Goal: Information Seeking & Learning: Learn about a topic

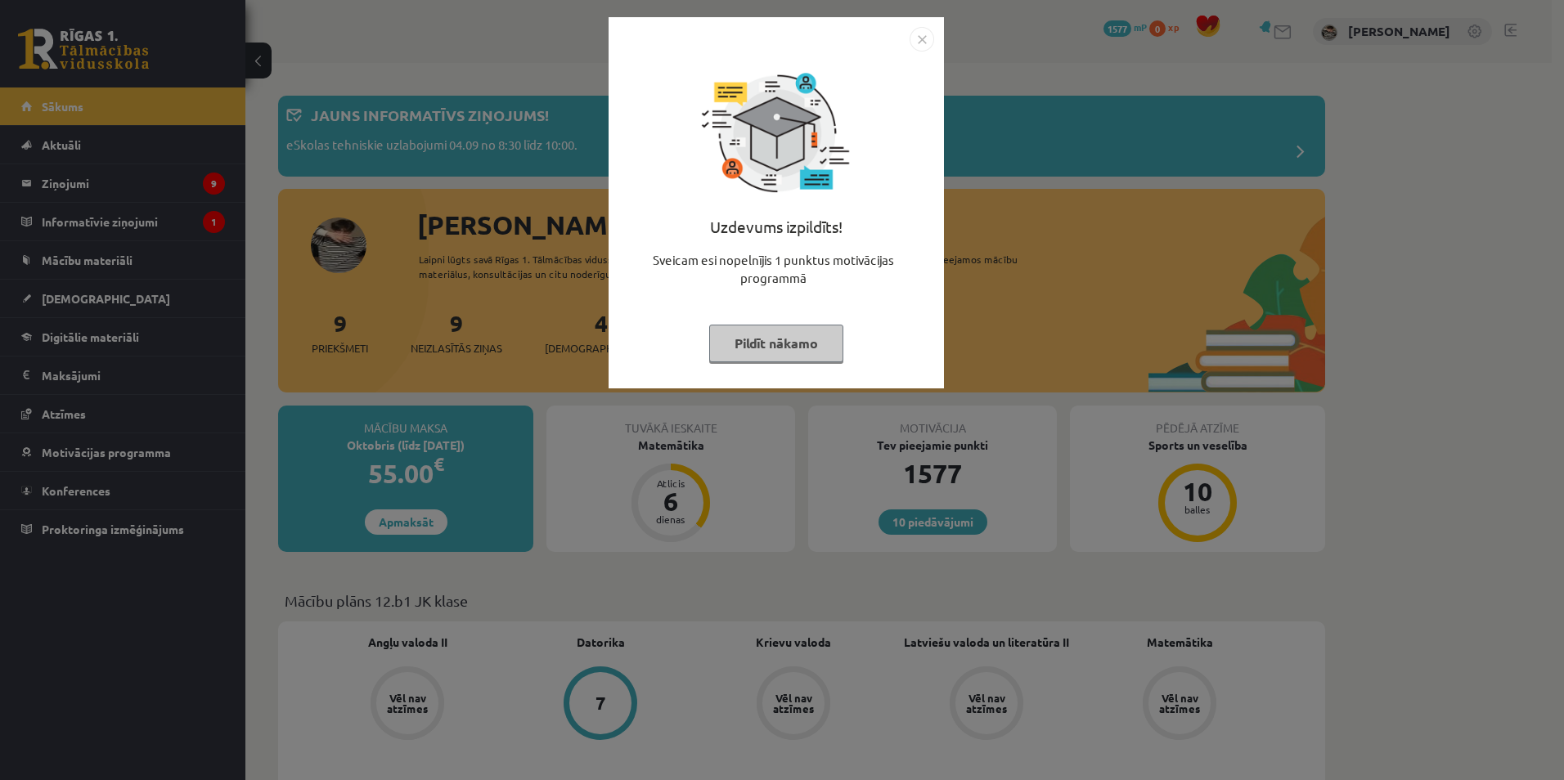
click at [785, 302] on div "Uzdevums izpildīts! Sveicam esi nopelnījis 1 punktus motivācijas programmā Pild…" at bounding box center [776, 215] width 316 height 327
click at [778, 324] on div "Uzdevums izpildīts! Sveicam esi nopelnījis 1 punktus motivācijas programmā Pild…" at bounding box center [776, 215] width 316 height 327
click at [776, 337] on button "Pildīt nākamo" at bounding box center [776, 344] width 134 height 38
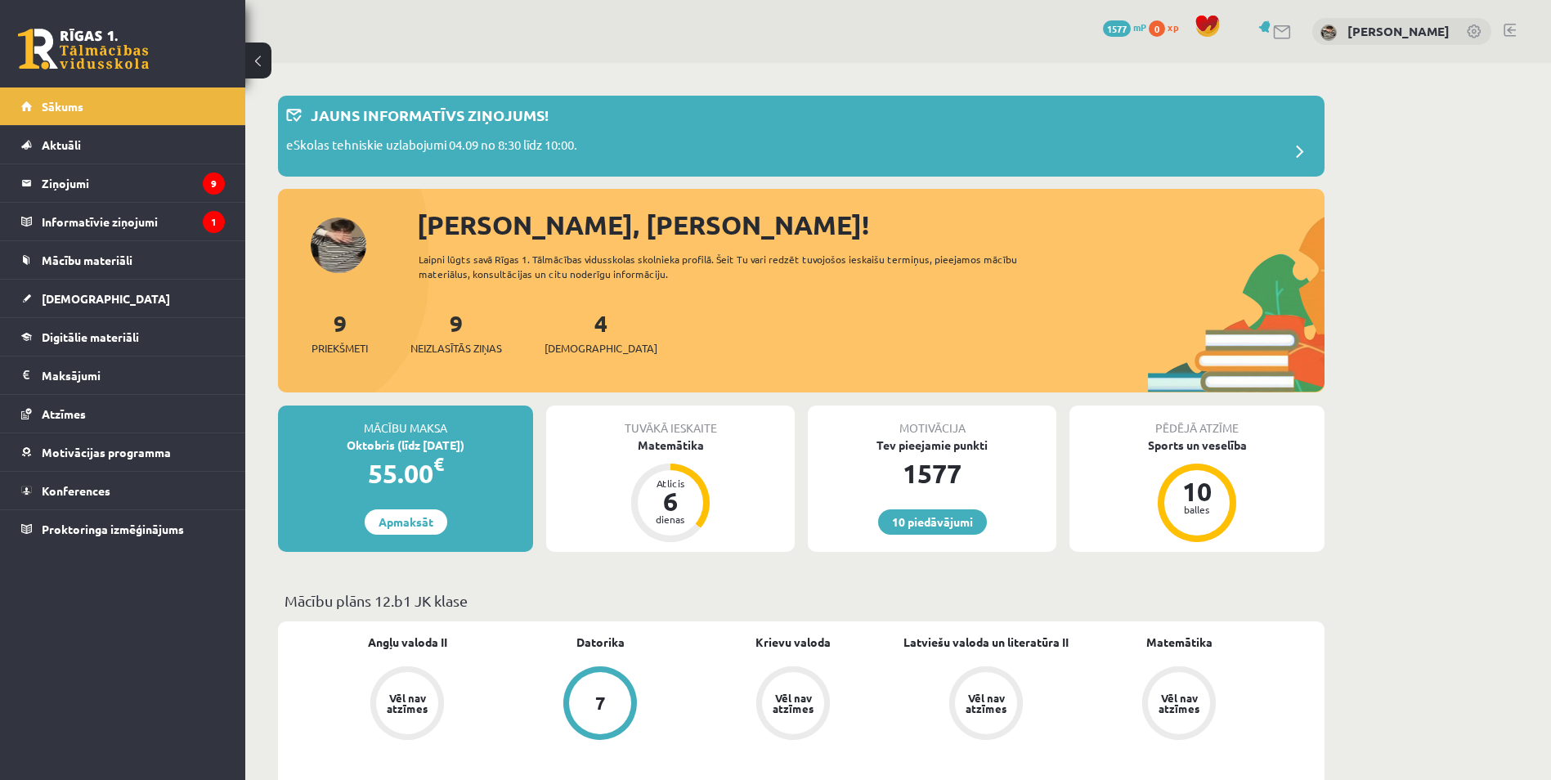
click at [955, 447] on div "Tev pieejamie punkti" at bounding box center [932, 445] width 249 height 17
click at [958, 528] on link "10 piedāvājumi" at bounding box center [932, 521] width 109 height 25
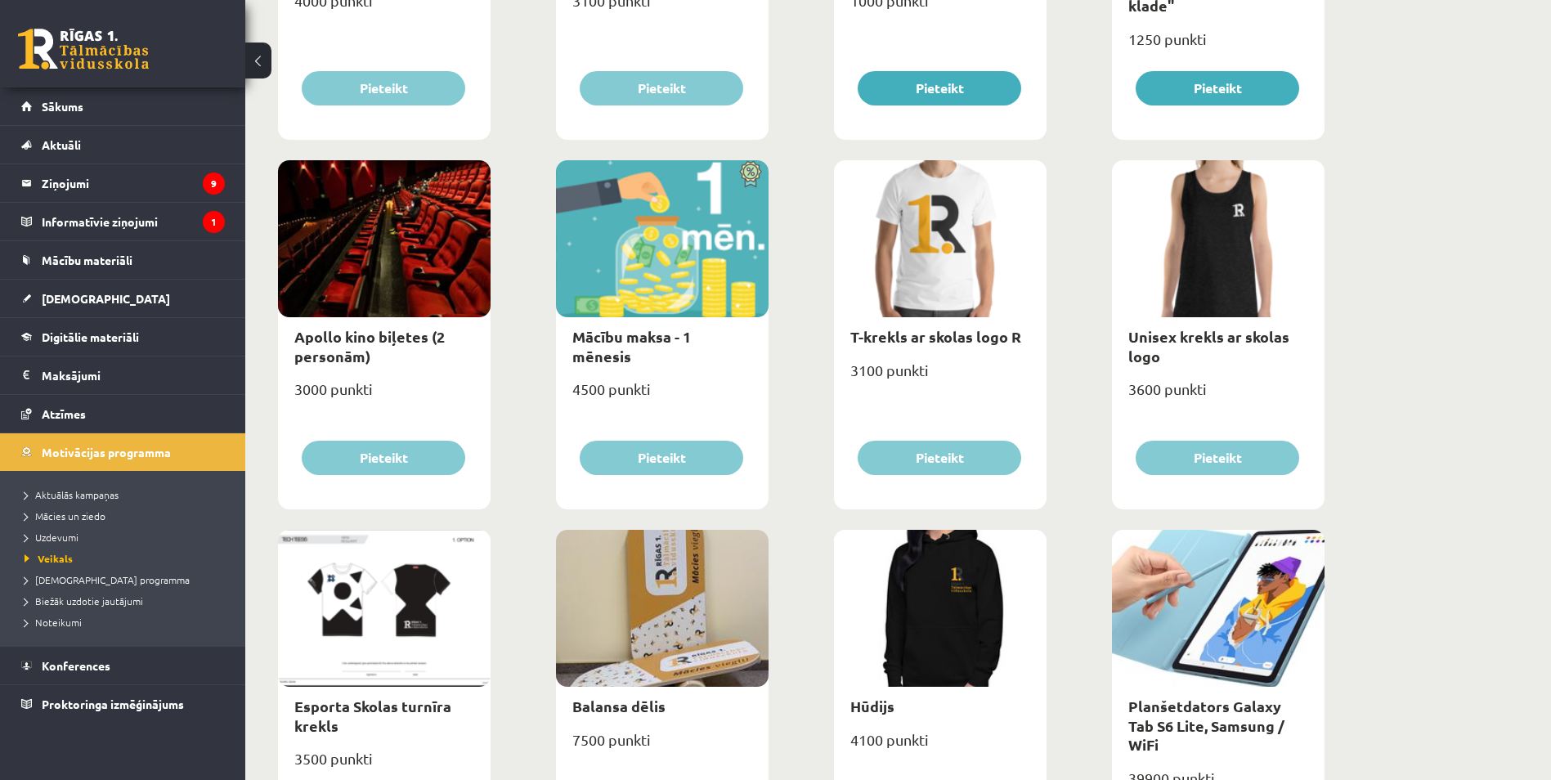
scroll to position [491, 0]
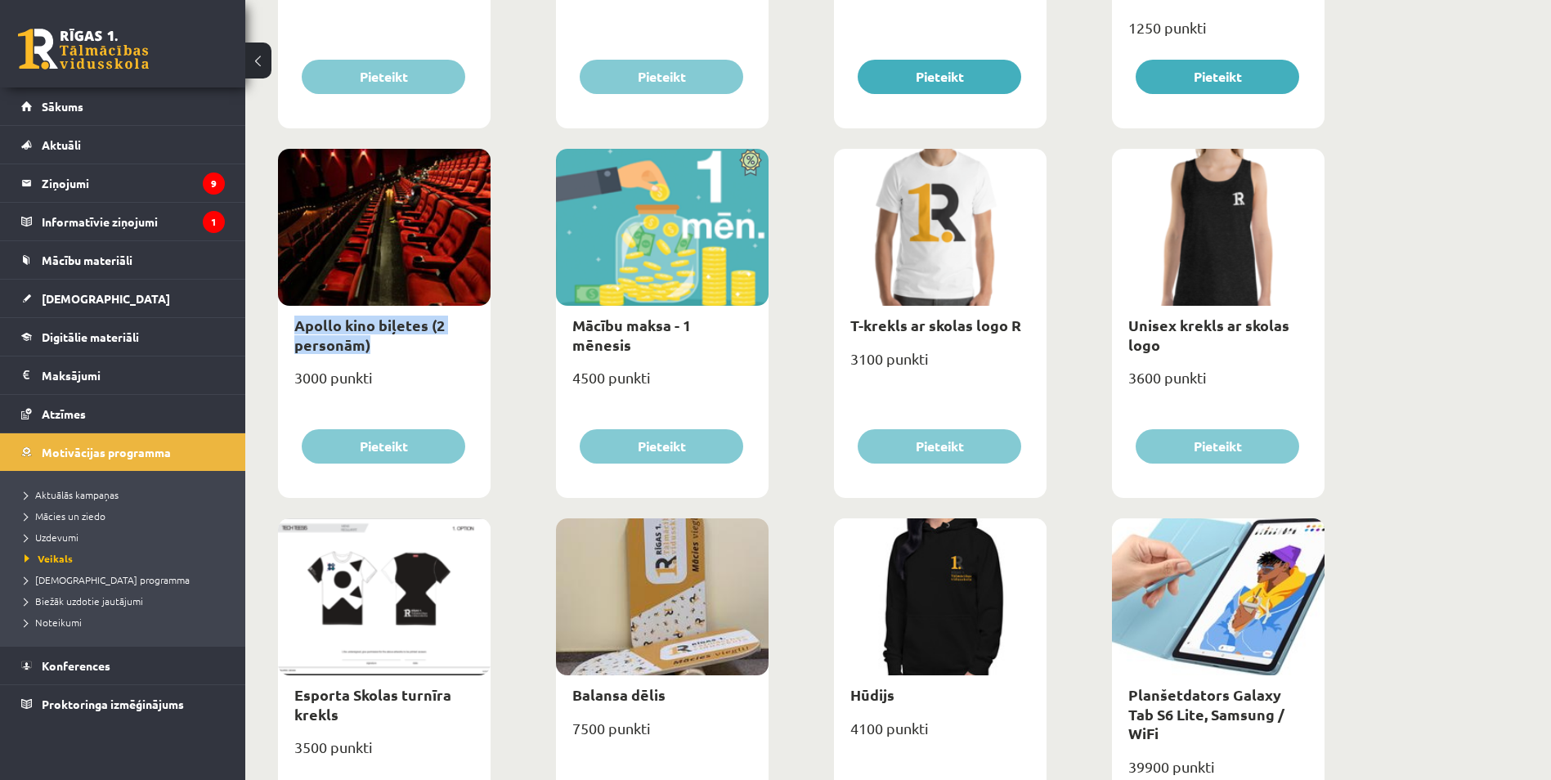
drag, startPoint x: 291, startPoint y: 316, endPoint x: 433, endPoint y: 353, distance: 147.2
click at [433, 353] on div "Apollo kino biļetes (2 personām)" at bounding box center [384, 335] width 213 height 58
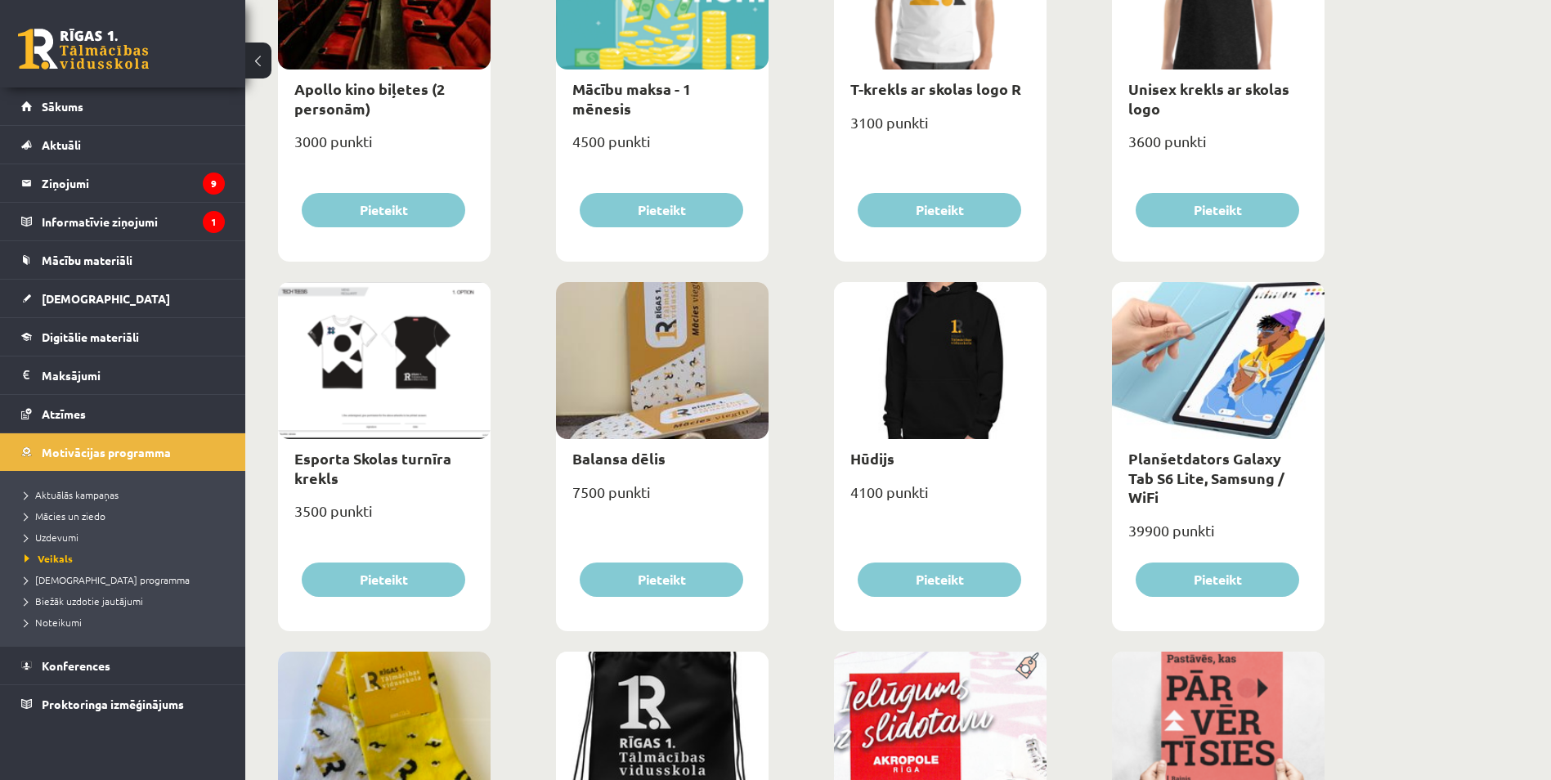
scroll to position [736, 0]
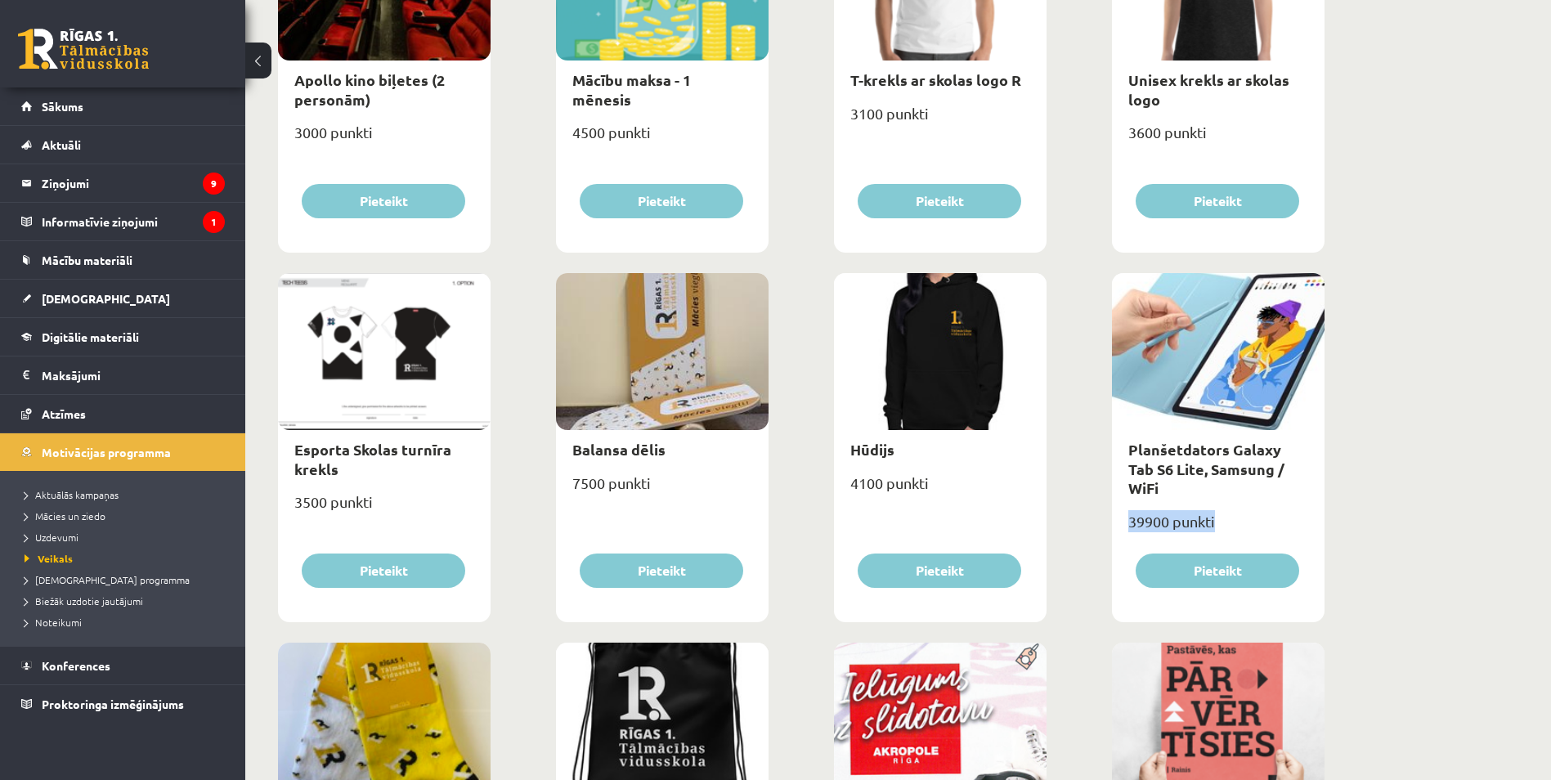
drag, startPoint x: 1174, startPoint y: 502, endPoint x: 1228, endPoint y: 500, distance: 54.0
click at [1228, 508] on div "39900 punkti" at bounding box center [1218, 528] width 213 height 41
drag, startPoint x: 1228, startPoint y: 500, endPoint x: 1403, endPoint y: 303, distance: 263.0
click at [1403, 303] on div "**********" at bounding box center [898, 551] width 1306 height 2449
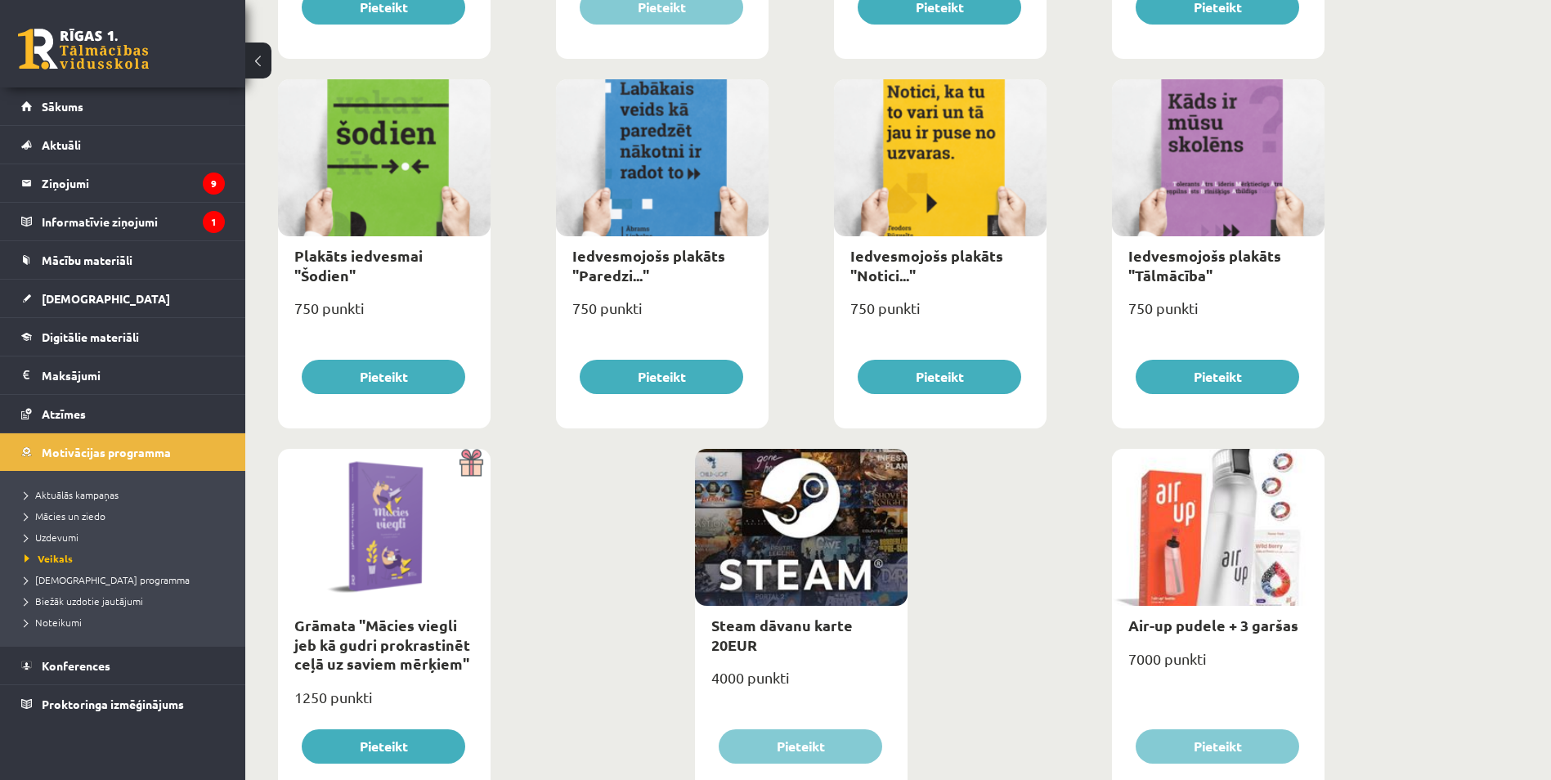
scroll to position [1717, 0]
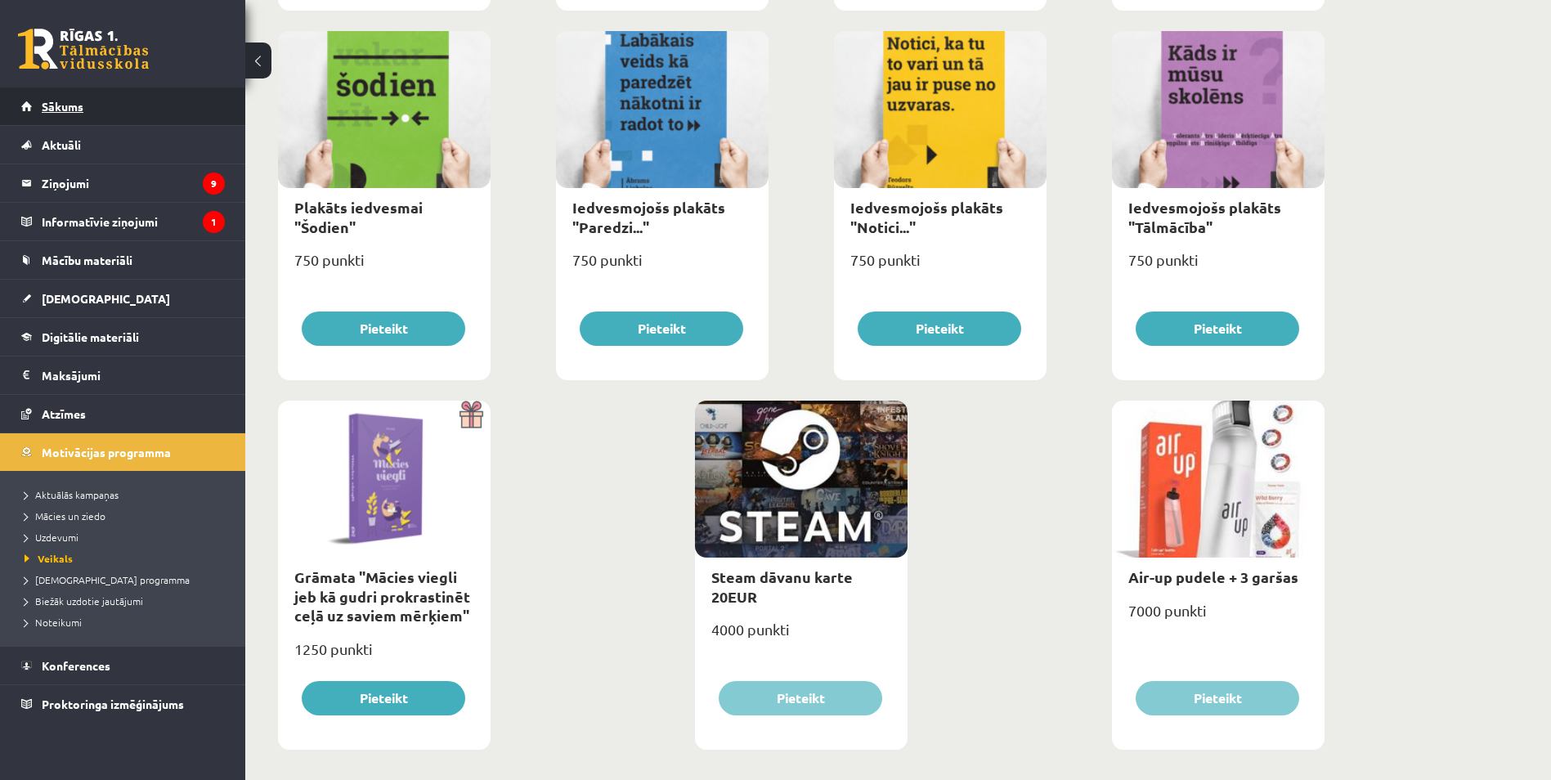
click at [168, 110] on link "Sākums" at bounding box center [123, 107] width 204 height 38
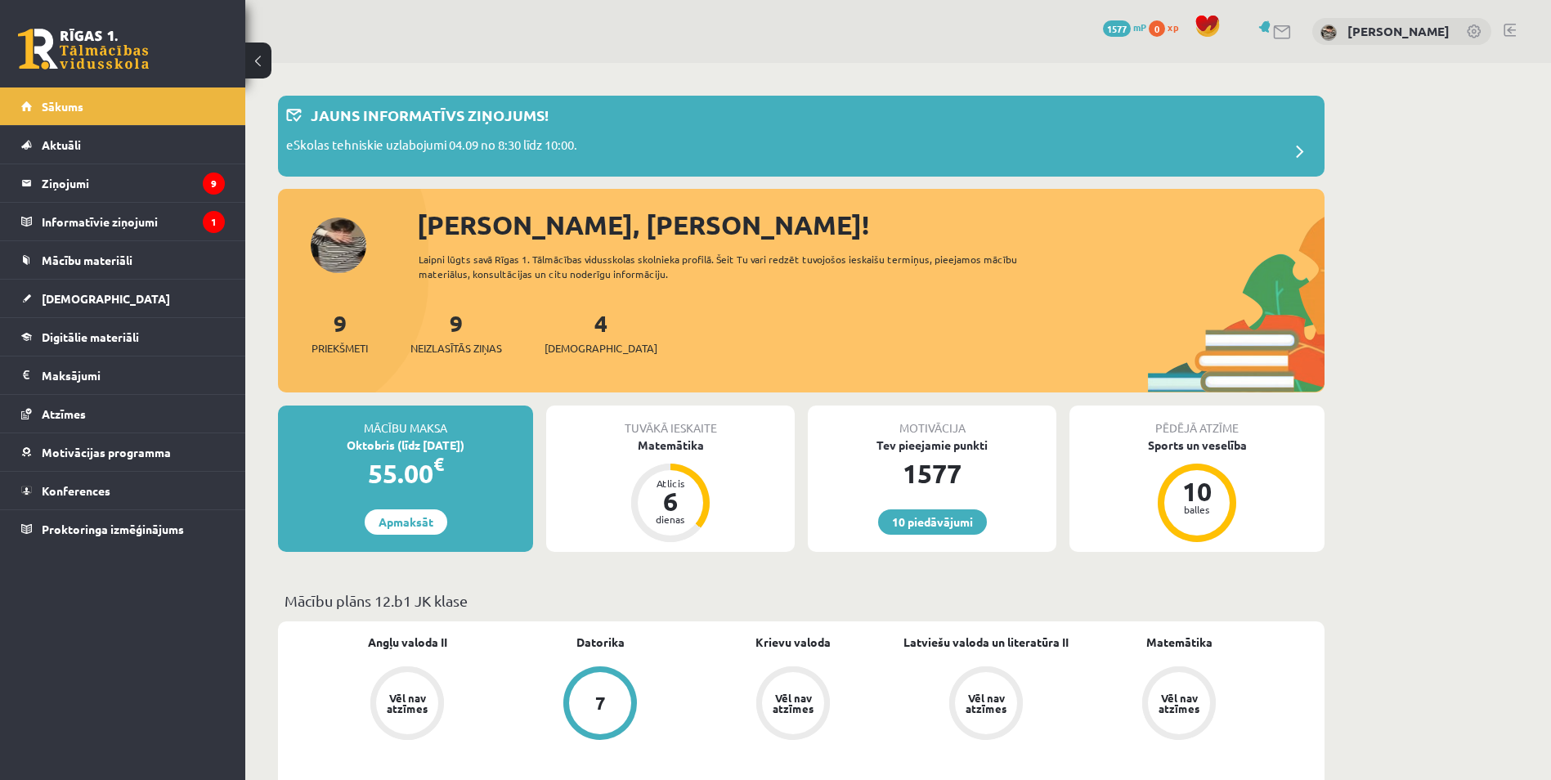
click at [560, 323] on div "4 Ieskaites" at bounding box center [601, 331] width 113 height 51
click at [584, 337] on div "4 Ieskaites" at bounding box center [601, 331] width 113 height 51
click at [567, 346] on span "[DEMOGRAPHIC_DATA]" at bounding box center [601, 348] width 113 height 16
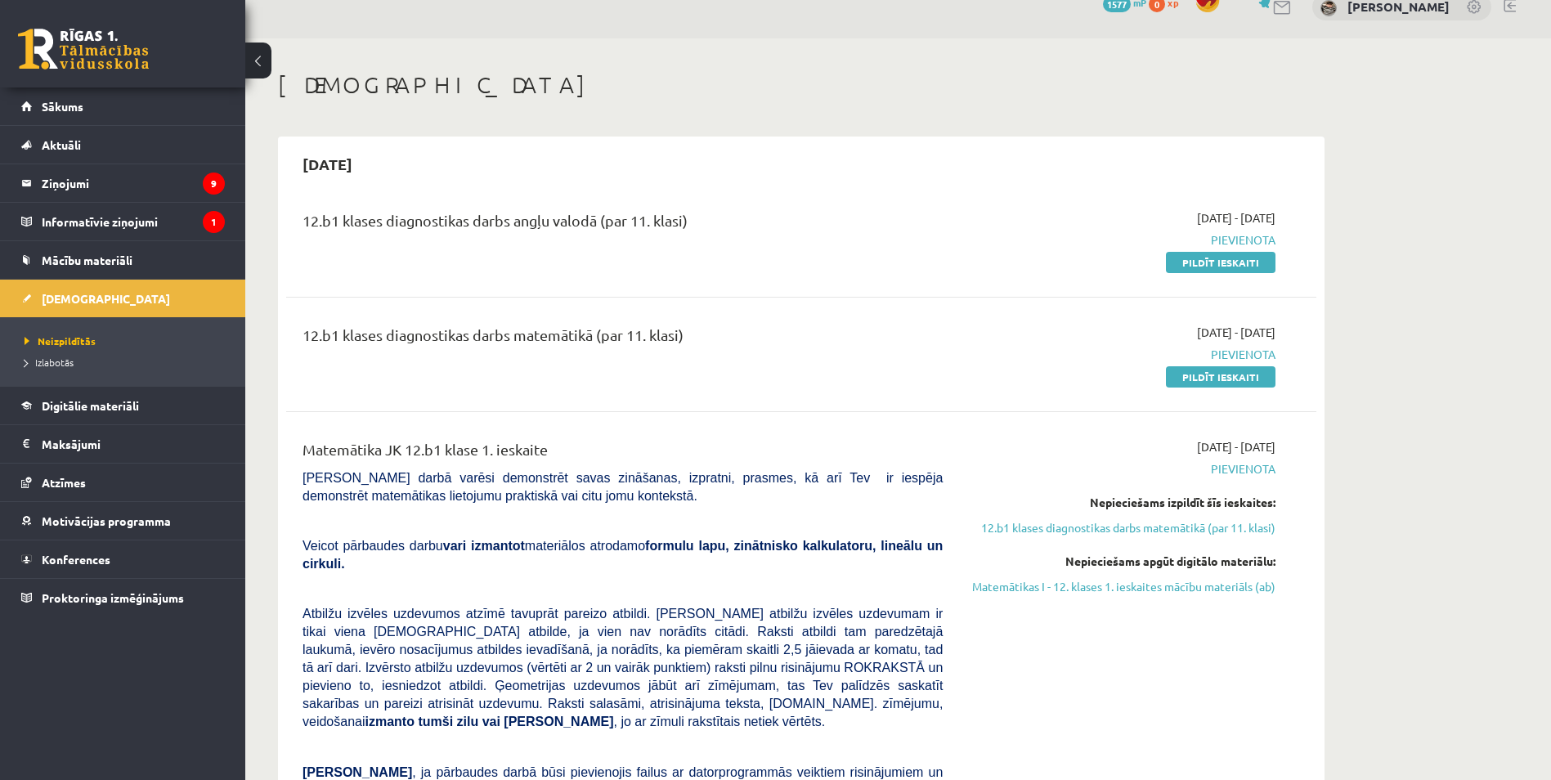
scroll to position [82, 0]
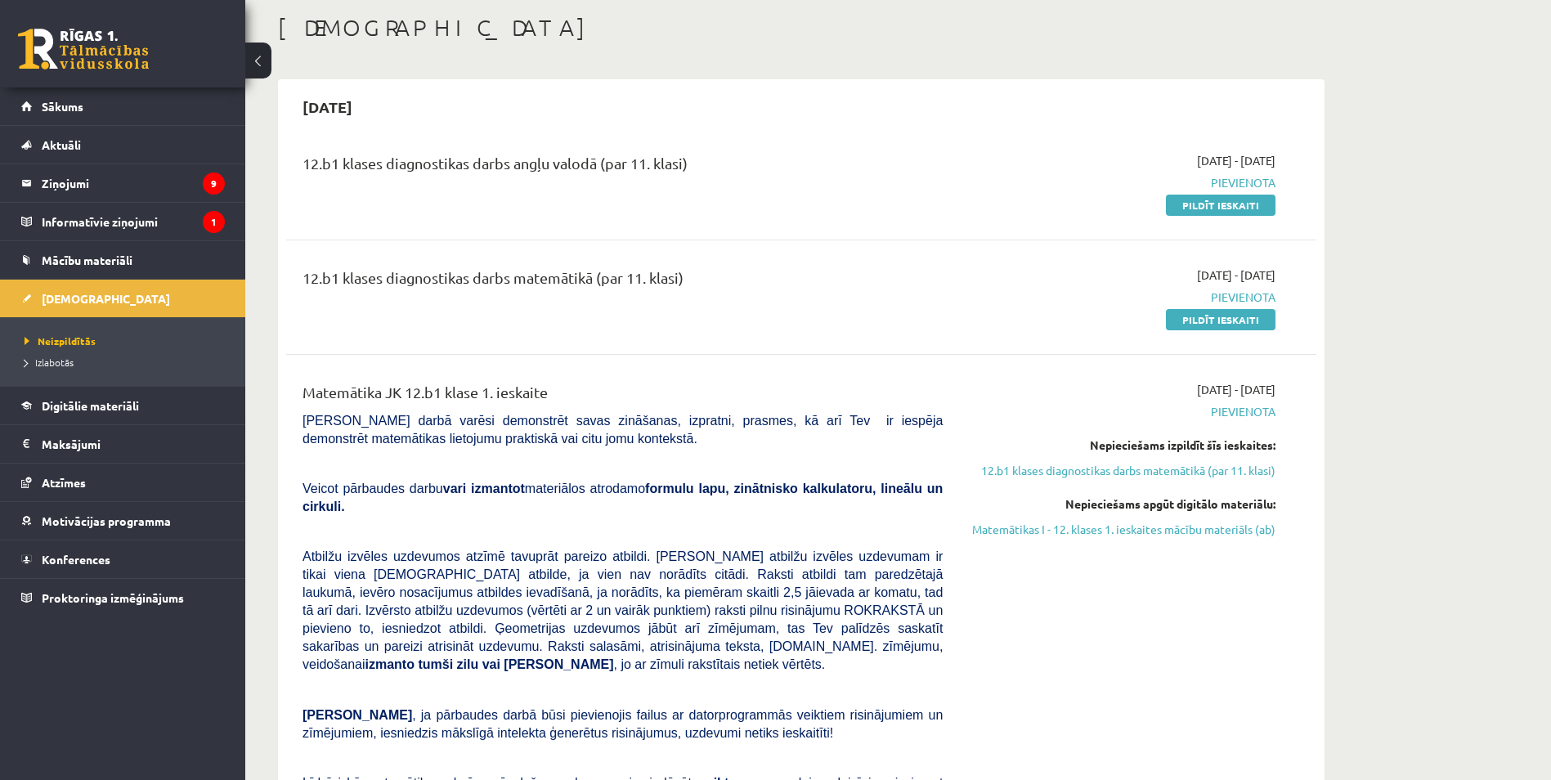
drag, startPoint x: 711, startPoint y: 173, endPoint x: 742, endPoint y: 295, distance: 126.3
click at [742, 295] on div "12.b1 klases diagnostikas darbs angļu valodā (par 11. klasi) 2025-09-01 - 2025-…" at bounding box center [801, 553] width 1030 height 835
drag, startPoint x: 742, startPoint y: 295, endPoint x: 732, endPoint y: 295, distance: 9.8
click at [732, 295] on div "12.b1 klases diagnostikas darbs matemātikā (par 11. klasi)" at bounding box center [623, 282] width 640 height 30
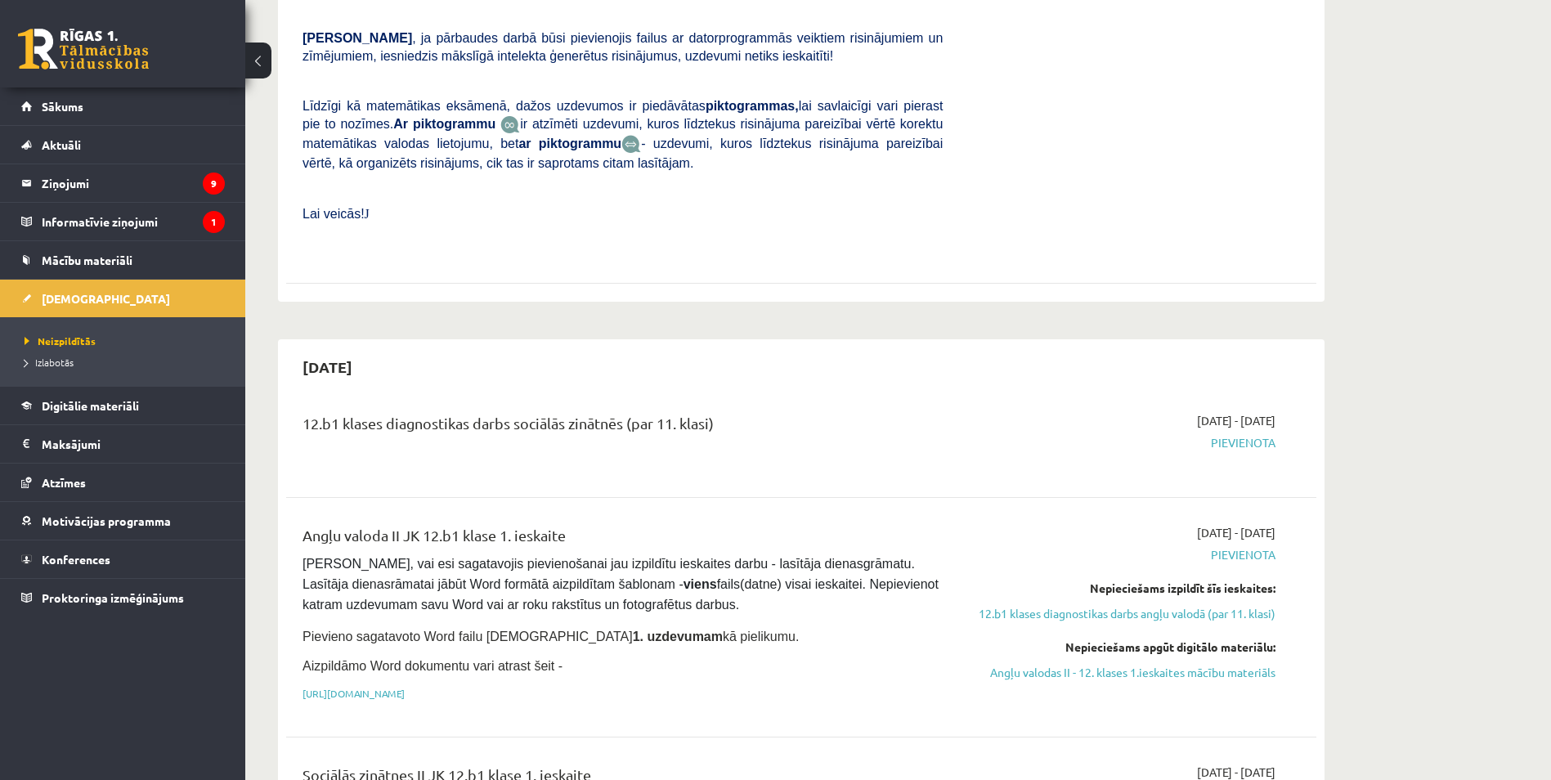
scroll to position [900, 0]
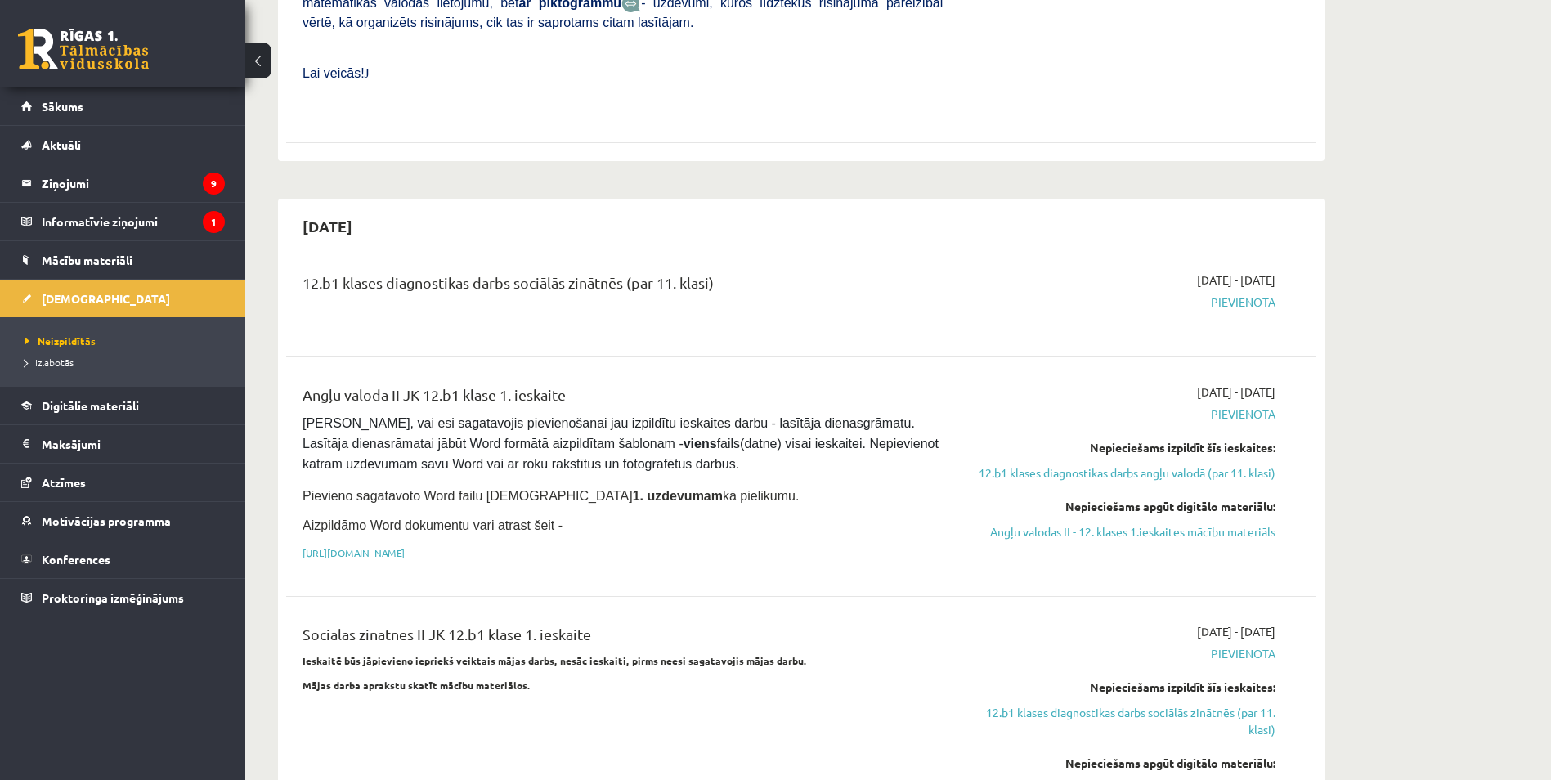
drag, startPoint x: 1031, startPoint y: 448, endPoint x: 1302, endPoint y: 430, distance: 271.3
click at [1302, 430] on div "Angļu valoda II JK 12.b1 klase 1. ieskaite Pārliecinies, vai esi sagatavojis pi…" at bounding box center [801, 476] width 1030 height 219
drag, startPoint x: 1302, startPoint y: 430, endPoint x: 1288, endPoint y: 444, distance: 19.7
click at [1288, 444] on div "Angļu valoda II JK 12.b1 klase 1. ieskaite Pārliecinies, vai esi sagatavojis pi…" at bounding box center [802, 477] width 998 height 186
drag, startPoint x: 1410, startPoint y: 262, endPoint x: 1418, endPoint y: 266, distance: 9.1
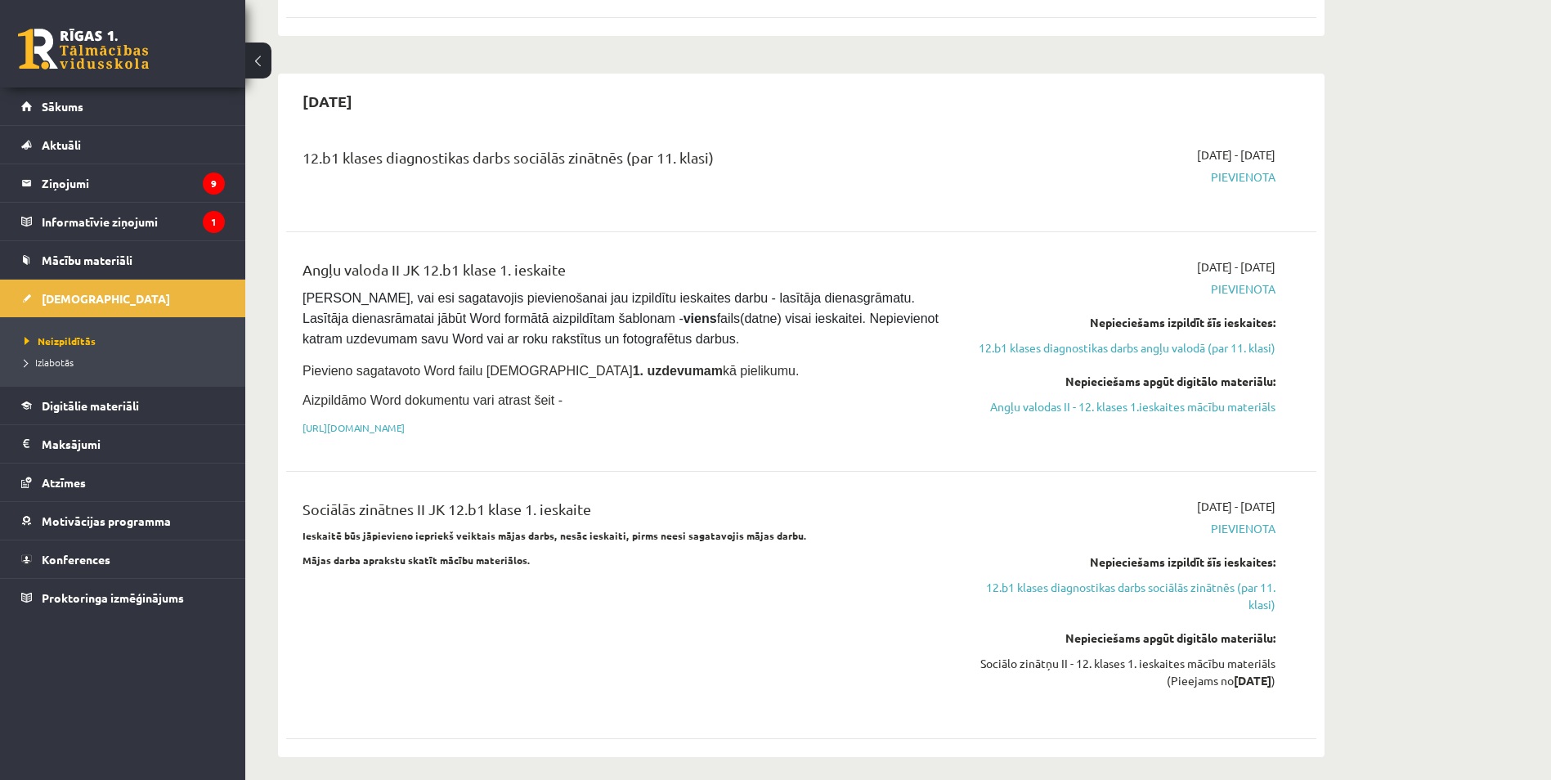
scroll to position [981, 0]
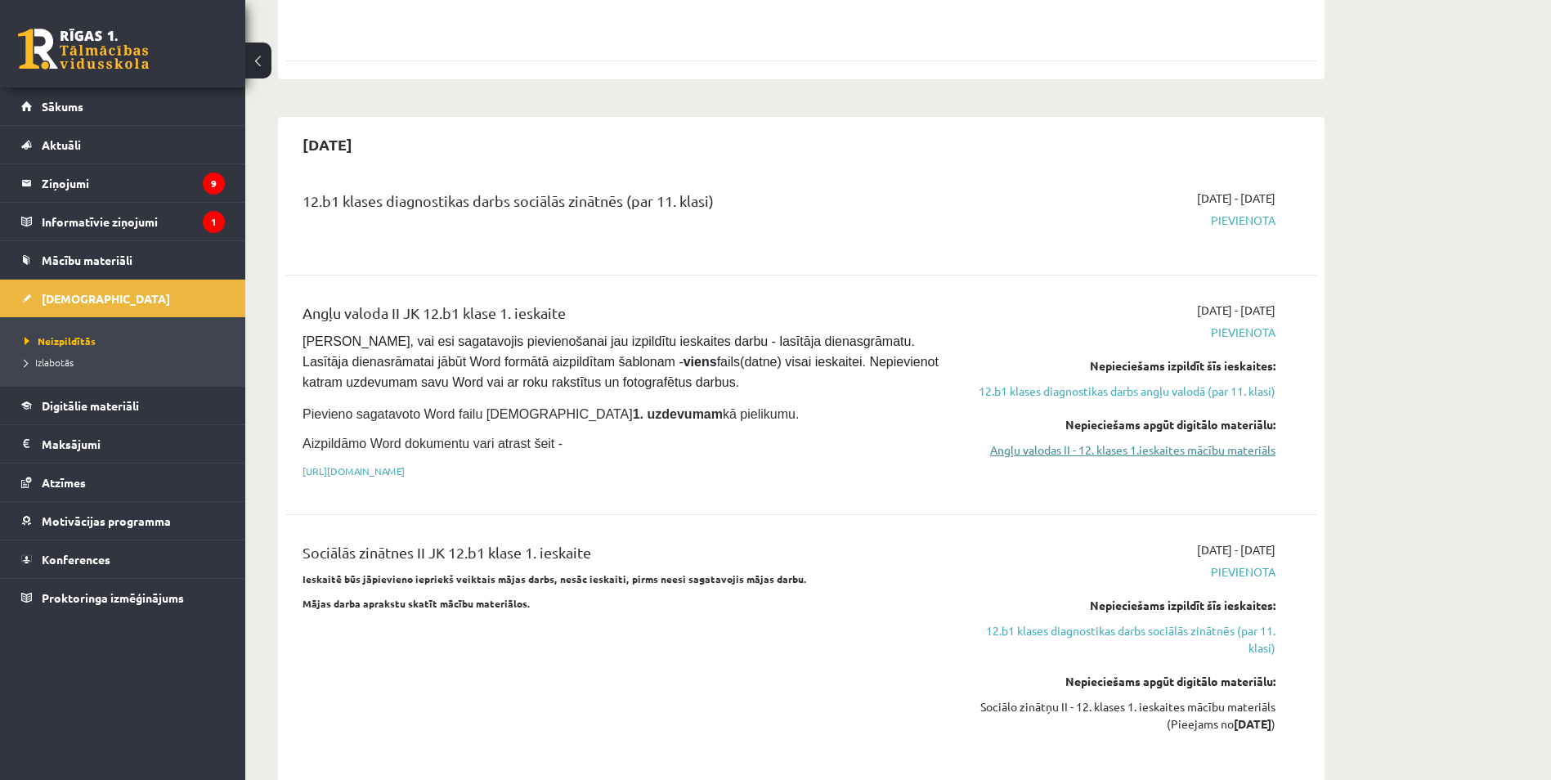
click at [1260, 442] on link "Angļu valodas II - 12. klases 1.ieskaites mācību materiāls" at bounding box center [1121, 450] width 308 height 17
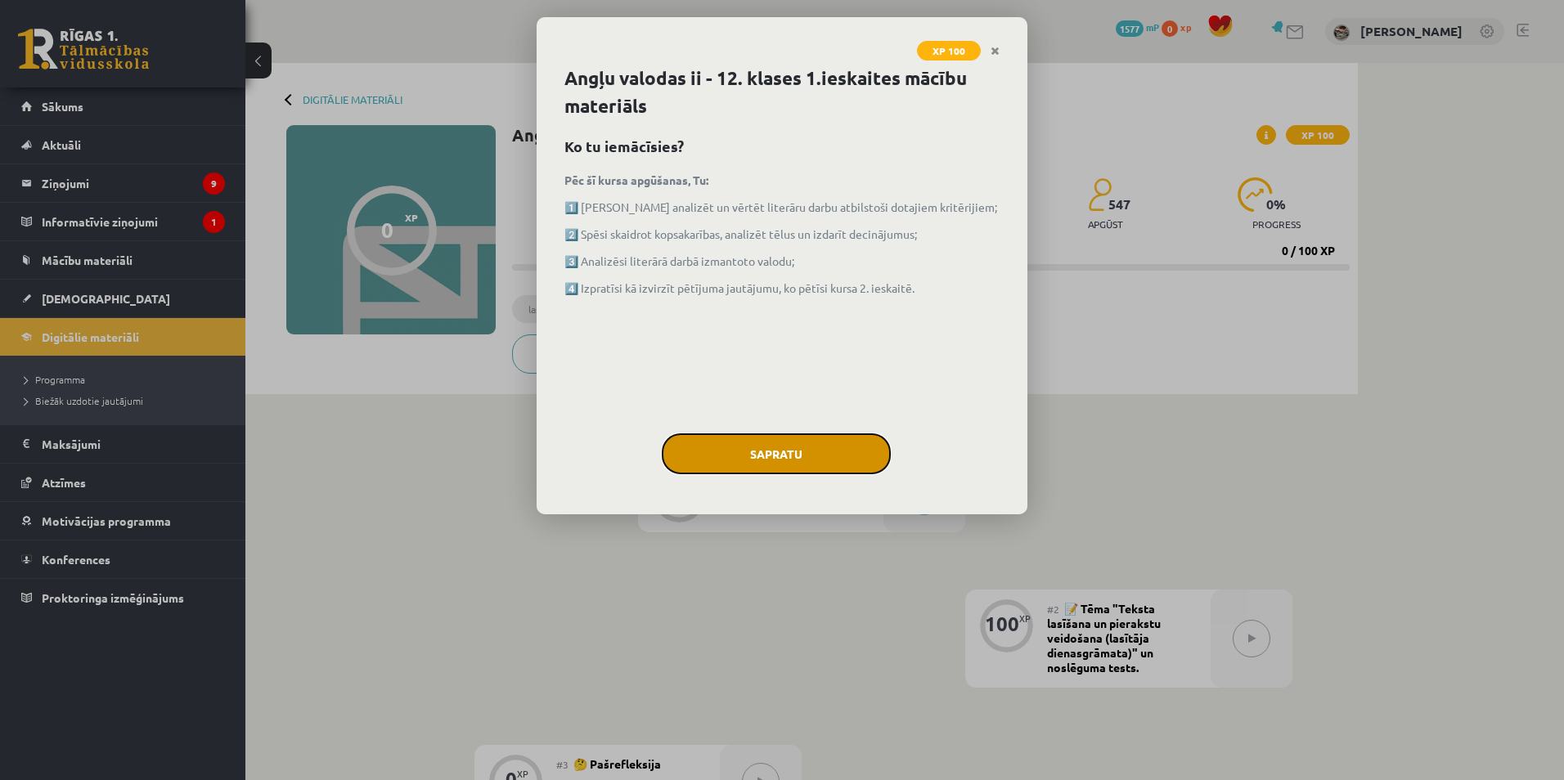
click at [747, 435] on button "Sapratu" at bounding box center [776, 453] width 229 height 41
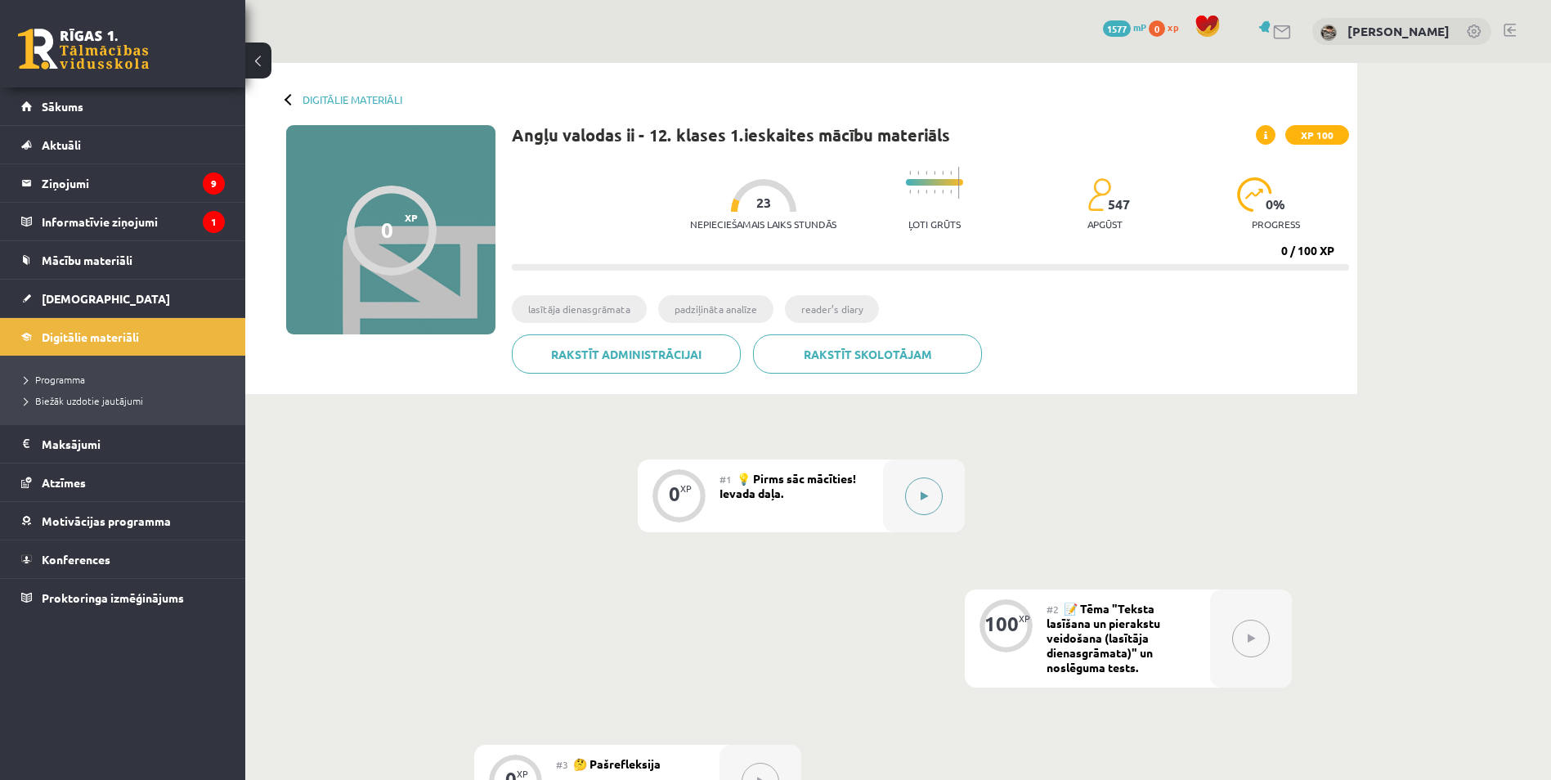
click at [931, 506] on button at bounding box center [924, 497] width 38 height 38
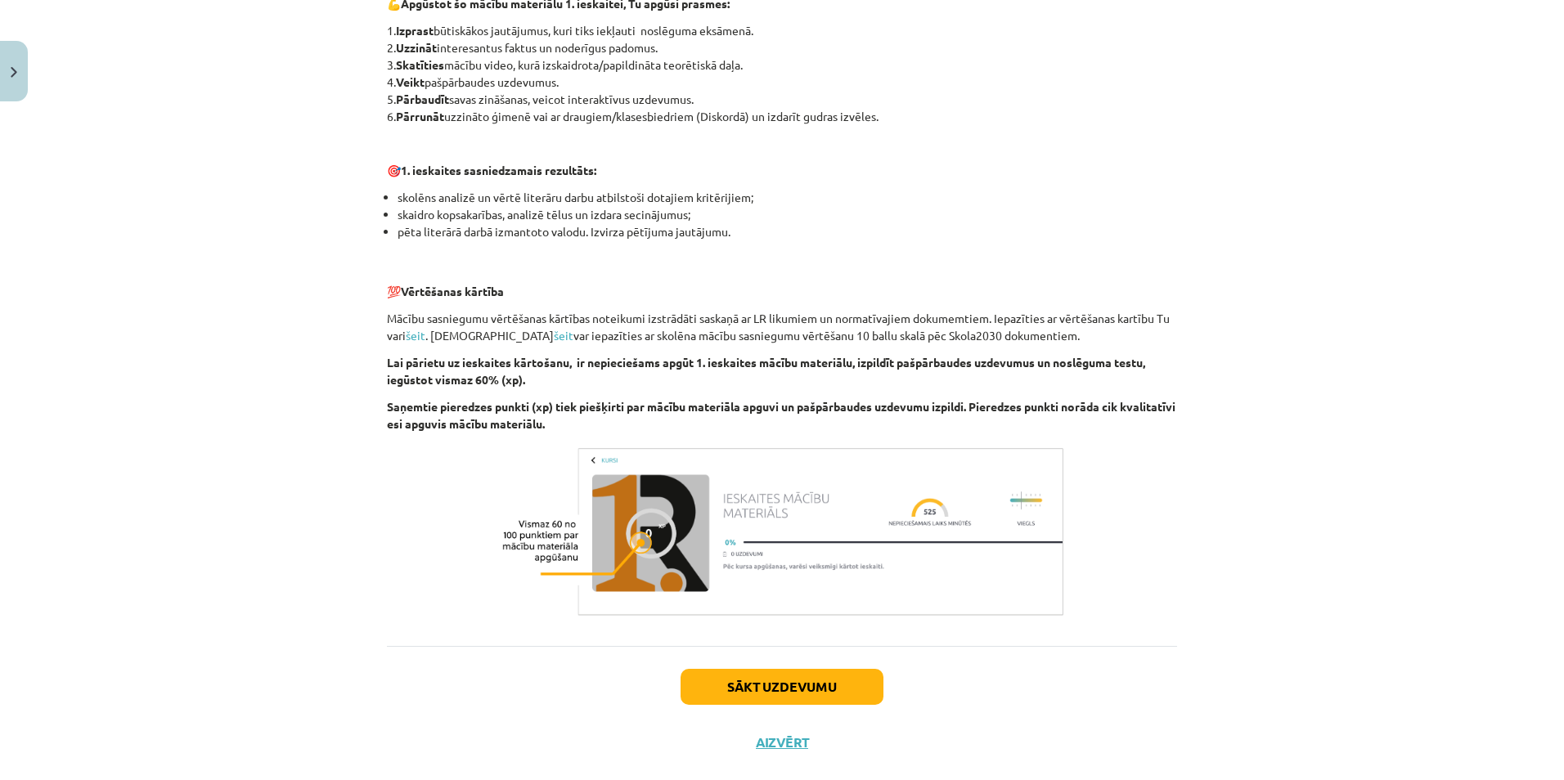
scroll to position [942, 0]
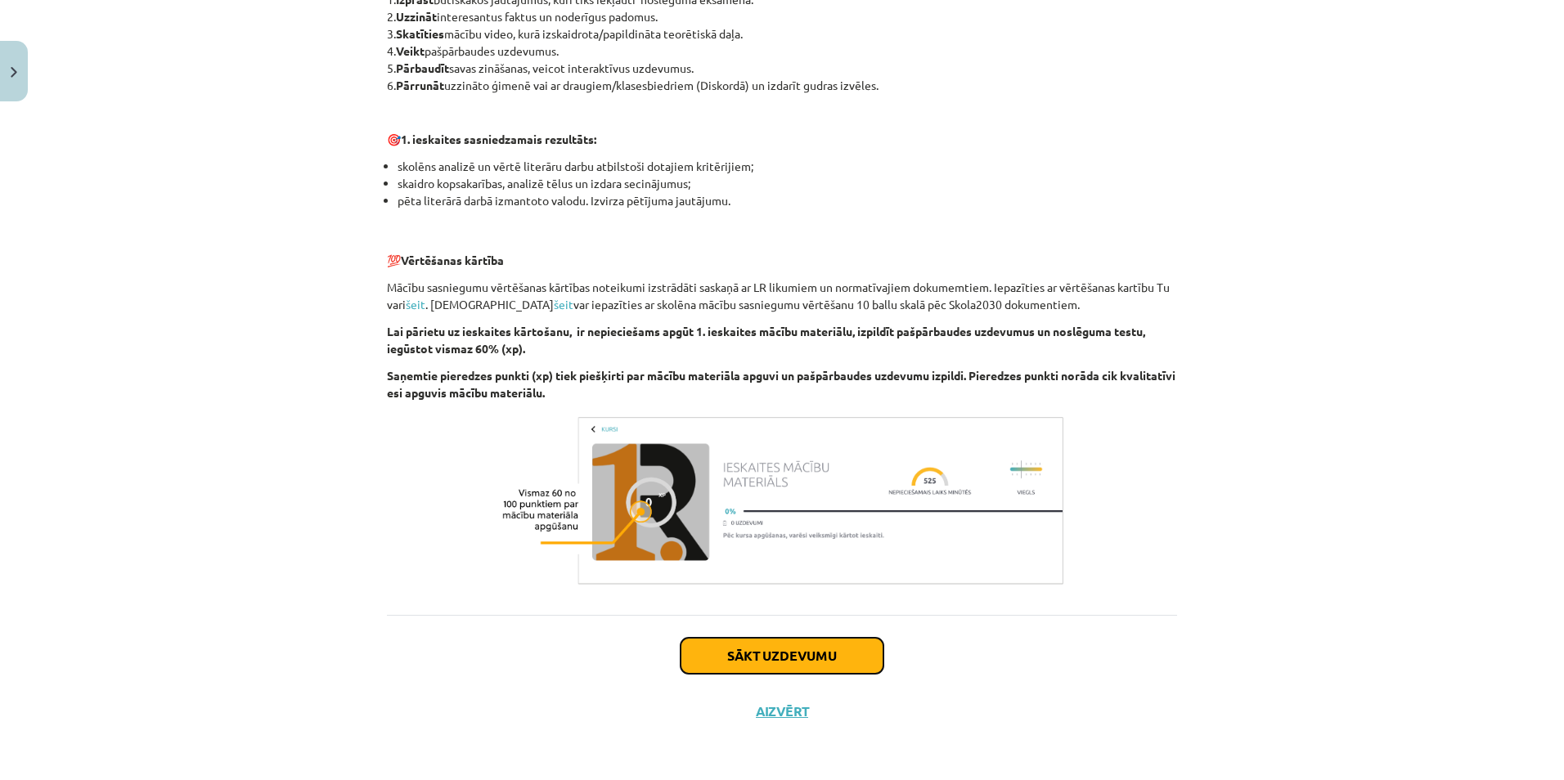
click at [856, 664] on button "Sākt uzdevumu" at bounding box center [781, 656] width 203 height 36
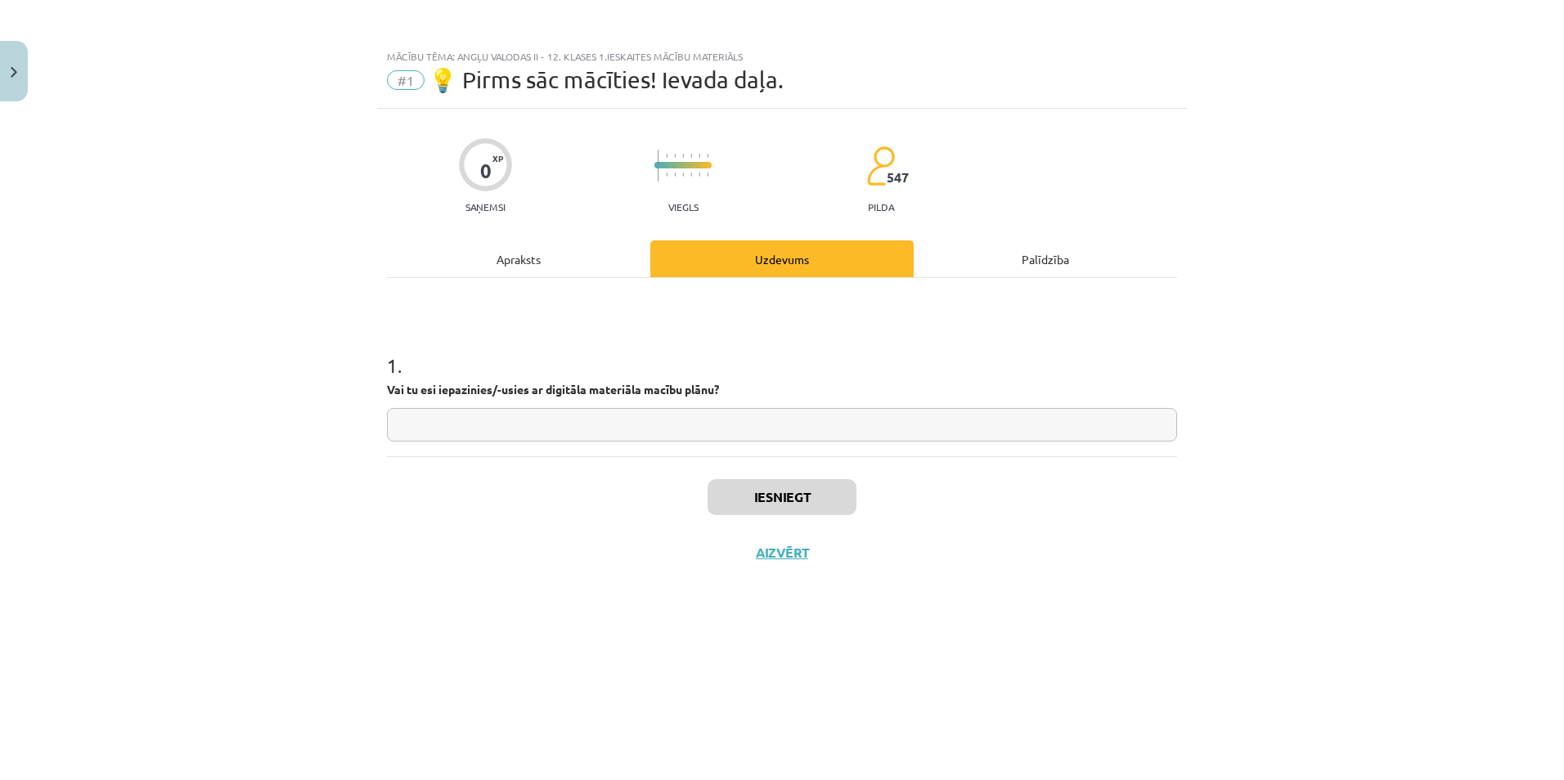
scroll to position [0, 0]
click at [900, 429] on input "text" at bounding box center [782, 425] width 790 height 34
type input "*"
click at [810, 522] on div "Iesniegt Aizvērt" at bounding box center [782, 513] width 790 height 114
click at [811, 511] on button "Iesniegt" at bounding box center [781, 497] width 149 height 36
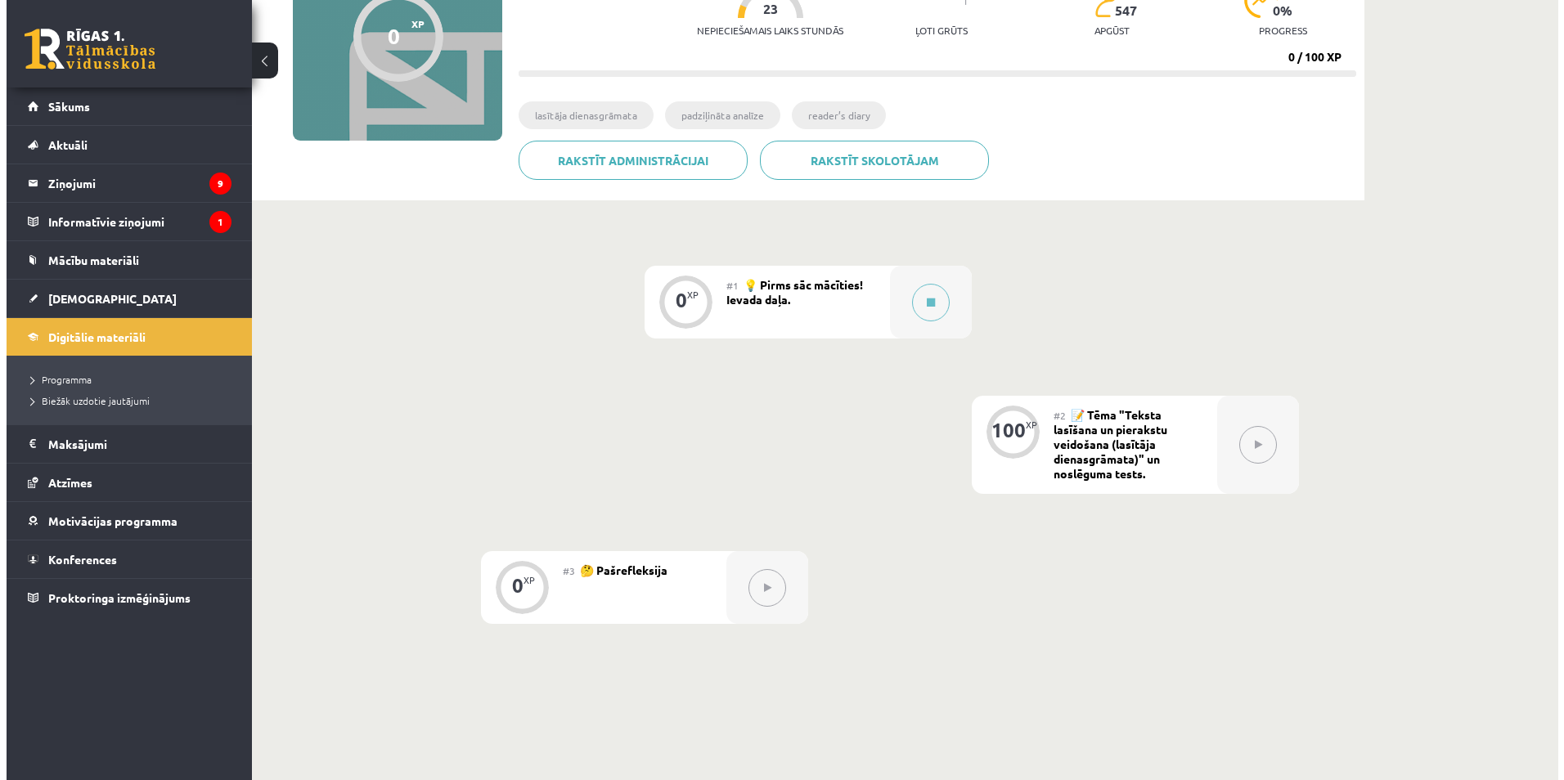
scroll to position [245, 0]
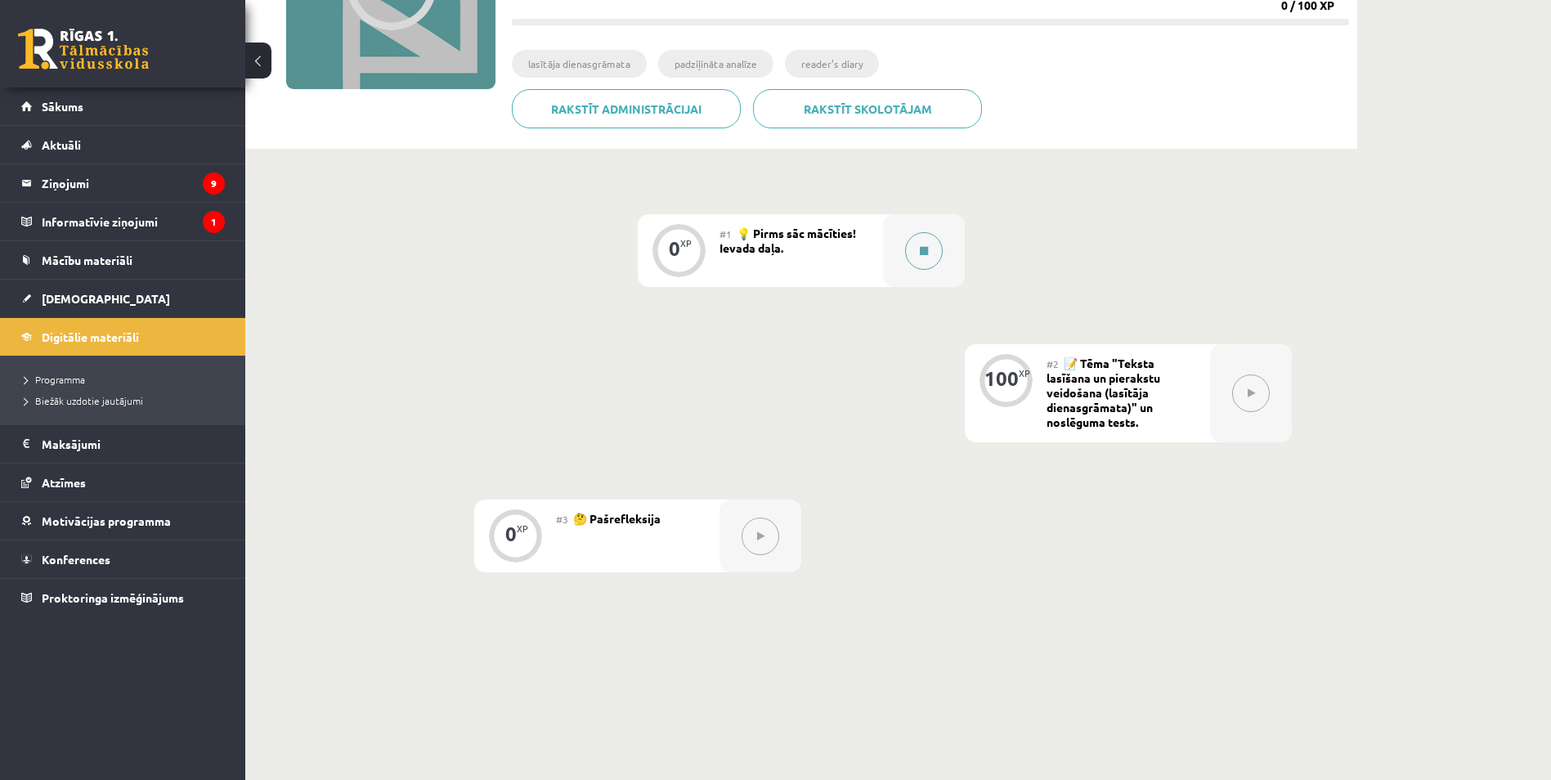
click at [898, 254] on div at bounding box center [924, 250] width 82 height 73
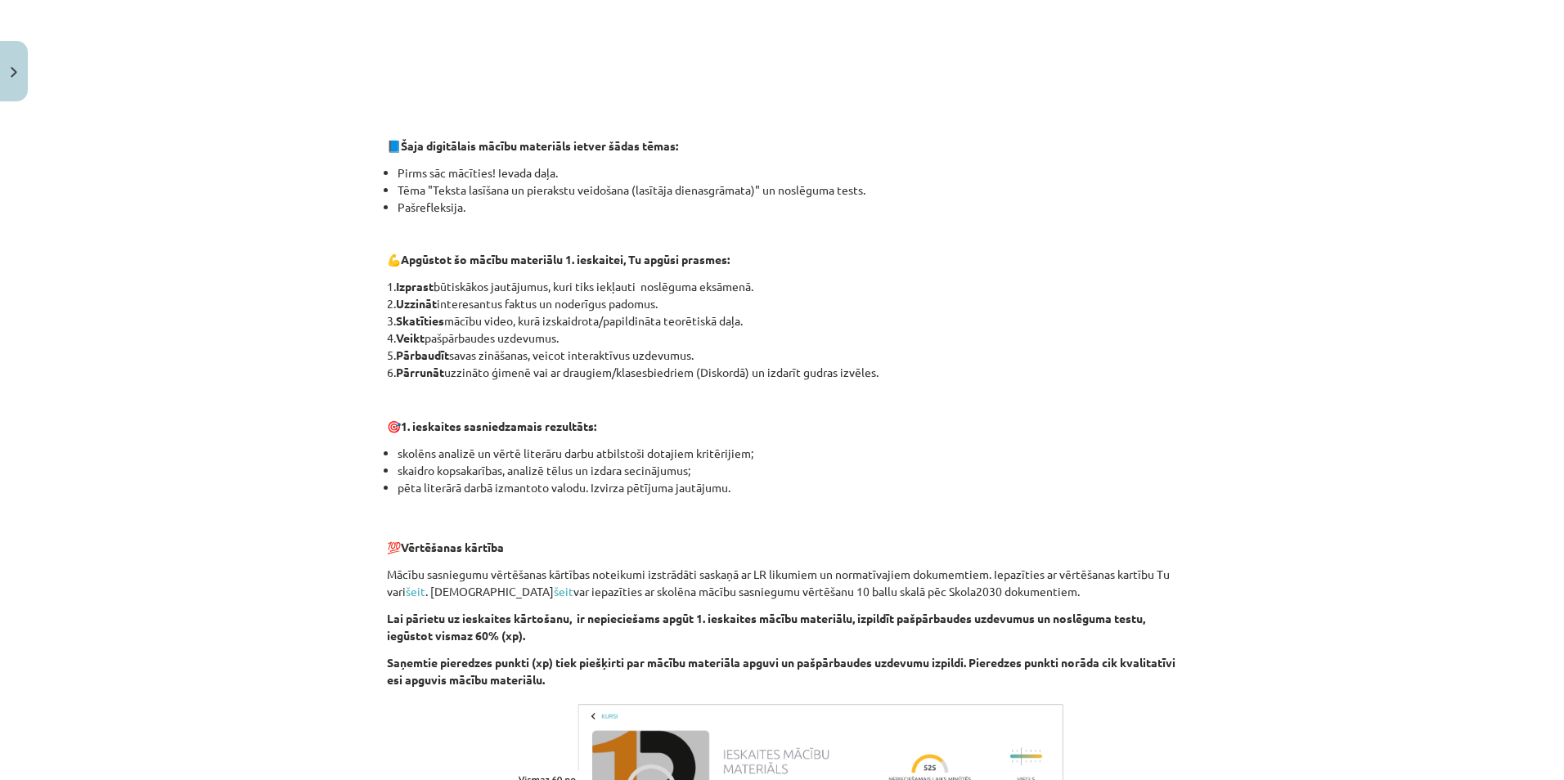
scroll to position [942, 0]
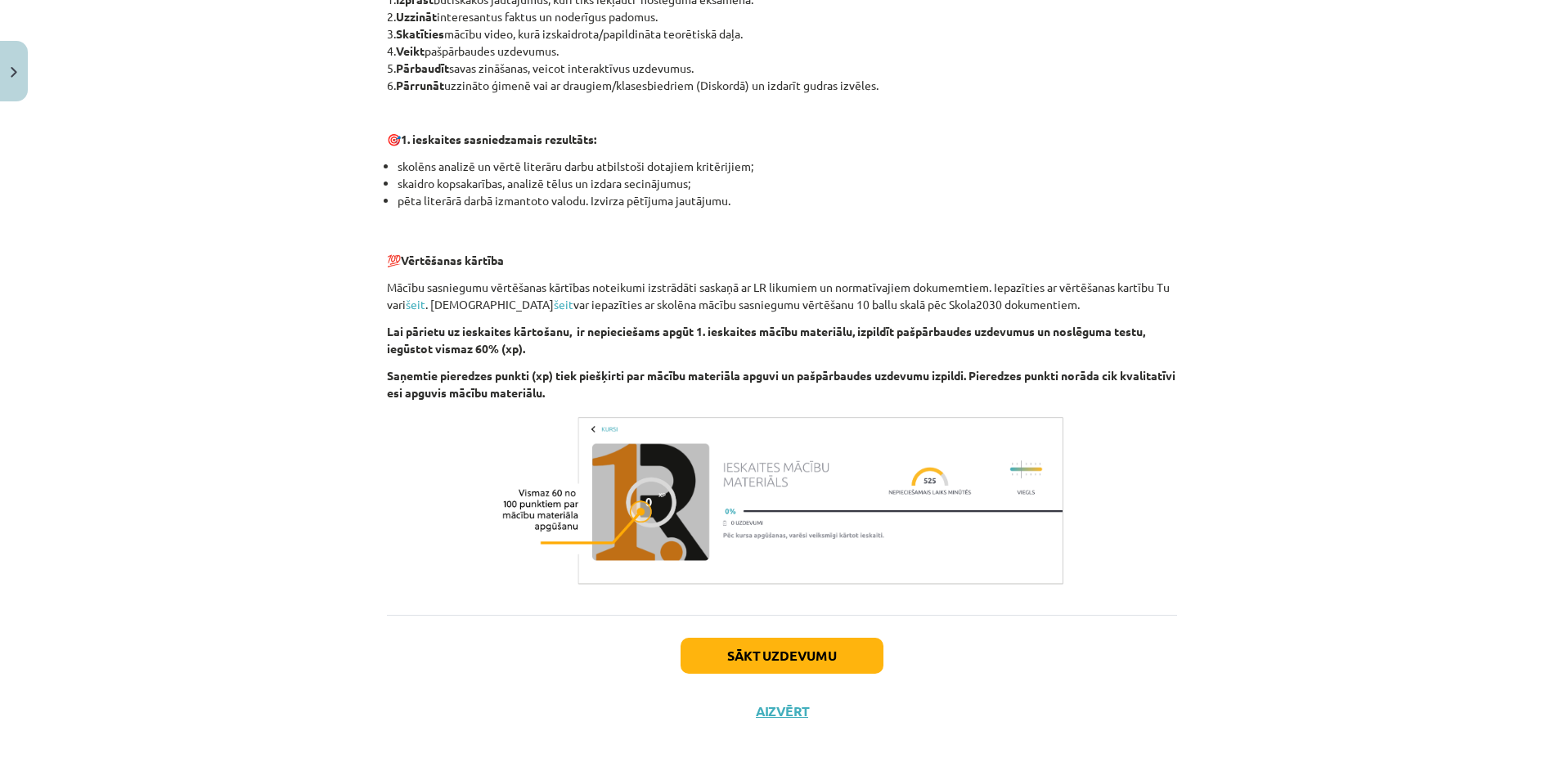
click at [825, 621] on div "Sākt uzdevumu Aizvērt" at bounding box center [782, 672] width 790 height 114
click at [830, 644] on button "Sākt uzdevumu" at bounding box center [781, 656] width 203 height 36
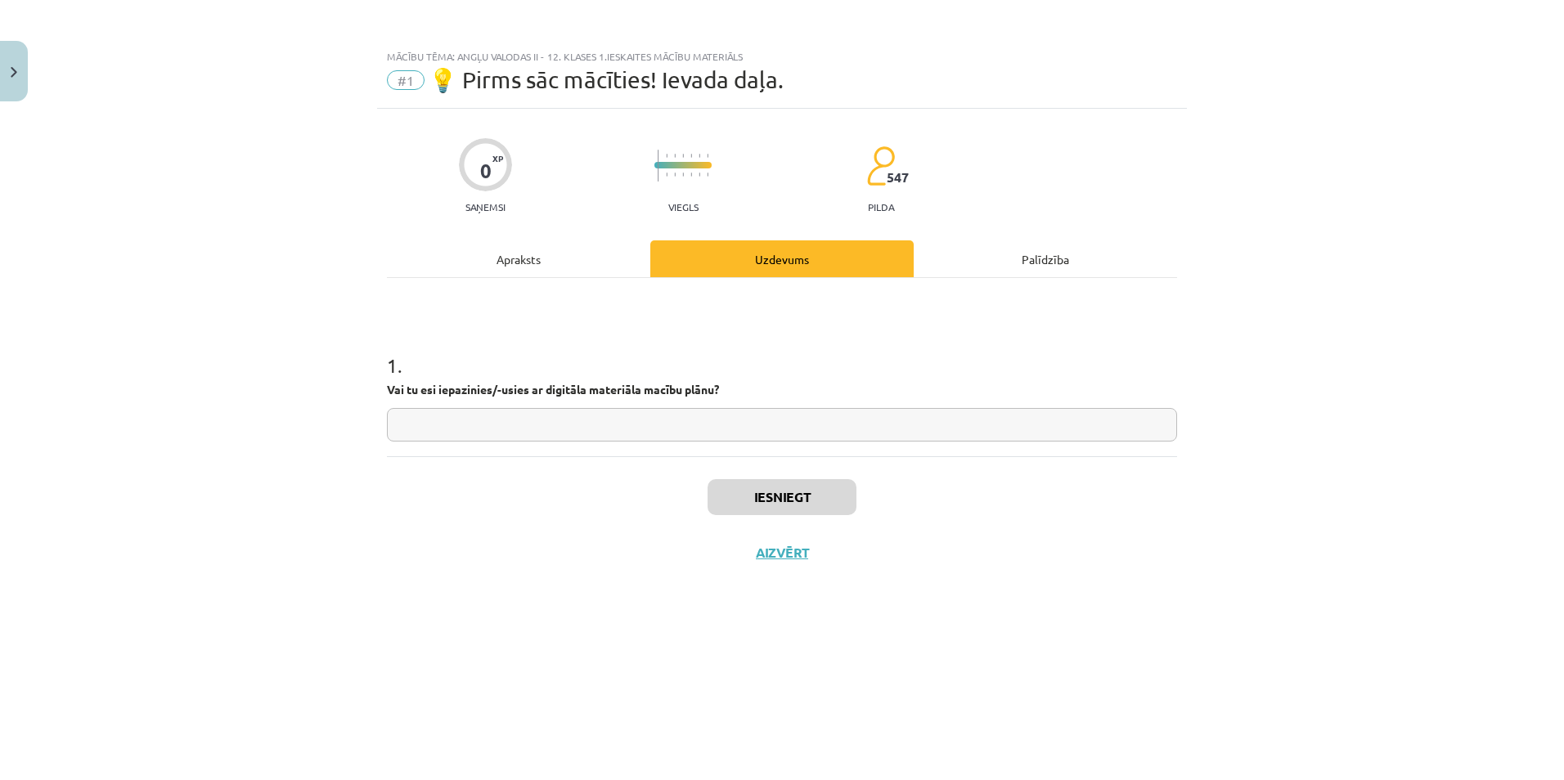
scroll to position [0, 0]
click at [849, 458] on div "Iesniegt Aizvērt" at bounding box center [782, 513] width 790 height 114
click at [854, 445] on div "1 . Vai tu esi iepazinies/-usies ar digitāla materiāla macību plānu?" at bounding box center [782, 367] width 790 height 178
click at [857, 433] on input "text" at bounding box center [782, 425] width 790 height 34
type input "*"
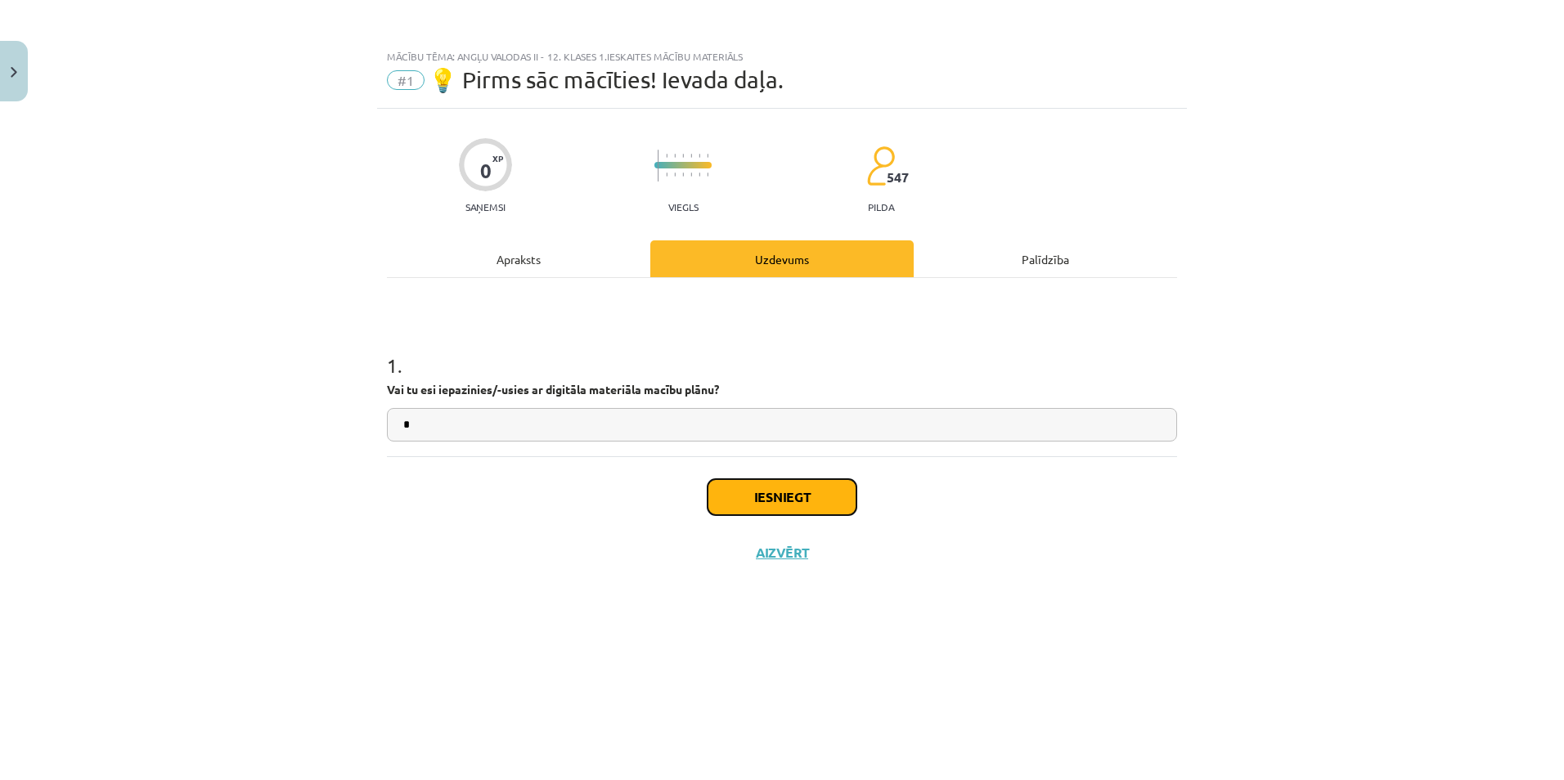
click at [818, 491] on button "Iesniegt" at bounding box center [781, 497] width 149 height 36
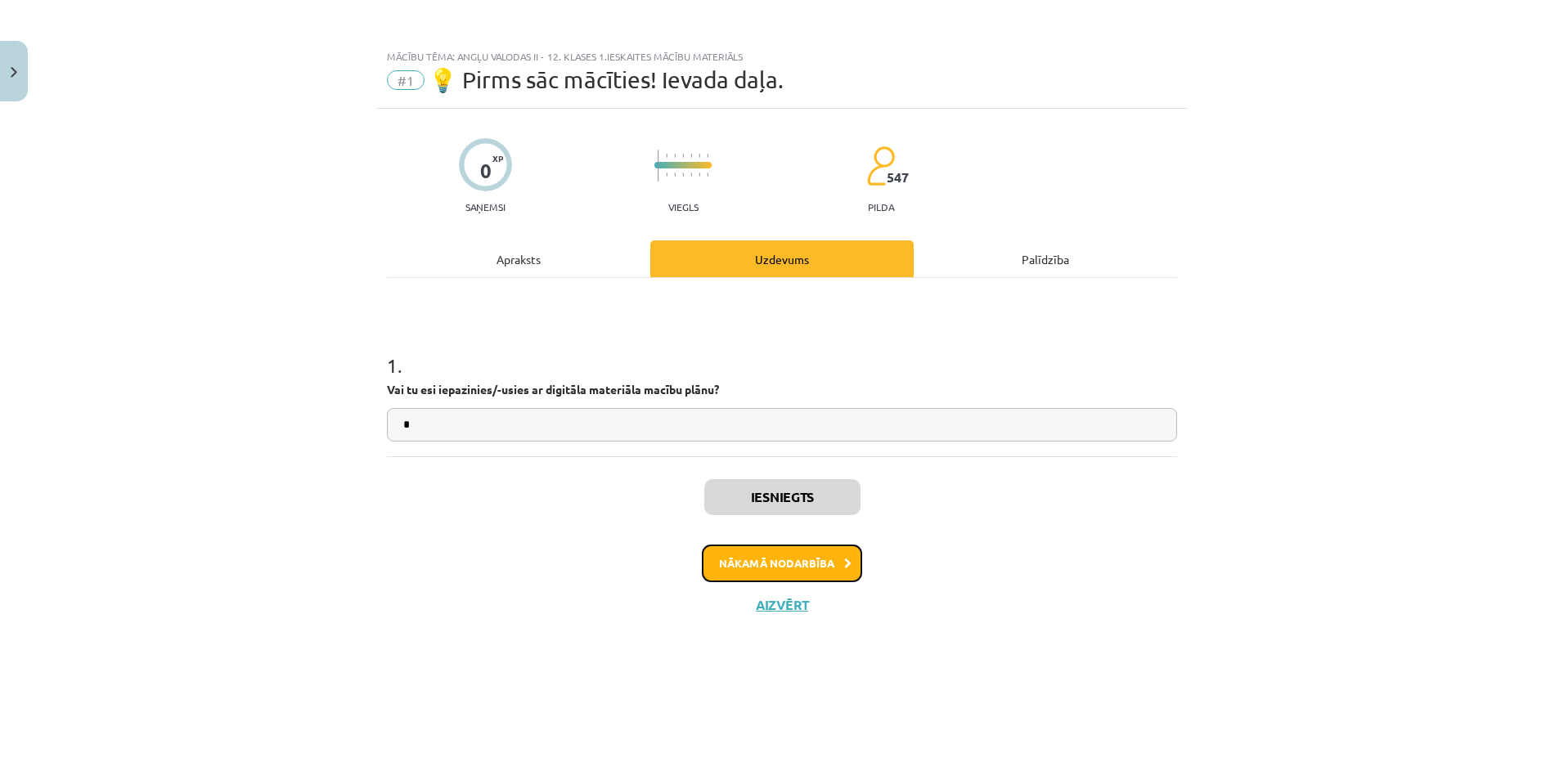
click at [817, 569] on button "Nākamā nodarbība" at bounding box center [782, 564] width 160 height 38
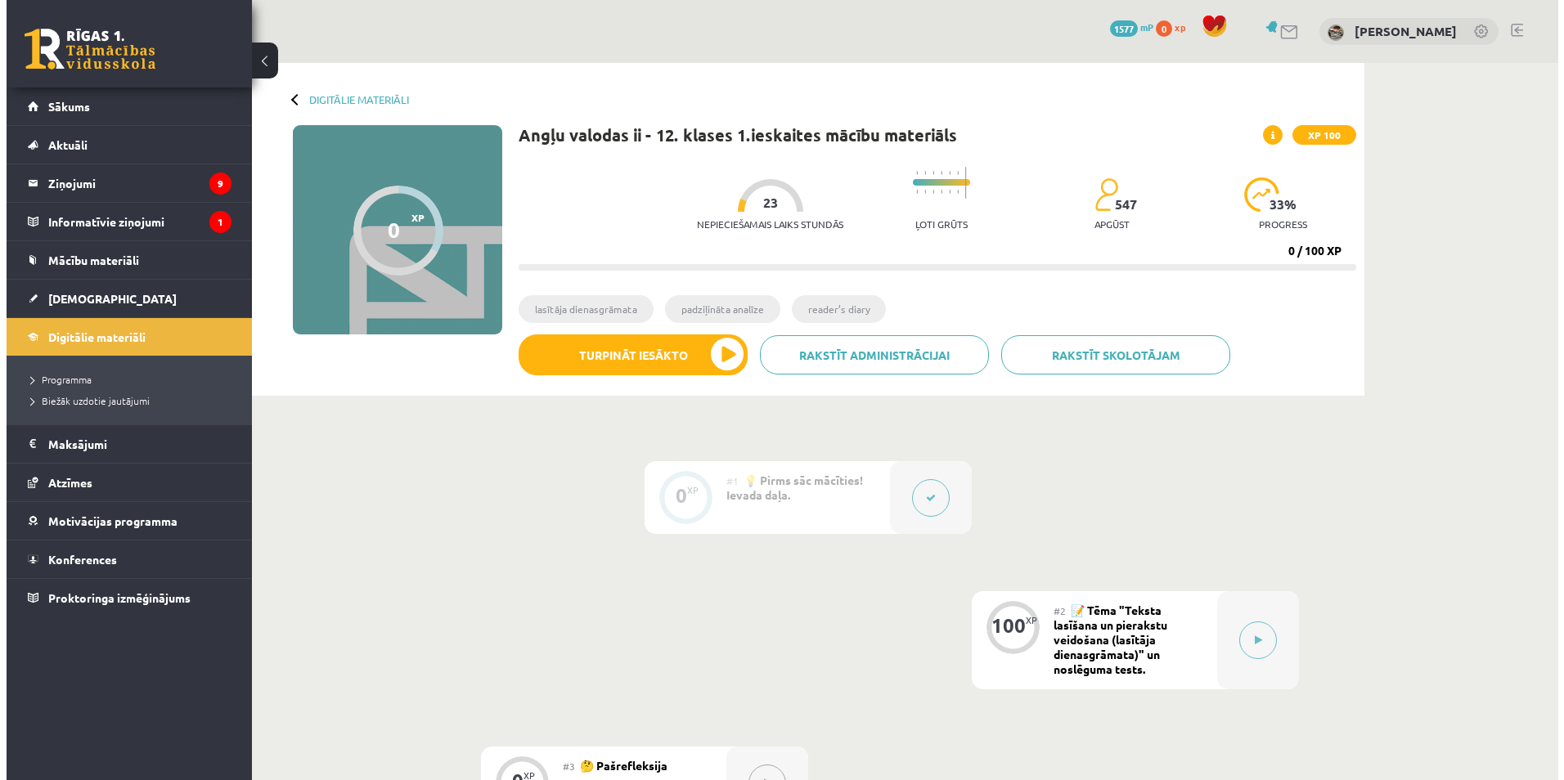
scroll to position [325, 0]
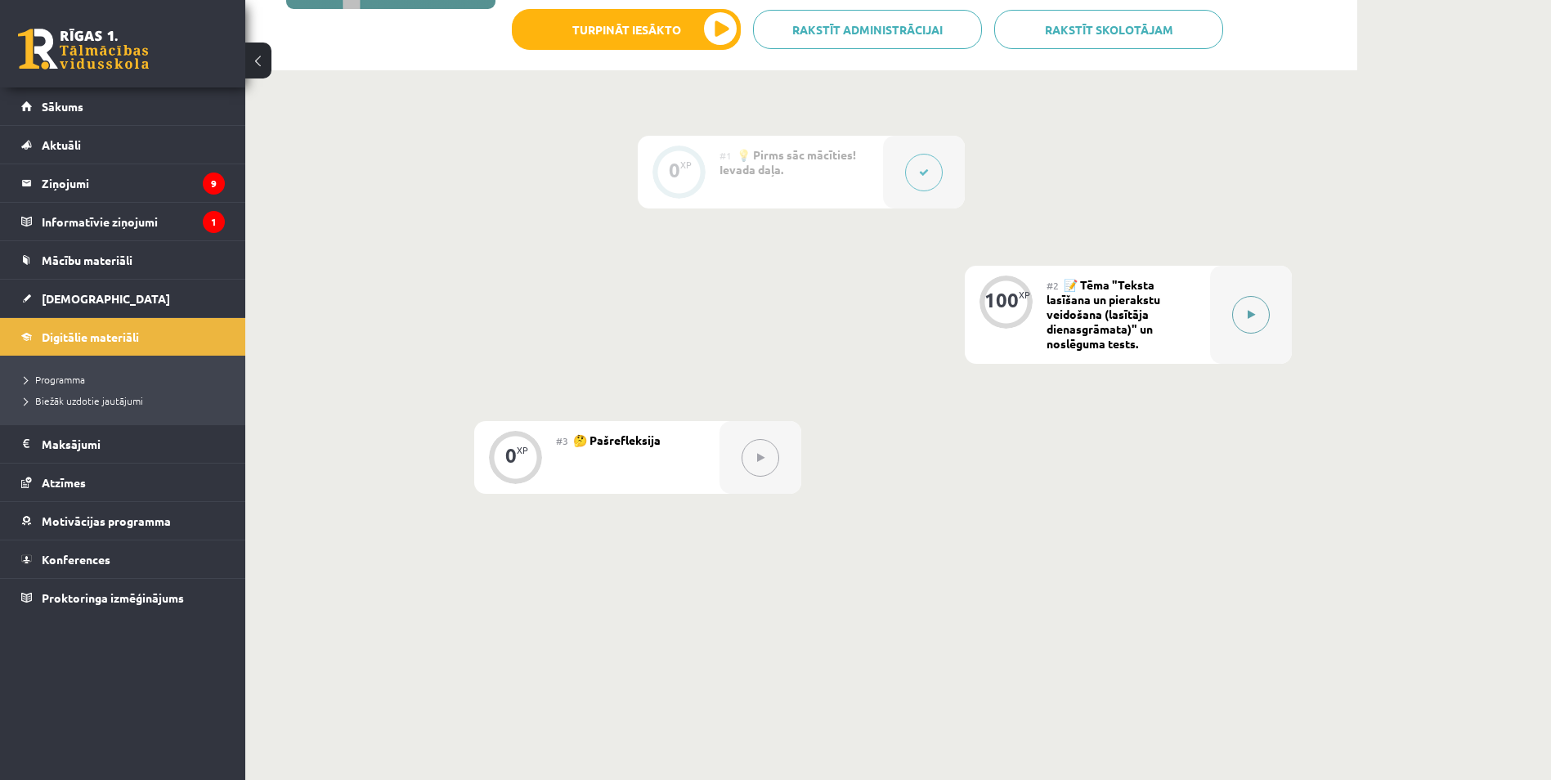
click at [1239, 317] on button at bounding box center [1251, 315] width 38 height 38
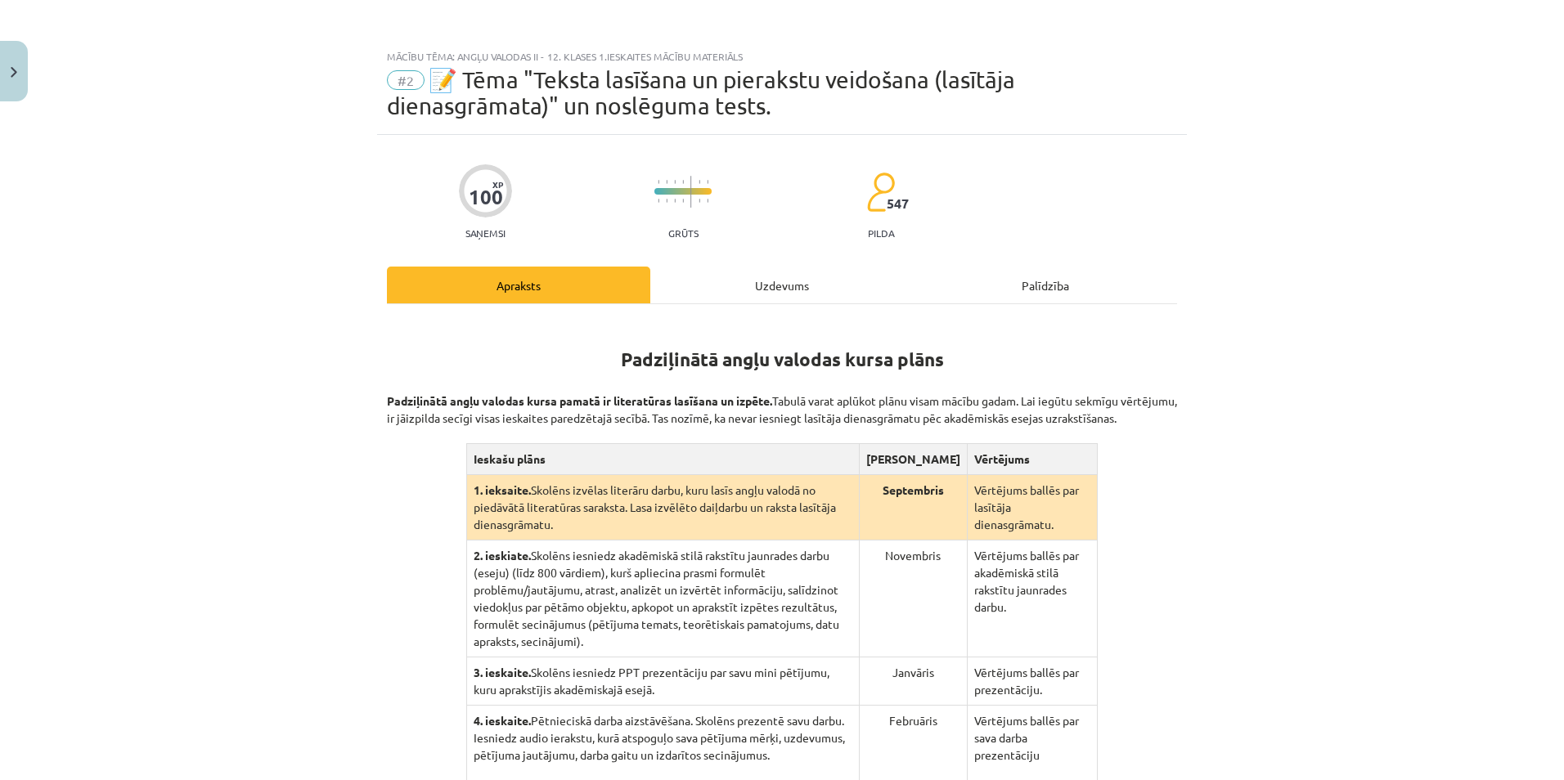
scroll to position [240, 0]
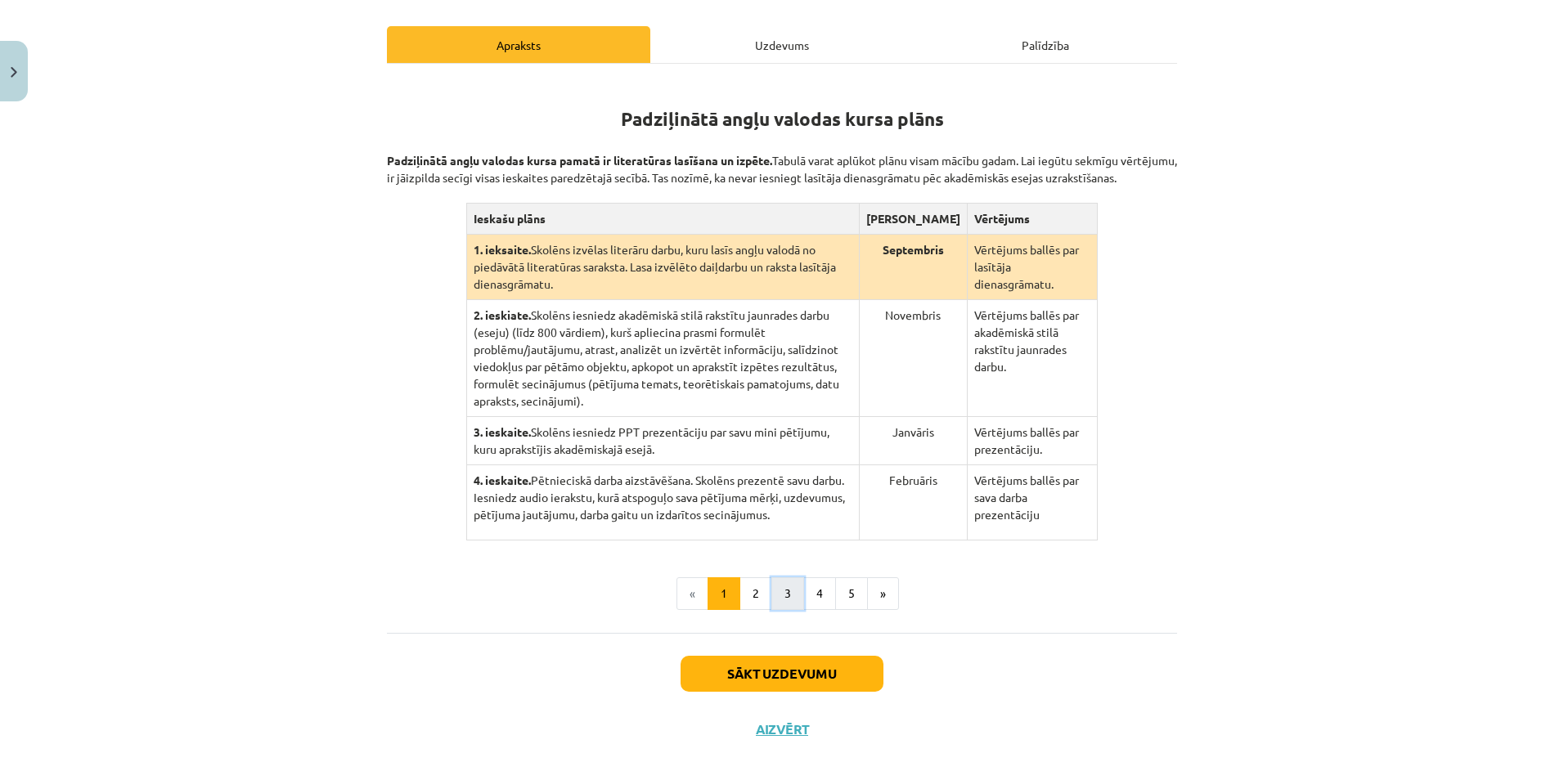
click at [771, 585] on button "3" at bounding box center [787, 593] width 33 height 33
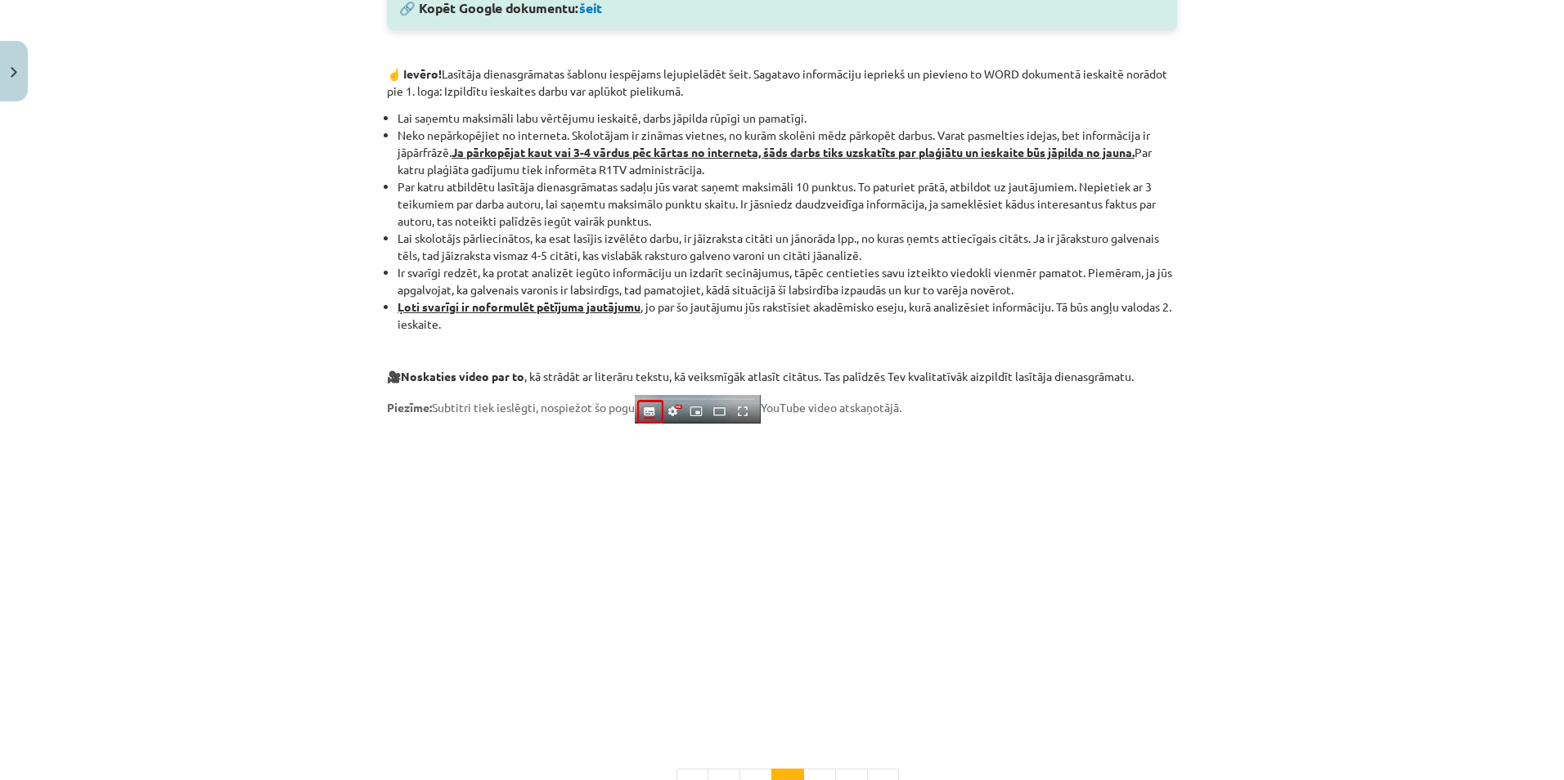
scroll to position [1187, 0]
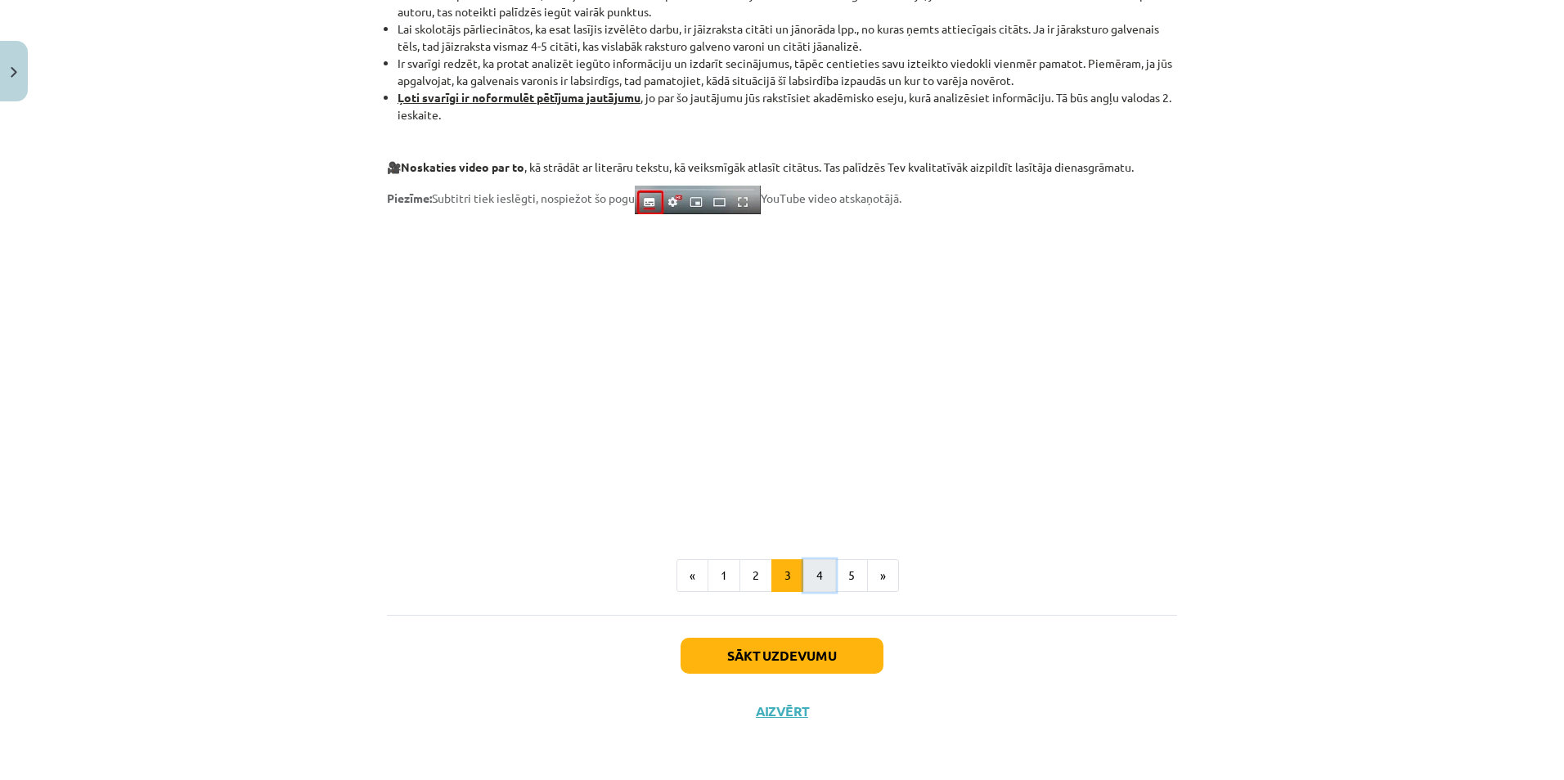
click at [805, 565] on button "4" at bounding box center [819, 575] width 33 height 33
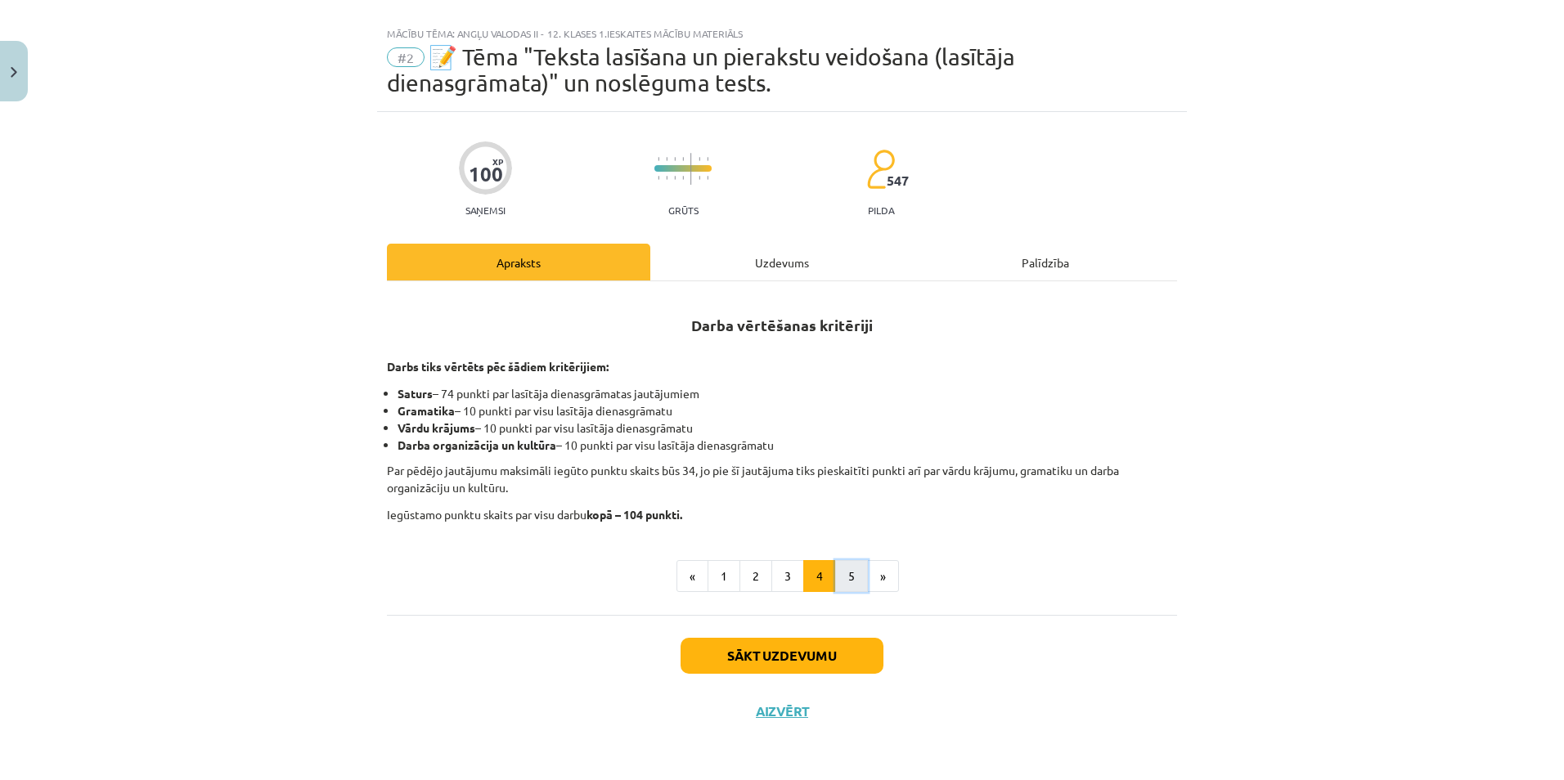
click at [849, 575] on button "5" at bounding box center [851, 576] width 33 height 33
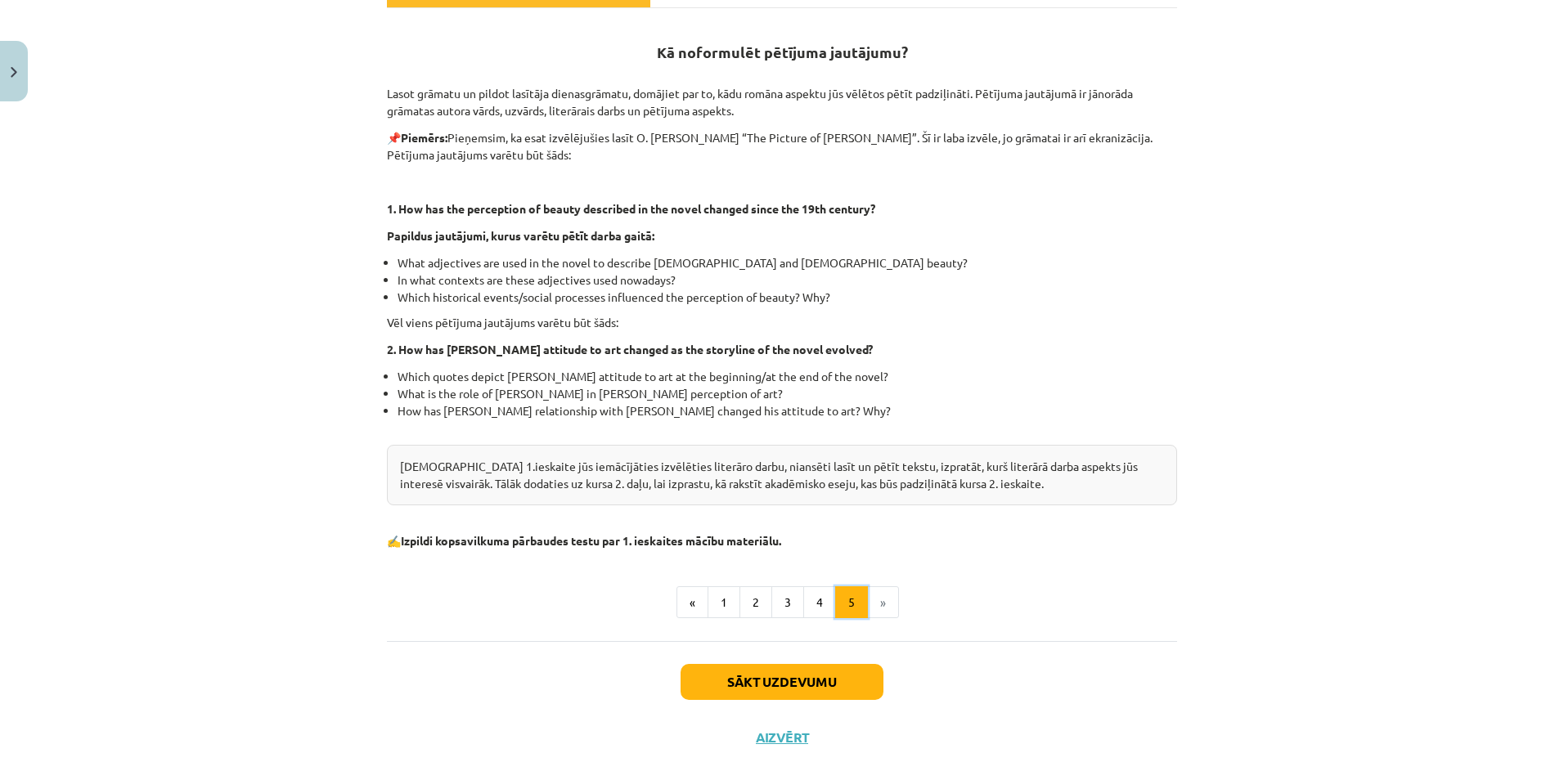
scroll to position [322, 0]
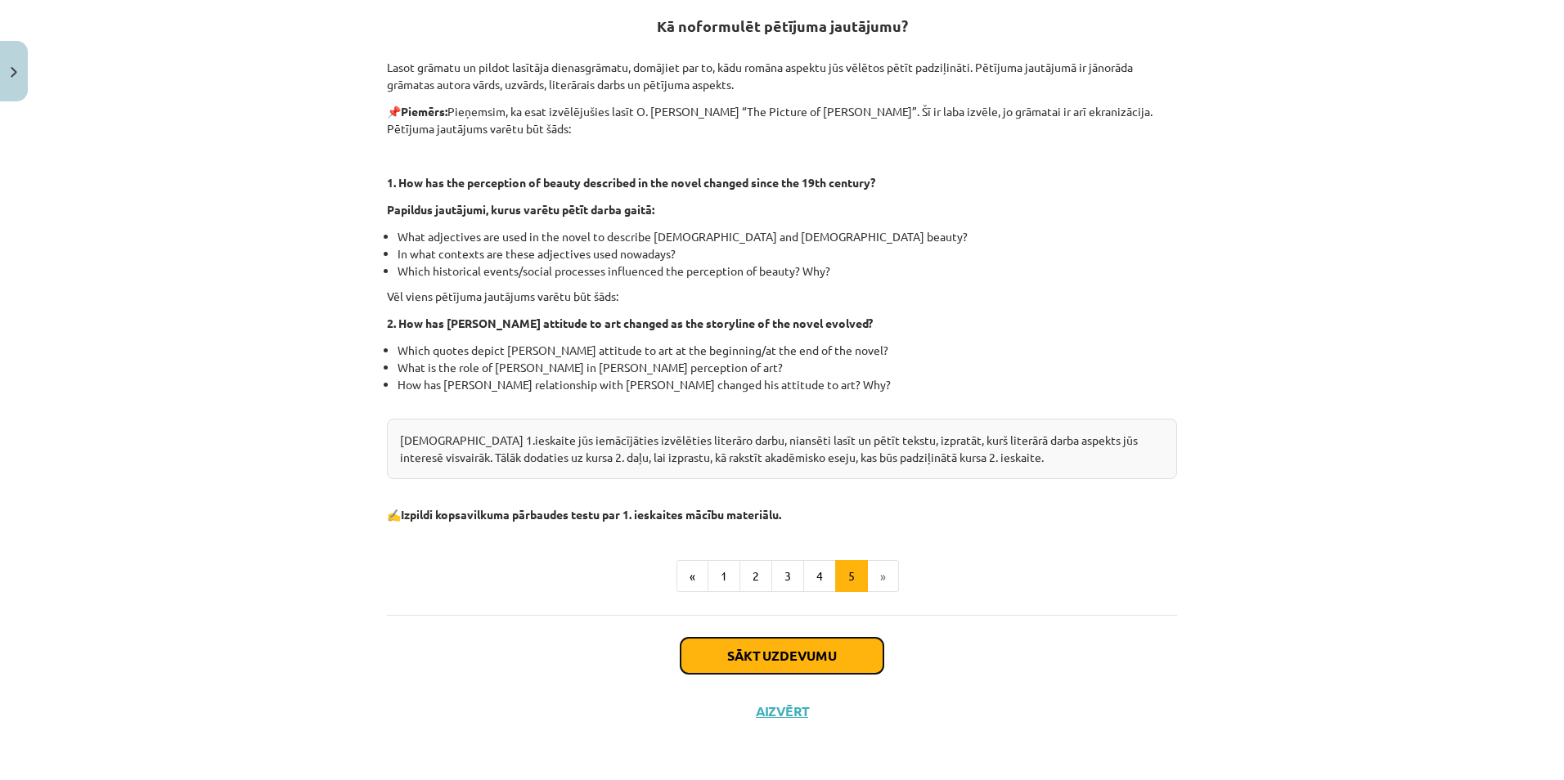
click at [802, 662] on button "Sākt uzdevumu" at bounding box center [781, 656] width 203 height 36
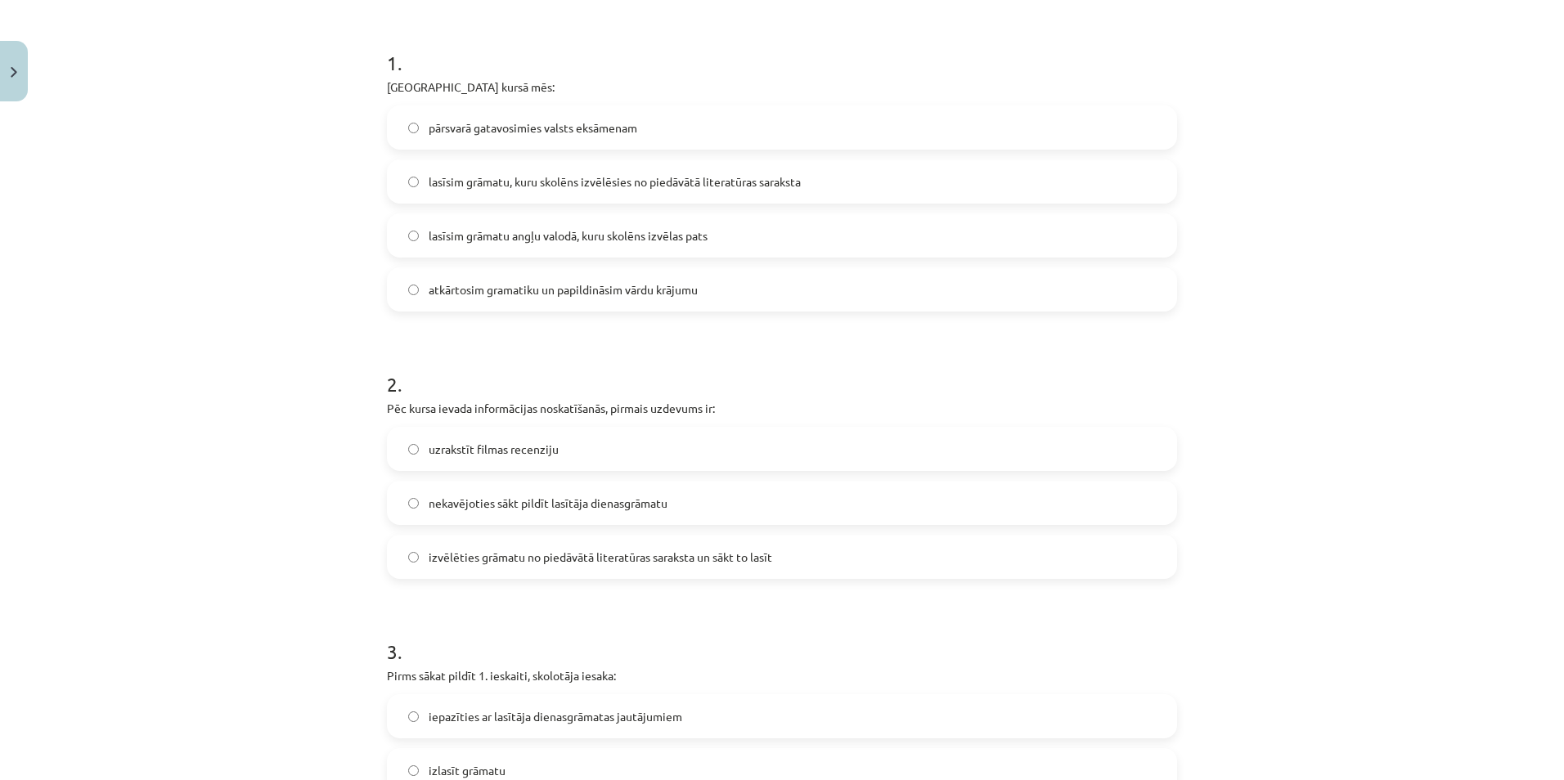
scroll to position [123, 0]
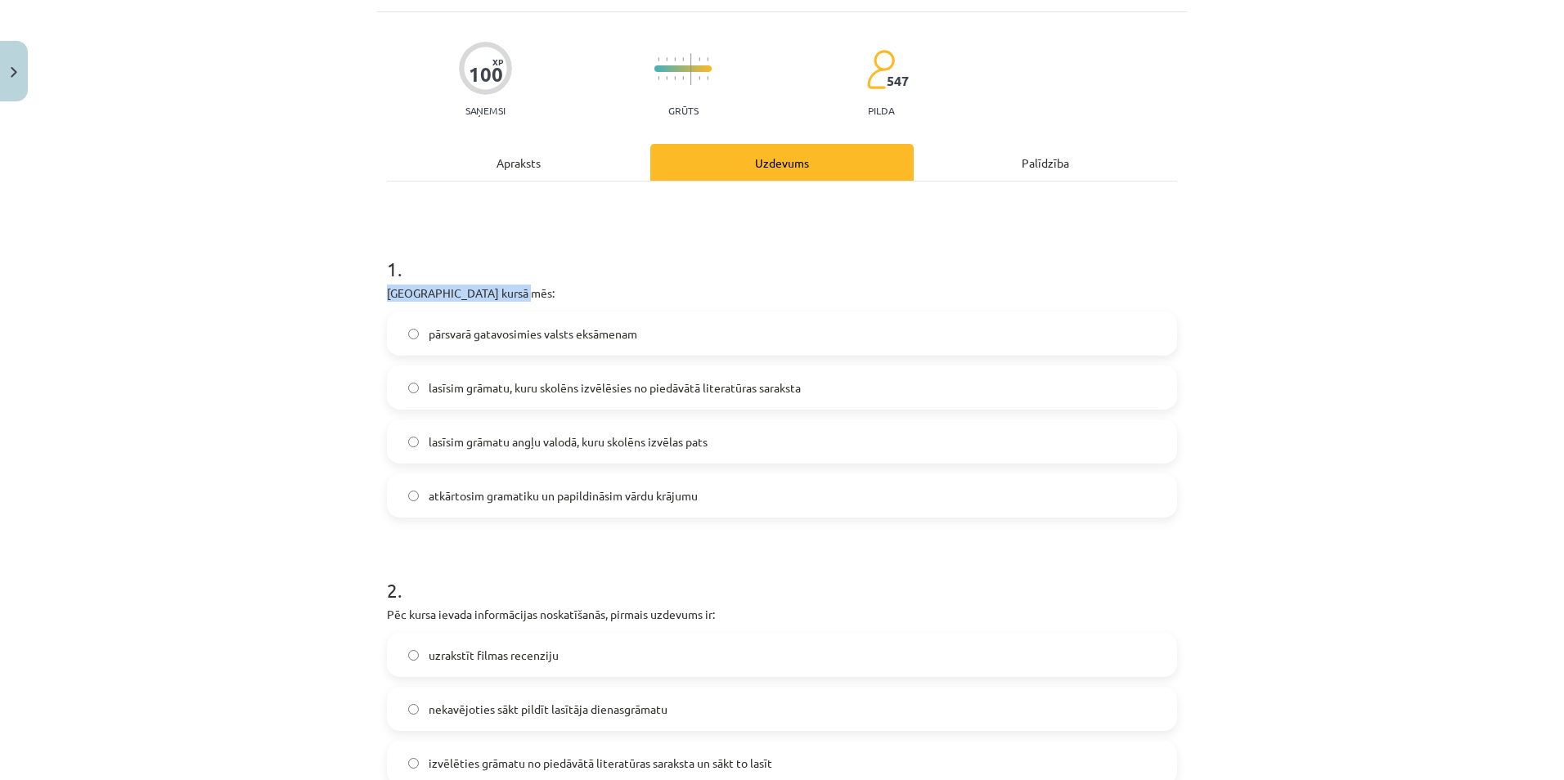
drag, startPoint x: 429, startPoint y: 290, endPoint x: 562, endPoint y: 293, distance: 133.3
click at [562, 293] on p "[GEOGRAPHIC_DATA] kursā mēs:" at bounding box center [782, 293] width 790 height 17
drag, startPoint x: 562, startPoint y: 293, endPoint x: 532, endPoint y: 263, distance: 41.6
click at [532, 263] on h1 "1 ." at bounding box center [782, 254] width 790 height 51
click at [542, 164] on div "Apraksts" at bounding box center [518, 162] width 263 height 37
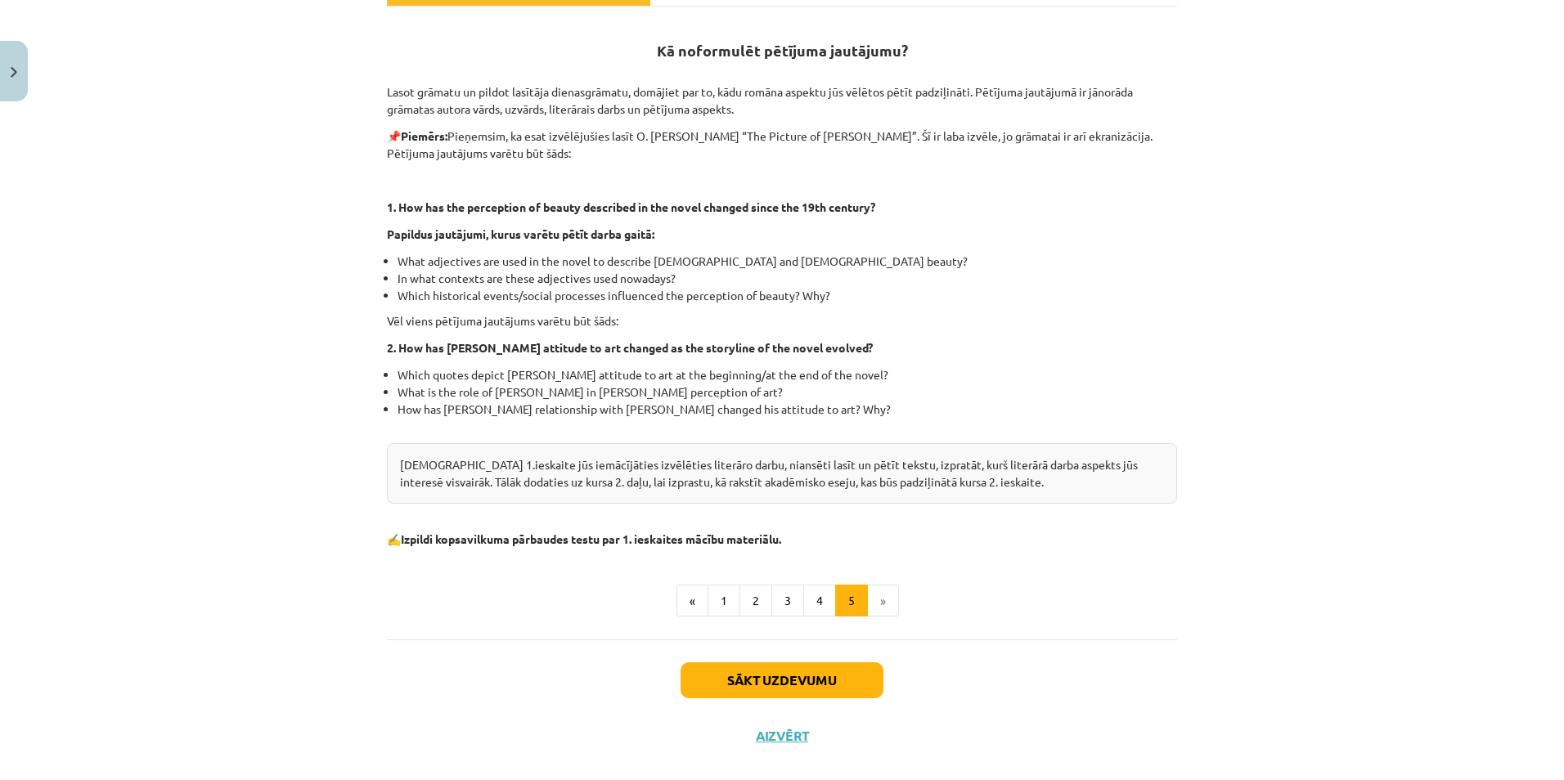
scroll to position [322, 0]
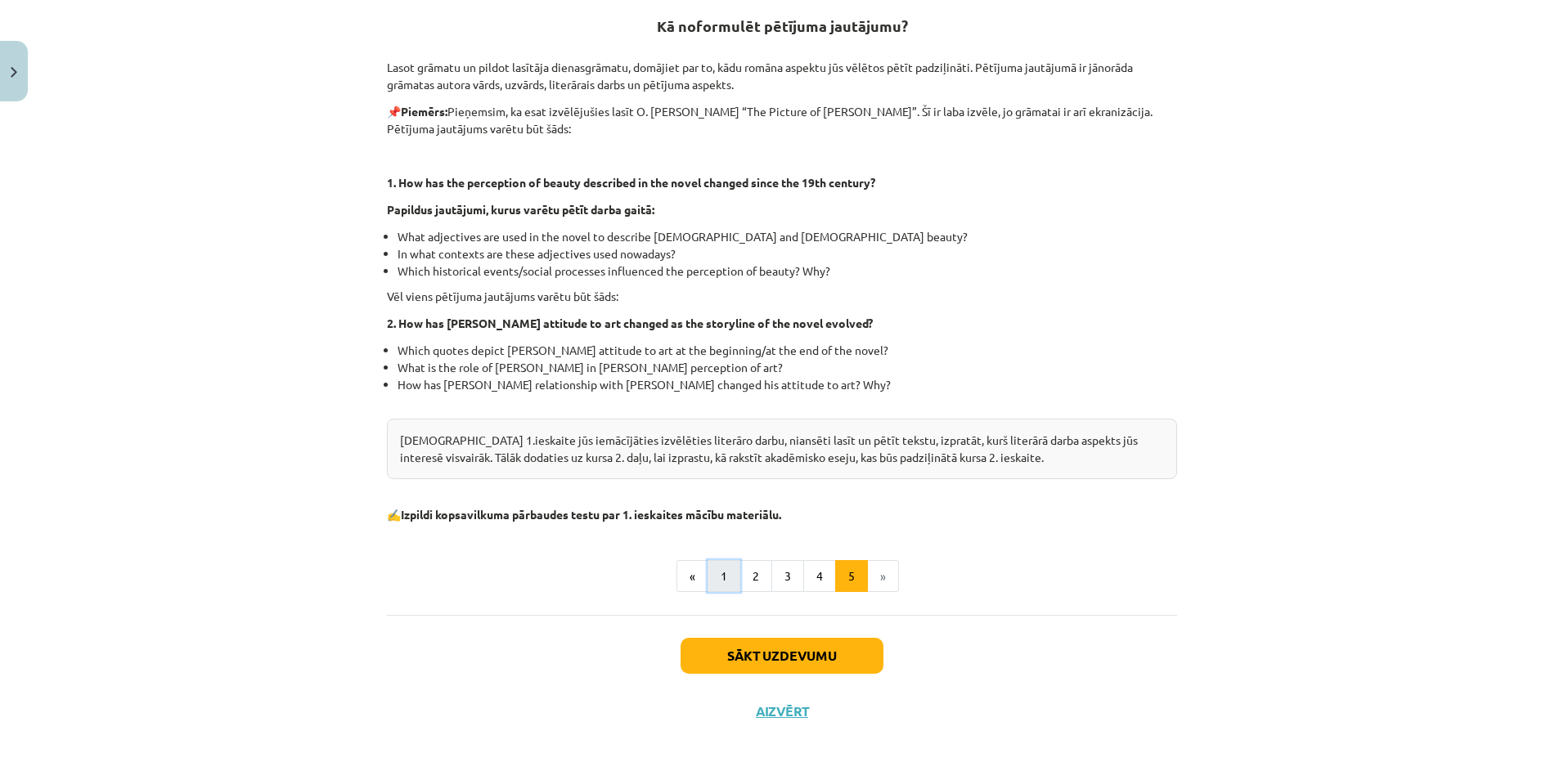
click at [714, 582] on button "1" at bounding box center [723, 576] width 33 height 33
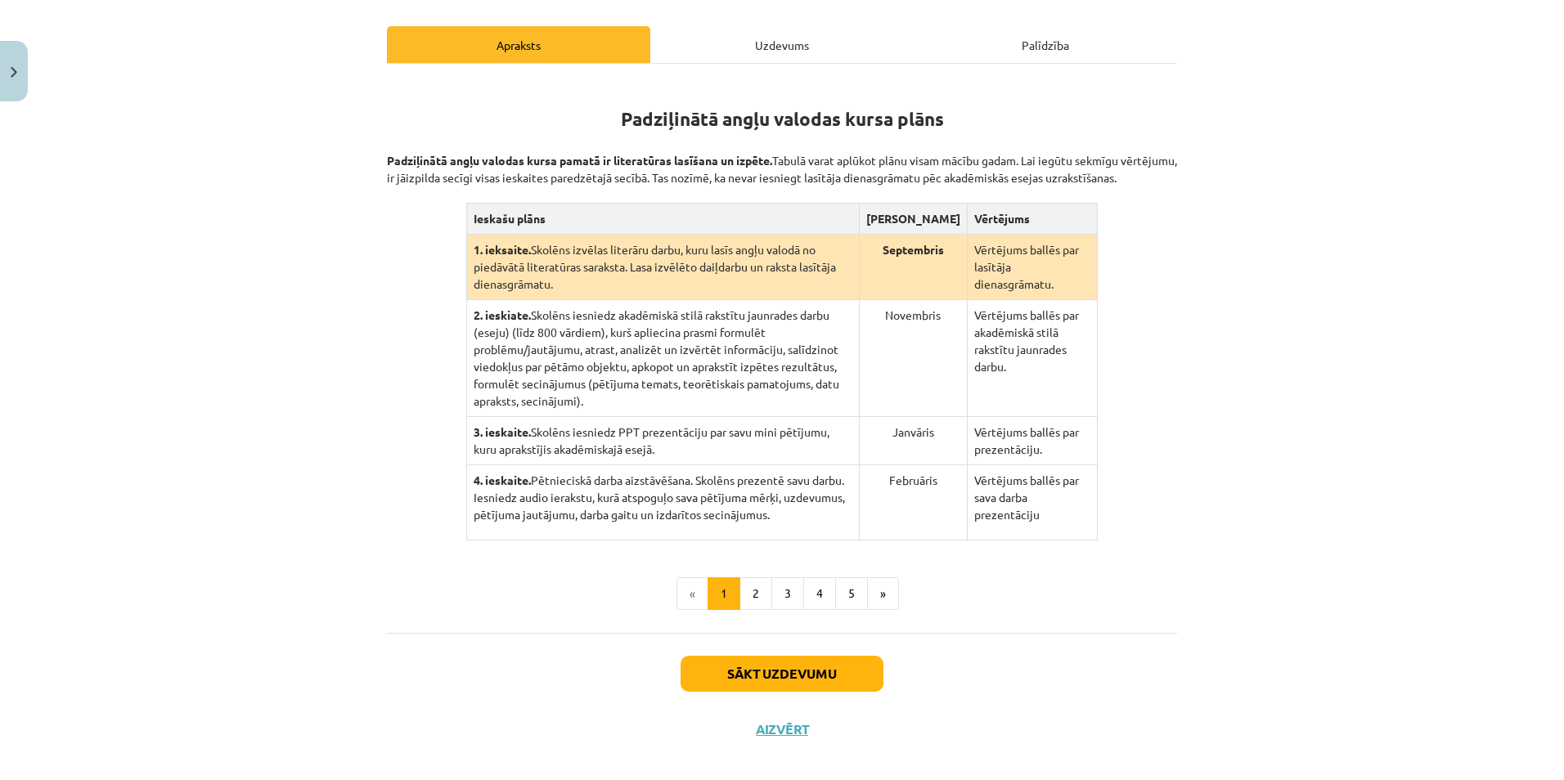
click at [790, 48] on div "Uzdevums" at bounding box center [781, 44] width 263 height 37
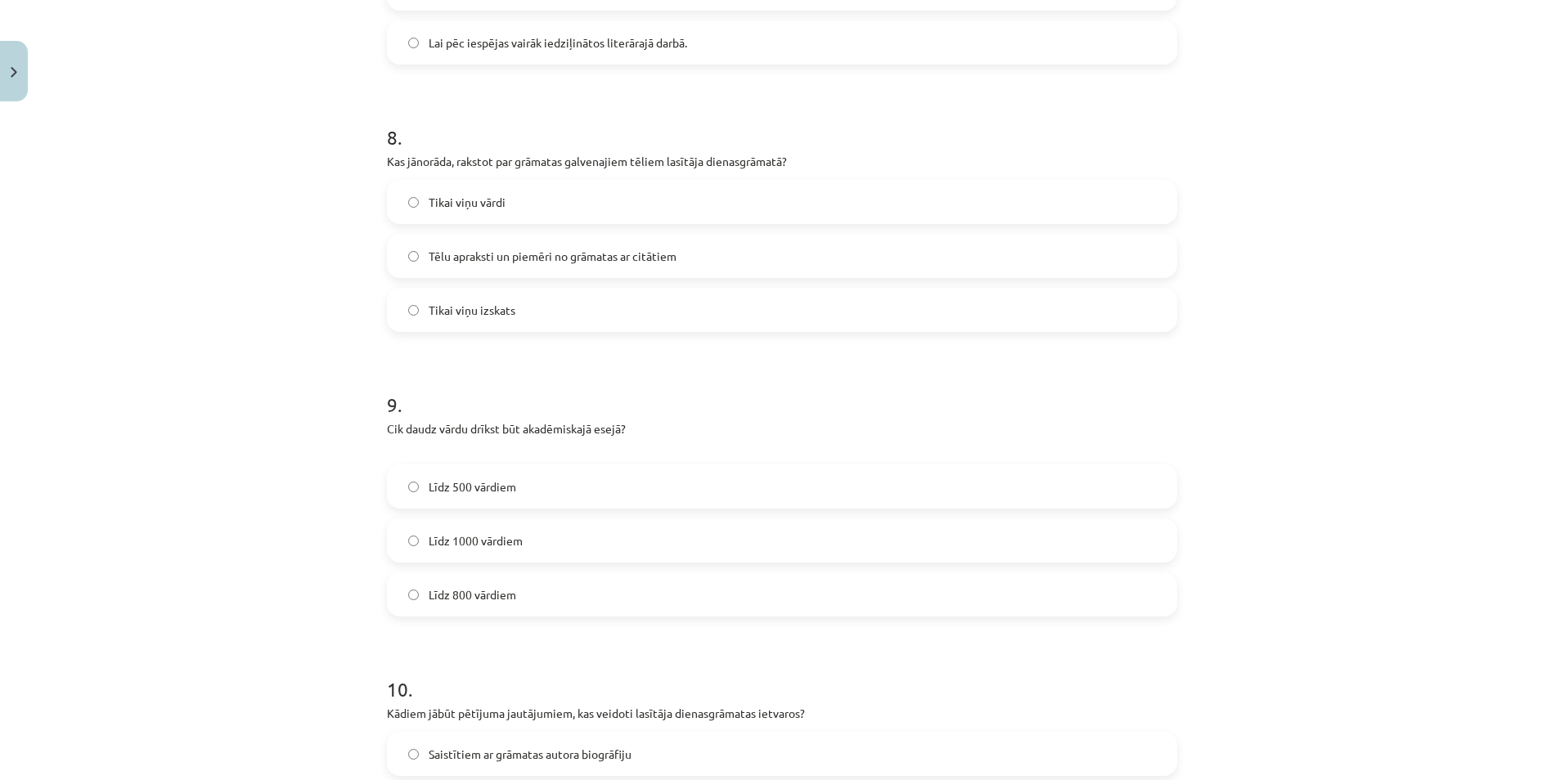
scroll to position [2420, 0]
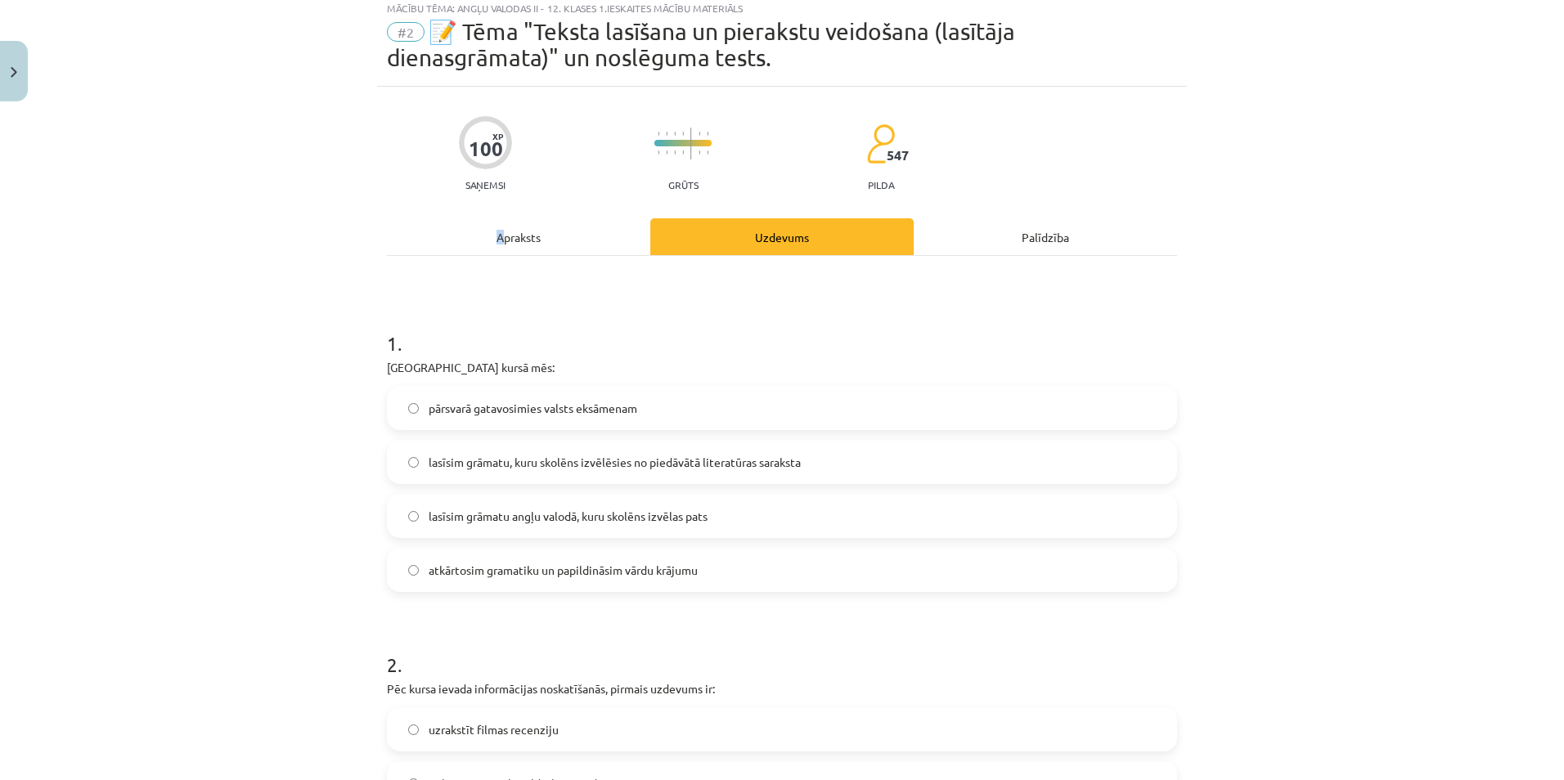
click at [494, 231] on div "Apraksts" at bounding box center [518, 236] width 263 height 37
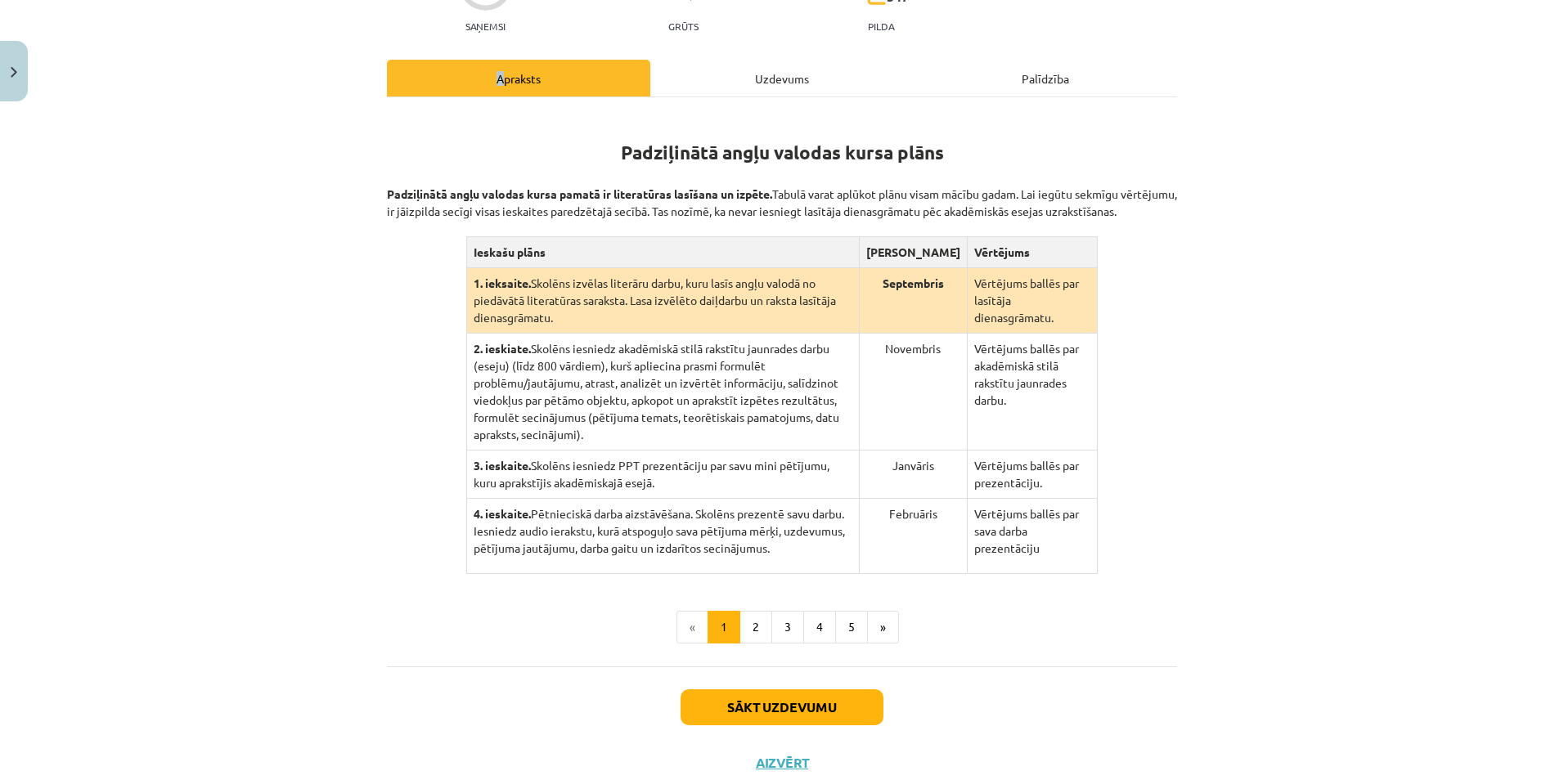
scroll to position [240, 0]
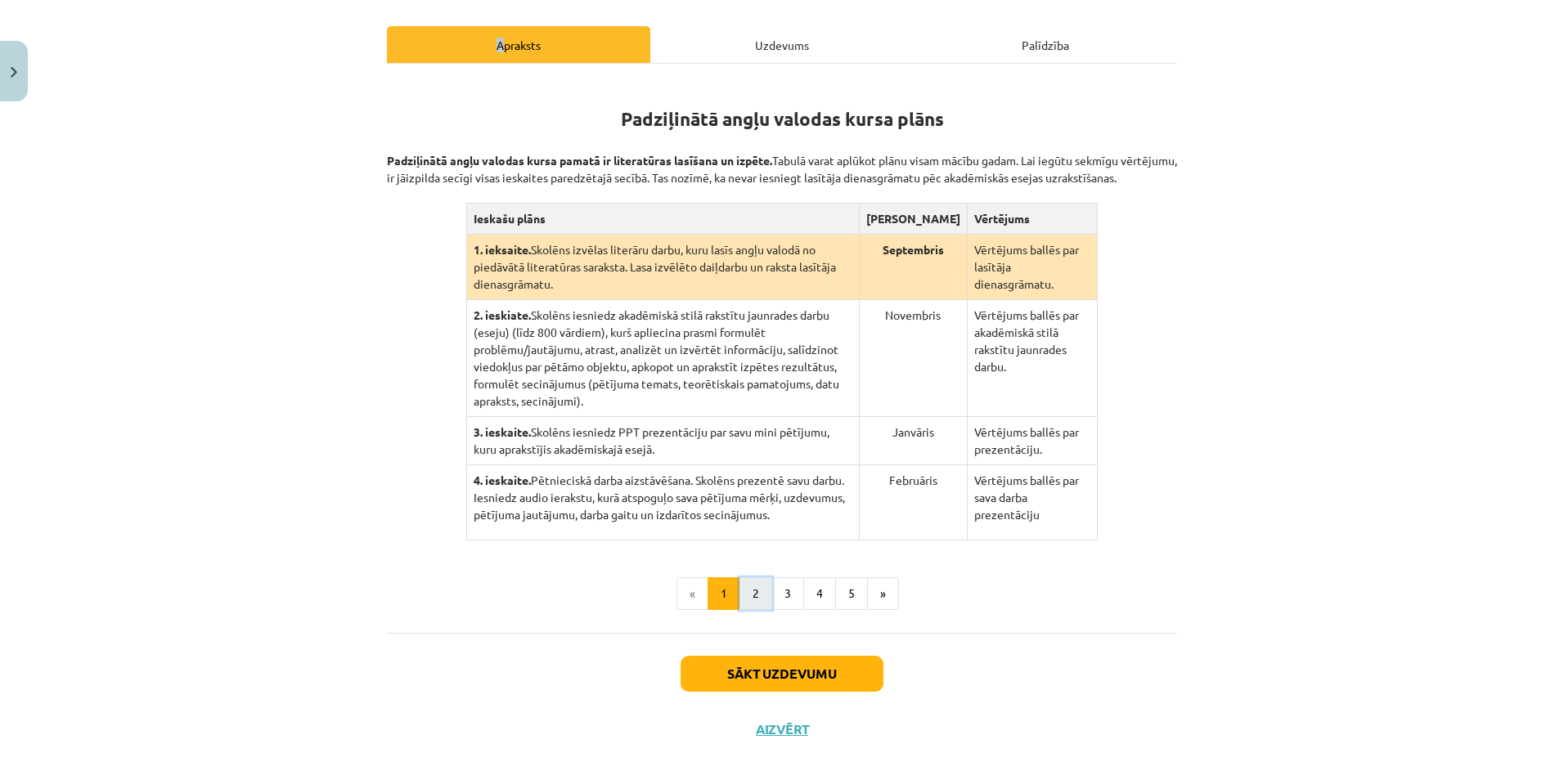
click at [752, 586] on button "2" at bounding box center [755, 593] width 33 height 33
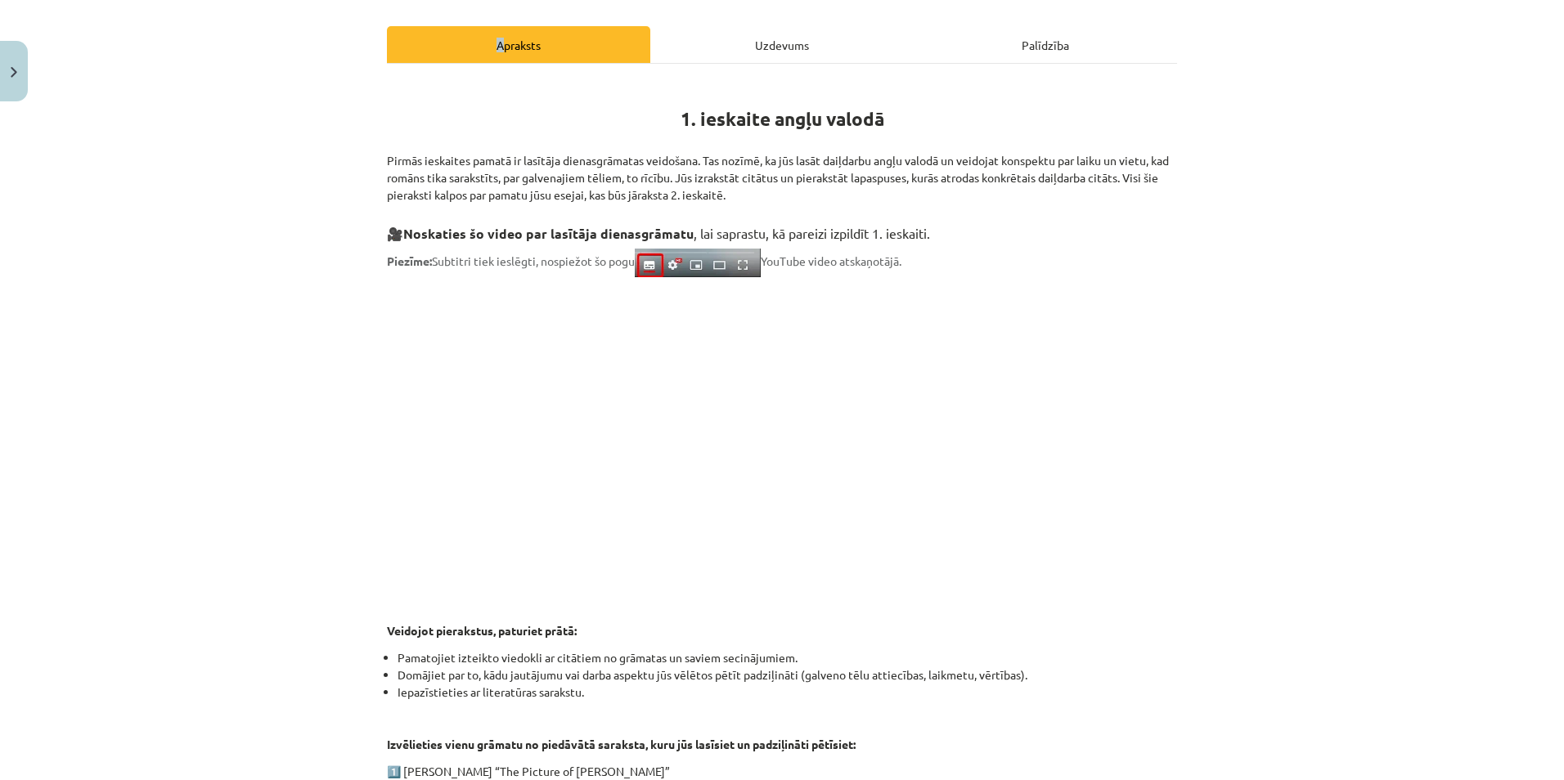
scroll to position [631, 0]
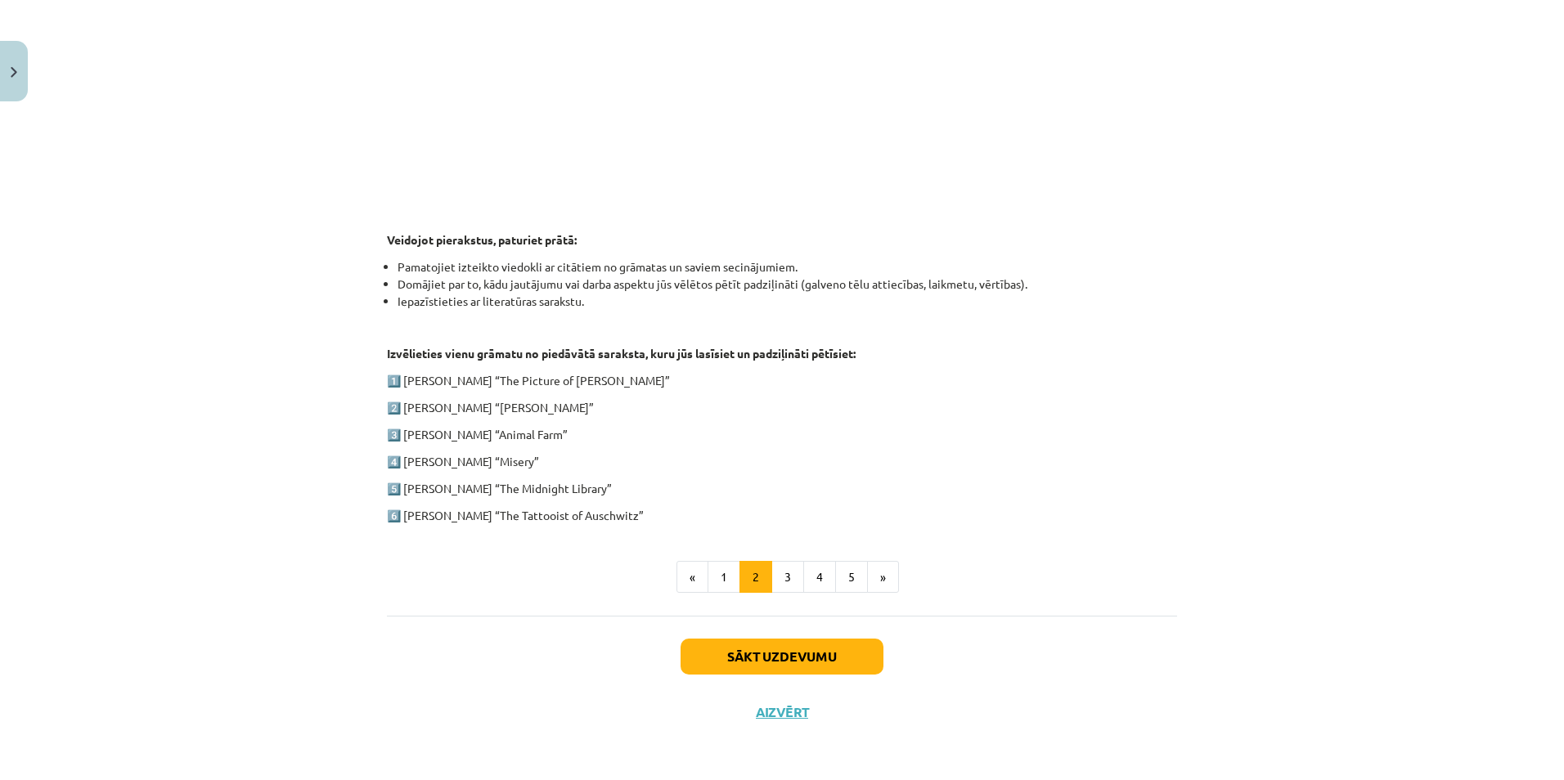
click at [779, 595] on div "1. ieskaite angļu valodā Pirmās ieskaites pamatā ir lasītāja dienasgrāmatas vei…" at bounding box center [782, 144] width 790 height 943
click at [775, 577] on button "3" at bounding box center [787, 577] width 33 height 33
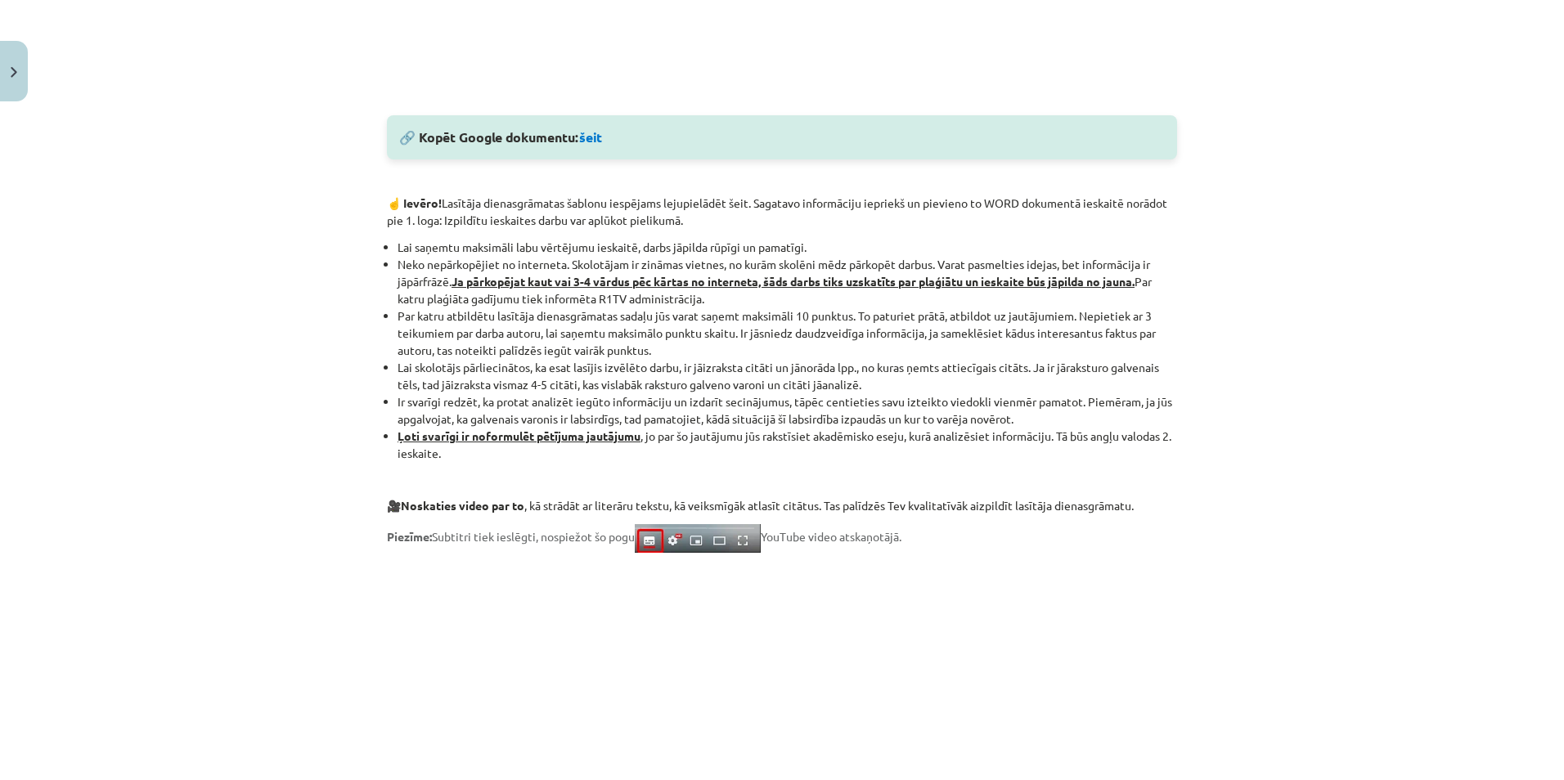
scroll to position [1187, 0]
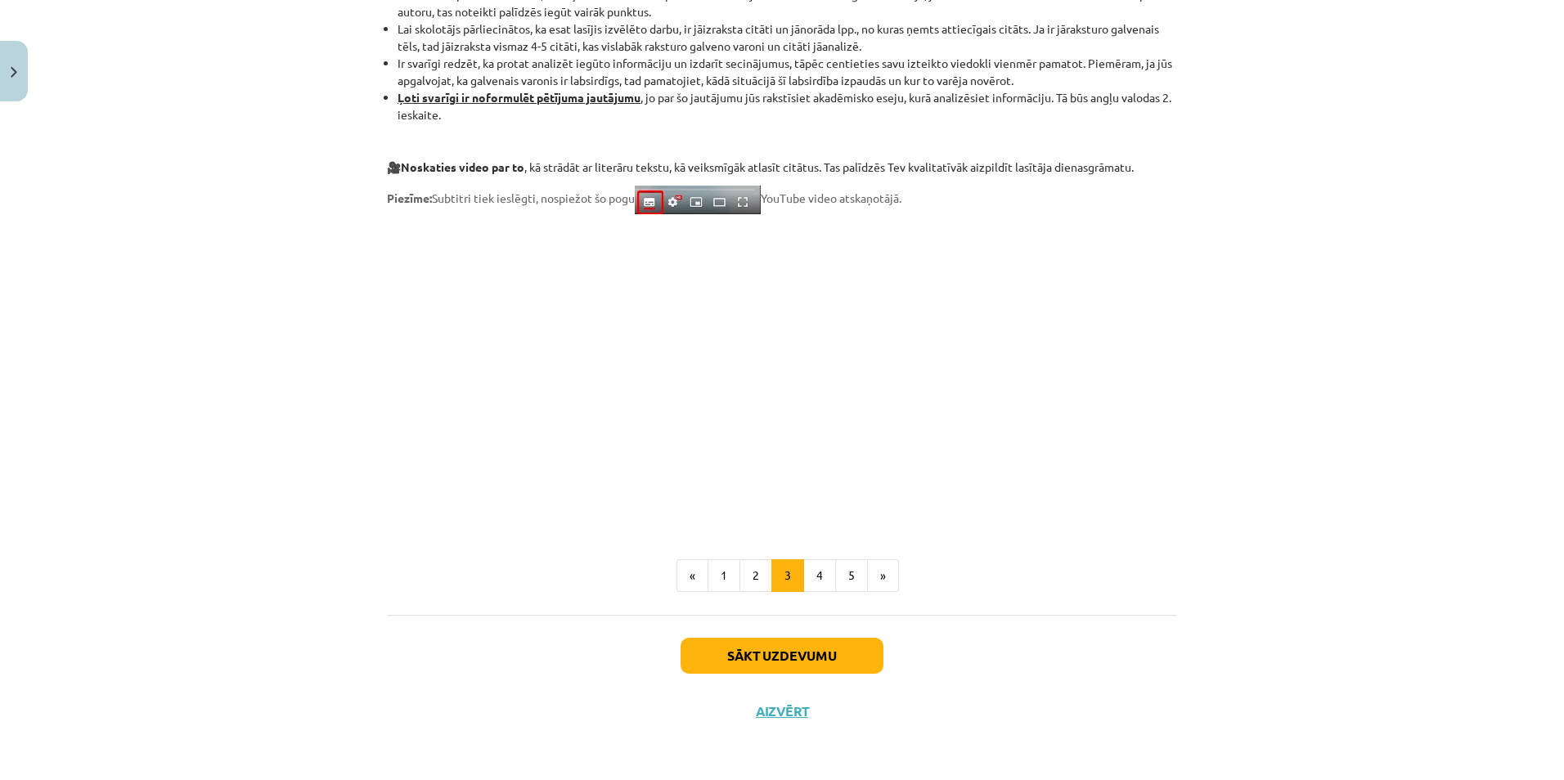
click at [803, 567] on button "4" at bounding box center [819, 575] width 33 height 33
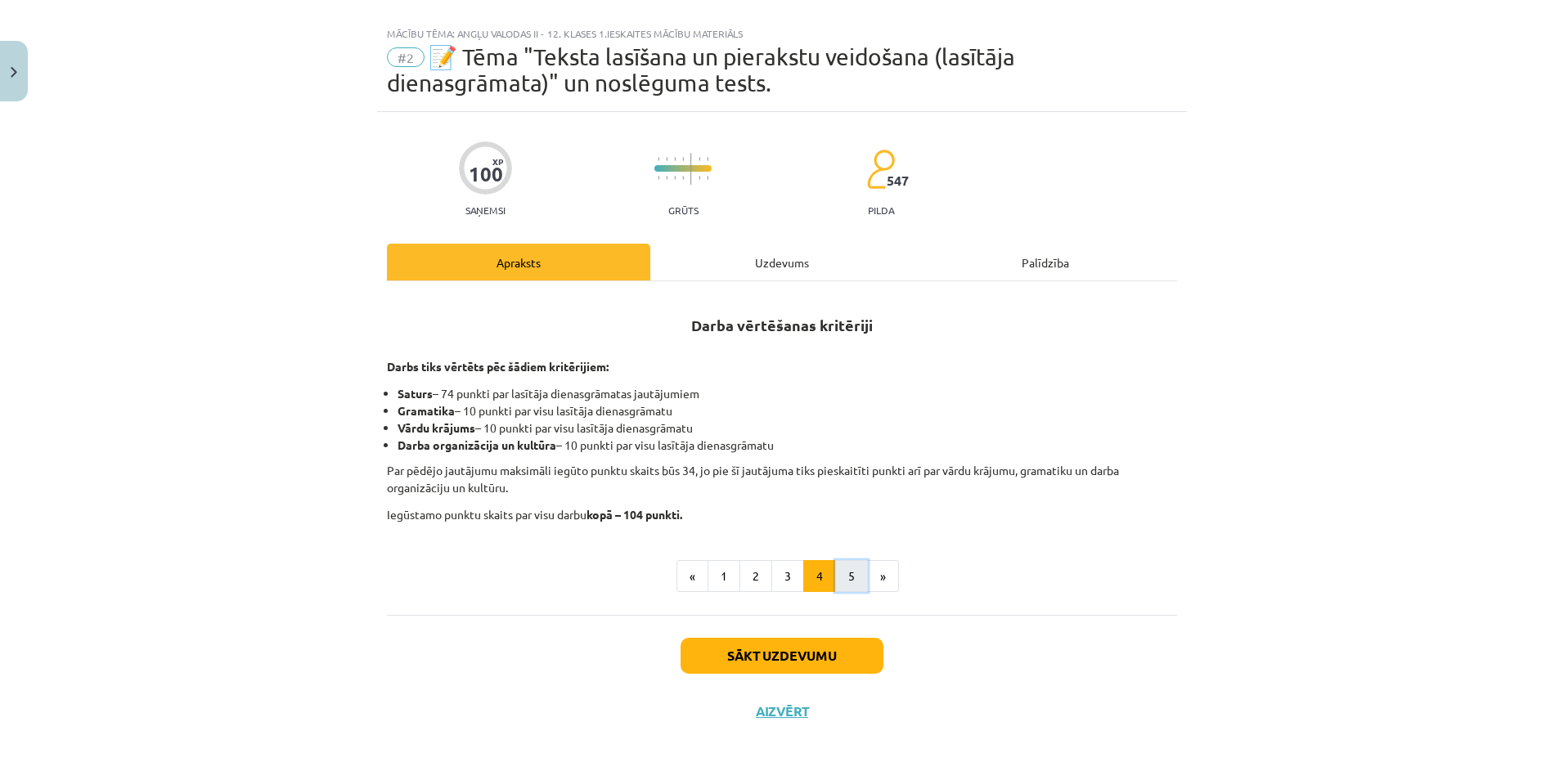
click at [848, 576] on button "5" at bounding box center [851, 576] width 33 height 33
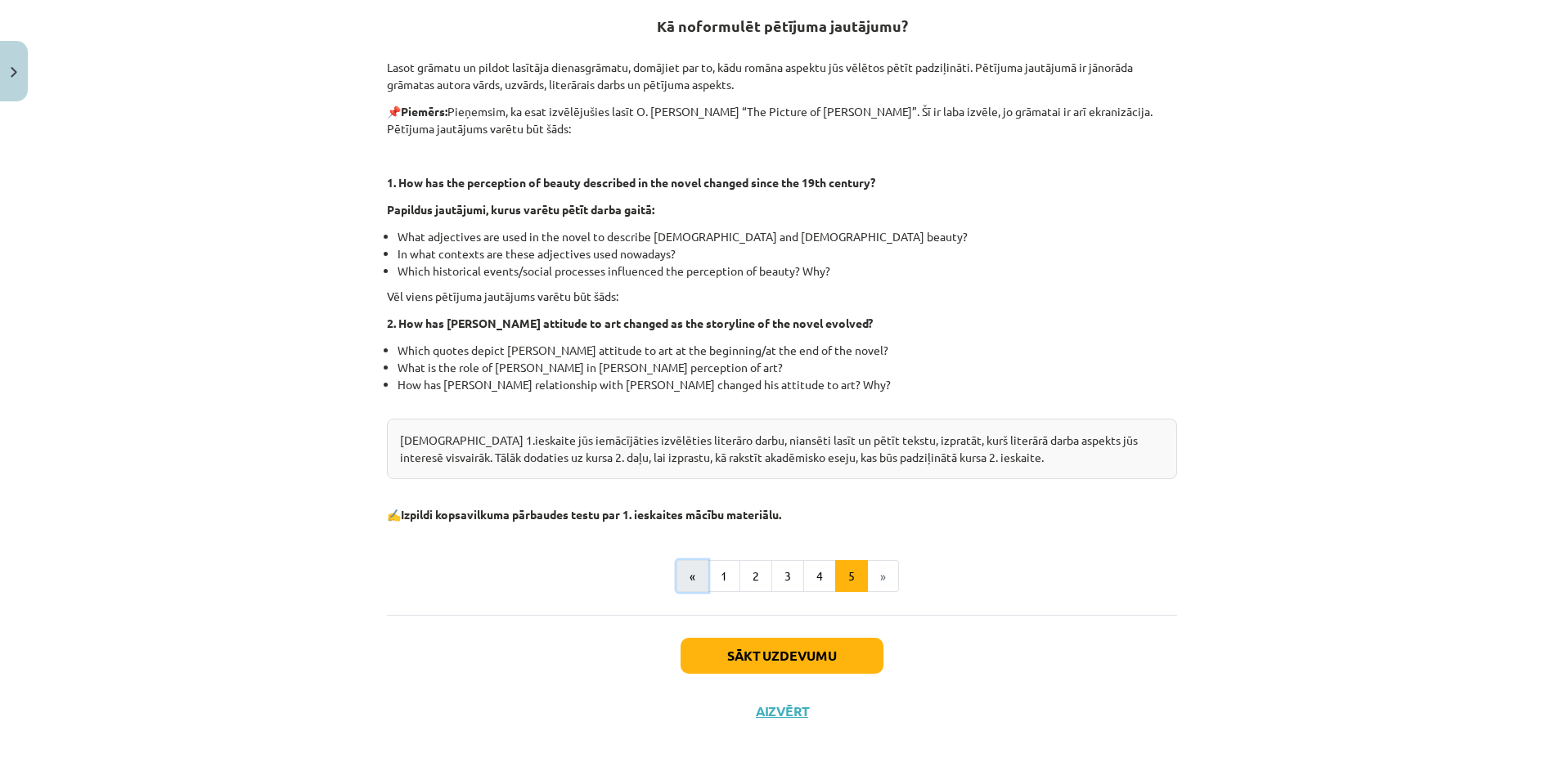
click at [692, 565] on button "«" at bounding box center [692, 576] width 32 height 33
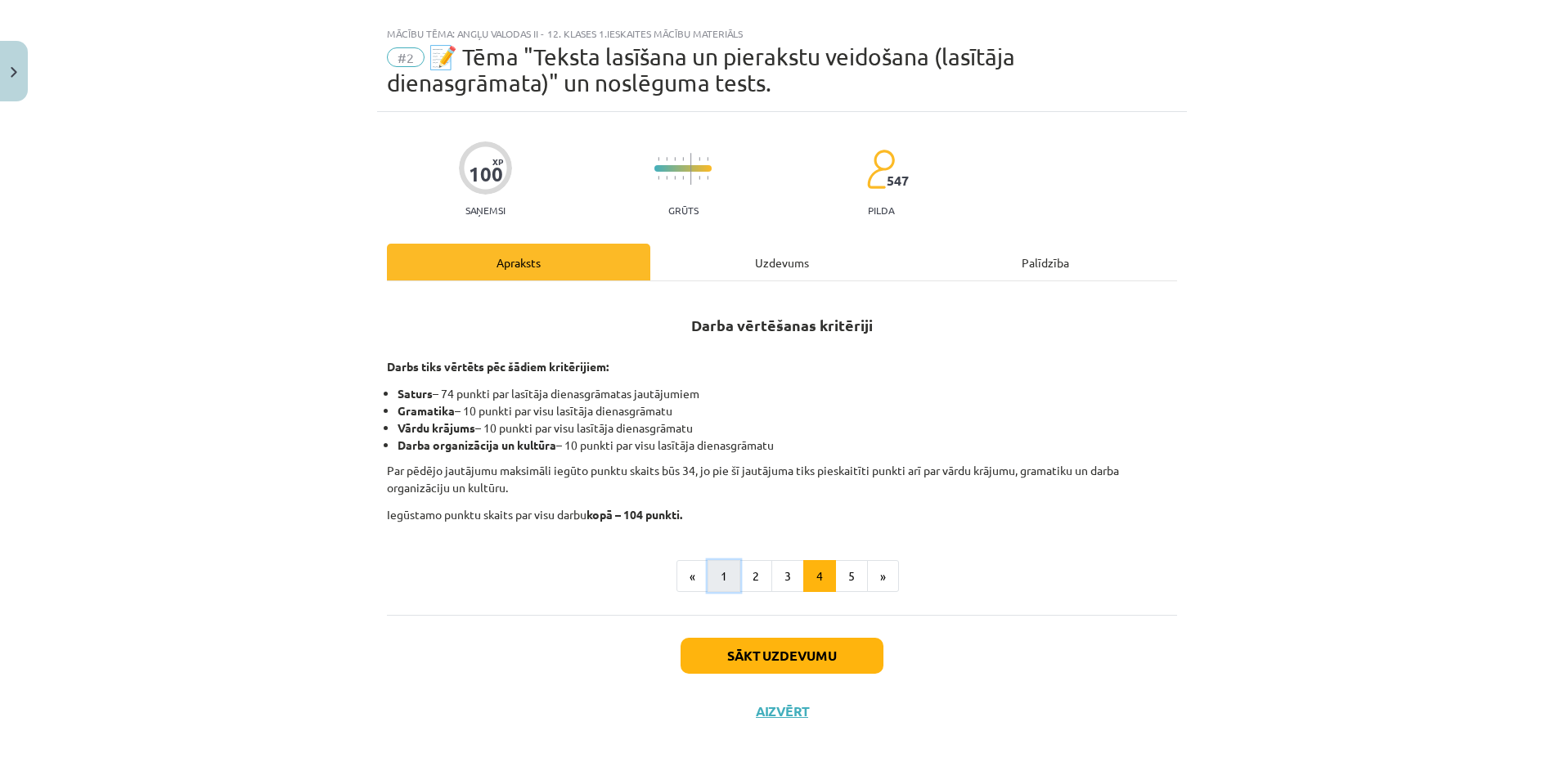
click at [716, 568] on button "1" at bounding box center [723, 576] width 33 height 33
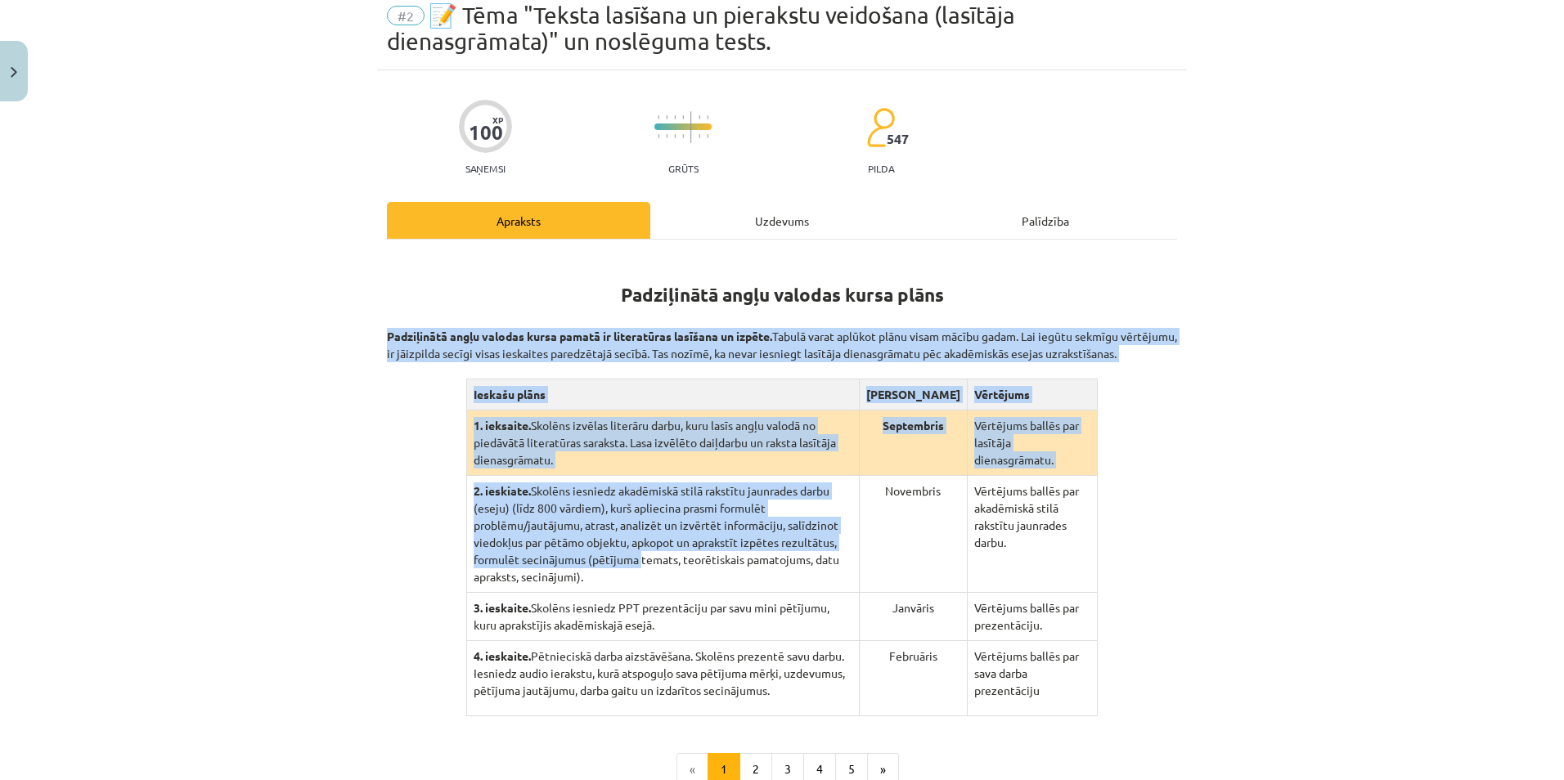
scroll to position [240, 0]
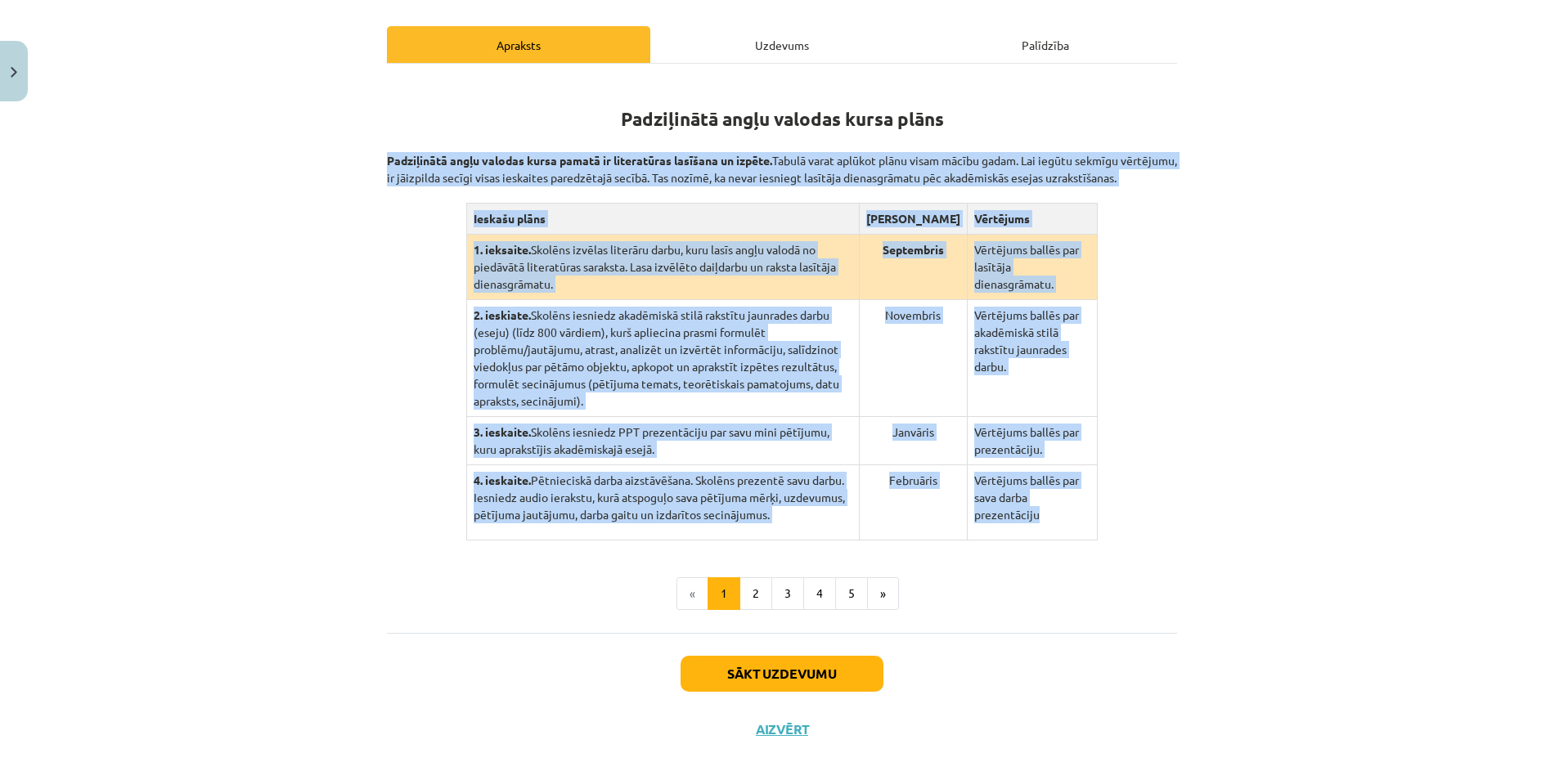
drag, startPoint x: 369, startPoint y: 374, endPoint x: 1070, endPoint y: 512, distance: 714.3
click at [1070, 512] on div "Mācību tēma: Angļu valodas ii - 12. klases 1.ieskaites mācību materiāls #2 📝 Tē…" at bounding box center [782, 390] width 1564 height 780
copy div "Padziļinātā angļu valodas kursa pamatā ir literatūras lasīšana un izpēte. Tabul…"
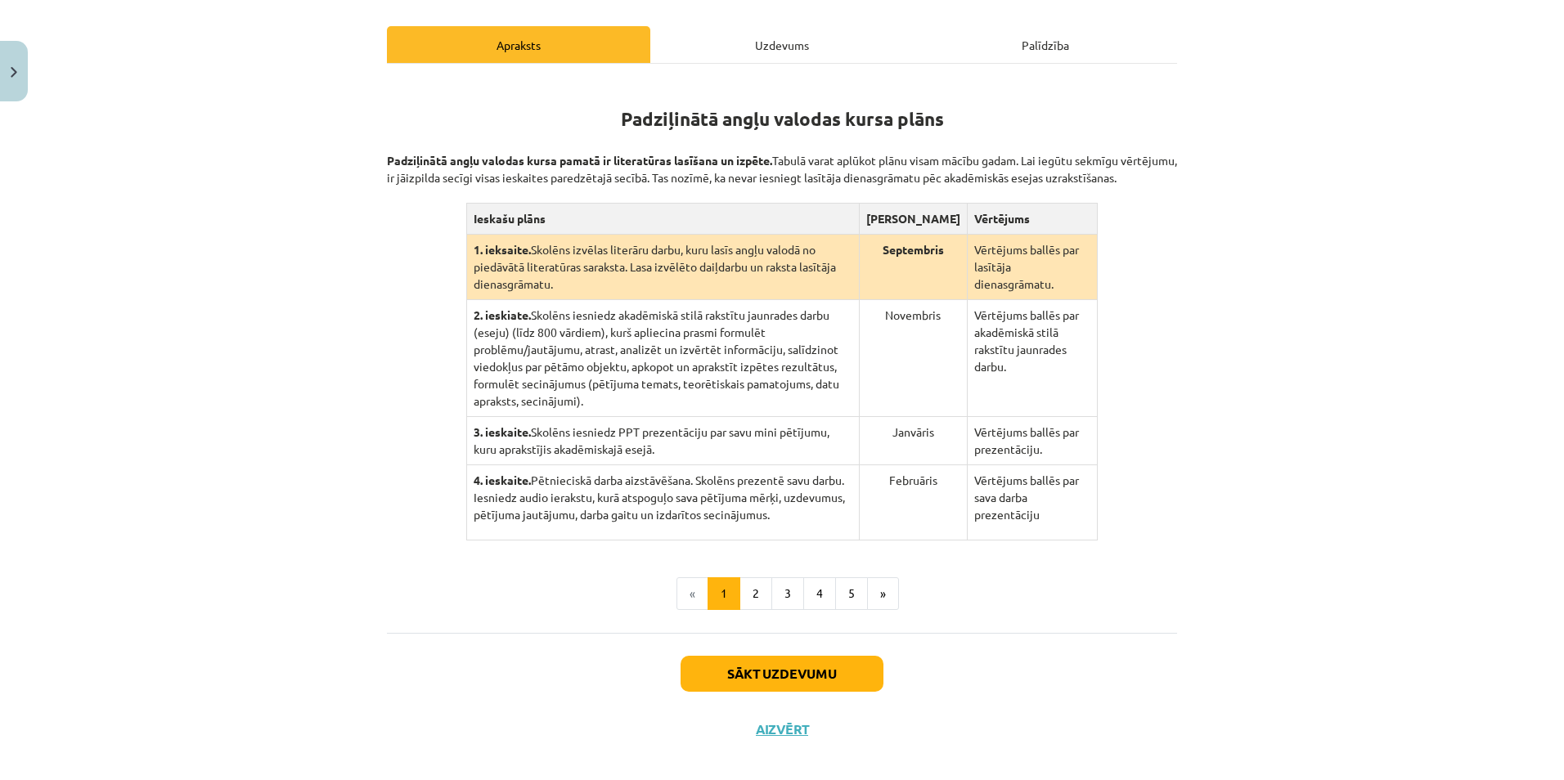
click at [1283, 240] on div "Mācību tēma: Angļu valodas ii - 12. klases 1.ieskaites mācību materiāls #2 📝 Tē…" at bounding box center [782, 390] width 1564 height 780
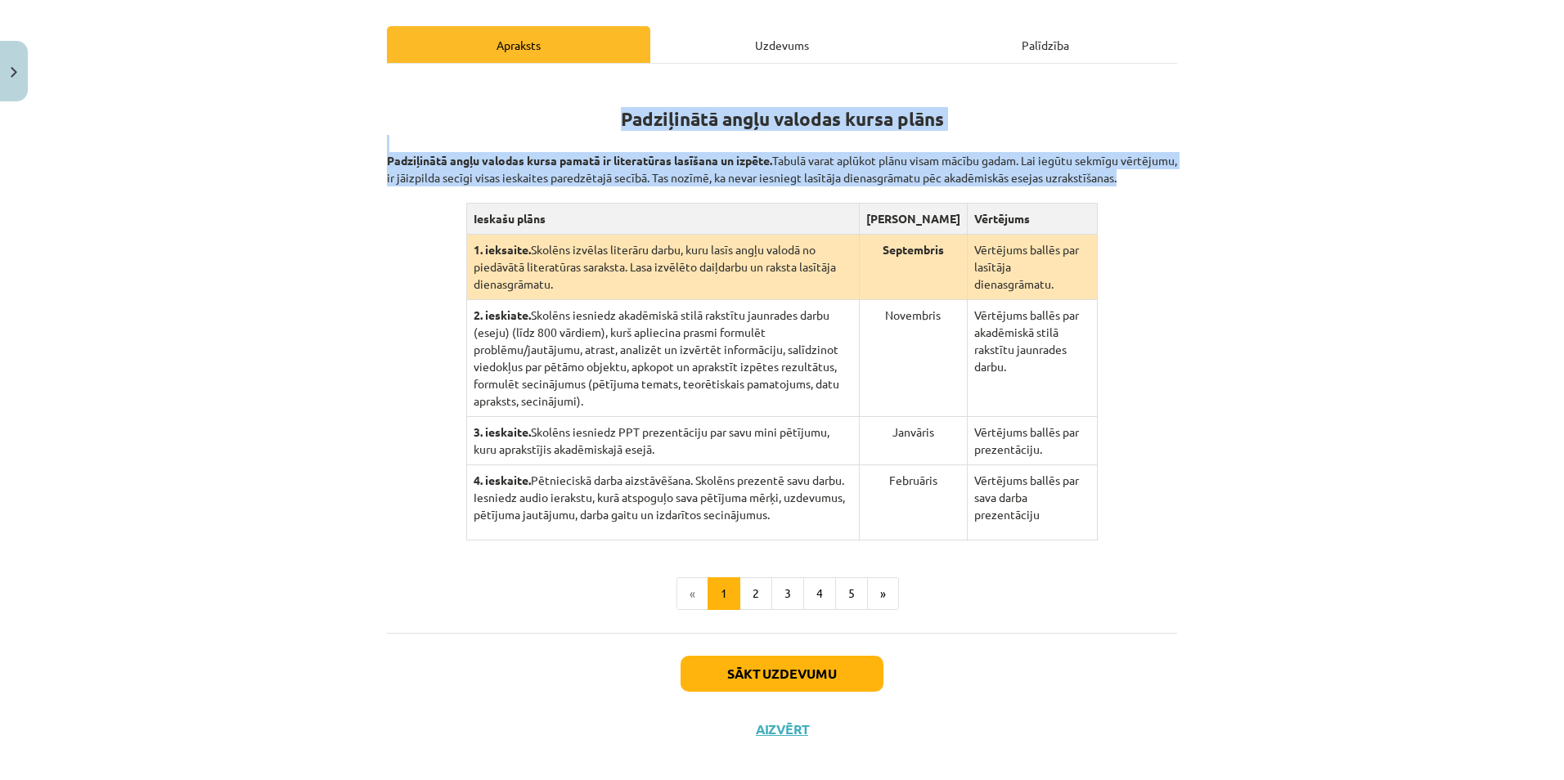
drag, startPoint x: 631, startPoint y: 119, endPoint x: 1110, endPoint y: 510, distance: 619.0
click at [1110, 510] on div "Padziļinātā angļu valodas kursa plāns Padziļinātā angļu valodas kursa pamatā ir…" at bounding box center [782, 310] width 790 height 462
copy div "Padziļinātā angļu valodas kursa plāns Padziļinātā angļu valodas kursa pamatā ir…"
click at [756, 581] on button "2" at bounding box center [755, 593] width 33 height 33
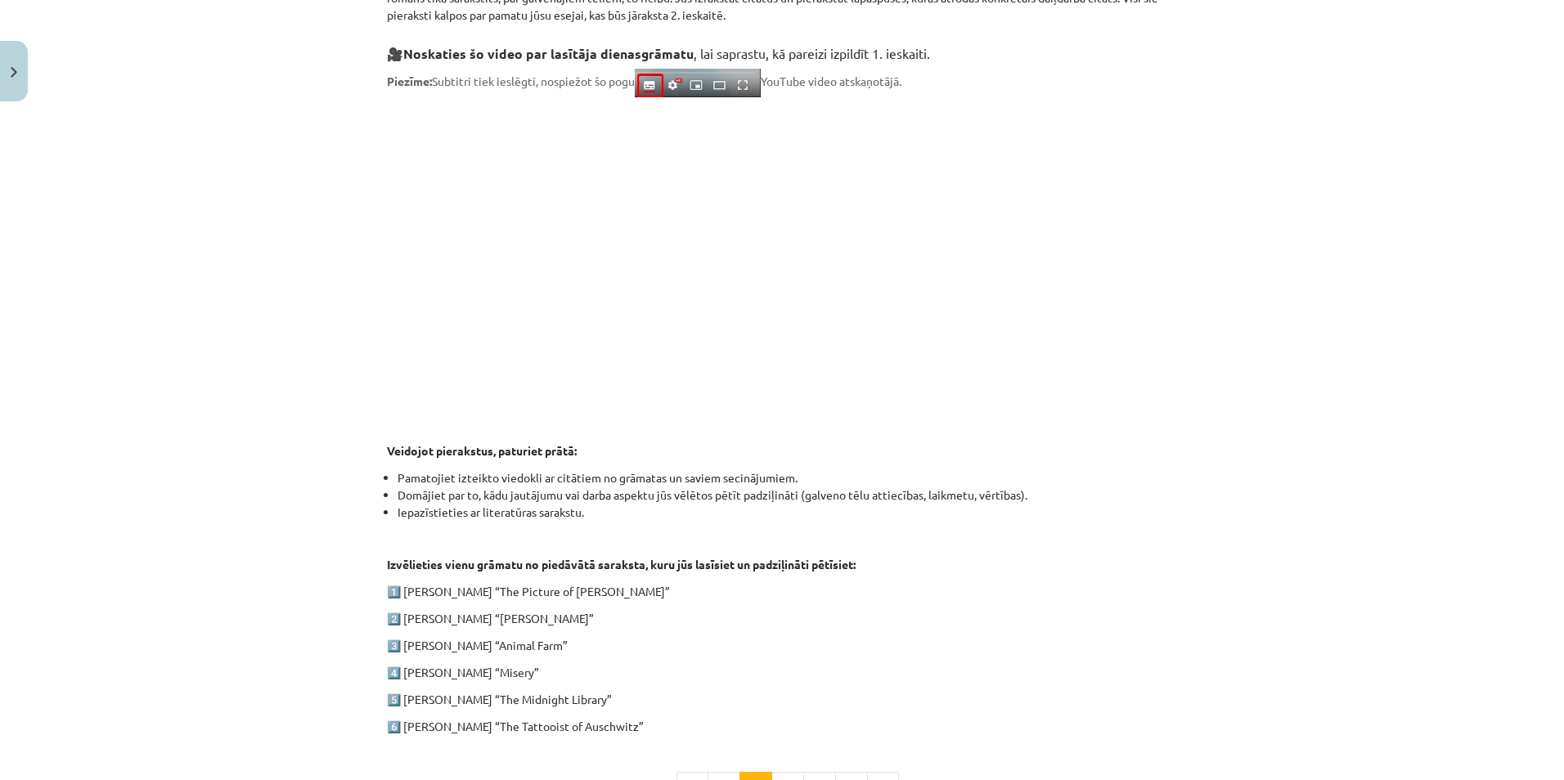
scroll to position [404, 0]
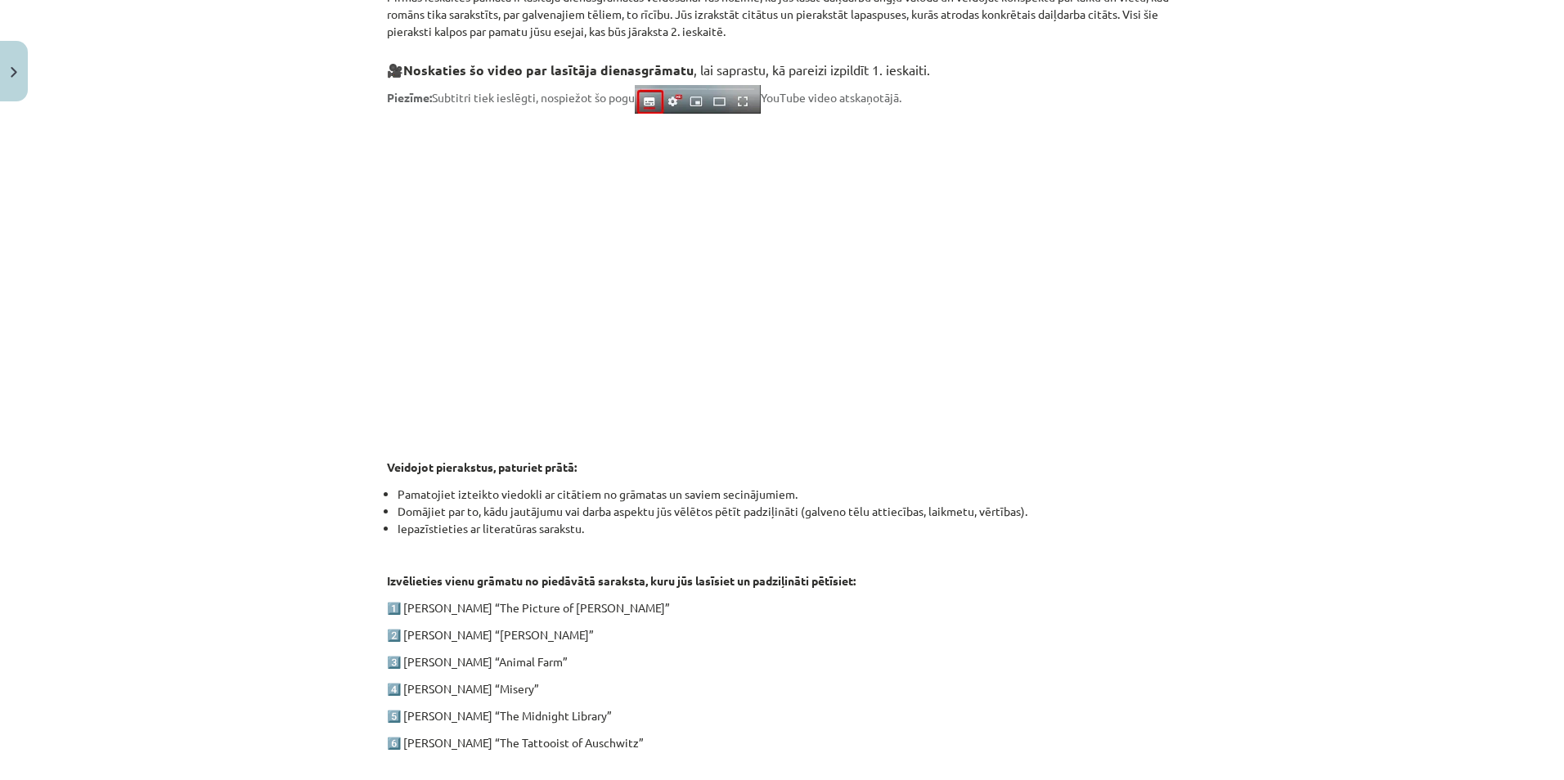
click at [952, 456] on div "1. ieskaite angļu valodā Pirmās ieskaites pamatā ir lasītāja dienasgrāmatas vei…" at bounding box center [782, 333] width 790 height 837
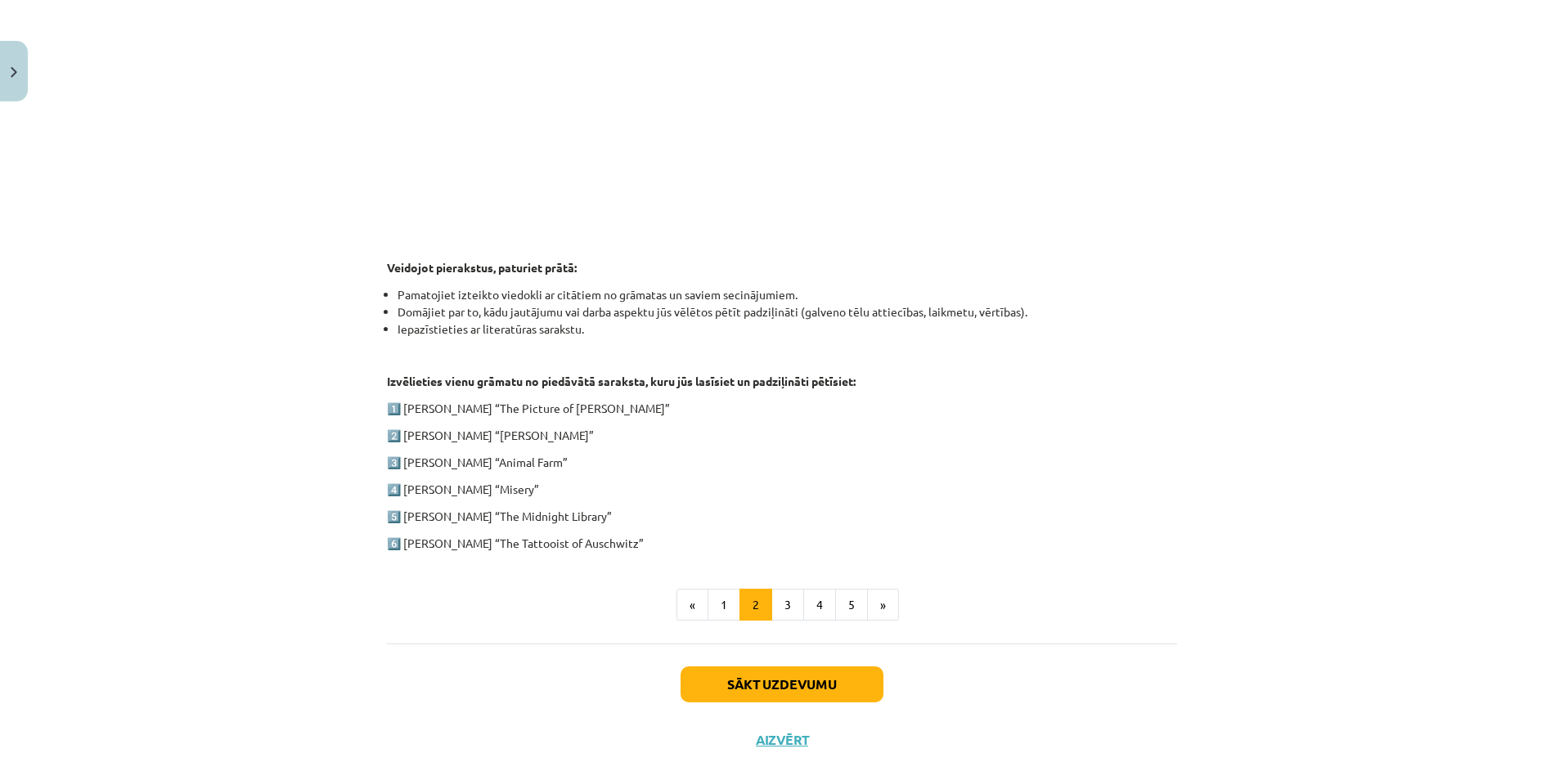
scroll to position [631, 0]
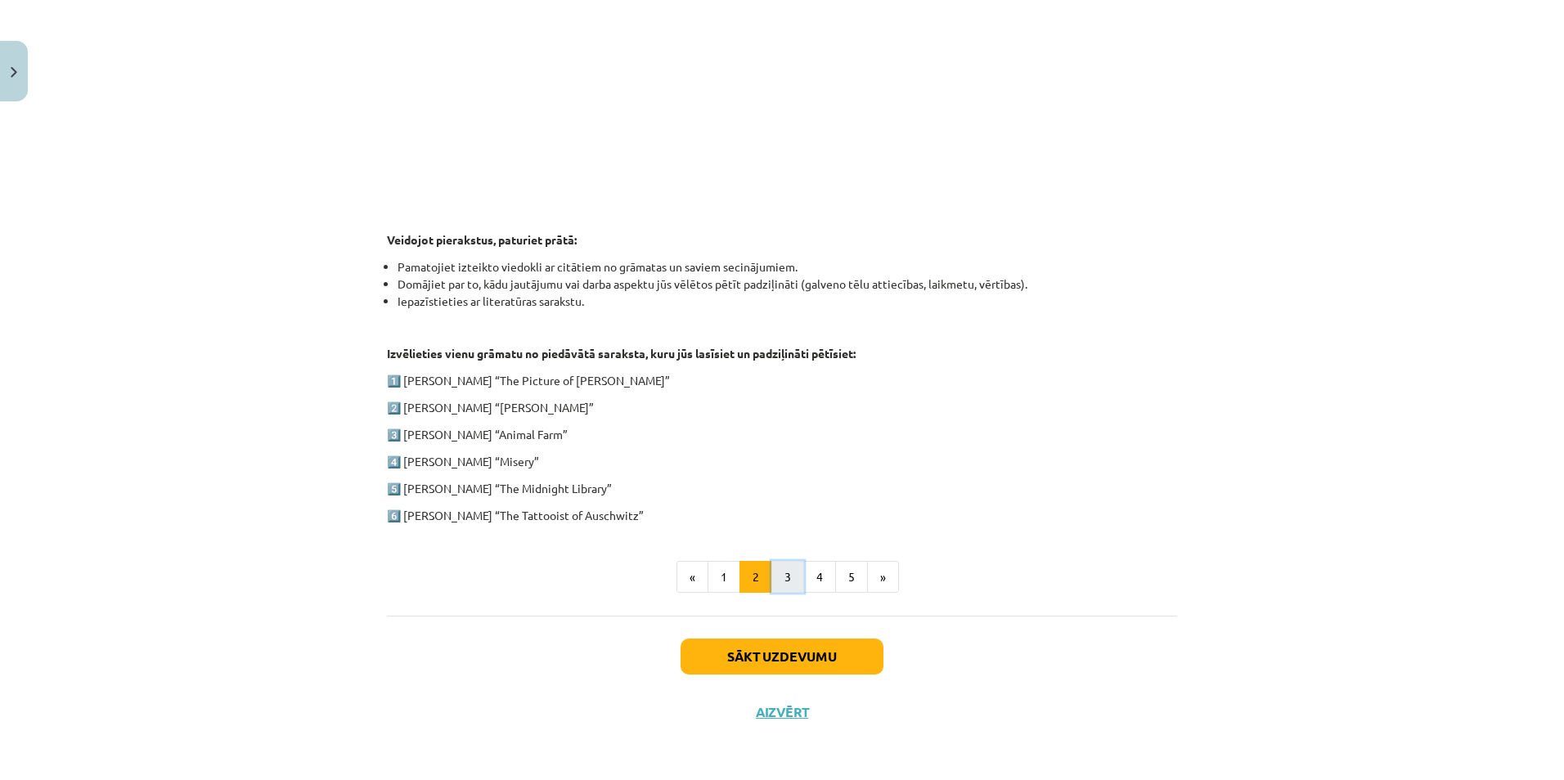
click at [780, 573] on button "3" at bounding box center [787, 577] width 33 height 33
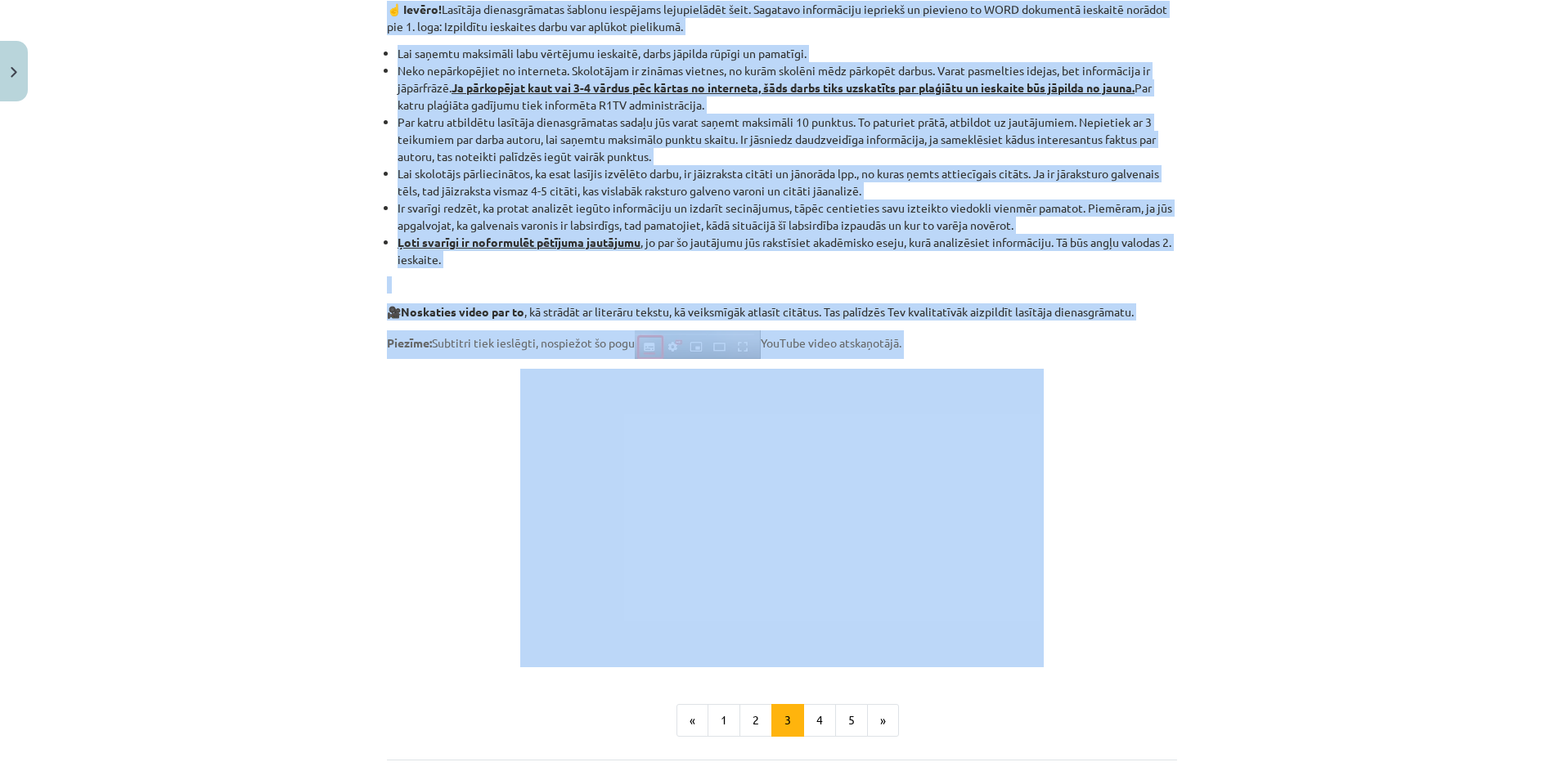
scroll to position [1063, 0]
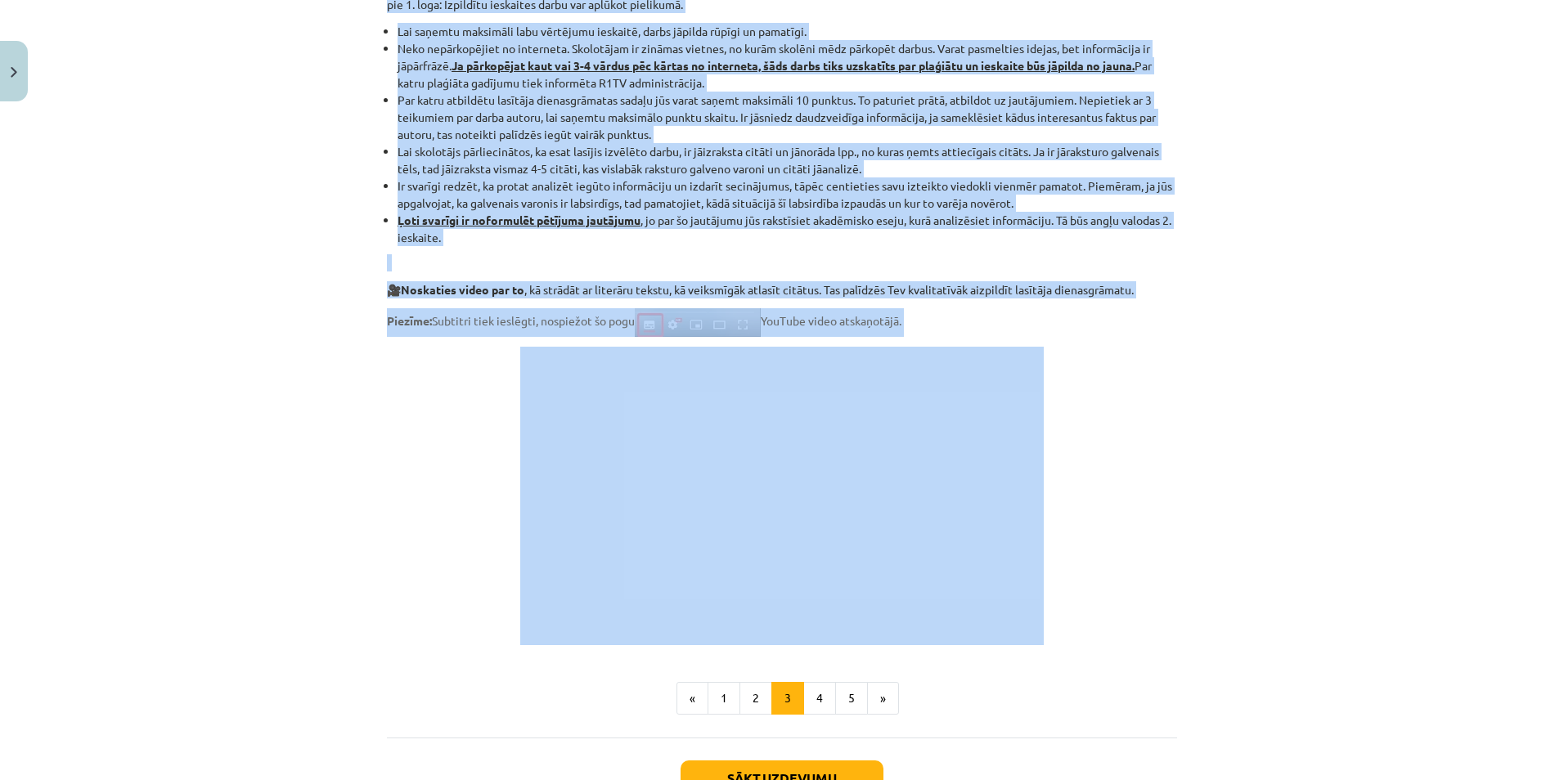
drag, startPoint x: 402, startPoint y: 150, endPoint x: 1133, endPoint y: 307, distance: 748.6
copy div "Atceries! Vari pārkopēt šo lasītāja dienasgrāmatas paraugu un sākt pildīt darbu…"
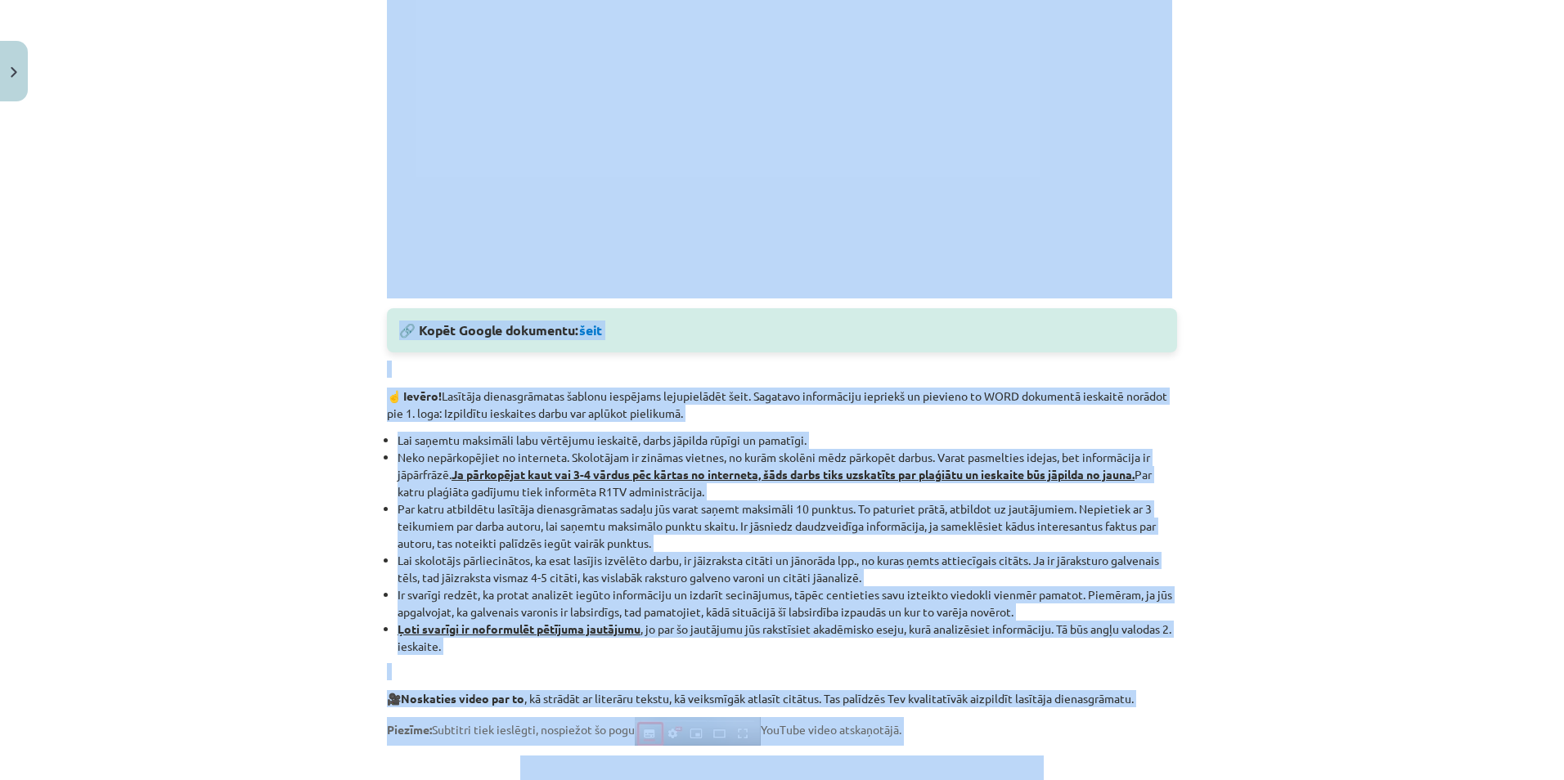
click at [1187, 339] on div "Mācību tēma: Angļu valodas ii - 12. klases 1.ieskaites mācību materiāls #2 📝 Tē…" at bounding box center [782, 390] width 1564 height 780
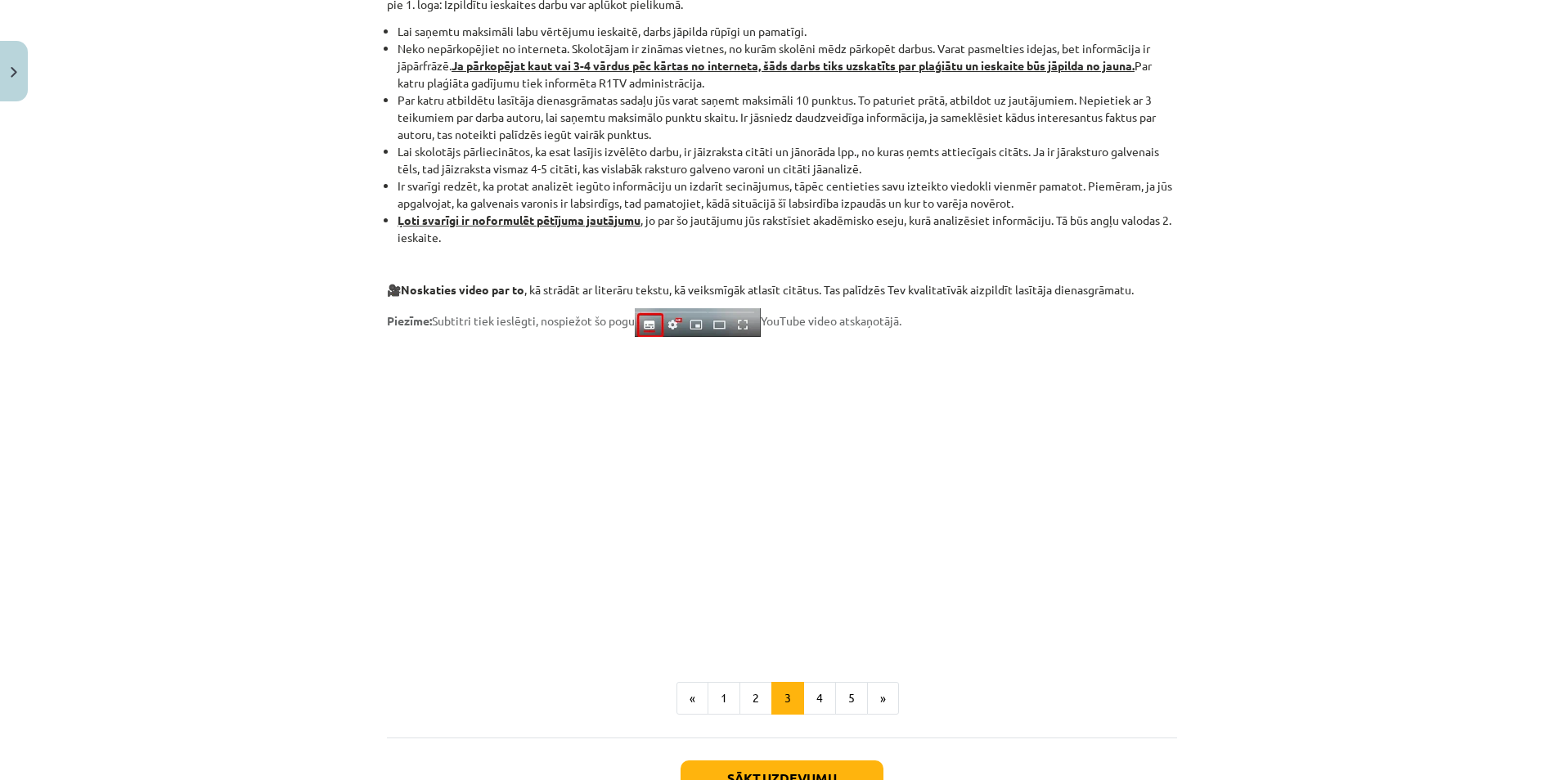
click at [1191, 467] on div "Mācību tēma: Angļu valodas ii - 12. klases 1.ieskaites mācību materiāls #2 📝 Tē…" at bounding box center [782, 390] width 1564 height 780
click at [742, 699] on button "2" at bounding box center [755, 698] width 33 height 33
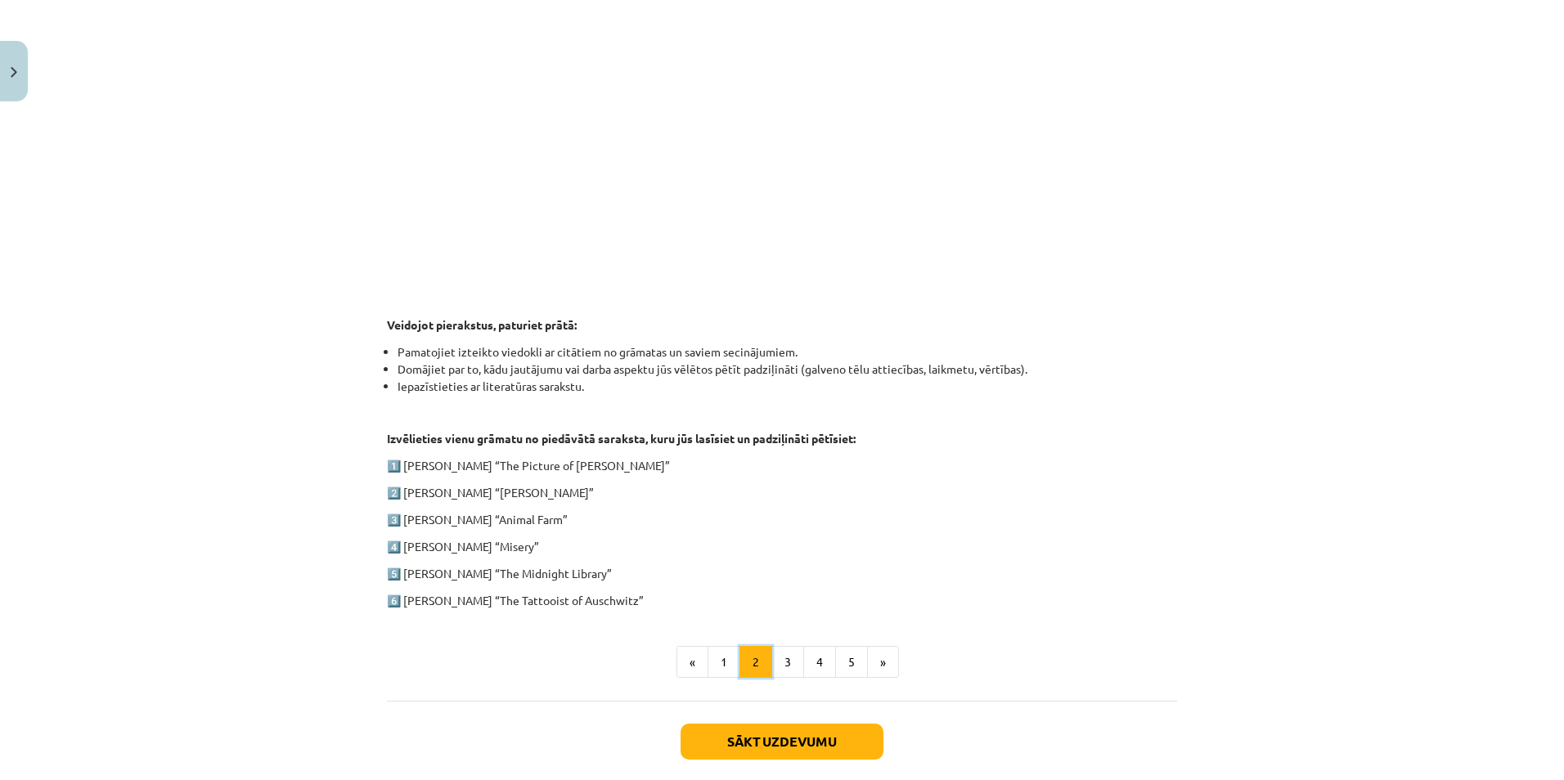
scroll to position [564, 0]
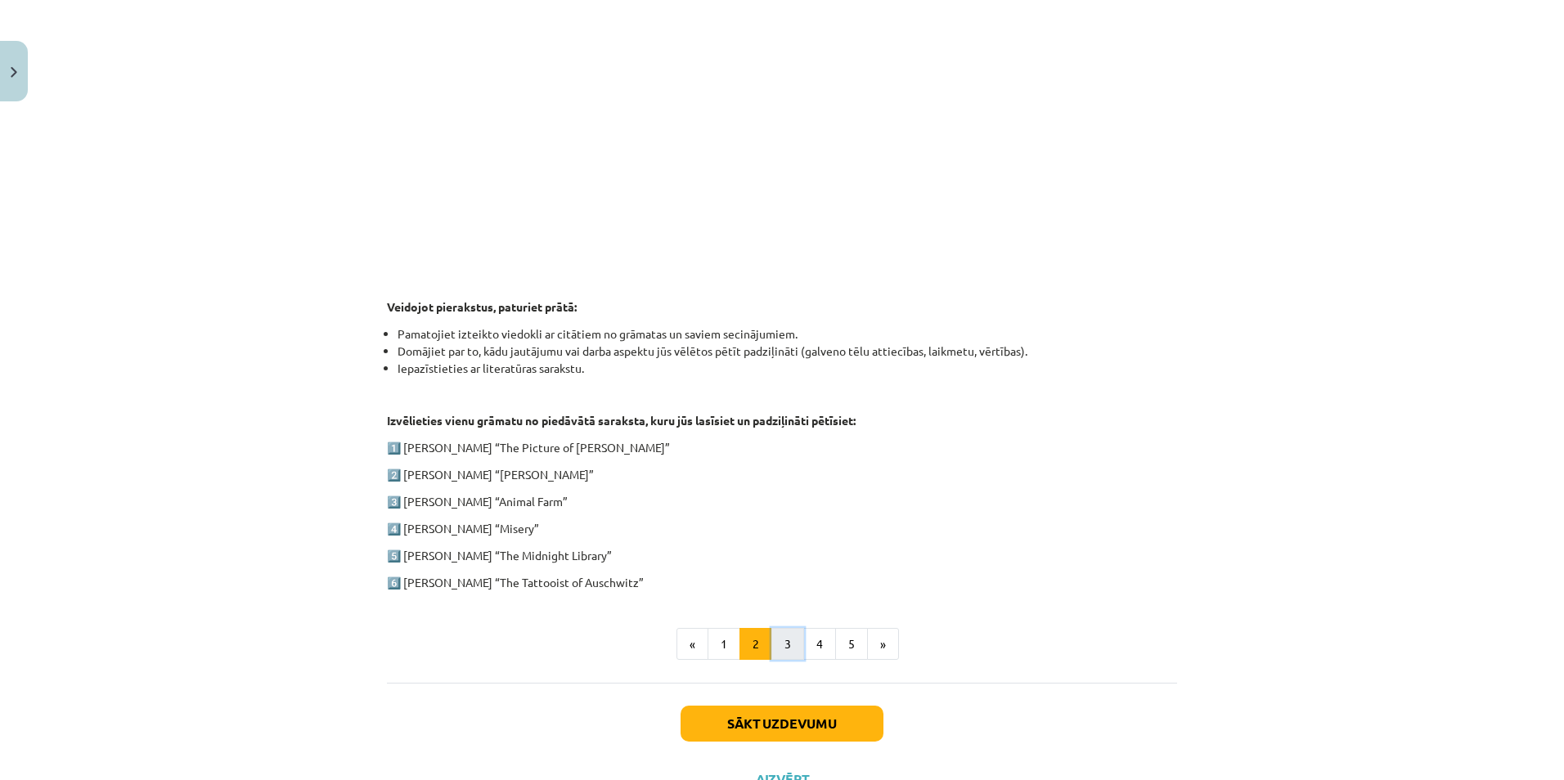
click at [780, 646] on button "3" at bounding box center [787, 644] width 33 height 33
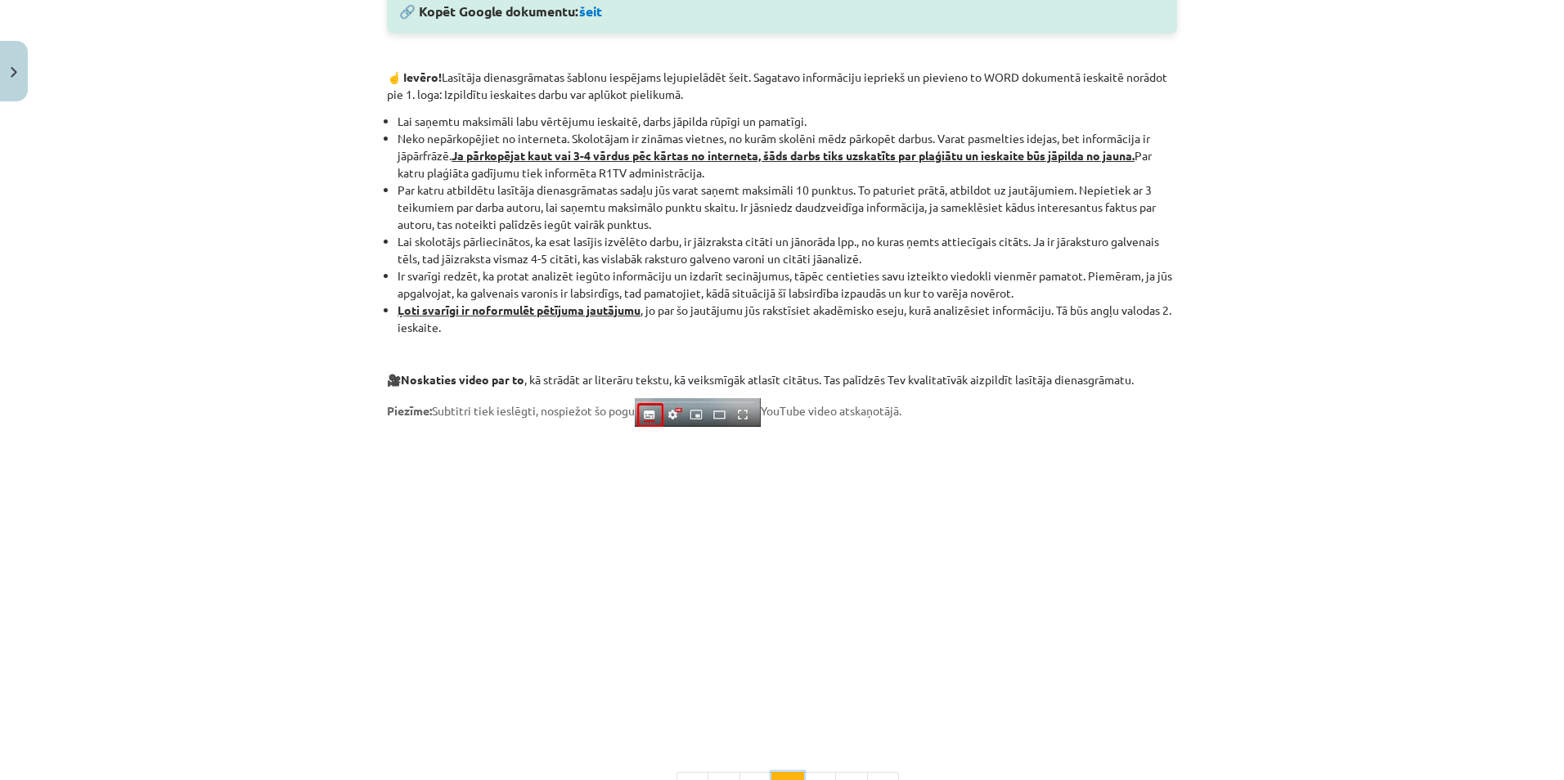
scroll to position [1055, 0]
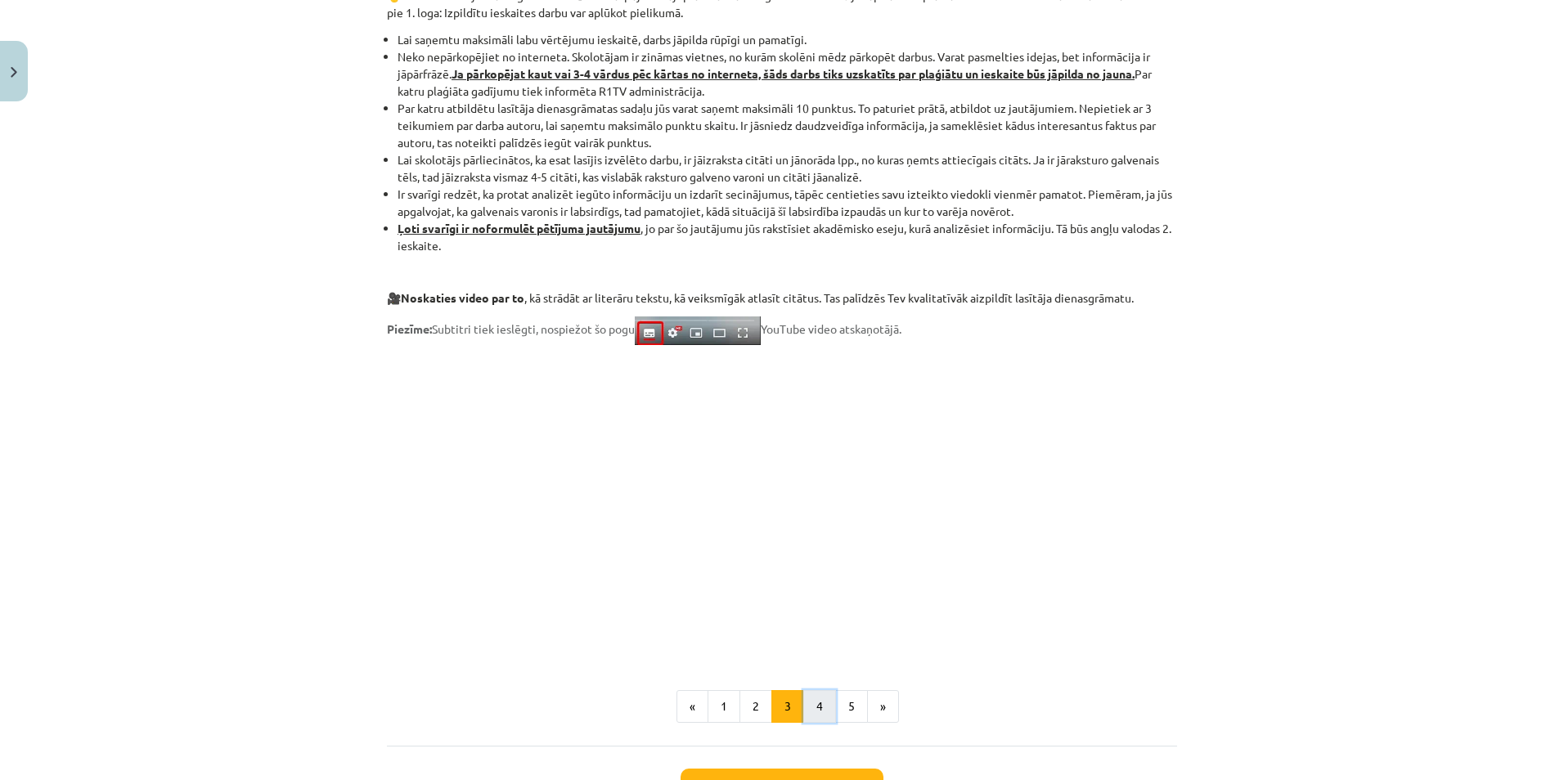
click at [810, 702] on button "4" at bounding box center [819, 706] width 33 height 33
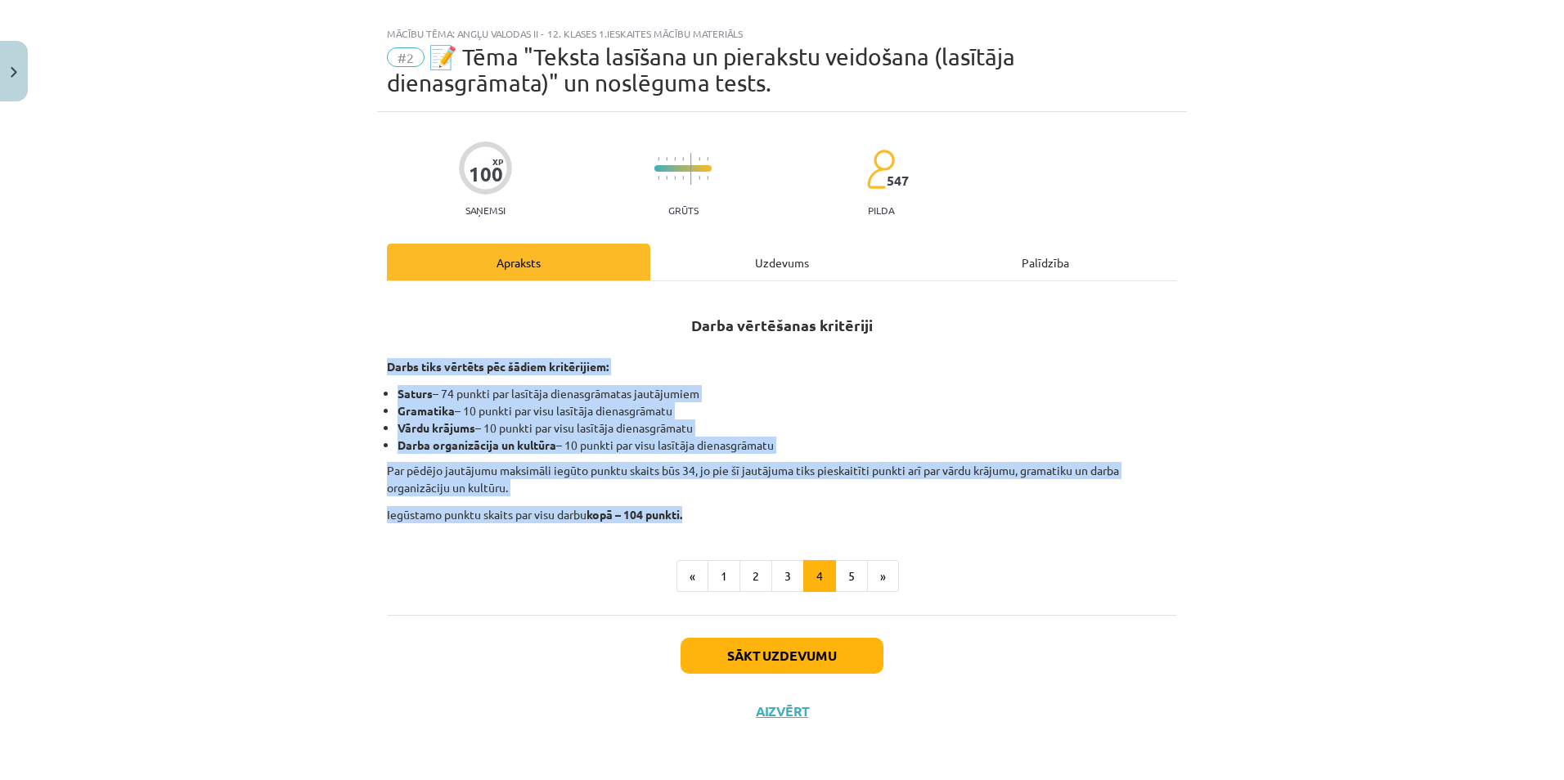
drag, startPoint x: 379, startPoint y: 361, endPoint x: 801, endPoint y: 514, distance: 449.9
click at [801, 514] on div "100 XP Saņemsi Grūts 547 pilda Apraksts Uzdevums Palīdzība Darba vērtēšanas kri…" at bounding box center [782, 425] width 810 height 627
copy div "Darbs tiks vērtēts pēc šādiem kritērijiem: Saturs – 74 punkti par lasītāja dien…"
click at [845, 574] on button "5" at bounding box center [851, 576] width 33 height 33
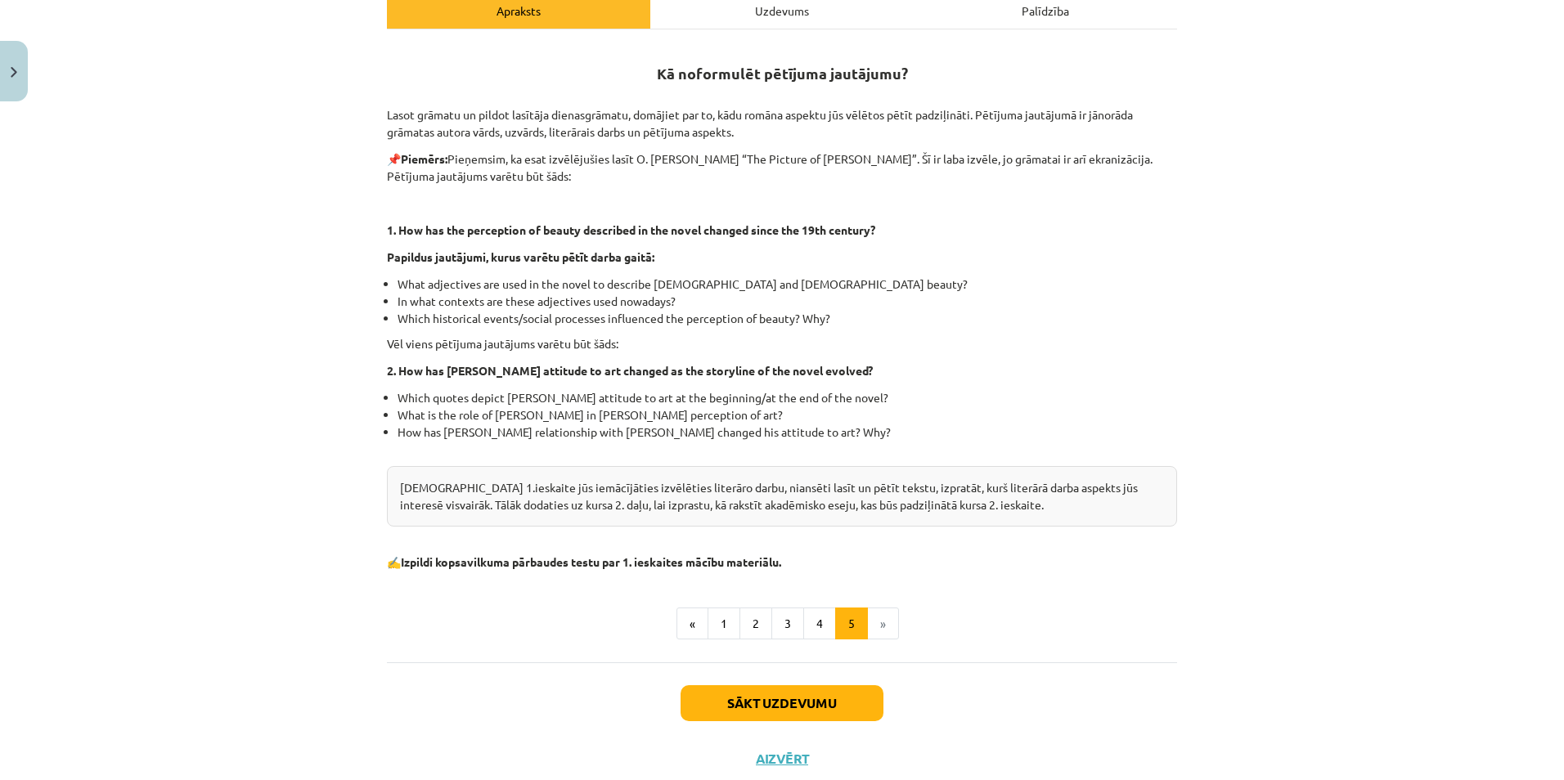
scroll to position [159, 0]
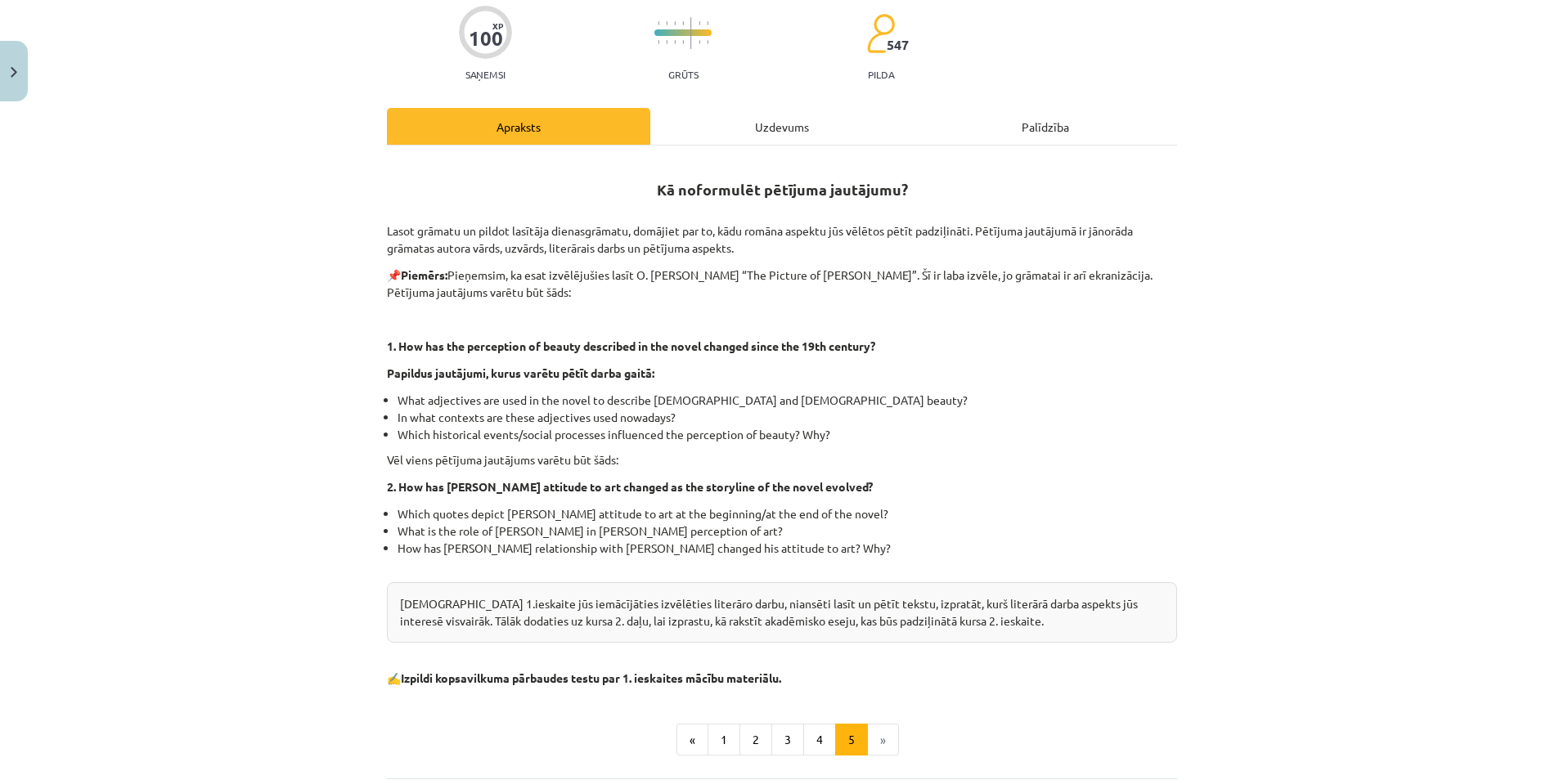
drag, startPoint x: 653, startPoint y: 184, endPoint x: 999, endPoint y: 685, distance: 609.1
click at [999, 685] on div "Kā noformulēt pētījuma jautājumu? Lasot grāmatu un pildot lasītāja dienasgrāmat…" at bounding box center [782, 423] width 790 height 527
copy div "Kā noformulēt pētījuma jautājumu? Lasot grāmatu un pildot lasītāja dienasgrāmat…"
click at [900, 178] on h2 "Kā noformulēt pētījuma jautājumu?" at bounding box center [782, 180] width 790 height 40
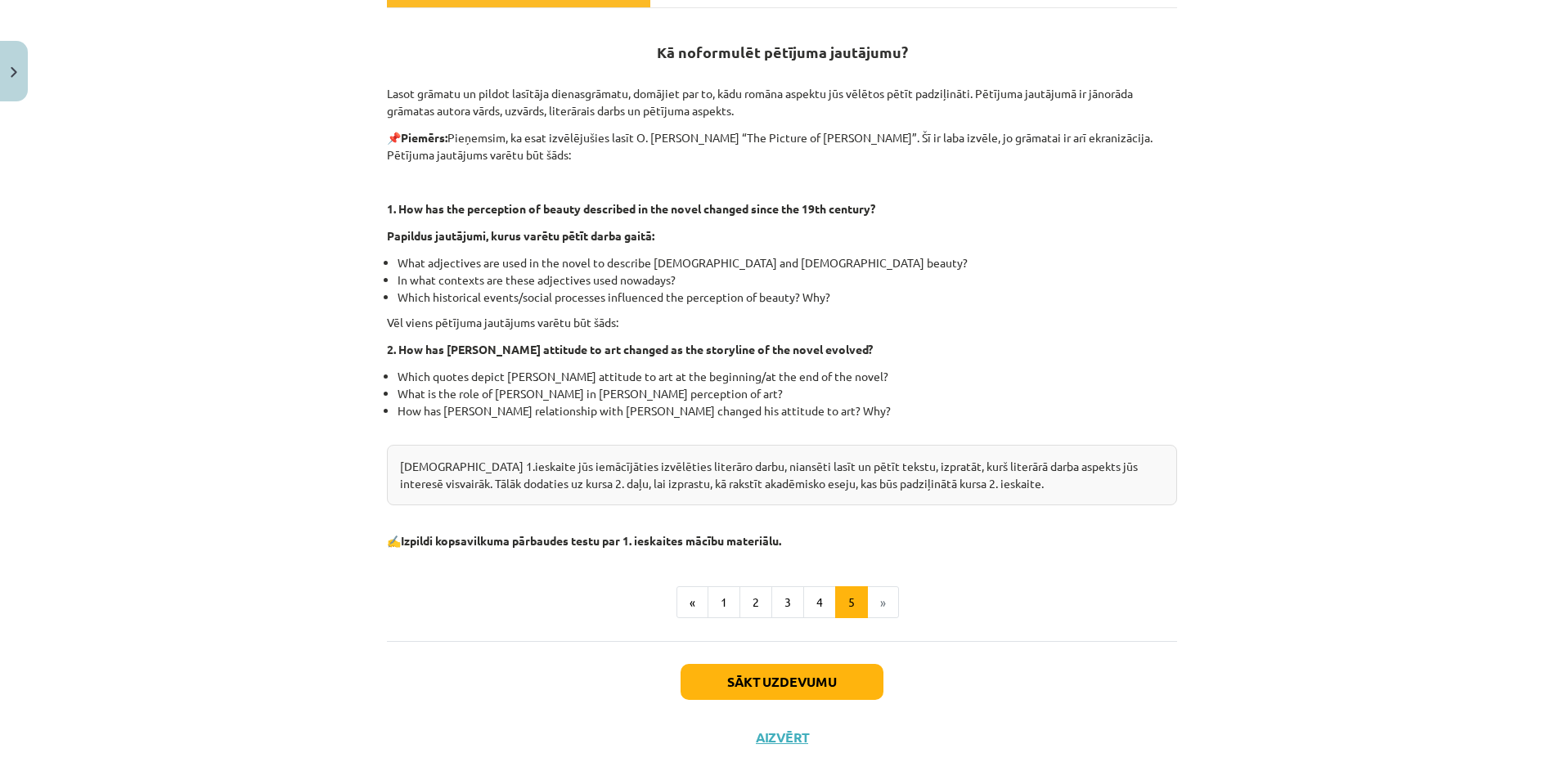
scroll to position [322, 0]
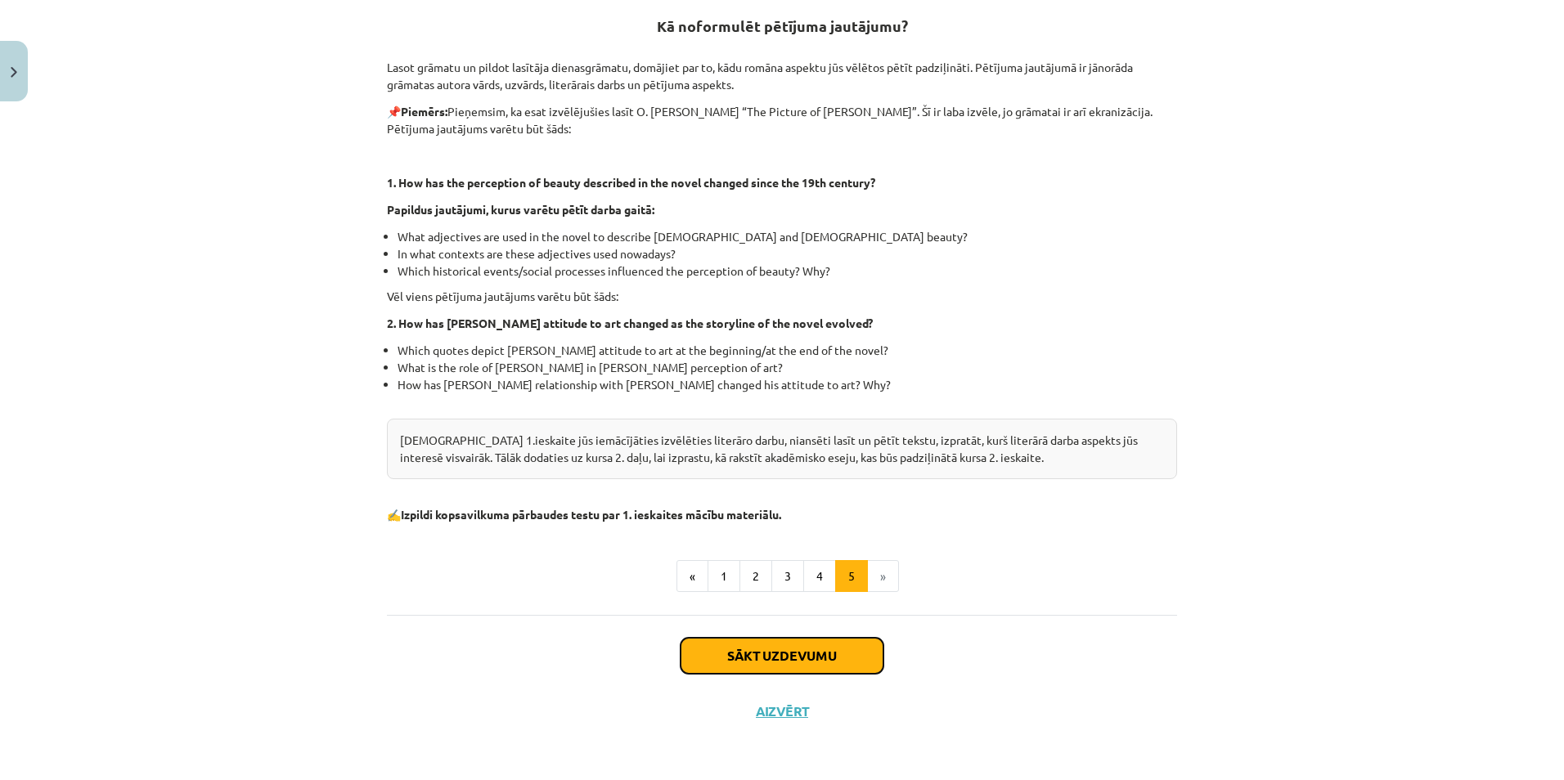
click at [825, 662] on button "Sākt uzdevumu" at bounding box center [781, 656] width 203 height 36
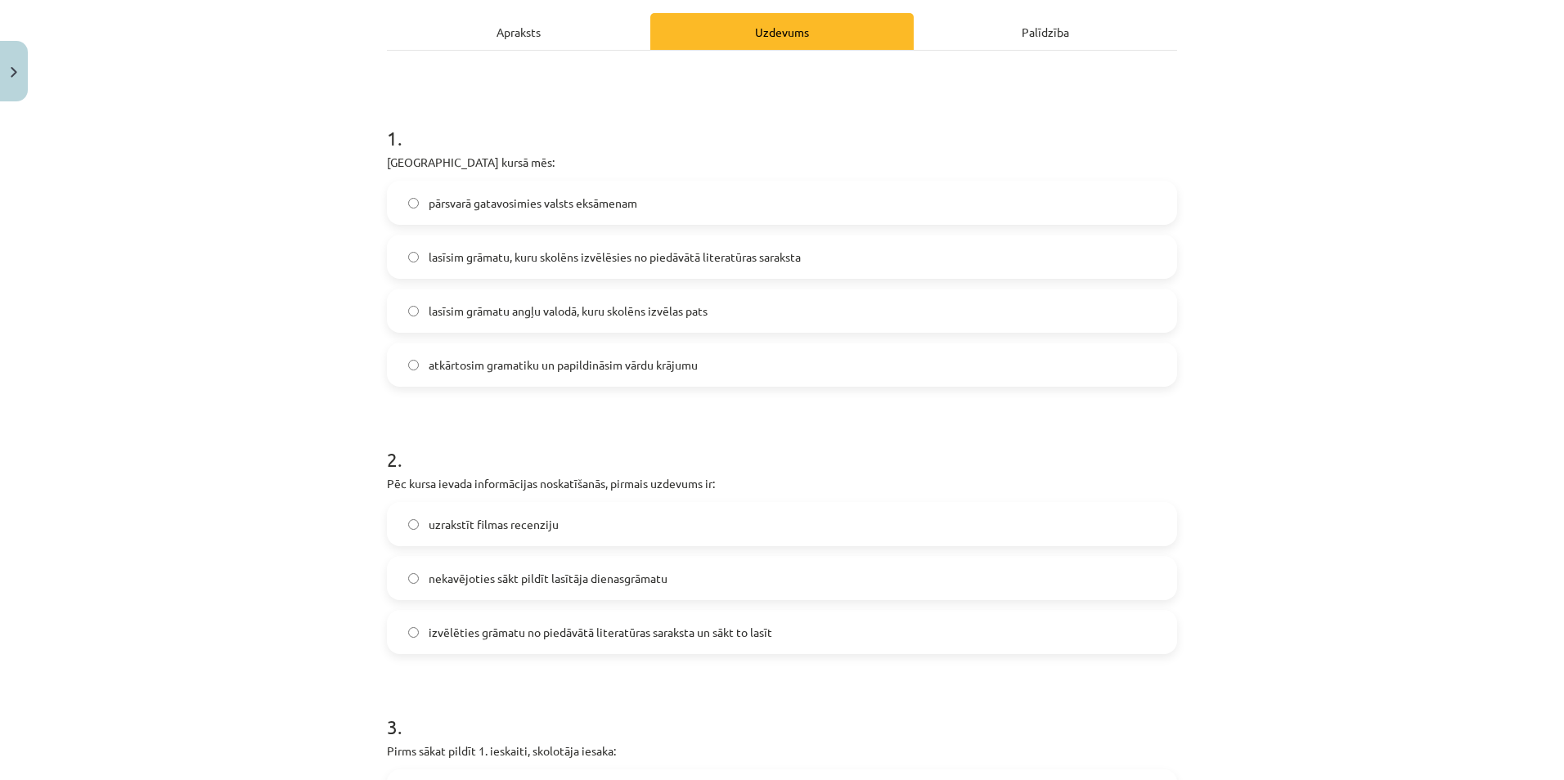
scroll to position [286, 0]
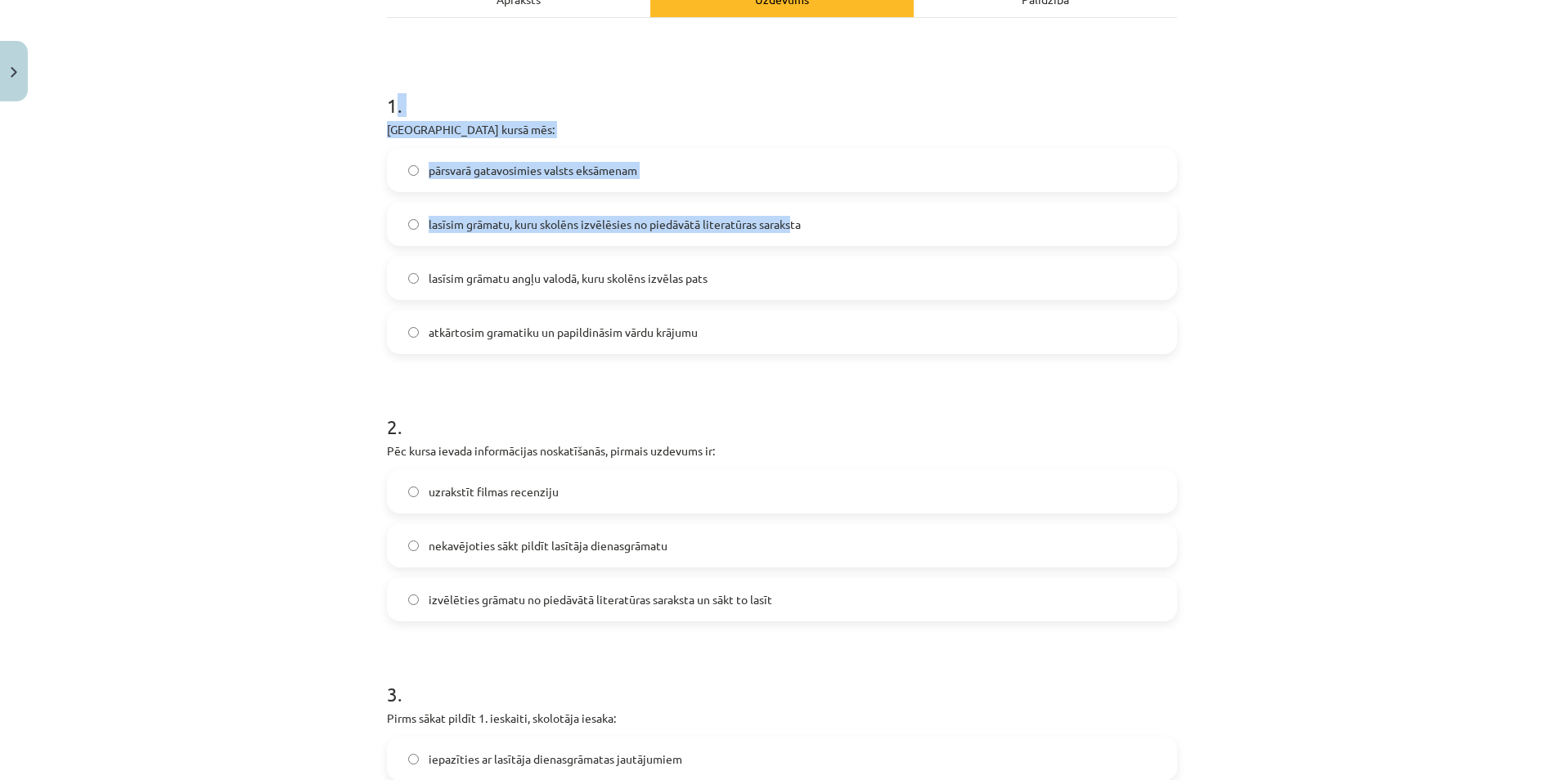
drag, startPoint x: 386, startPoint y: 105, endPoint x: 788, endPoint y: 231, distance: 420.8
click at [788, 232] on div "1 . Padziļinātajā kursā mēs: pārsvarā gatavosimies valsts eksāmenam lasīsim grā…" at bounding box center [782, 209] width 790 height 289
click at [466, 113] on h1 "1 ." at bounding box center [782, 90] width 790 height 51
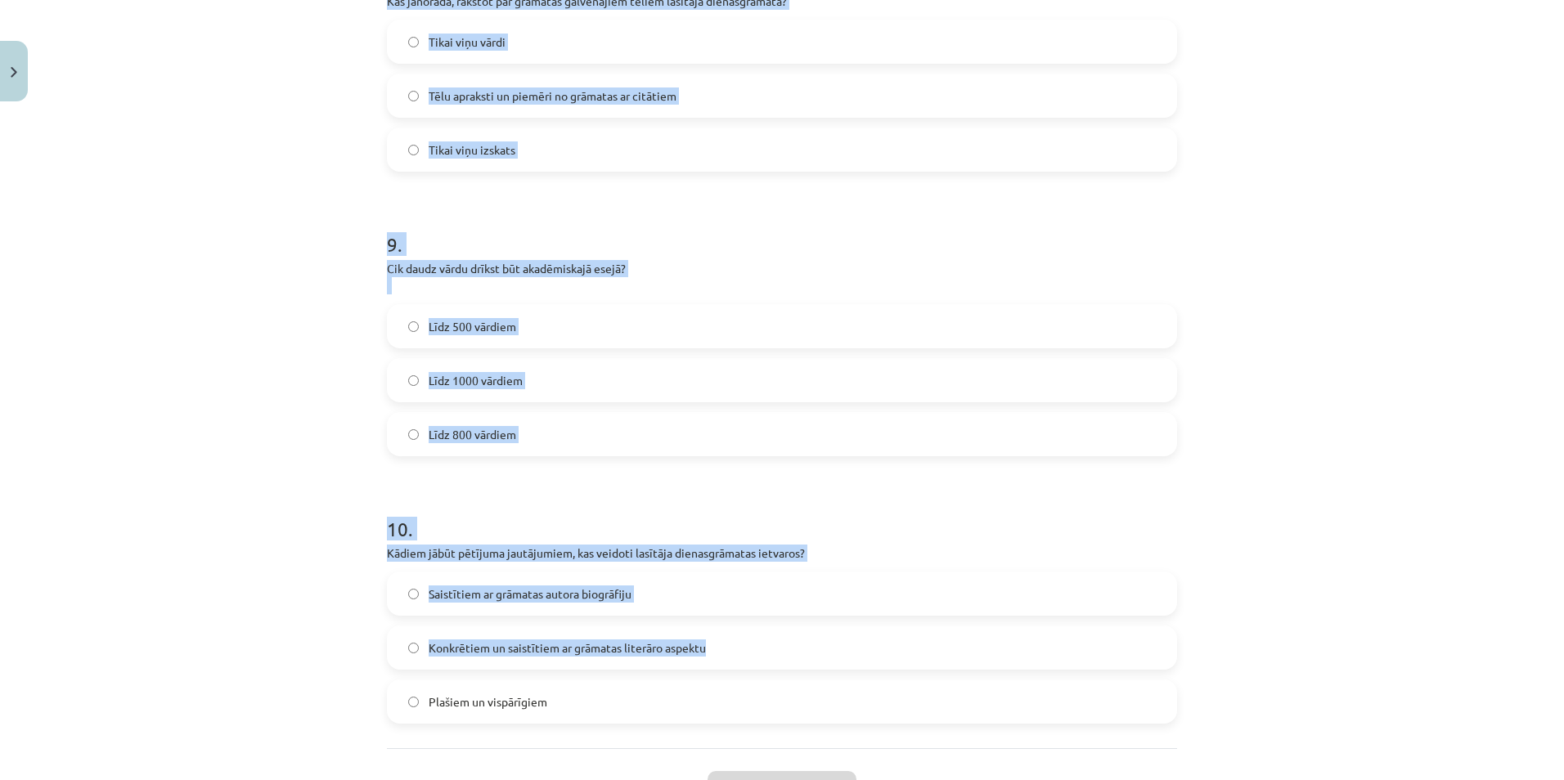
scroll to position [2331, 0]
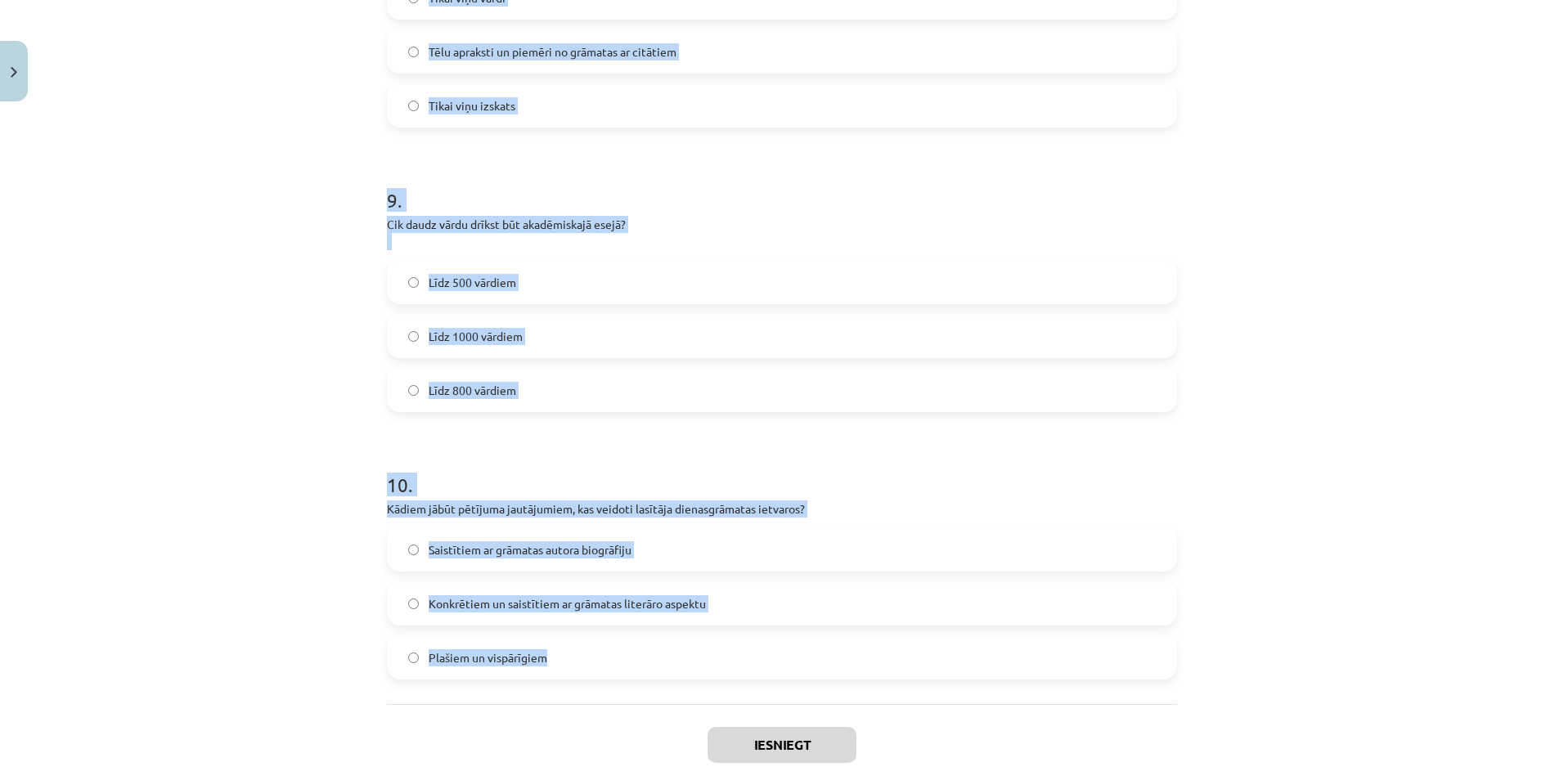
drag, startPoint x: 368, startPoint y: 103, endPoint x: 1174, endPoint y: 671, distance: 985.9
click at [1174, 671] on div "Mācību tēma: Angļu valodas ii - 12. klases 1.ieskaites mācību materiāls #2 📝 Tē…" at bounding box center [782, 390] width 1564 height 780
copy form "1 . Padziļinātajā kursā mēs: pārsvarā gatavosimies valsts eksāmenam lasīsim grā…"
click at [1367, 170] on div "Mācību tēma: Angļu valodas ii - 12. klases 1.ieskaites mācību materiāls #2 📝 Tē…" at bounding box center [782, 390] width 1564 height 780
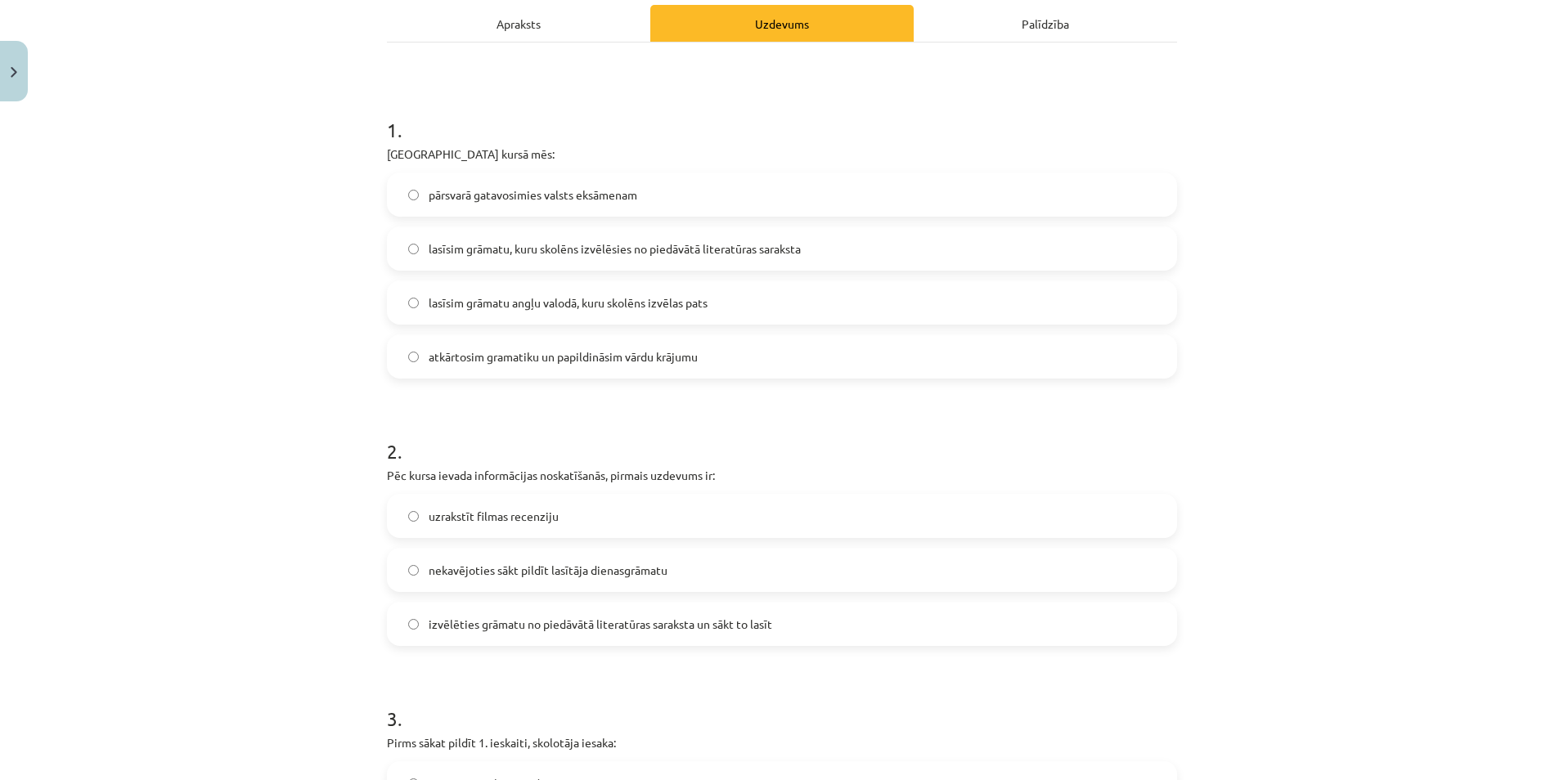
scroll to position [204, 0]
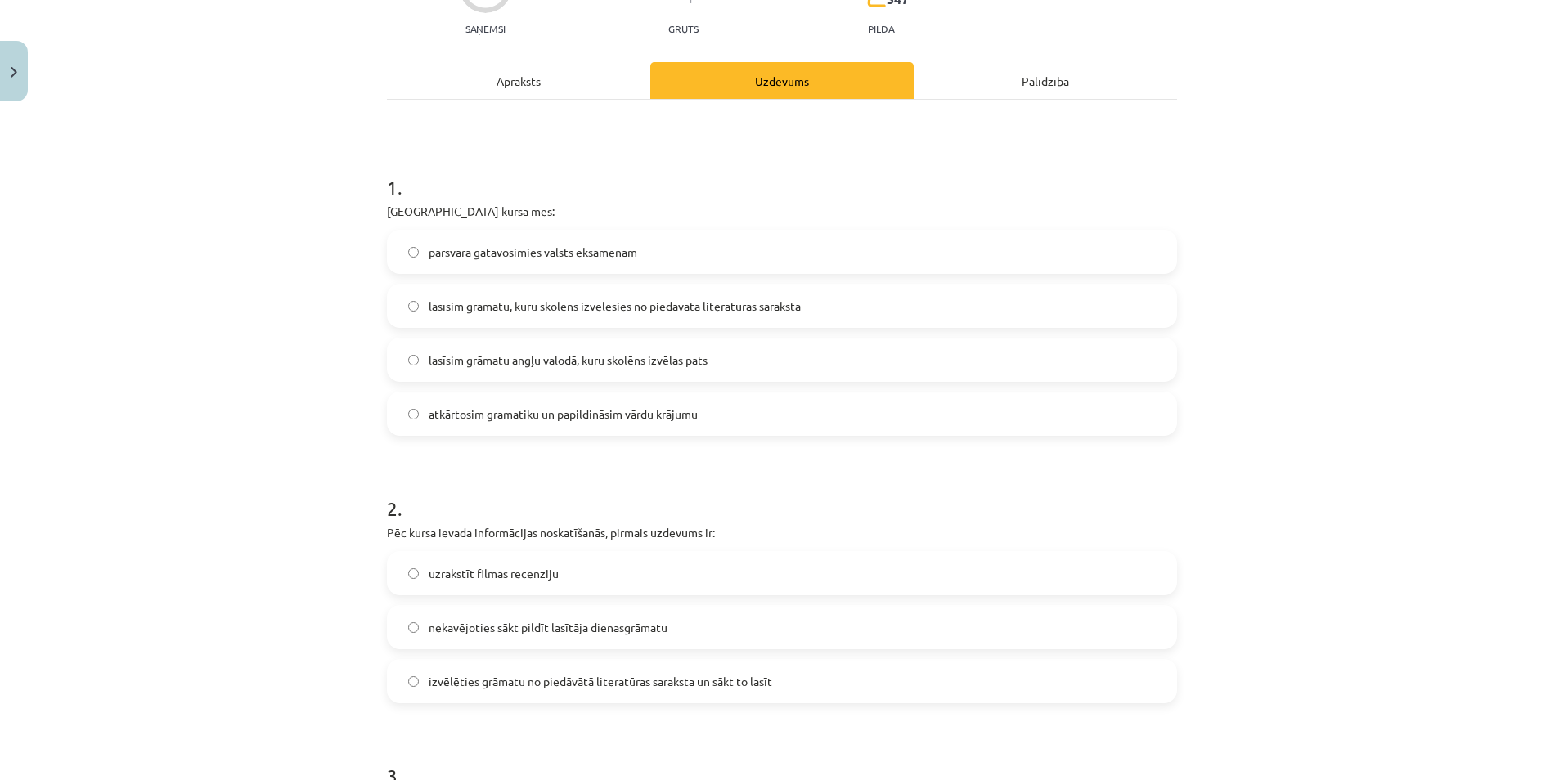
click at [581, 303] on span "lasīsim grāmatu, kuru skolēns izvēlēsies no piedāvātā literatūras saraksta" at bounding box center [615, 306] width 372 height 17
click at [514, 352] on span "lasīsim grāmatu angļu valodā, kuru skolēns izvēlas pats" at bounding box center [568, 360] width 279 height 17
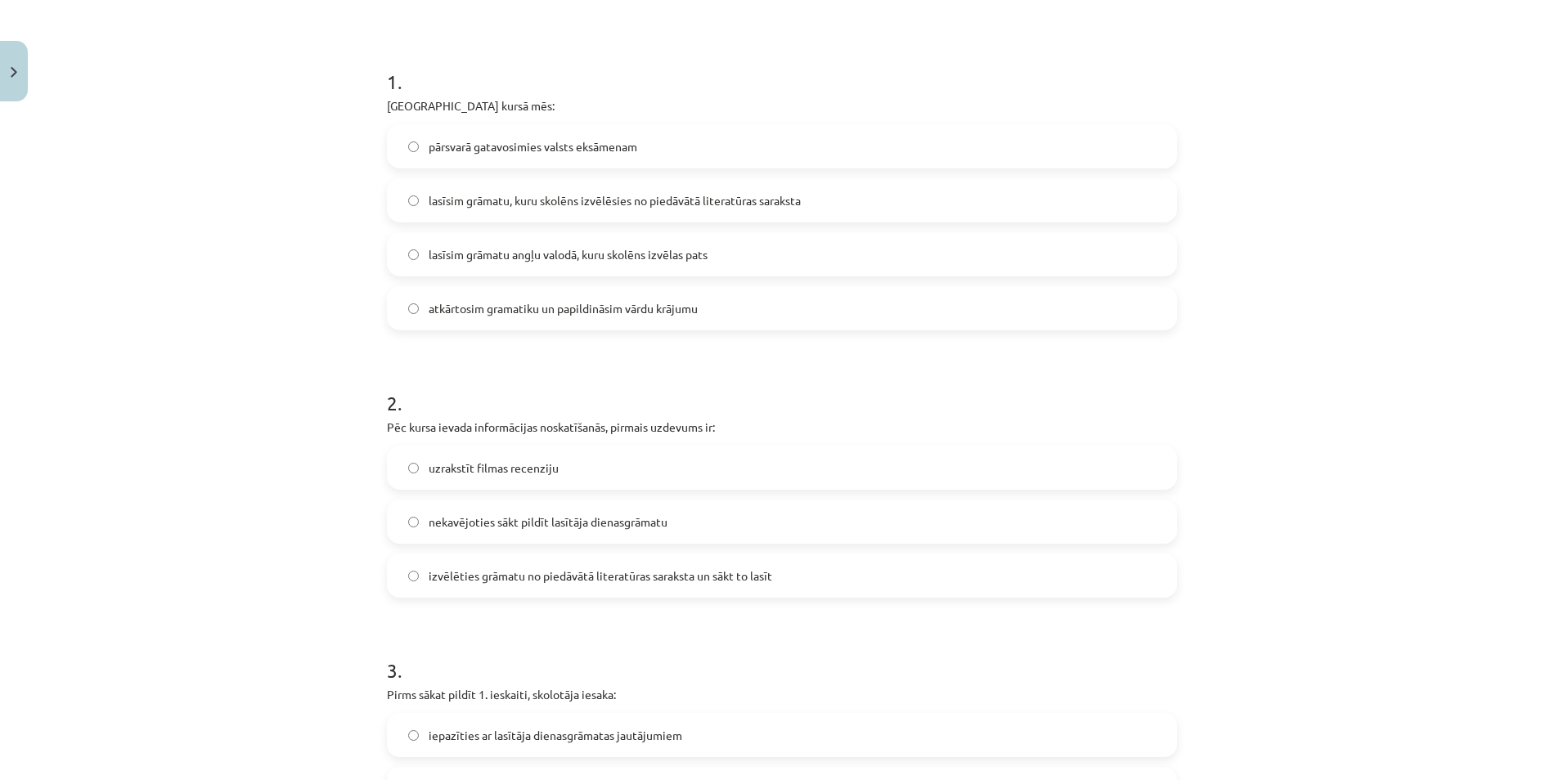
scroll to position [368, 0]
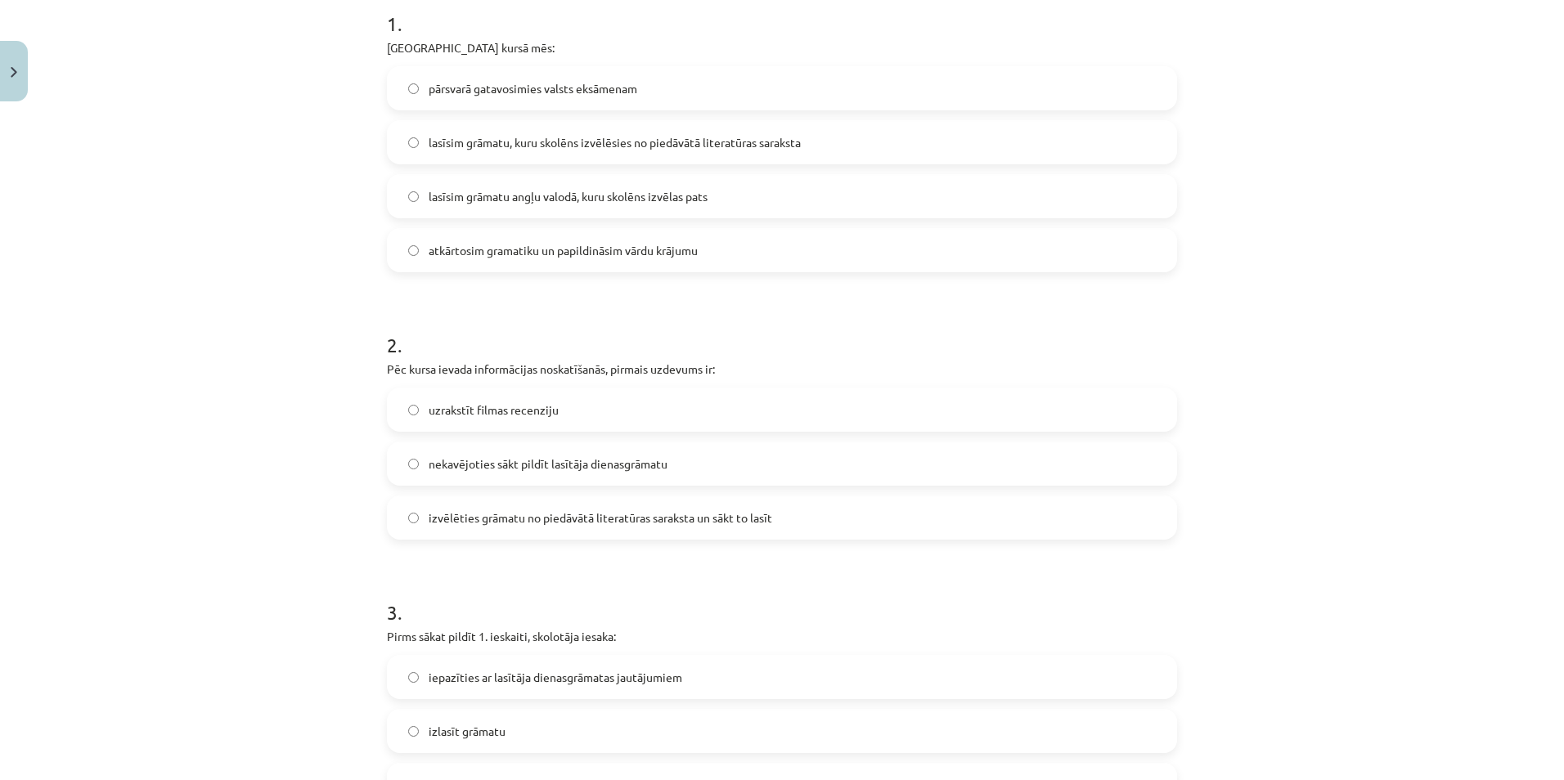
click at [598, 528] on label "izvēlēties grāmatu no piedāvātā literatūras saraksta un sākt to lasīt" at bounding box center [781, 517] width 787 height 41
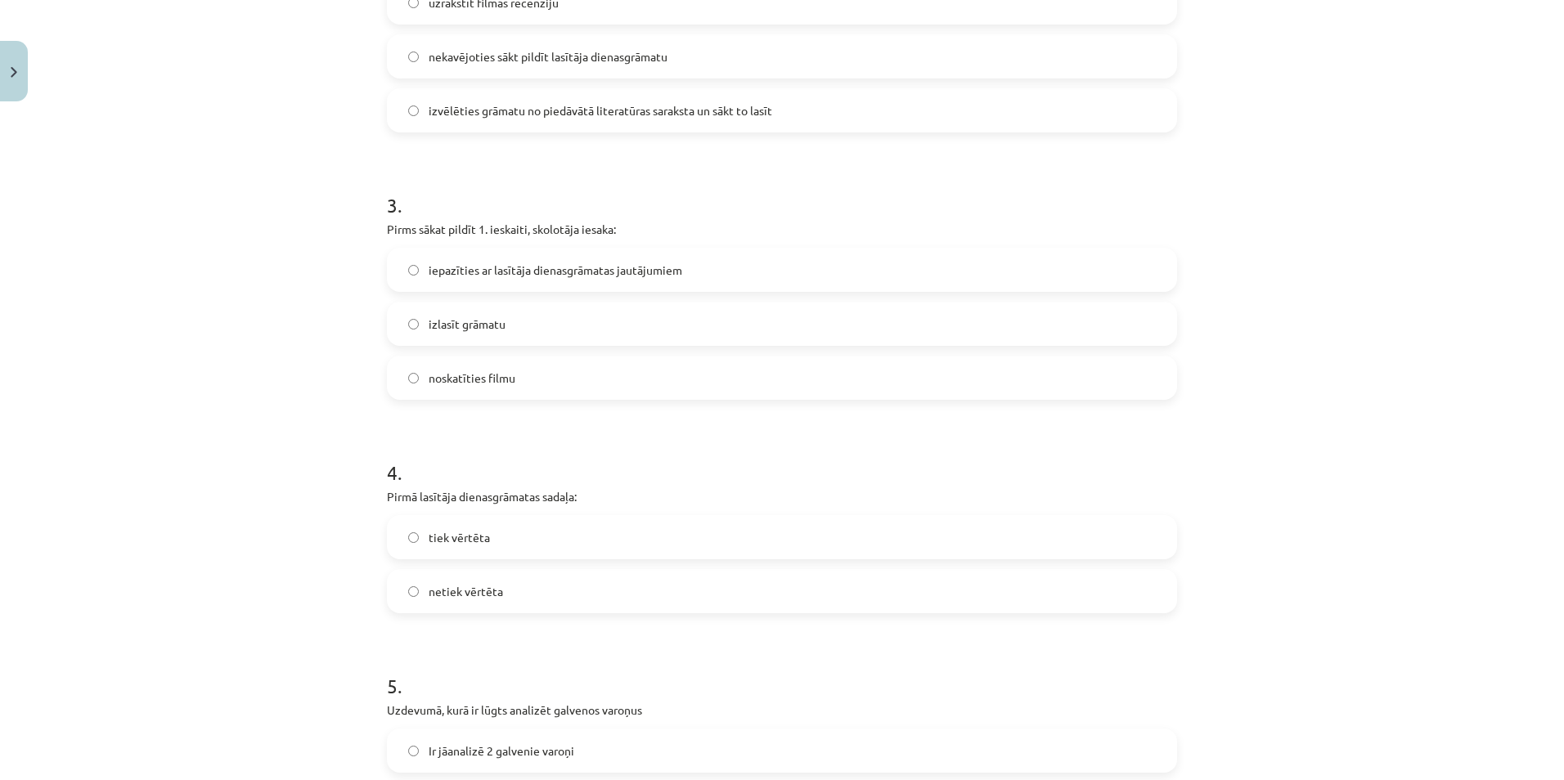
scroll to position [777, 0]
click at [589, 271] on span "iepazīties ar lasītāja dienasgrāmatas jautājumiem" at bounding box center [556, 268] width 254 height 17
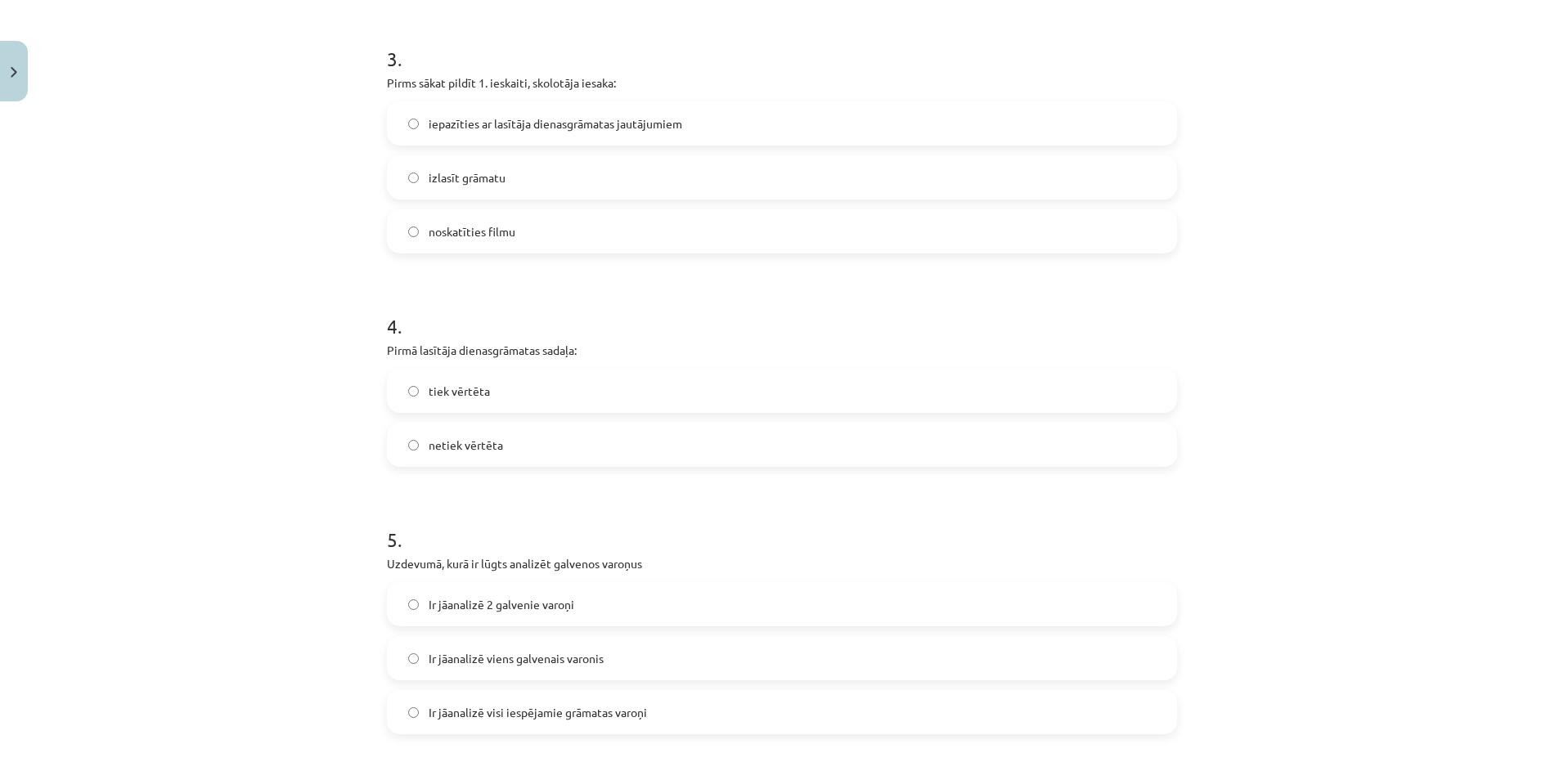
scroll to position [940, 0]
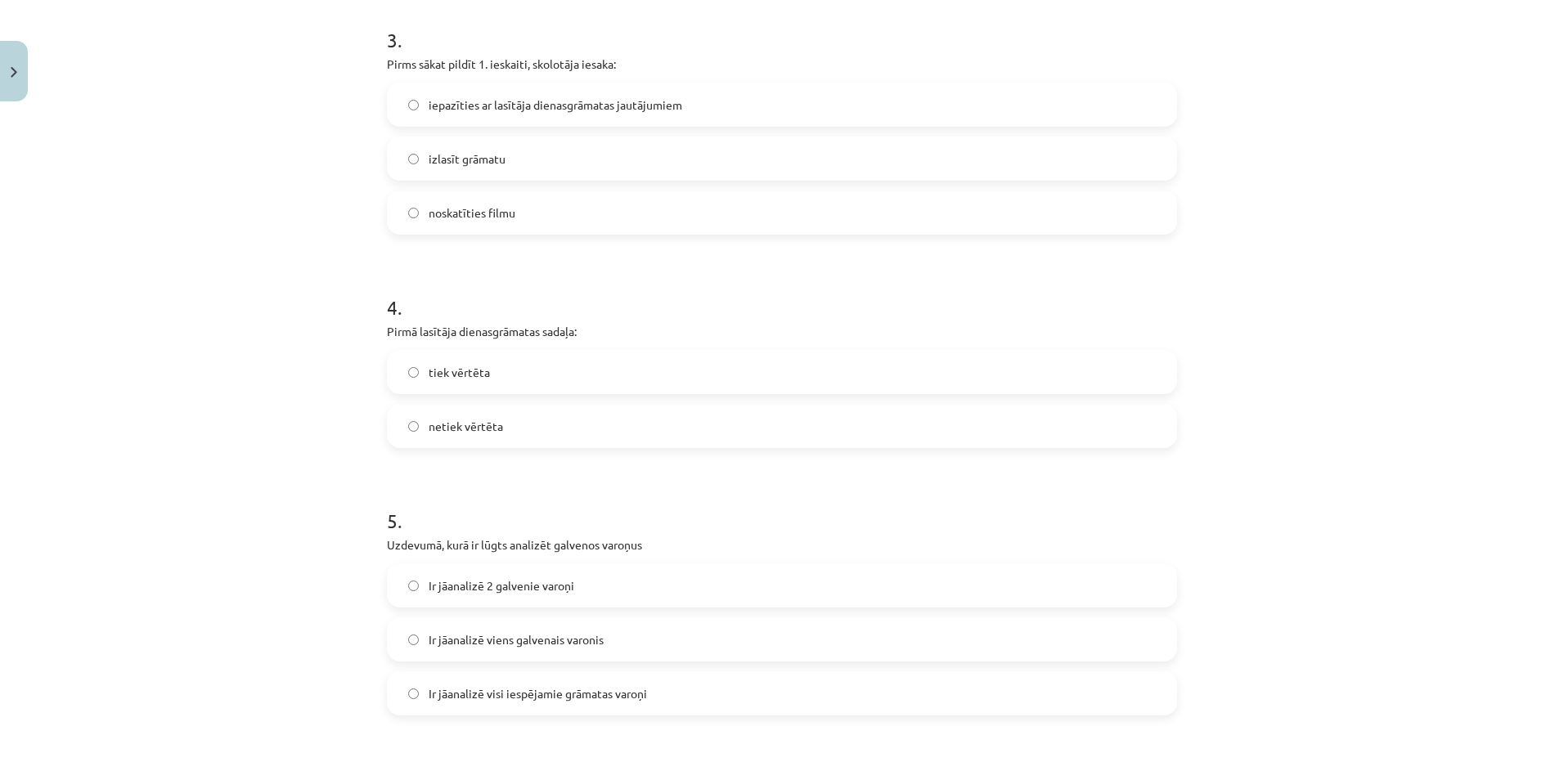
click at [525, 365] on label "tiek vērtēta" at bounding box center [781, 372] width 787 height 41
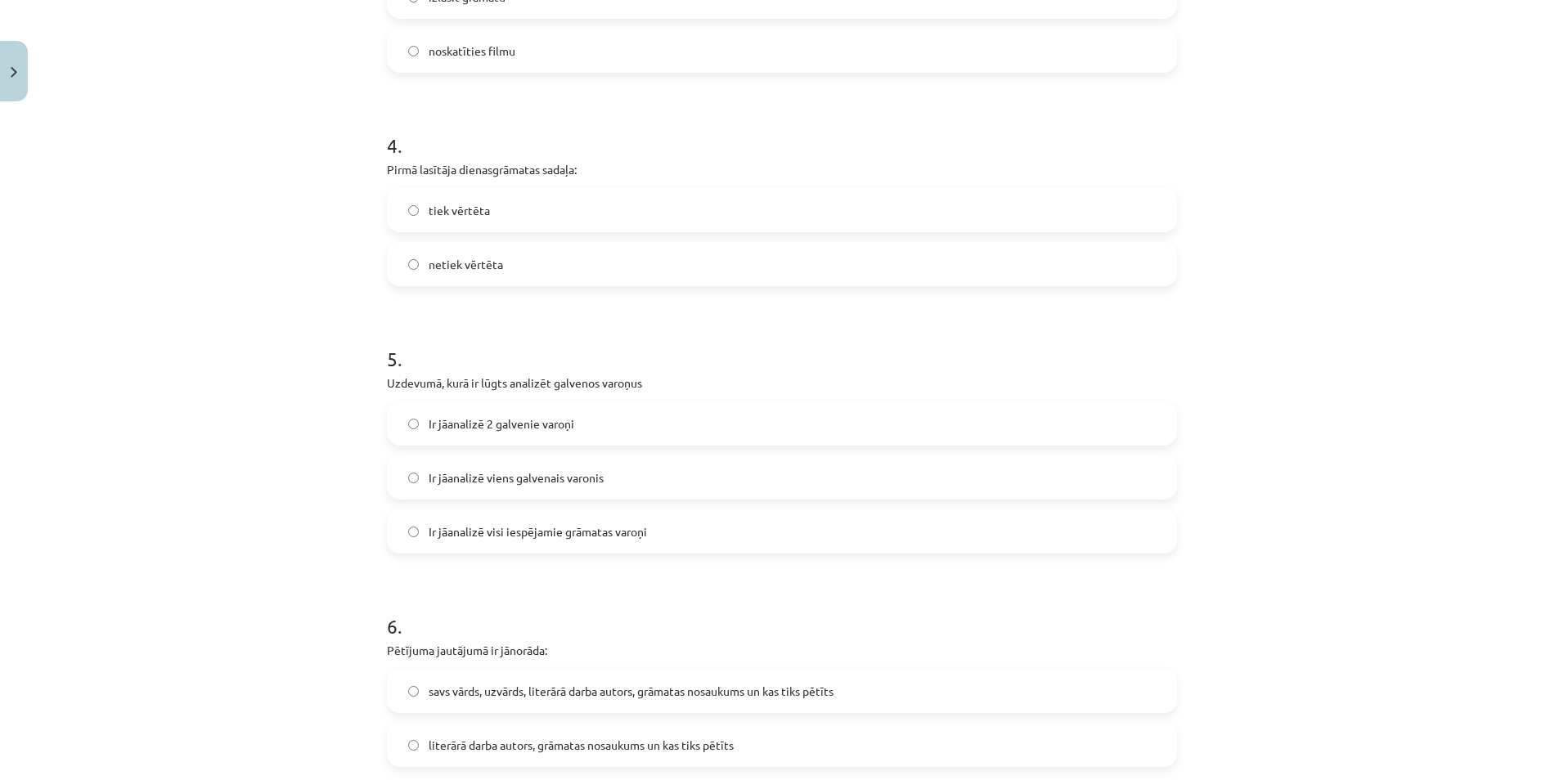
scroll to position [1104, 0]
click at [659, 525] on label "Ir jāanalizē visi iespējamie grāmatas varoņi" at bounding box center [781, 529] width 787 height 41
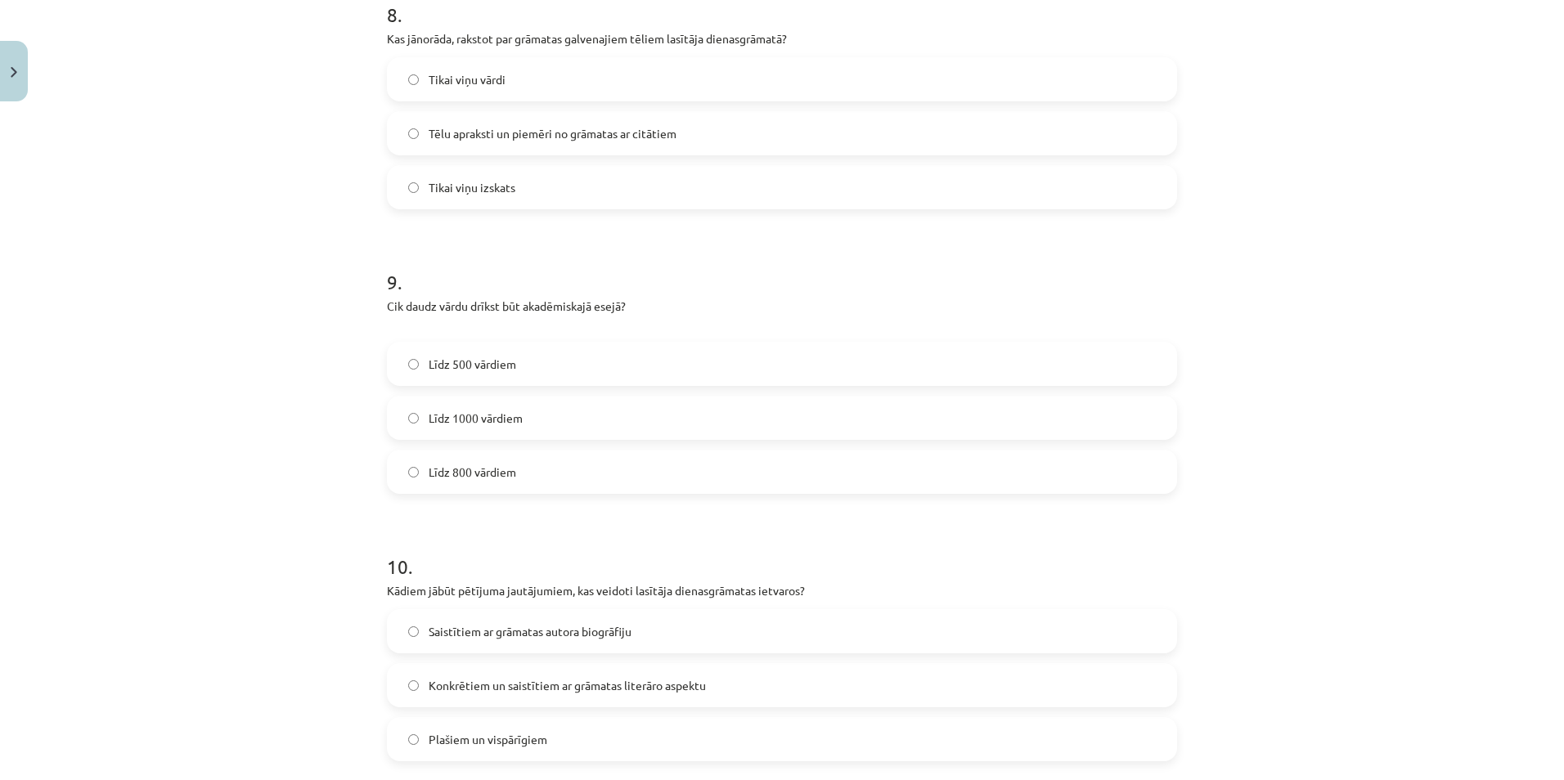
scroll to position [2420, 0]
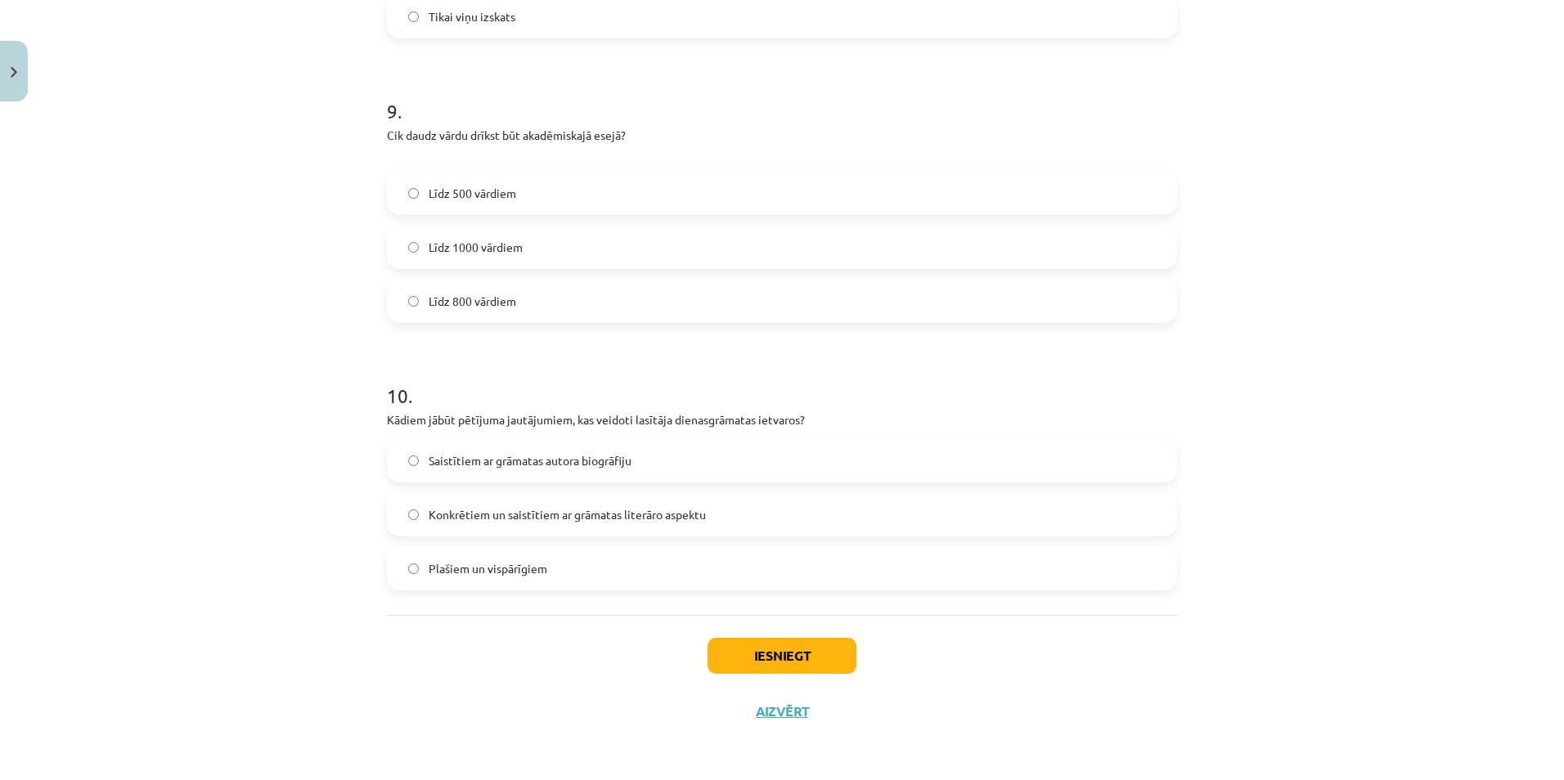
click at [568, 294] on label "Līdz 800 vārdiem" at bounding box center [781, 301] width 787 height 41
click at [652, 525] on label "Konkrētiem un saistītiem ar grāmatas literāro aspektu" at bounding box center [781, 514] width 787 height 41
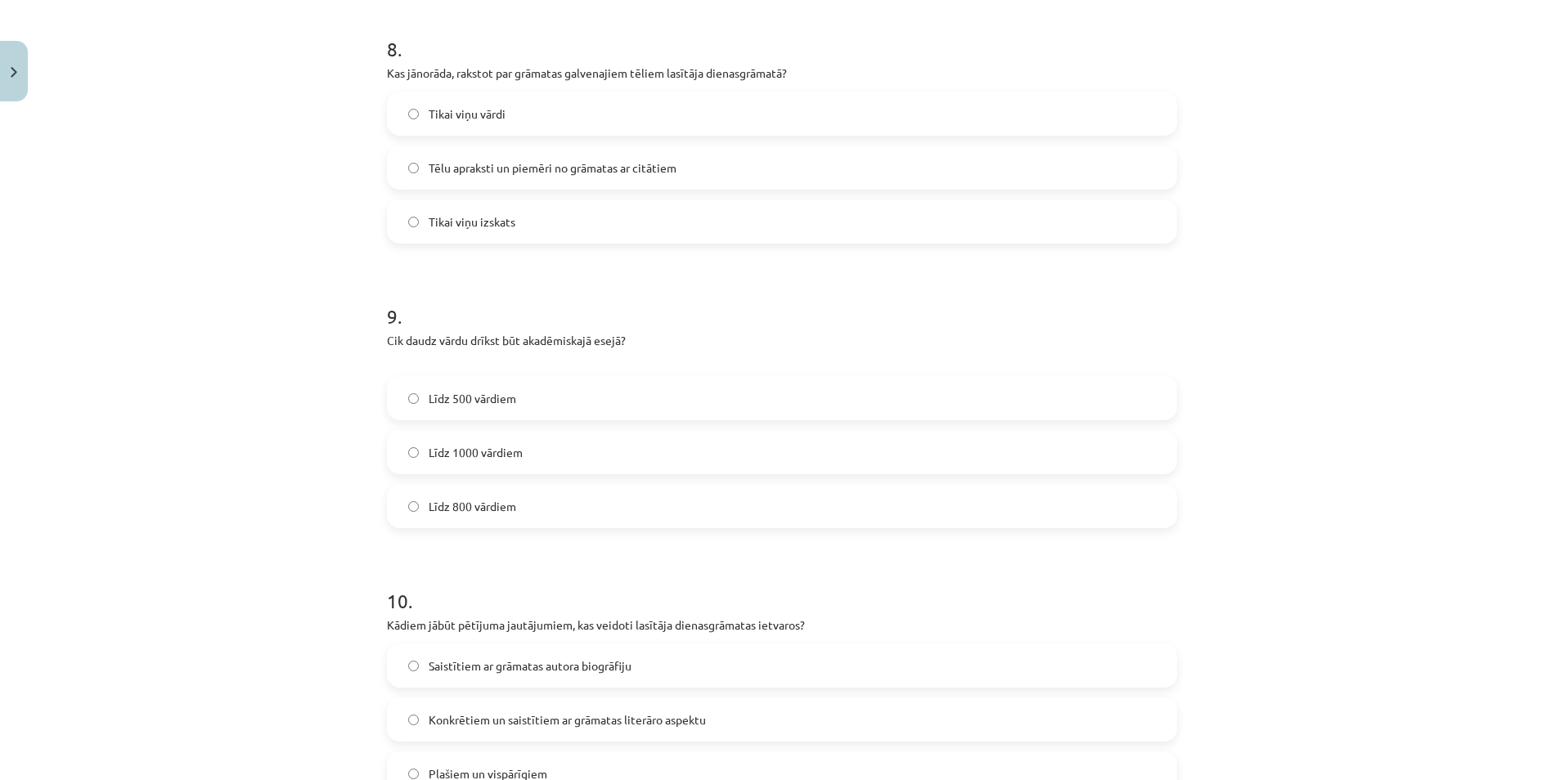
scroll to position [2011, 0]
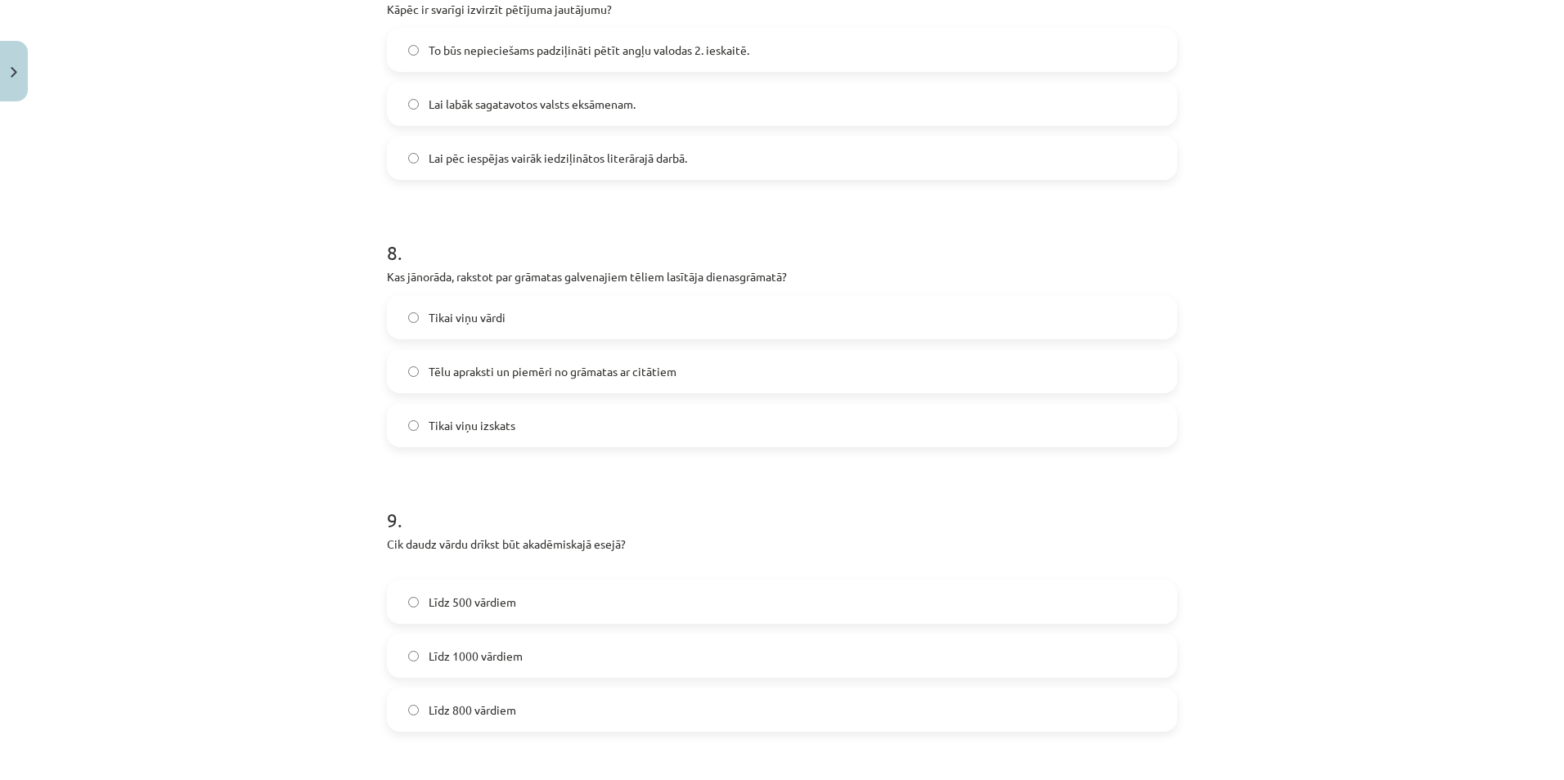
click at [572, 372] on span "Tēlu apraksti un piemēri no grāmatas ar citātiem" at bounding box center [553, 371] width 248 height 17
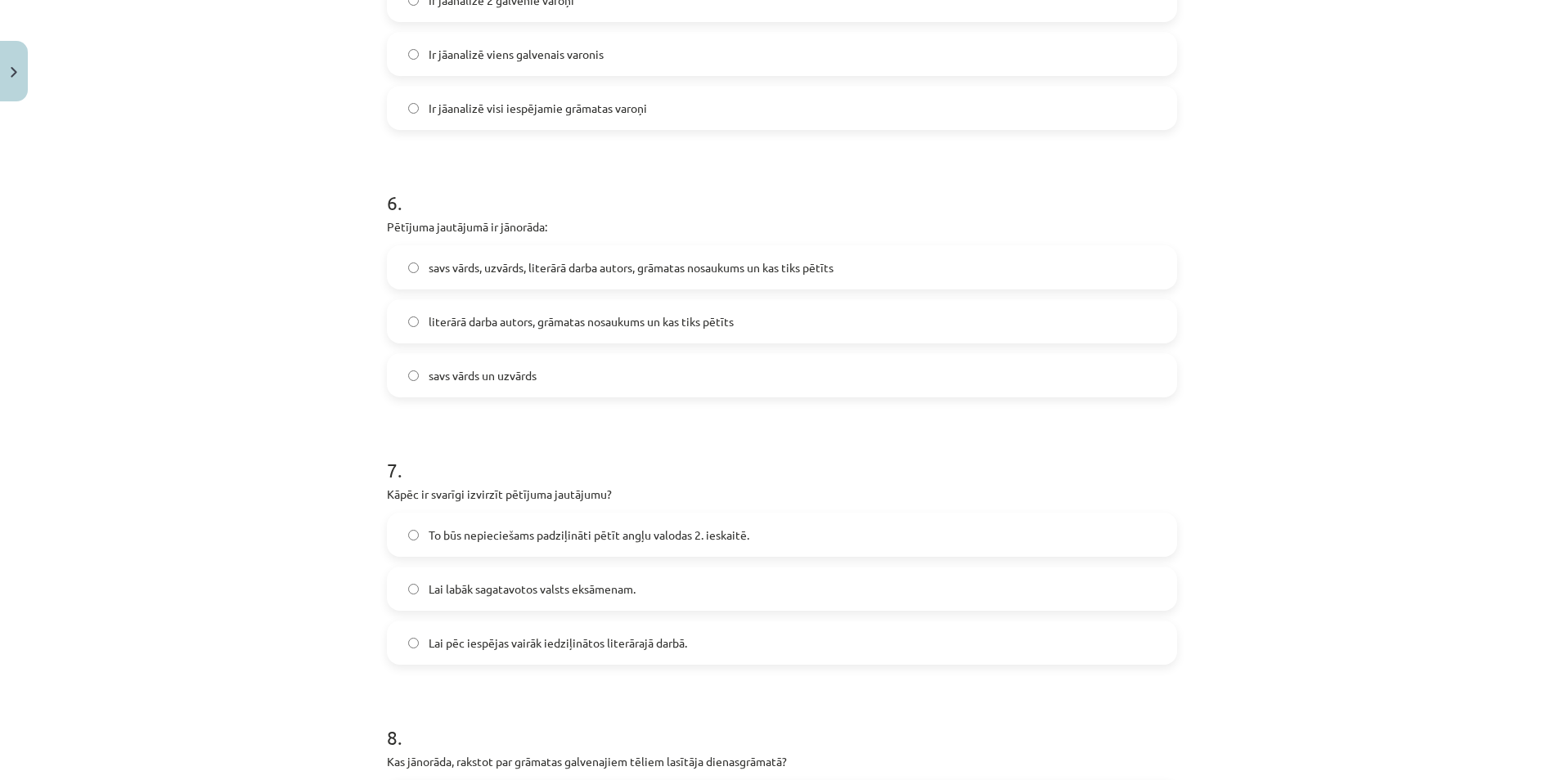
scroll to position [1520, 0]
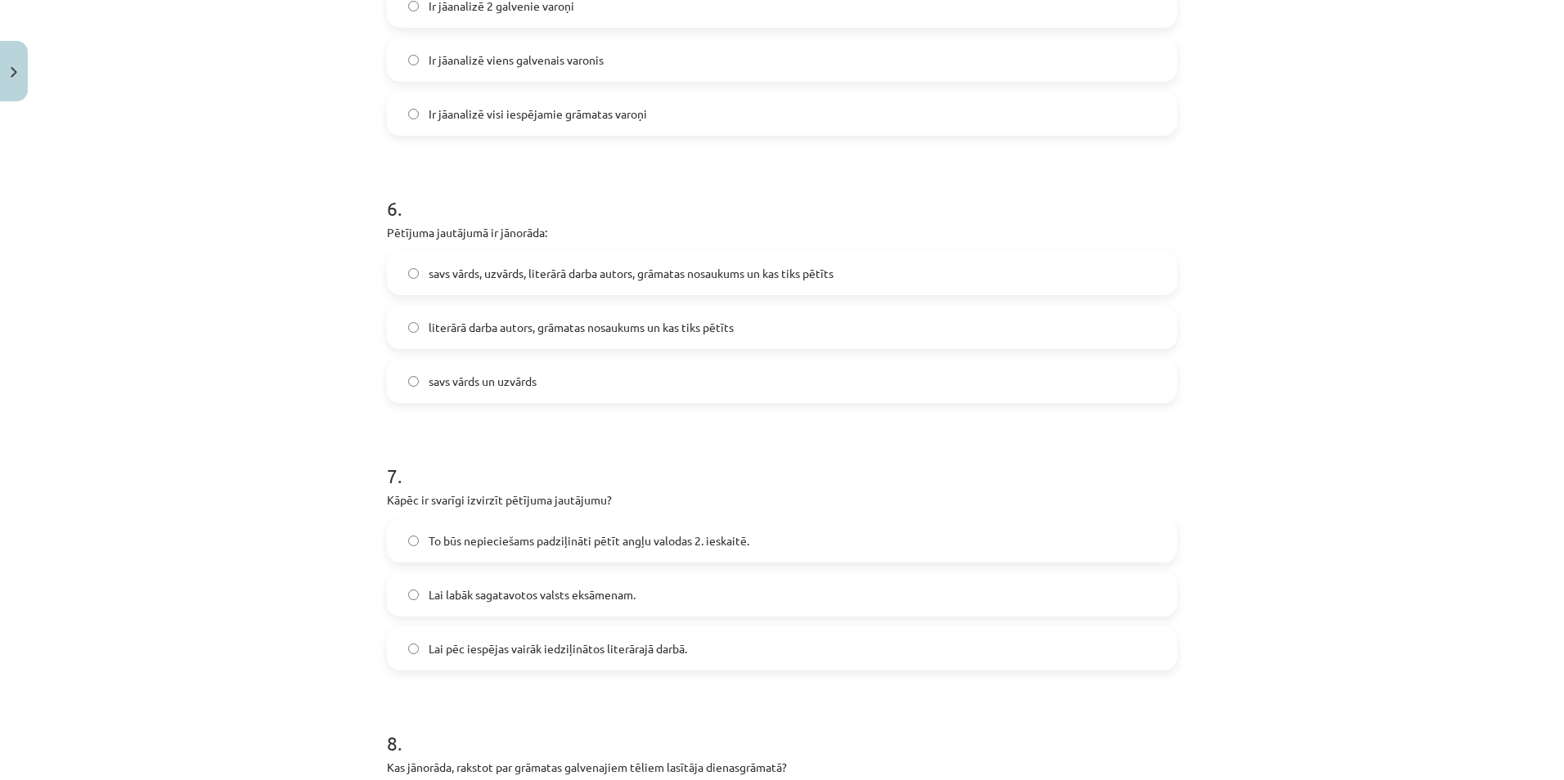
click at [659, 602] on label "Lai labāk sagatavotos valsts eksāmenam." at bounding box center [781, 594] width 787 height 41
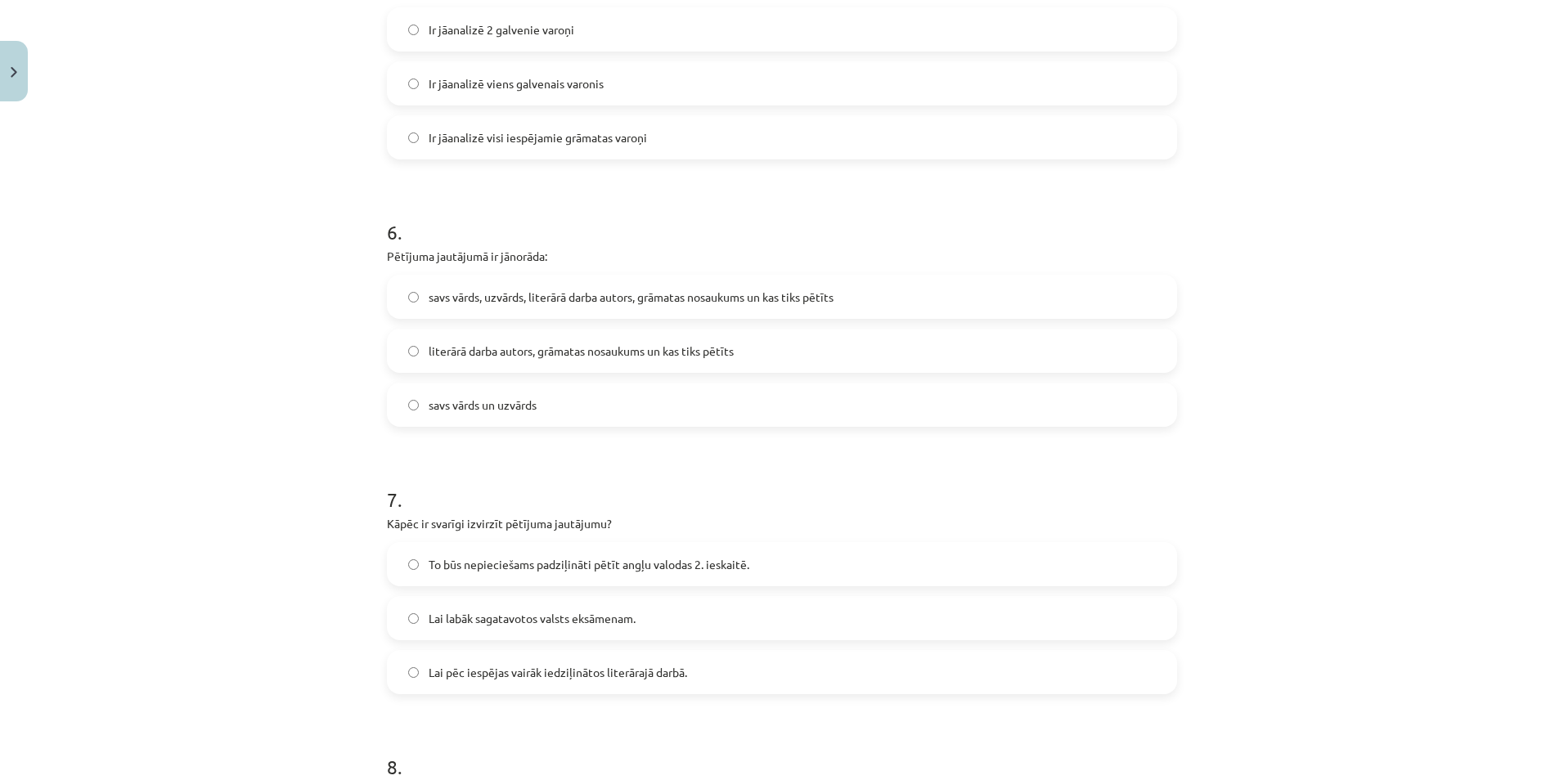
scroll to position [1438, 0]
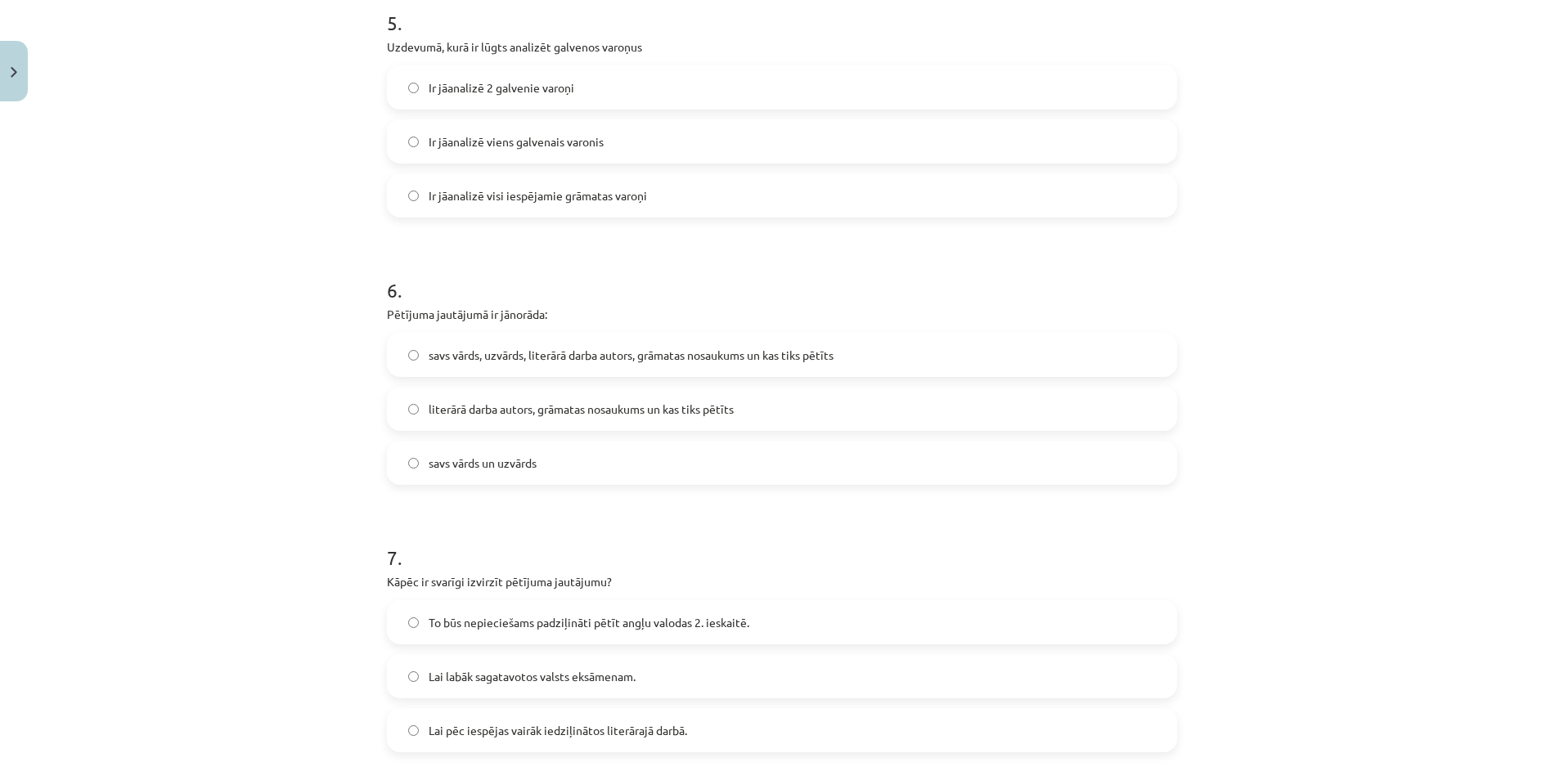
click at [1221, 495] on div "Mācību tēma: Angļu valodas ii - 12. klases 1.ieskaites mācību materiāls #2 📝 Tē…" at bounding box center [782, 390] width 1564 height 780
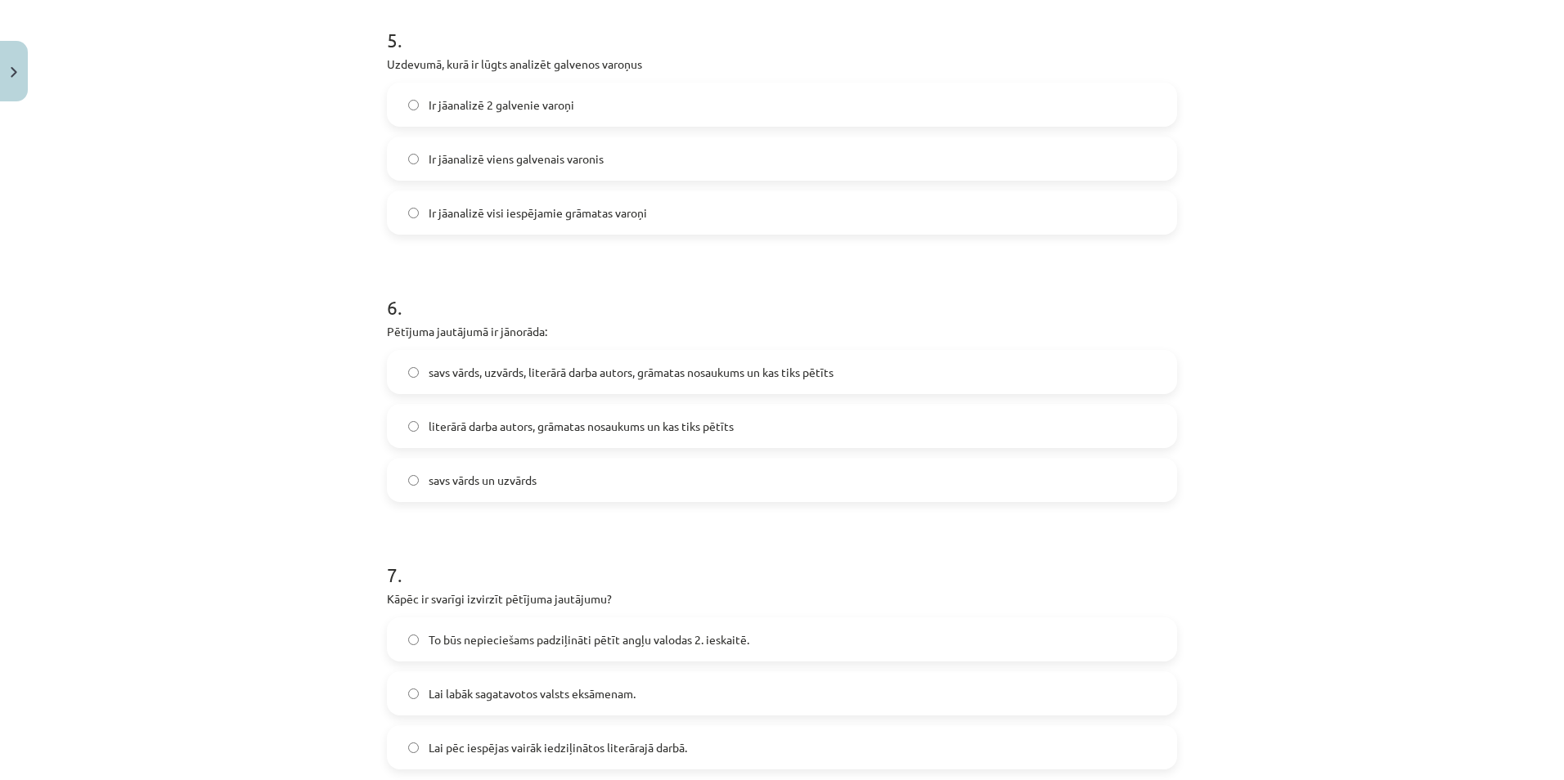
scroll to position [1472, 0]
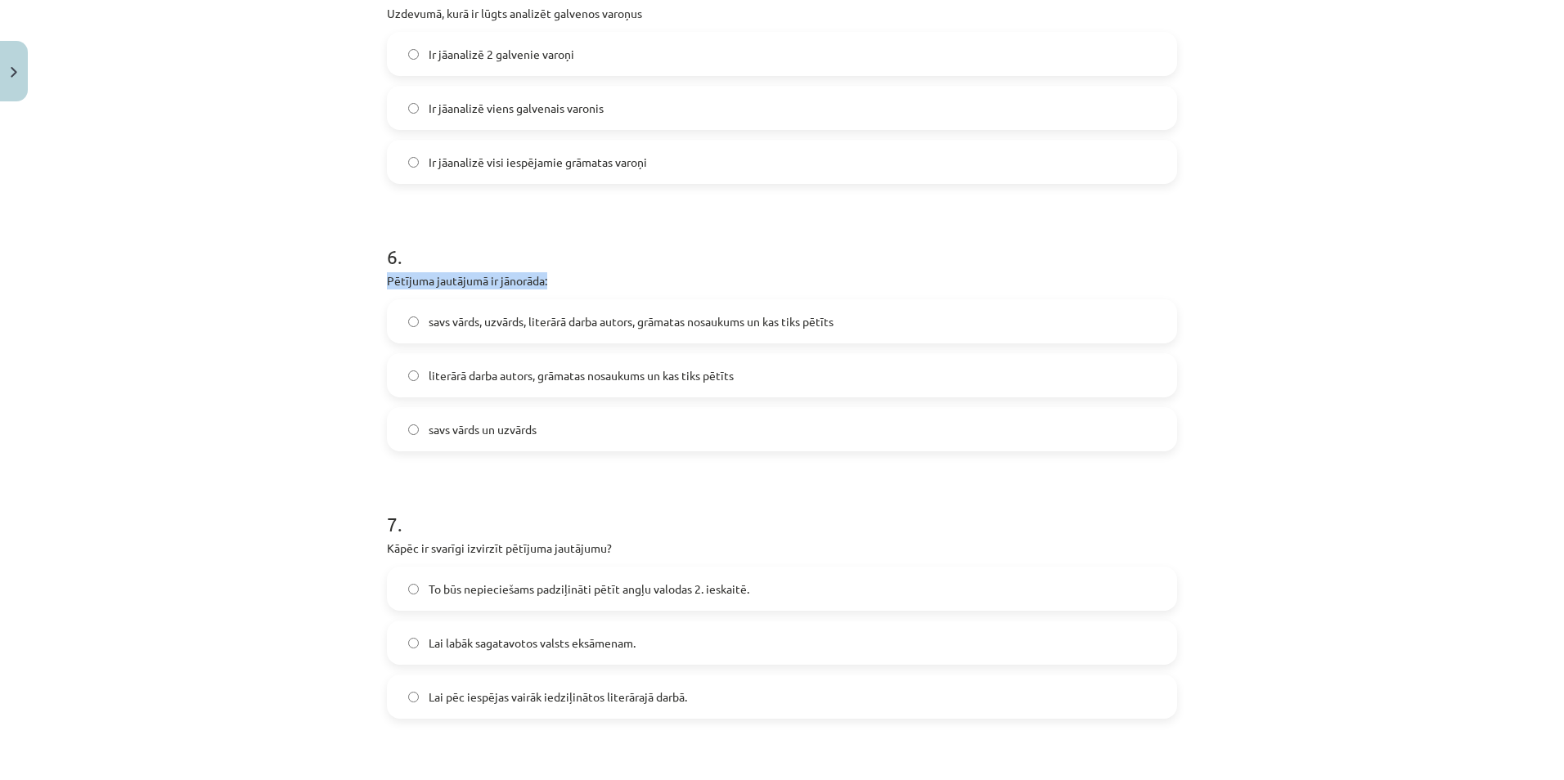
drag, startPoint x: 394, startPoint y: 276, endPoint x: 561, endPoint y: 274, distance: 166.8
click at [561, 274] on p "Pētījuma jautājumā ir jānorāda:" at bounding box center [782, 280] width 790 height 17
click at [563, 274] on p "Pētījuma jautājumā ir jānorāda:" at bounding box center [782, 280] width 790 height 17
click at [559, 276] on p "Pētījuma jautājumā ir jānorāda:" at bounding box center [782, 280] width 790 height 17
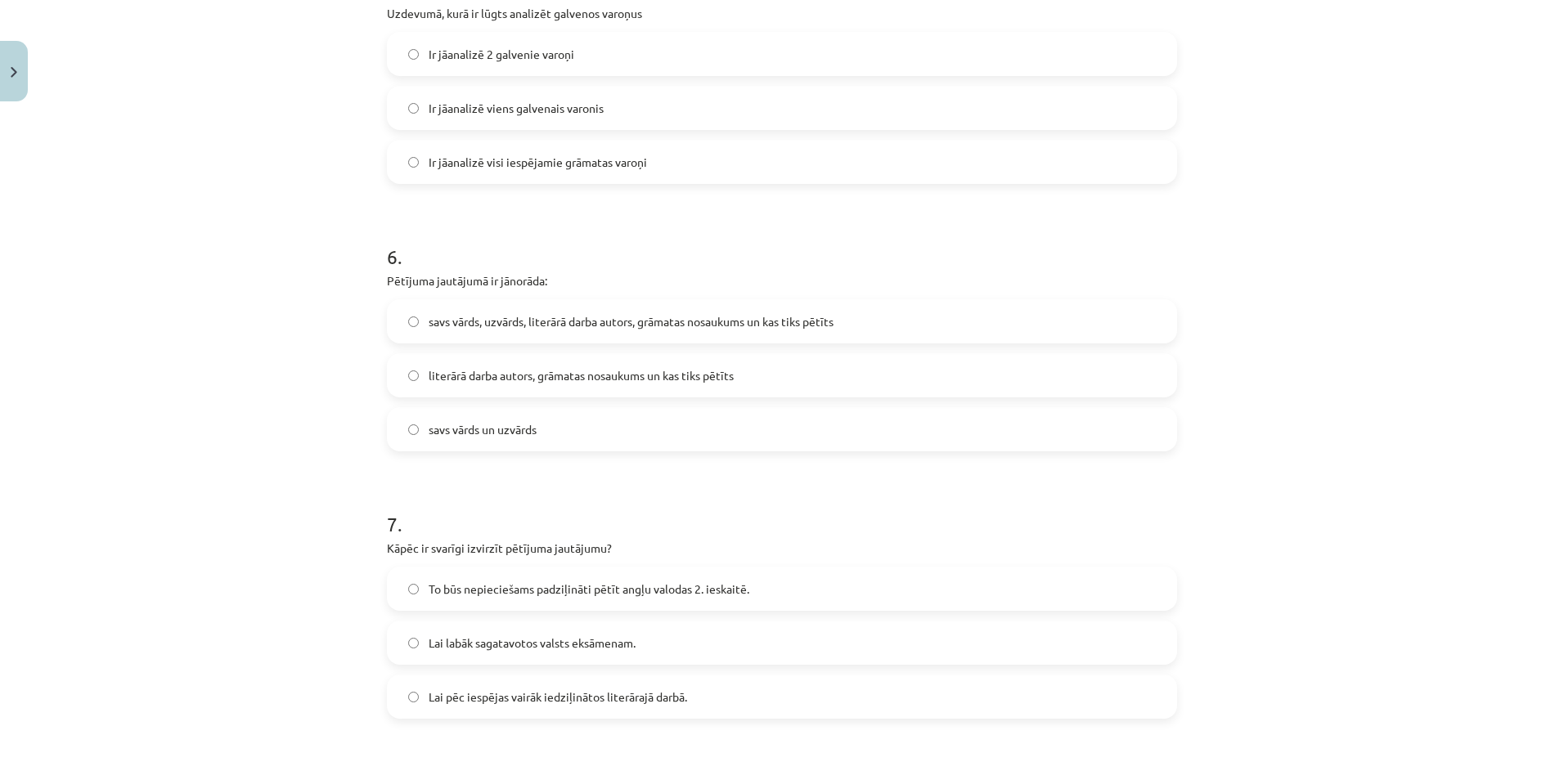
click at [629, 332] on label "savs vārds, uzvārds, literārā darba autors, grāmatas nosaukums un kas tiks pētī…" at bounding box center [781, 321] width 787 height 41
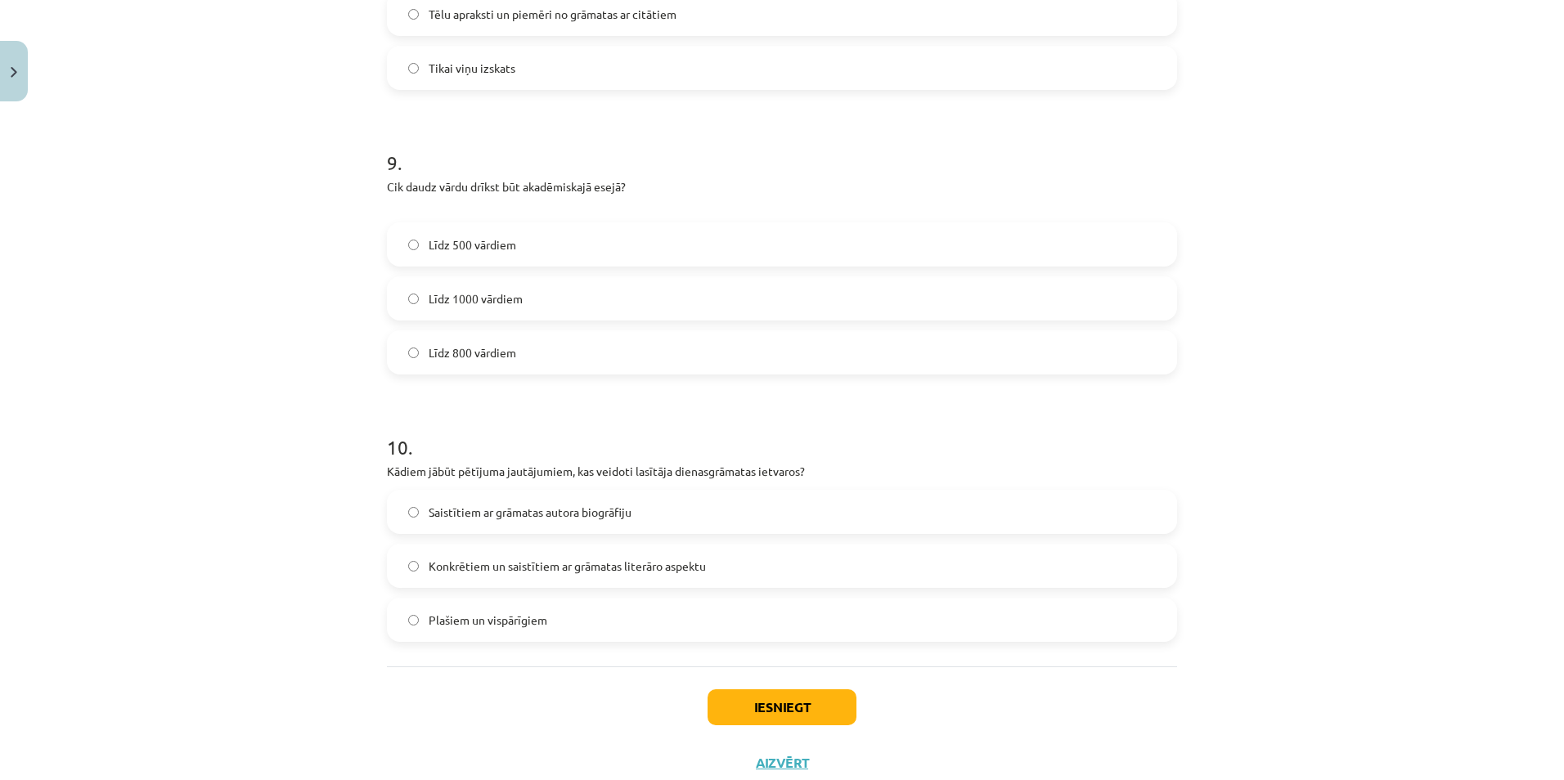
scroll to position [2420, 0]
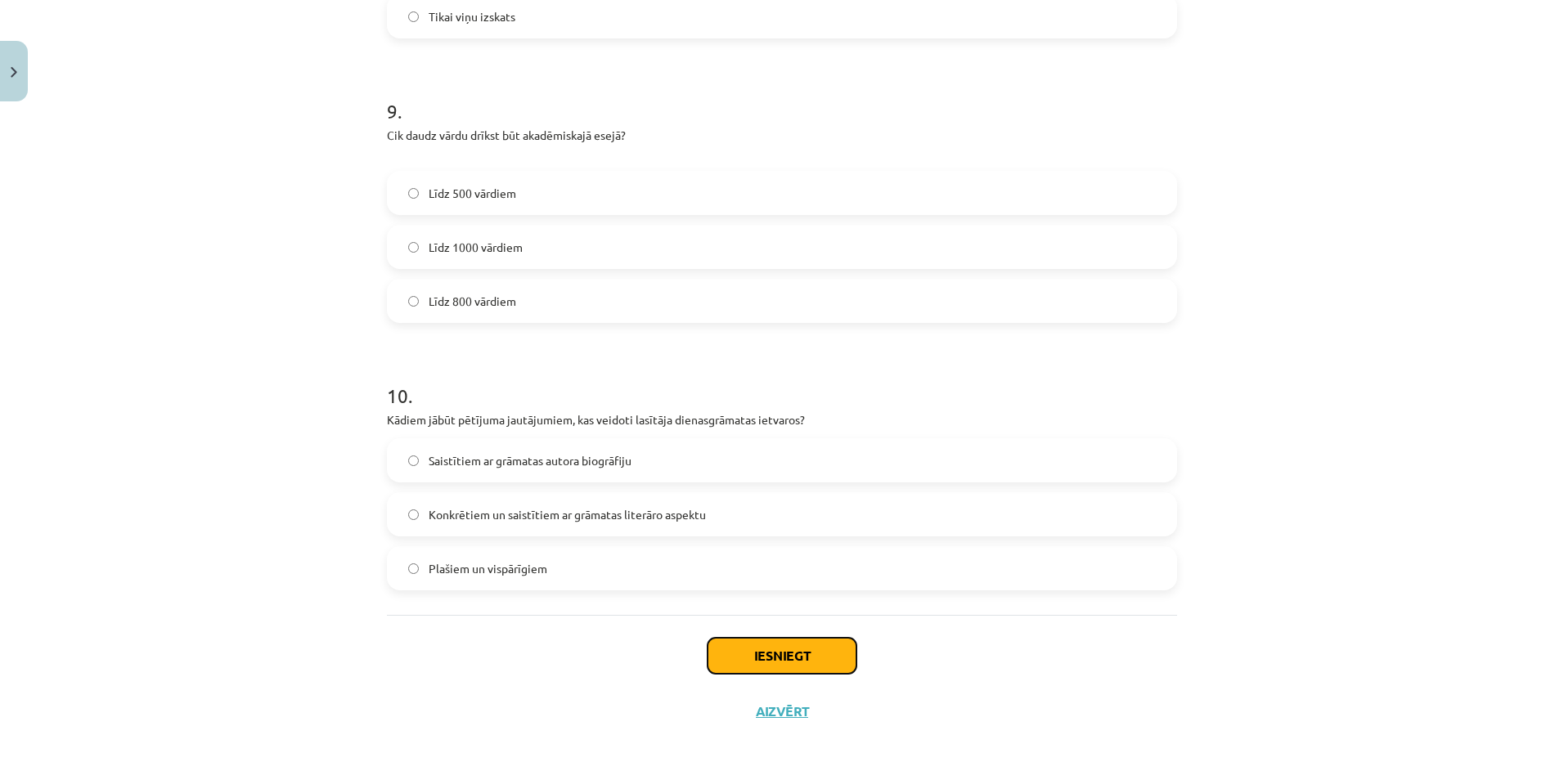
click at [834, 656] on button "Iesniegt" at bounding box center [781, 656] width 149 height 36
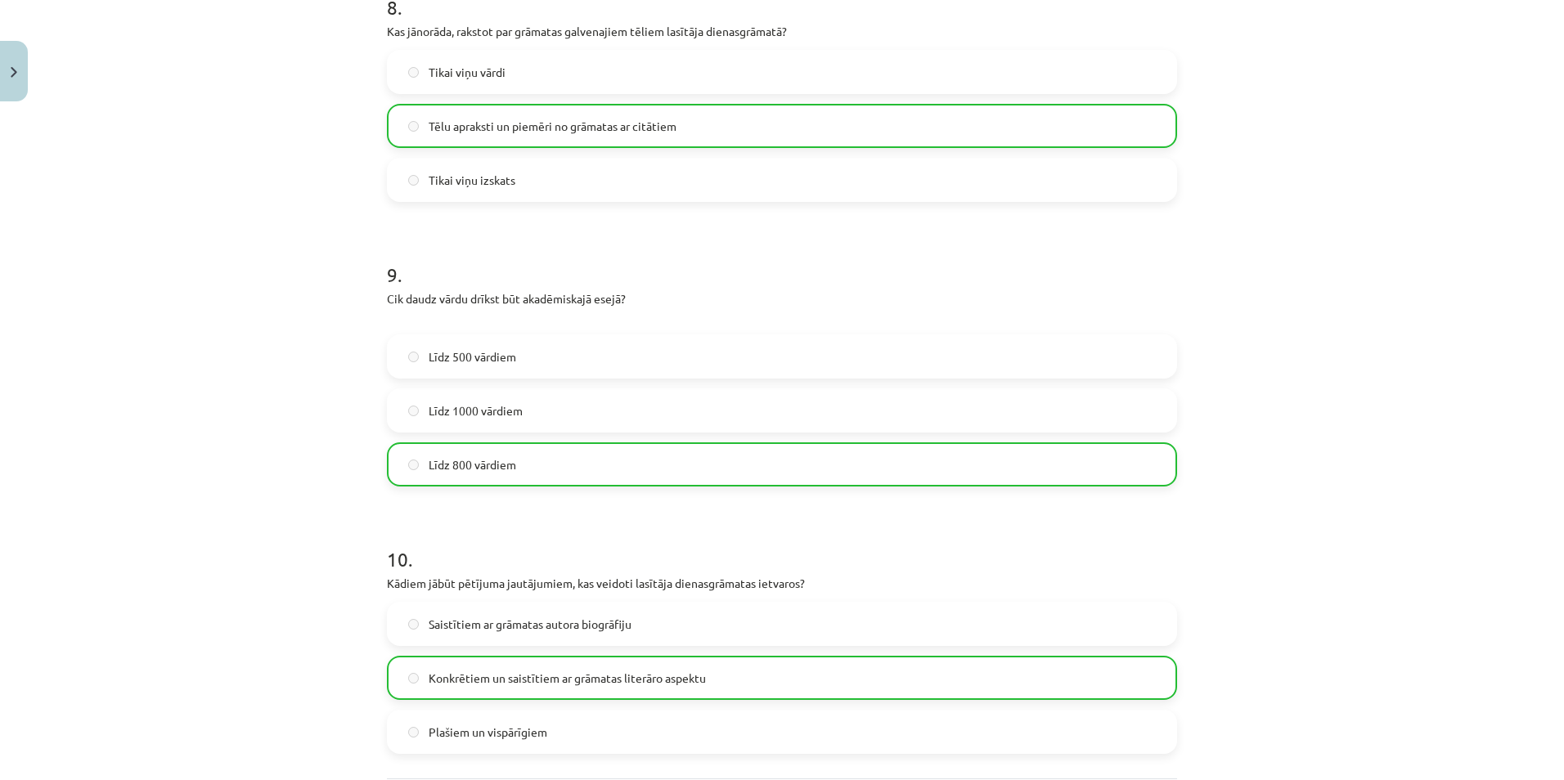
scroll to position [2472, 0]
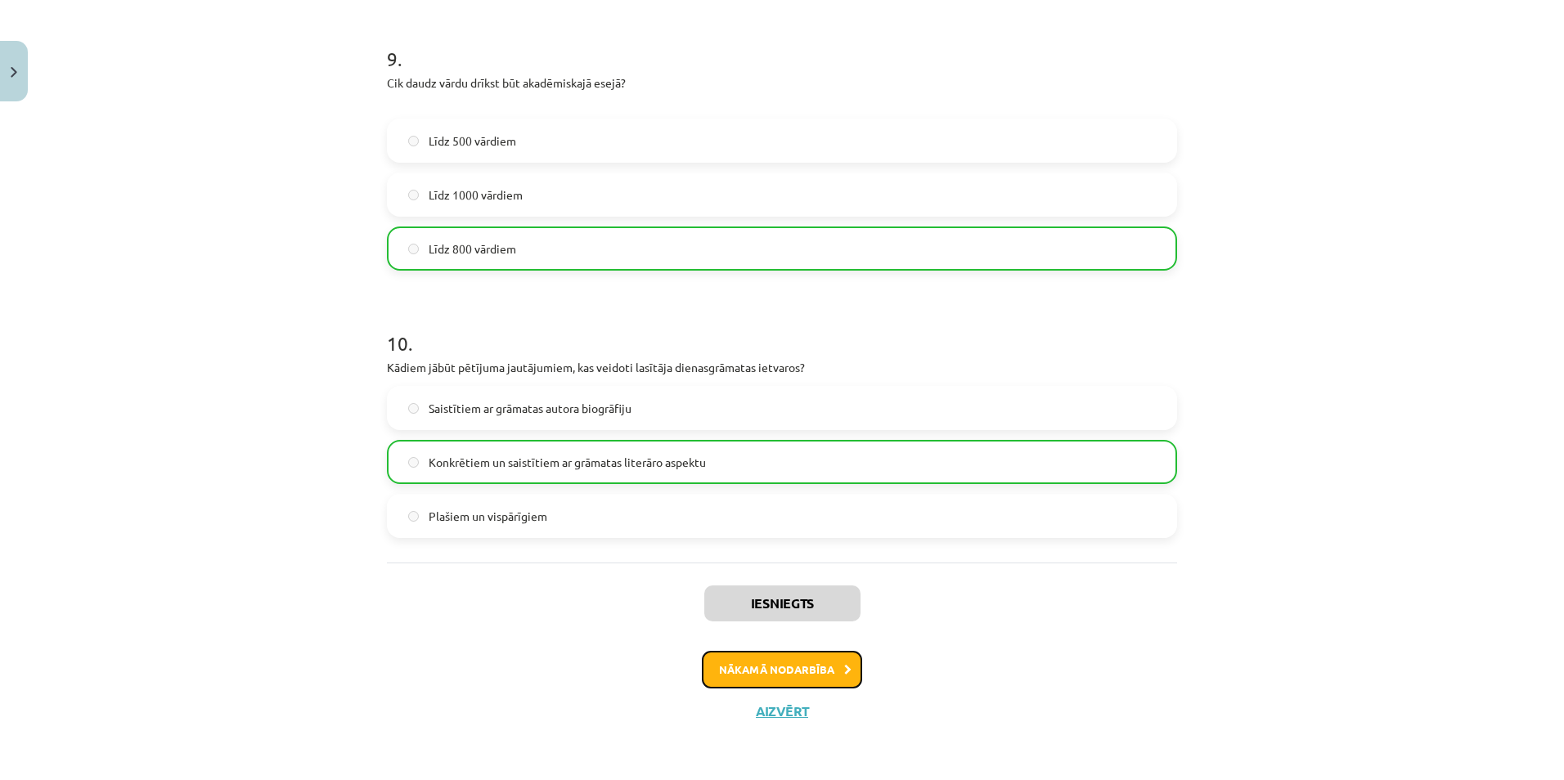
click at [826, 667] on button "Nākamā nodarbība" at bounding box center [782, 670] width 160 height 38
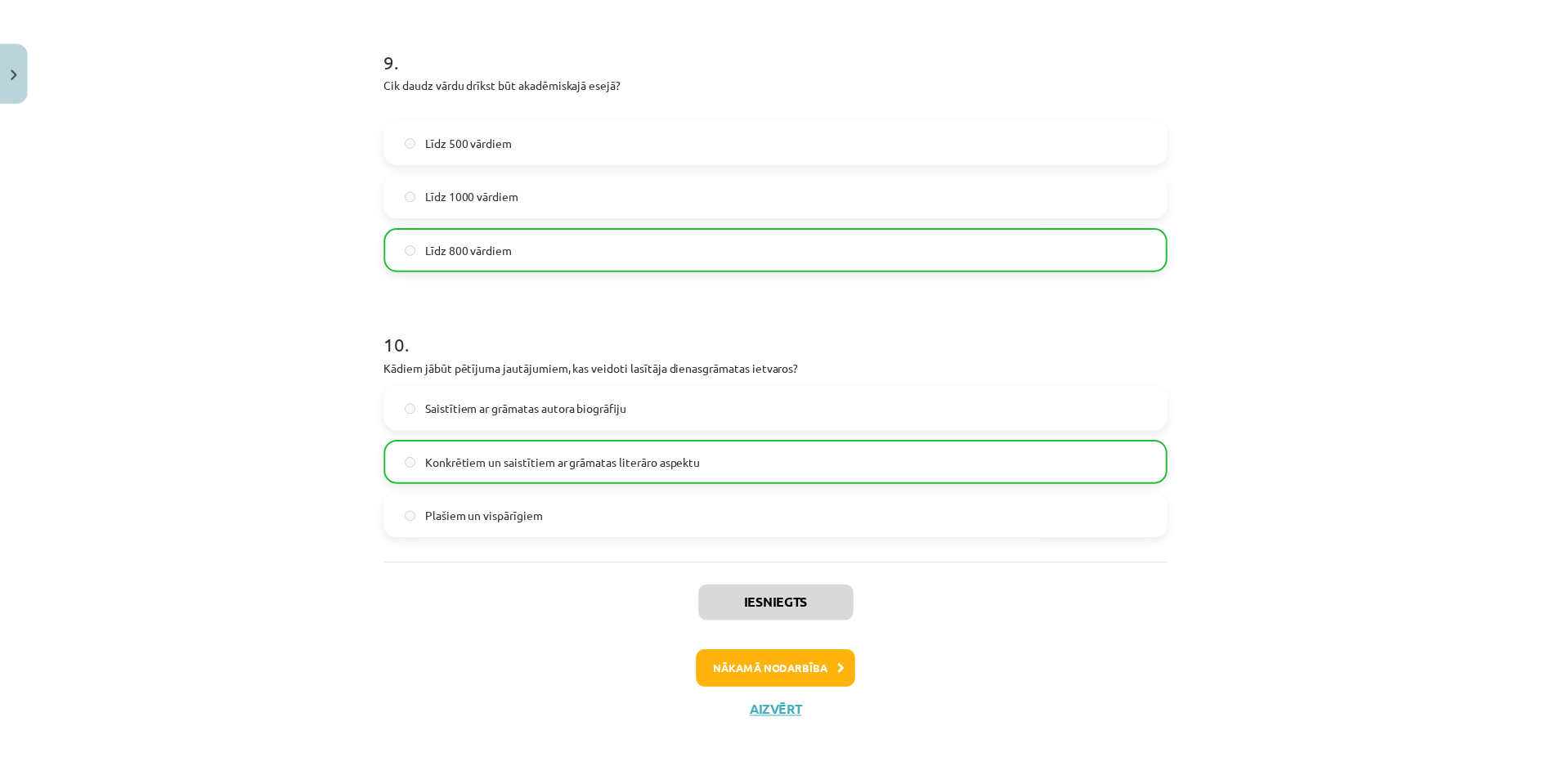
scroll to position [0, 0]
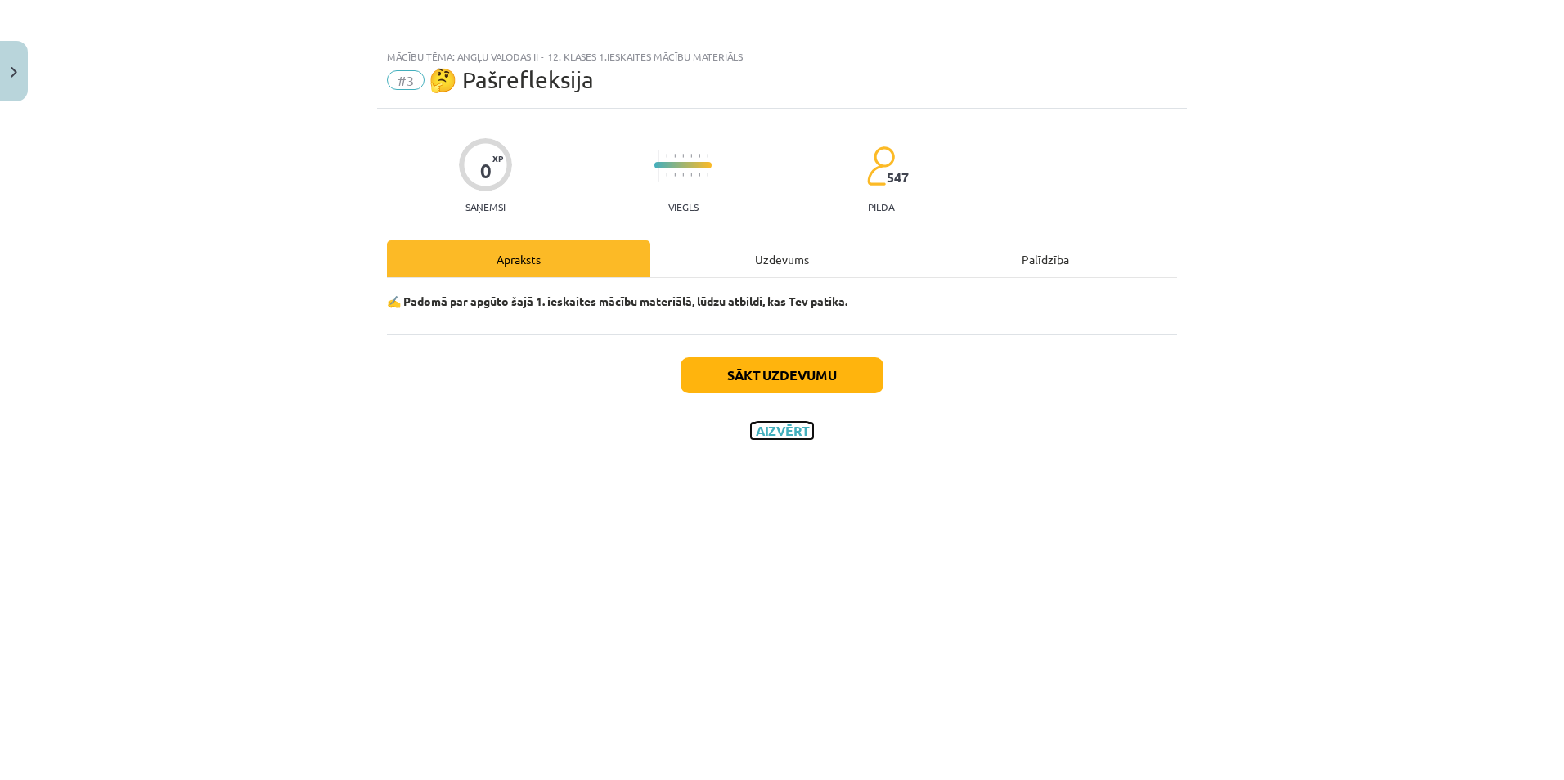
click at [801, 434] on button "Aizvērt" at bounding box center [782, 431] width 62 height 16
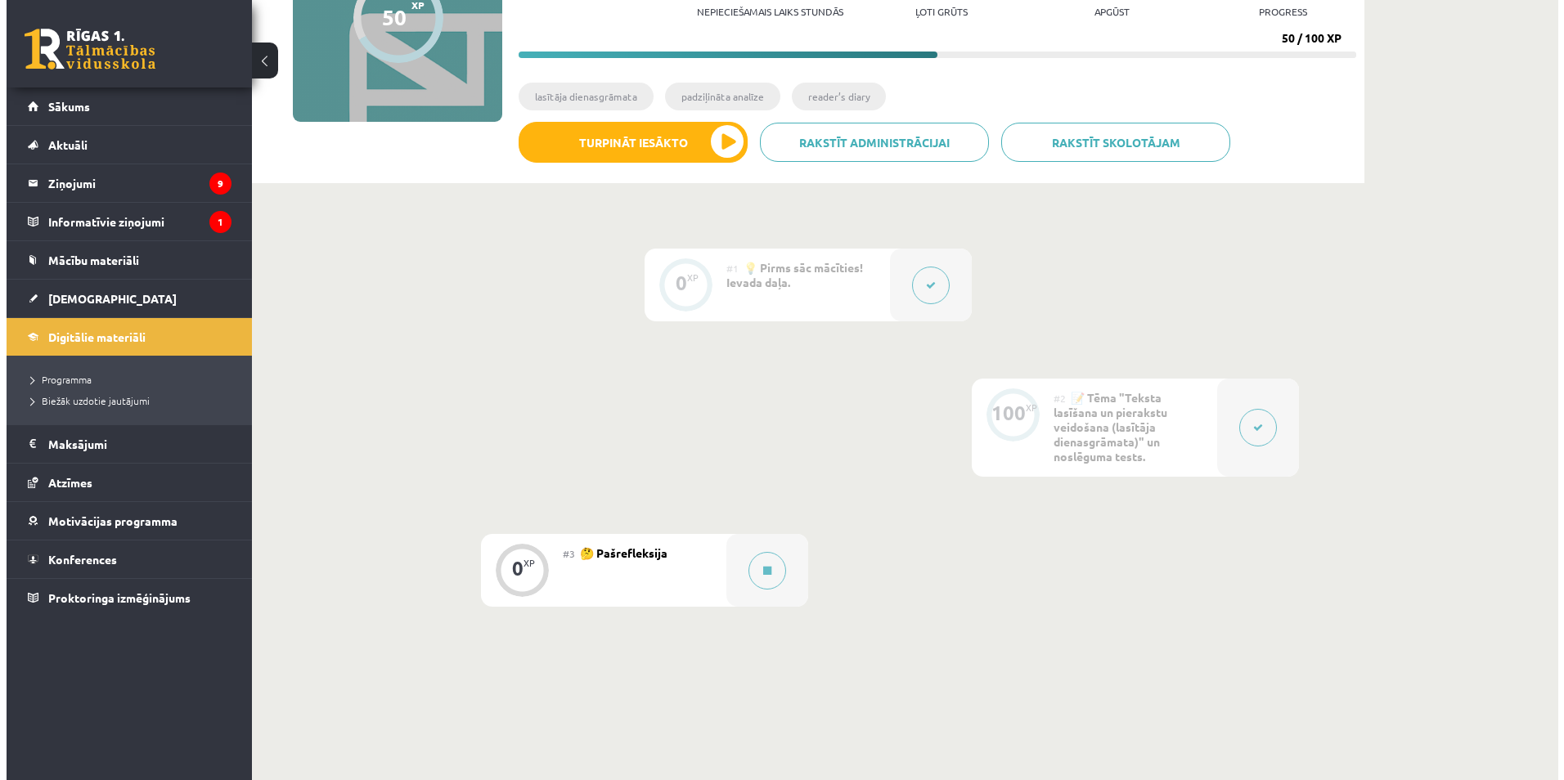
scroll to position [325, 0]
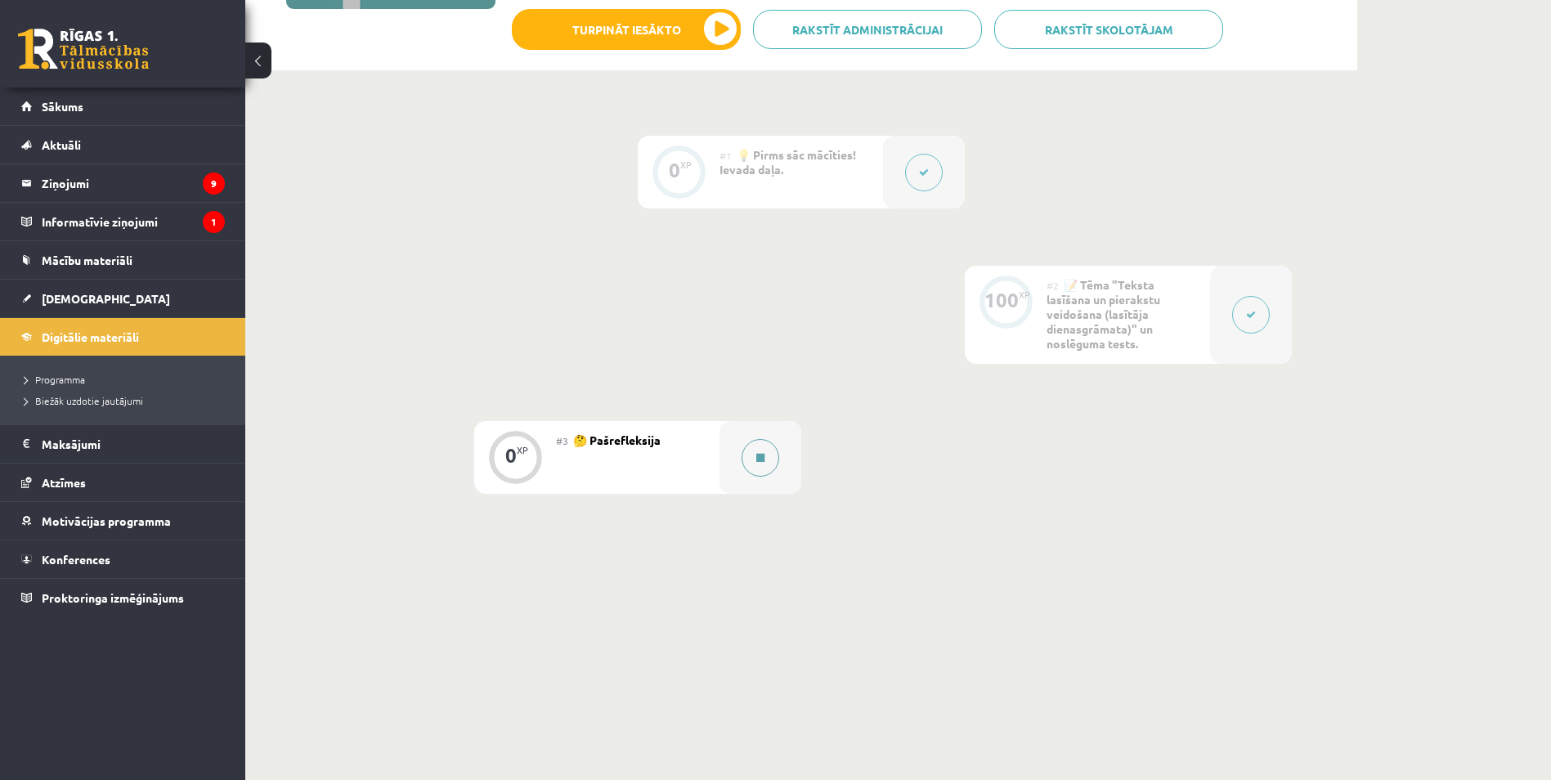
click at [762, 474] on button at bounding box center [761, 458] width 38 height 38
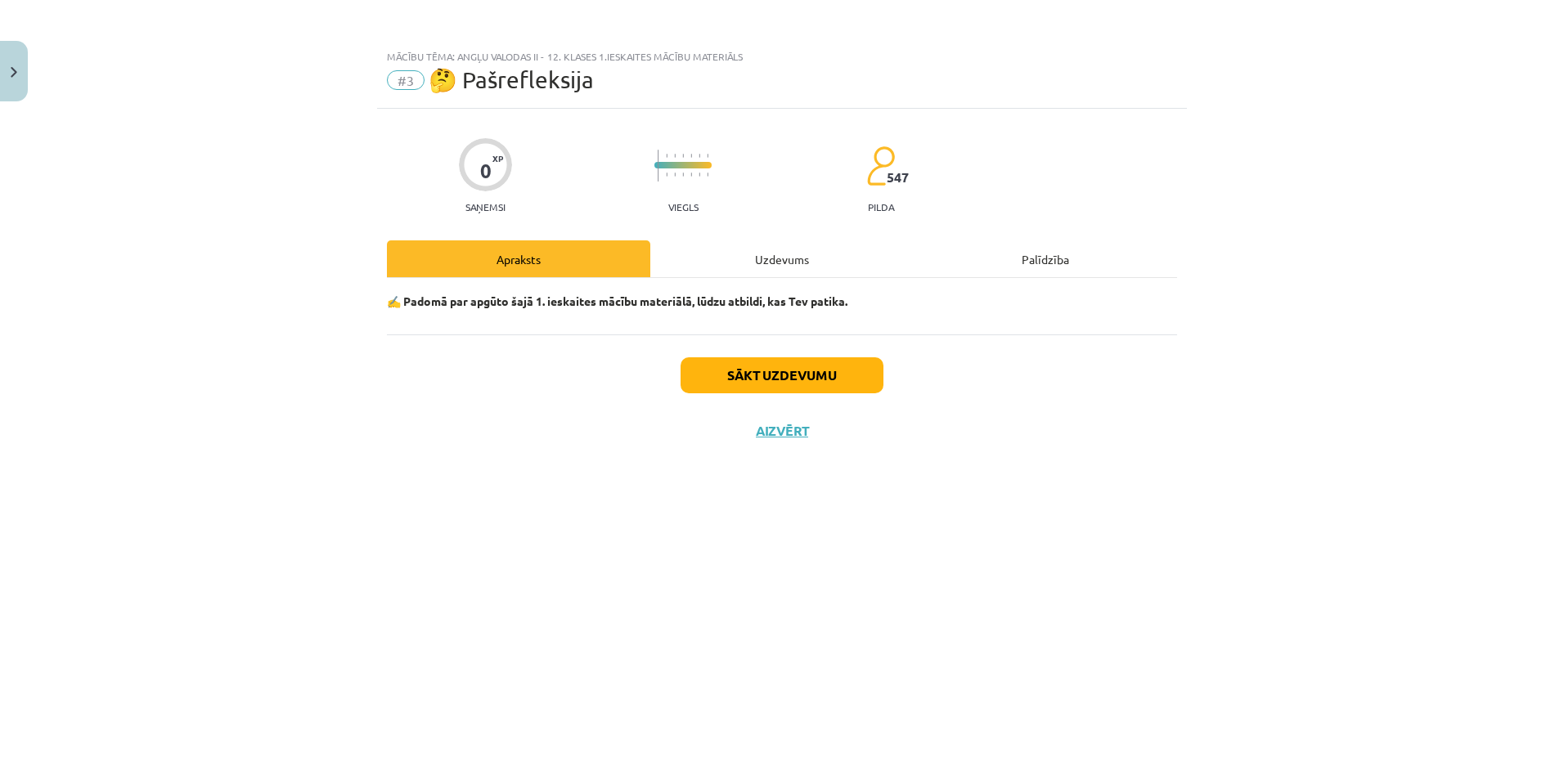
drag, startPoint x: 902, startPoint y: 382, endPoint x: 892, endPoint y: 383, distance: 9.8
click at [901, 382] on div "Sākt uzdevumu Aizvērt" at bounding box center [782, 391] width 790 height 114
click at [848, 376] on button "Sākt uzdevumu" at bounding box center [781, 375] width 203 height 36
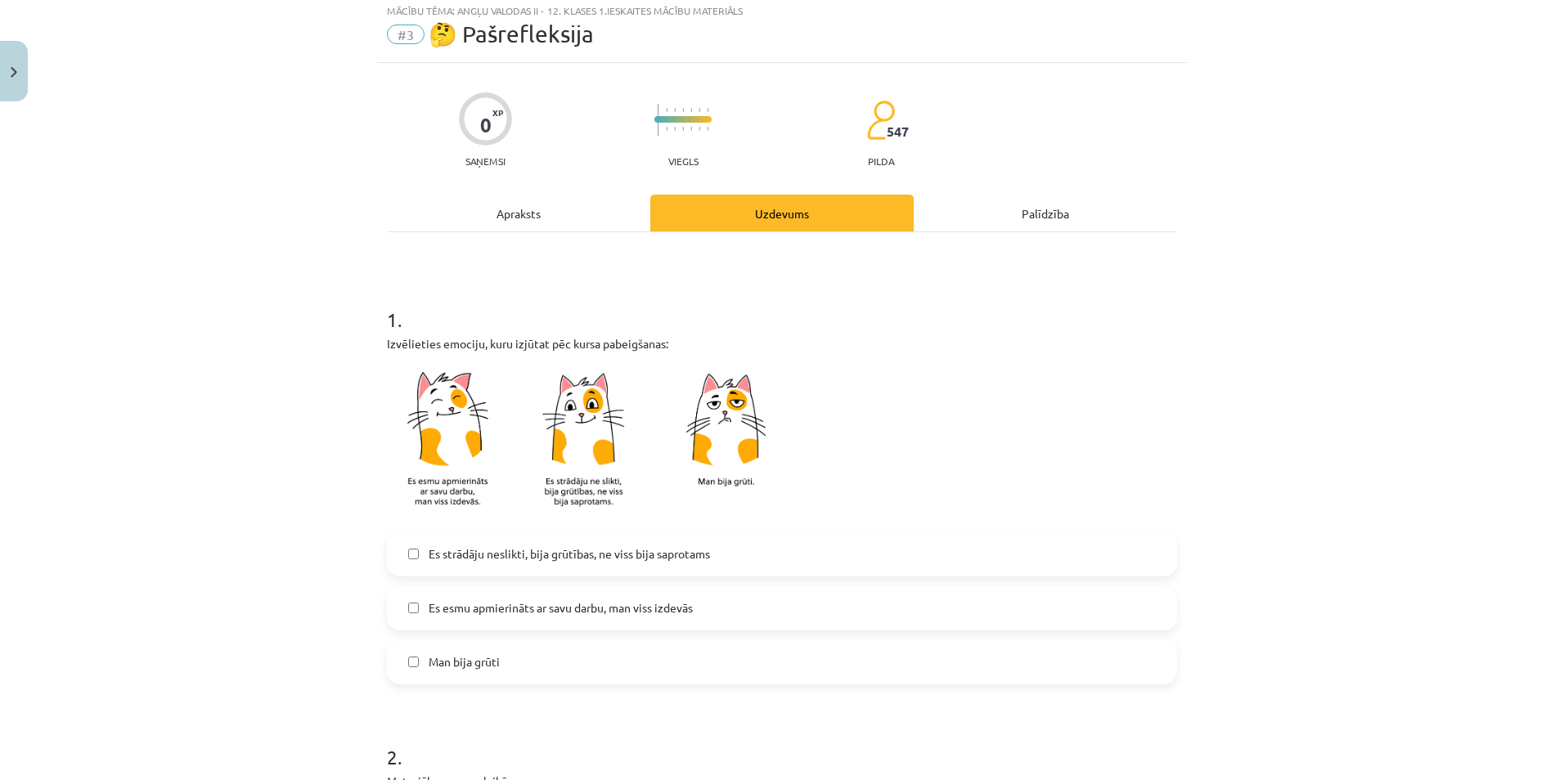
scroll to position [245, 0]
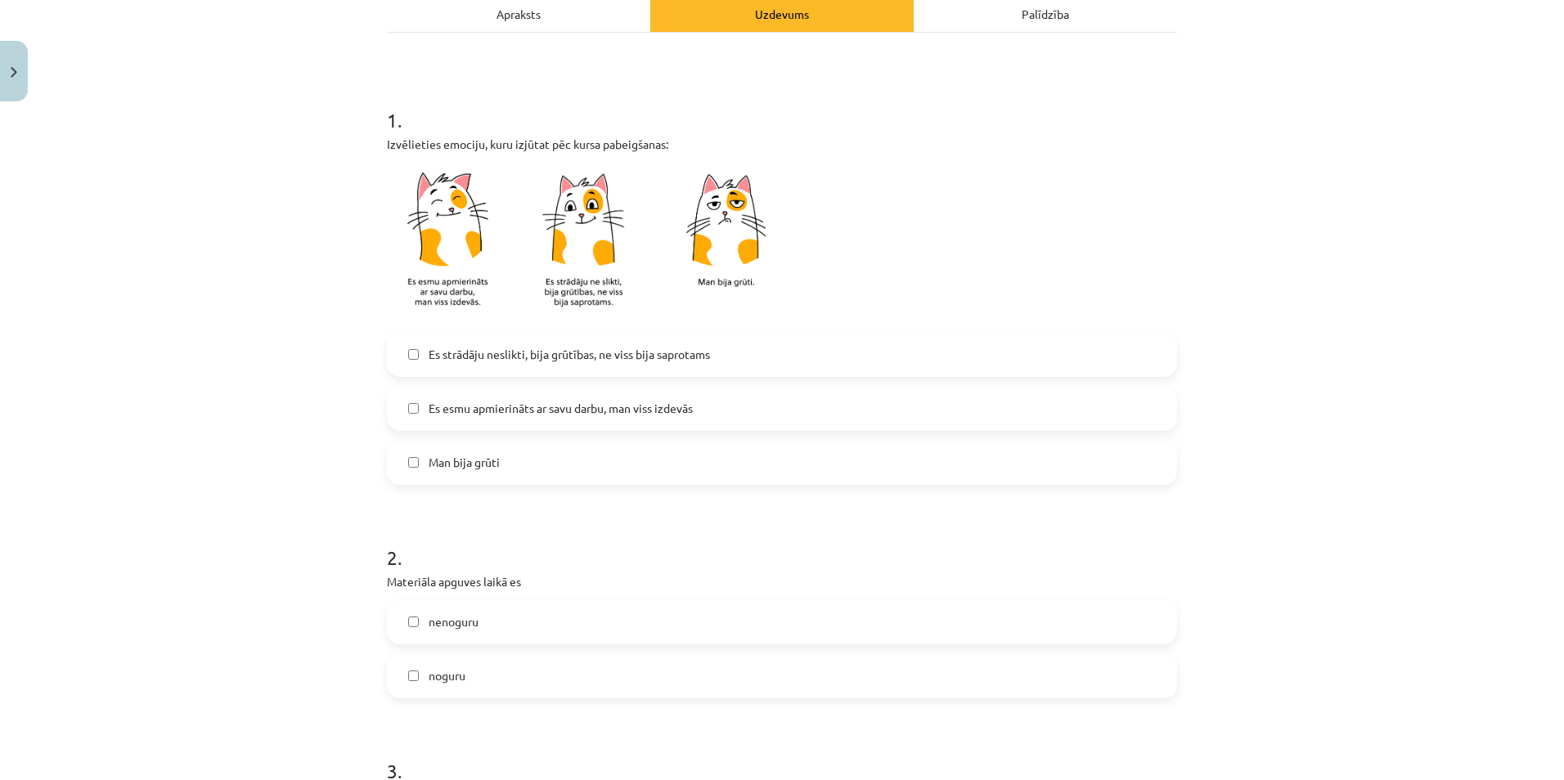
click at [619, 465] on label "Man bija grūti" at bounding box center [781, 462] width 787 height 41
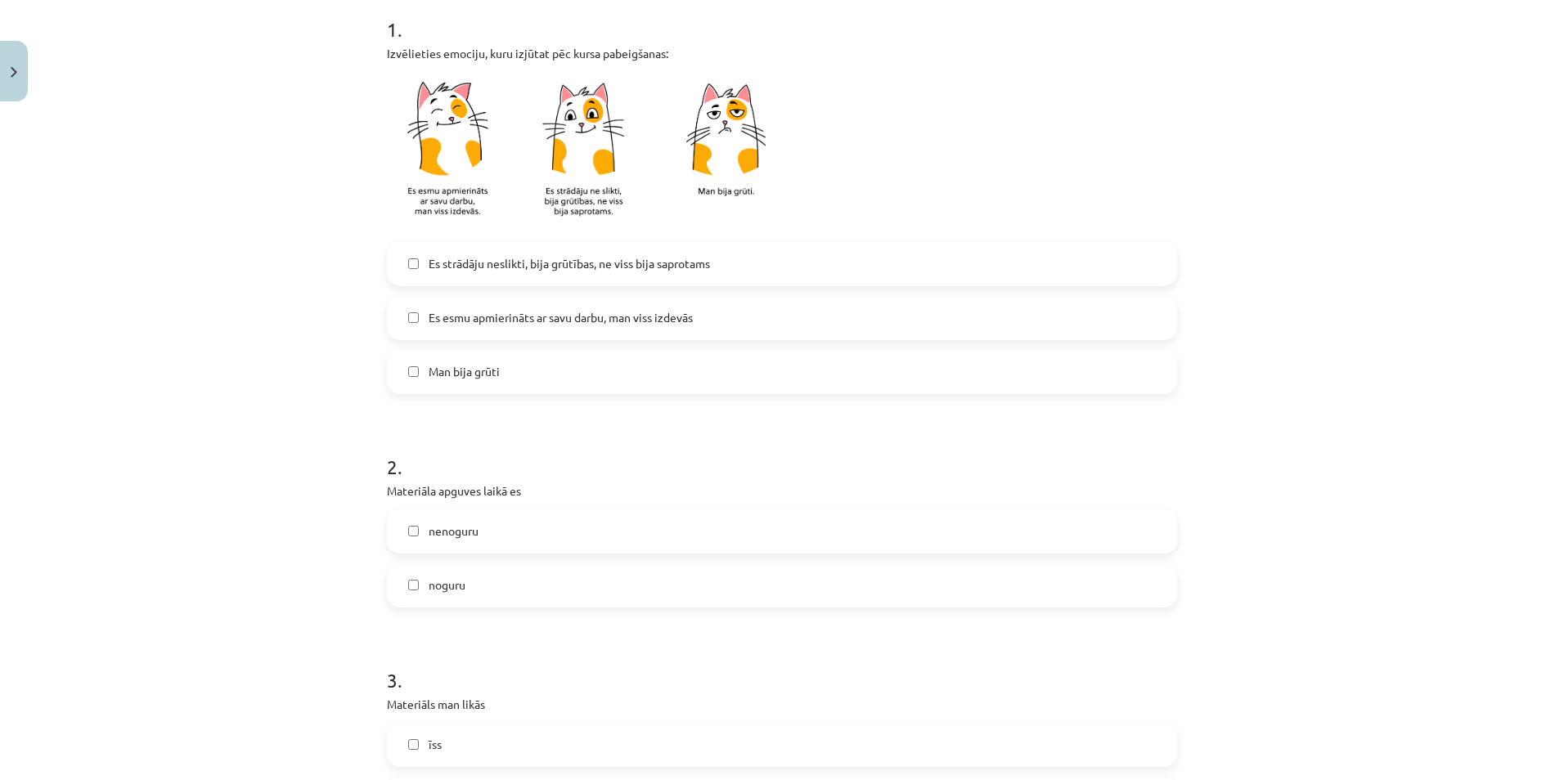
scroll to position [572, 0]
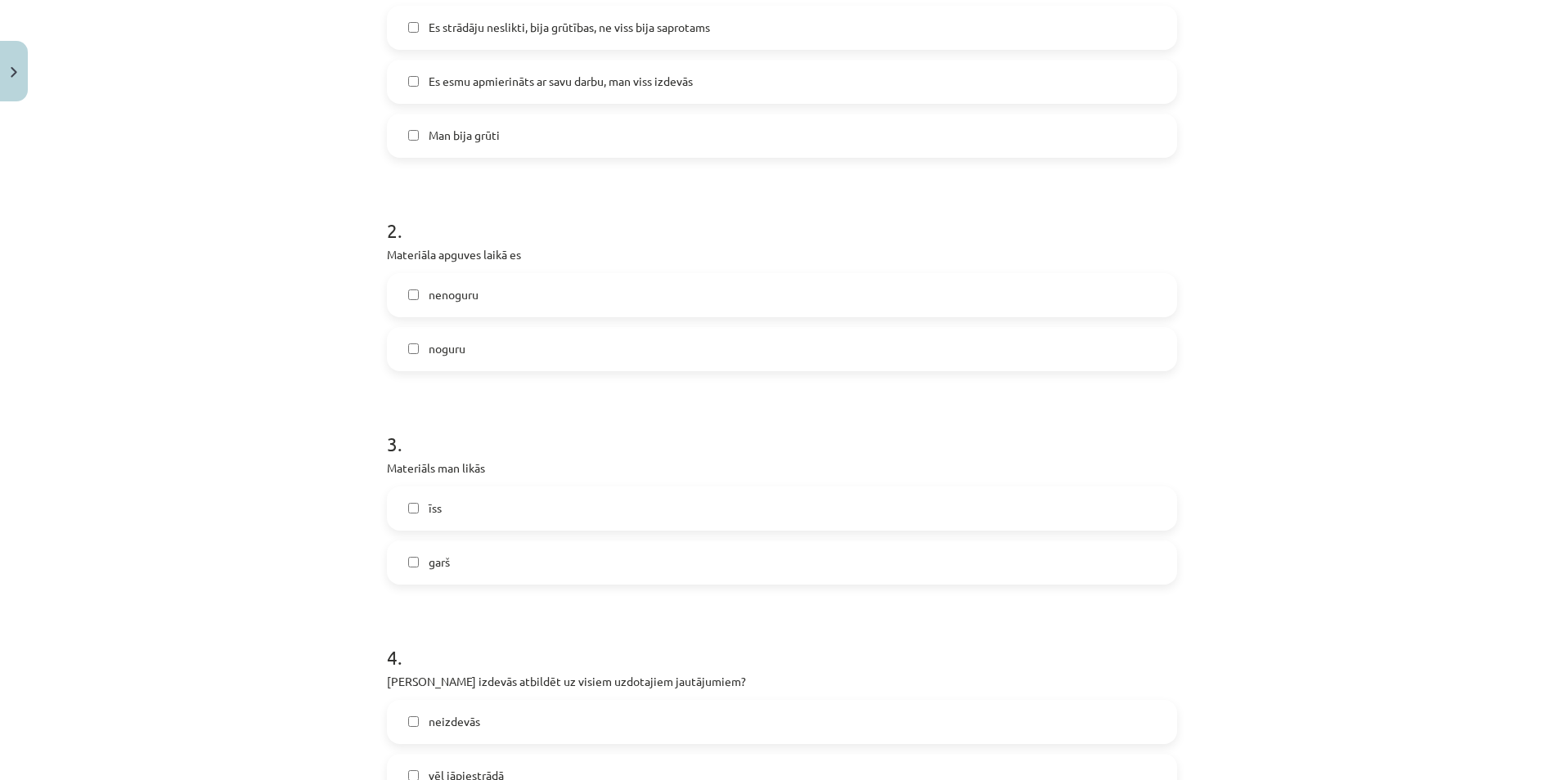
click at [613, 357] on label "noguru" at bounding box center [781, 349] width 787 height 41
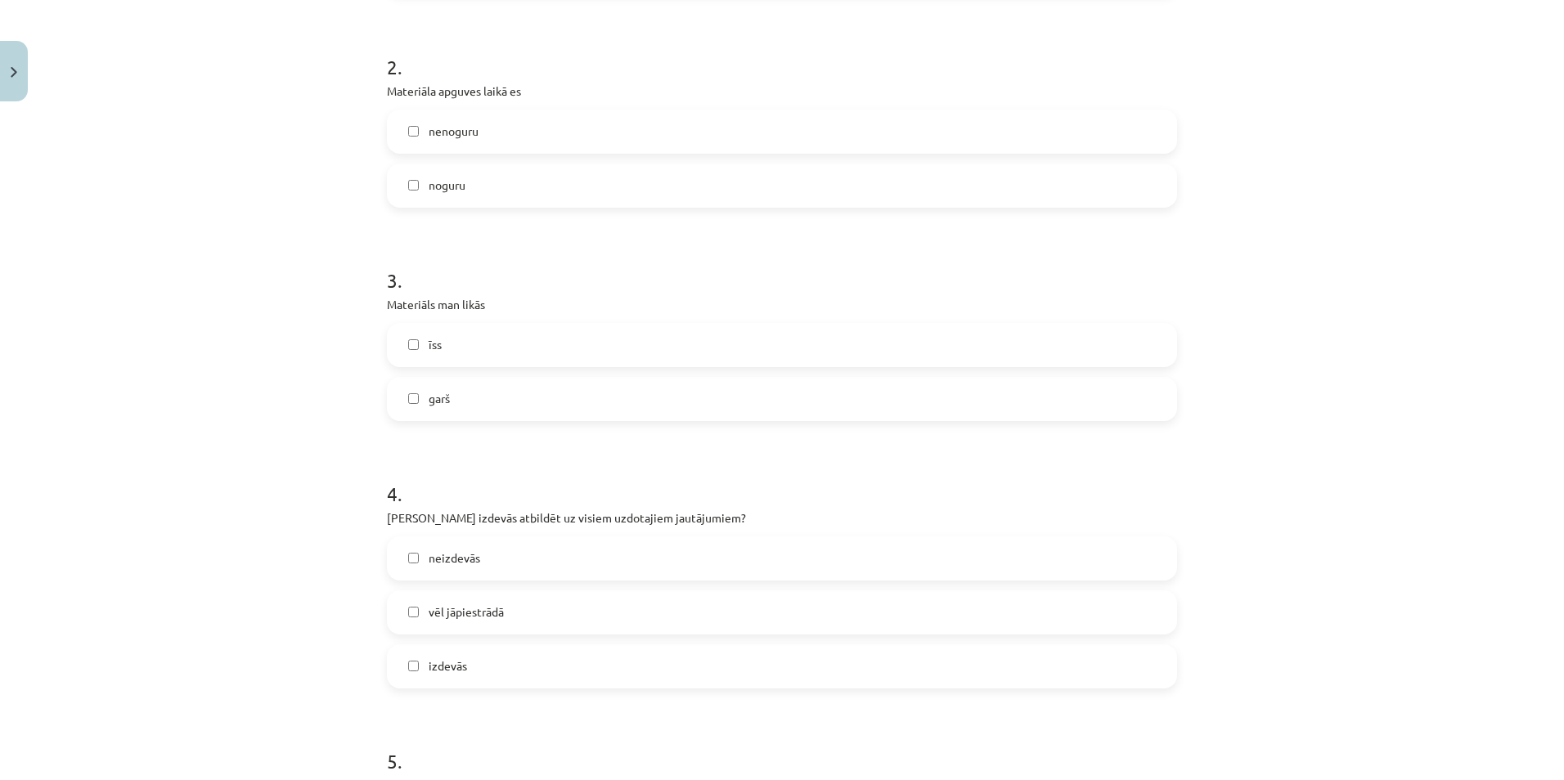
click at [597, 398] on label "garš" at bounding box center [781, 399] width 787 height 41
click at [604, 351] on label "īss" at bounding box center [781, 345] width 787 height 41
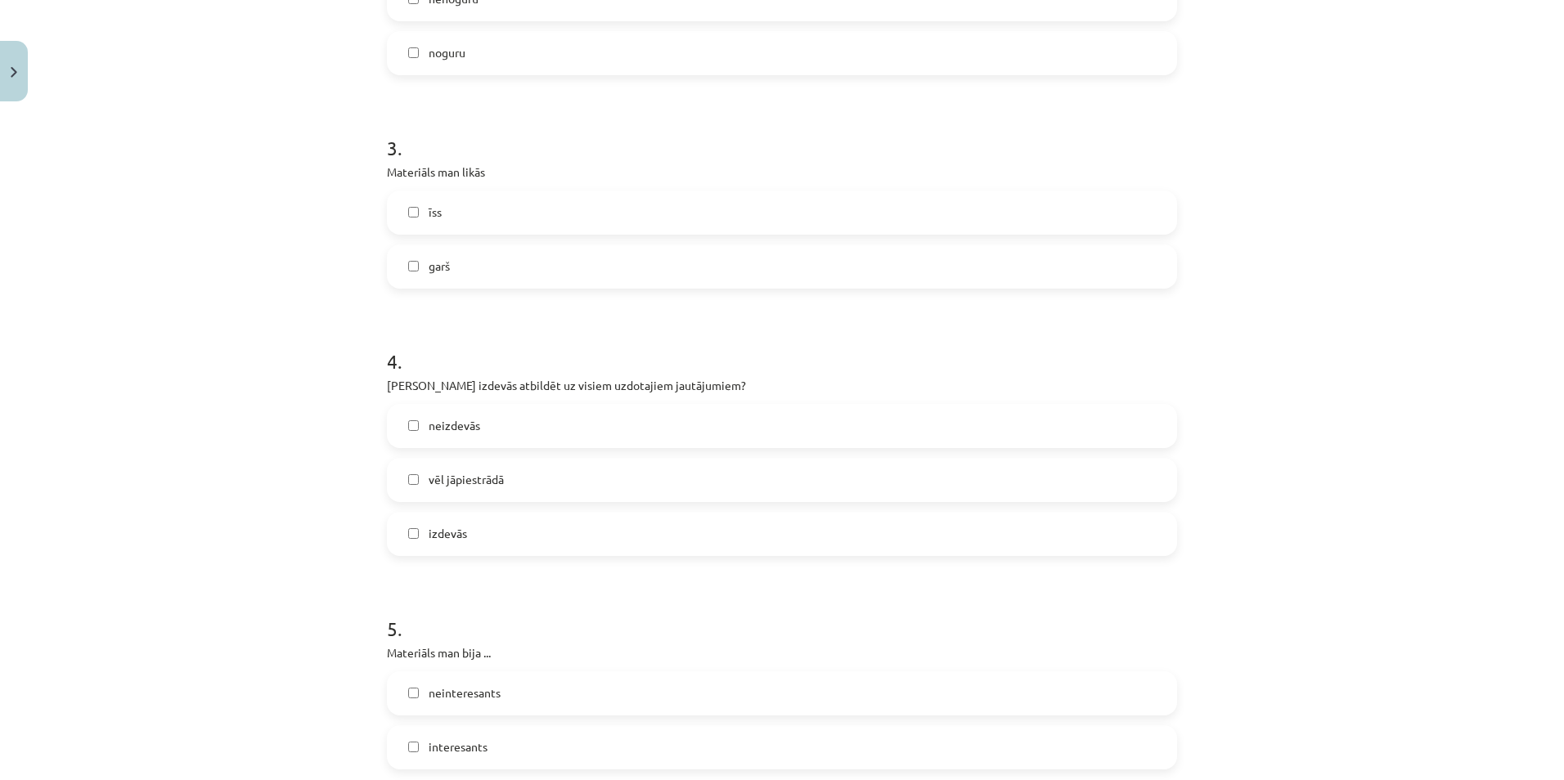
scroll to position [900, 0]
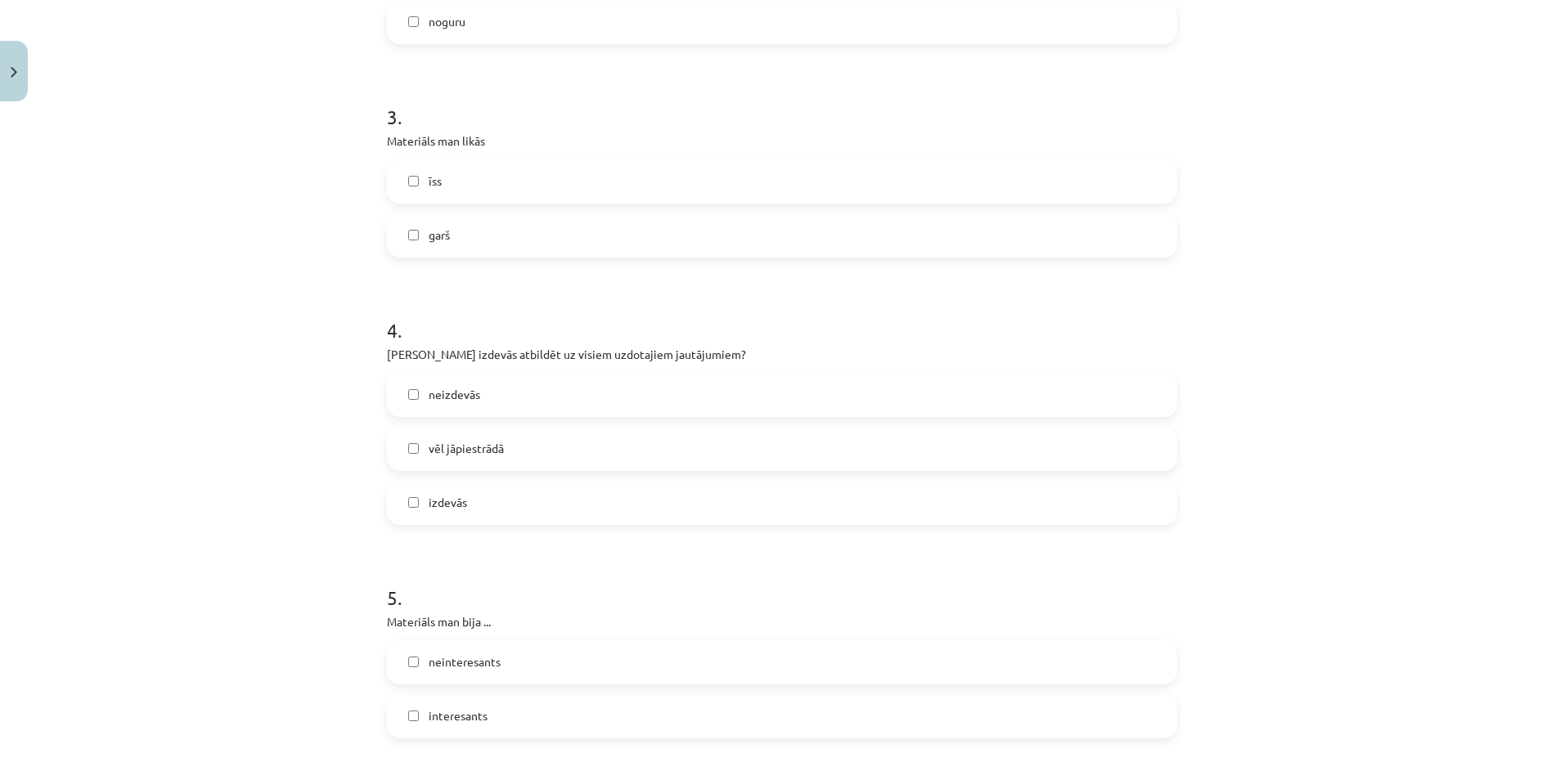
click at [537, 234] on label "garš" at bounding box center [781, 235] width 787 height 41
click at [563, 391] on label "neizdevās" at bounding box center [781, 395] width 787 height 41
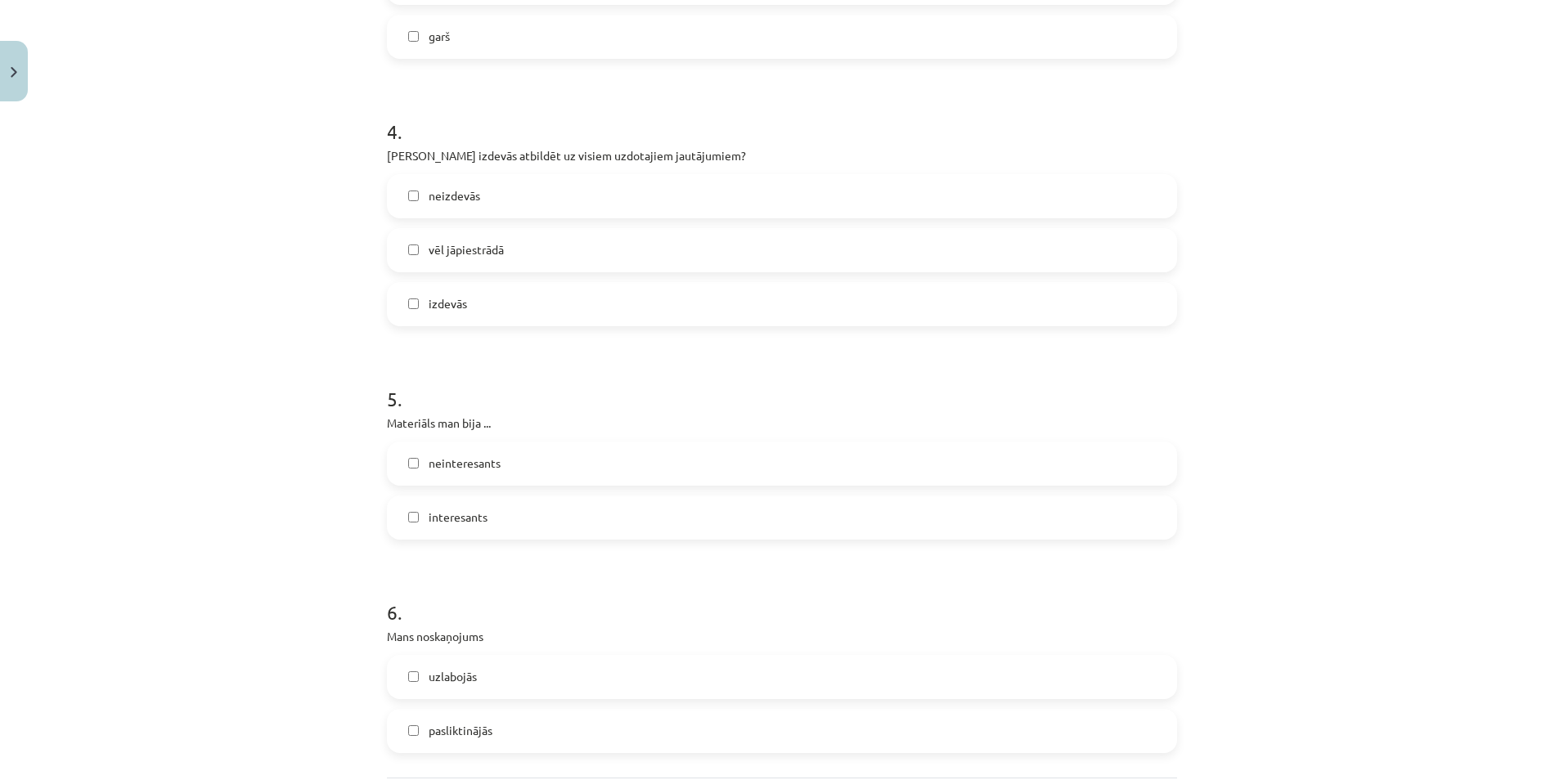
scroll to position [1145, 0]
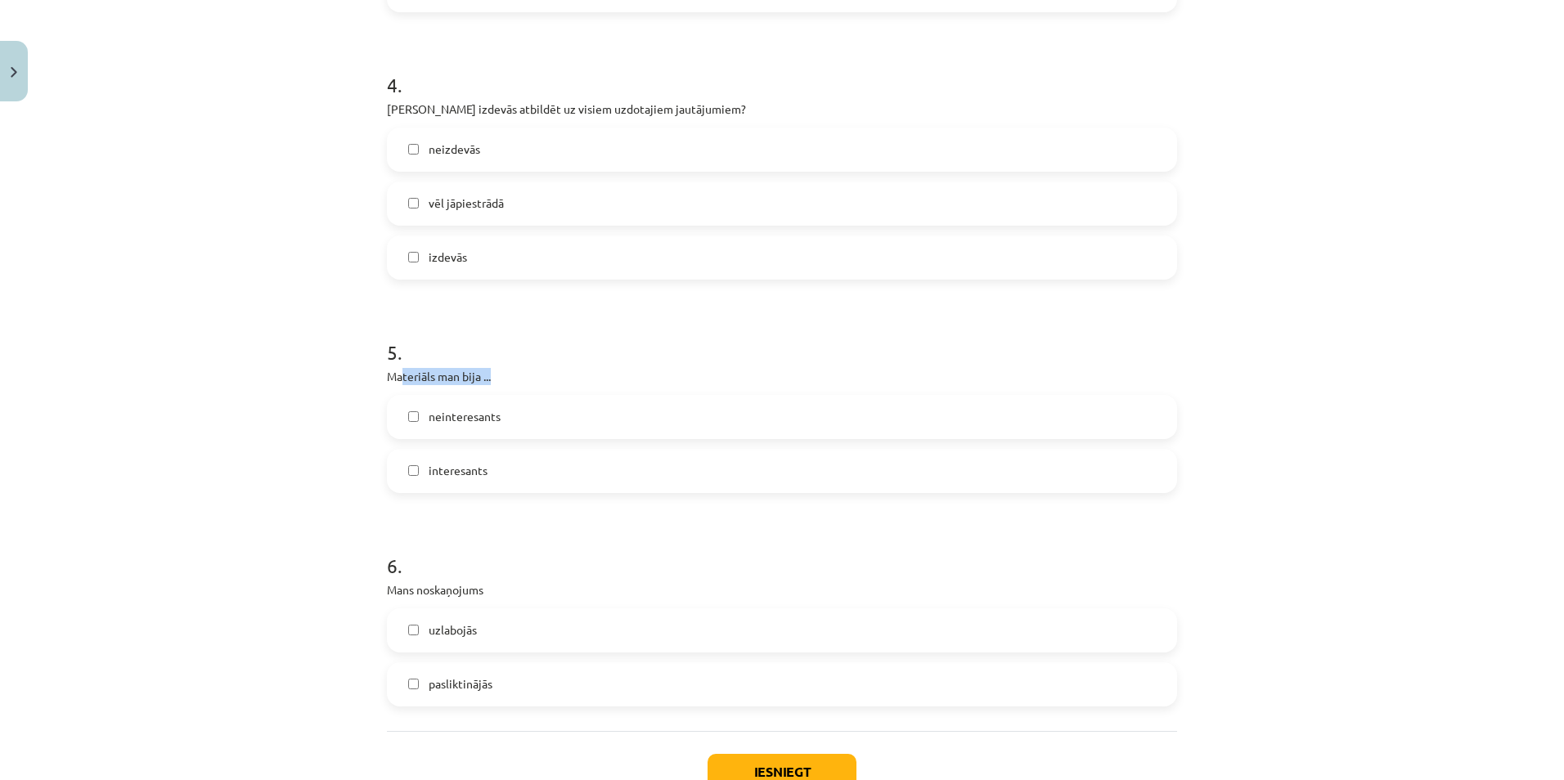
drag, startPoint x: 398, startPoint y: 379, endPoint x: 529, endPoint y: 381, distance: 130.9
click at [522, 381] on p "Materiāls man bija ..." at bounding box center [782, 376] width 790 height 17
drag, startPoint x: 529, startPoint y: 381, endPoint x: 499, endPoint y: 373, distance: 31.3
click at [499, 373] on p "Materiāls man bija ..." at bounding box center [782, 376] width 790 height 17
drag, startPoint x: 405, startPoint y: 379, endPoint x: 527, endPoint y: 380, distance: 122.7
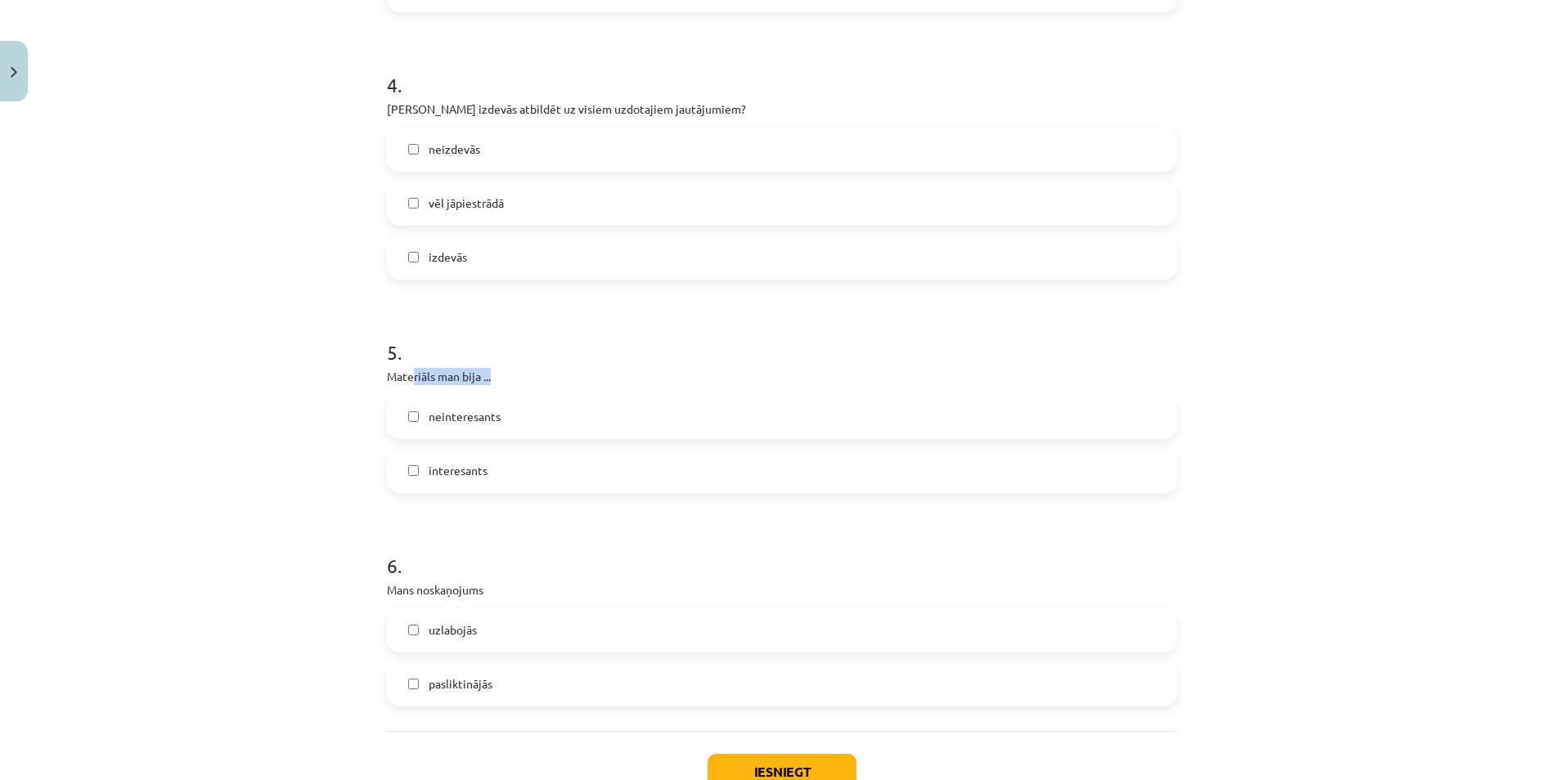
click at [524, 380] on p "Materiāls man bija ..." at bounding box center [782, 376] width 790 height 17
drag, startPoint x: 527, startPoint y: 380, endPoint x: 502, endPoint y: 376, distance: 25.7
click at [502, 376] on p "Materiāls man bija ..." at bounding box center [782, 376] width 790 height 17
click at [533, 467] on label "interesants" at bounding box center [781, 471] width 787 height 41
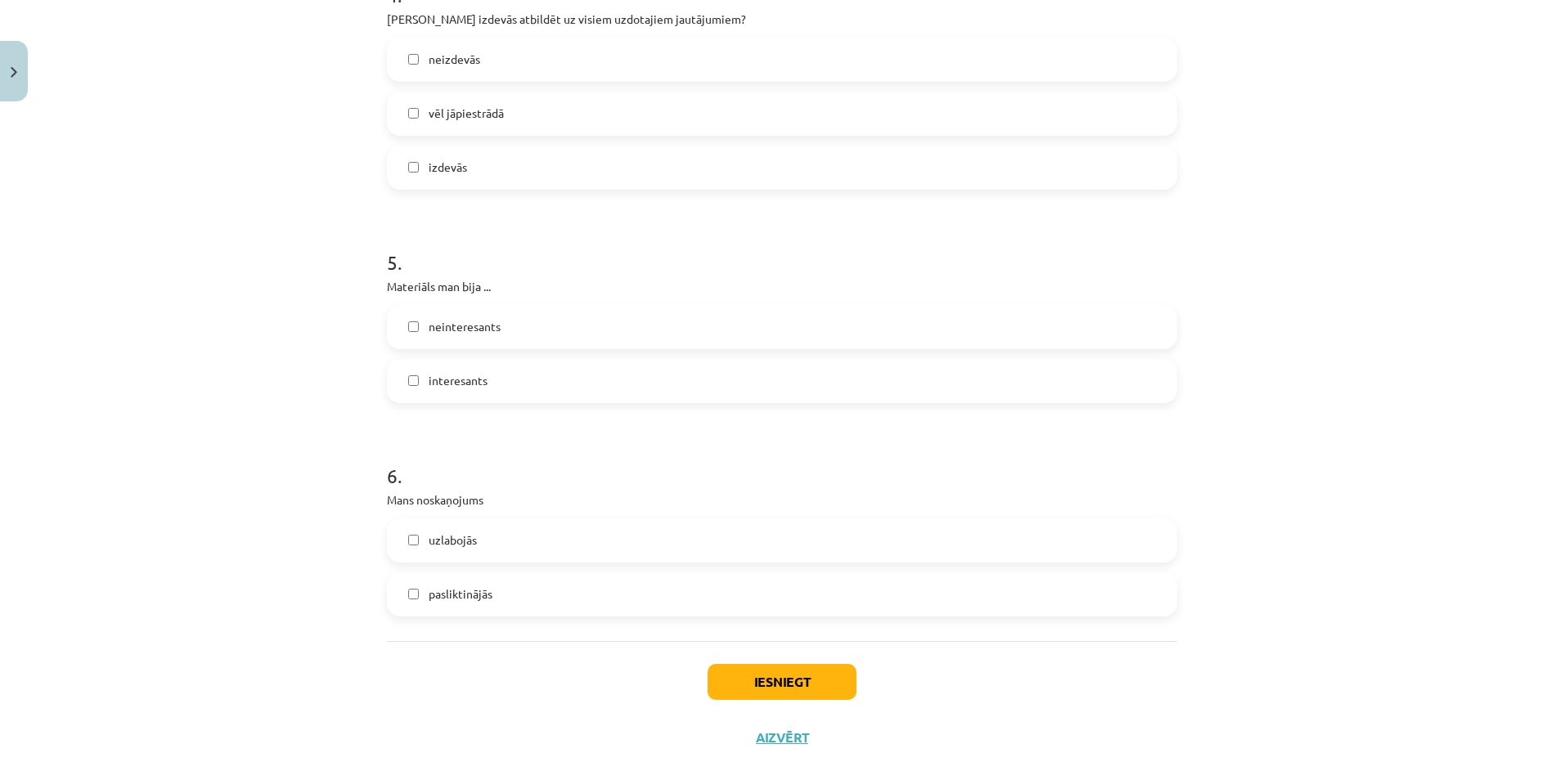
scroll to position [1261, 0]
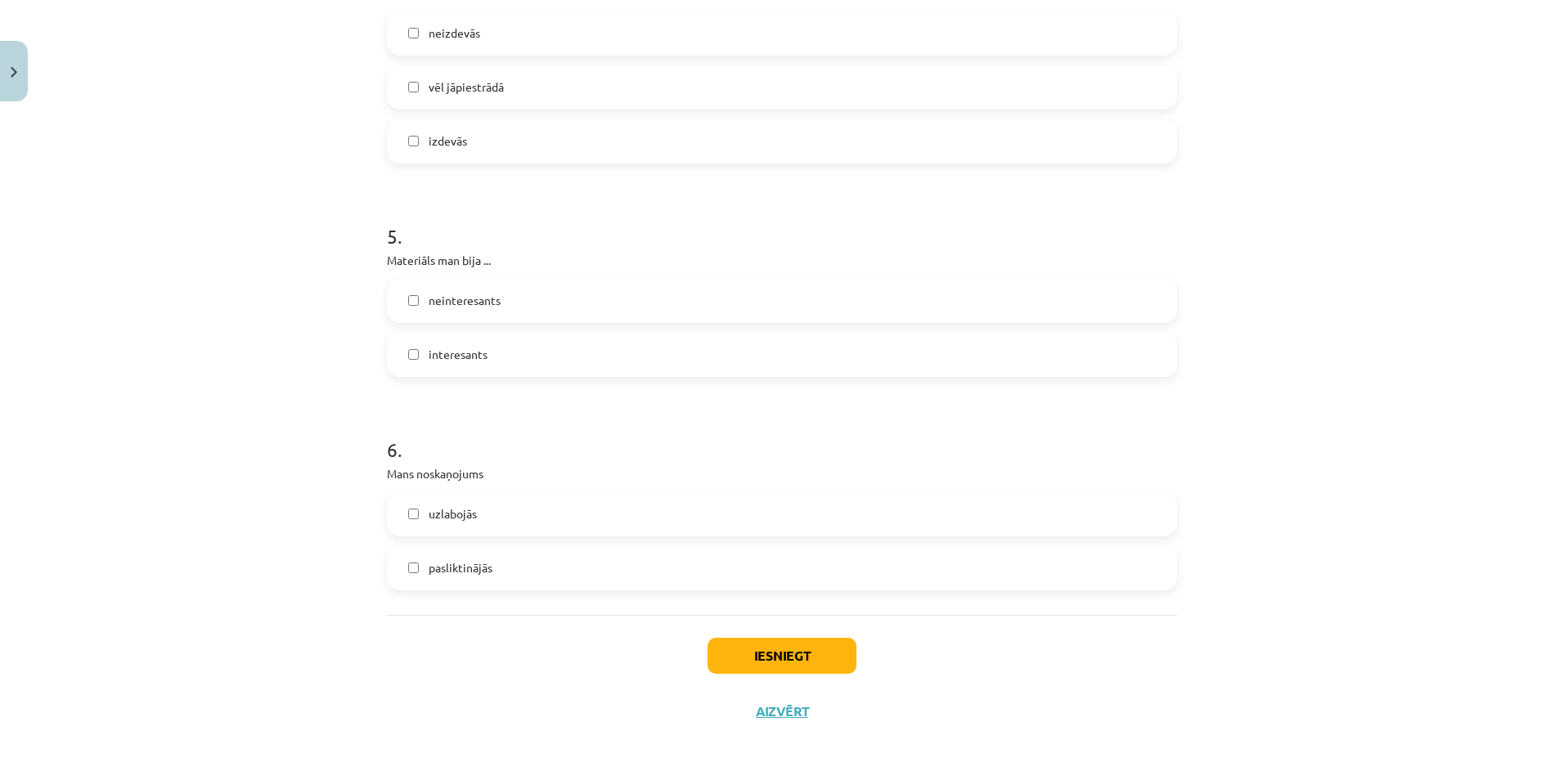
click at [564, 560] on label "pasliktinājās" at bounding box center [781, 568] width 787 height 41
click at [778, 663] on button "Iesniegt" at bounding box center [781, 656] width 149 height 36
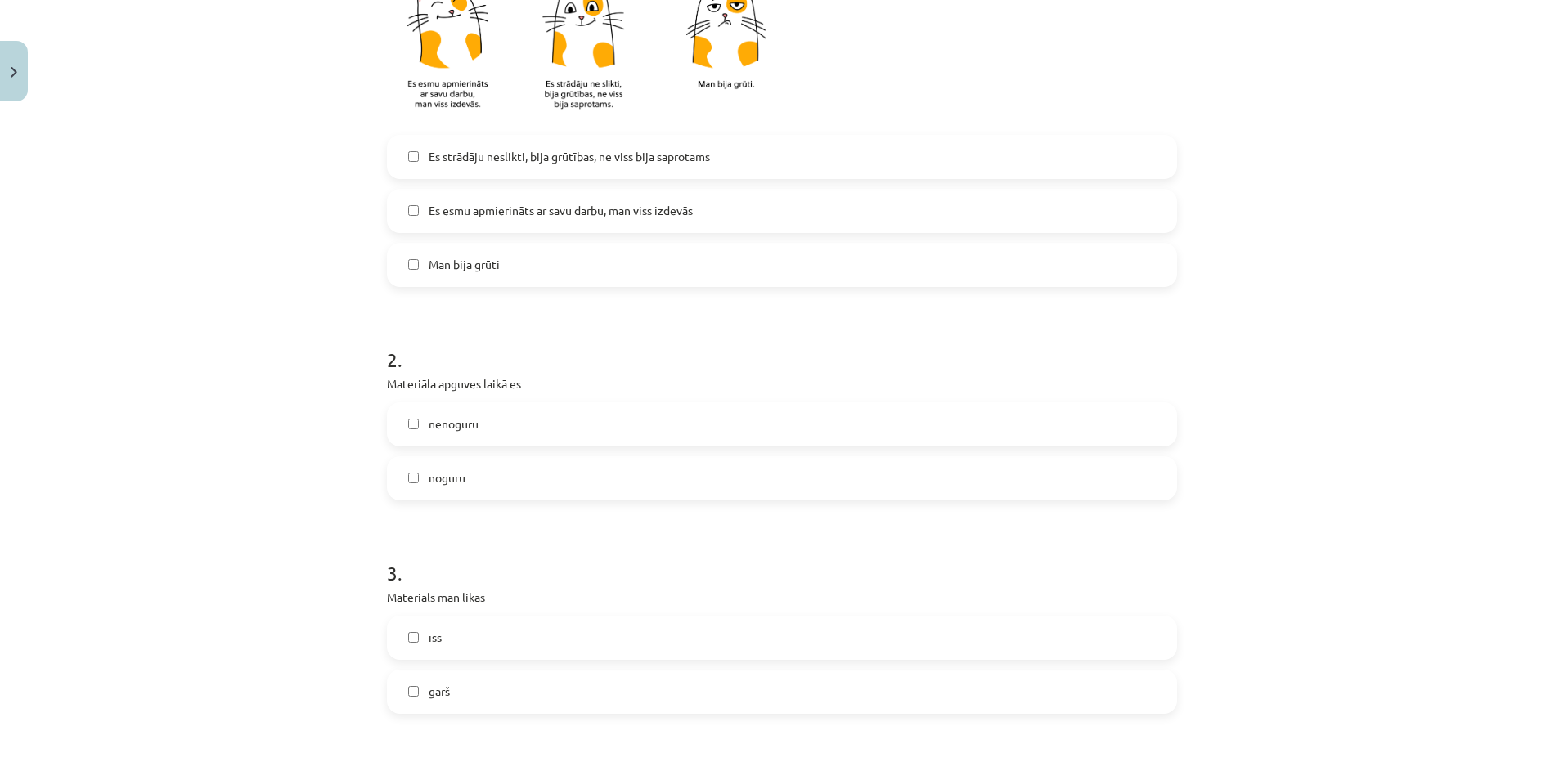
scroll to position [0, 0]
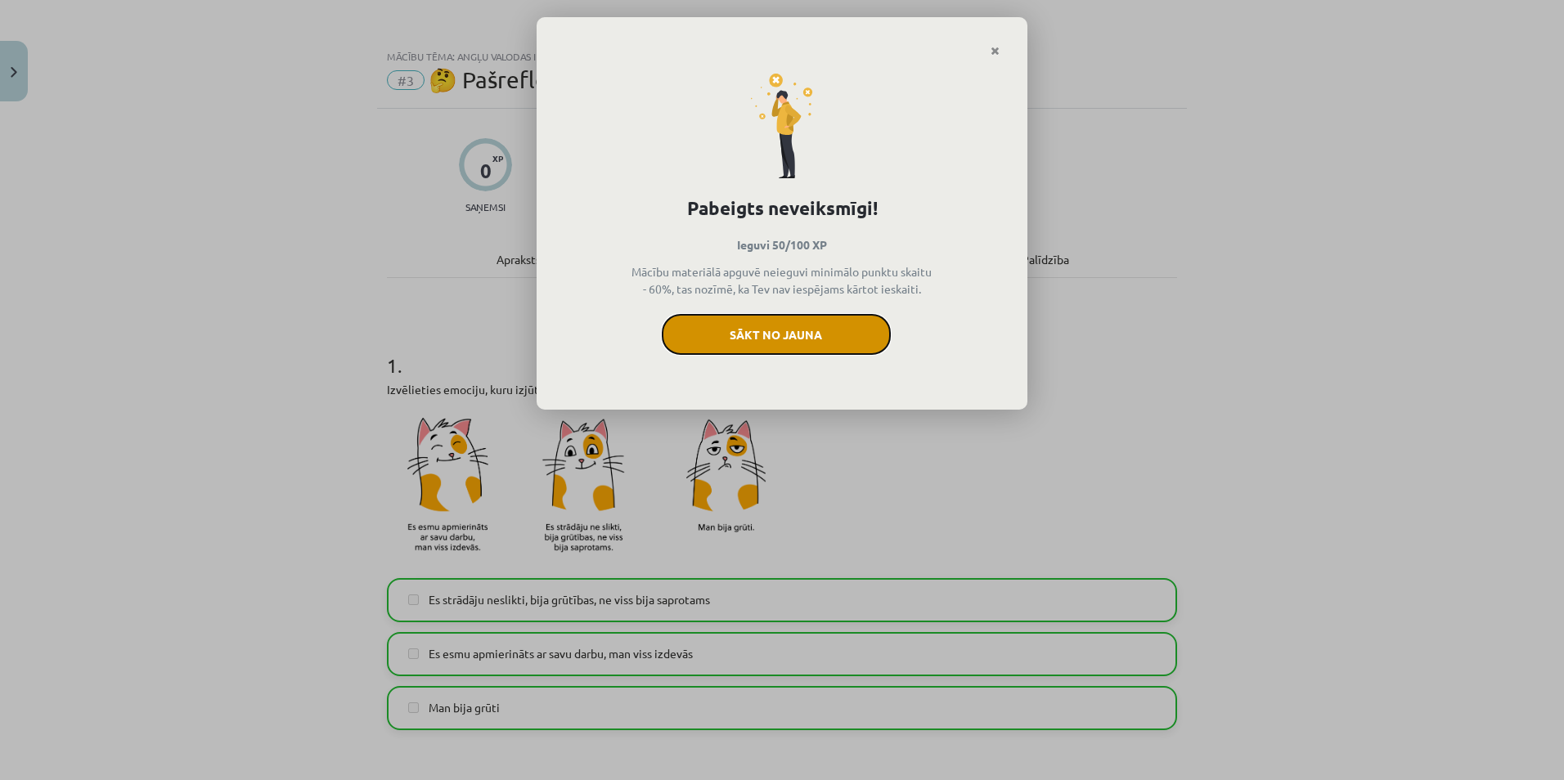
click at [820, 322] on button "Sākt no jauna" at bounding box center [776, 334] width 229 height 41
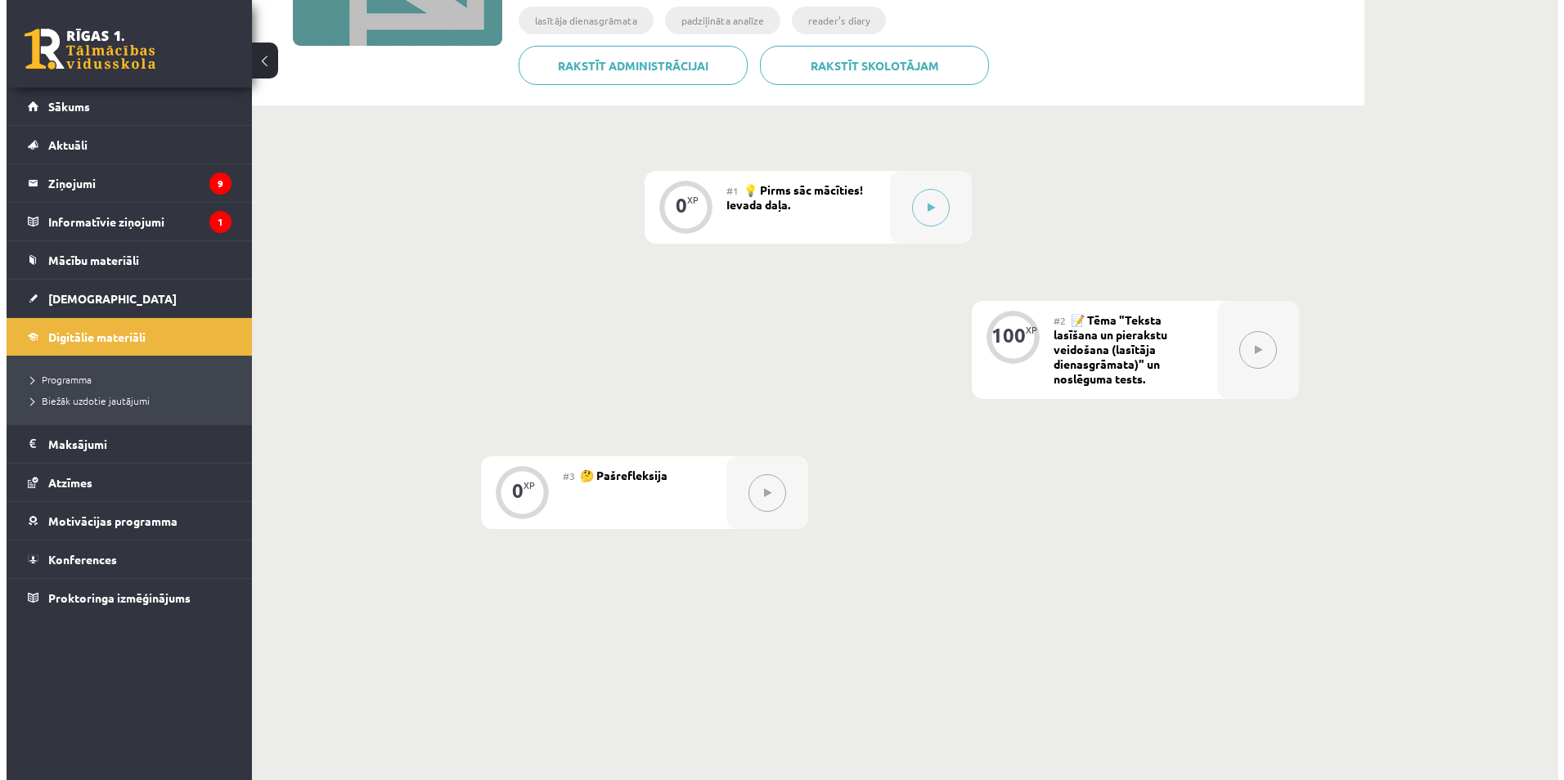
scroll to position [79, 0]
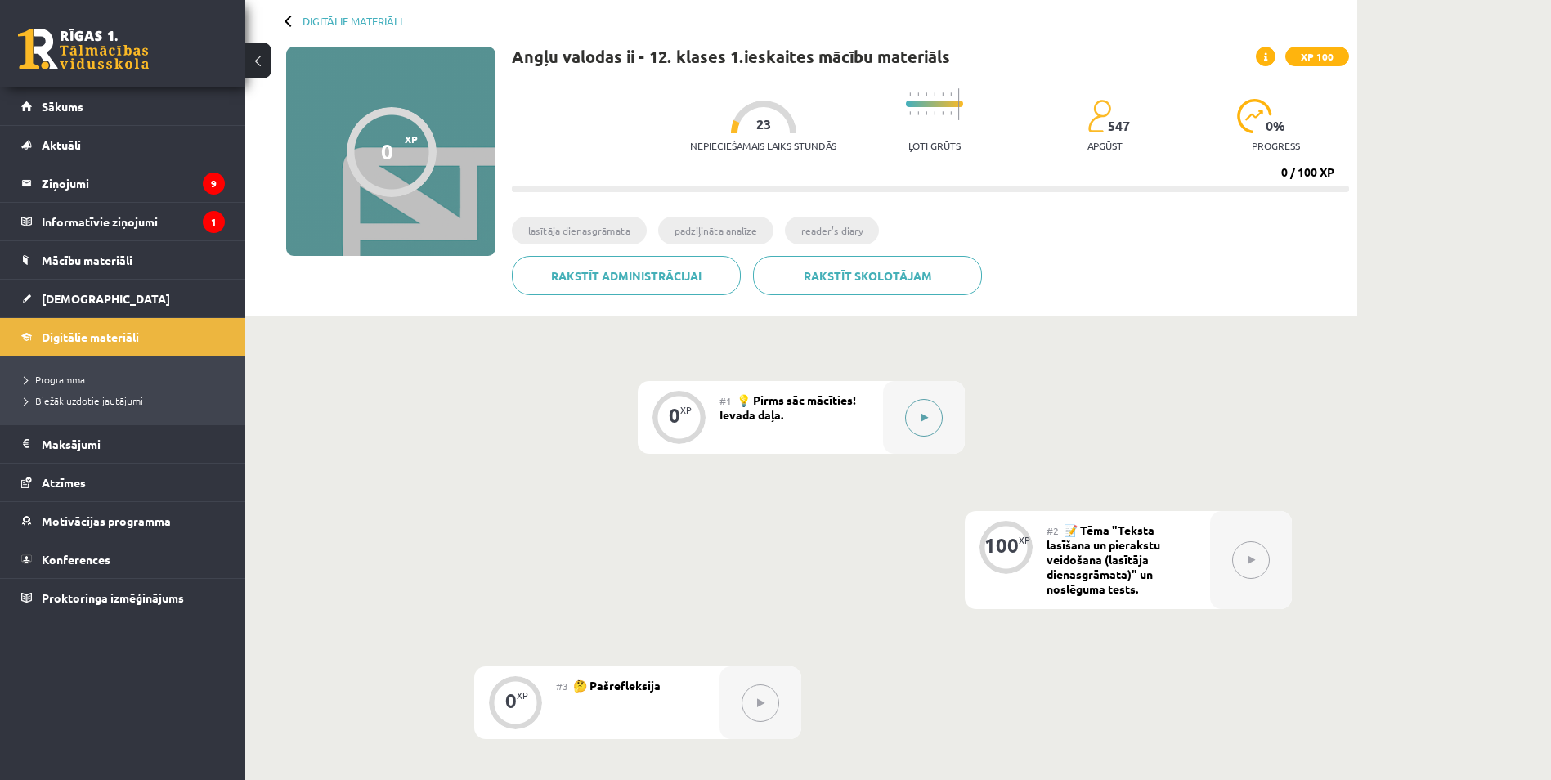
click at [906, 400] on div at bounding box center [924, 417] width 82 height 73
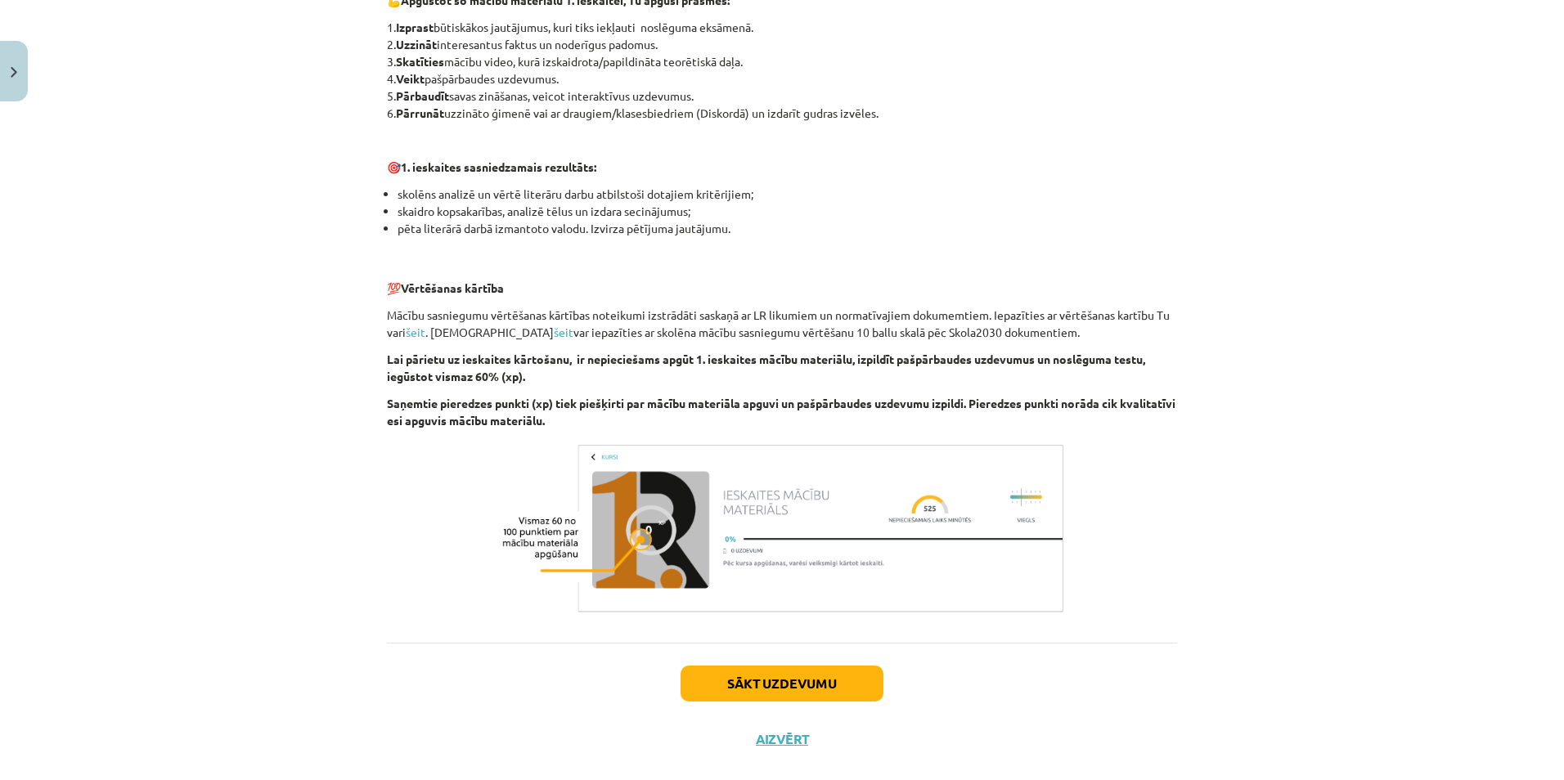
scroll to position [942, 0]
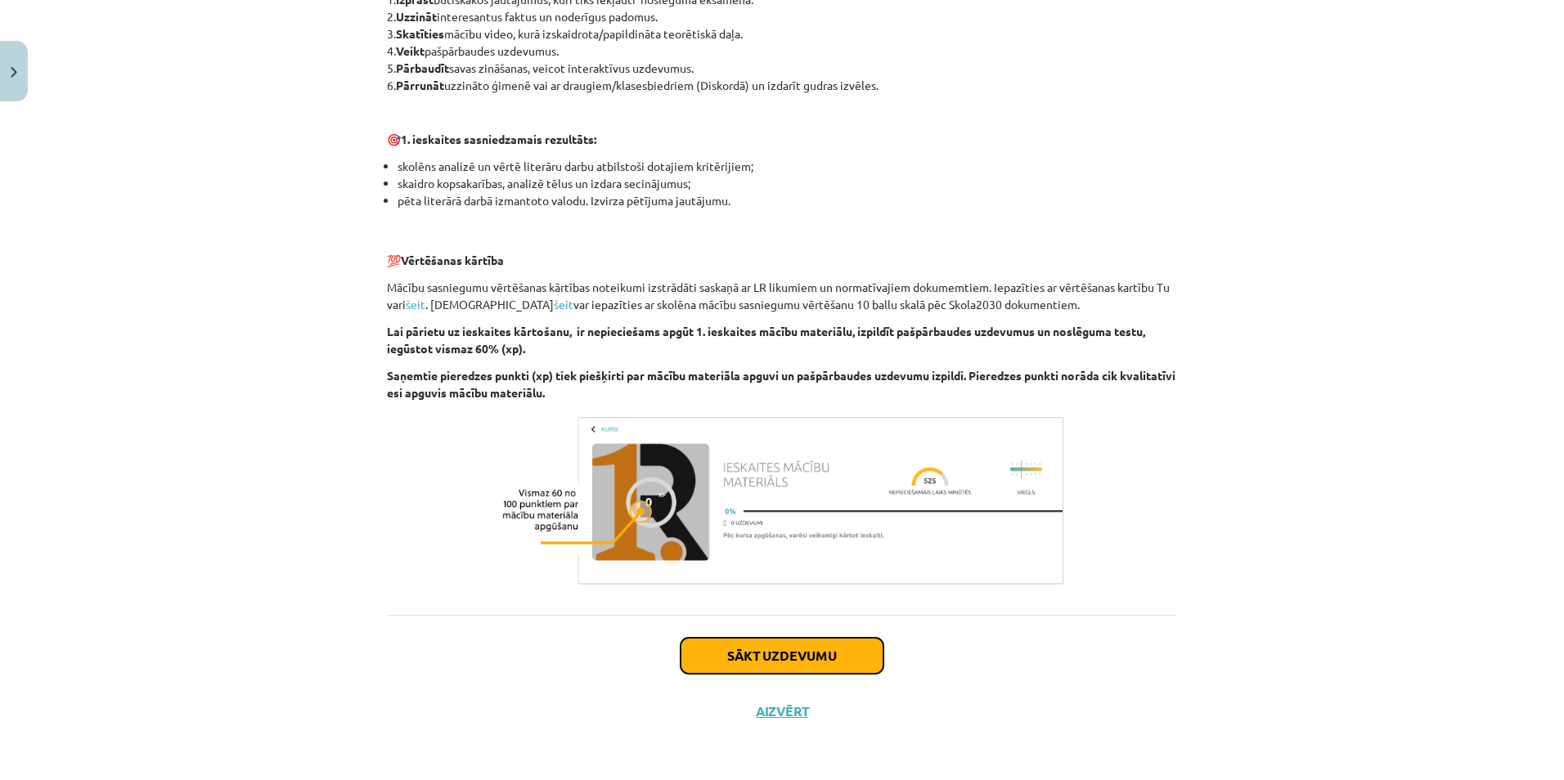
click at [863, 659] on button "Sākt uzdevumu" at bounding box center [781, 656] width 203 height 36
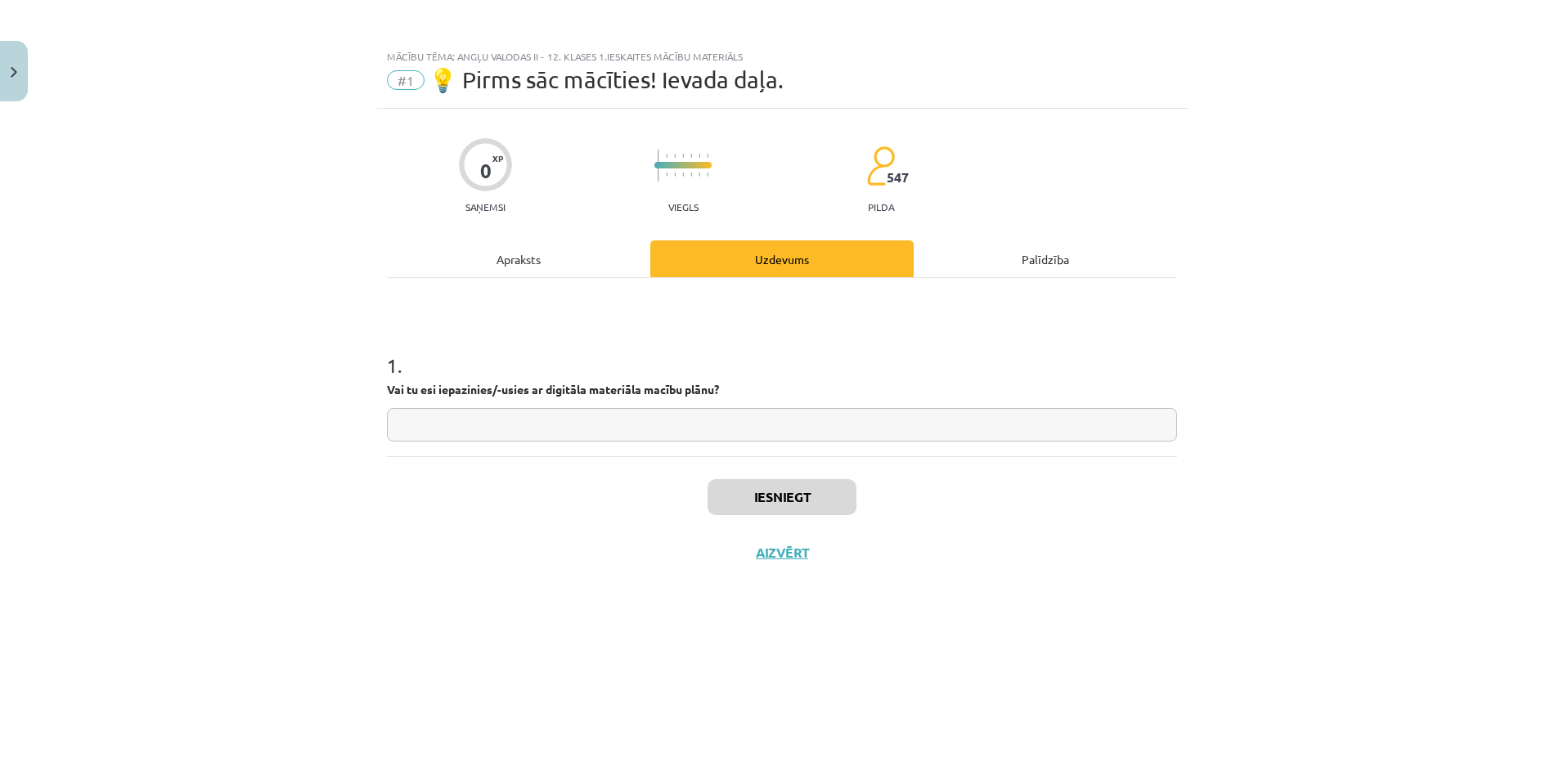
scroll to position [0, 0]
click at [825, 437] on input "text" at bounding box center [782, 425] width 790 height 34
type input "*"
click at [823, 492] on button "Iesniegt" at bounding box center [781, 497] width 149 height 36
click at [808, 556] on button "Nākamā nodarbība" at bounding box center [782, 564] width 160 height 38
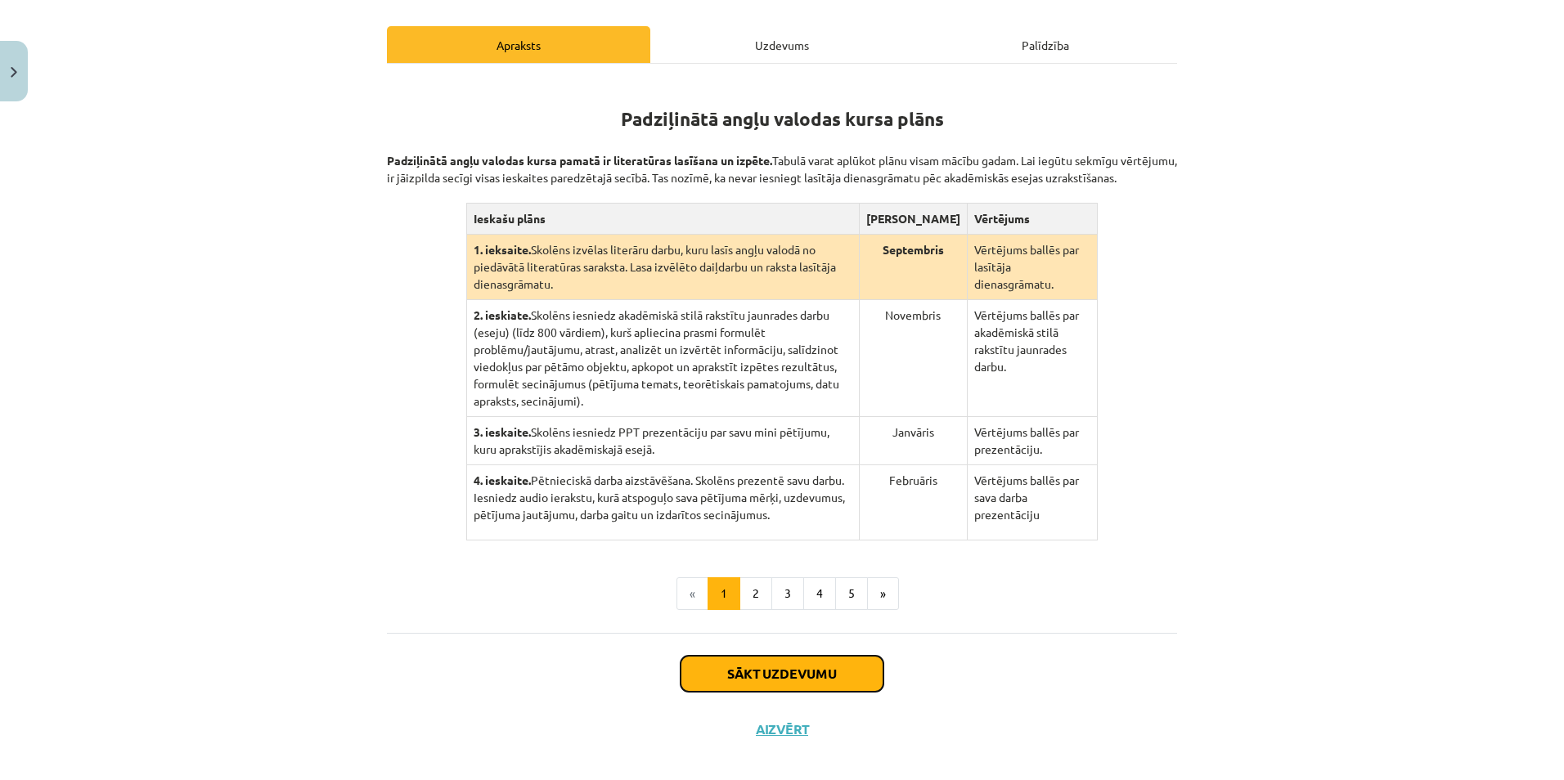
click at [798, 656] on button "Sākt uzdevumu" at bounding box center [781, 674] width 203 height 36
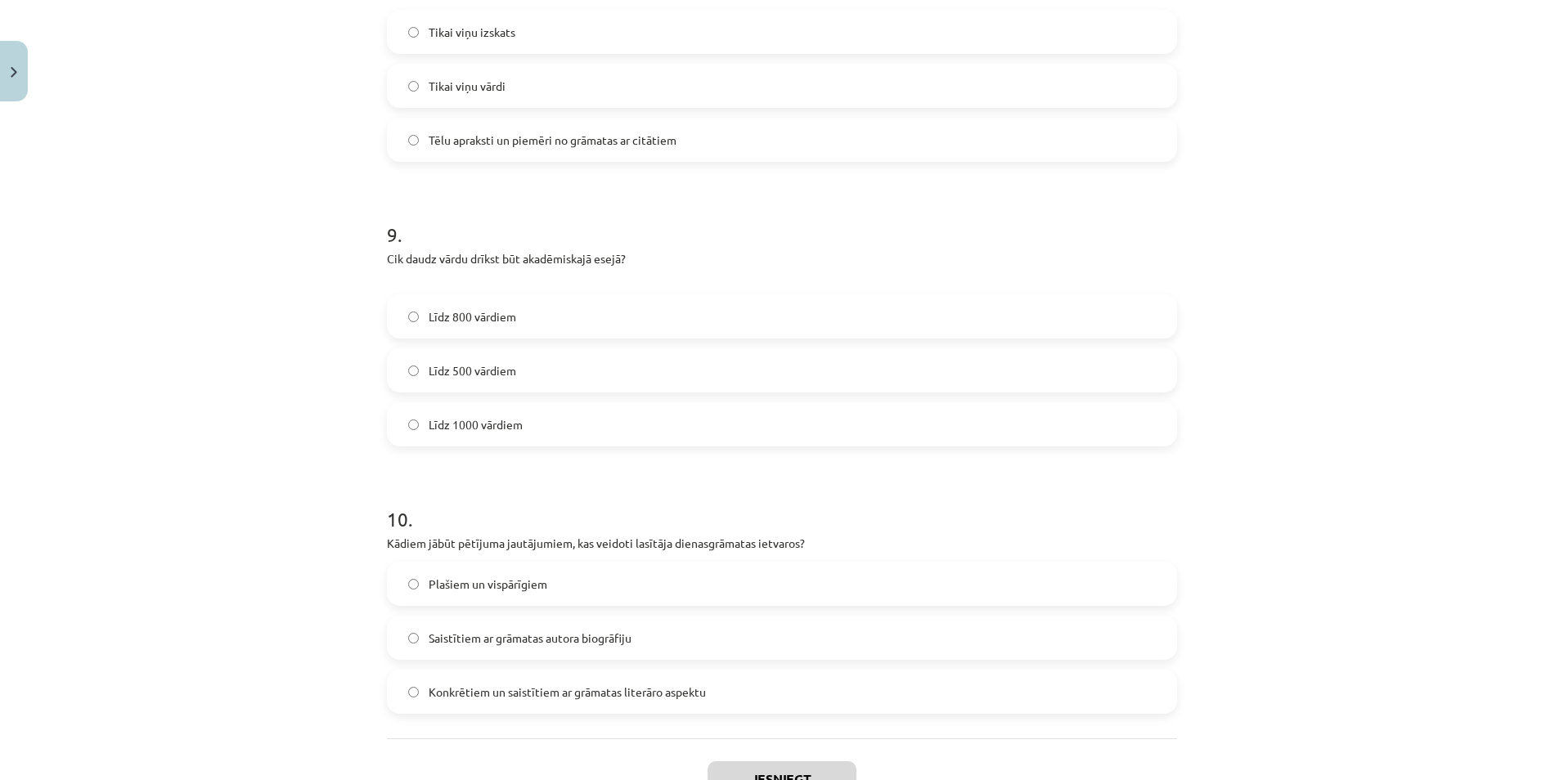
scroll to position [2420, 0]
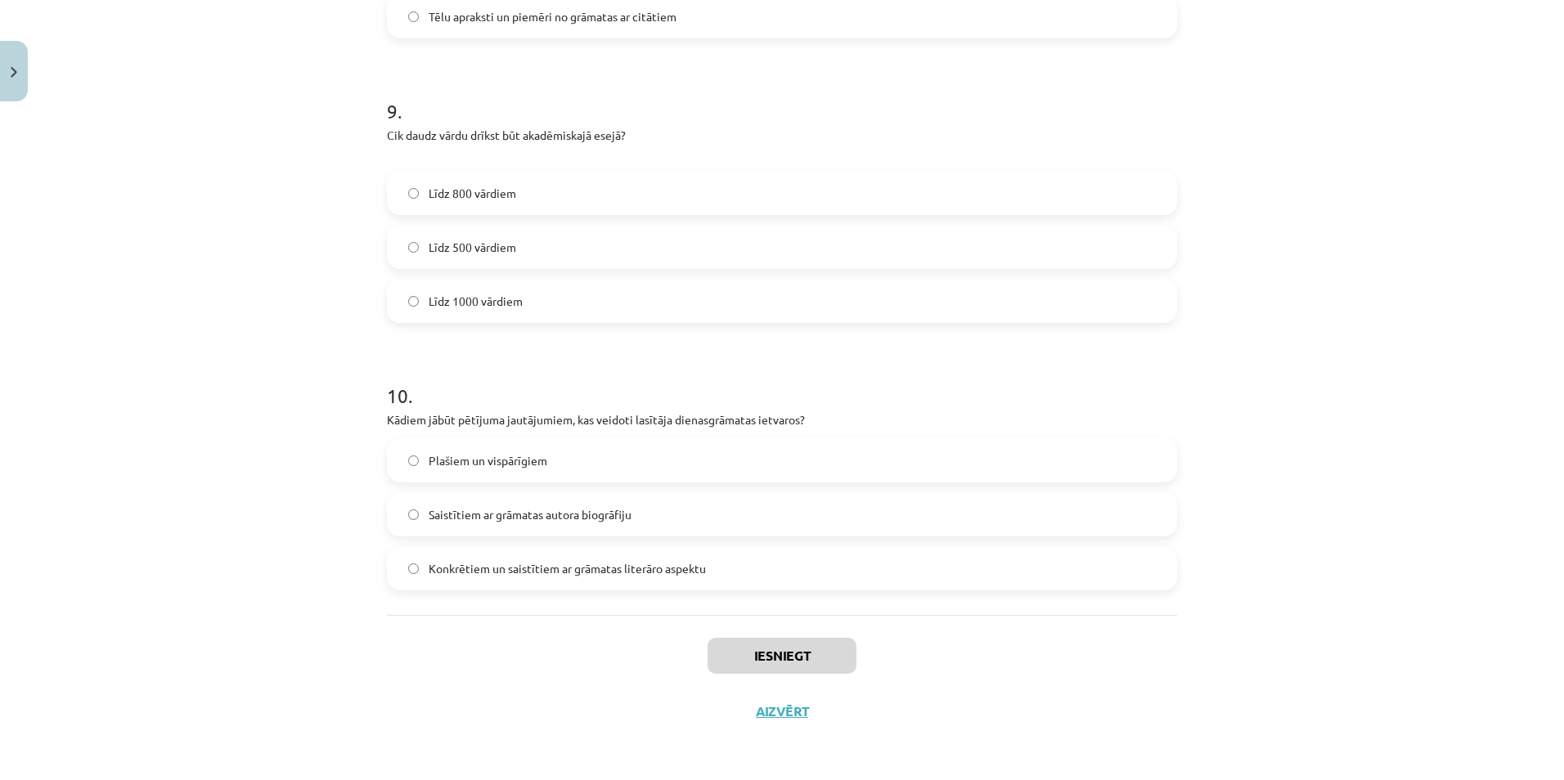
click at [711, 202] on label "Līdz 800 vārdiem" at bounding box center [781, 193] width 787 height 41
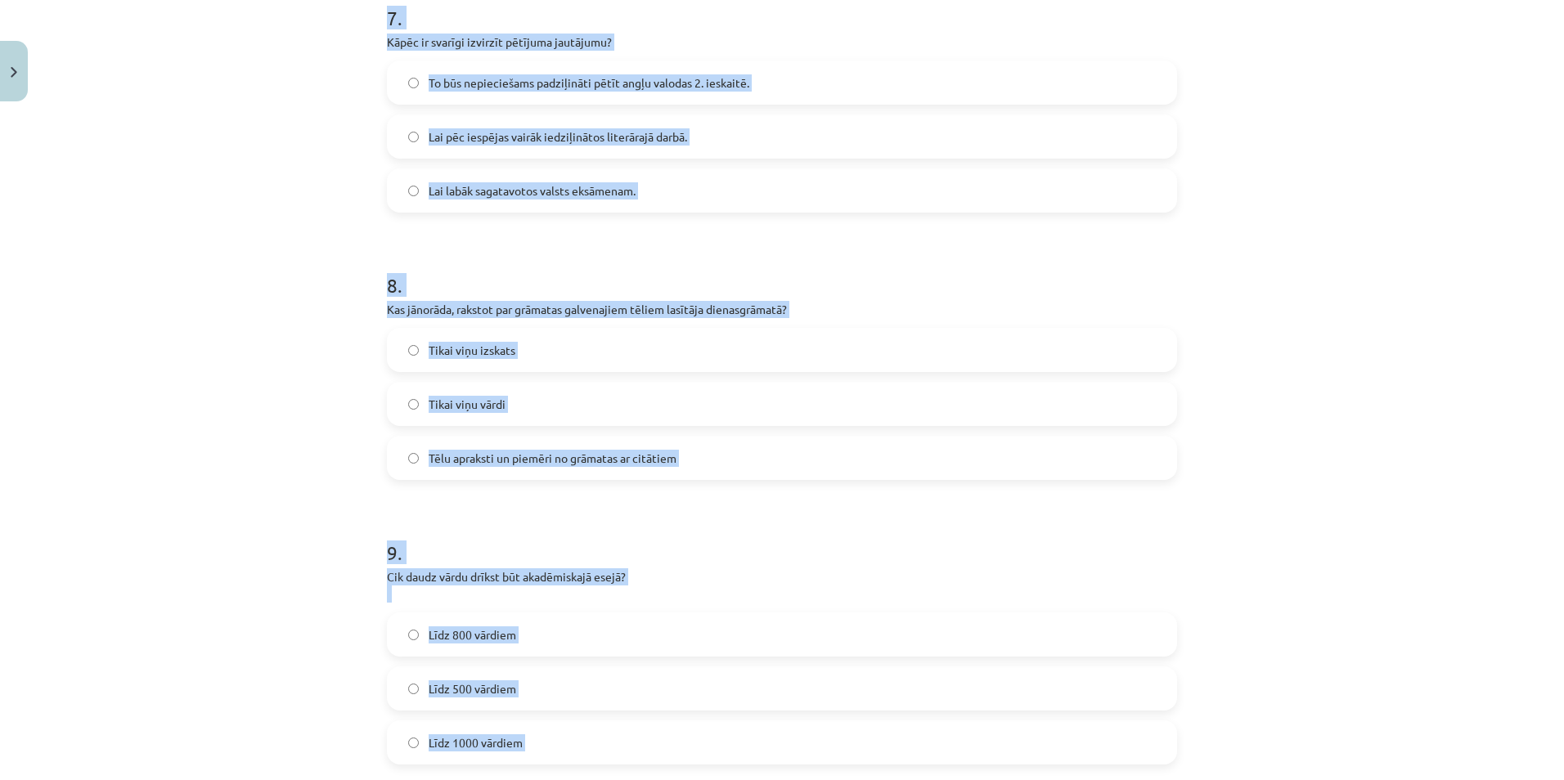
scroll to position [2372, 0]
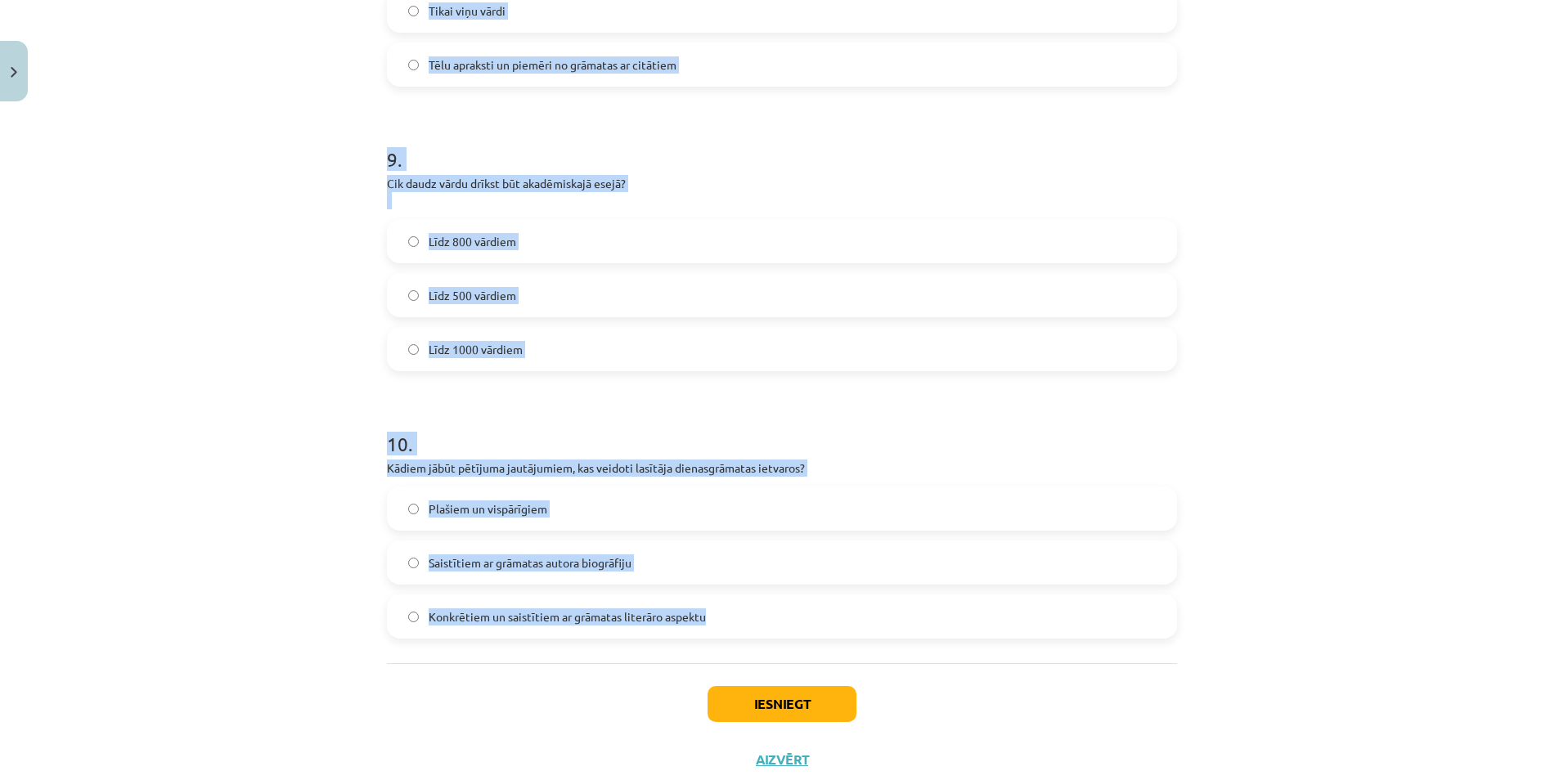
drag, startPoint x: 368, startPoint y: 388, endPoint x: 1027, endPoint y: 634, distance: 703.3
click at [1027, 634] on div "Mācību tēma: Angļu valodas ii - 12. klases 1.ieskaites mācību materiāls #2 📝 Tē…" at bounding box center [782, 390] width 1564 height 780
copy form "1 . Padziļinātajā kursā mēs: pārsvarā gatavosimies valsts eksāmenam atkārtosim …"
click at [1029, 419] on h1 "10 ." at bounding box center [782, 429] width 790 height 51
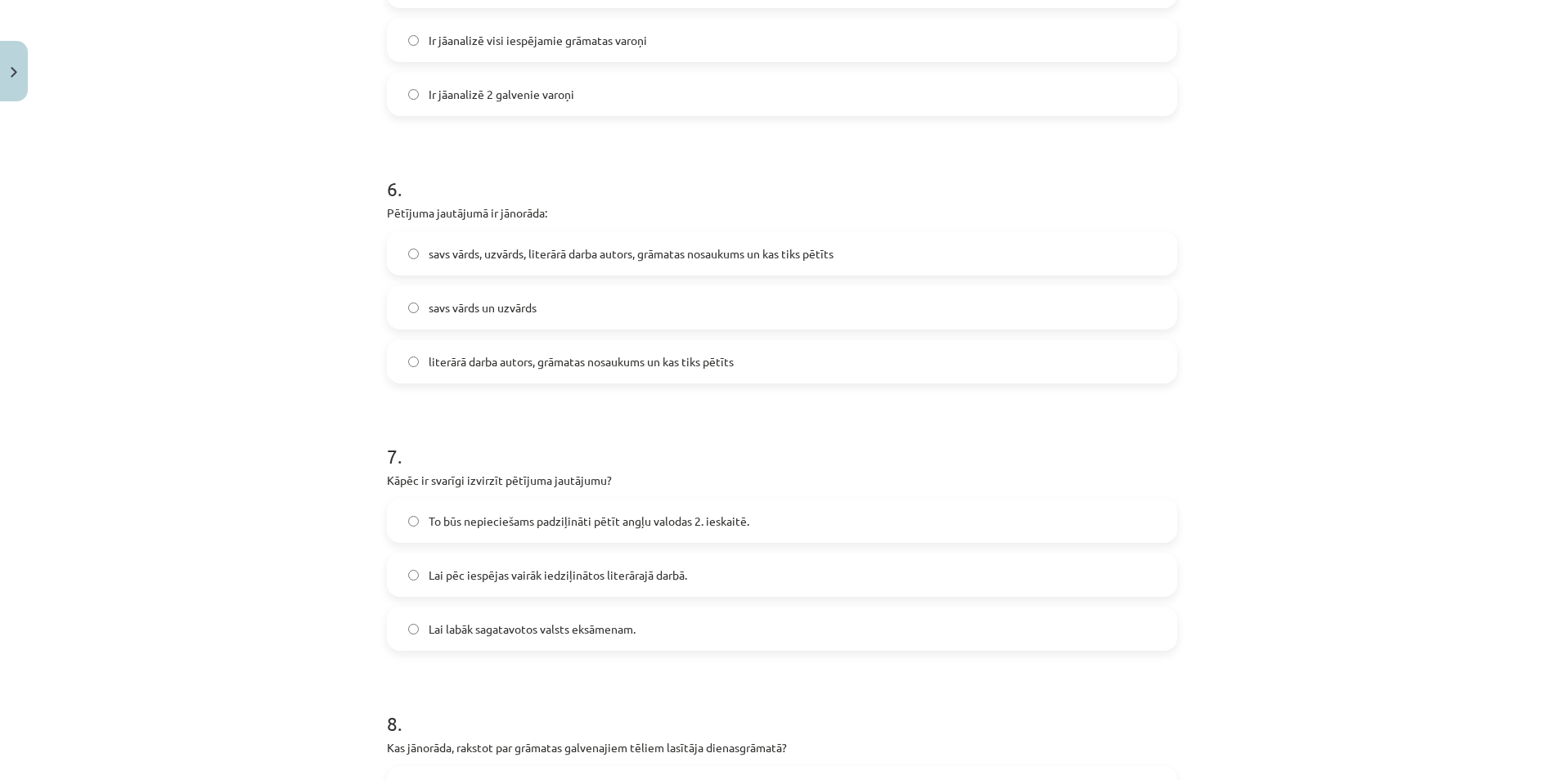
scroll to position [1554, 0]
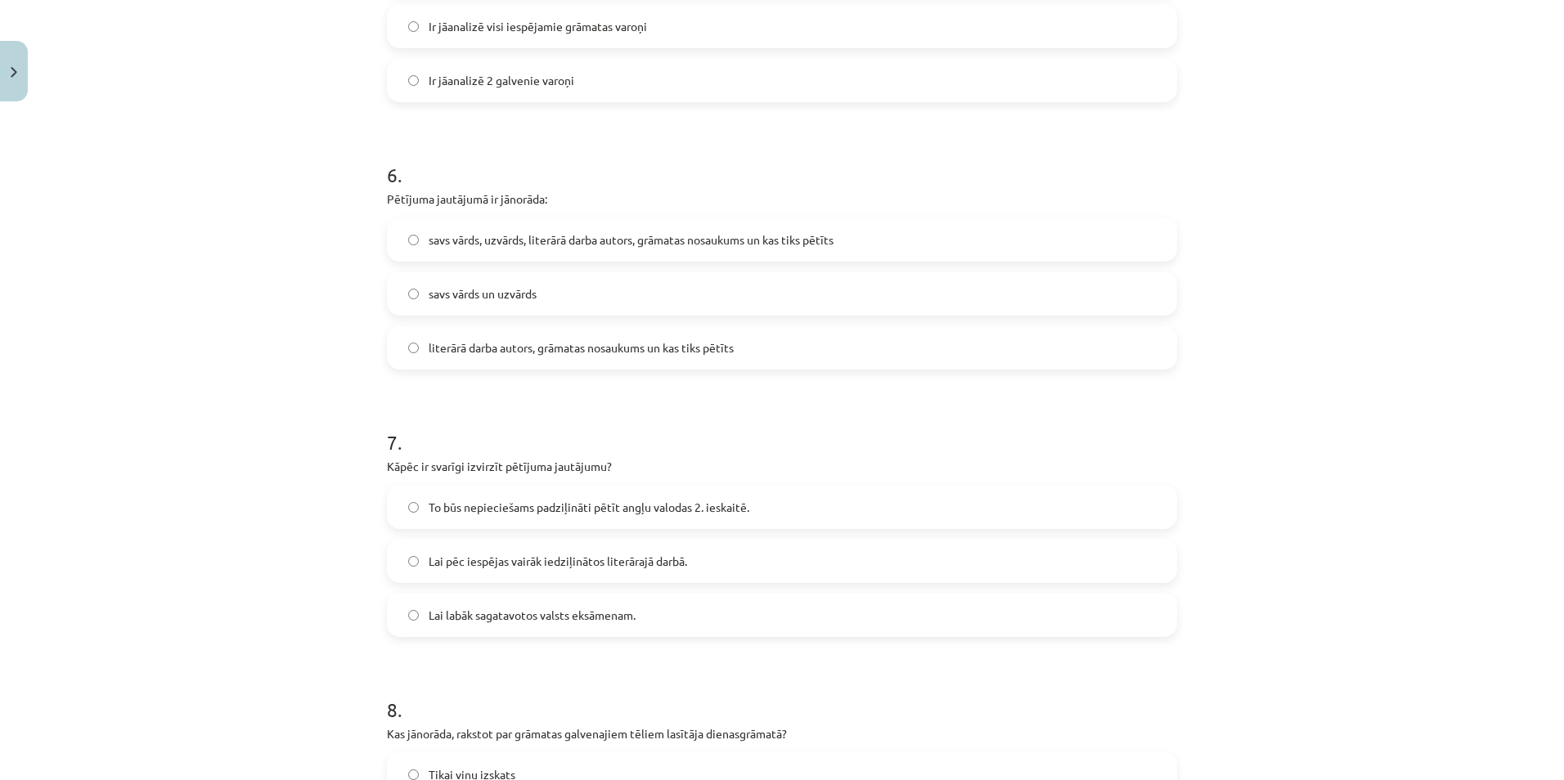
click at [965, 496] on label "To būs nepieciešams padziļināti pētīt angļu valodas 2. ieskaitē." at bounding box center [781, 507] width 787 height 41
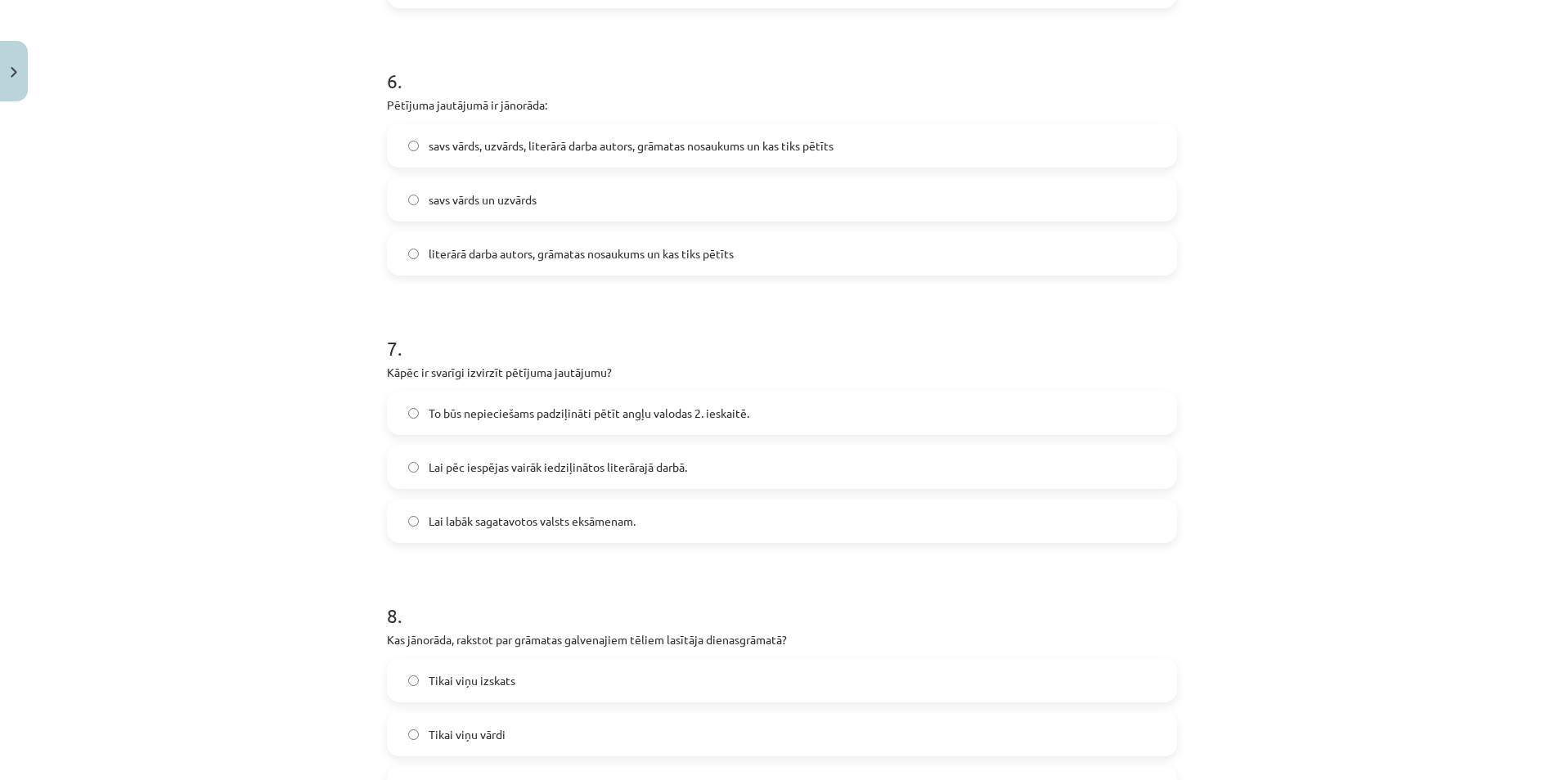
scroll to position [1881, 0]
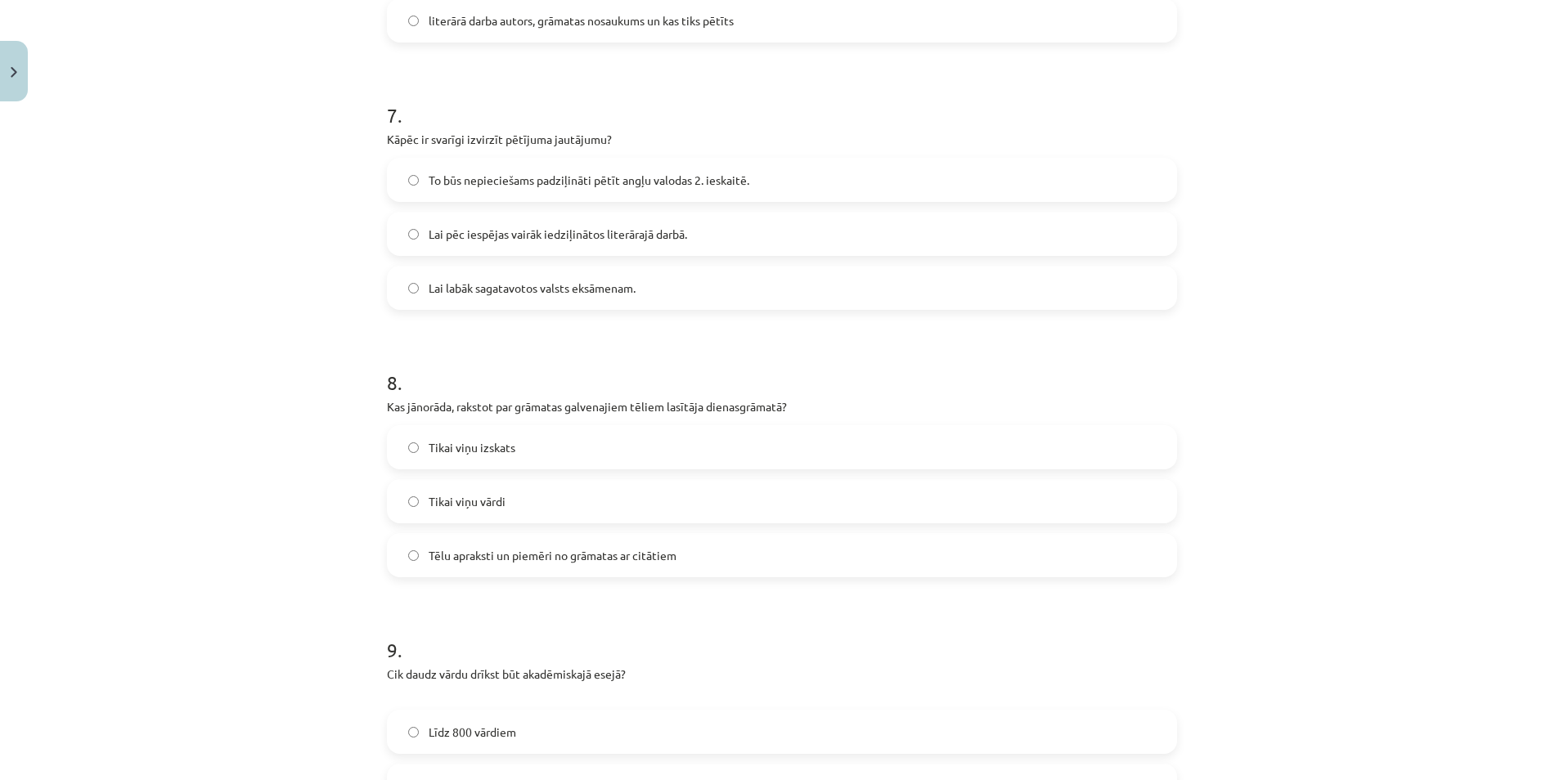
click at [936, 563] on label "Tēlu apraksti un piemēri no grāmatas ar citātiem" at bounding box center [781, 555] width 787 height 41
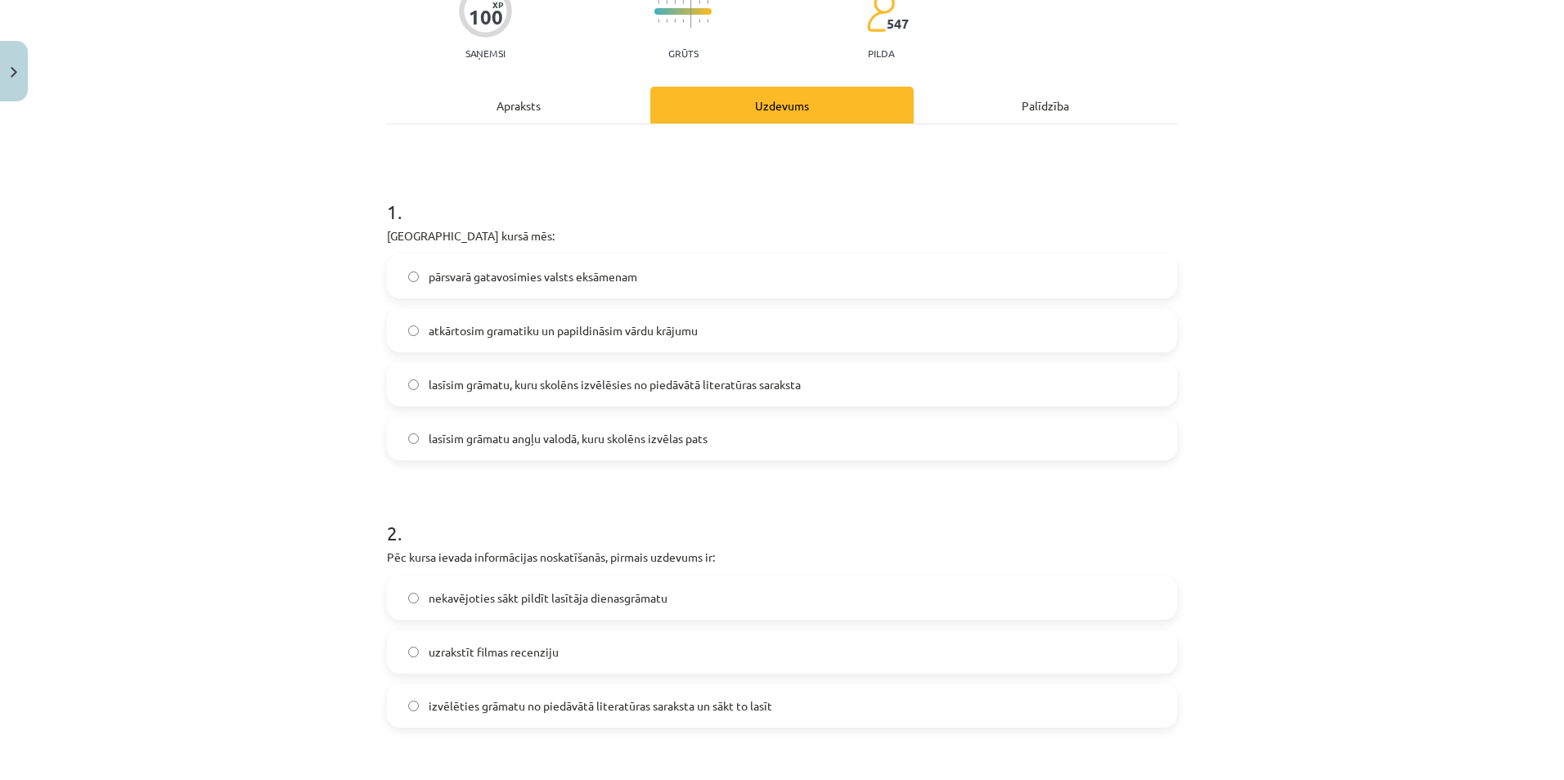
scroll to position [48, 0]
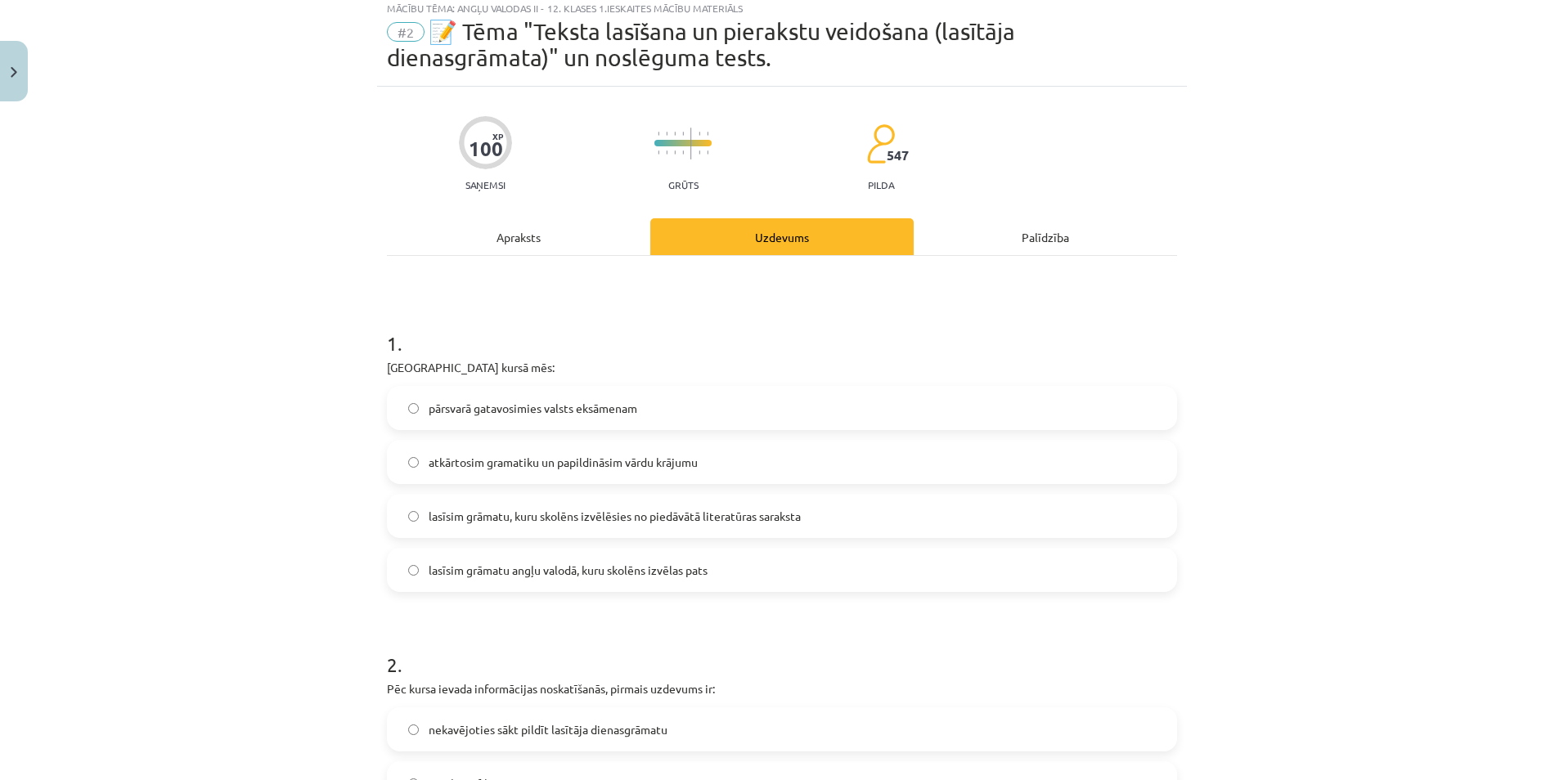
click at [832, 528] on label "lasīsim grāmatu, kuru skolēns izvēlēsies no piedāvātā literatūras saraksta" at bounding box center [781, 516] width 787 height 41
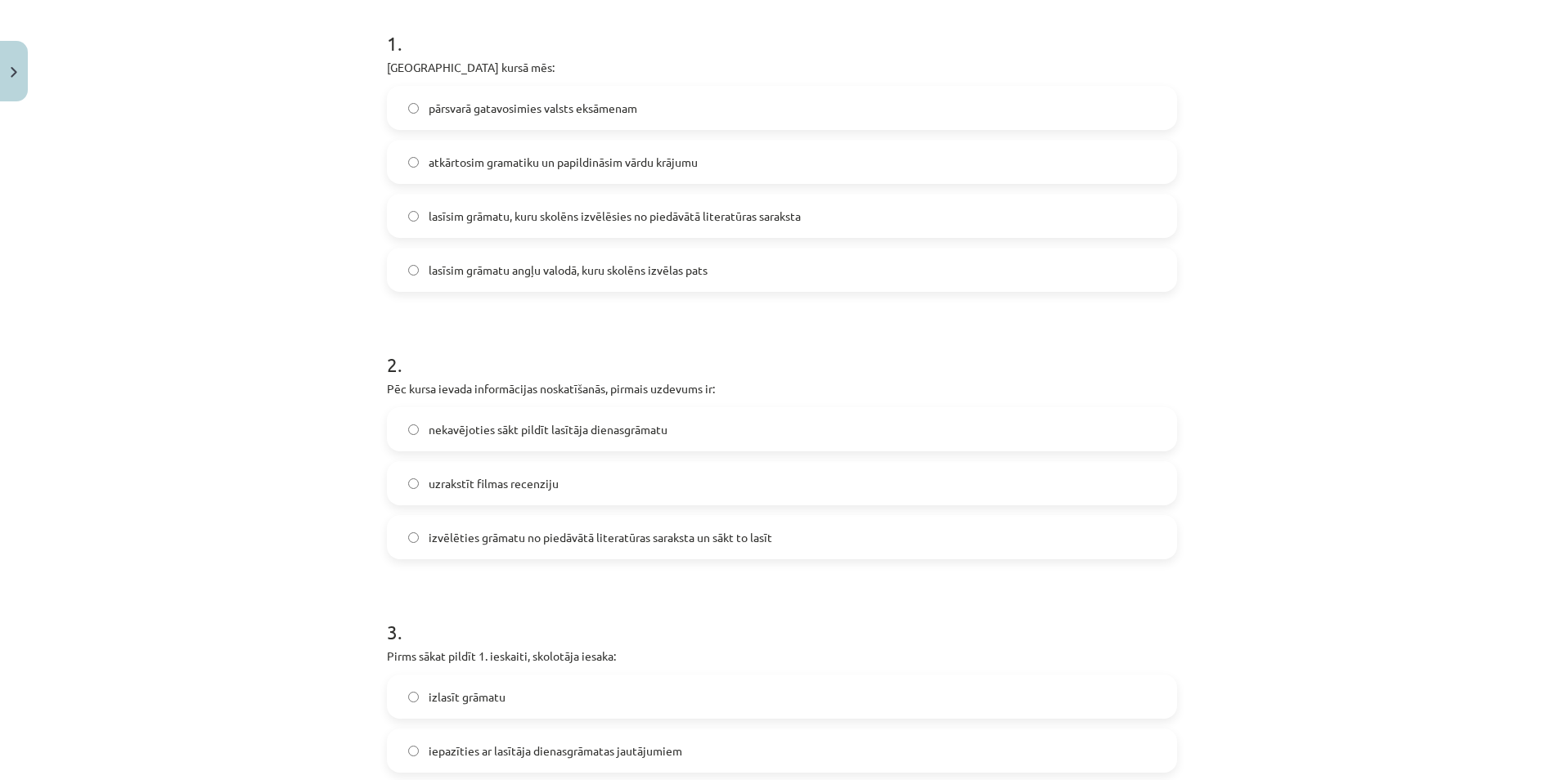
scroll to position [375, 0]
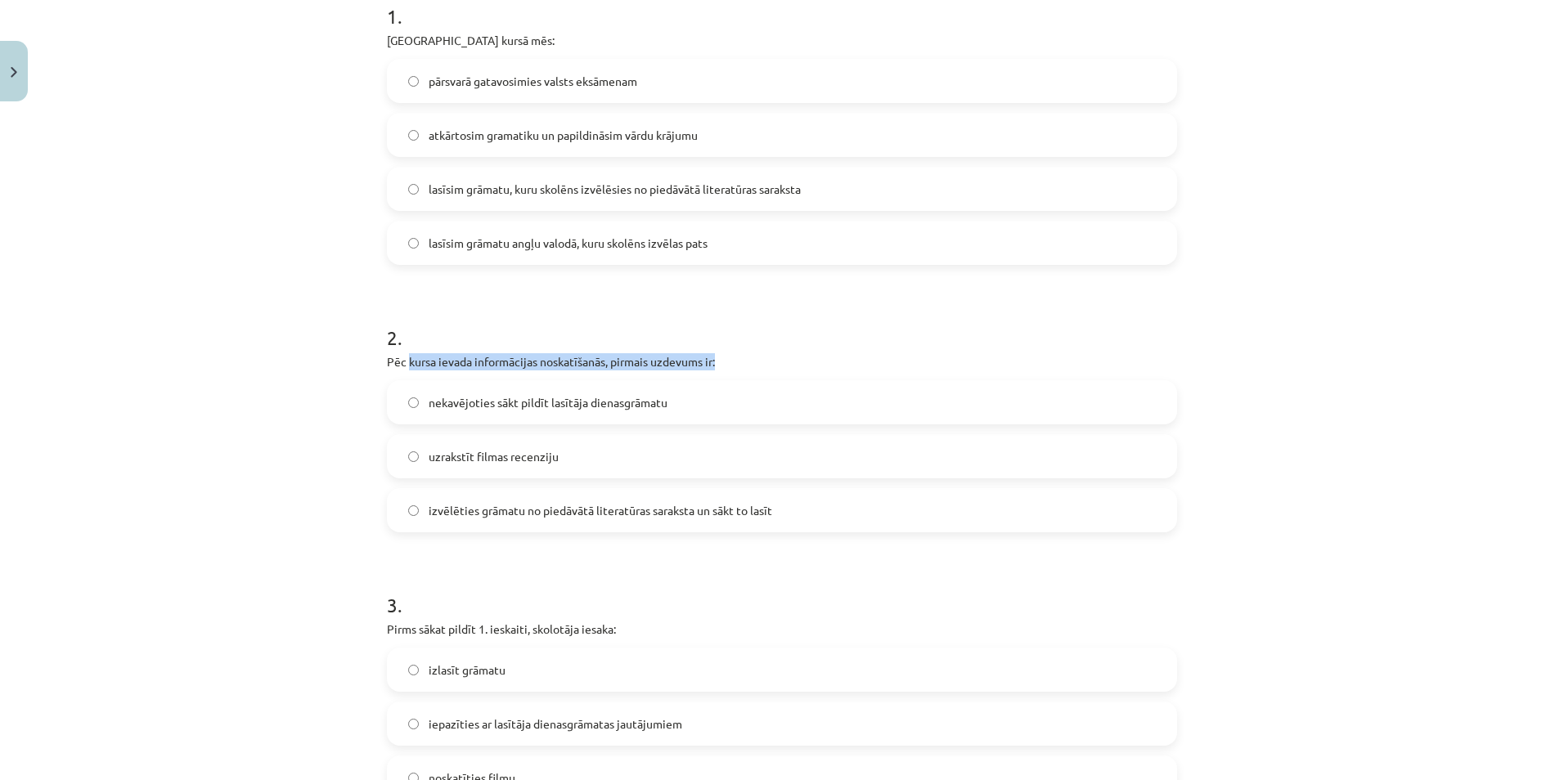
drag, startPoint x: 404, startPoint y: 361, endPoint x: 790, endPoint y: 358, distance: 386.0
click at [789, 358] on p "Pēc kursa ievada informācijas noskatīšanās, pirmais uzdevums ir:" at bounding box center [782, 361] width 790 height 17
drag, startPoint x: 790, startPoint y: 358, endPoint x: 774, endPoint y: 370, distance: 19.8
click at [774, 370] on div "2 . Pēc kursa ievada informācijas noskatīšanās, pirmais uzdevums ir: nekavējoti…" at bounding box center [782, 415] width 790 height 235
click at [668, 521] on label "izvēlēties grāmatu no piedāvātā literatūras saraksta un sākt to lasīt" at bounding box center [781, 510] width 787 height 41
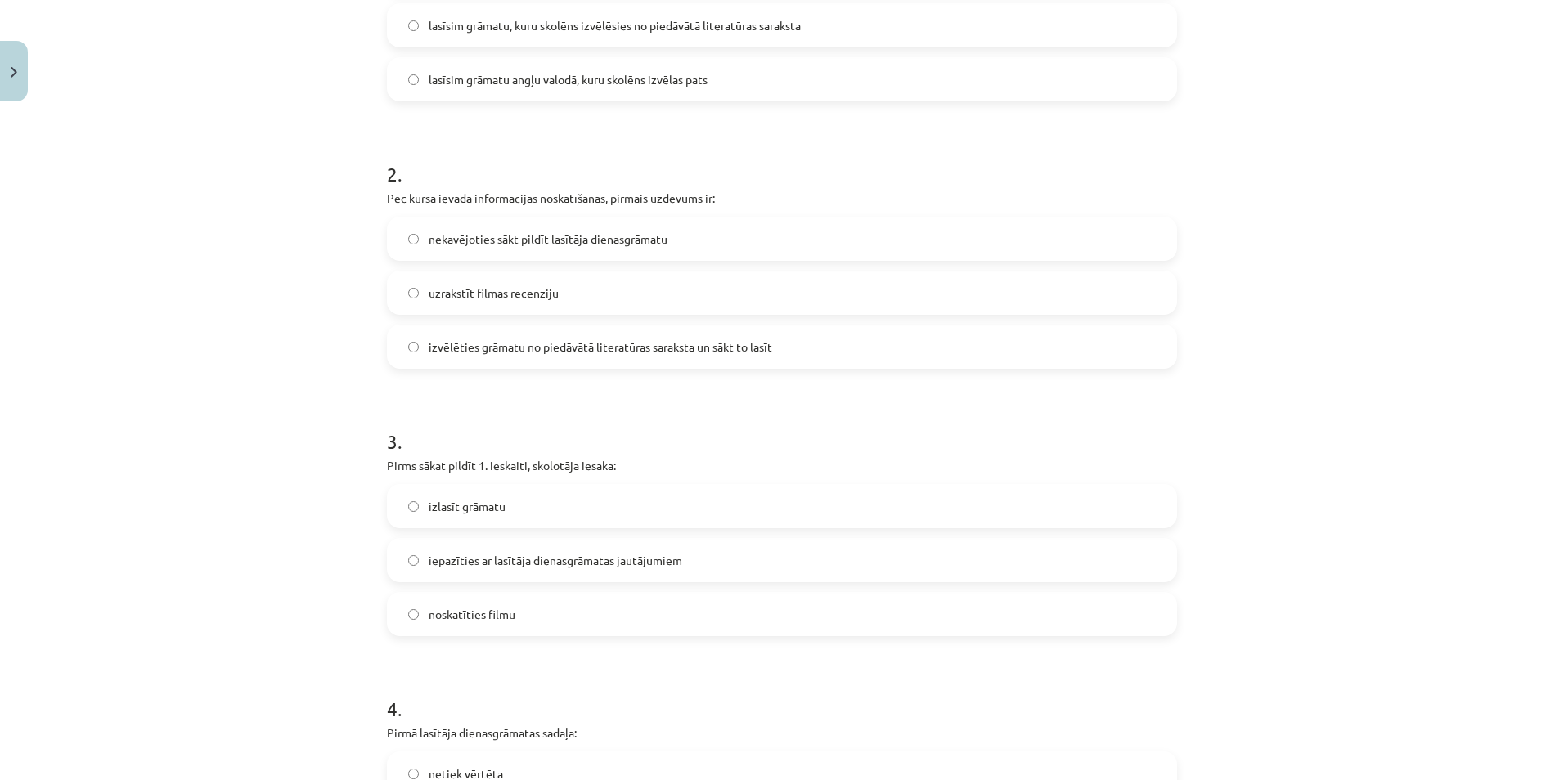
scroll to position [621, 0]
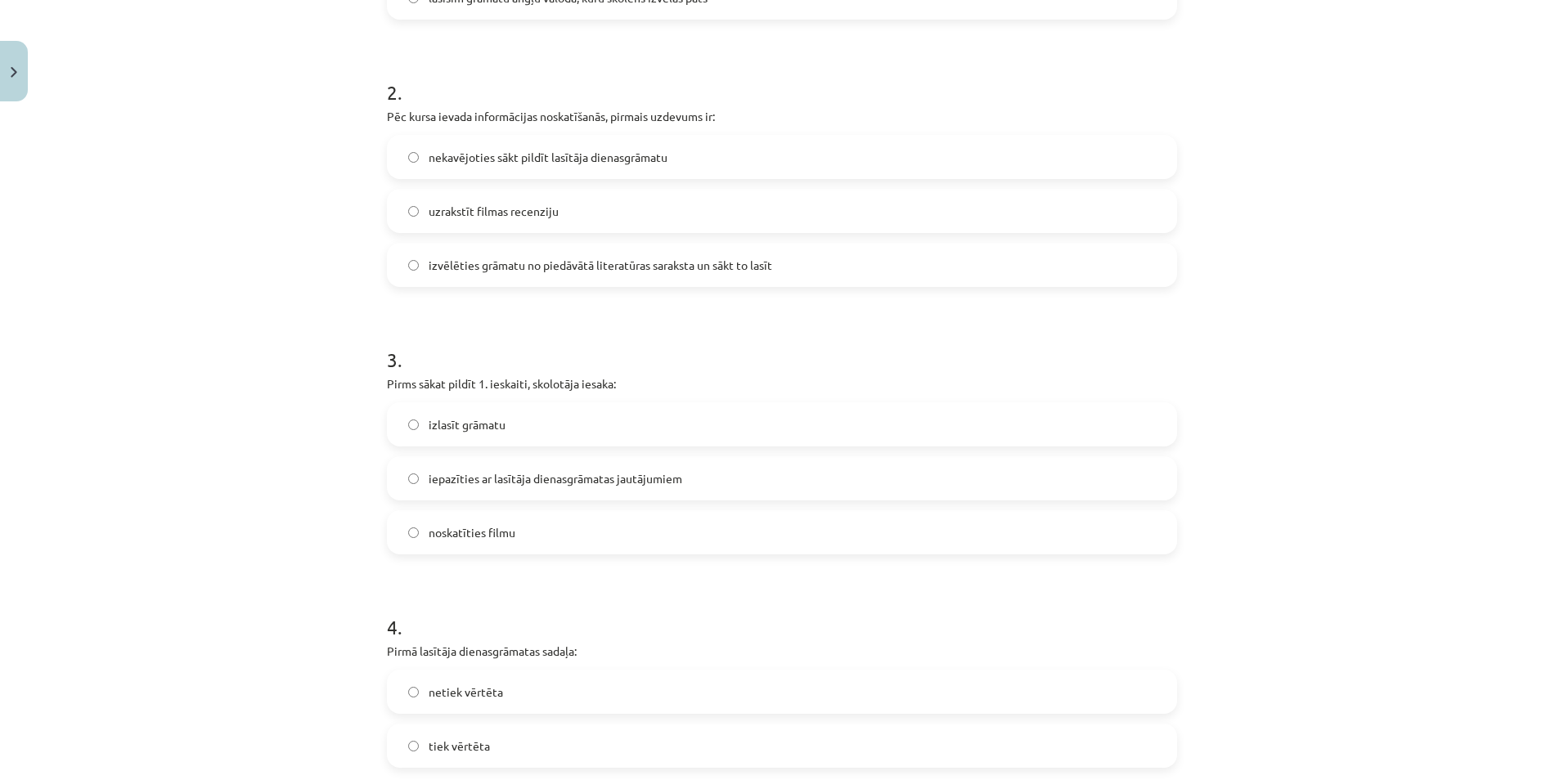
click at [1371, 150] on div "Mācību tēma: Angļu valodas ii - 12. klases 1.ieskaites mācību materiāls #2 📝 Tē…" at bounding box center [782, 390] width 1564 height 780
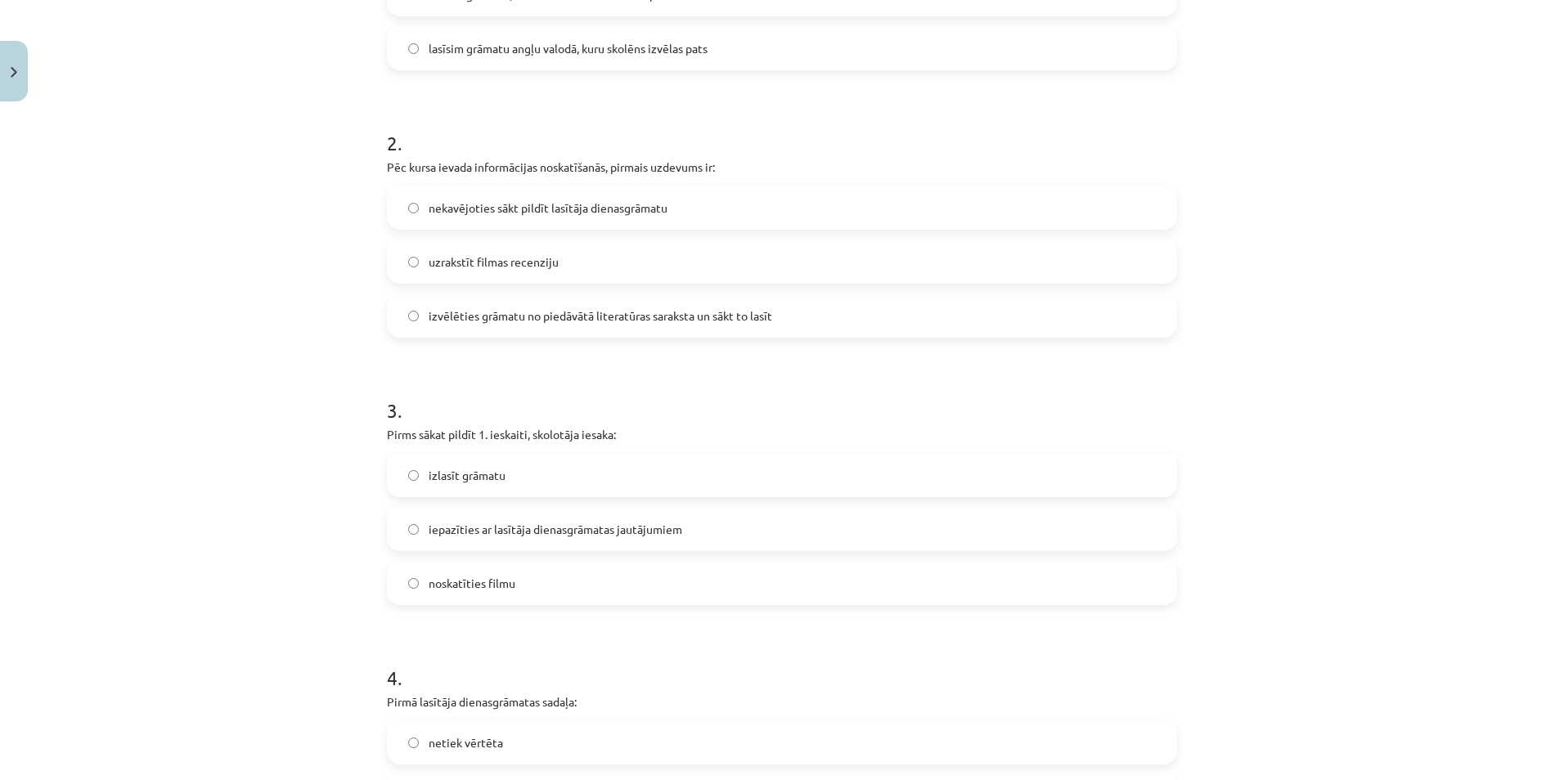
scroll to position [583, 0]
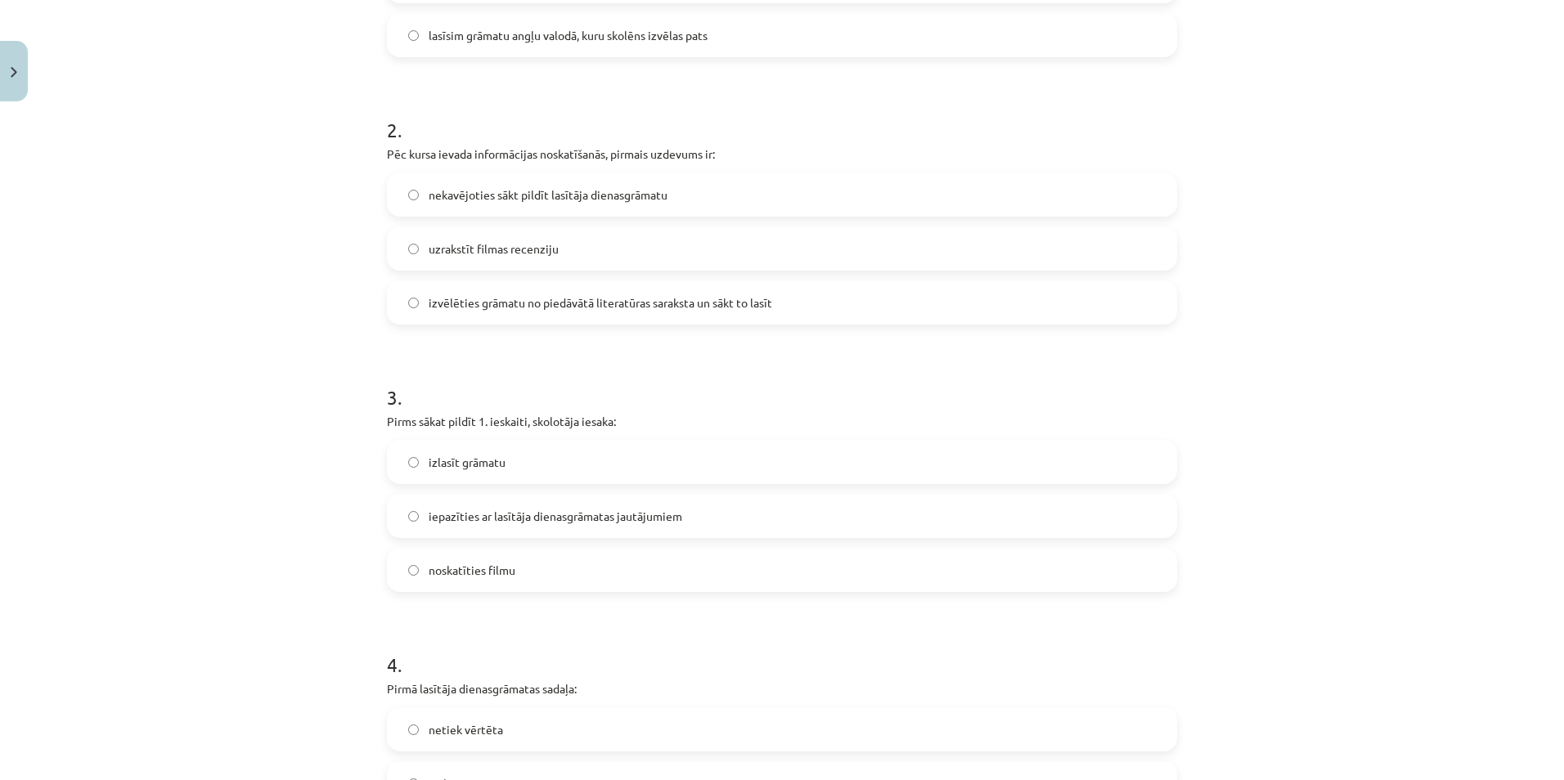
click at [658, 499] on label "iepazīties ar lasītāja dienasgrāmatas jautājumiem" at bounding box center [781, 516] width 787 height 41
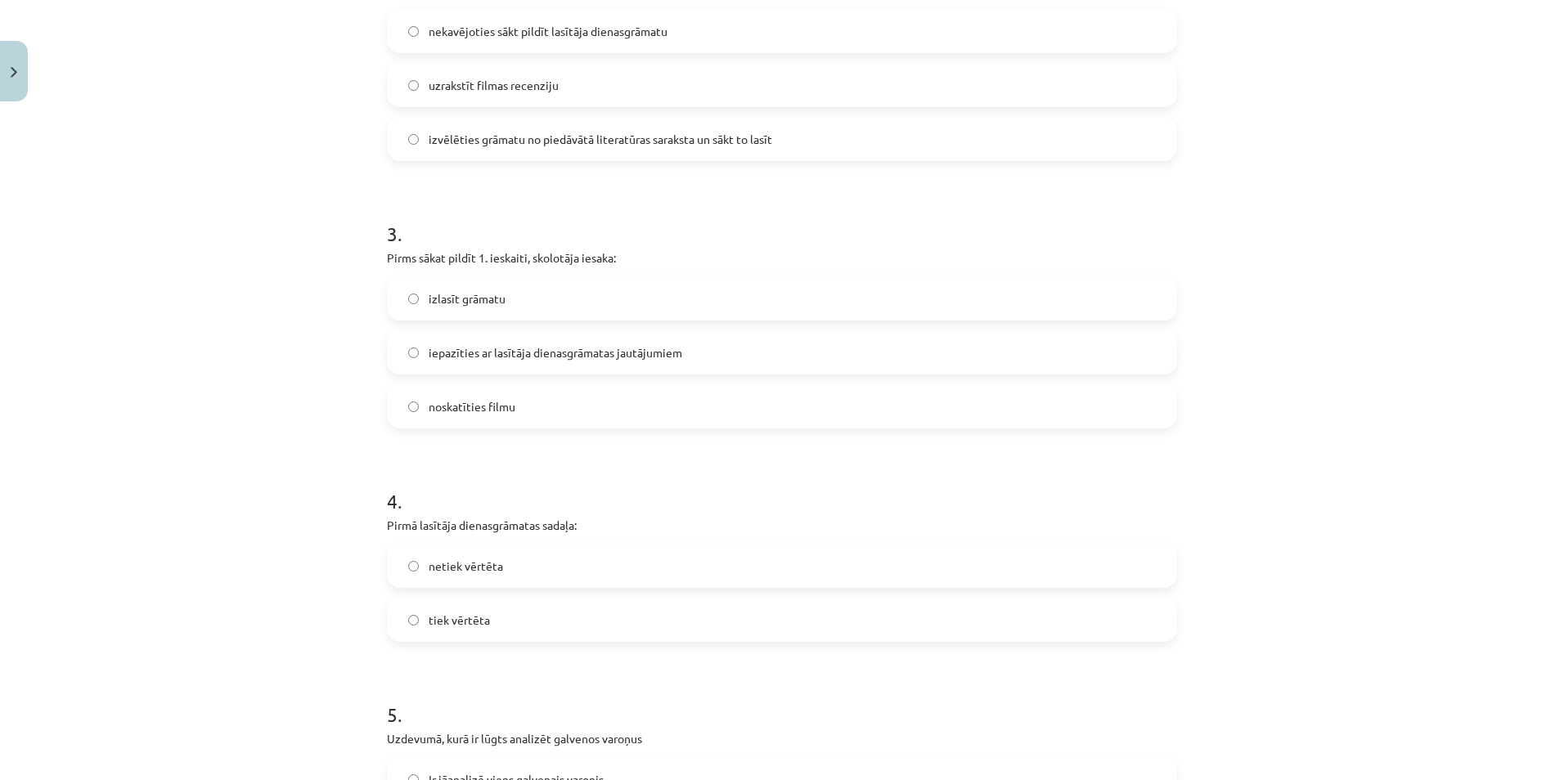
click at [626, 631] on label "tiek vērtēta" at bounding box center [781, 619] width 787 height 41
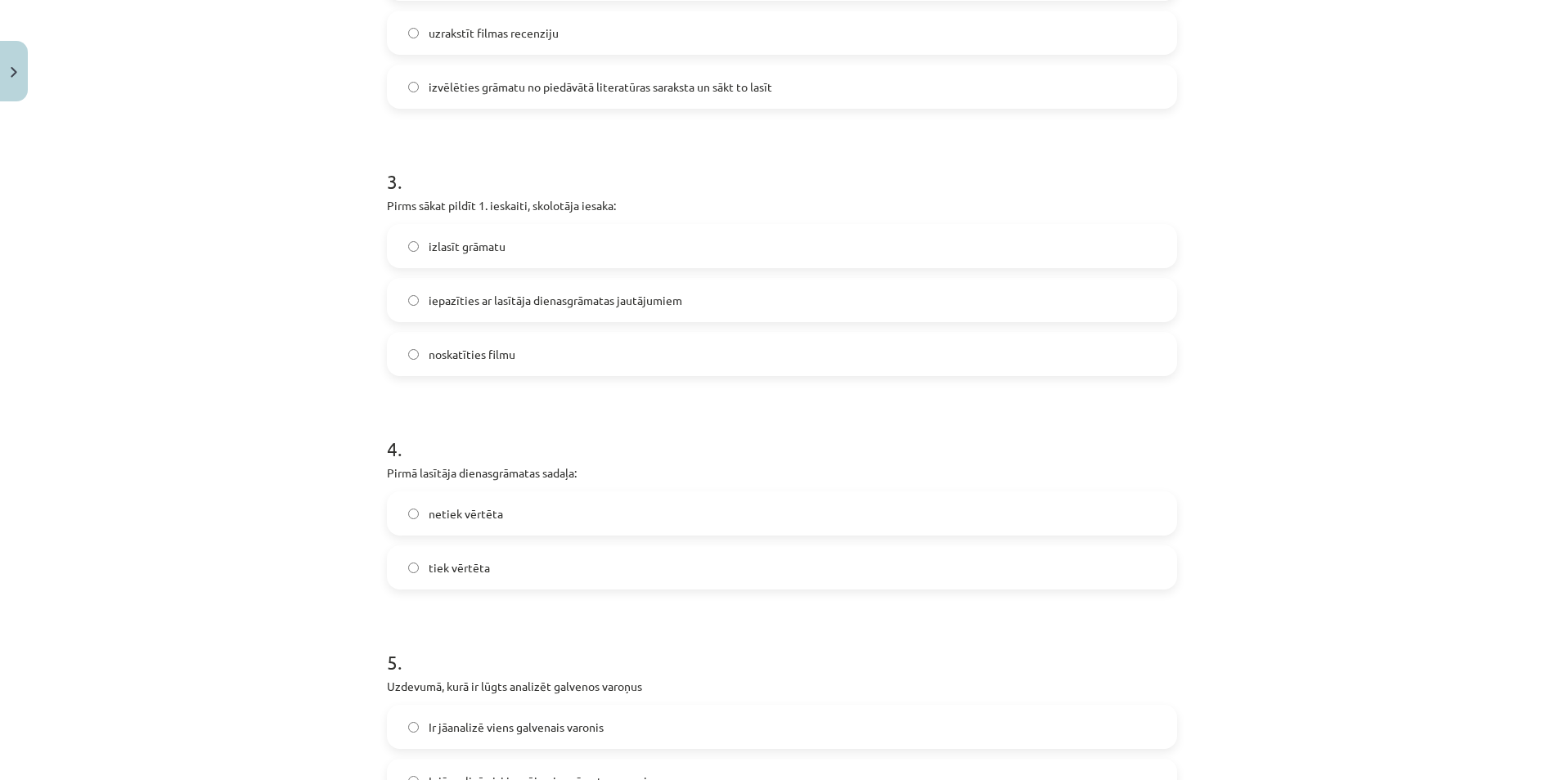
scroll to position [992, 0]
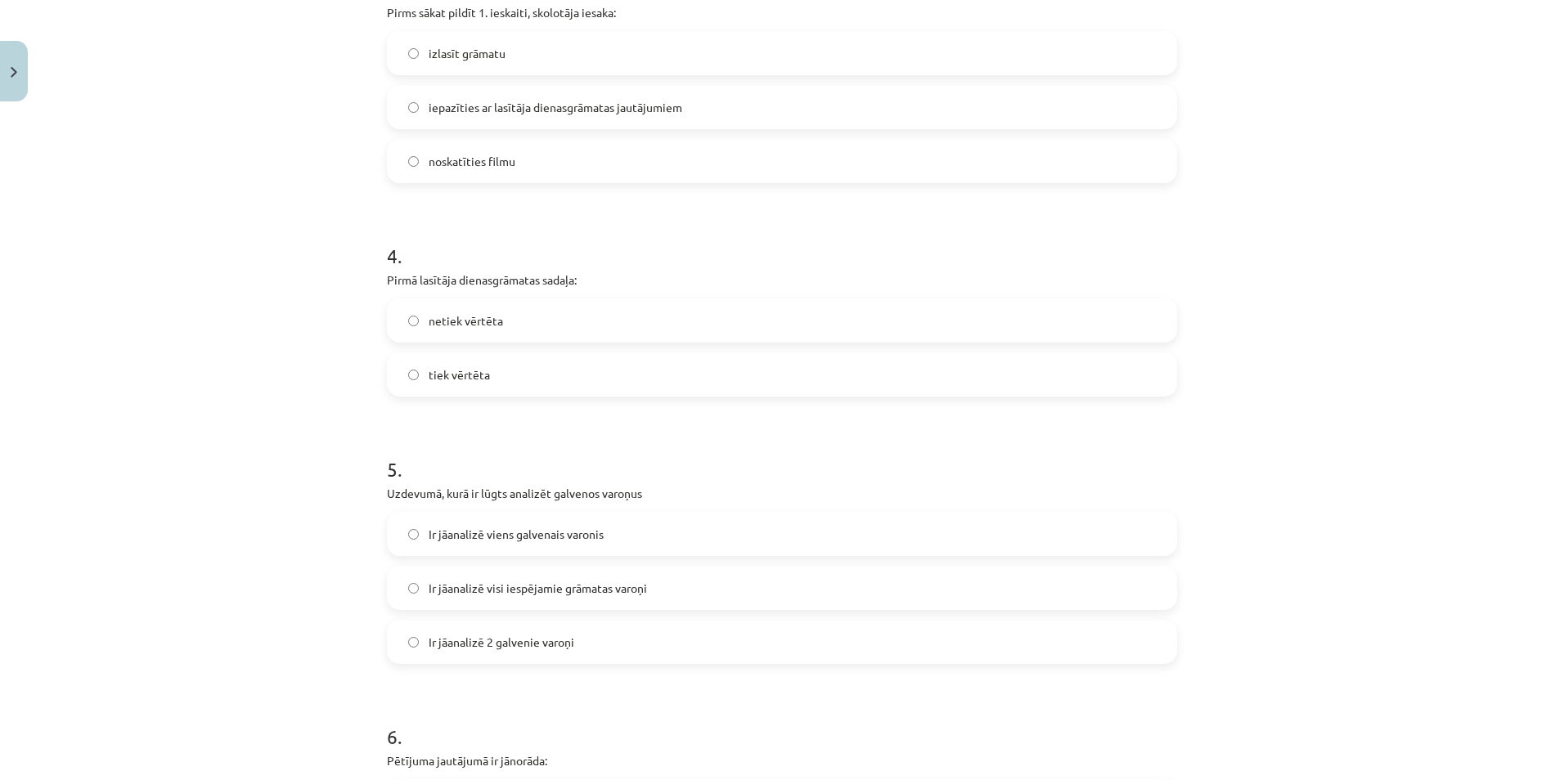
click at [714, 536] on label "Ir jāanalizē viens galvenais varonis" at bounding box center [781, 534] width 787 height 41
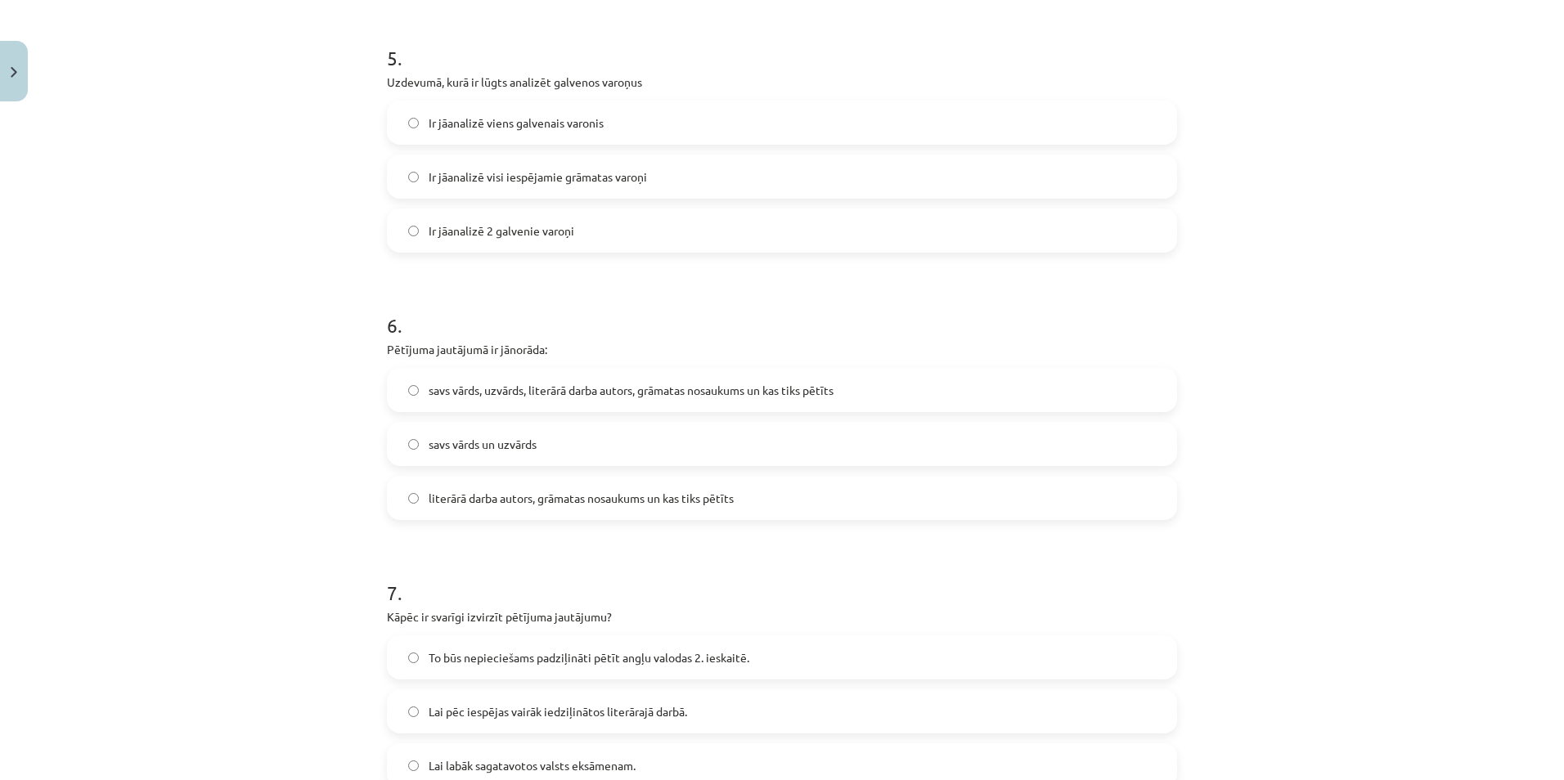
click at [762, 500] on label "literārā darba autors, grāmatas nosaukums un kas tiks pētīts" at bounding box center [781, 498] width 787 height 41
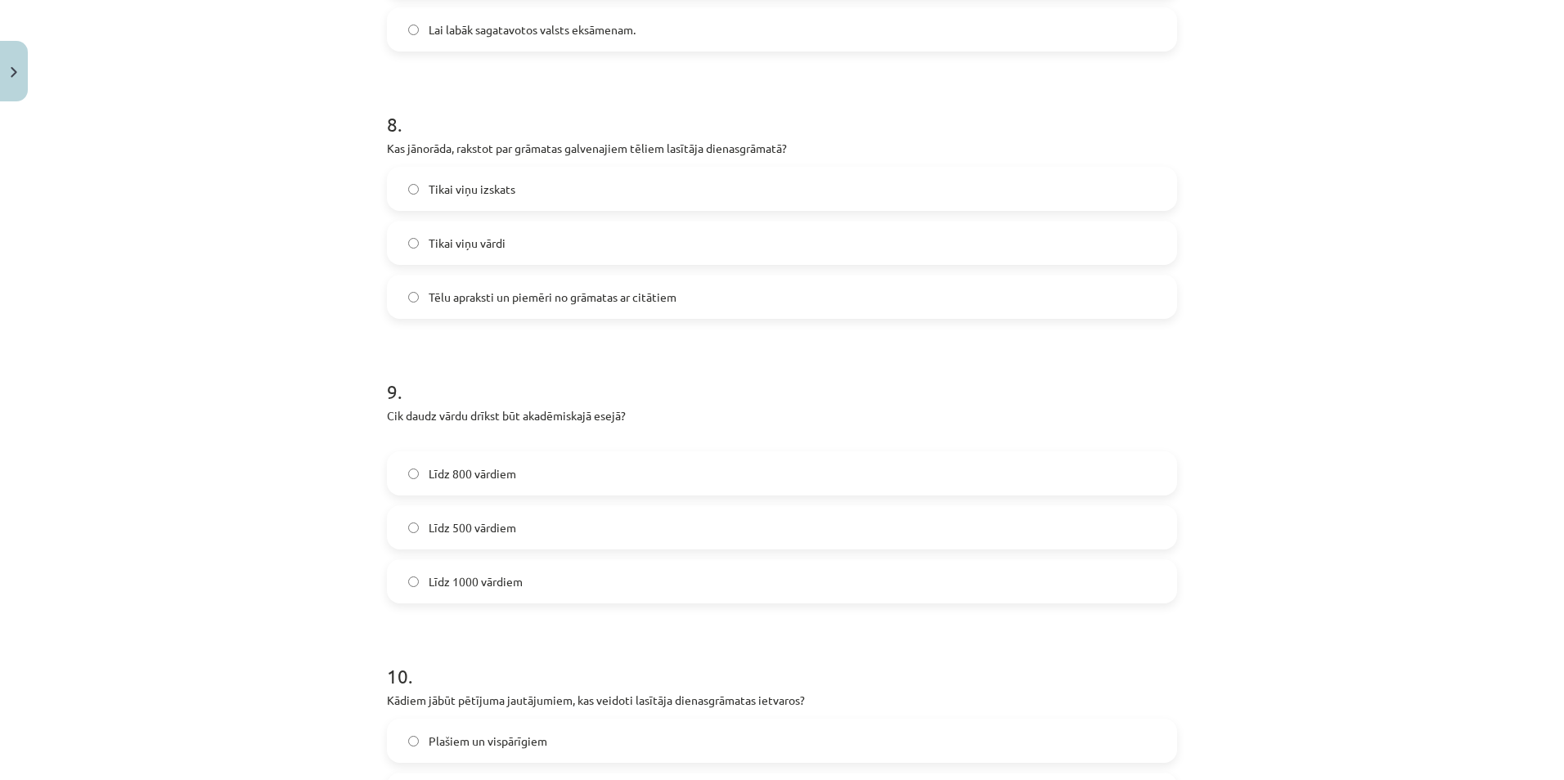
scroll to position [2420, 0]
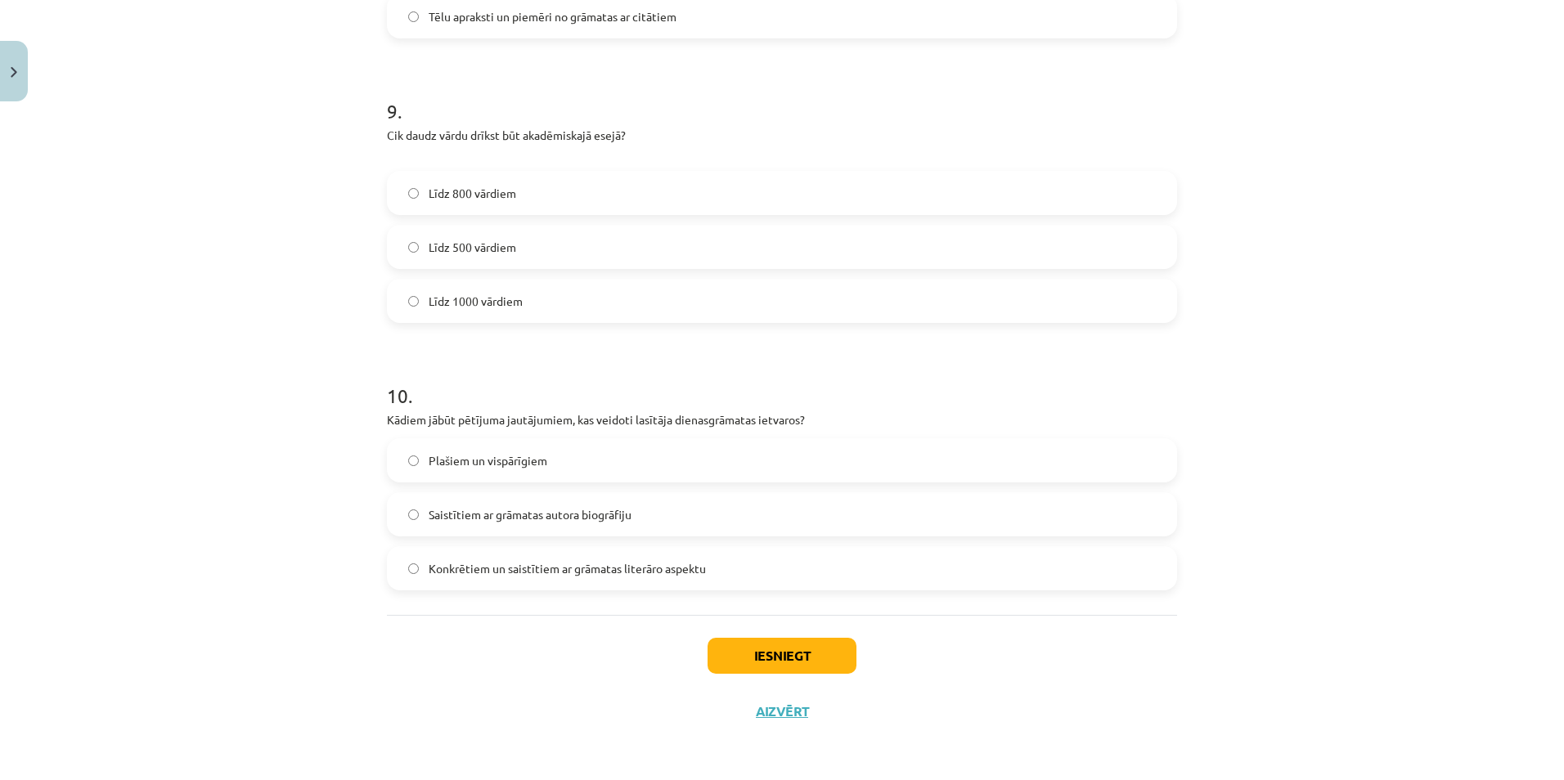
click at [850, 575] on label "Konkrētiem un saistītiem ar grāmatas literāro aspektu" at bounding box center [781, 568] width 787 height 41
click at [840, 655] on button "Iesniegt" at bounding box center [781, 656] width 149 height 36
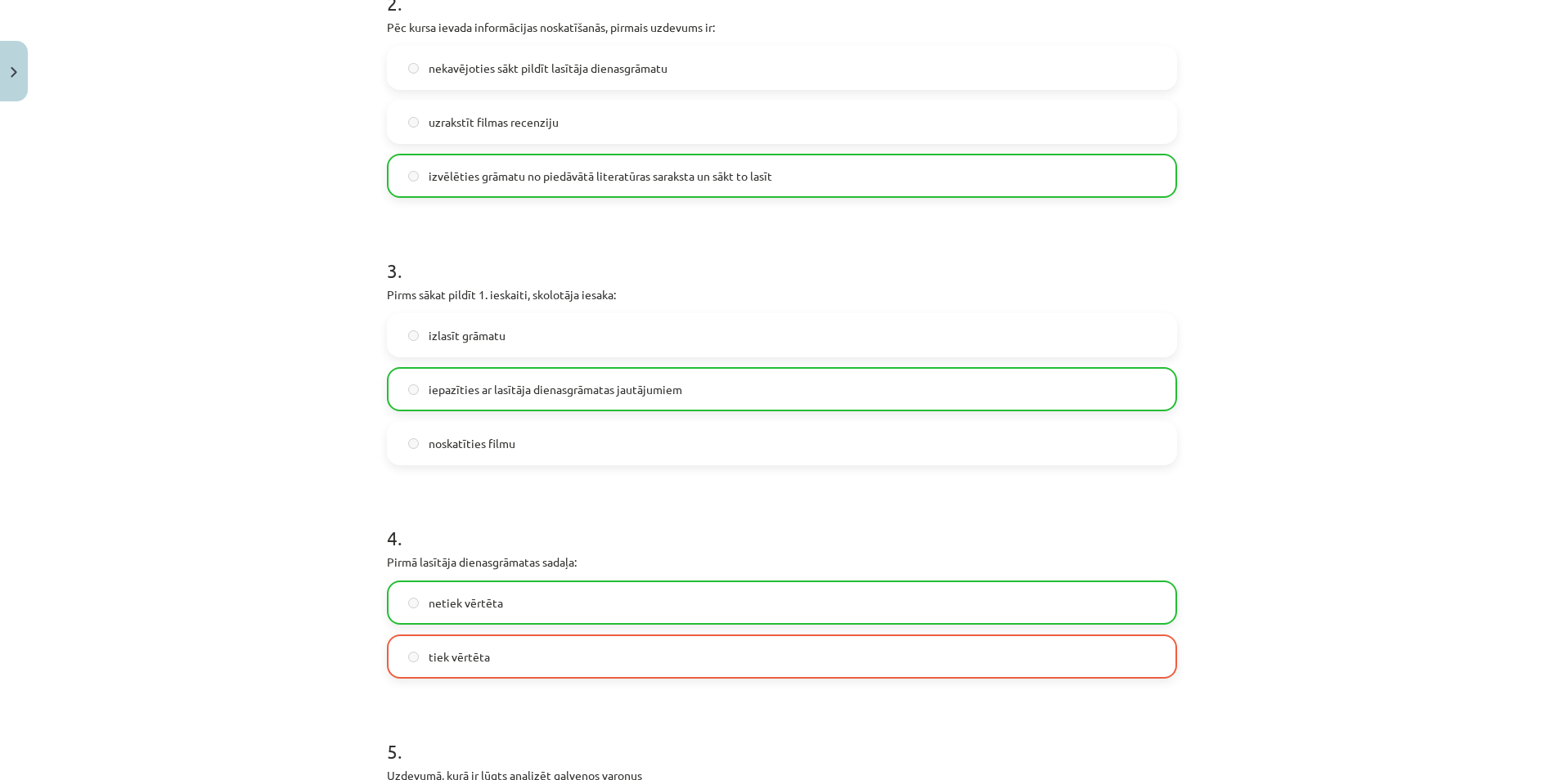
scroll to position [1063, 0]
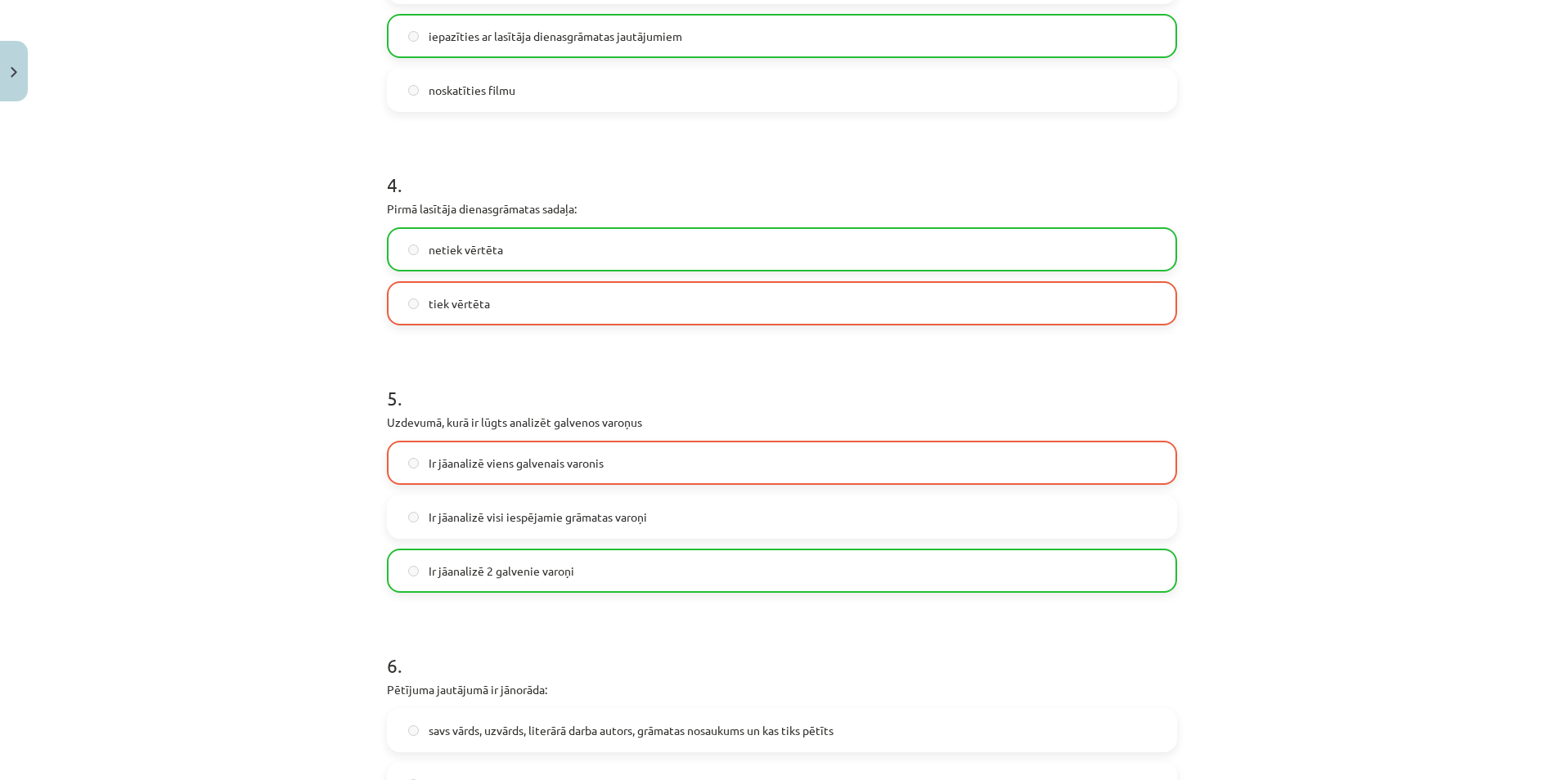
drag, startPoint x: 714, startPoint y: 245, endPoint x: 705, endPoint y: 263, distance: 19.4
click at [713, 245] on label "netiek vērtēta" at bounding box center [781, 249] width 787 height 41
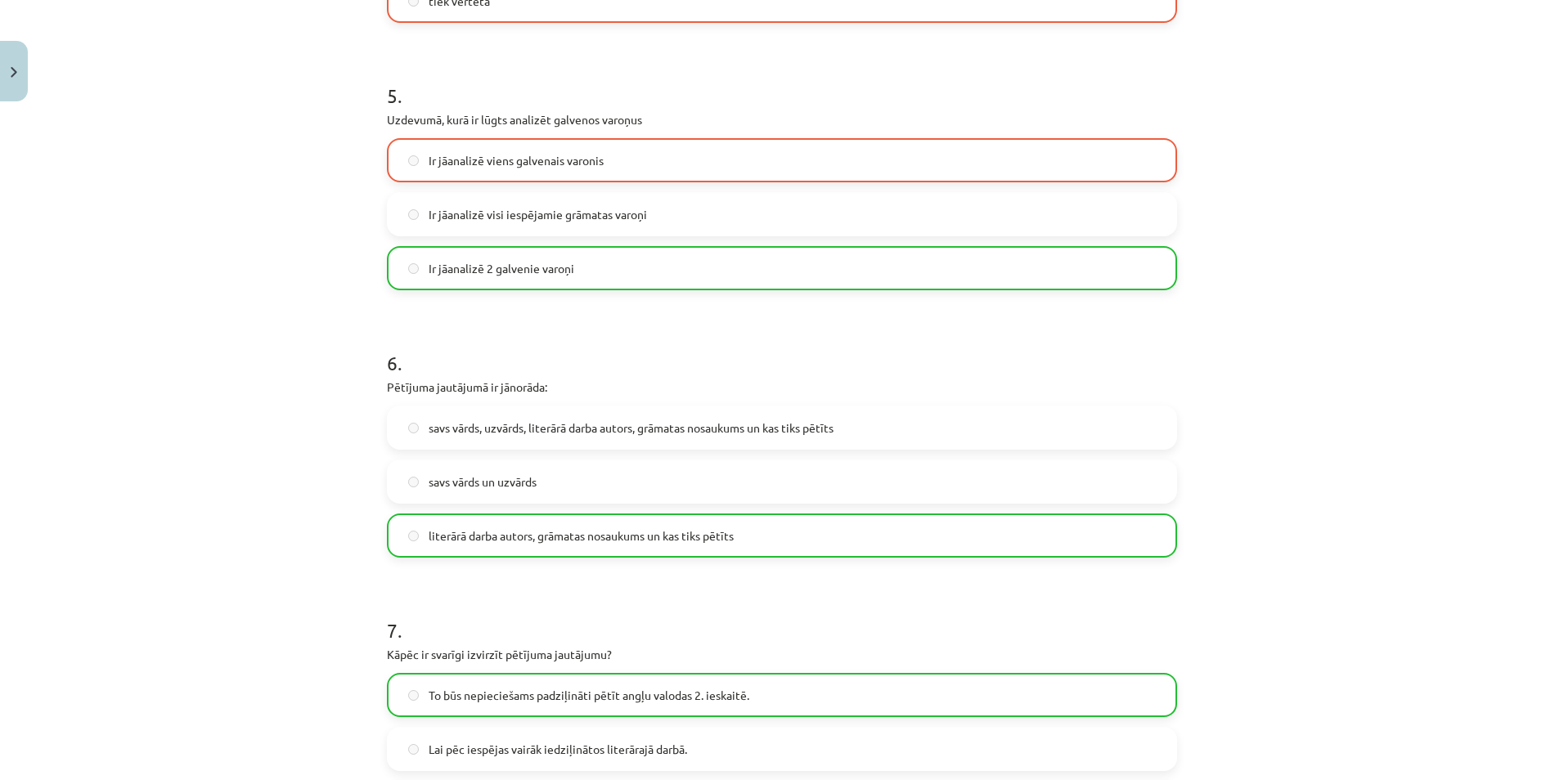
scroll to position [1308, 0]
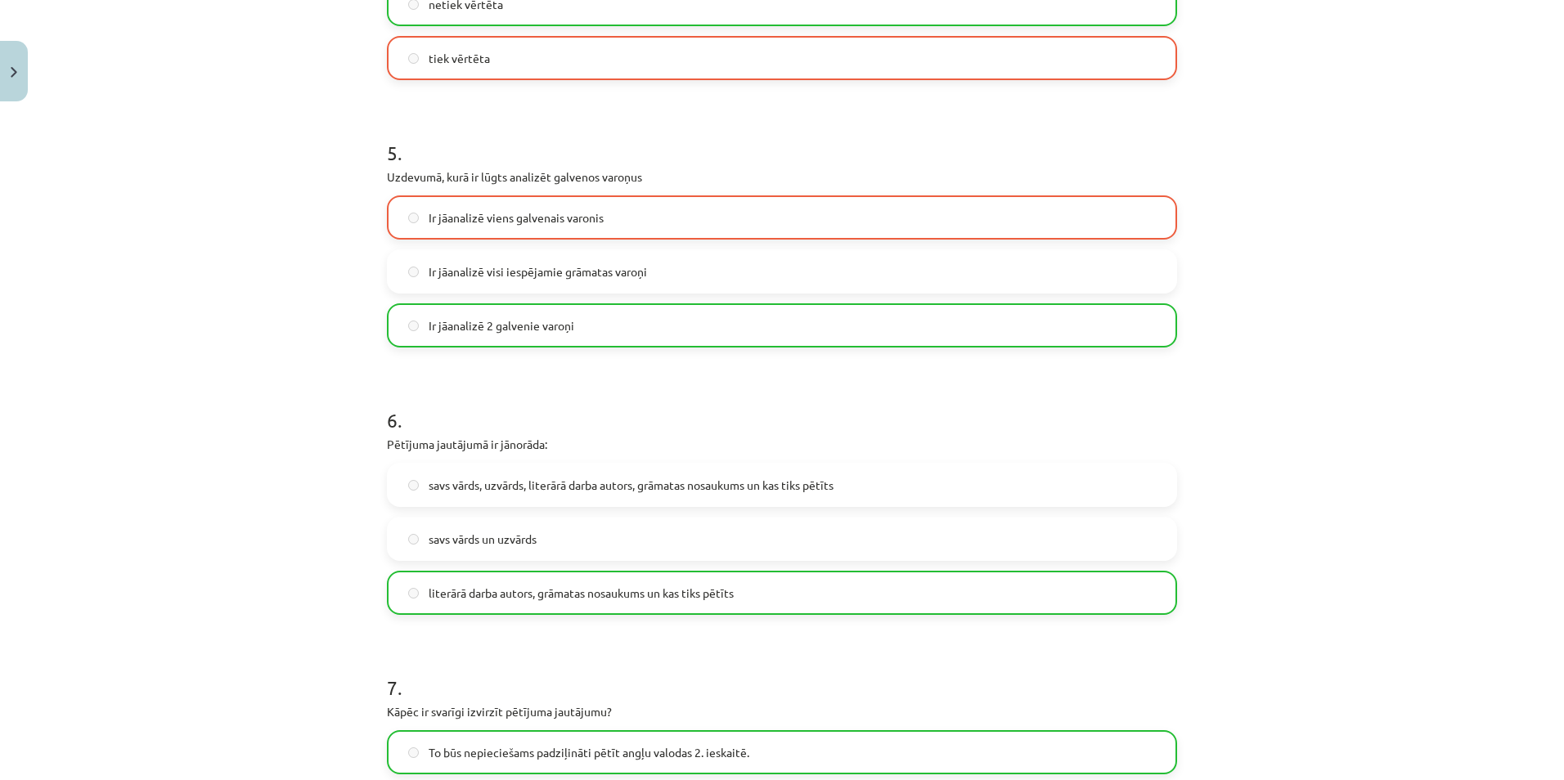
click at [588, 220] on span "Ir jāanalizē viens galvenais varonis" at bounding box center [516, 217] width 175 height 17
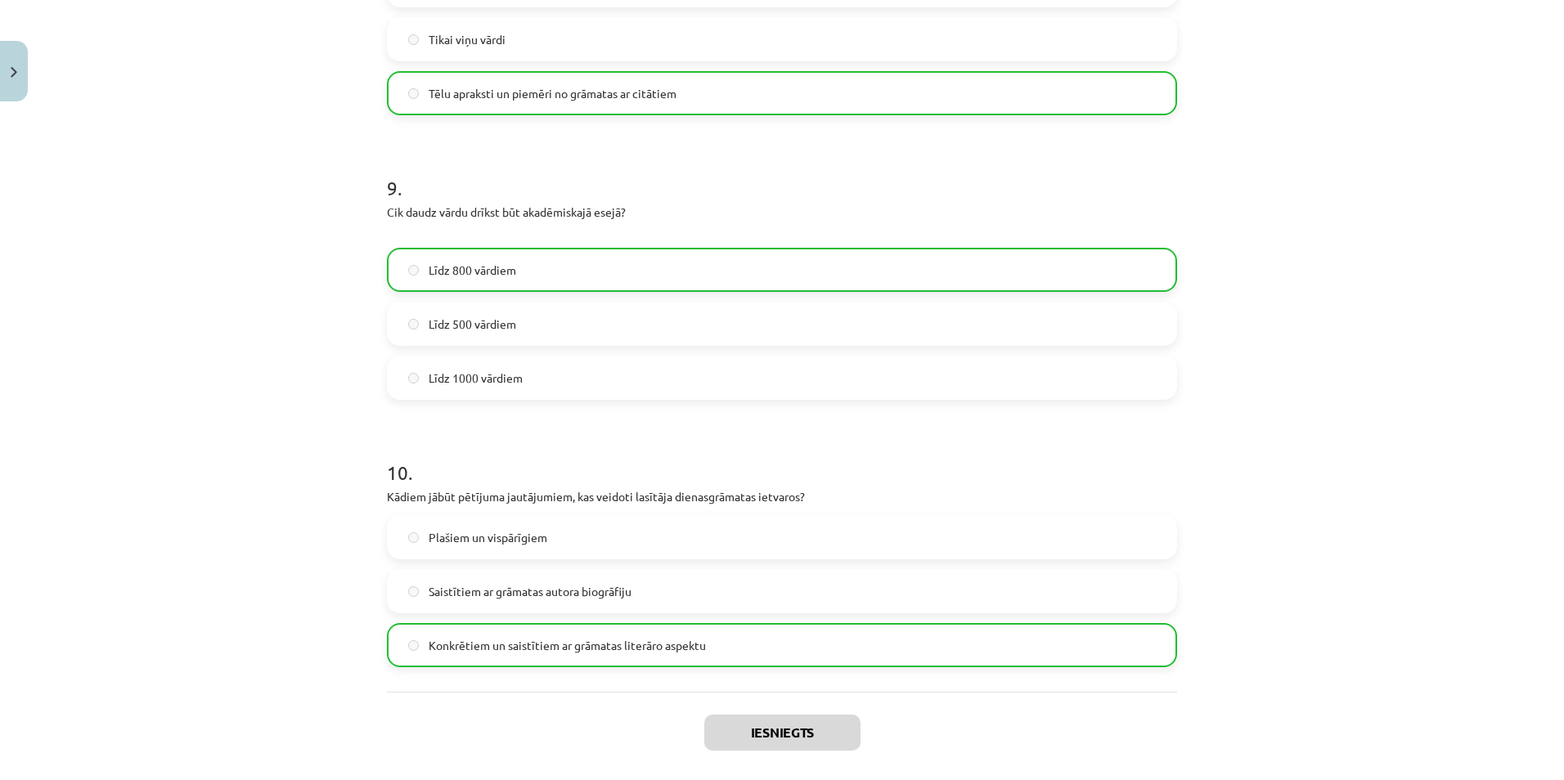
scroll to position [2472, 0]
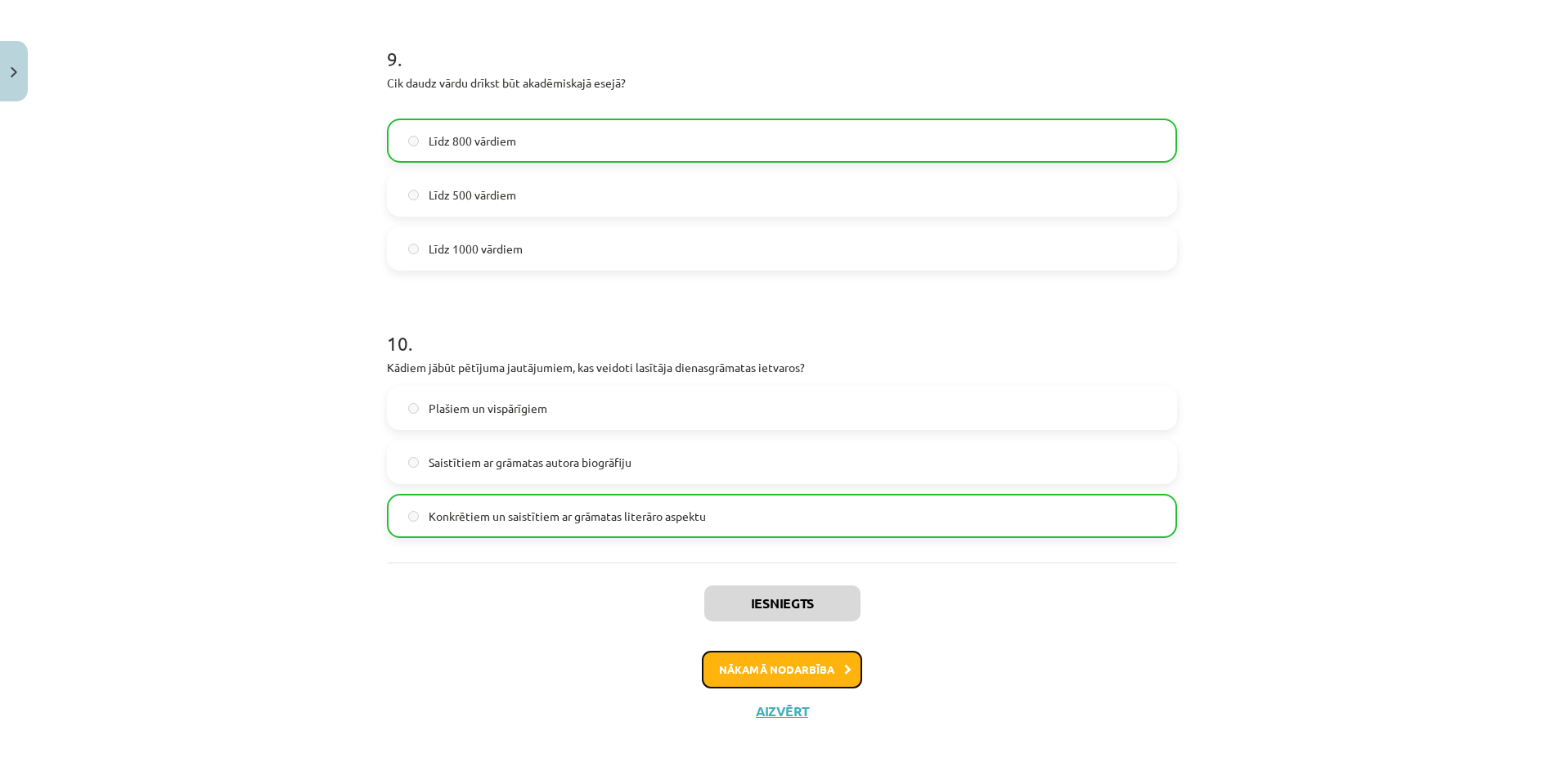
click at [777, 668] on button "Nākamā nodarbība" at bounding box center [782, 670] width 160 height 38
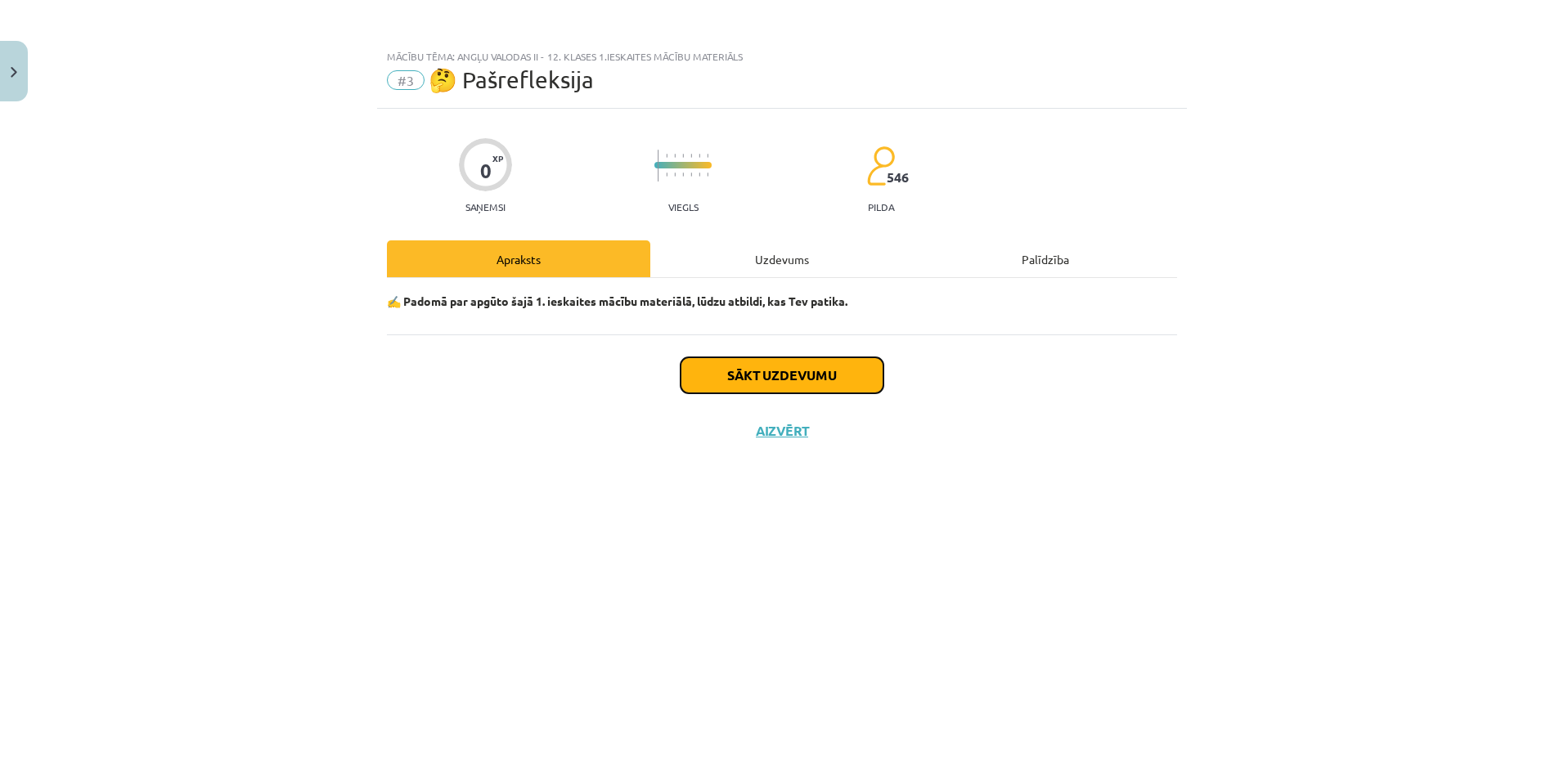
click at [779, 388] on button "Sākt uzdevumu" at bounding box center [781, 375] width 203 height 36
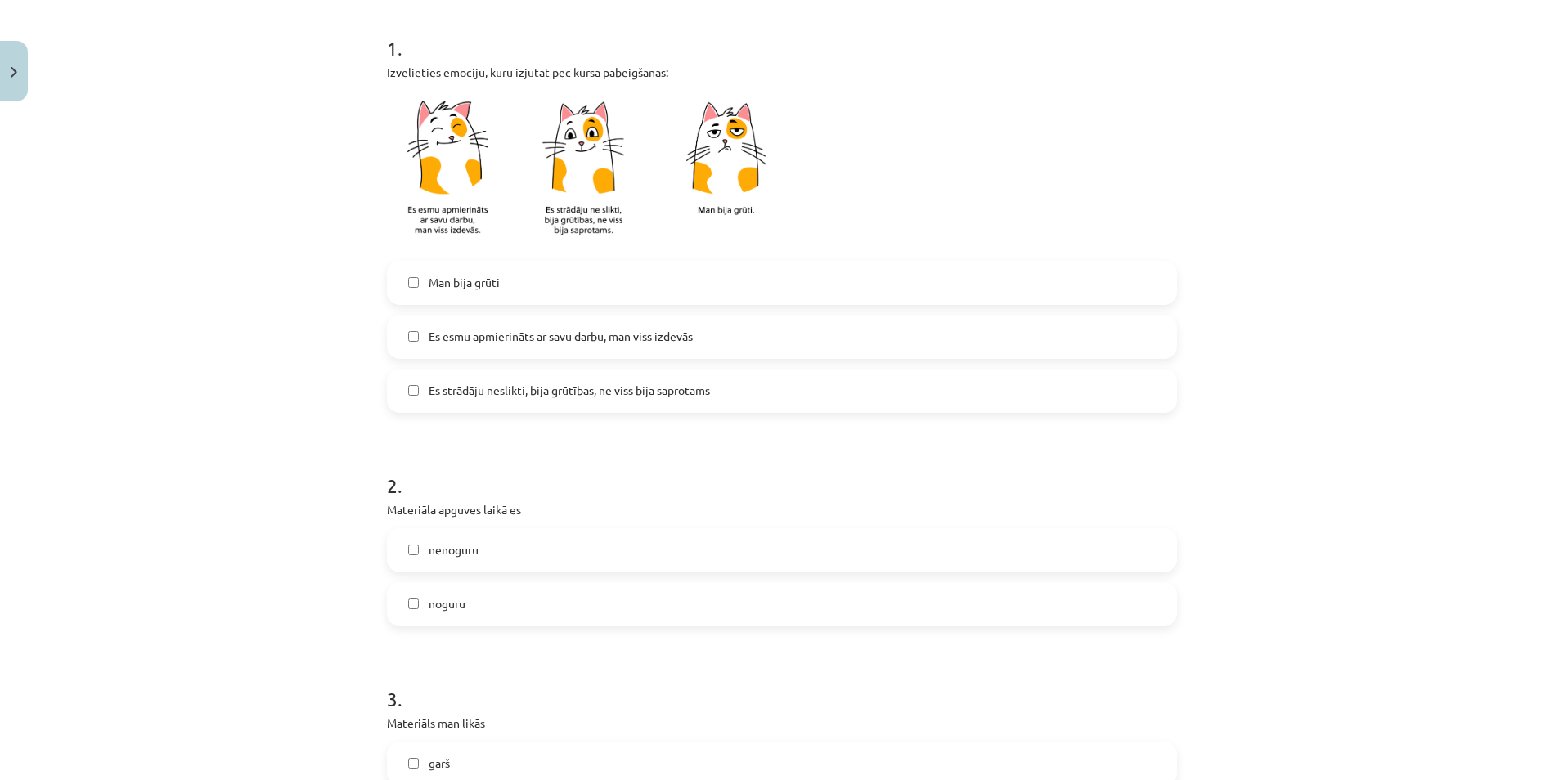
scroll to position [327, 0]
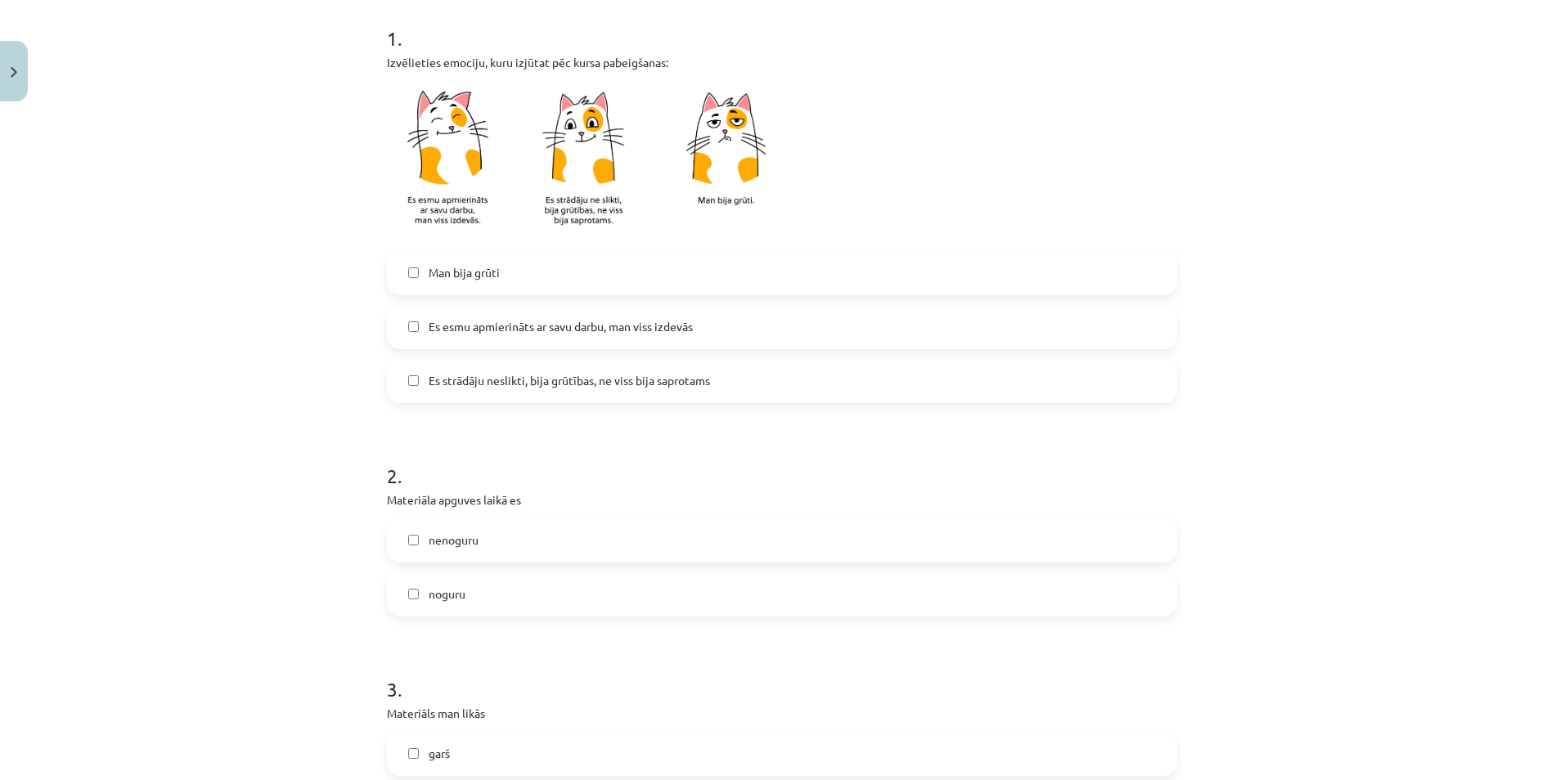
click at [652, 271] on label "Man bija grūti" at bounding box center [781, 273] width 787 height 41
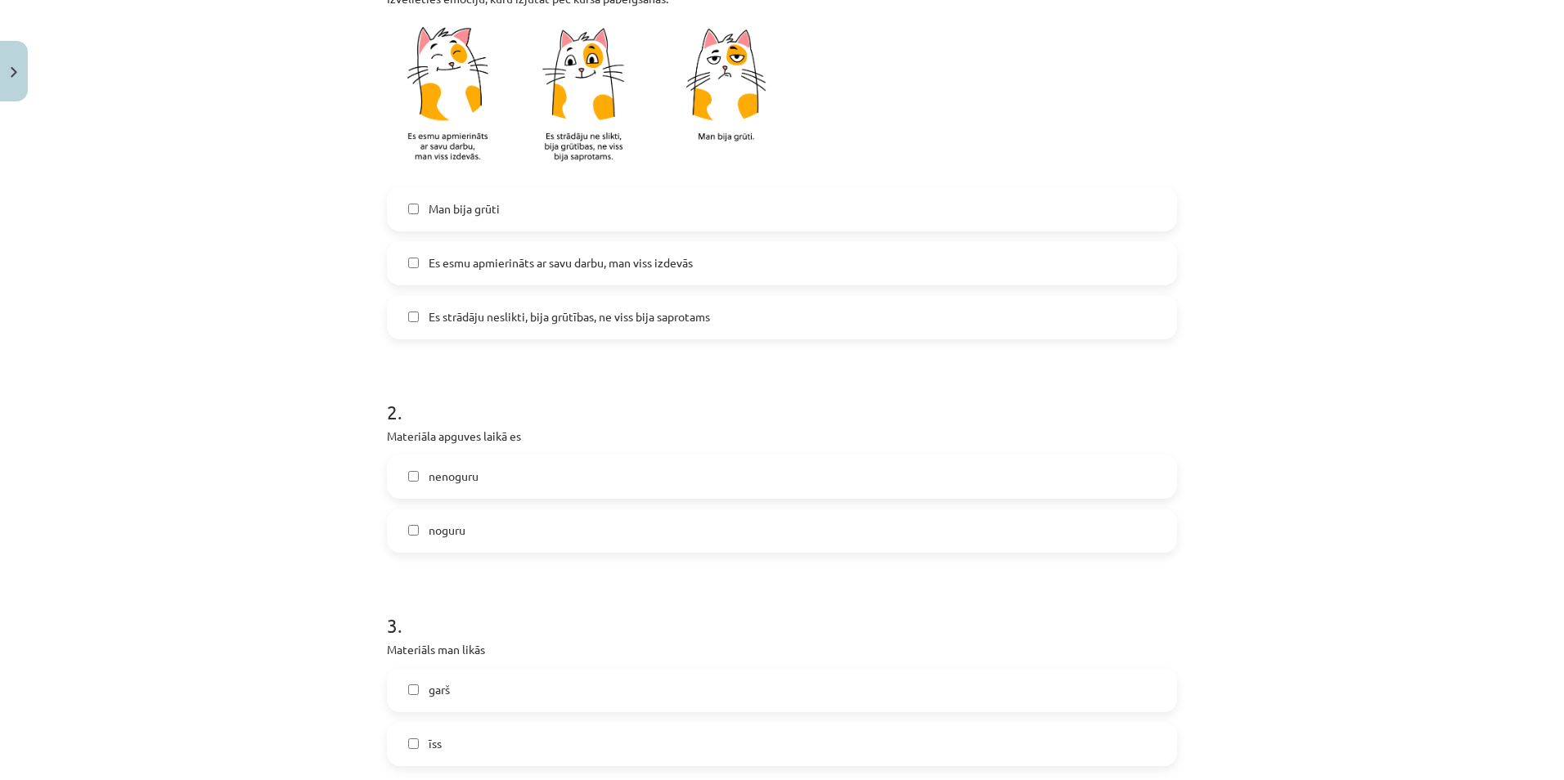
scroll to position [654, 0]
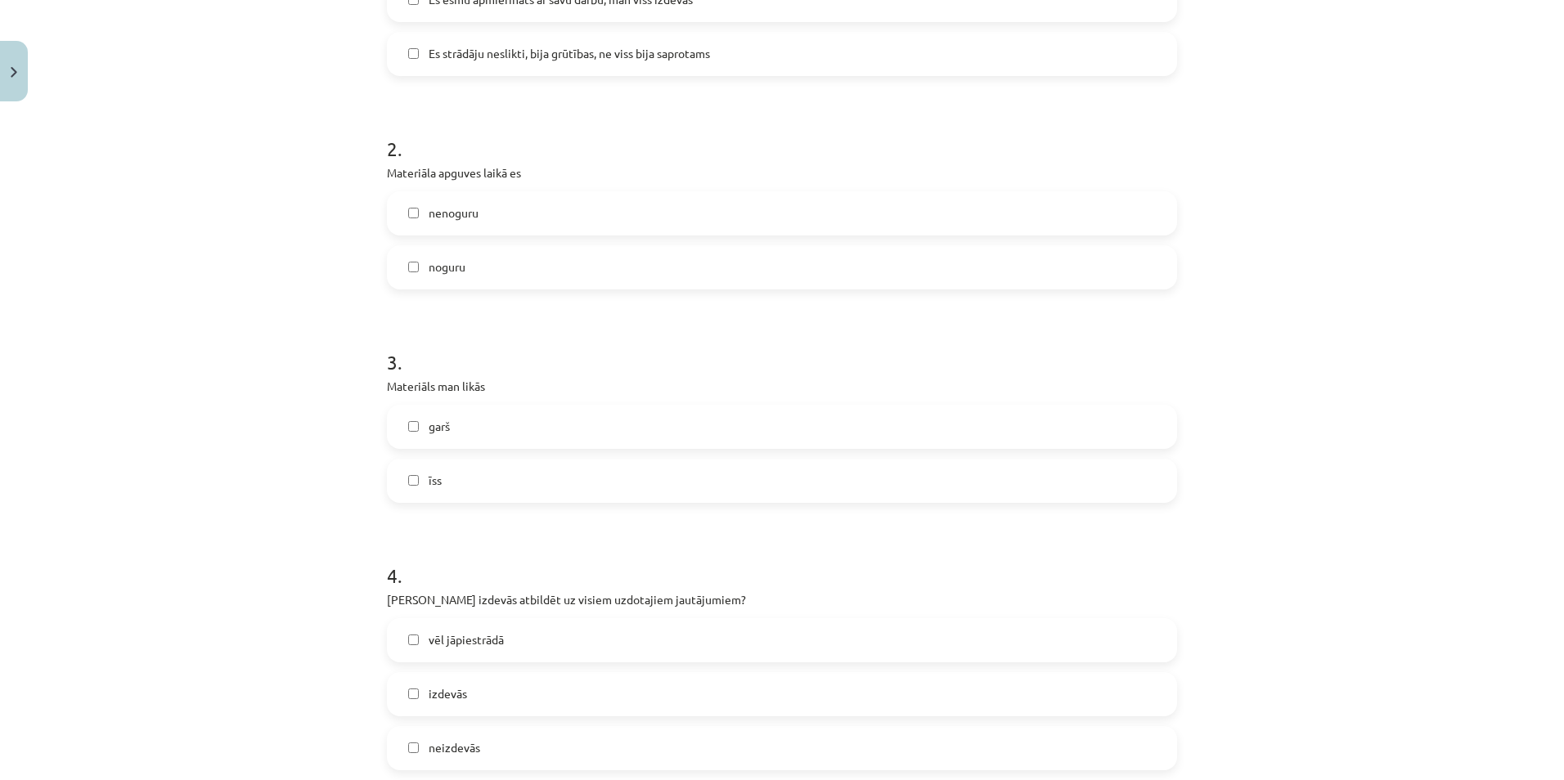
click at [608, 273] on label "noguru" at bounding box center [781, 267] width 787 height 41
click at [571, 473] on label "īss" at bounding box center [781, 480] width 787 height 41
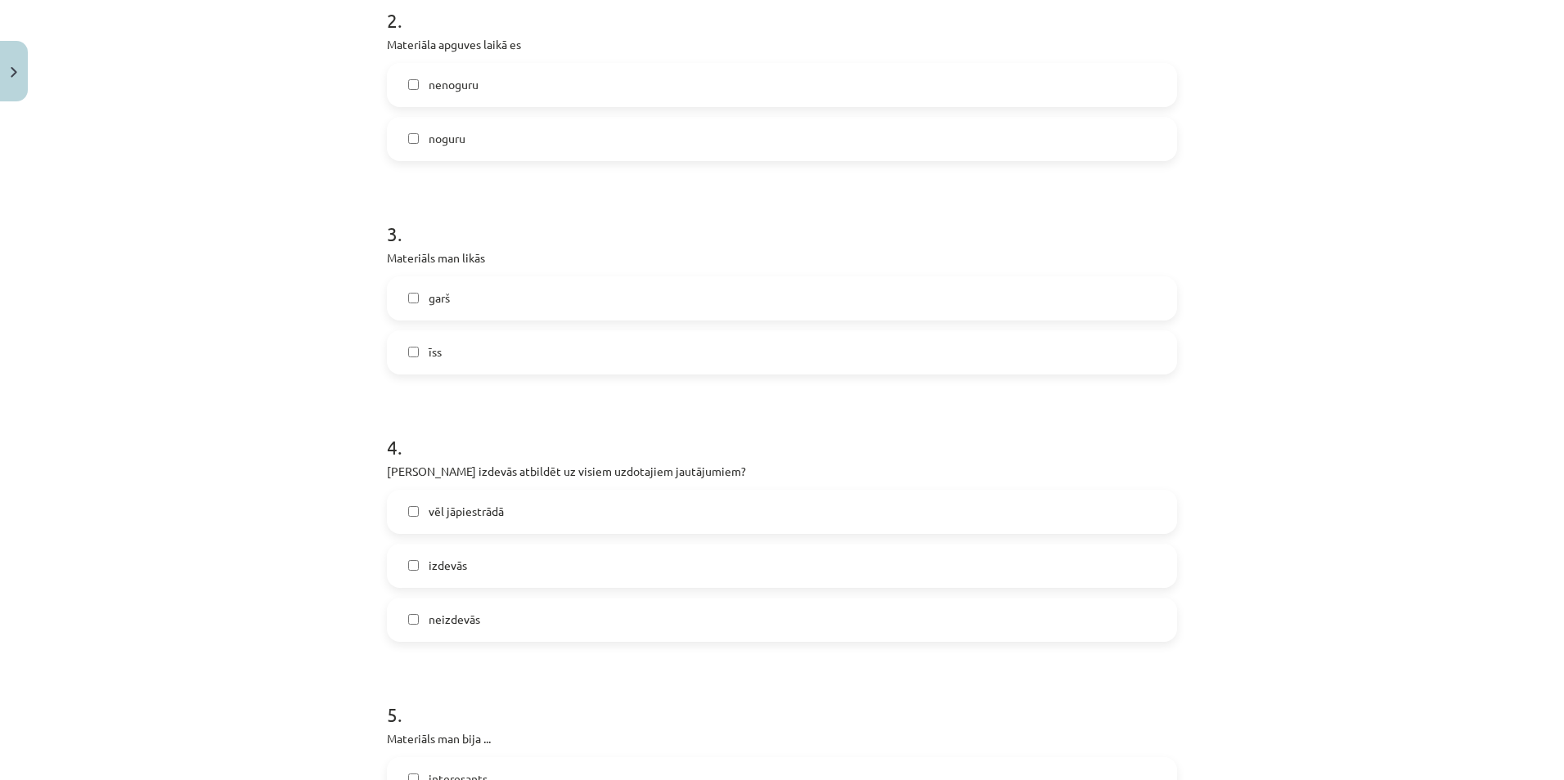
scroll to position [818, 0]
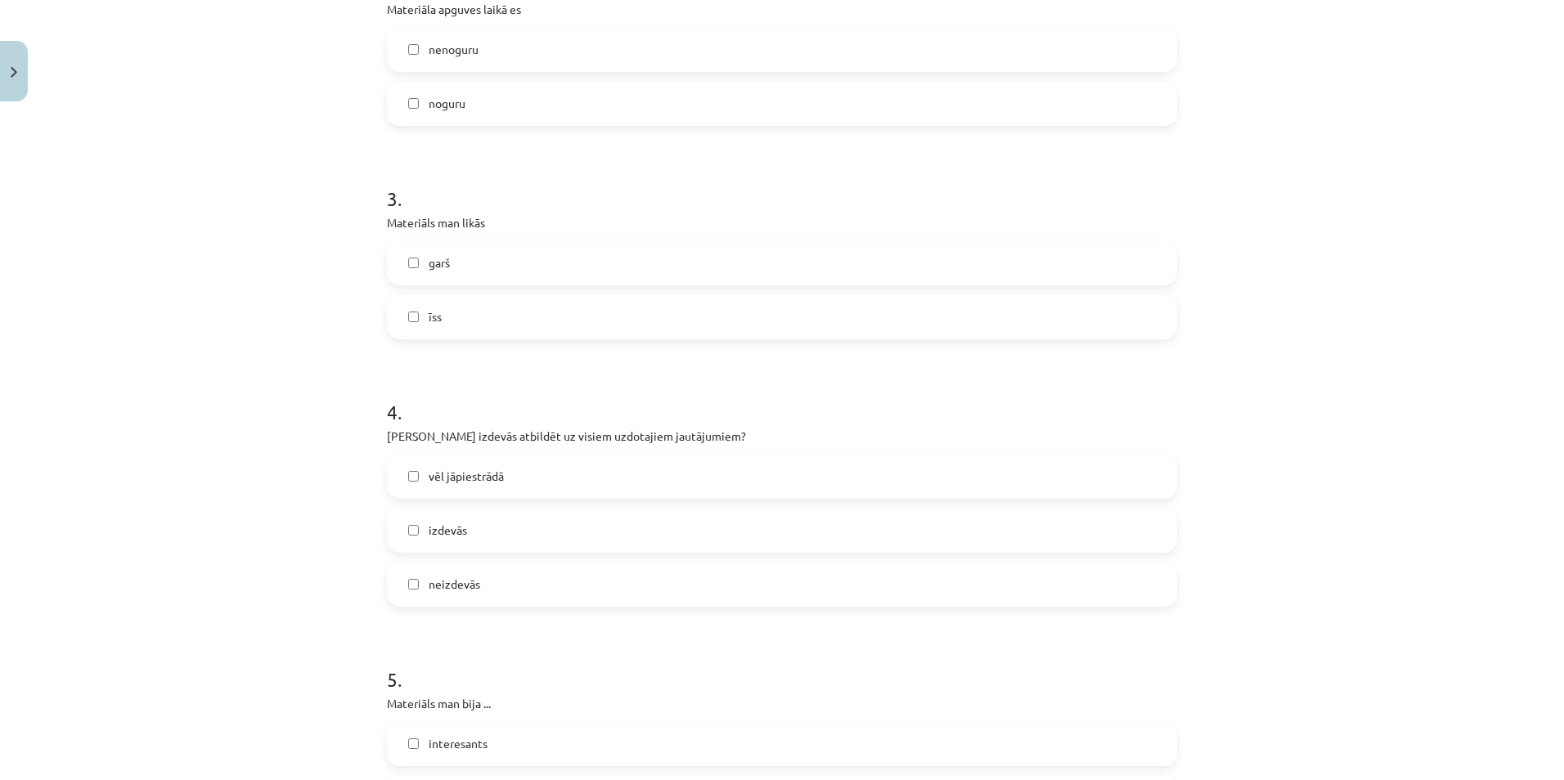
click at [587, 286] on div "garš īss" at bounding box center [782, 290] width 790 height 98
click at [590, 263] on label "garš" at bounding box center [781, 263] width 787 height 41
click at [559, 333] on label "īss" at bounding box center [781, 317] width 787 height 41
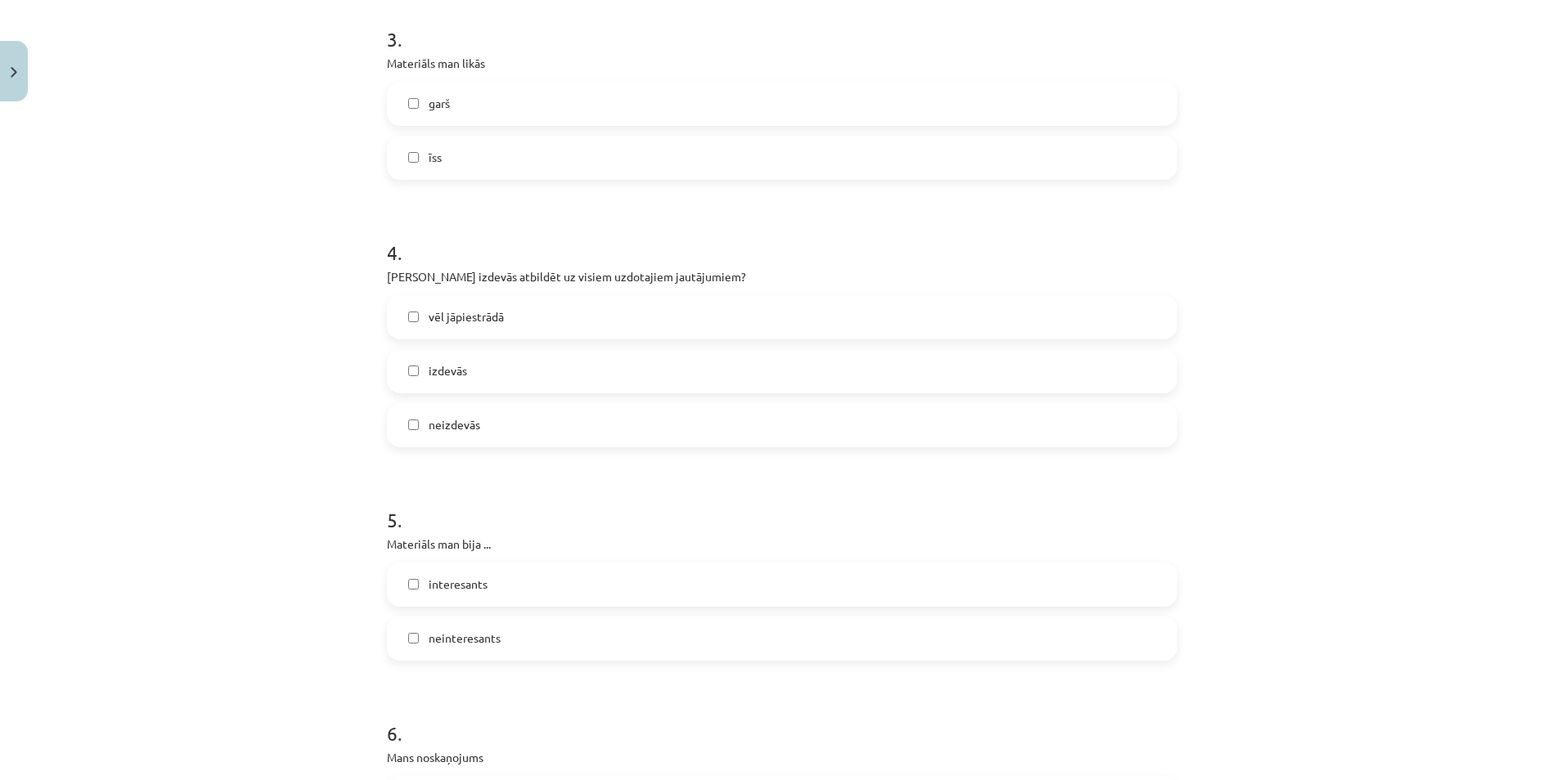
scroll to position [981, 0]
click at [593, 314] on label "vēl jāpiestrādā" at bounding box center [781, 313] width 787 height 41
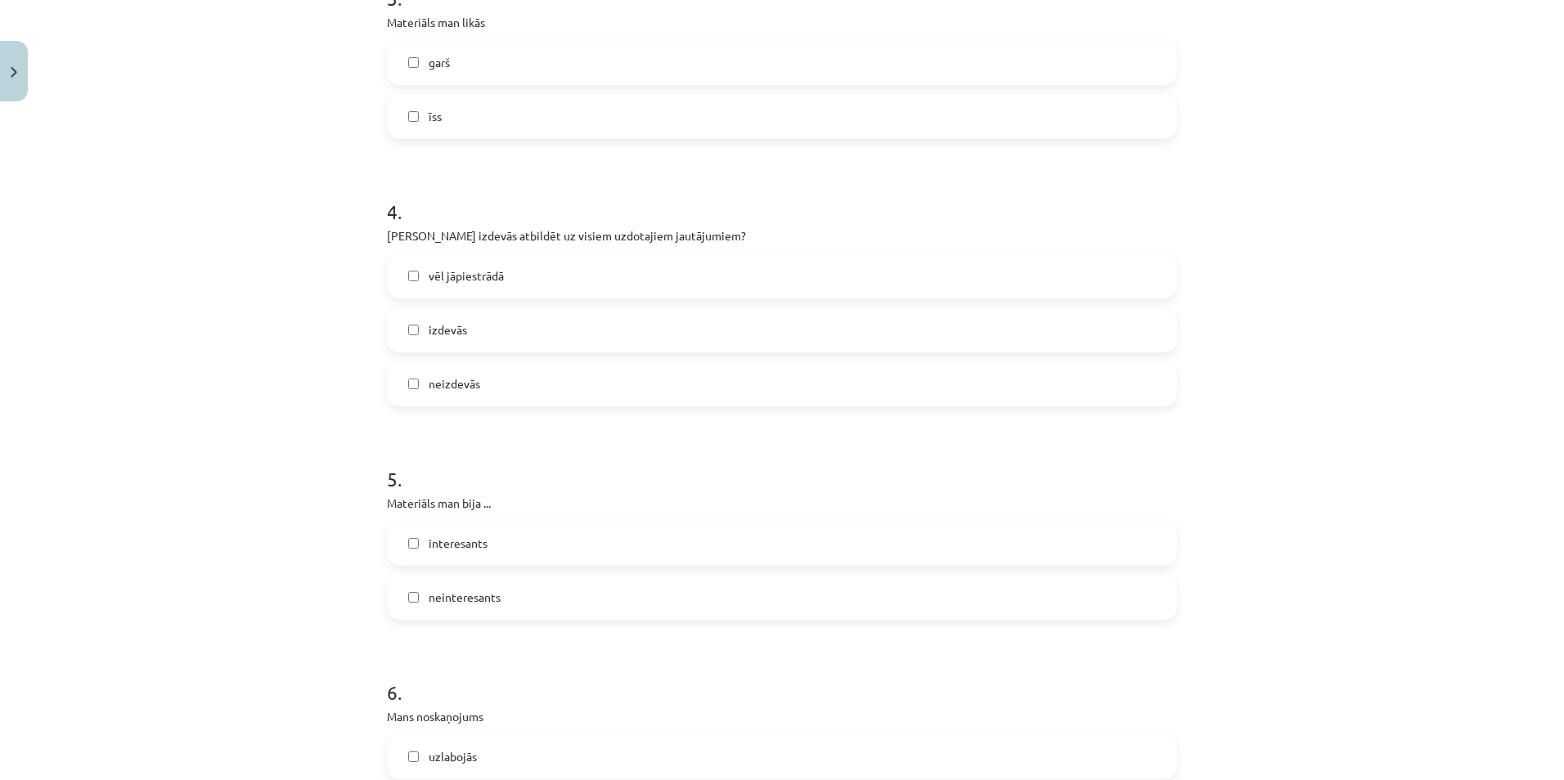
scroll to position [1145, 0]
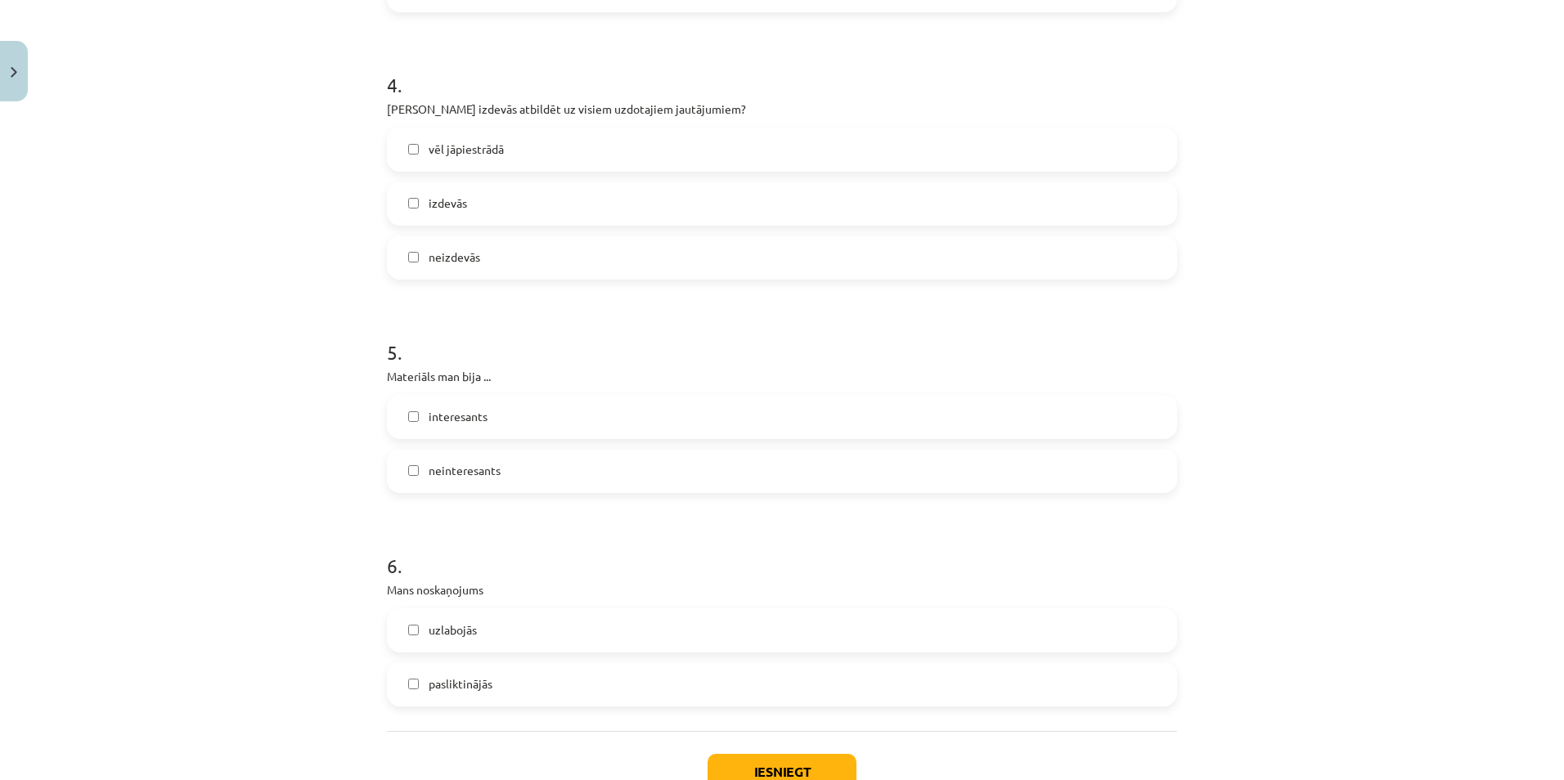
click at [577, 469] on label "neinteresants" at bounding box center [781, 471] width 787 height 41
click at [596, 416] on label "interesants" at bounding box center [781, 417] width 787 height 41
click at [582, 465] on label "neinteresants" at bounding box center [781, 471] width 787 height 41
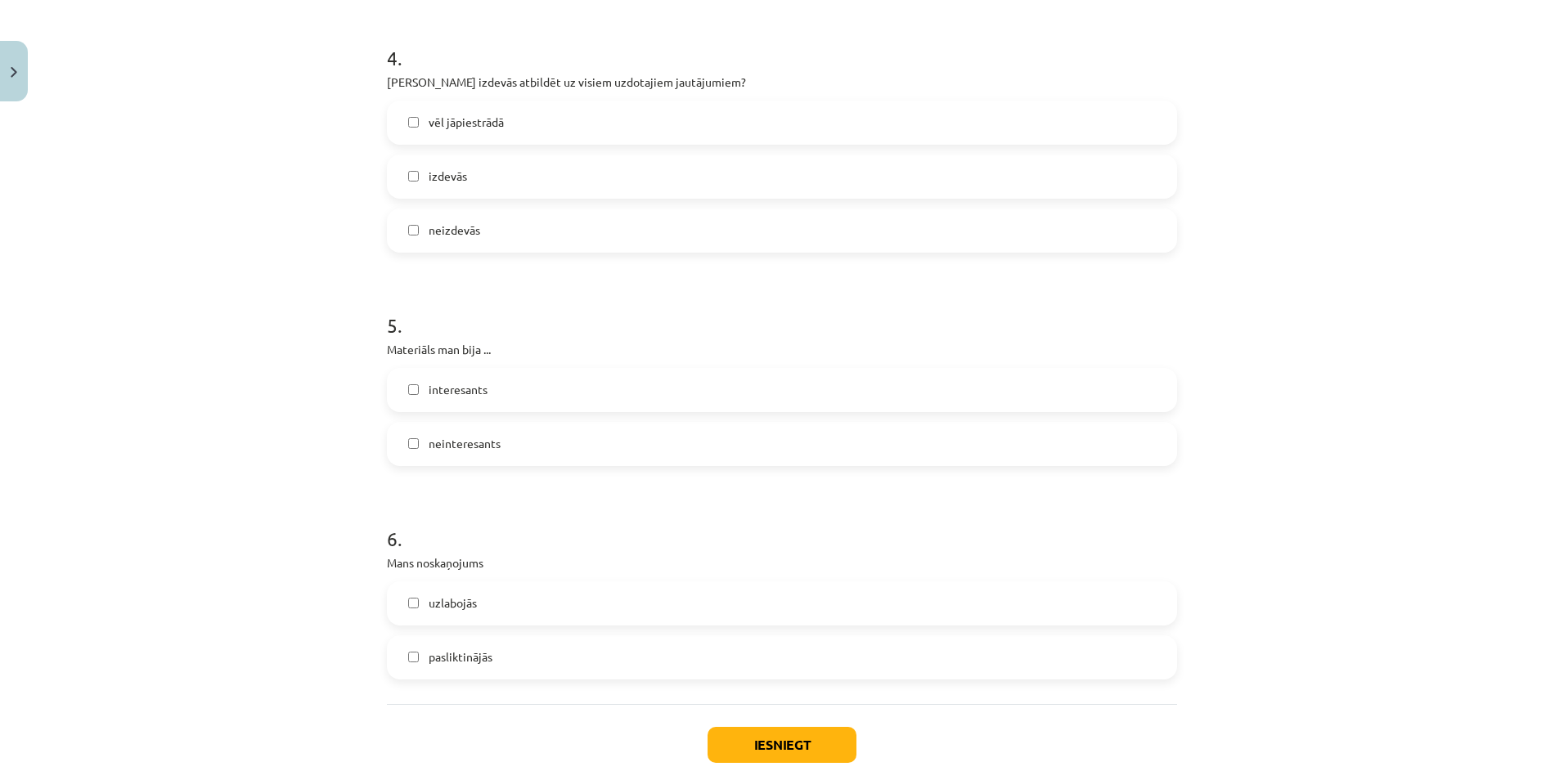
scroll to position [1227, 0]
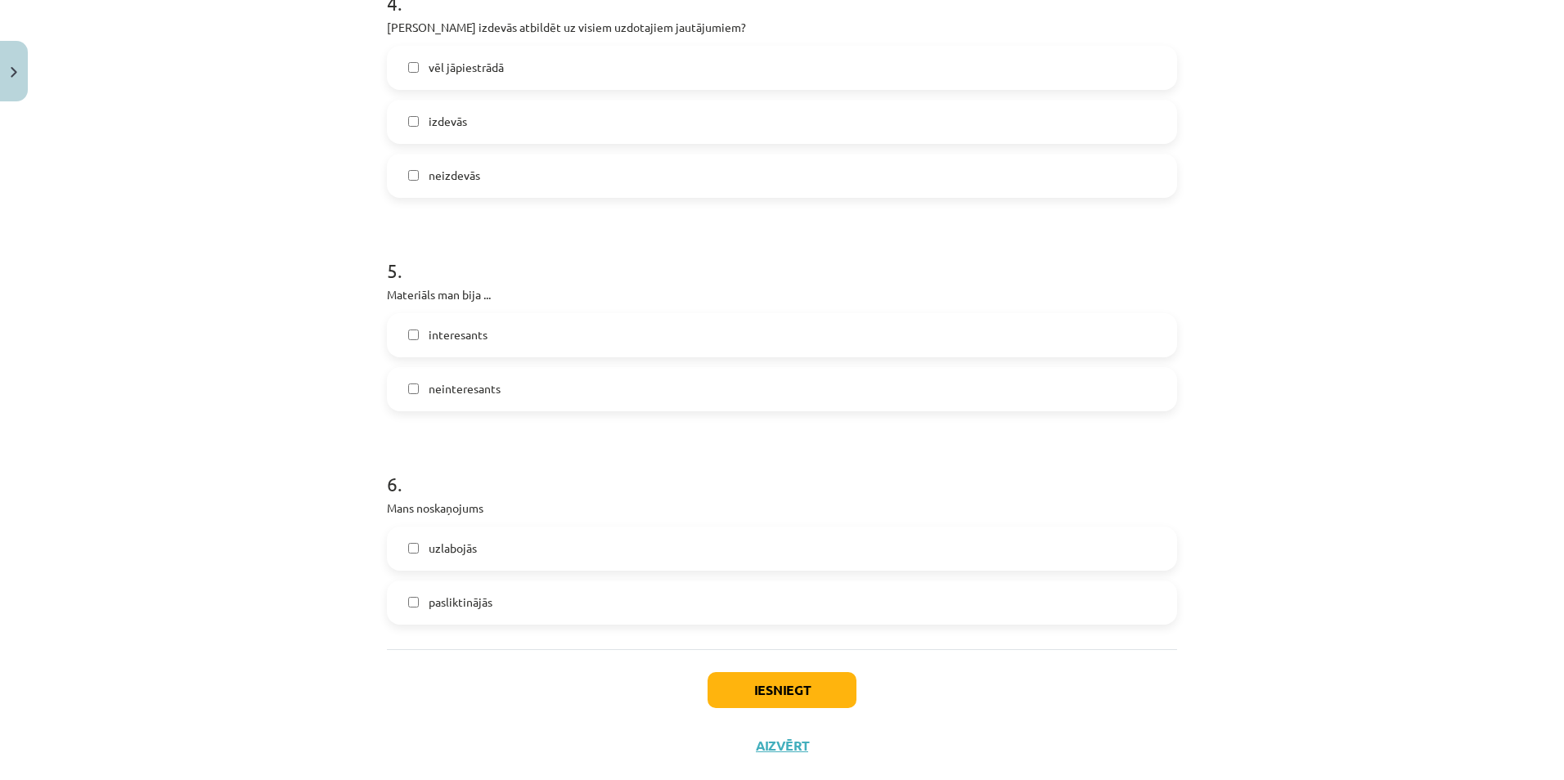
click at [554, 604] on label "pasliktinājās" at bounding box center [781, 602] width 787 height 41
click at [753, 691] on button "Iesniegt" at bounding box center [781, 690] width 149 height 36
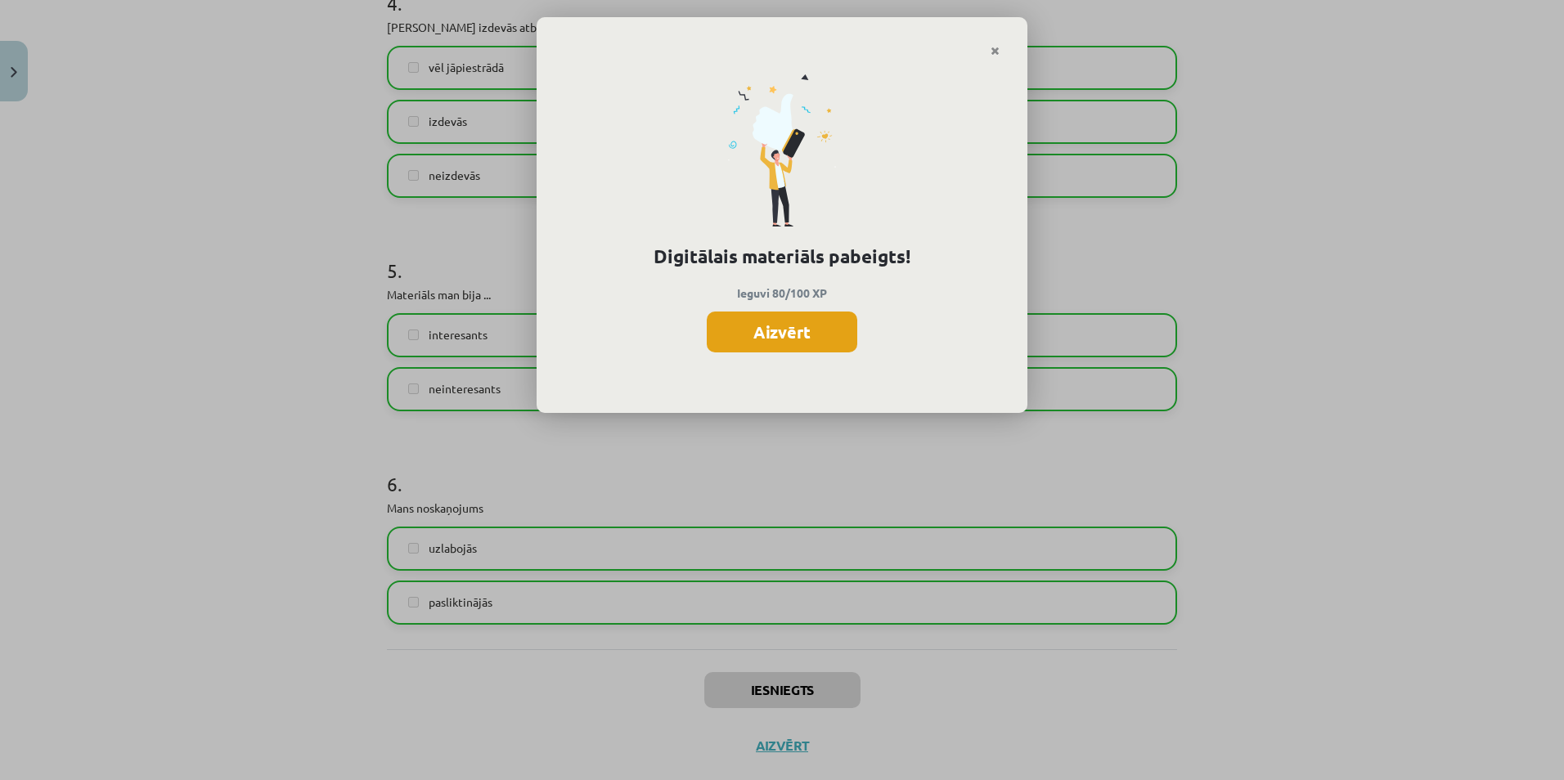
click at [782, 334] on button "Aizvērt" at bounding box center [782, 332] width 150 height 41
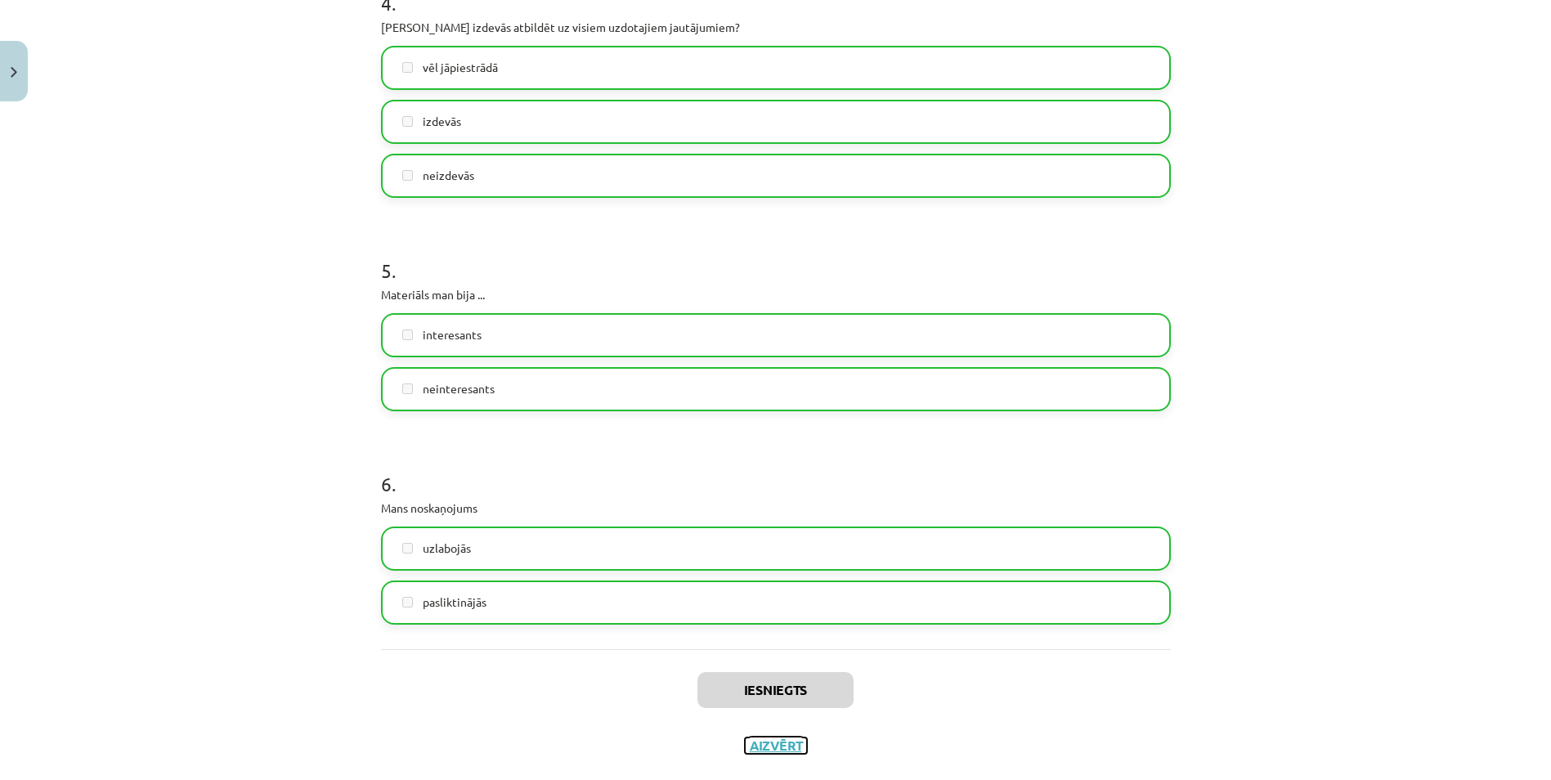
click at [792, 747] on button "Aizvērt" at bounding box center [776, 746] width 62 height 16
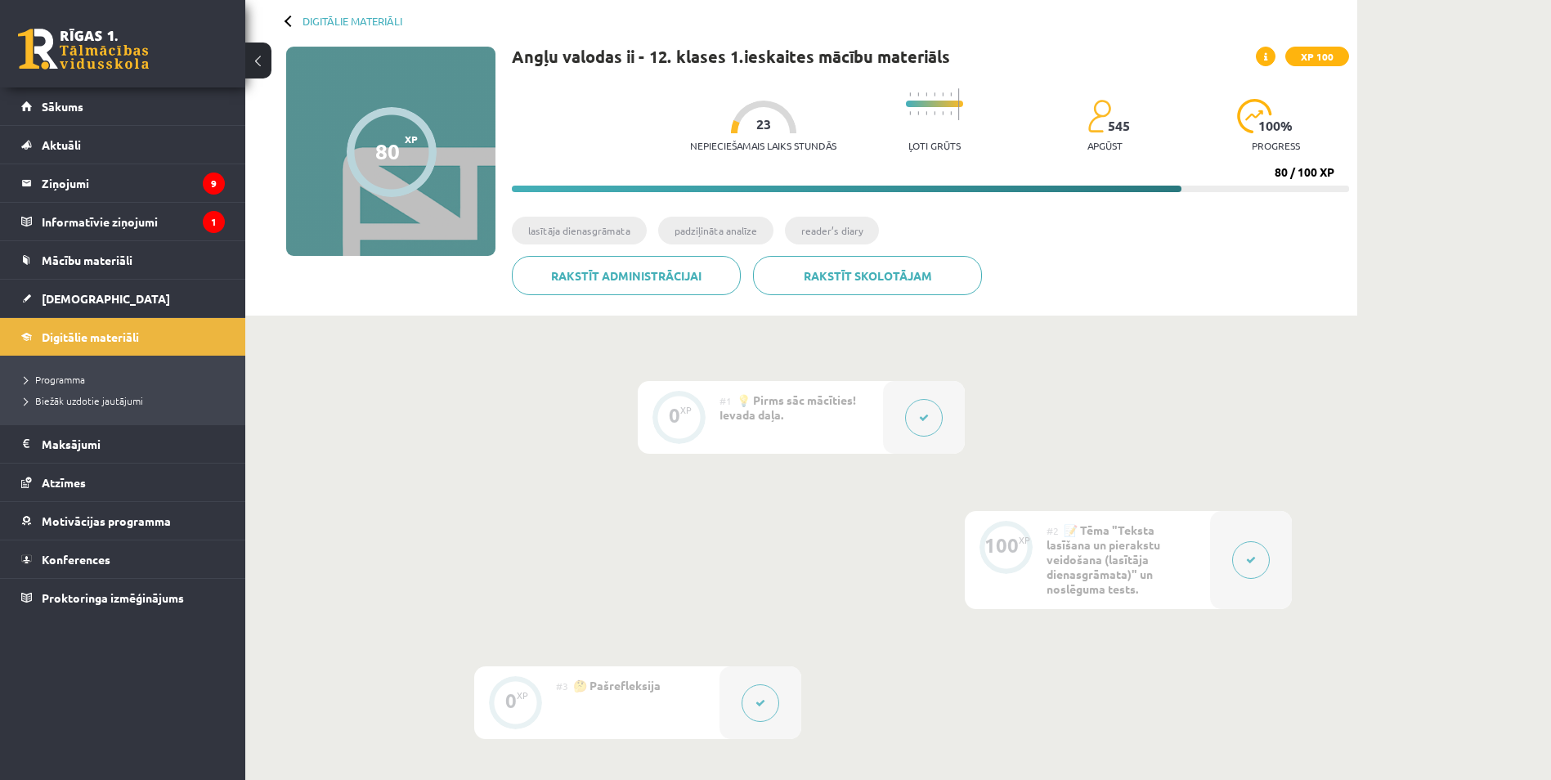
click at [886, 433] on div at bounding box center [924, 417] width 82 height 73
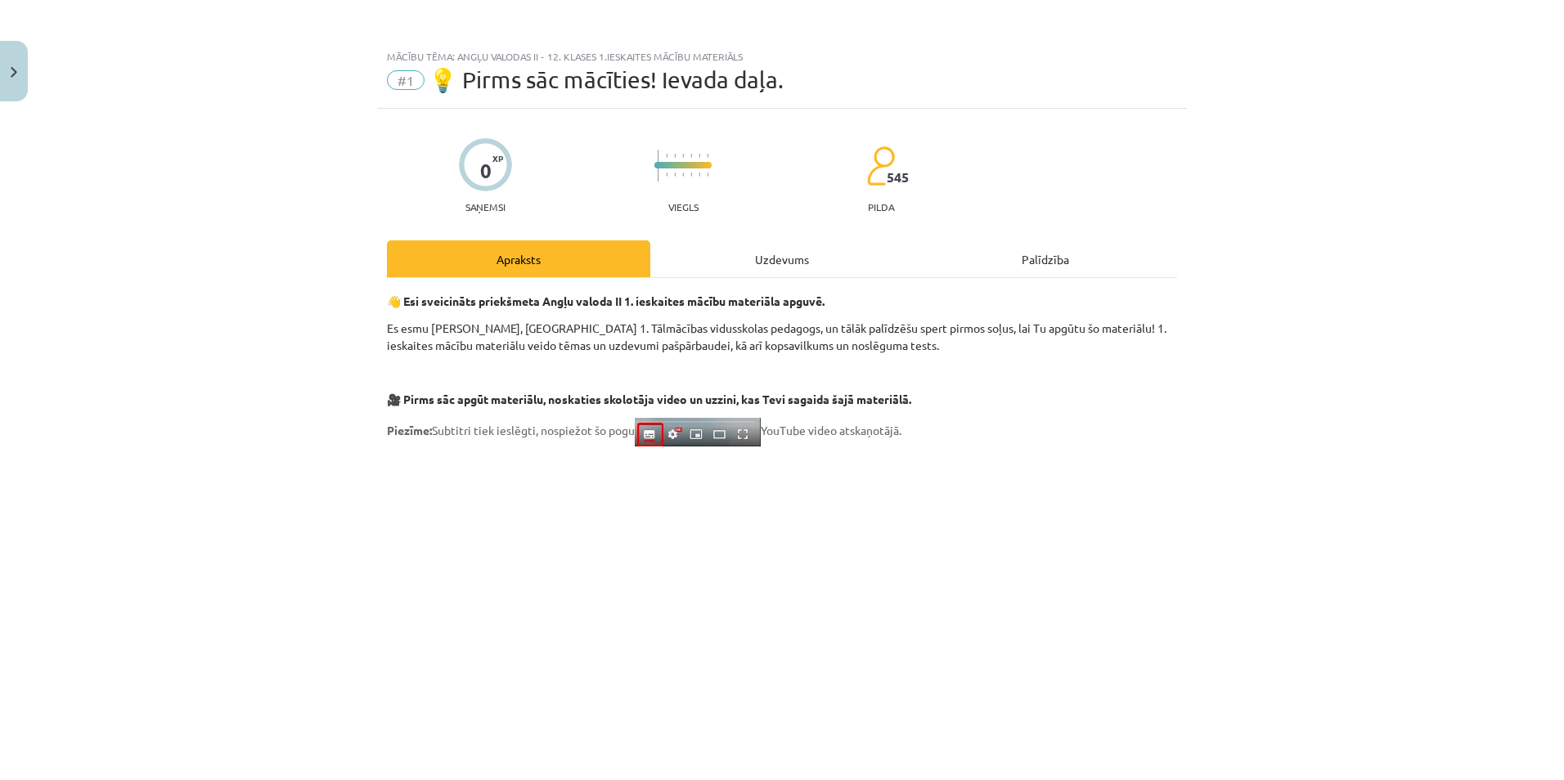
click at [908, 424] on div "Mācību tēma: Angļu valodas ii - 12. klases 1.ieskaites mācību materiāls #1 💡 Pi…" at bounding box center [782, 390] width 1564 height 780
click at [756, 272] on div "Uzdevums" at bounding box center [781, 258] width 263 height 37
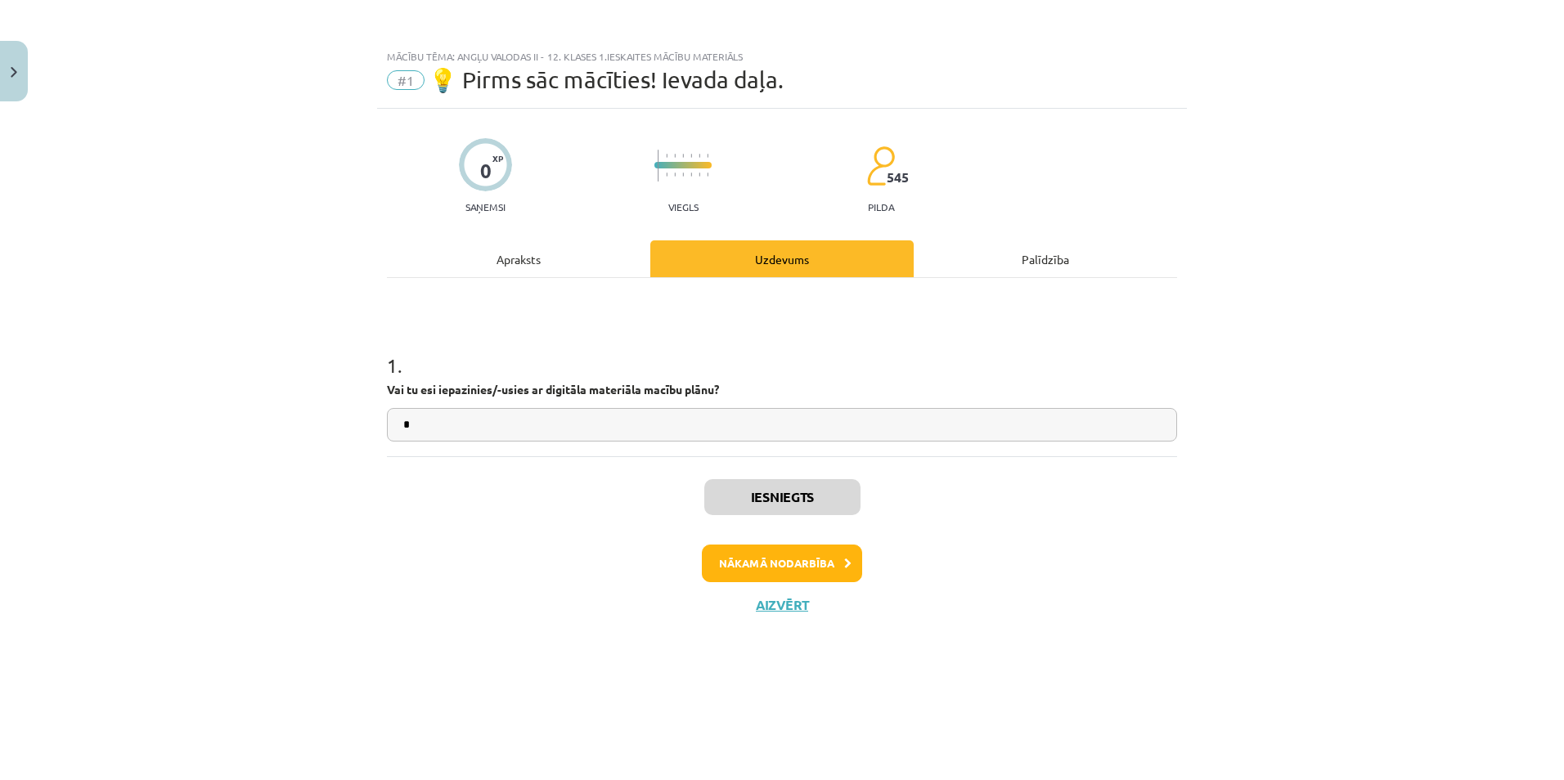
click at [591, 273] on div "Apraksts" at bounding box center [518, 258] width 263 height 37
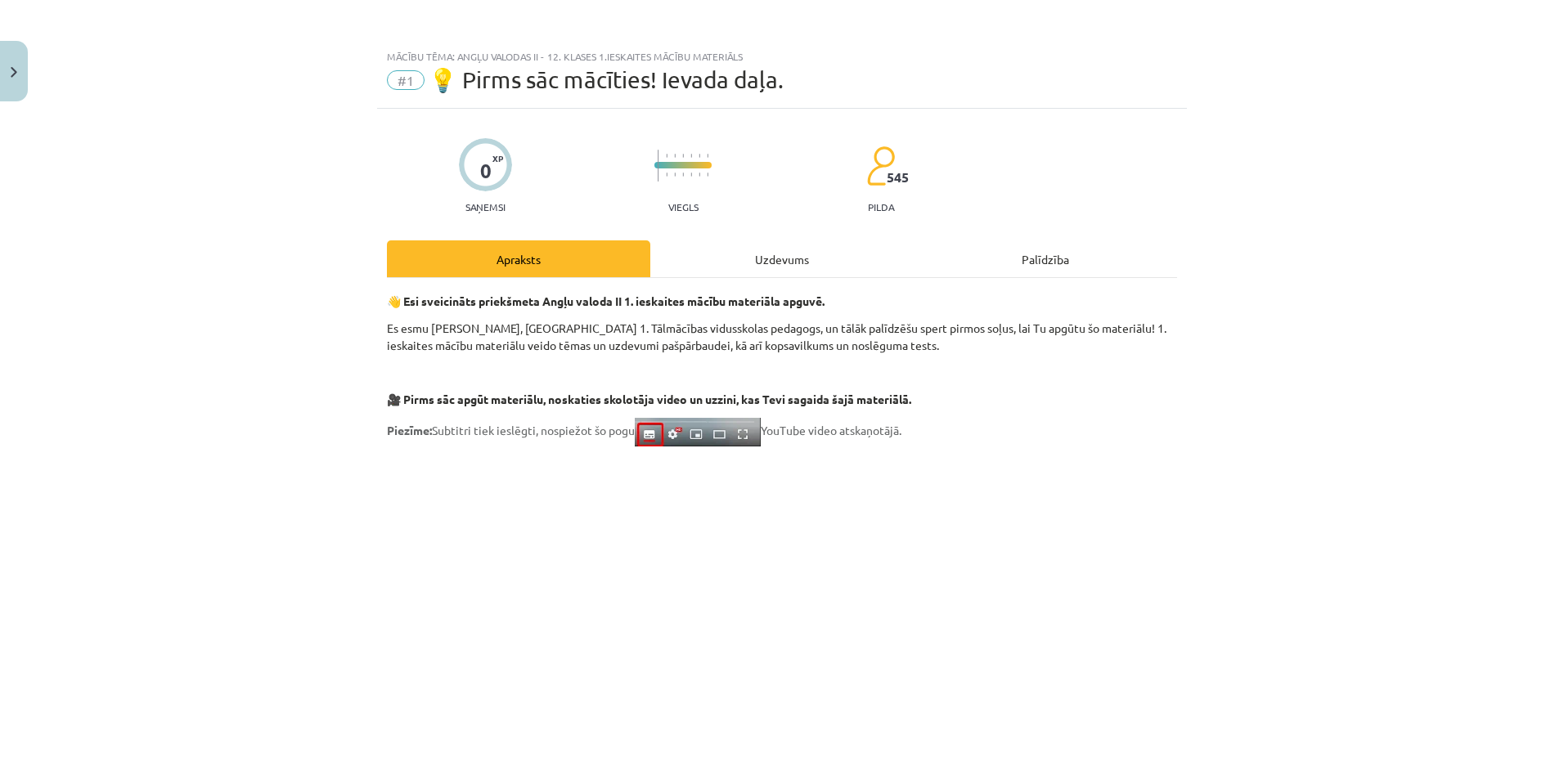
drag, startPoint x: 1268, startPoint y: 538, endPoint x: 1288, endPoint y: 545, distance: 21.0
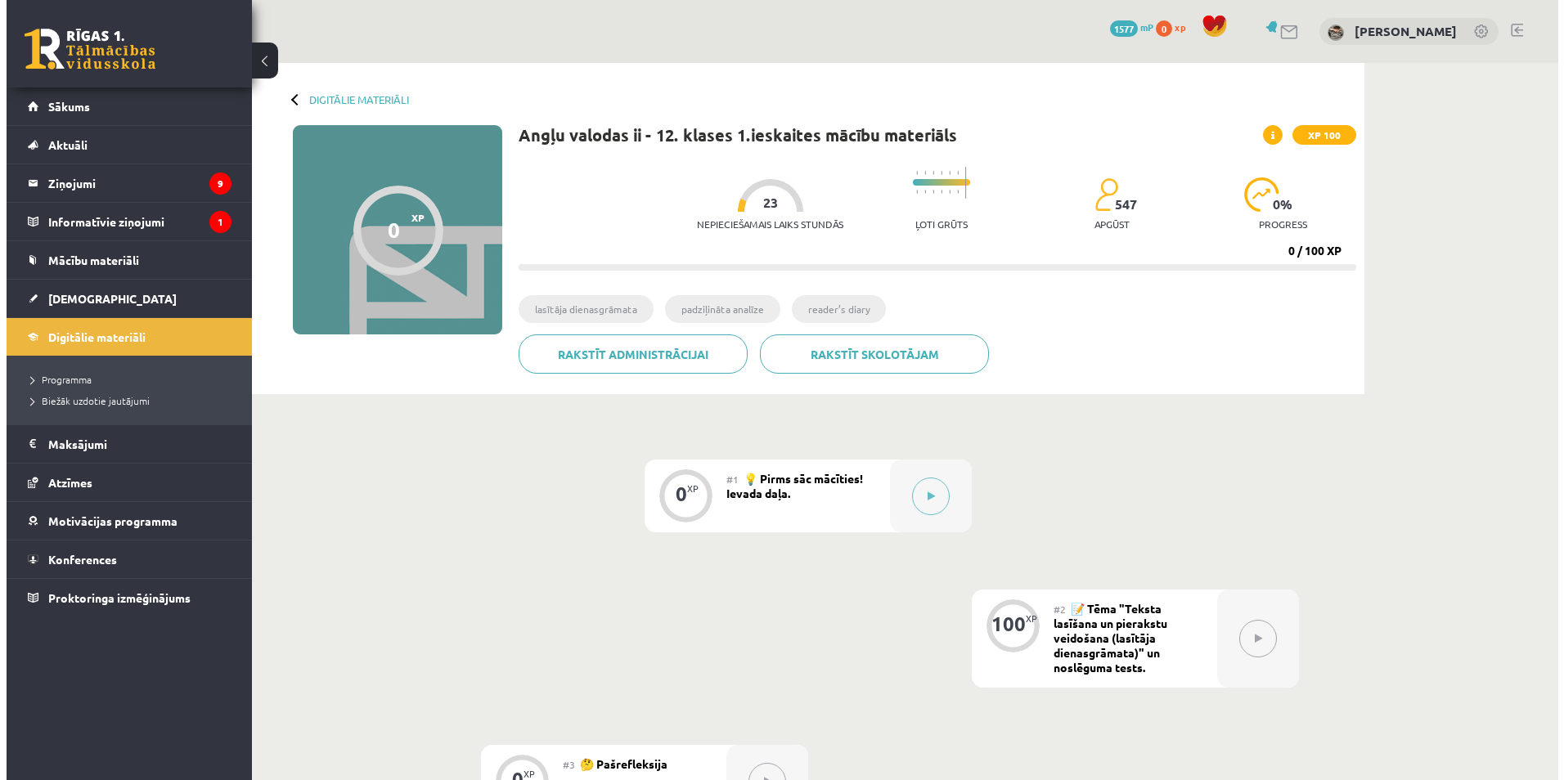
scroll to position [245, 0]
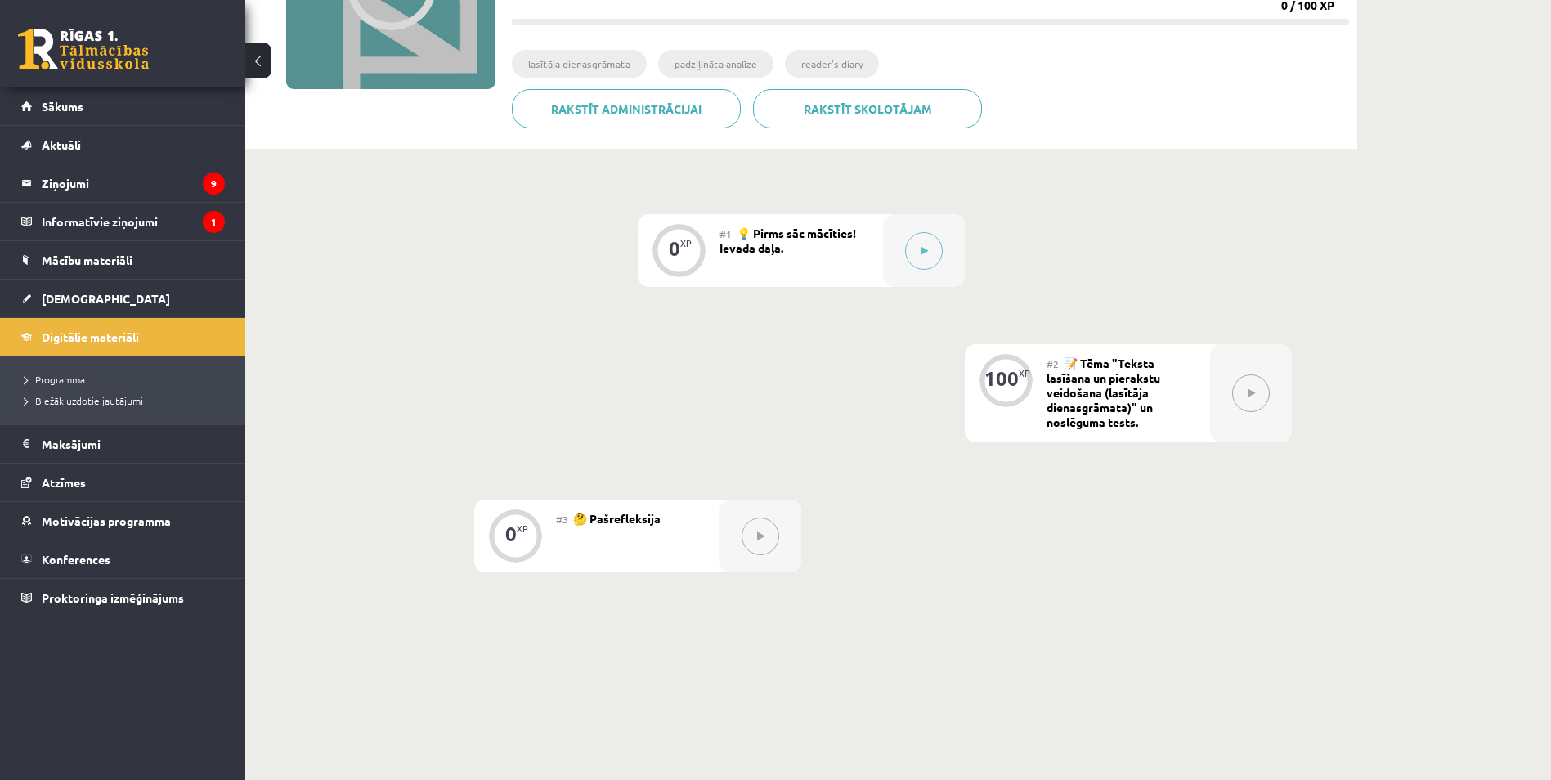
click at [1156, 376] on span "📝 Tēma "Teksta lasīšana un pierakstu veidošana (lasītāja dienasgrāmata)" un nos…" at bounding box center [1104, 393] width 114 height 74
click at [1222, 386] on div at bounding box center [1251, 393] width 82 height 98
click at [1252, 392] on icon at bounding box center [1251, 393] width 7 height 10
click at [978, 386] on div "100 XP" at bounding box center [1006, 393] width 82 height 98
click at [1003, 372] on div "100" at bounding box center [1002, 378] width 34 height 15
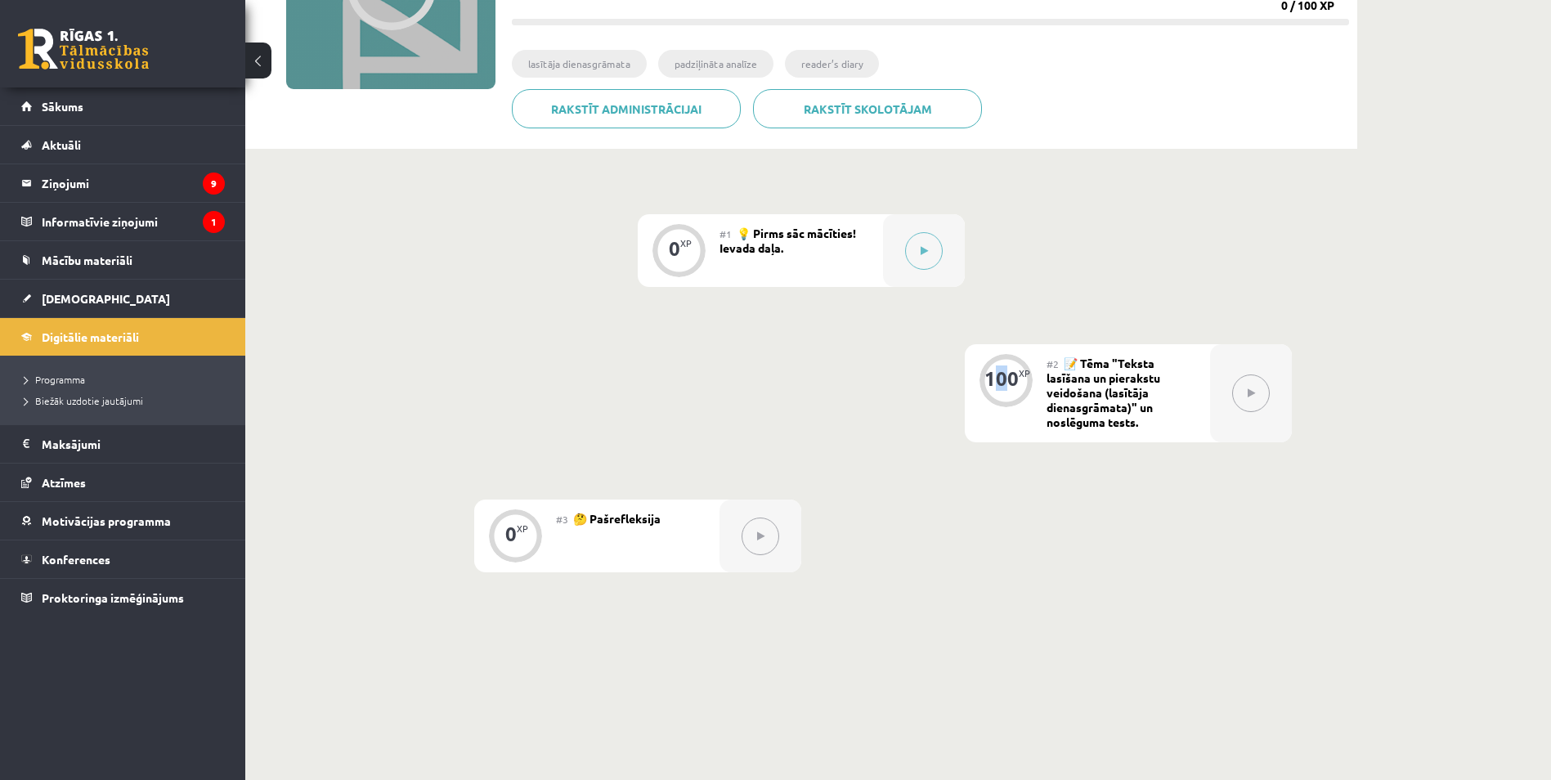
drag, startPoint x: 1003, startPoint y: 372, endPoint x: 1219, endPoint y: 386, distance: 216.3
click at [1219, 386] on div at bounding box center [1251, 393] width 82 height 98
click at [1263, 393] on button at bounding box center [1251, 394] width 38 height 38
drag, startPoint x: 1263, startPoint y: 393, endPoint x: 1251, endPoint y: 393, distance: 12.3
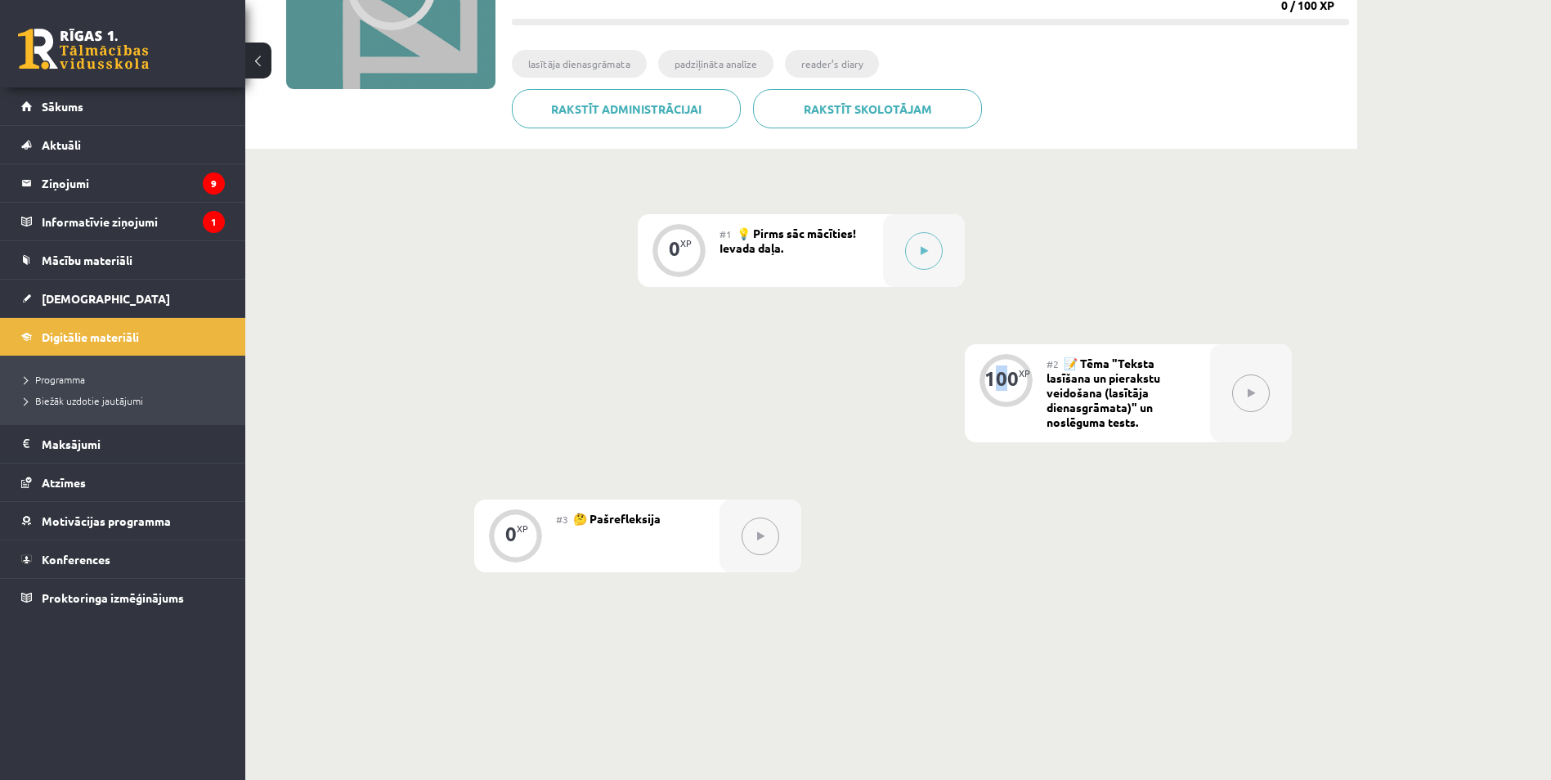
click at [1263, 393] on button at bounding box center [1251, 394] width 38 height 38
click at [936, 214] on div "0 XP #1 💡 Pirms sāc mācīties! Ievada daļa. 100 XP #2 📝 Tēma "Teksta lasīšana un…" at bounding box center [801, 422] width 1112 height 546
drag, startPoint x: 936, startPoint y: 215, endPoint x: 934, endPoint y: 230, distance: 14.9
click at [934, 230] on div at bounding box center [924, 250] width 82 height 73
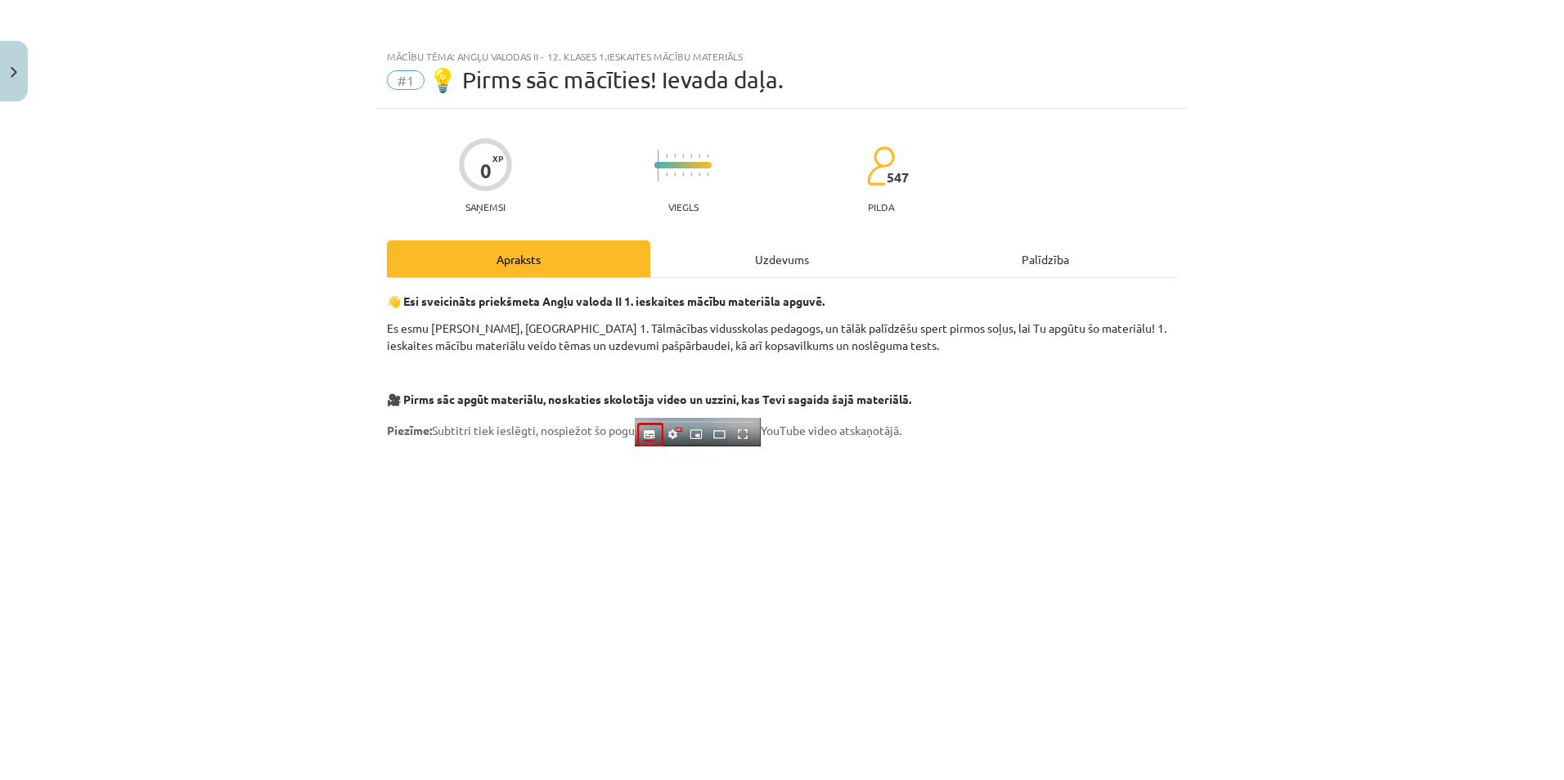
click at [823, 254] on div "Uzdevums" at bounding box center [781, 258] width 263 height 37
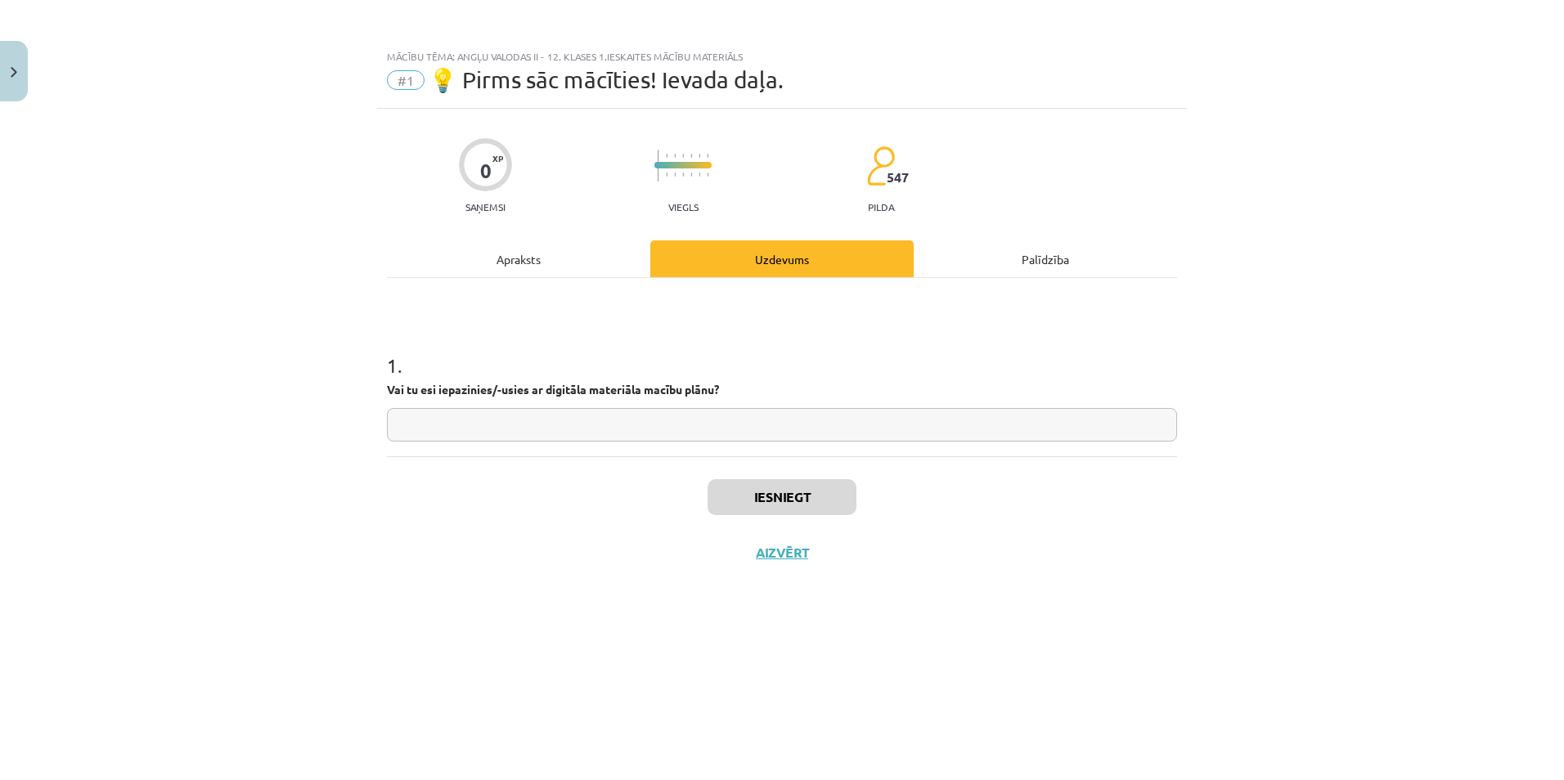
click at [609, 261] on div "Apraksts" at bounding box center [518, 258] width 263 height 37
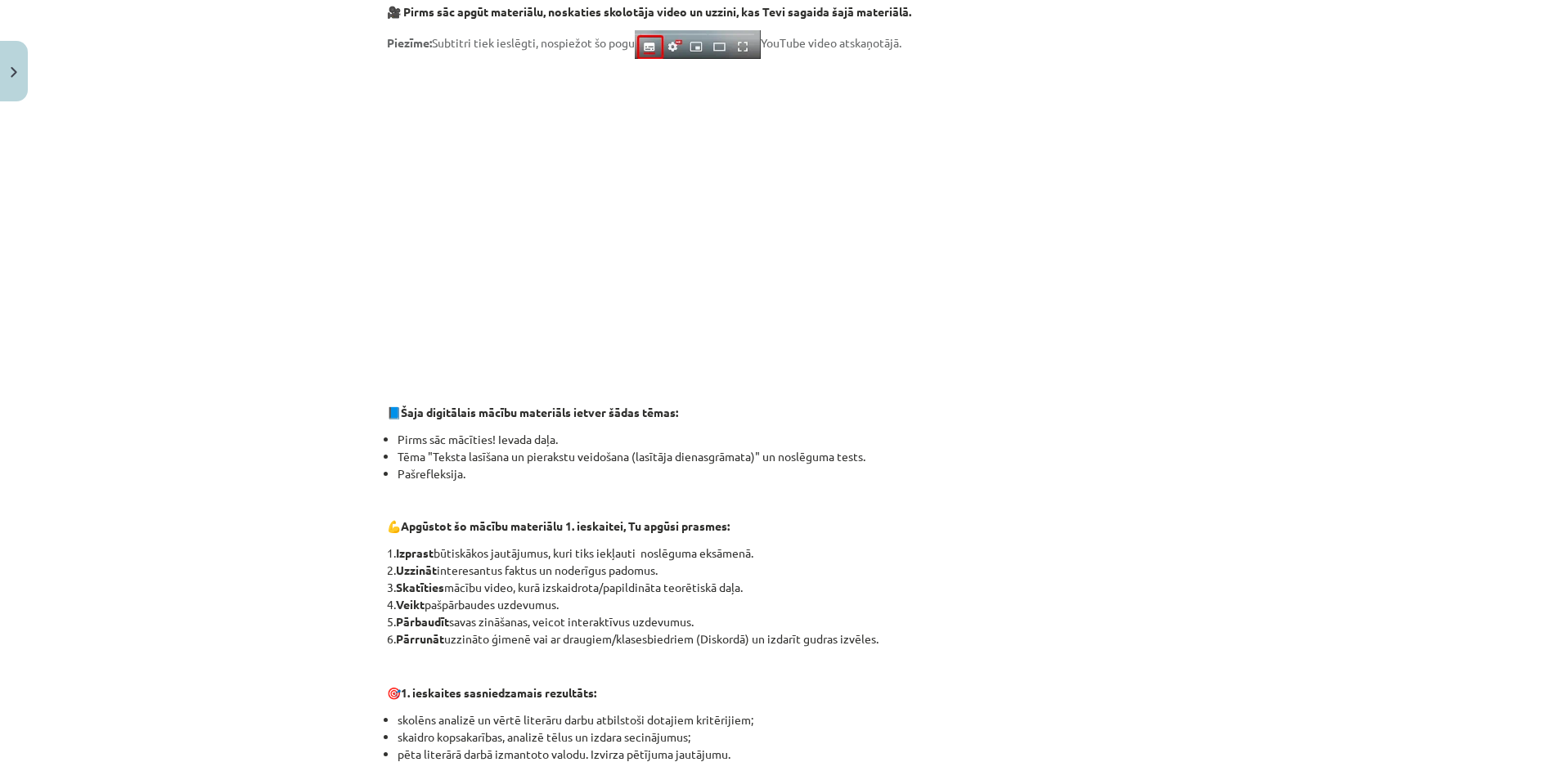
scroll to position [124, 0]
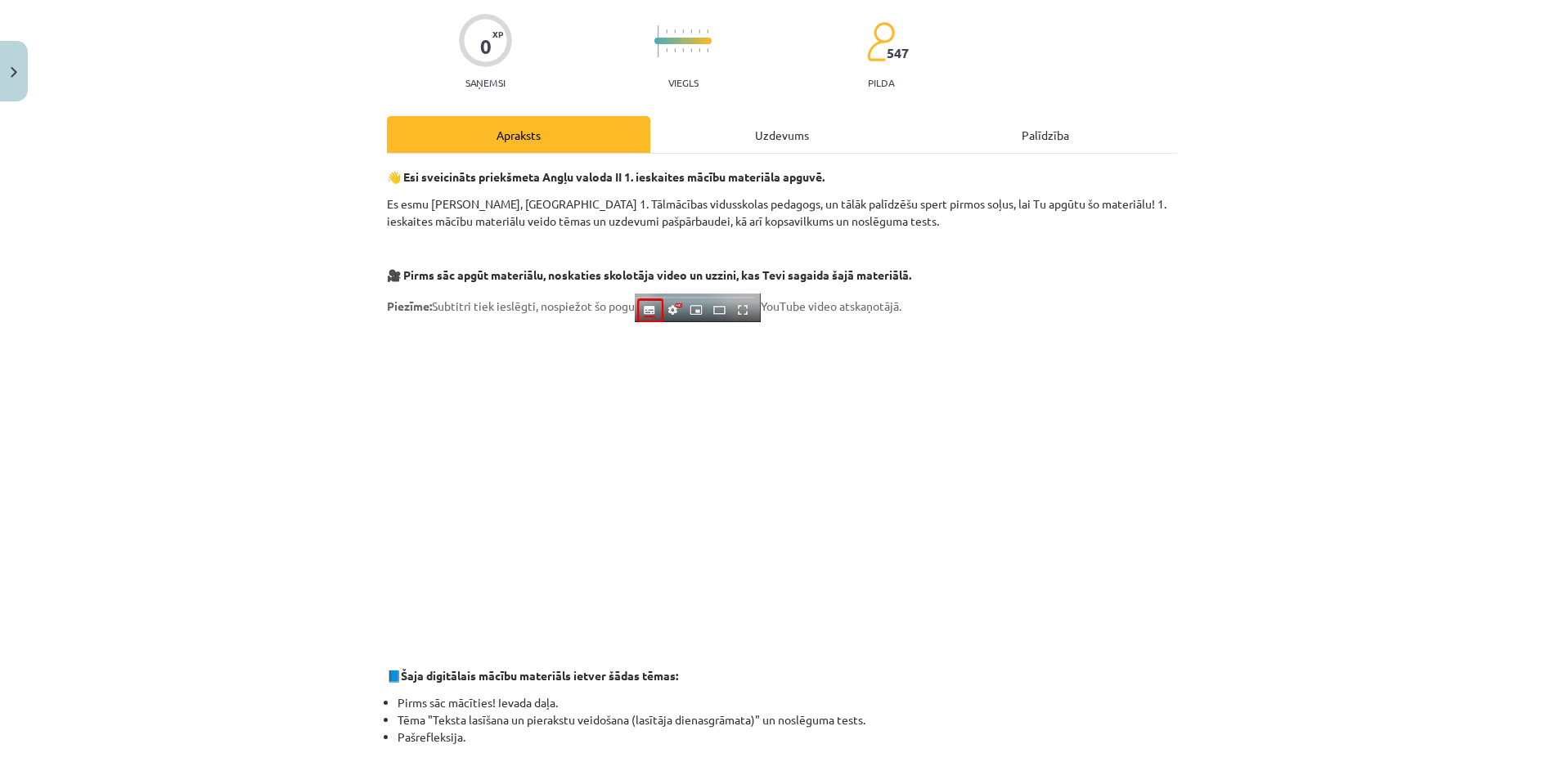
click at [757, 164] on div "👋 Esi sveicināts priekšmeta Angļu valoda II 1. ieskaites mācību materiāla apguv…" at bounding box center [782, 793] width 790 height 1278
click at [775, 141] on div "Uzdevums" at bounding box center [781, 134] width 263 height 37
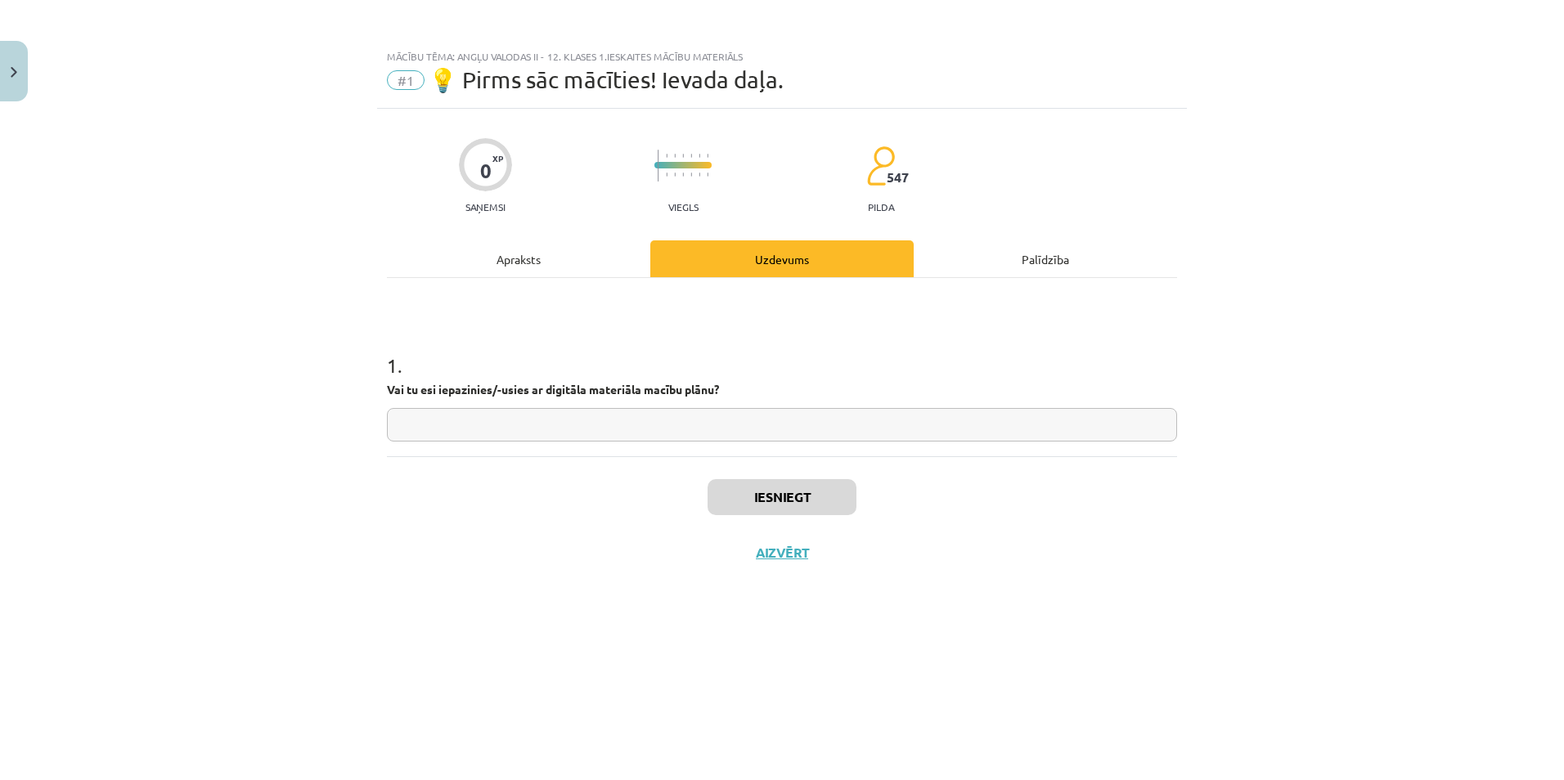
click at [990, 277] on hr at bounding box center [782, 277] width 790 height 1
click at [990, 258] on div "Palīdzība" at bounding box center [1044, 258] width 263 height 37
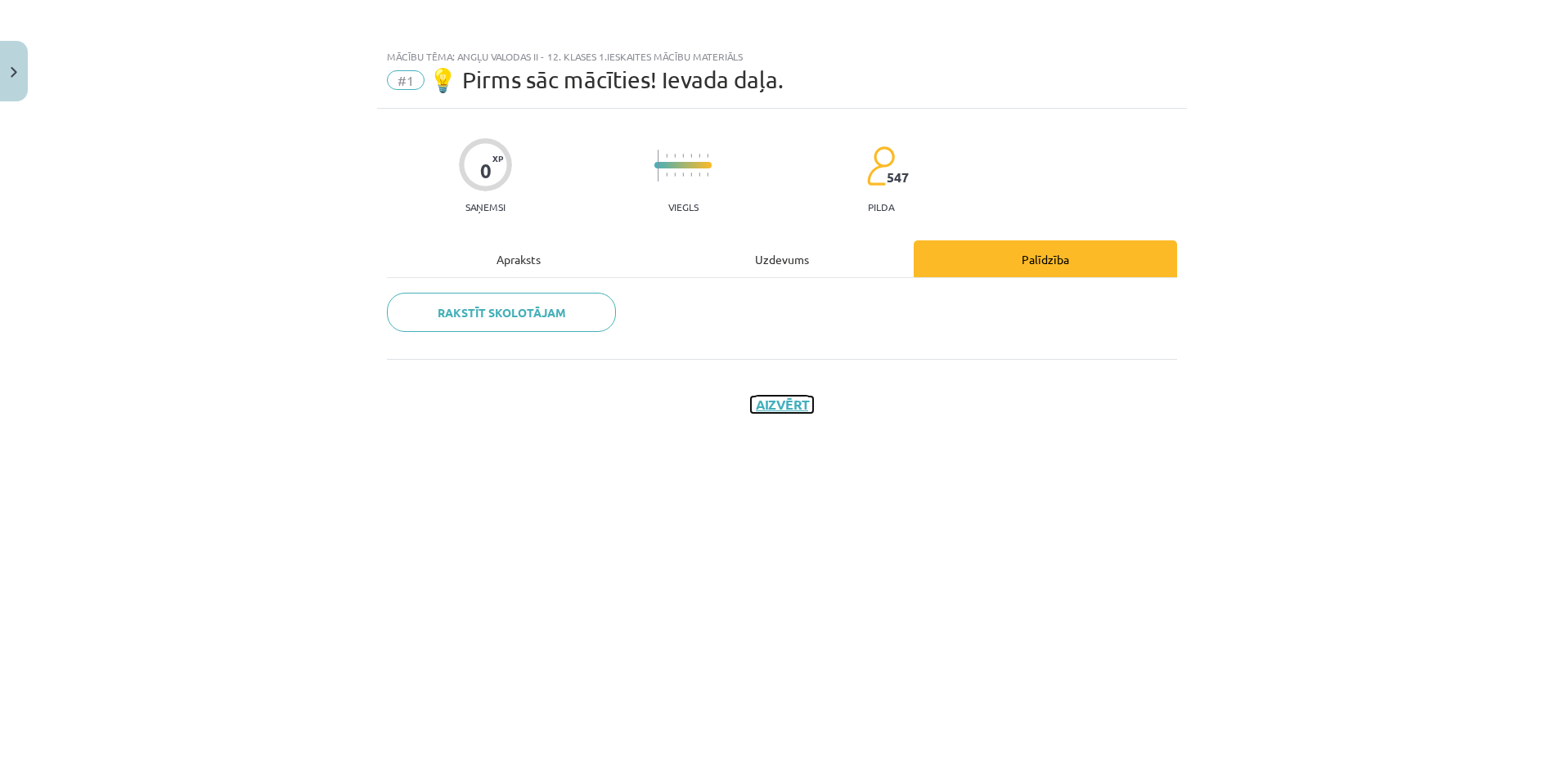
click at [795, 402] on button "Aizvērt" at bounding box center [782, 405] width 62 height 16
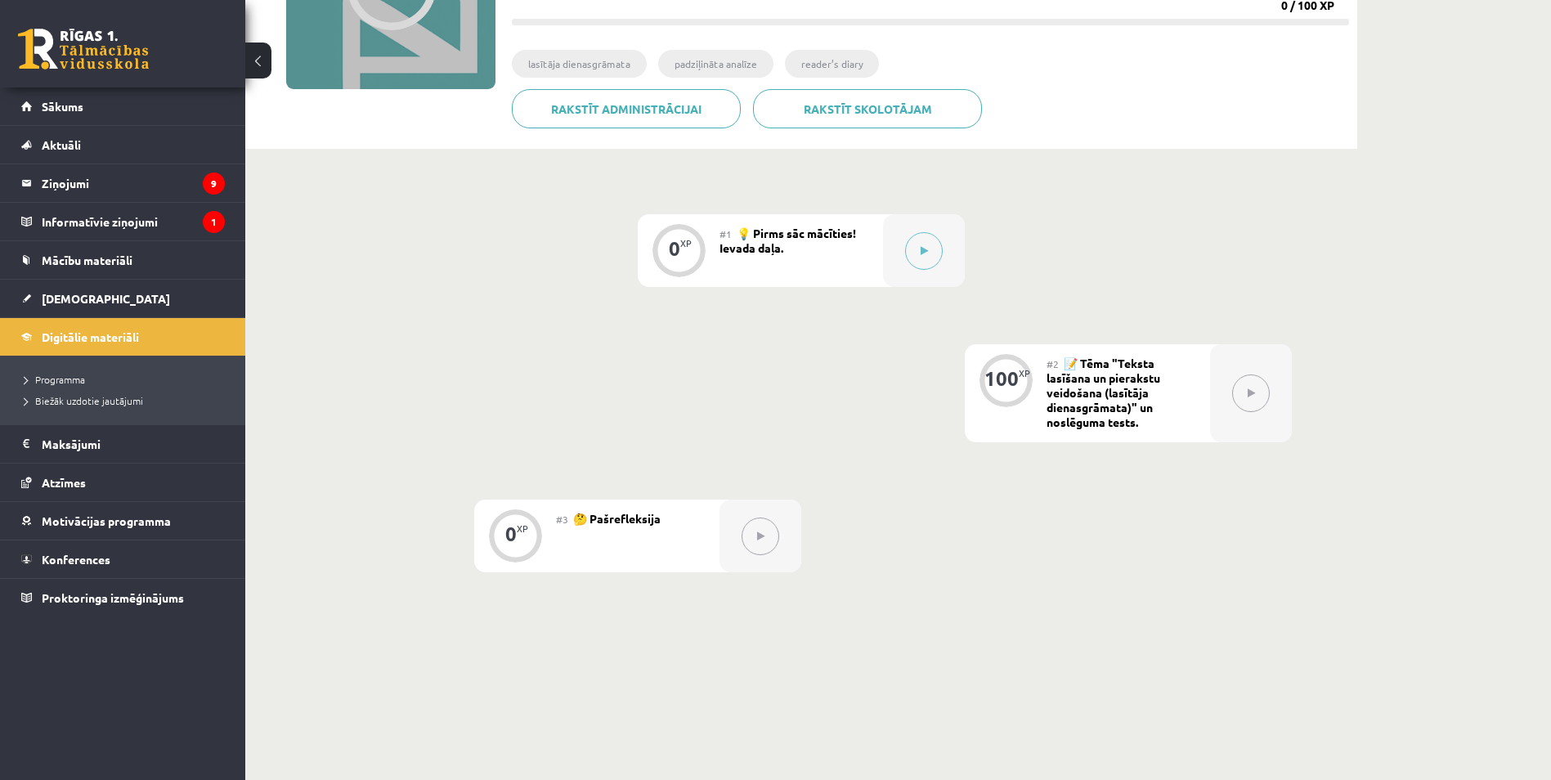
click at [1146, 376] on span "📝 Tēma "Teksta lasīšana un pierakstu veidošana (lasītāja dienasgrāmata)" un nos…" at bounding box center [1104, 393] width 114 height 74
click at [1236, 387] on button at bounding box center [1251, 394] width 38 height 38
drag, startPoint x: 1236, startPoint y: 393, endPoint x: 1159, endPoint y: 393, distance: 76.9
click at [1235, 393] on button at bounding box center [1251, 394] width 38 height 38
click at [1082, 372] on span "📝 Tēma "Teksta lasīšana un pierakstu veidošana (lasītāja dienasgrāmata)" un nos…" at bounding box center [1104, 393] width 114 height 74
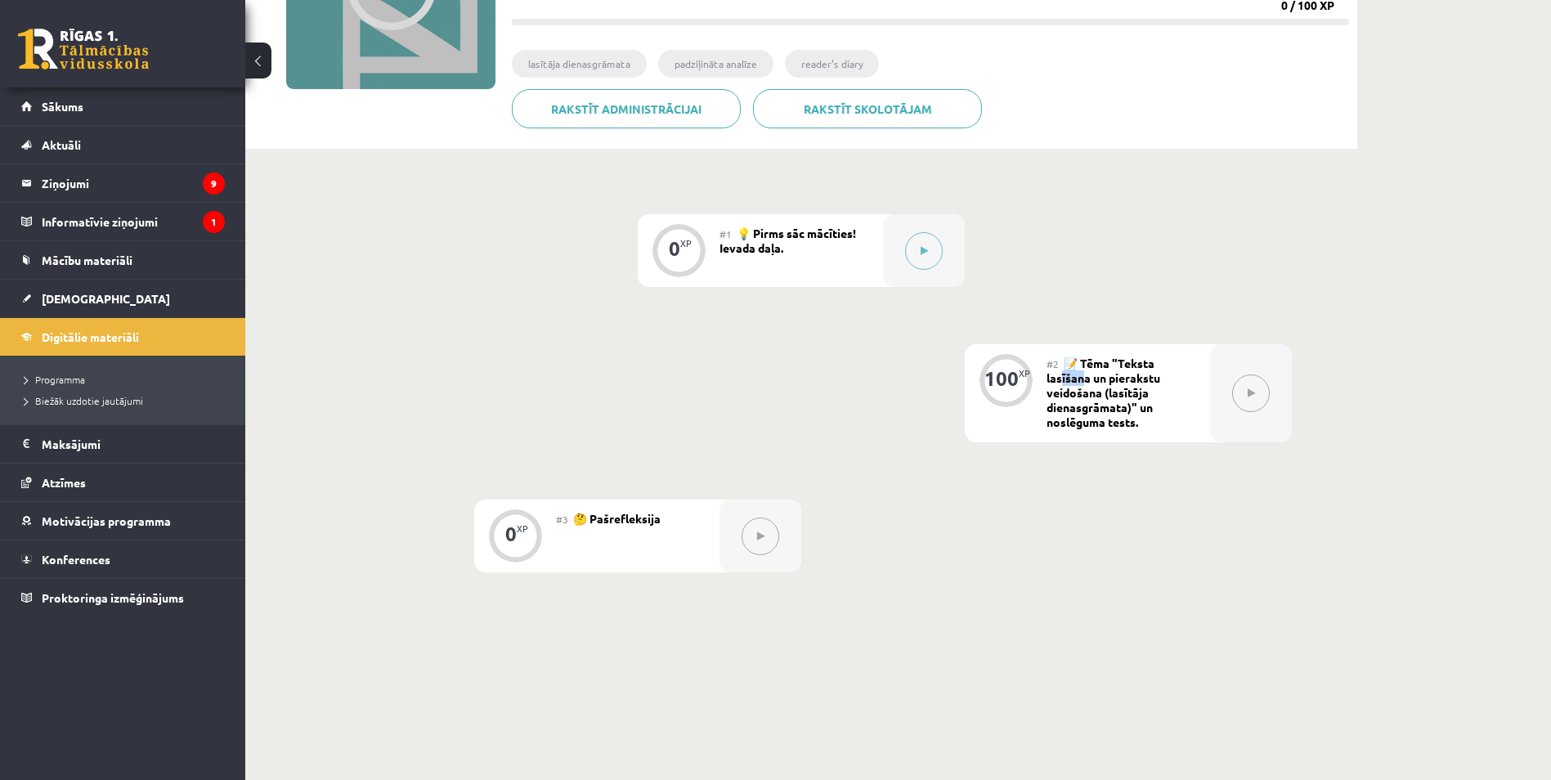
drag, startPoint x: 1083, startPoint y: 372, endPoint x: 1236, endPoint y: 388, distance: 153.7
click at [1236, 388] on button at bounding box center [1251, 394] width 38 height 38
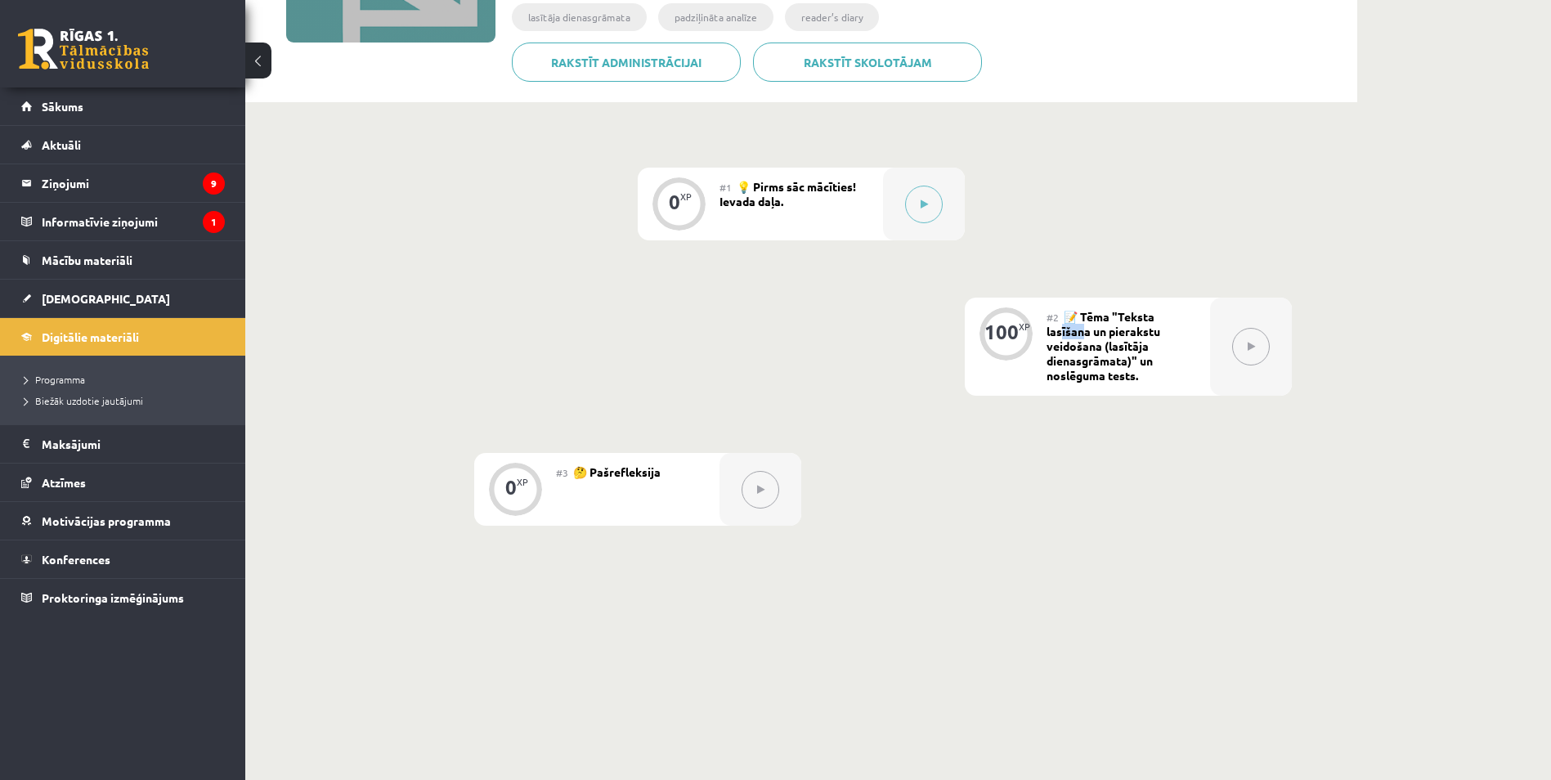
scroll to position [324, 0]
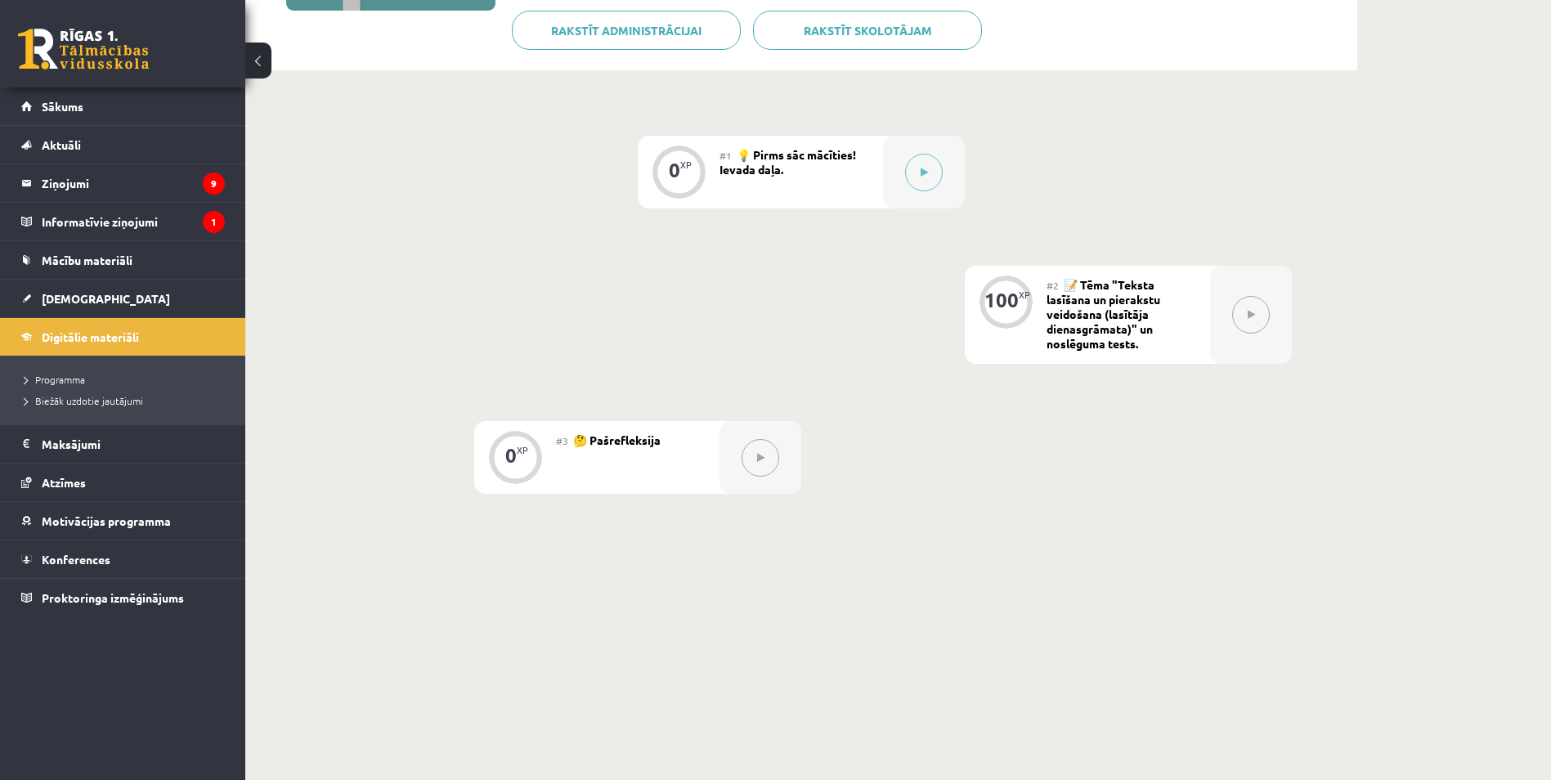
click at [1456, 209] on div "Digitālie materiāli 0 XP XP 100 0 / 100 XP Angļu valodas ii - 12. klases 1.iesk…" at bounding box center [898, 177] width 1306 height 877
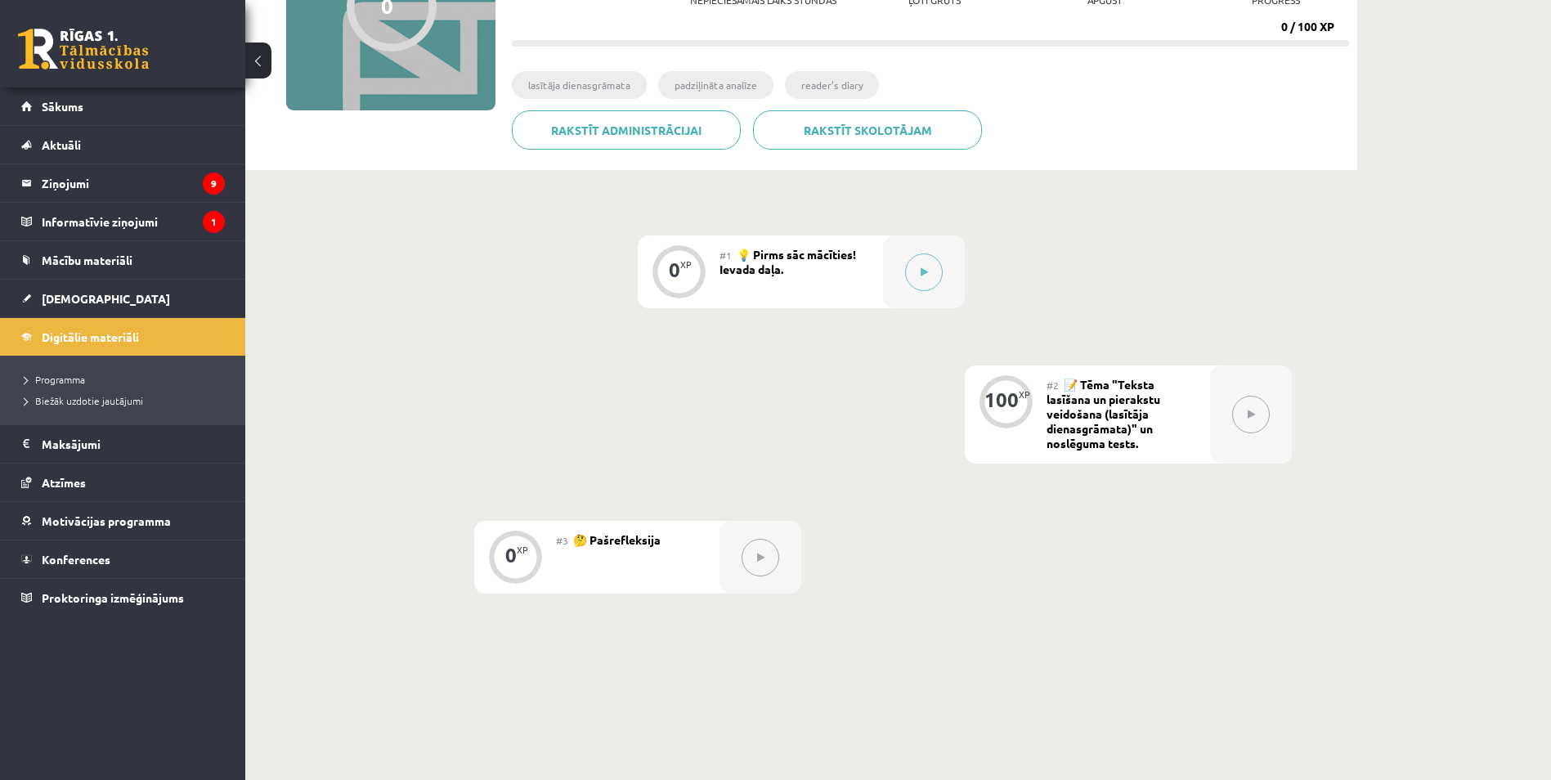
scroll to position [0, 0]
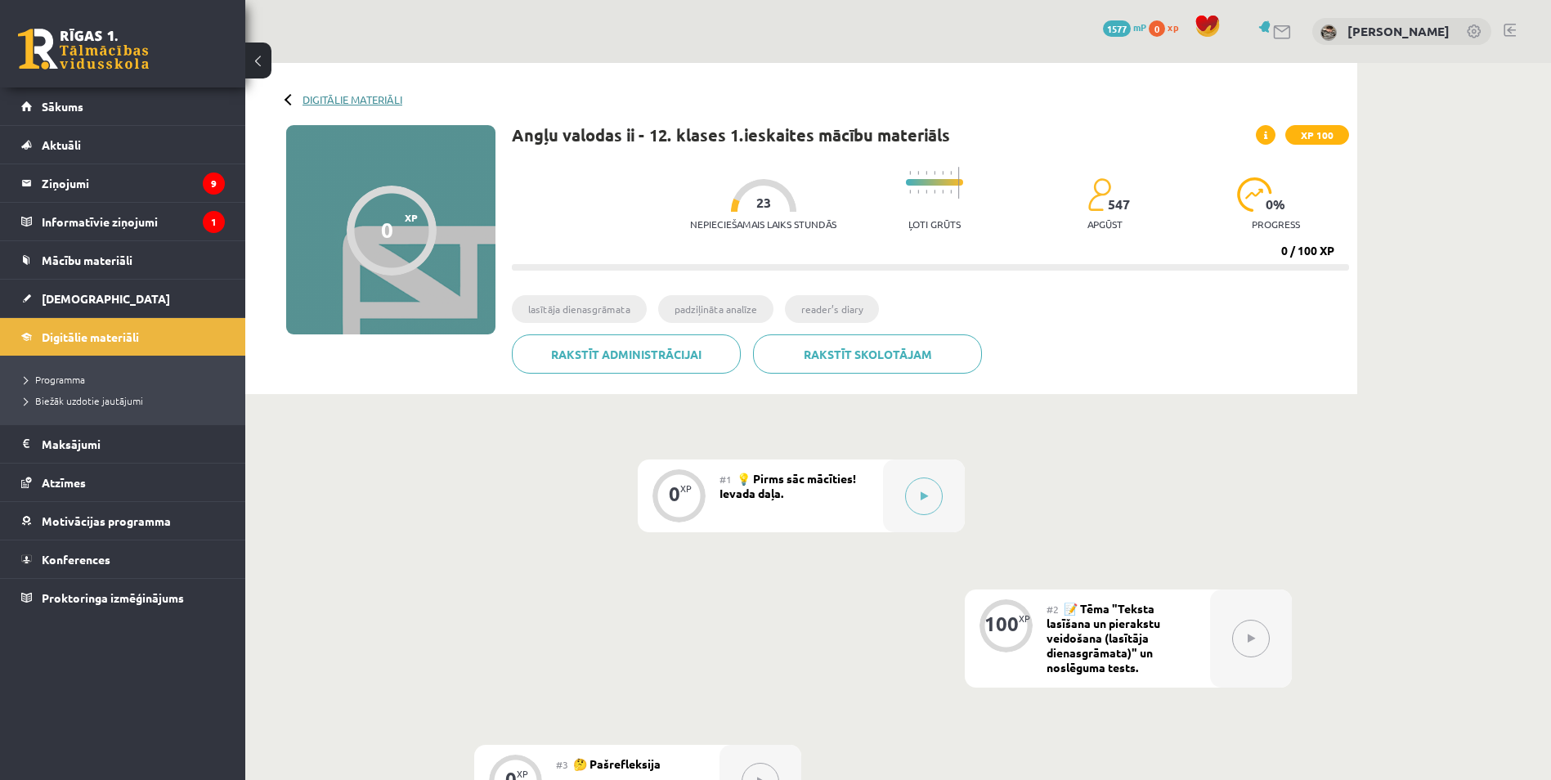
click at [357, 98] on link "Digitālie materiāli" at bounding box center [353, 99] width 100 height 12
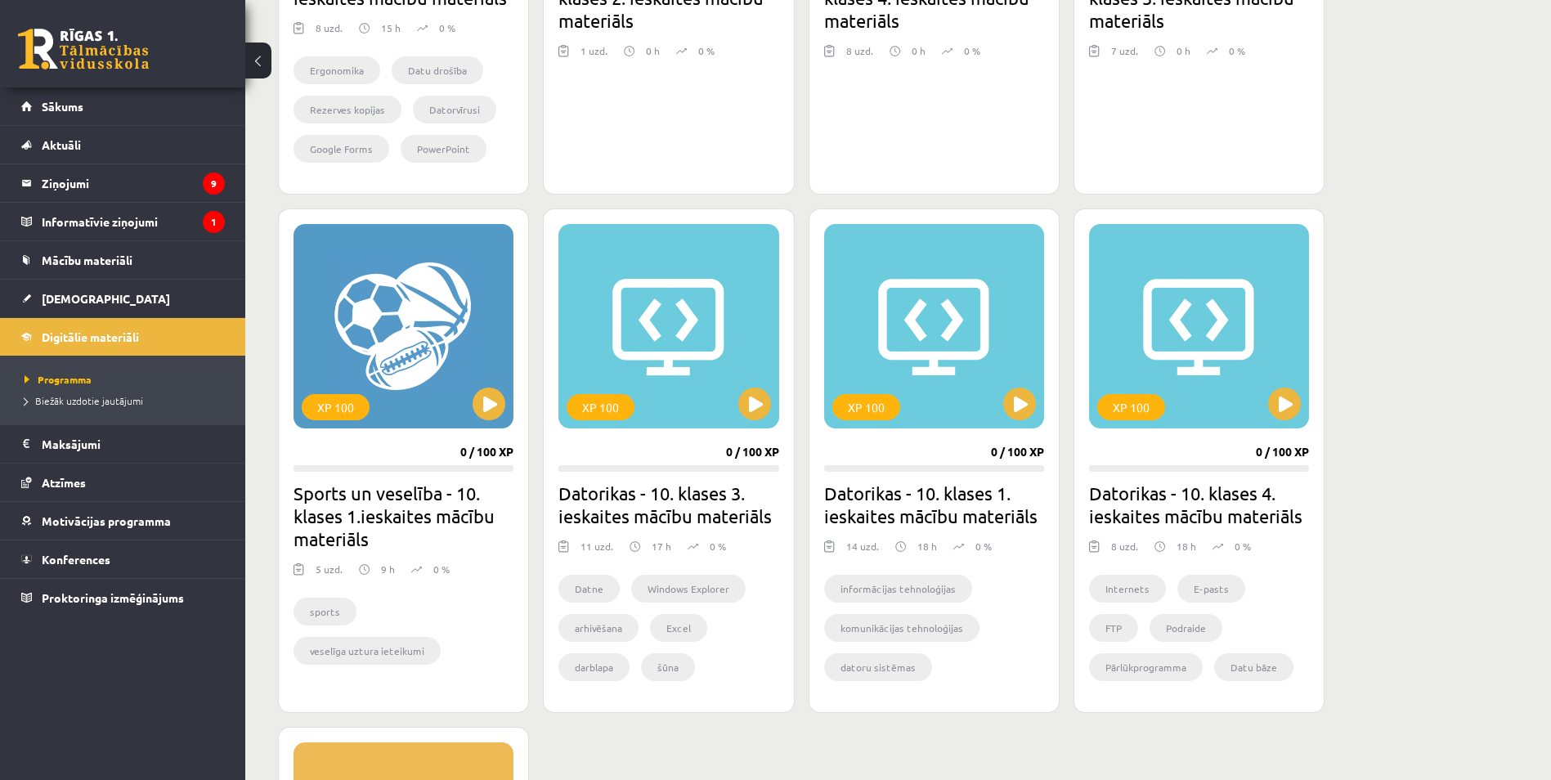
scroll to position [1145, 0]
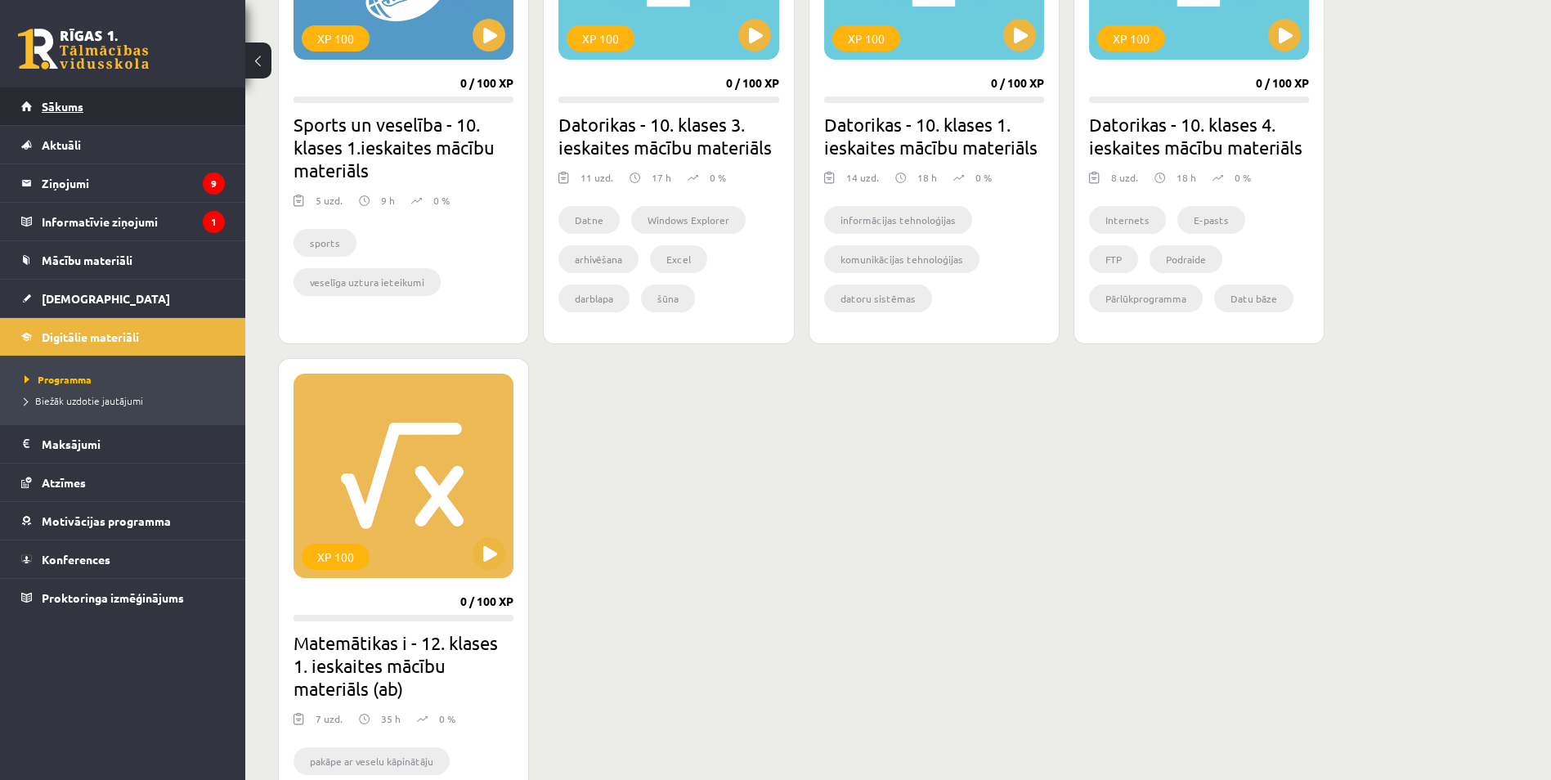
click at [147, 118] on link "Sākums" at bounding box center [123, 107] width 204 height 38
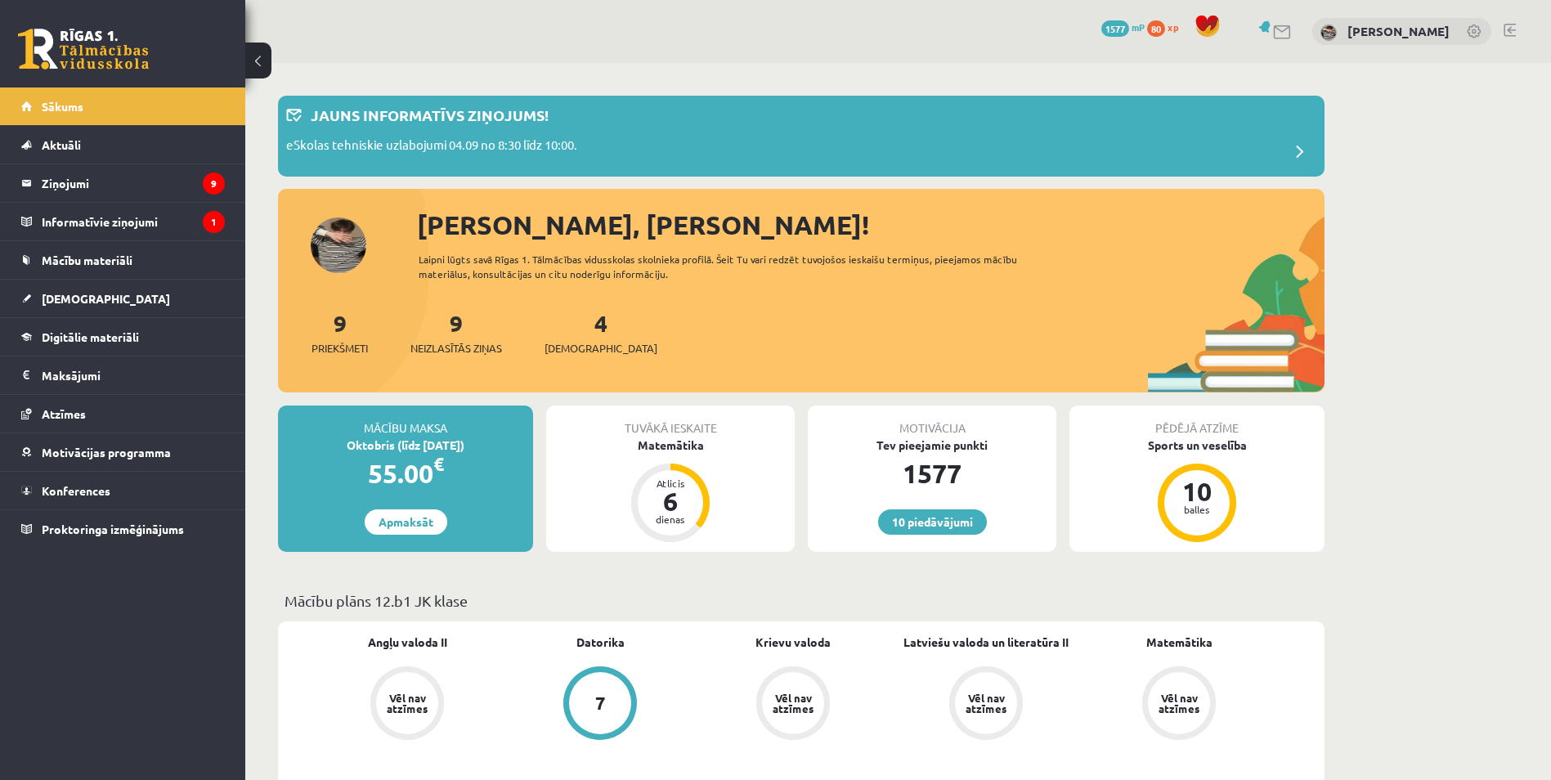
click at [185, 226] on legend "Informatīvie ziņojumi 1" at bounding box center [133, 222] width 183 height 38
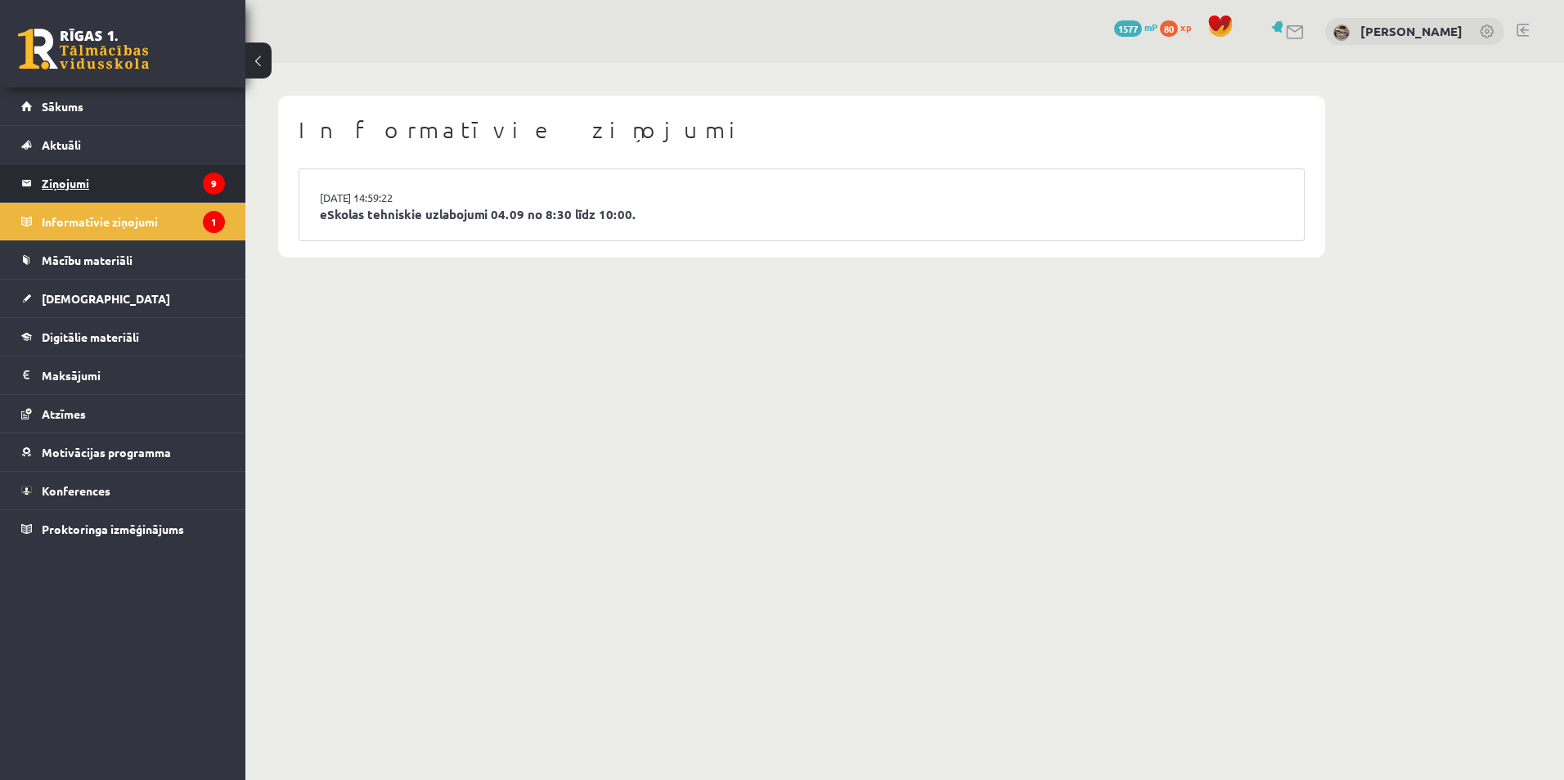
click at [161, 189] on legend "Ziņojumi 9" at bounding box center [133, 183] width 183 height 38
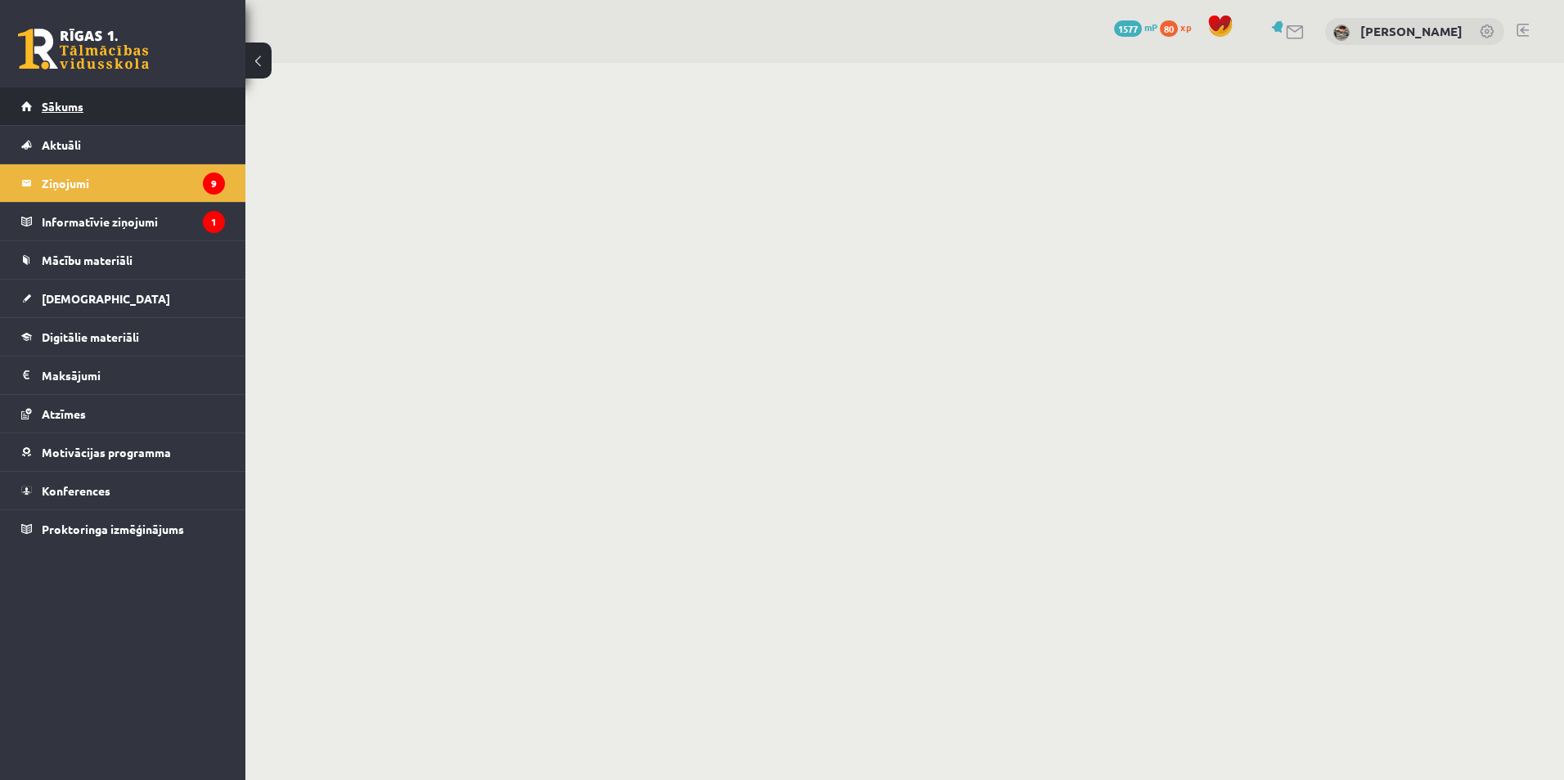
click at [141, 100] on link "Sākums" at bounding box center [123, 107] width 204 height 38
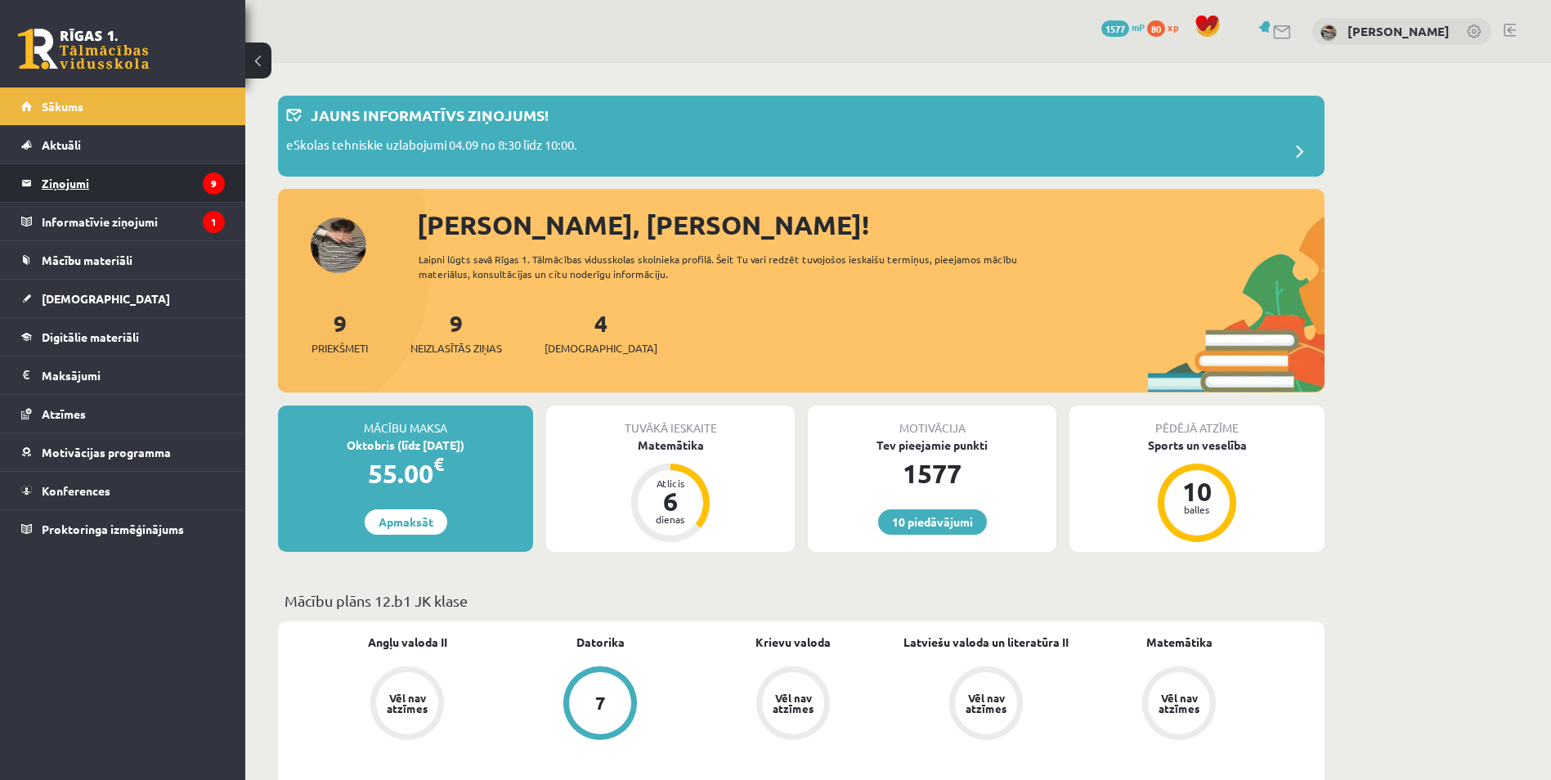
click at [192, 198] on legend "Ziņojumi 9" at bounding box center [133, 183] width 183 height 38
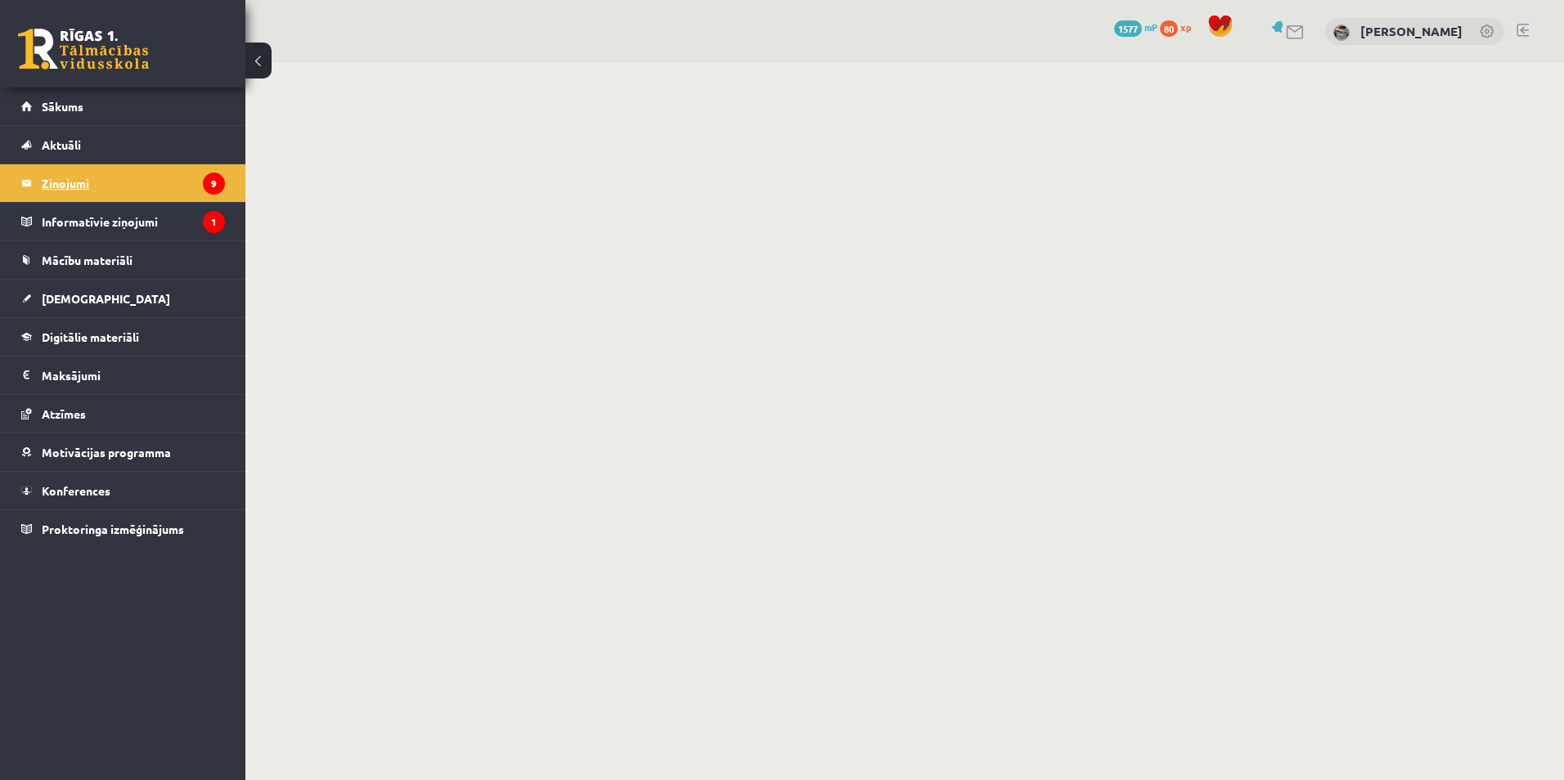
click at [172, 187] on legend "Ziņojumi 9" at bounding box center [133, 183] width 183 height 38
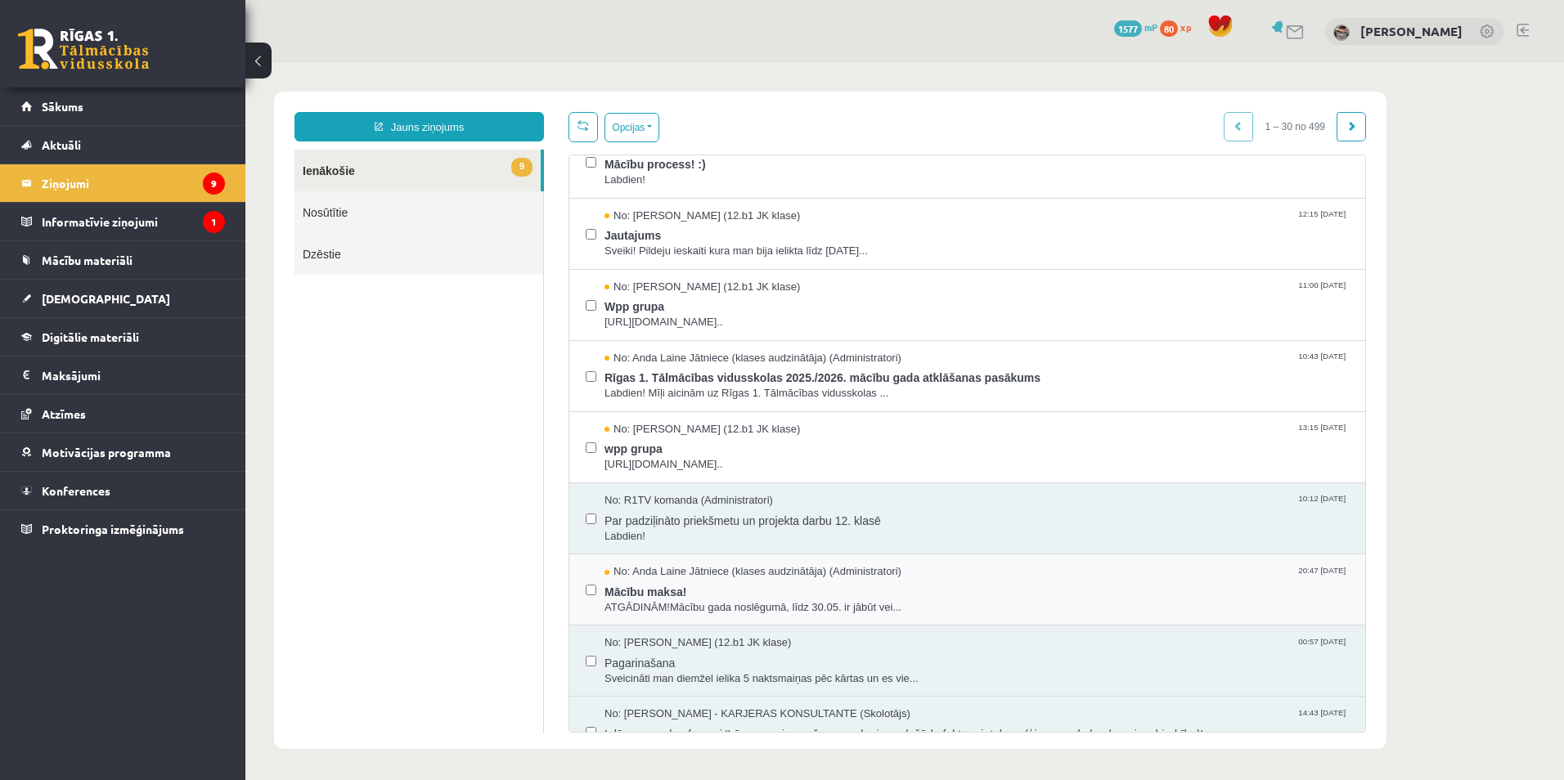
scroll to position [245, 0]
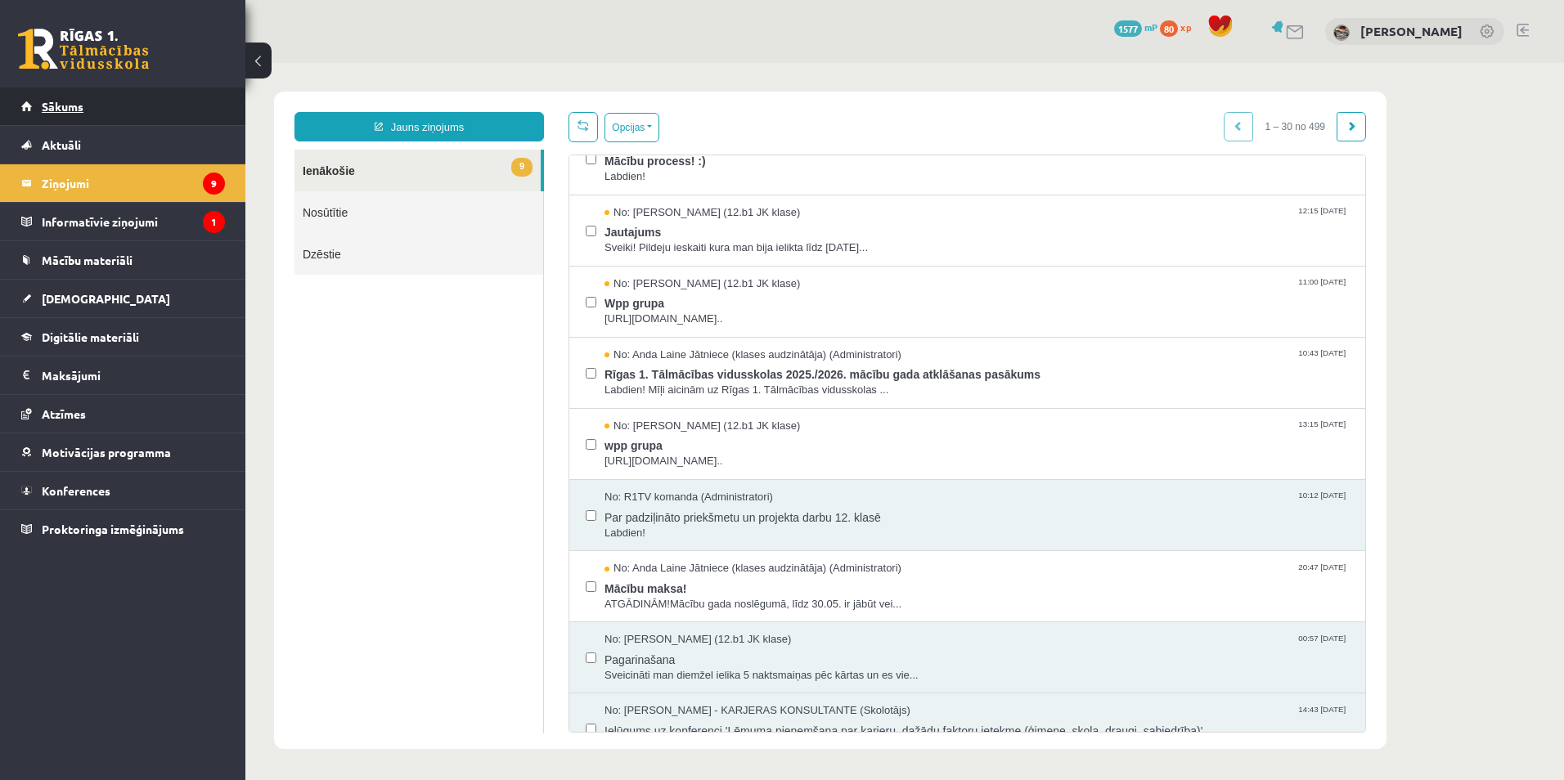
click at [215, 121] on link "Sākums" at bounding box center [123, 107] width 204 height 38
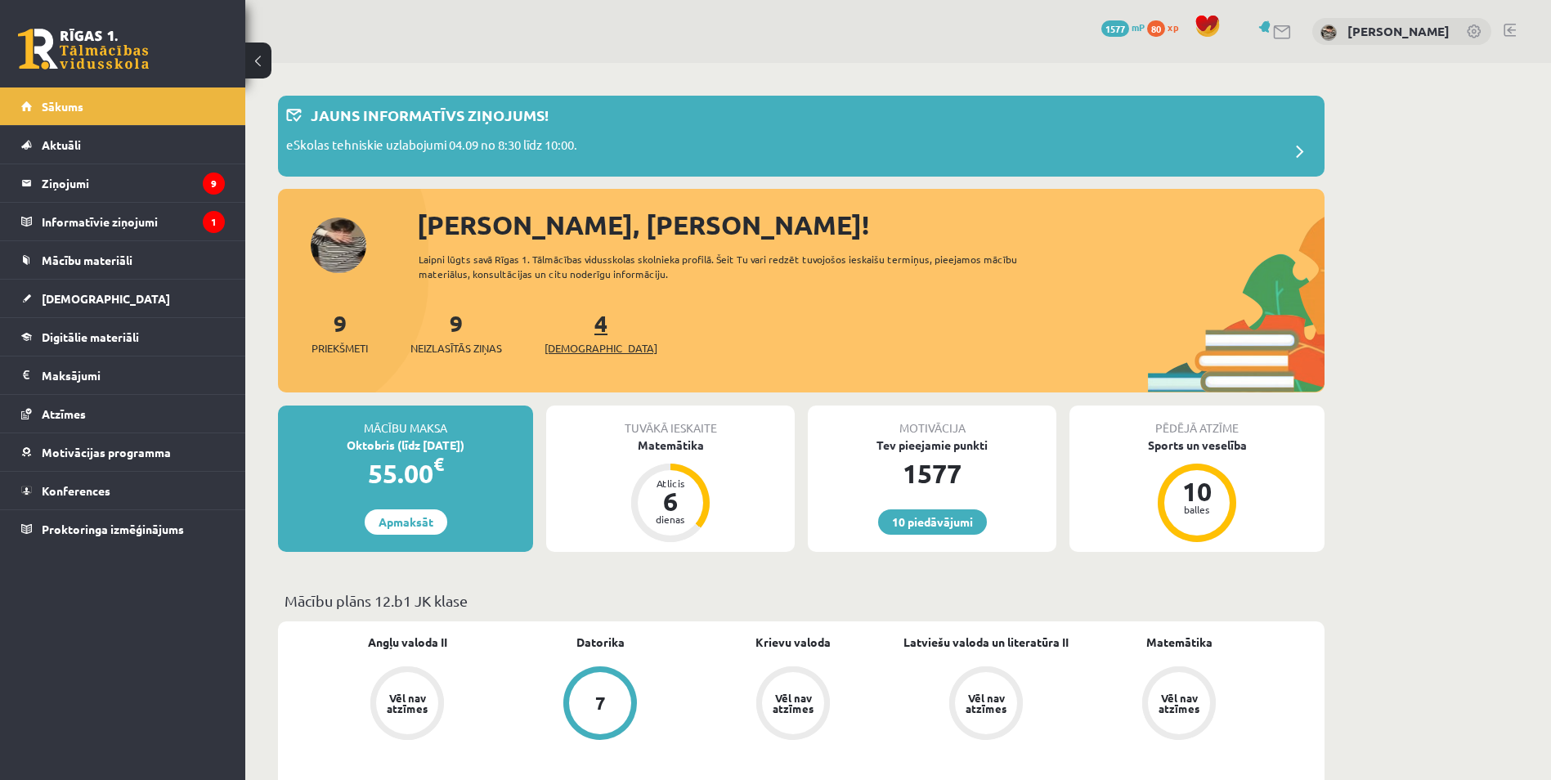
click at [571, 343] on span "[DEMOGRAPHIC_DATA]" at bounding box center [601, 348] width 113 height 16
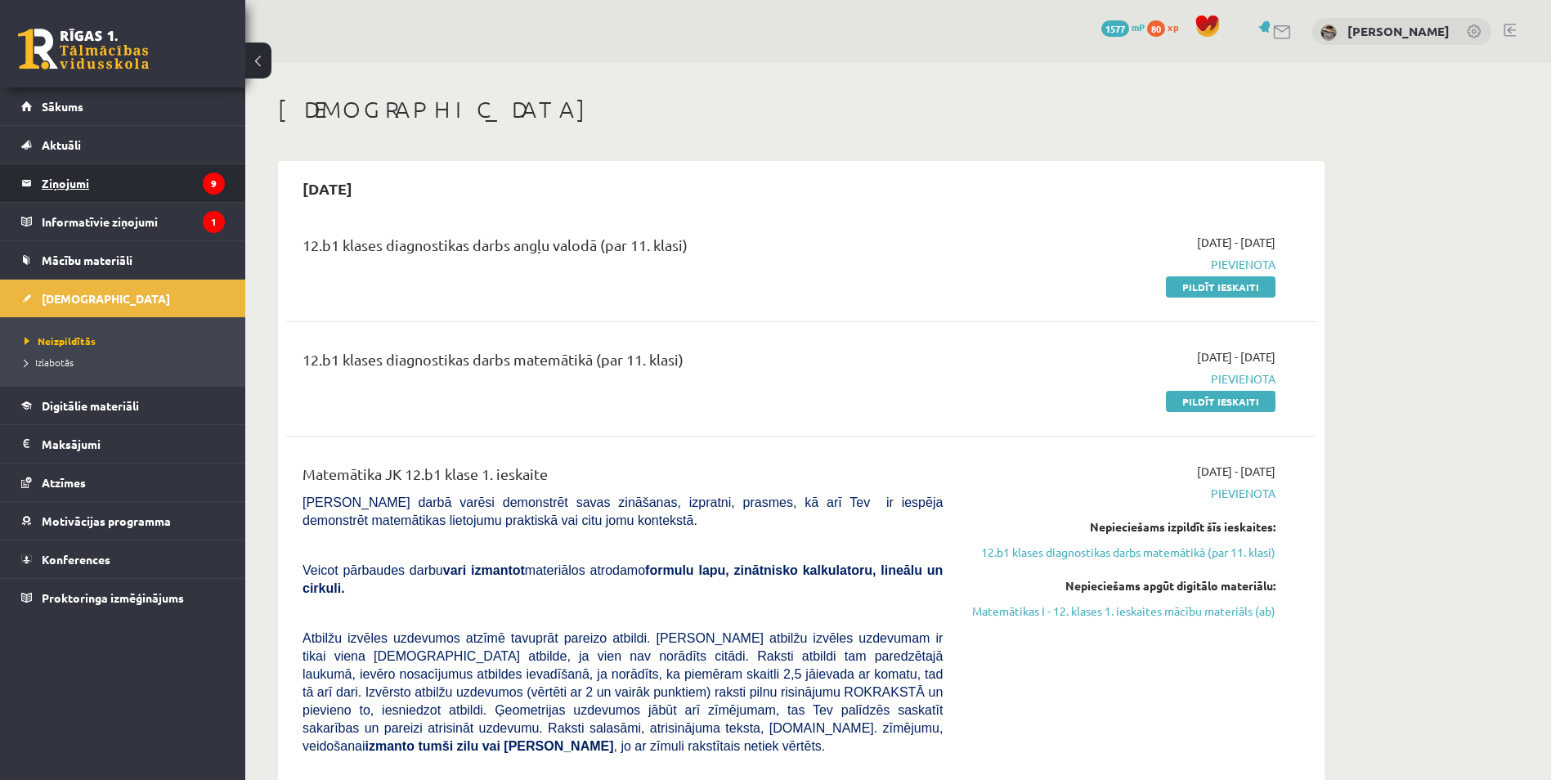
click at [88, 182] on legend "Ziņojumi 9" at bounding box center [133, 183] width 183 height 38
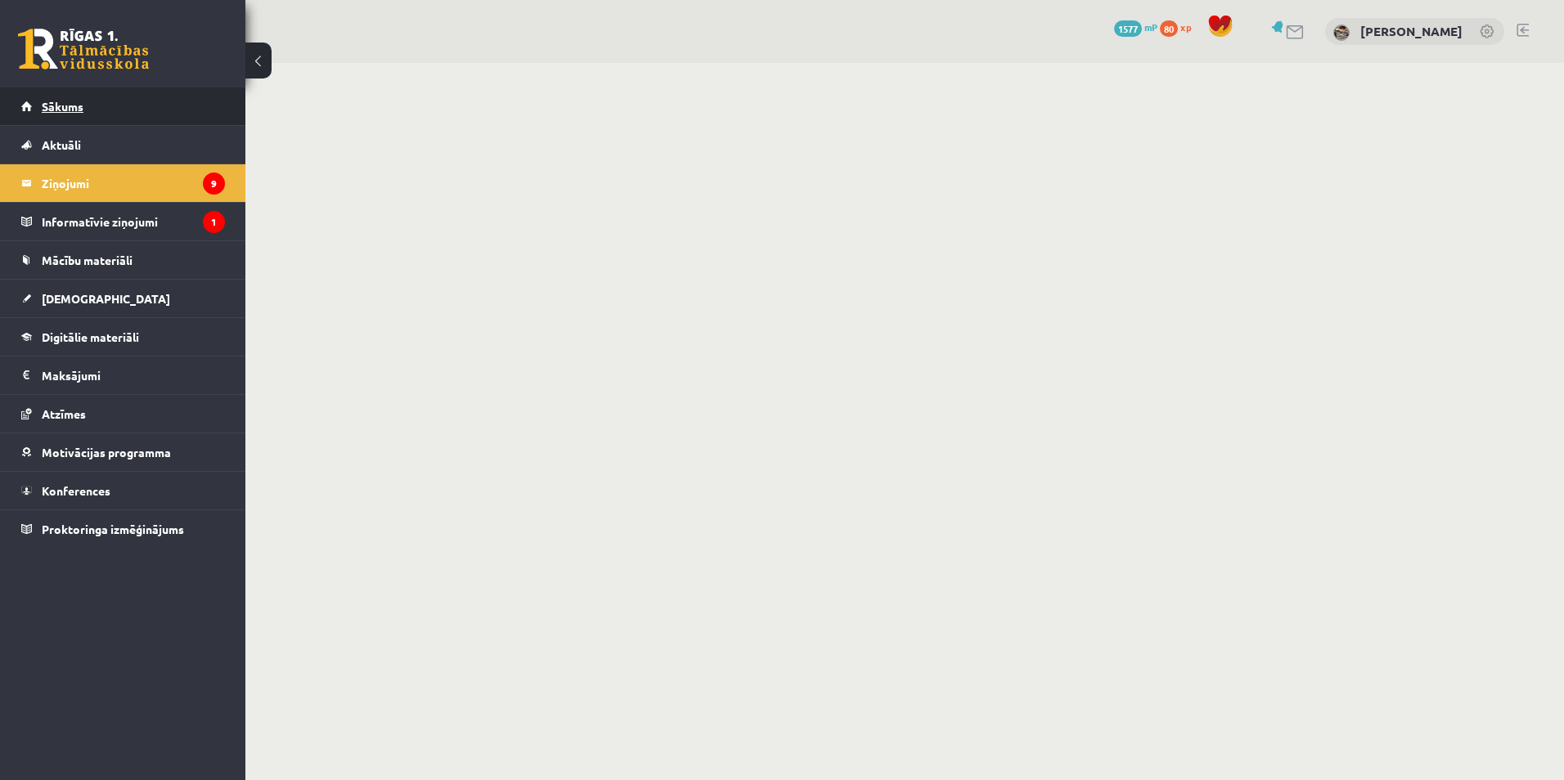
click at [105, 110] on link "Sākums" at bounding box center [123, 107] width 204 height 38
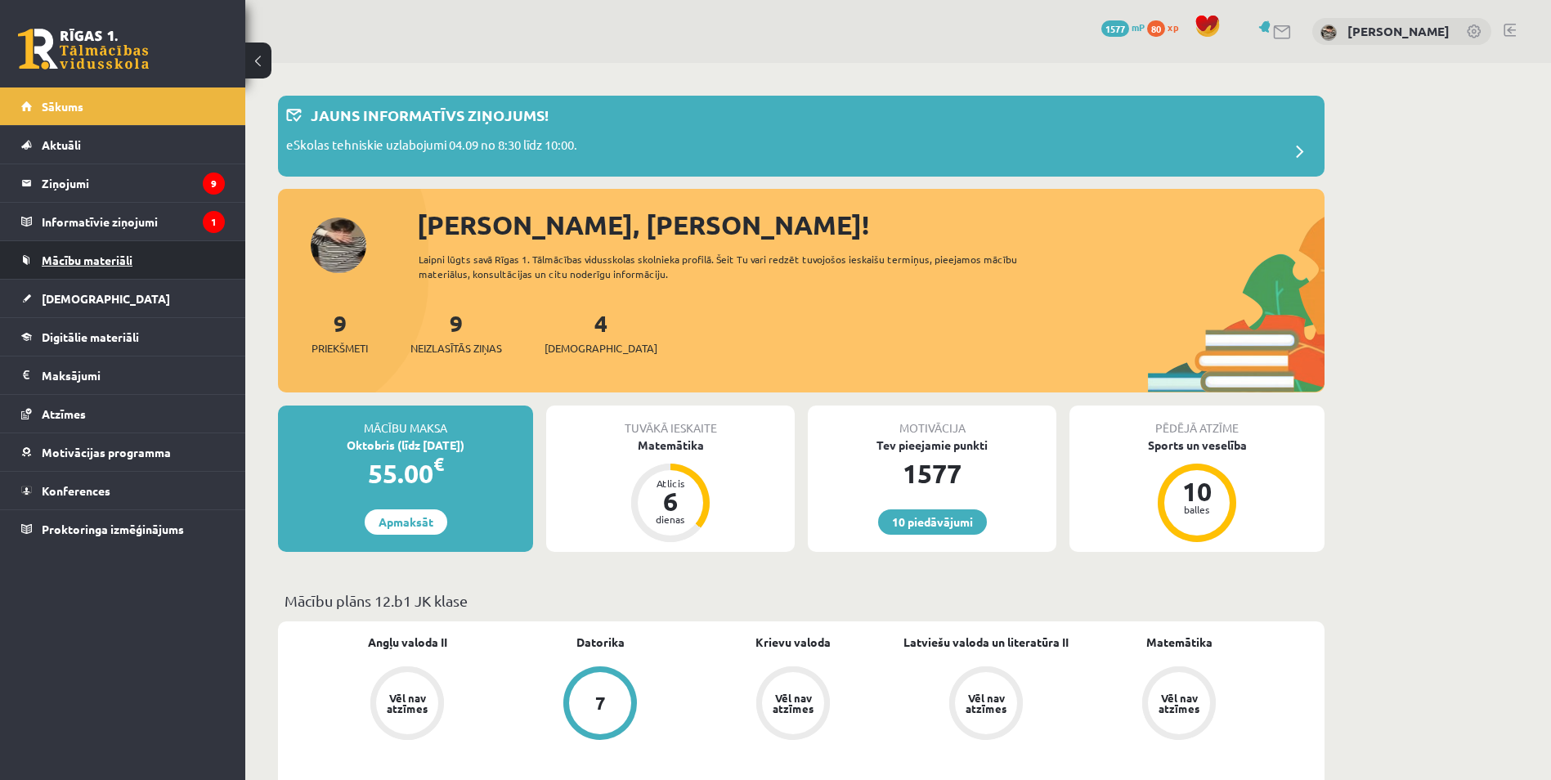
click at [124, 263] on span "Mācību materiāli" at bounding box center [87, 260] width 91 height 15
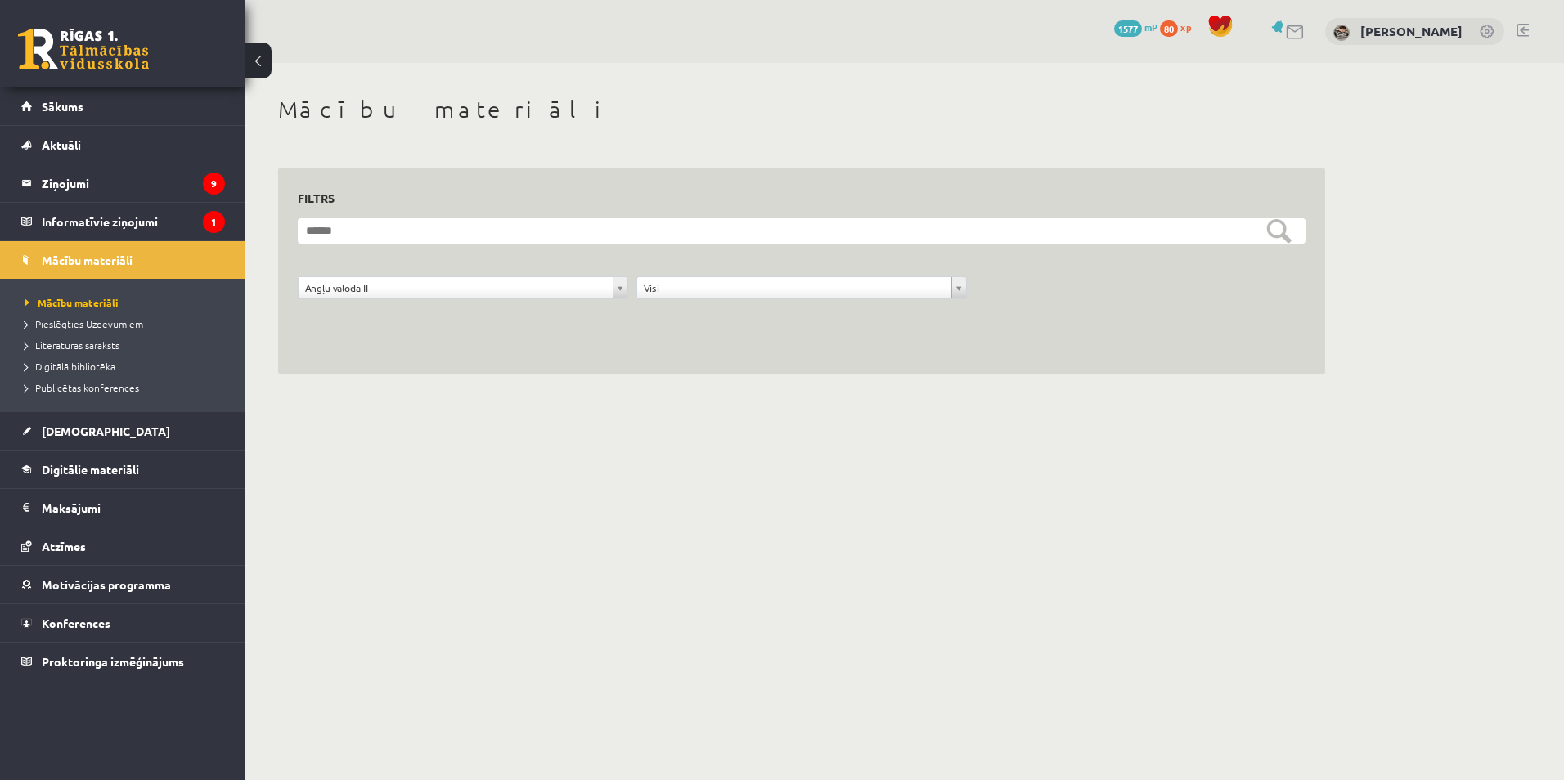
click at [483, 289] on form "**********" at bounding box center [802, 267] width 1008 height 99
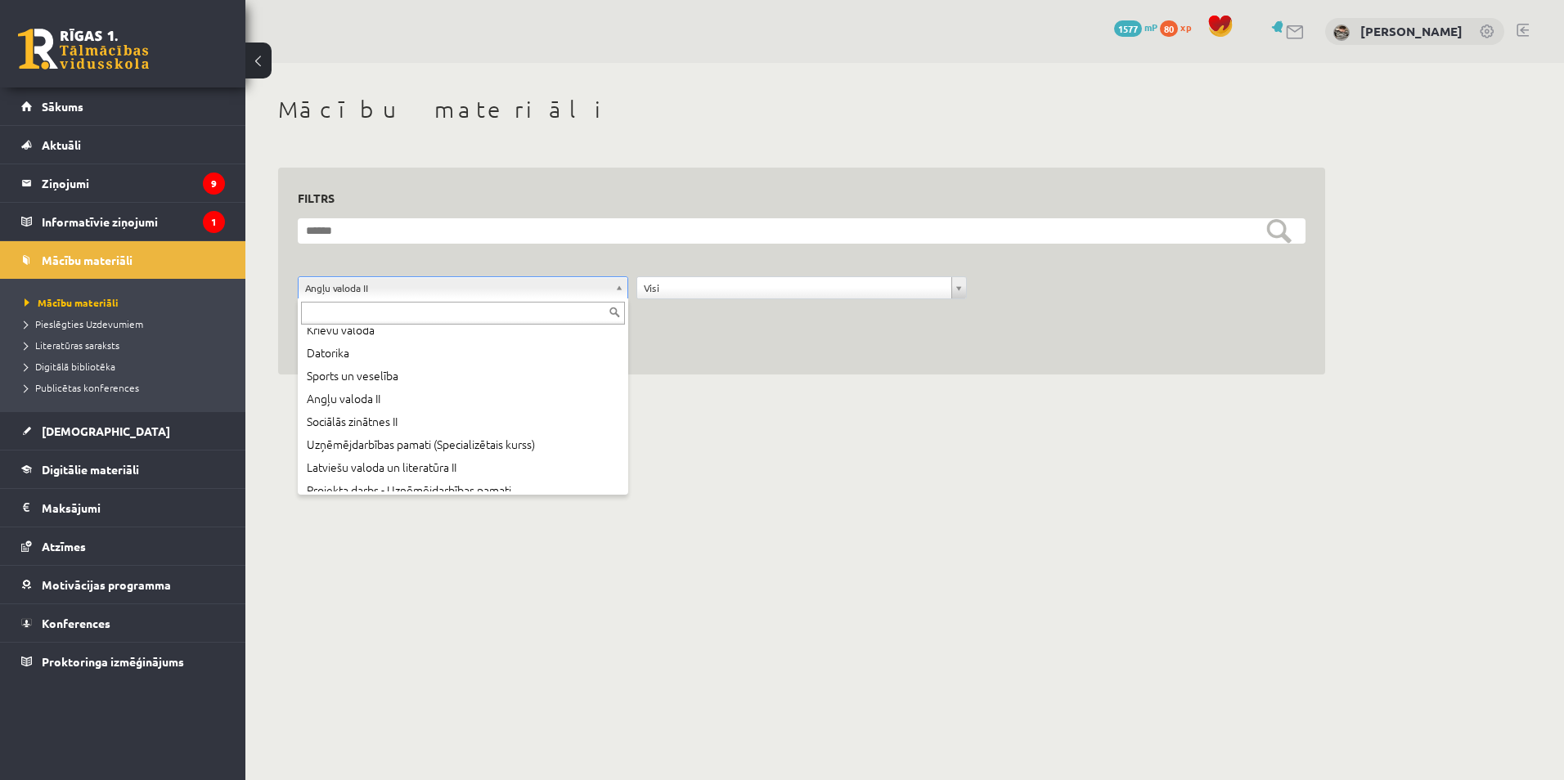
scroll to position [65, 0]
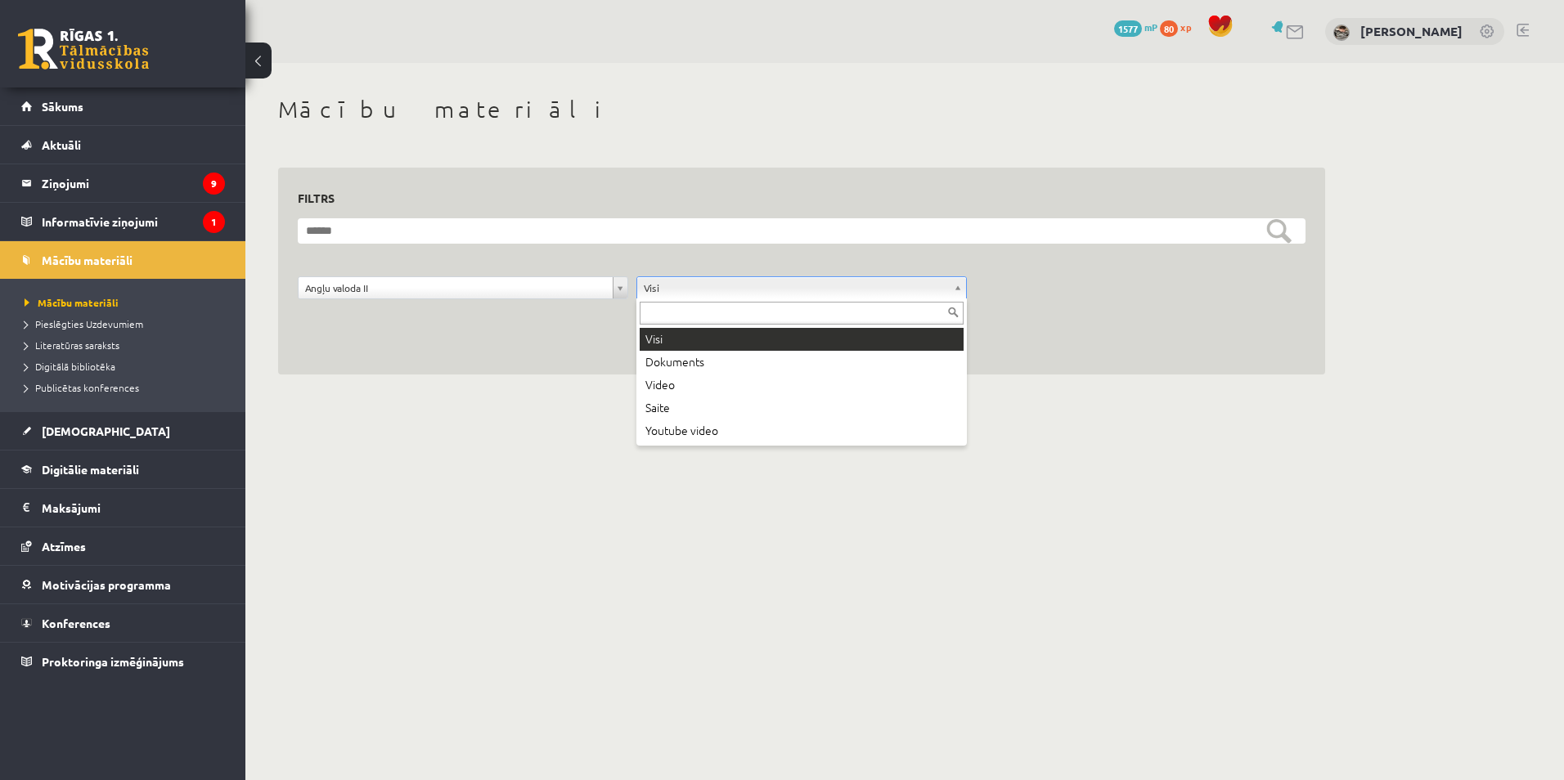
drag, startPoint x: 662, startPoint y: 286, endPoint x: 606, endPoint y: 291, distance: 56.6
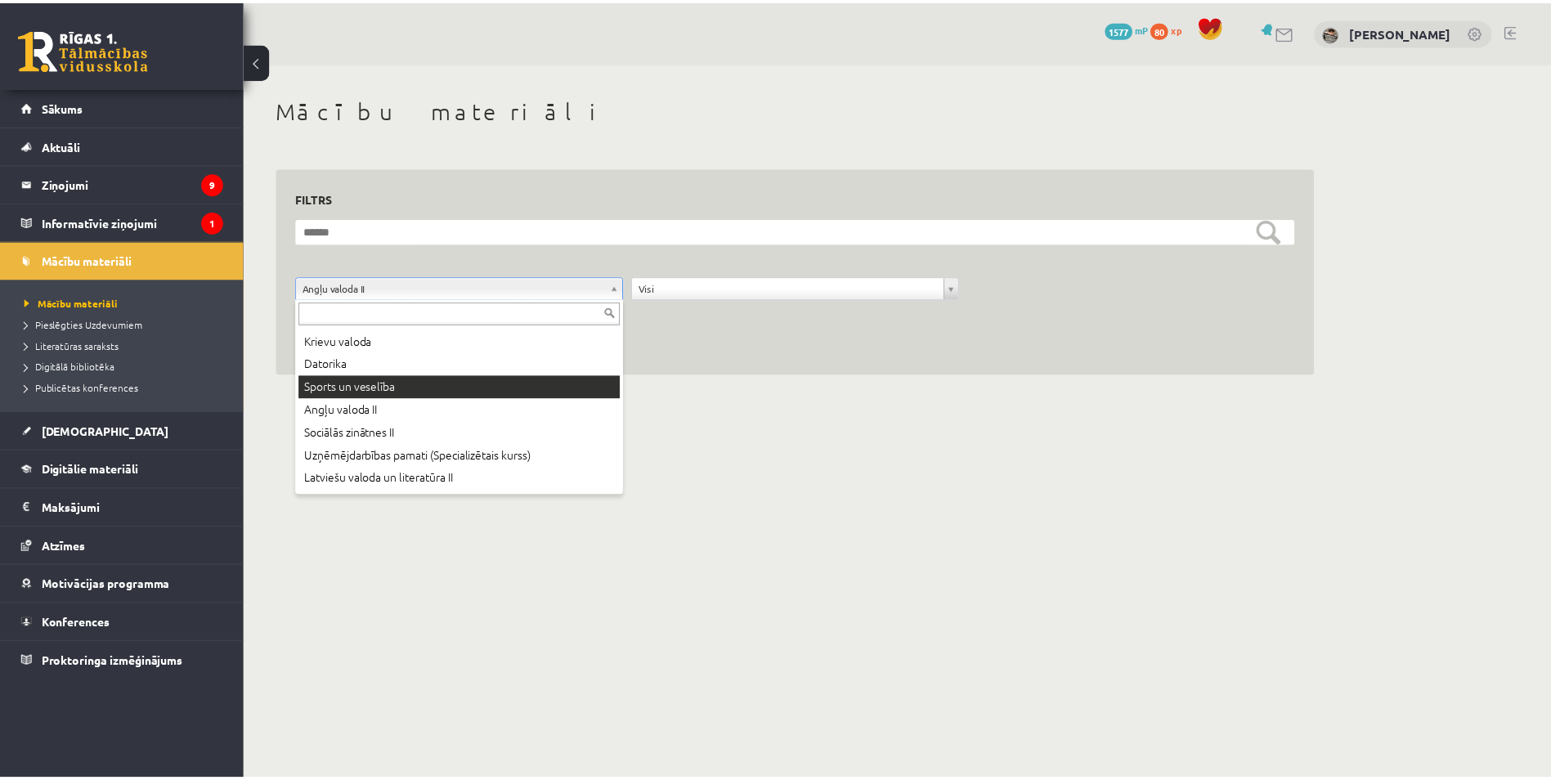
scroll to position [0, 0]
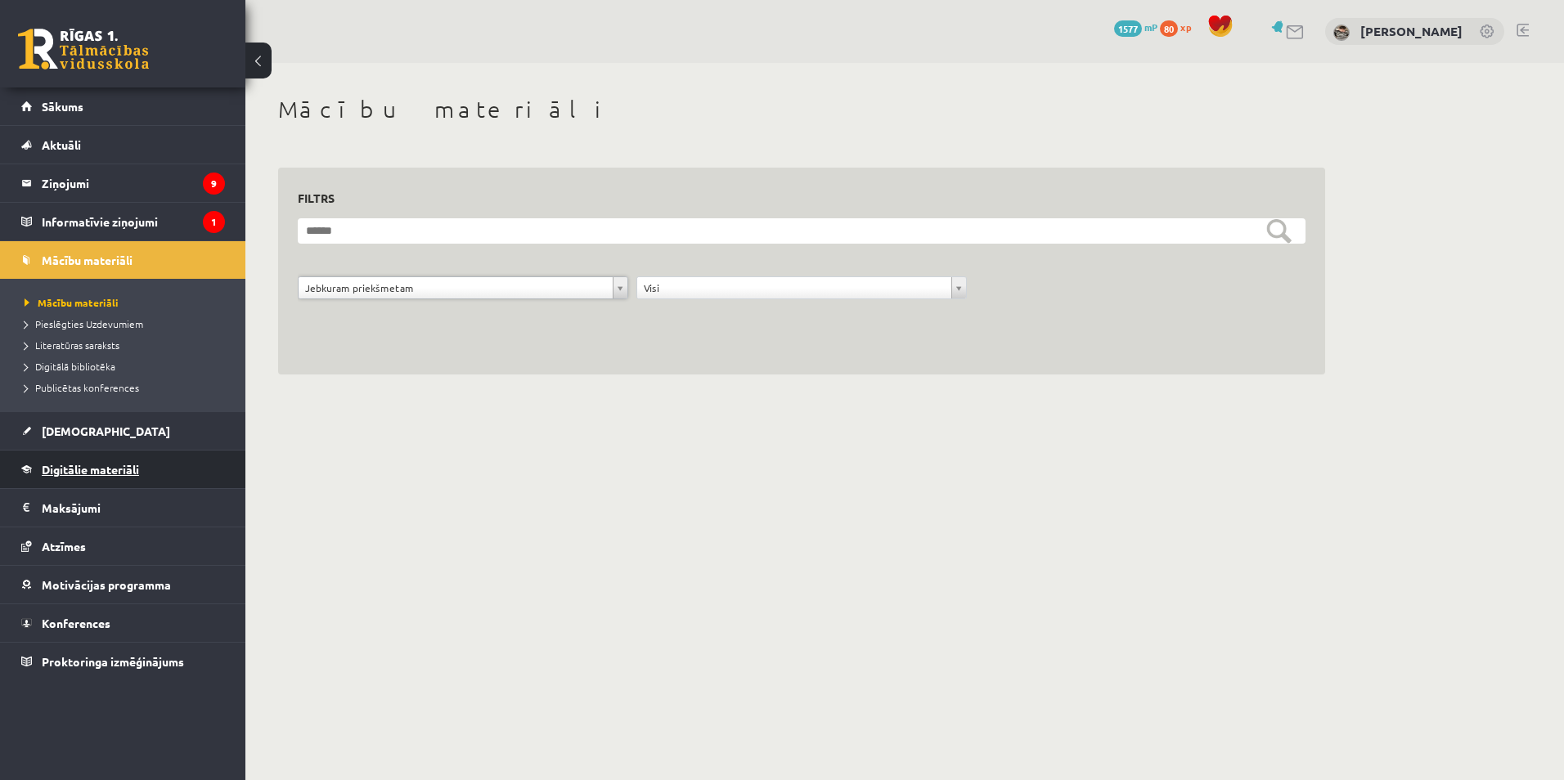
click at [150, 463] on link "Digitālie materiāli" at bounding box center [123, 470] width 204 height 38
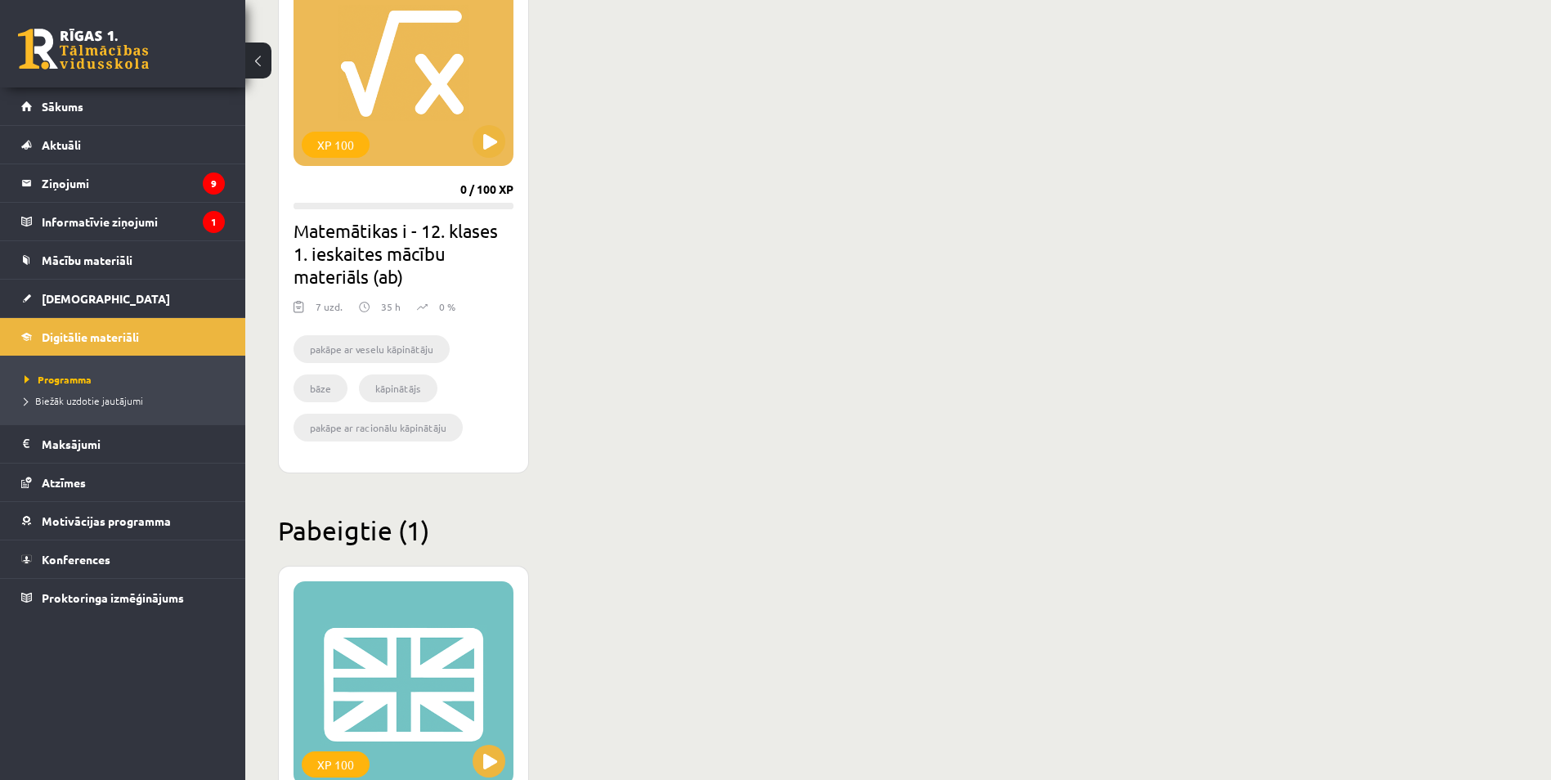
scroll to position [1881, 0]
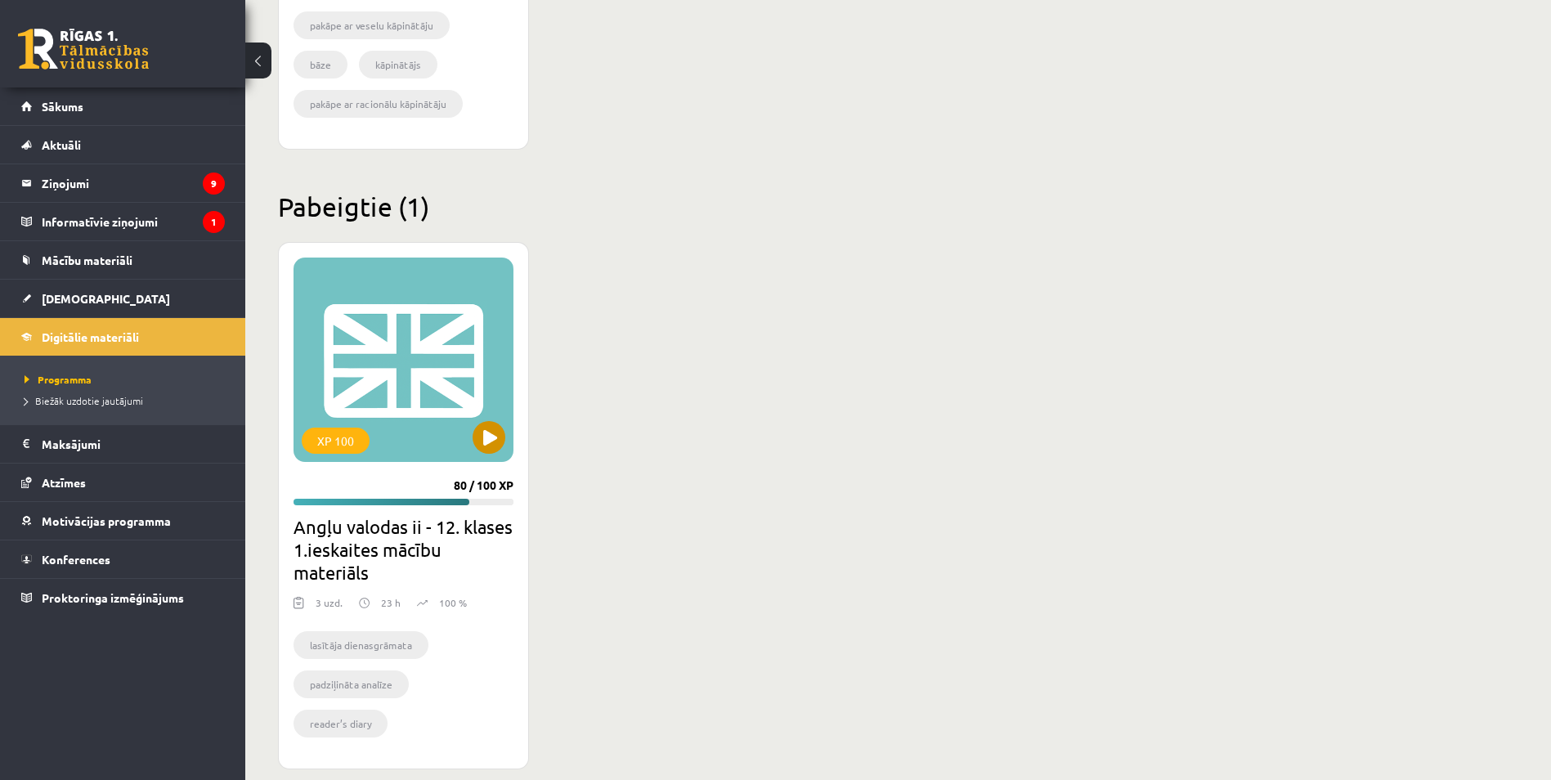
click at [430, 362] on div "XP 100" at bounding box center [404, 360] width 220 height 204
click at [487, 420] on div "XP 100" at bounding box center [404, 360] width 220 height 204
drag, startPoint x: 393, startPoint y: 544, endPoint x: 400, endPoint y: 532, distance: 13.2
click at [395, 539] on h2 "Angļu valodas ii - 12. klases 1.ieskaites mācību materiāls" at bounding box center [404, 549] width 220 height 69
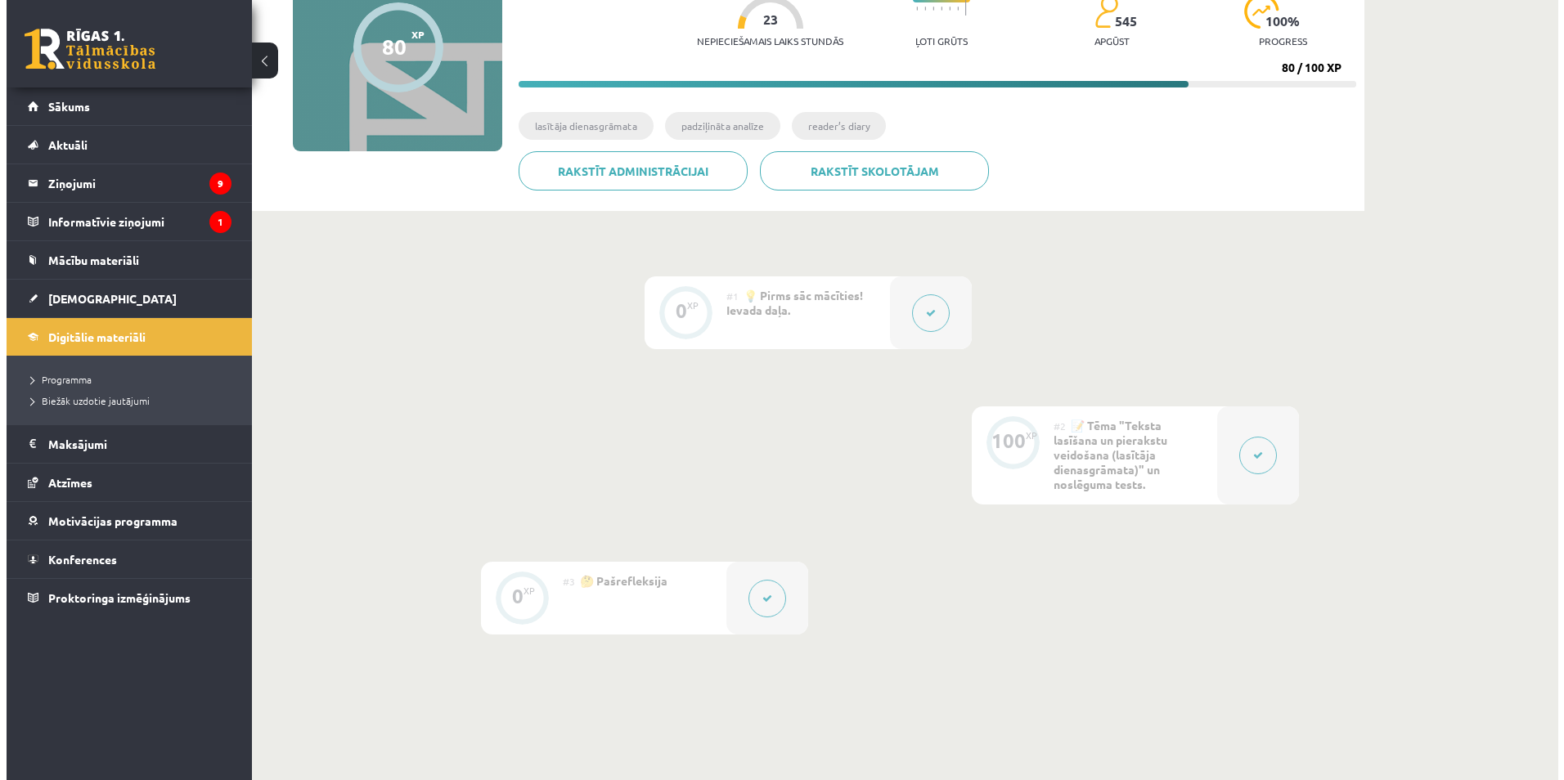
scroll to position [245, 0]
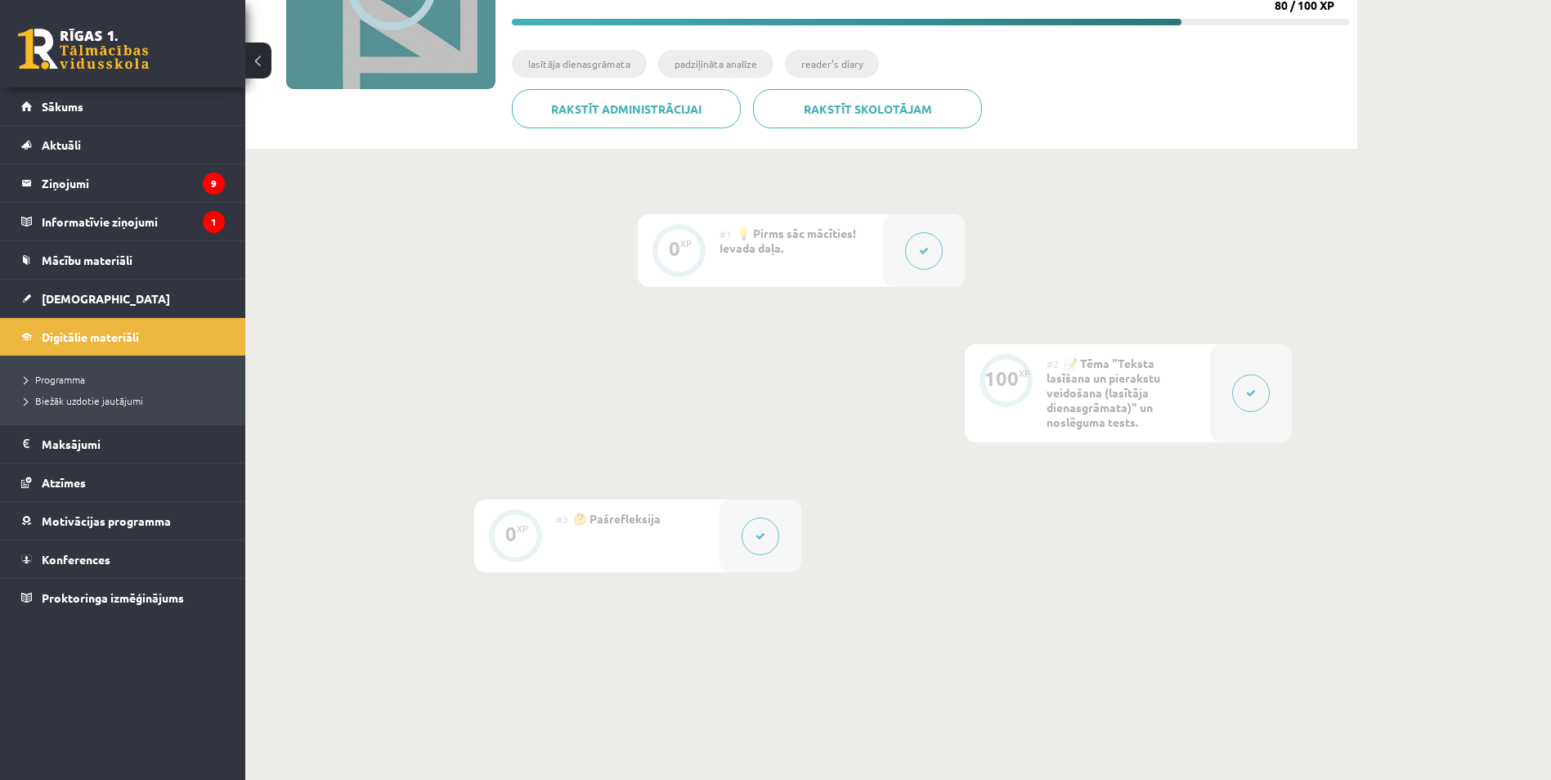
click at [1266, 393] on button at bounding box center [1251, 394] width 38 height 38
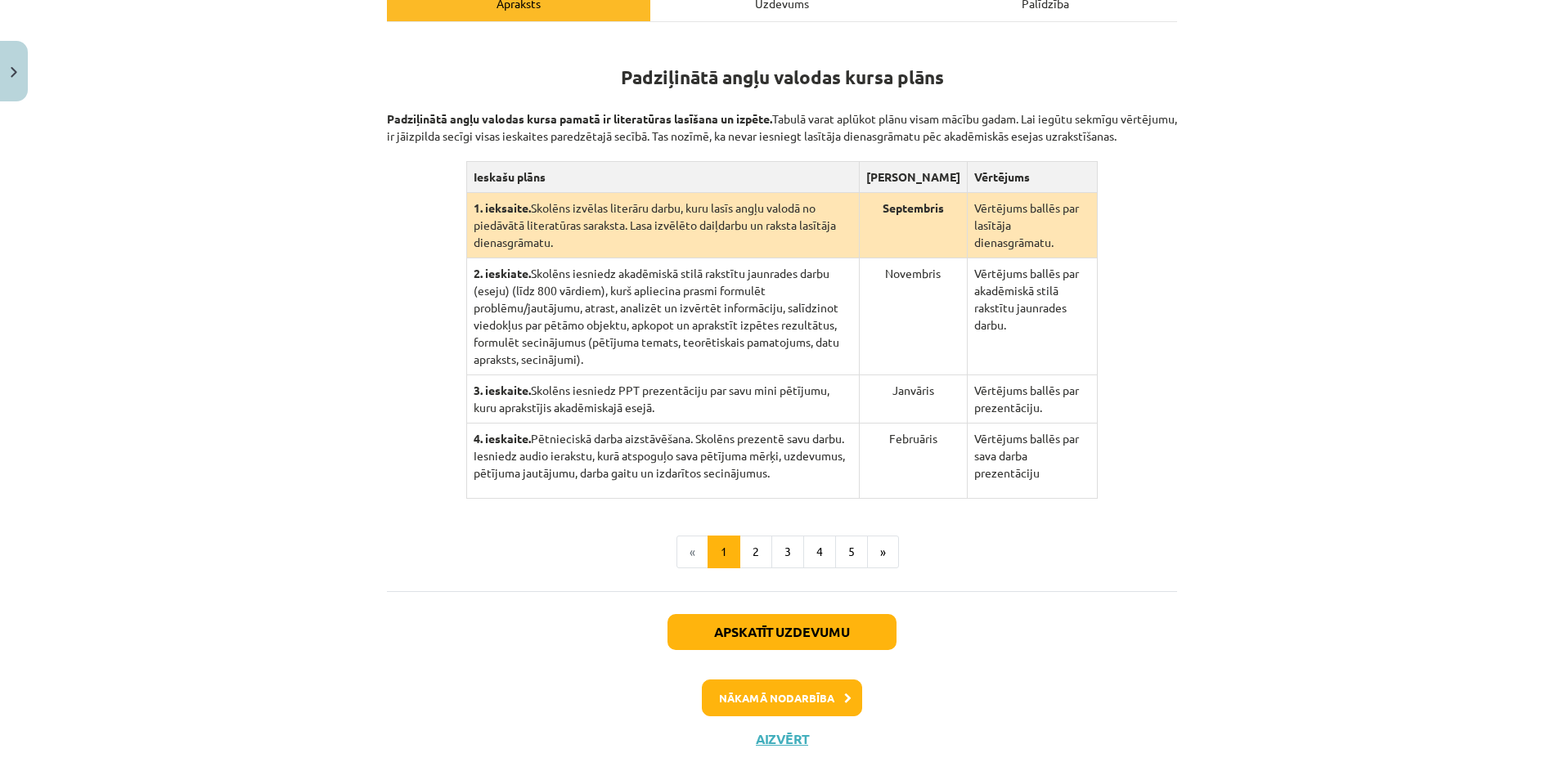
scroll to position [292, 0]
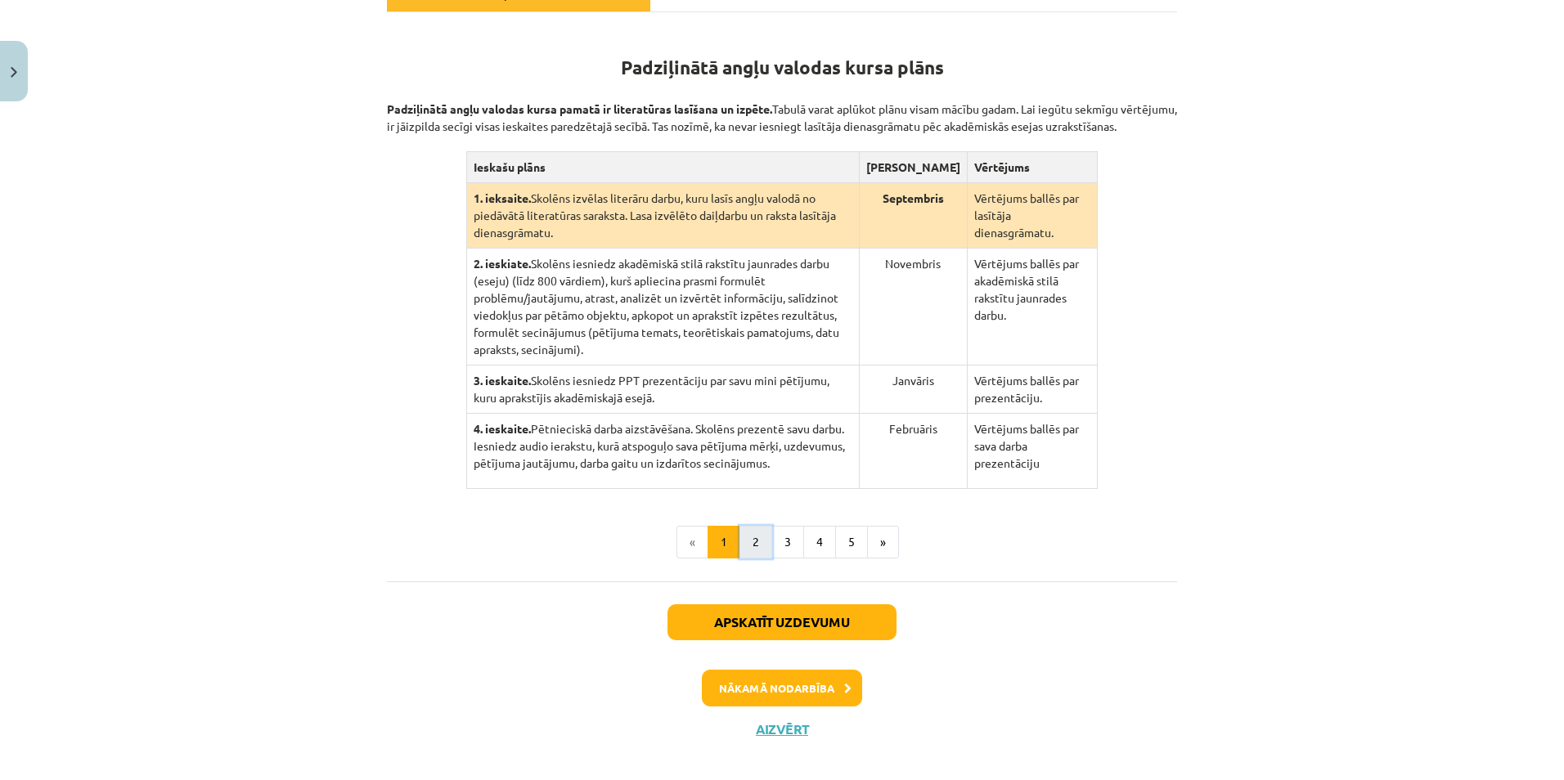
click at [756, 526] on button "2" at bounding box center [755, 542] width 33 height 33
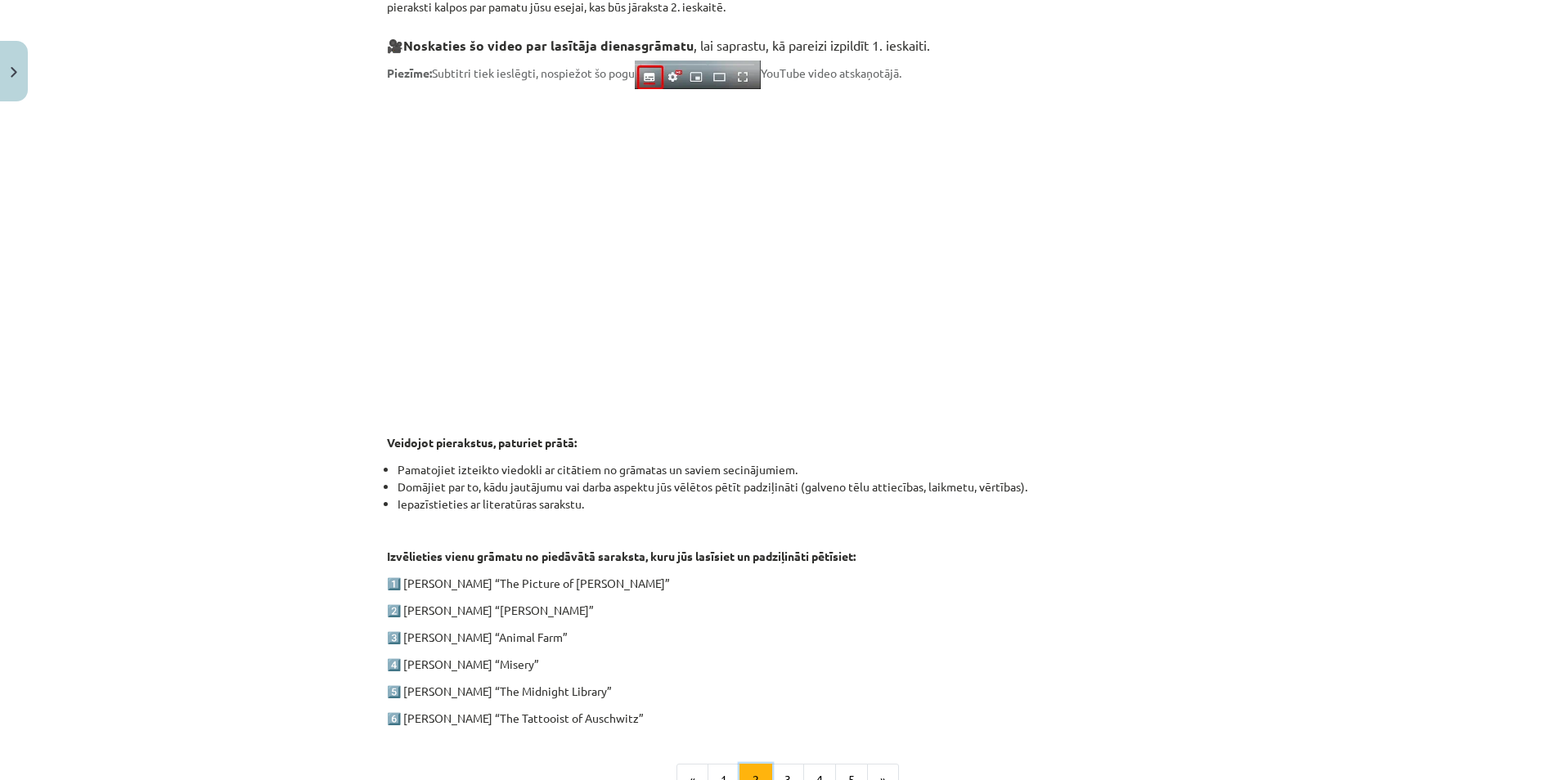
scroll to position [684, 0]
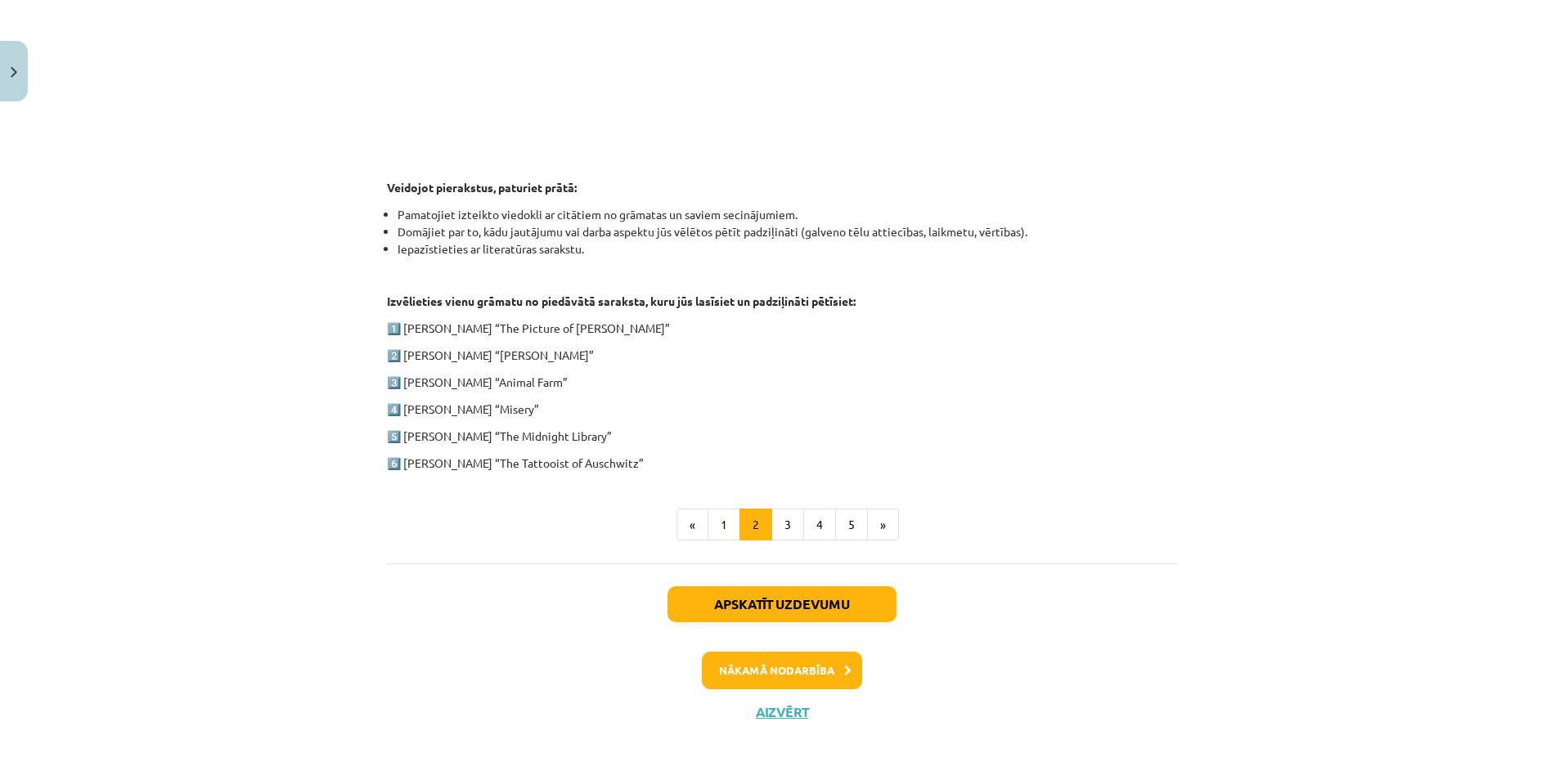
drag, startPoint x: 423, startPoint y: 315, endPoint x: 753, endPoint y: 350, distance: 332.3
click at [751, 350] on div "1. ieskaite angļu valodā Pirmās ieskaites pamatā ir lasītāja dienasgrāmatas vei…" at bounding box center [782, 53] width 790 height 837
drag, startPoint x: 753, startPoint y: 350, endPoint x: 723, endPoint y: 382, distance: 44.0
click at [732, 382] on p "3️⃣ George Orwell “Animal Farm”" at bounding box center [782, 382] width 790 height 17
drag, startPoint x: 414, startPoint y: 330, endPoint x: 707, endPoint y: 456, distance: 318.4
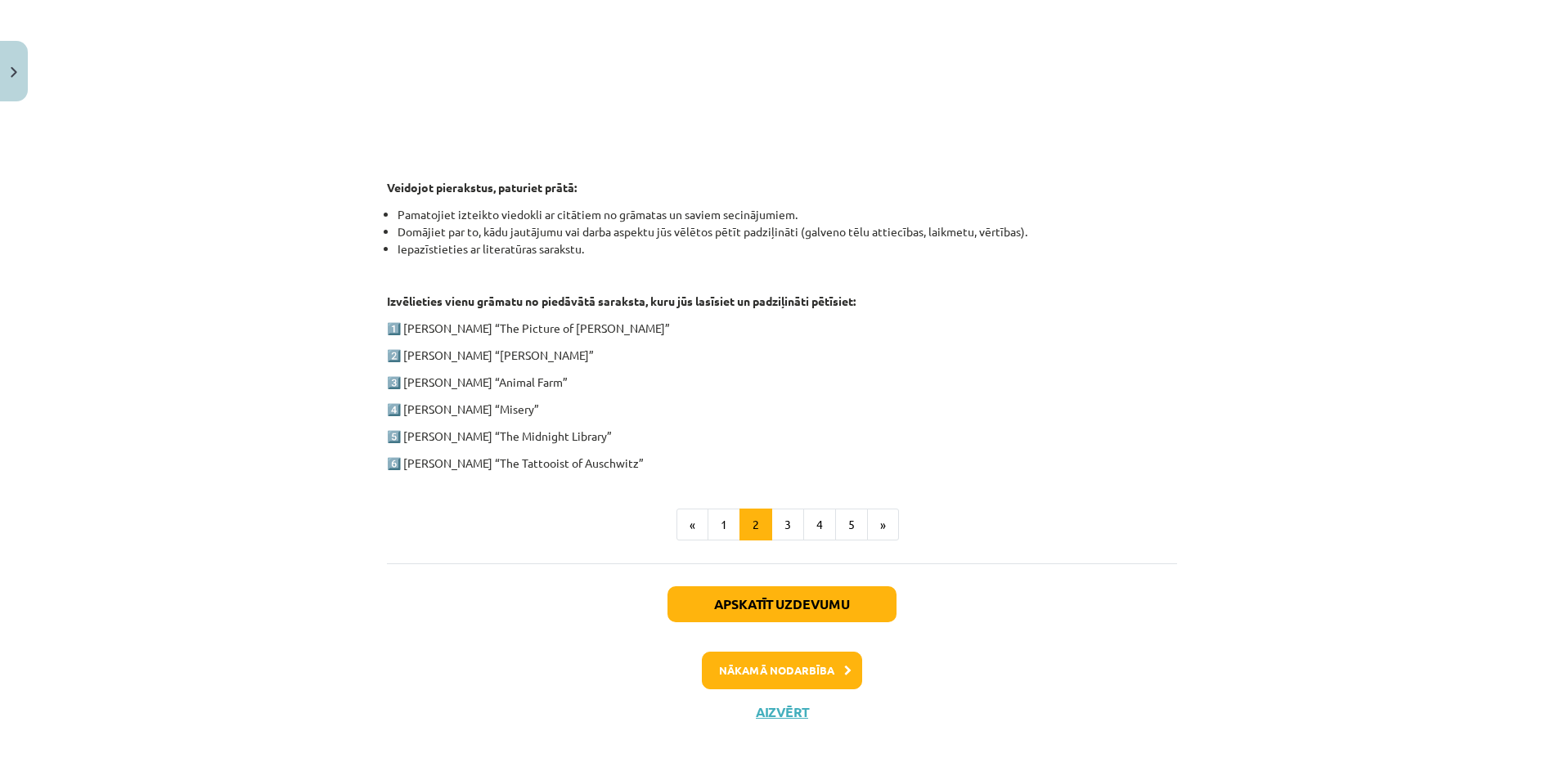
click at [707, 456] on div "1. ieskaite angļu valodā Pirmās ieskaites pamatā ir lasītāja dienasgrāmatas vei…" at bounding box center [782, 53] width 790 height 837
drag, startPoint x: 707, startPoint y: 456, endPoint x: 654, endPoint y: 408, distance: 70.6
click at [654, 408] on p "4️⃣ Stephen King “Misery”" at bounding box center [782, 409] width 790 height 17
drag, startPoint x: 482, startPoint y: 382, endPoint x: 547, endPoint y: 379, distance: 64.7
click at [547, 379] on p "3️⃣ George Orwell “Animal Farm”" at bounding box center [782, 382] width 790 height 17
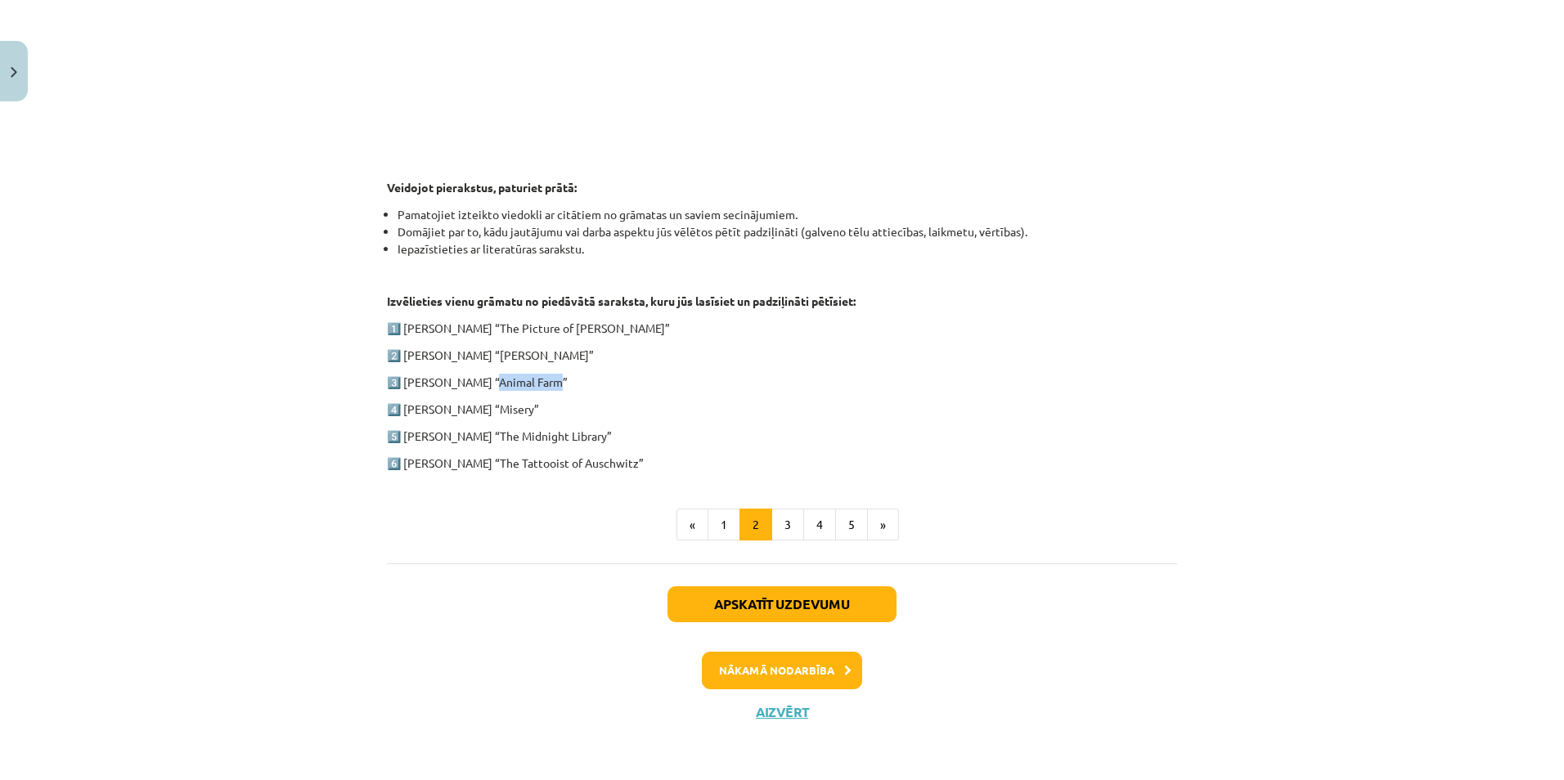
copy p "Animal Farm"
click at [701, 324] on p "1️⃣ Oscar Wilde “The Picture of Dorian Gray”" at bounding box center [782, 328] width 790 height 17
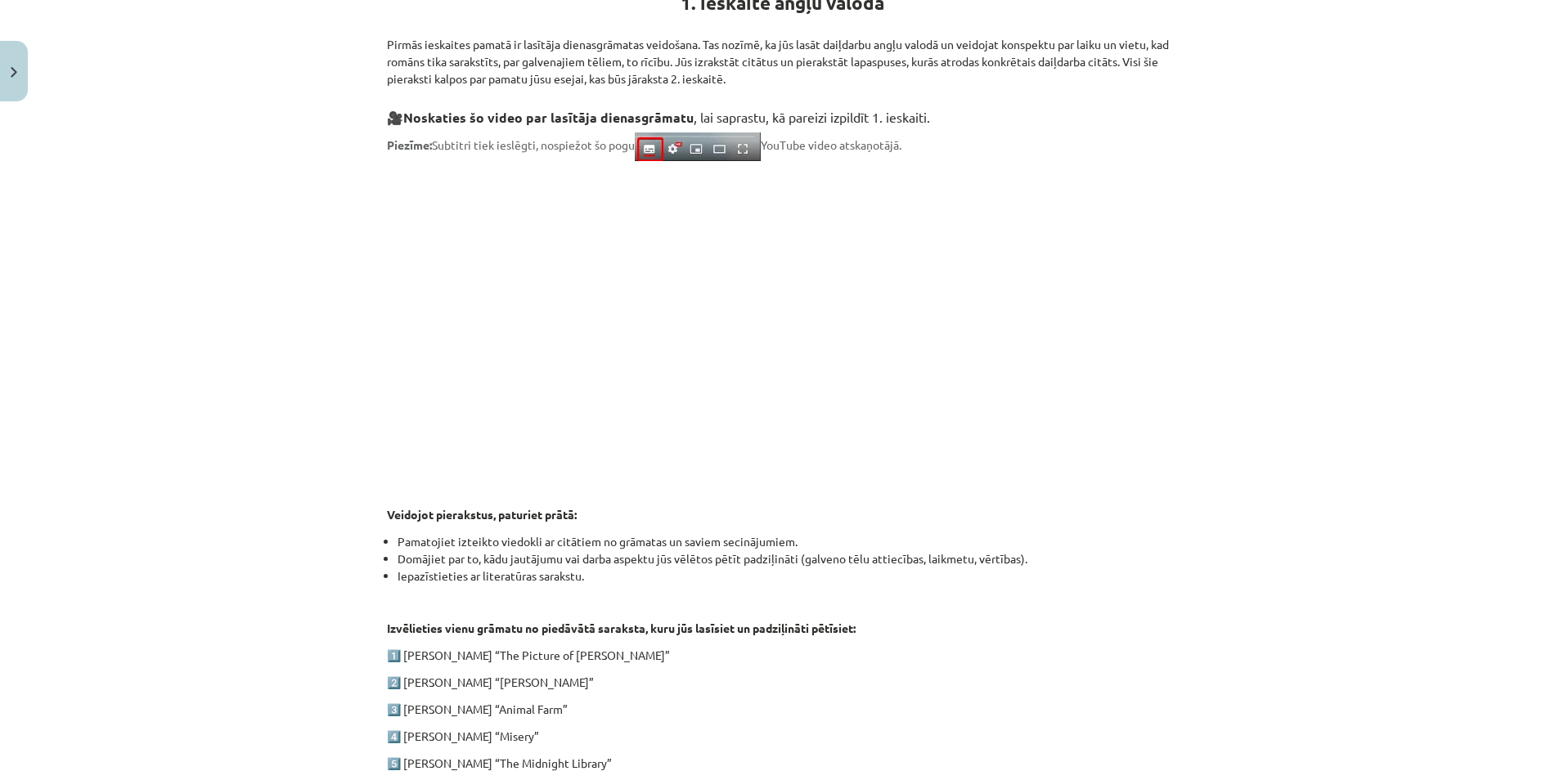
scroll to position [0, 0]
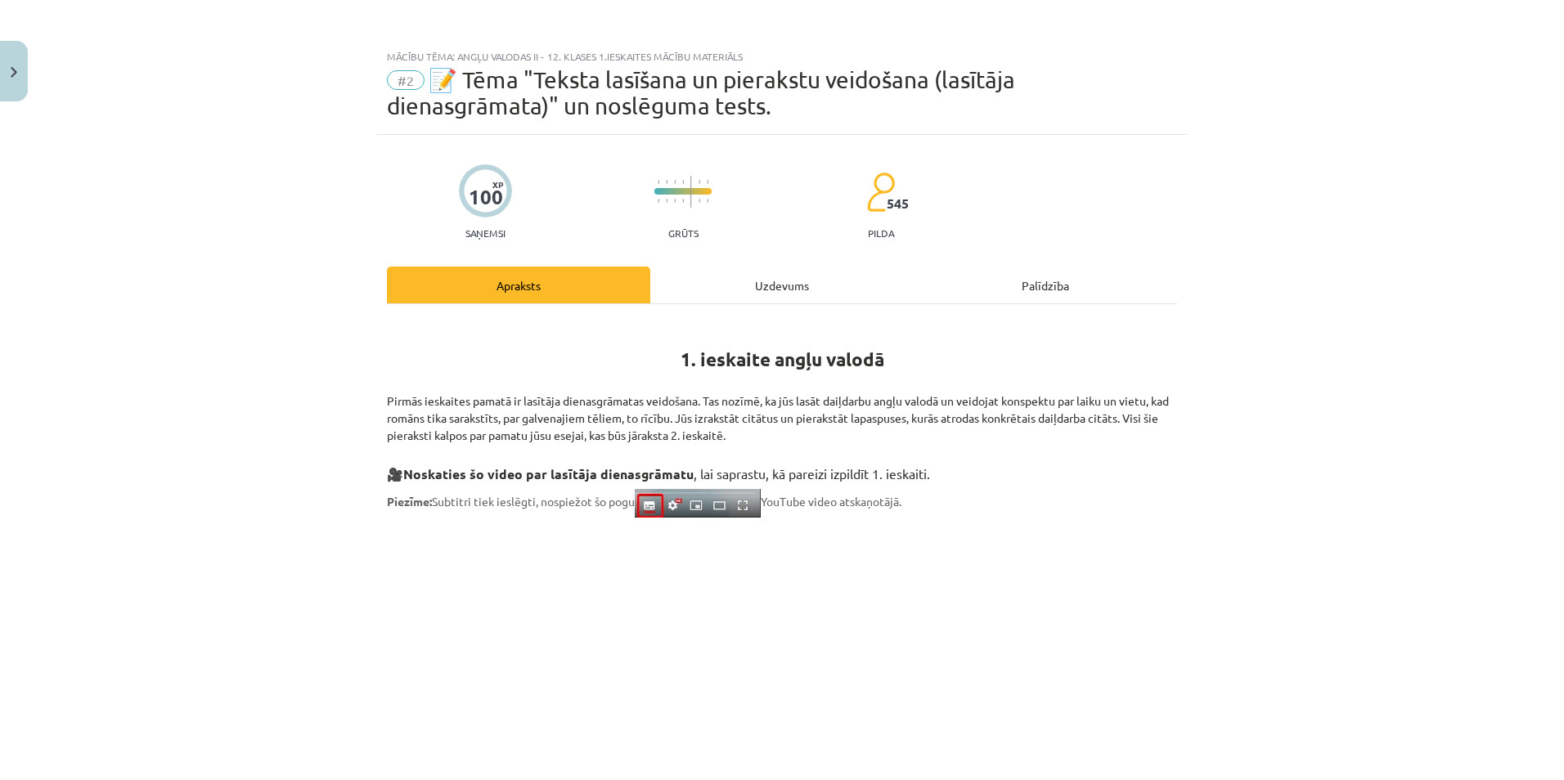
drag, startPoint x: 513, startPoint y: 209, endPoint x: 481, endPoint y: 189, distance: 37.4
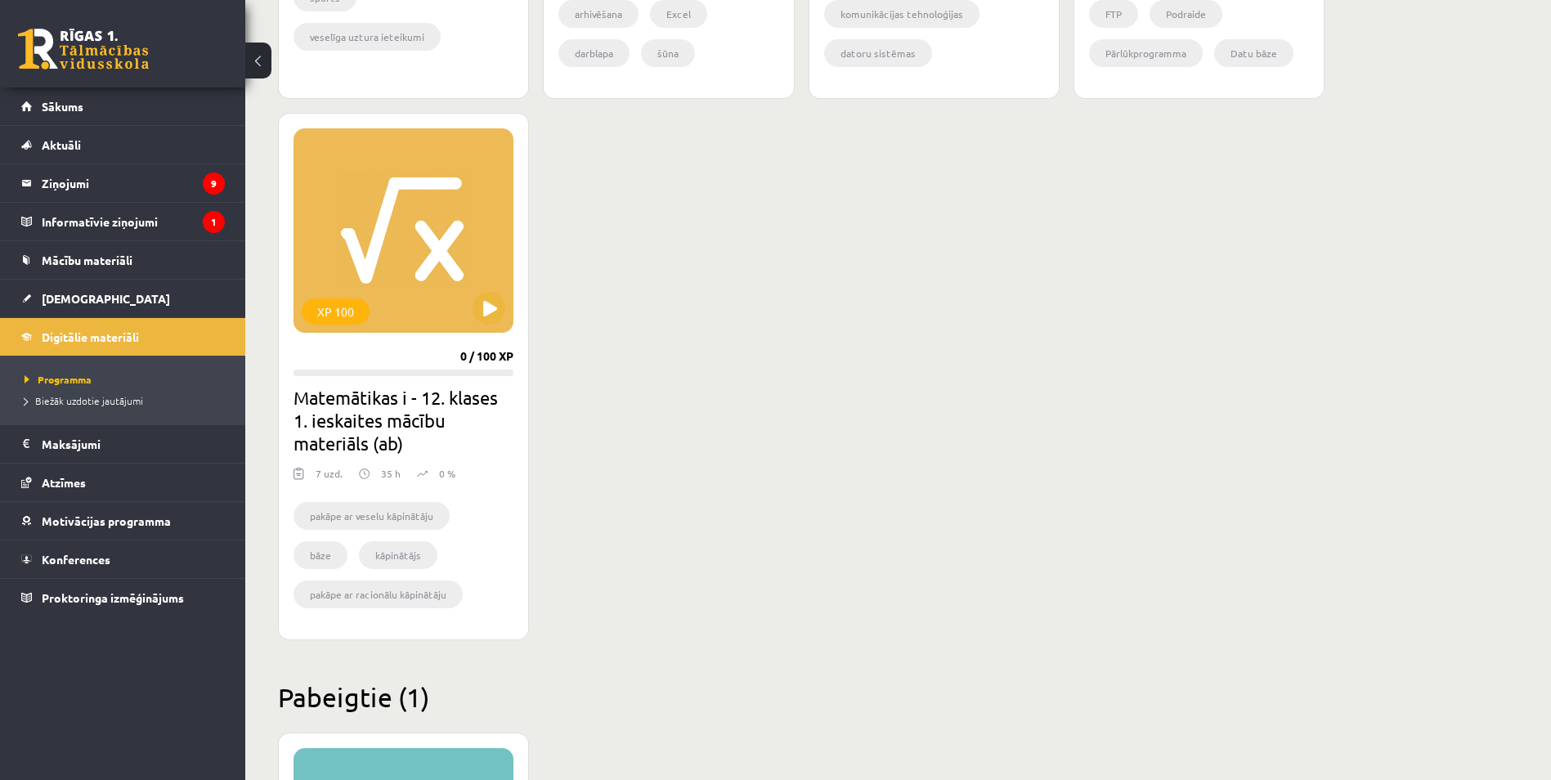
scroll to position [981, 0]
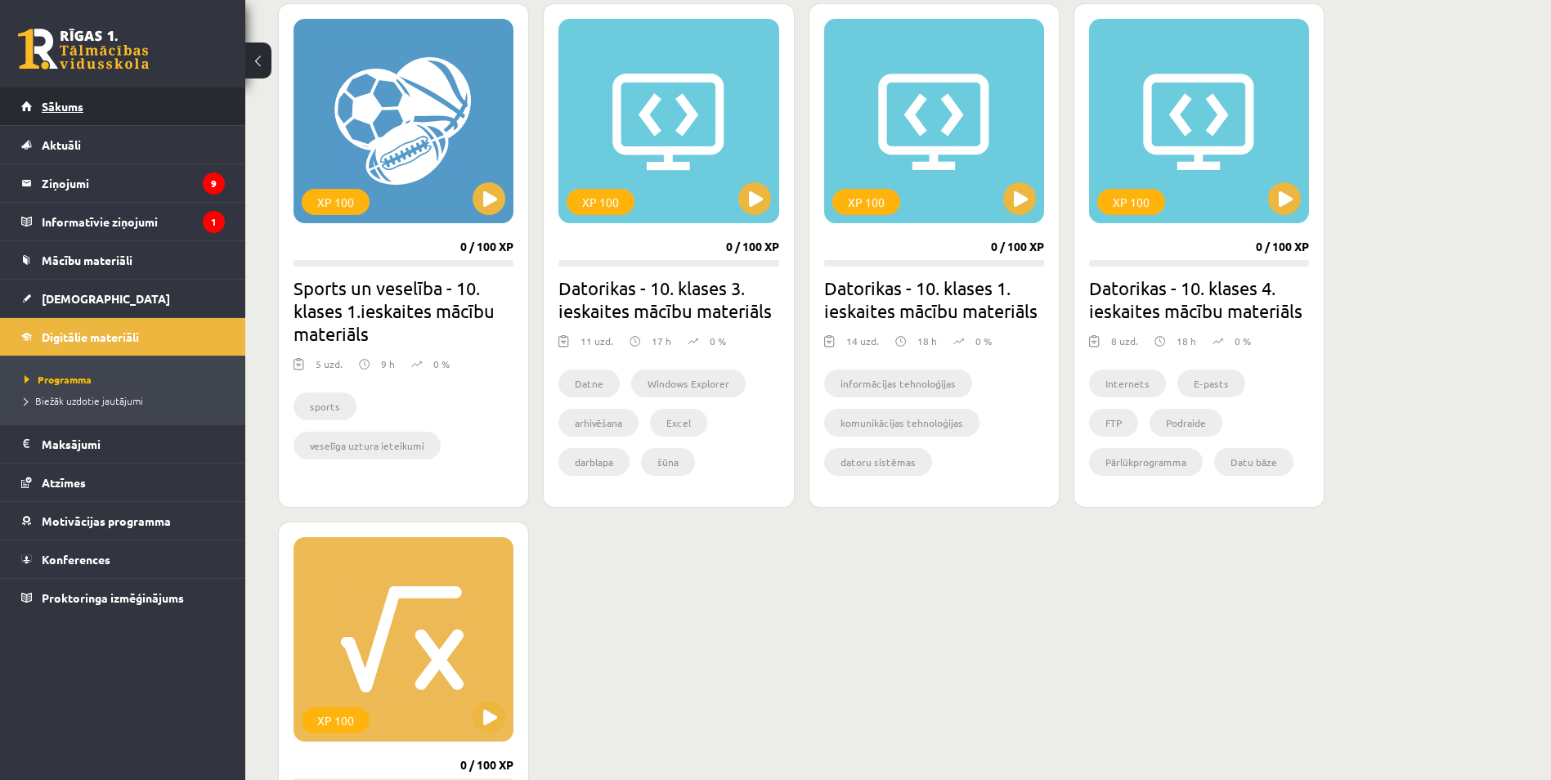
click at [147, 101] on link "Sākums" at bounding box center [123, 107] width 204 height 38
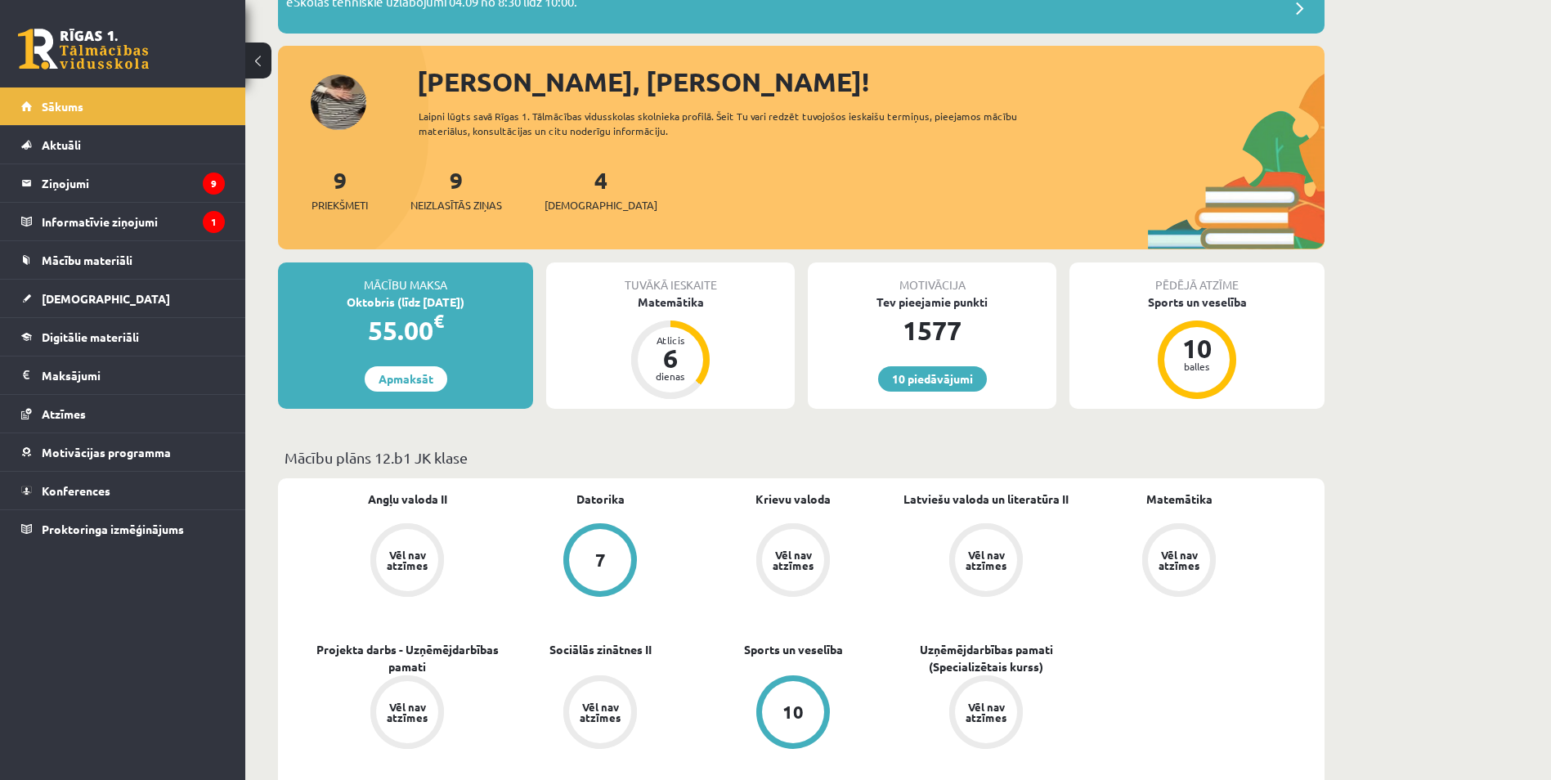
scroll to position [164, 0]
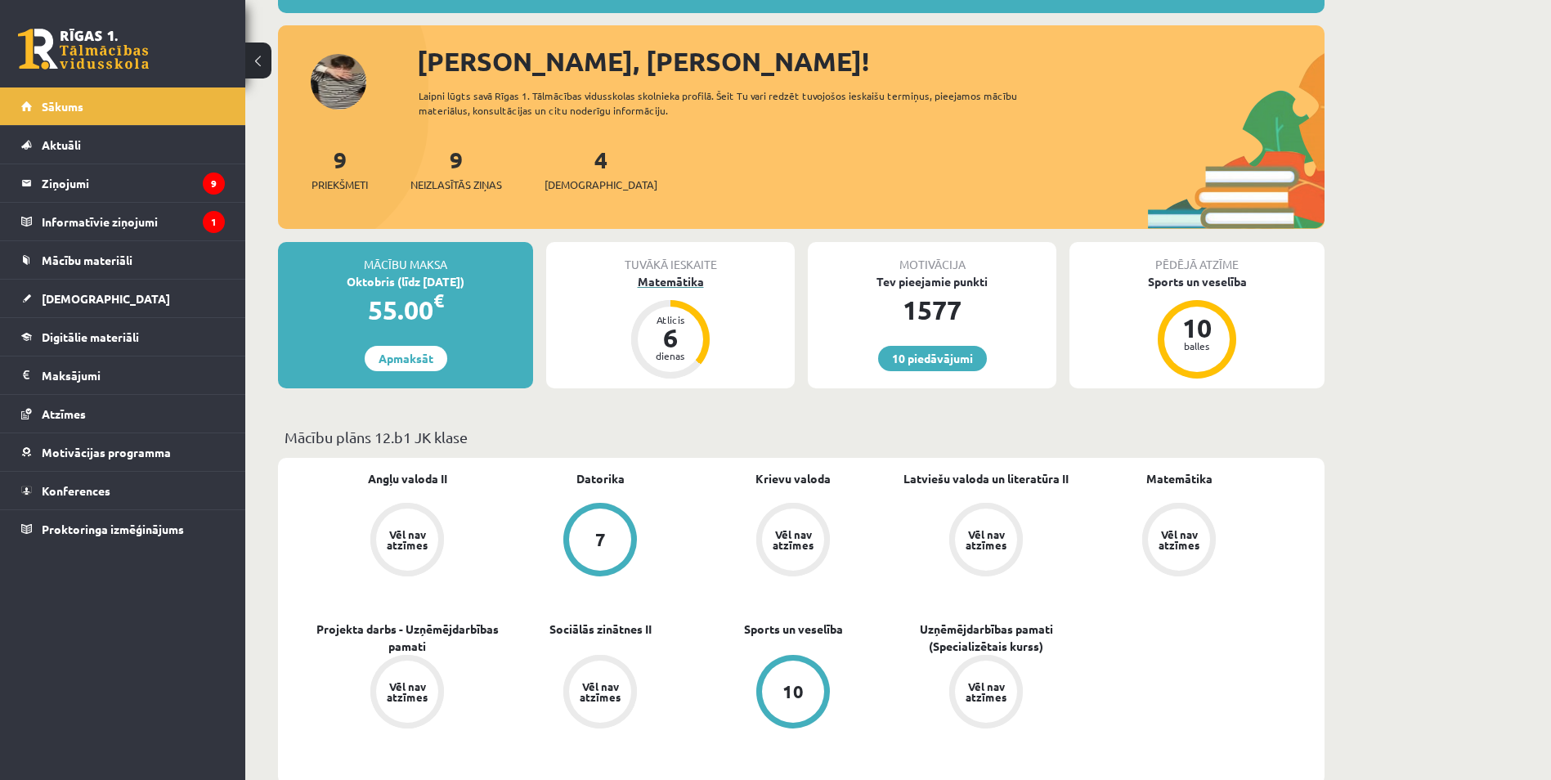
click at [690, 285] on div "Matemātika" at bounding box center [670, 281] width 249 height 17
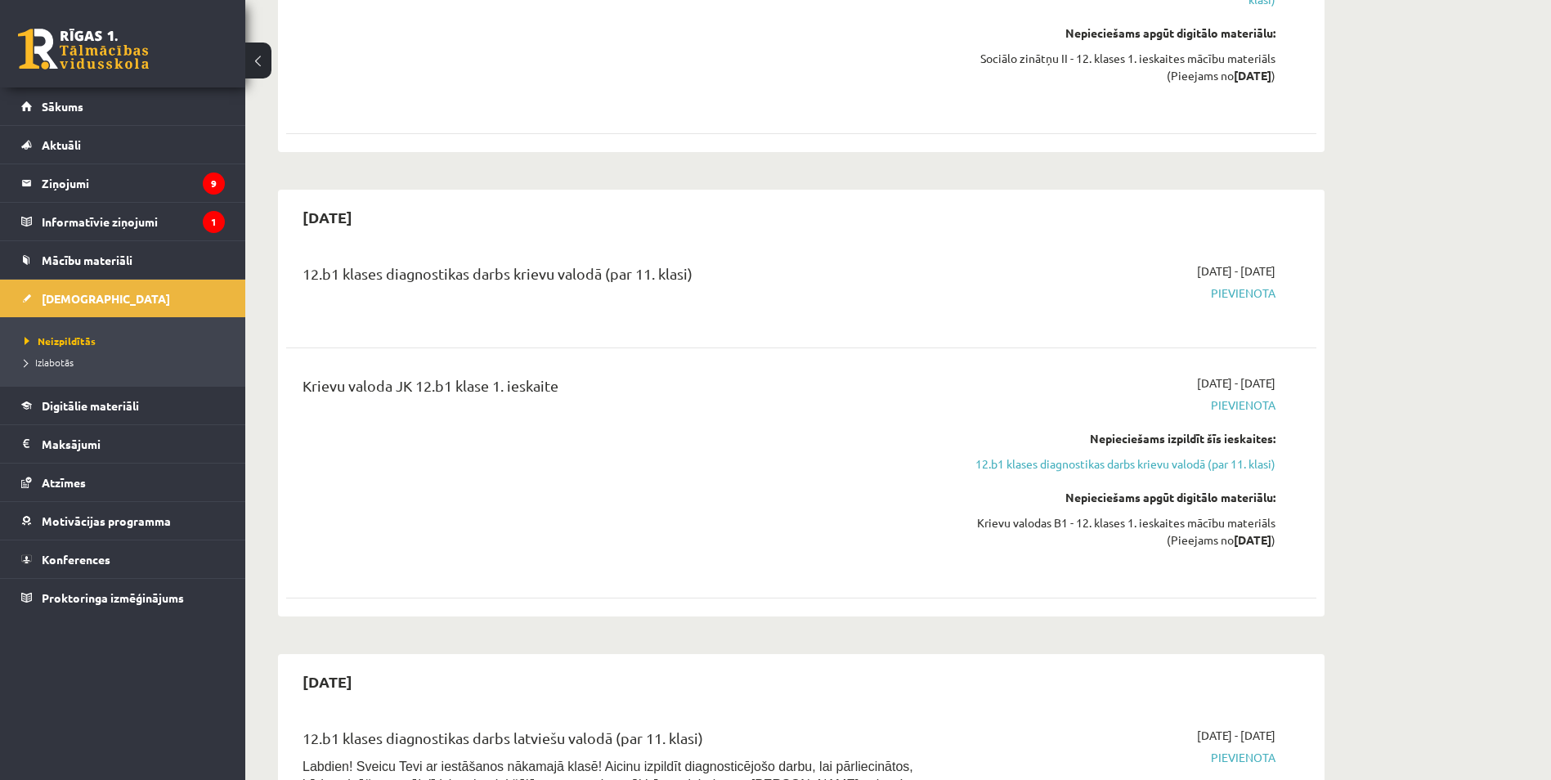
scroll to position [1636, 0]
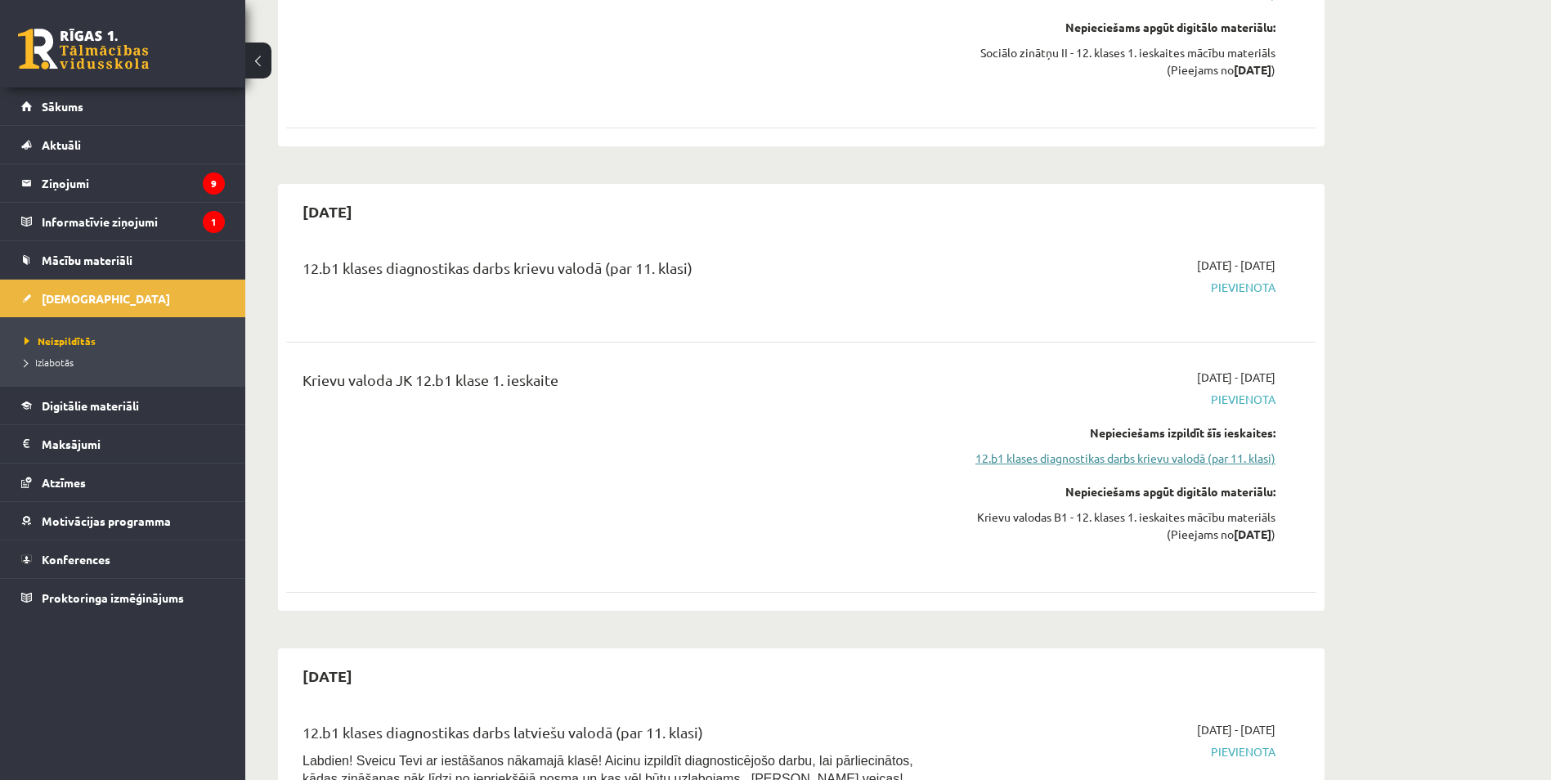
click at [1210, 450] on link "12.b1 klases diagnostikas darbs krievu valodā (par 11. klasi)" at bounding box center [1121, 458] width 308 height 17
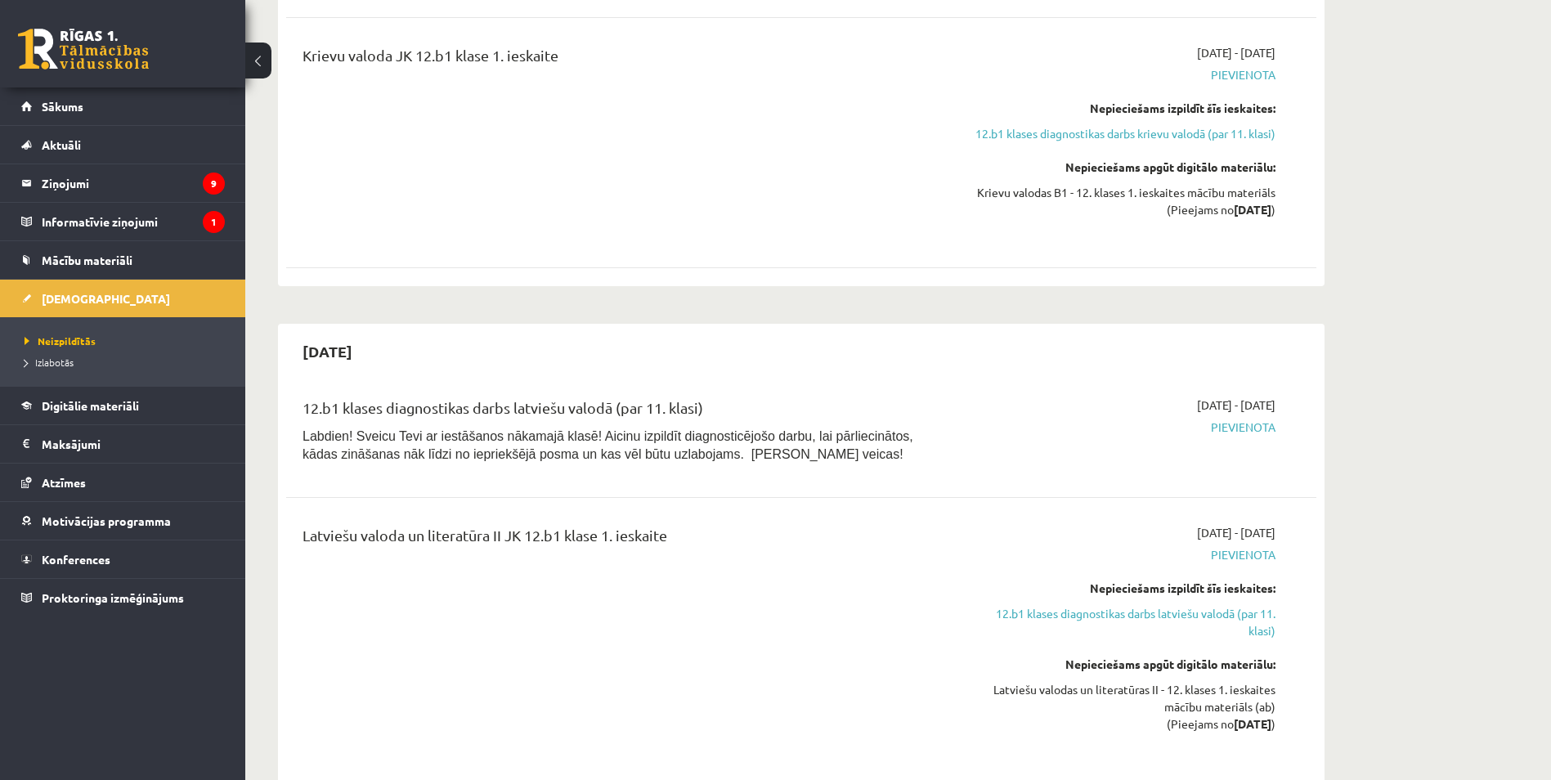
scroll to position [1836, 0]
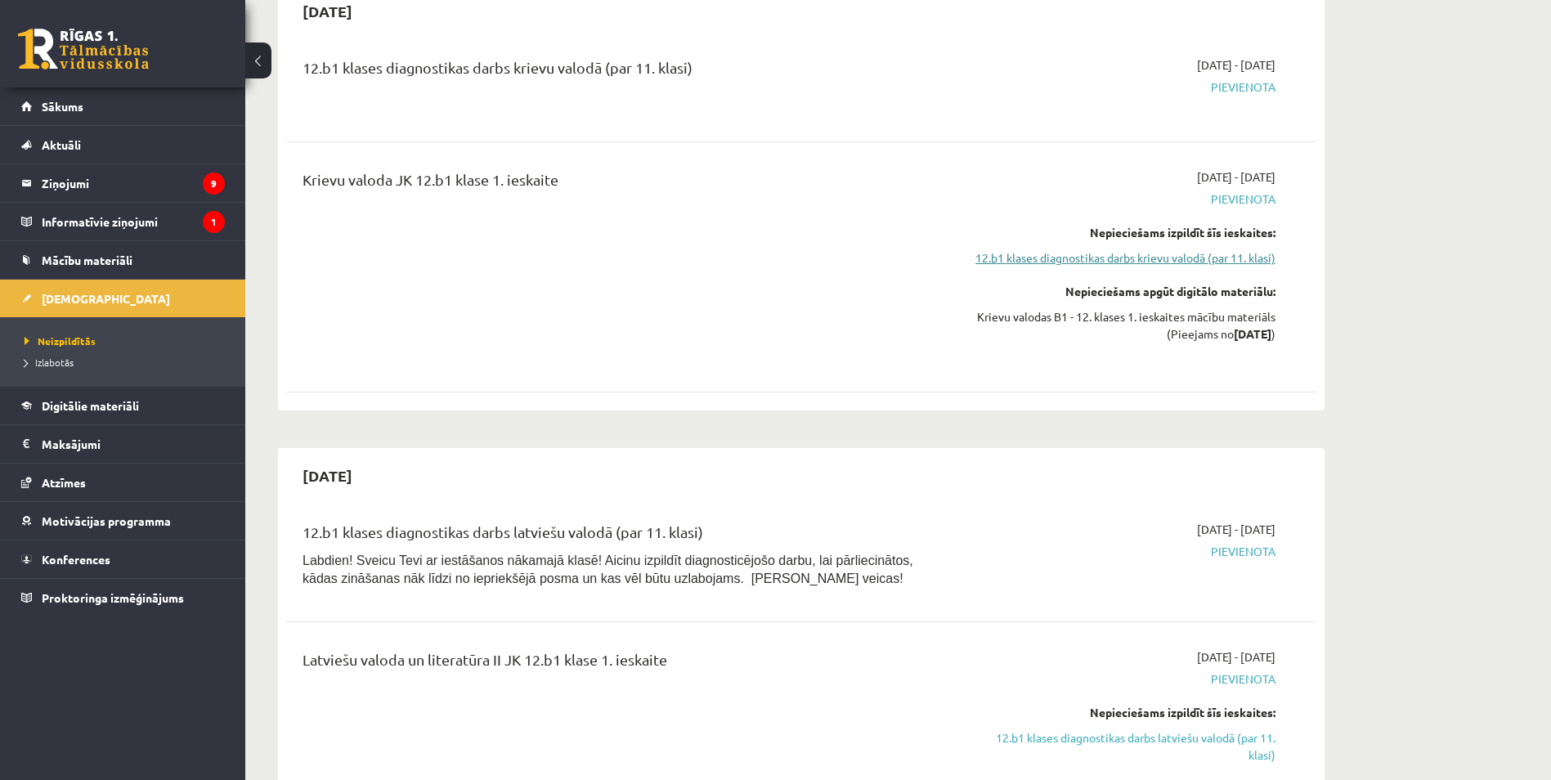
click at [1183, 249] on link "12.b1 klases diagnostikas darbs krievu valodā (par 11. klasi)" at bounding box center [1121, 257] width 308 height 17
click at [1184, 249] on link "12.b1 klases diagnostikas darbs krievu valodā (par 11. klasi)" at bounding box center [1121, 257] width 308 height 17
click at [1187, 249] on link "12.b1 klases diagnostikas darbs krievu valodā (par 11. klasi)" at bounding box center [1121, 257] width 308 height 17
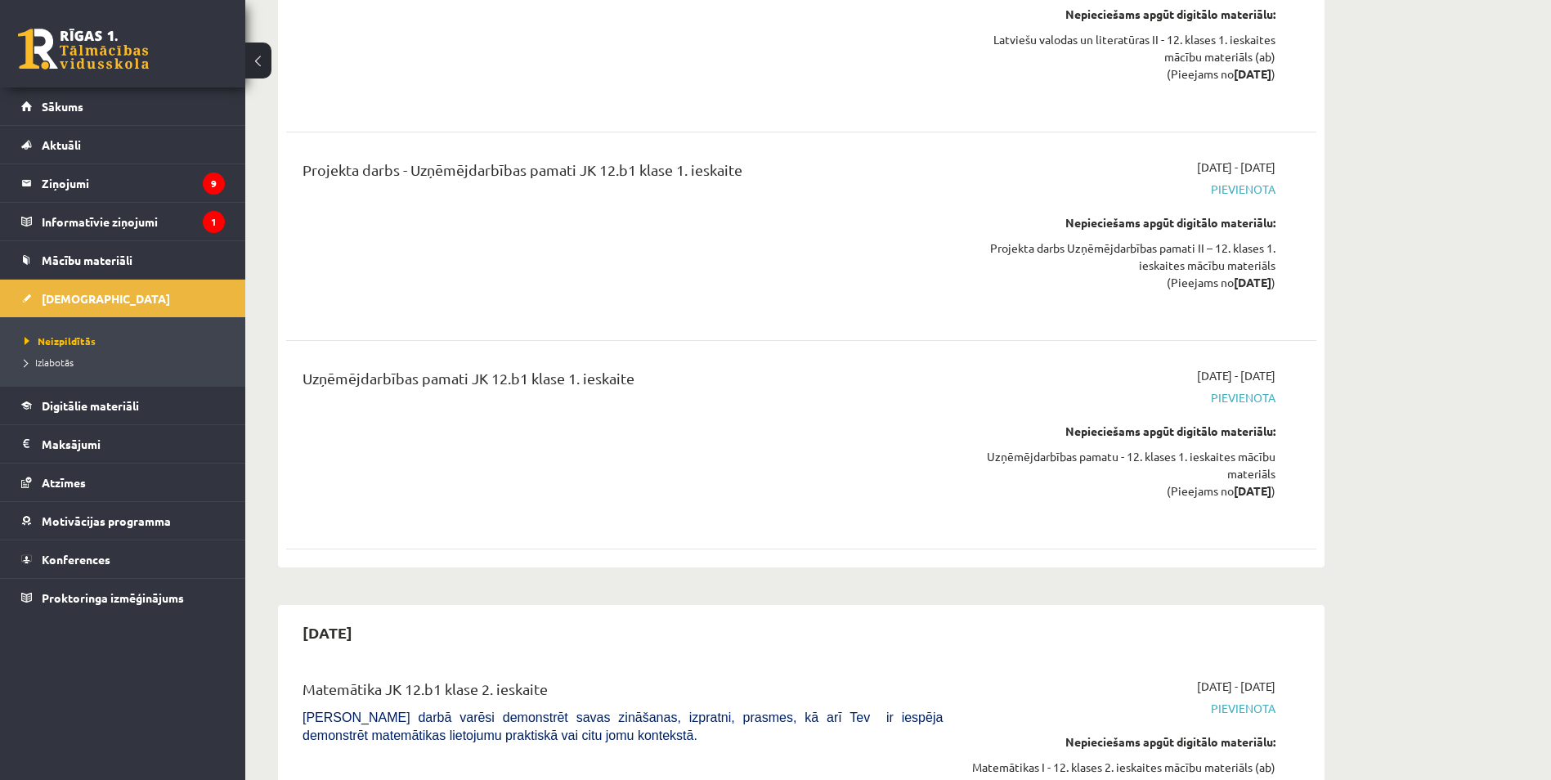
scroll to position [2572, 0]
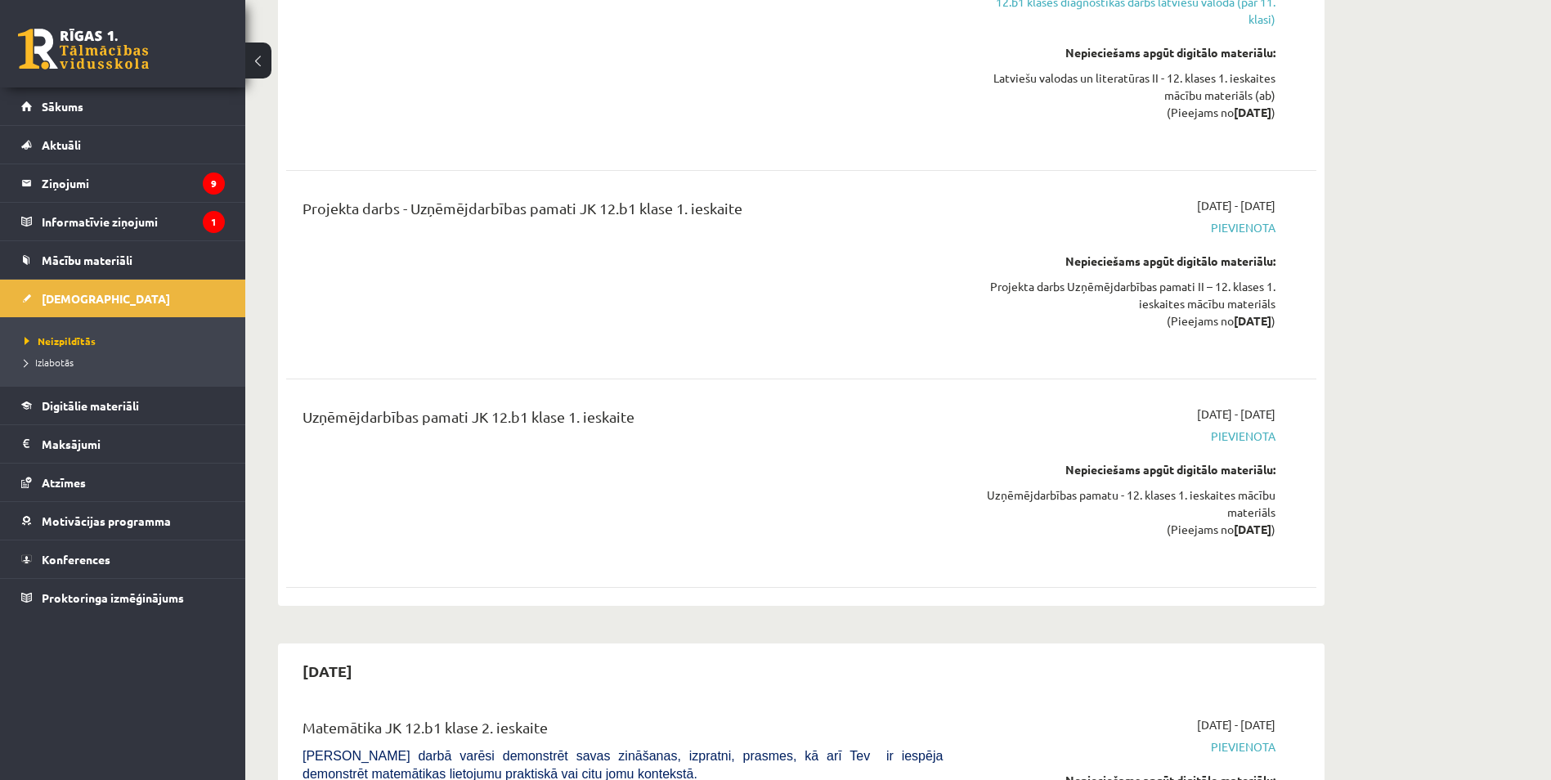
drag, startPoint x: 395, startPoint y: 366, endPoint x: 671, endPoint y: 388, distance: 276.4
click at [670, 406] on div "Uzņēmējdarbības pamati JK 12.b1 klase 1. ieskaite" at bounding box center [623, 421] width 640 height 30
drag, startPoint x: 671, startPoint y: 388, endPoint x: 672, endPoint y: 377, distance: 10.8
click at [675, 406] on div "Uzņēmējdarbības pamati JK 12.b1 klase 1. ieskaite" at bounding box center [623, 421] width 640 height 30
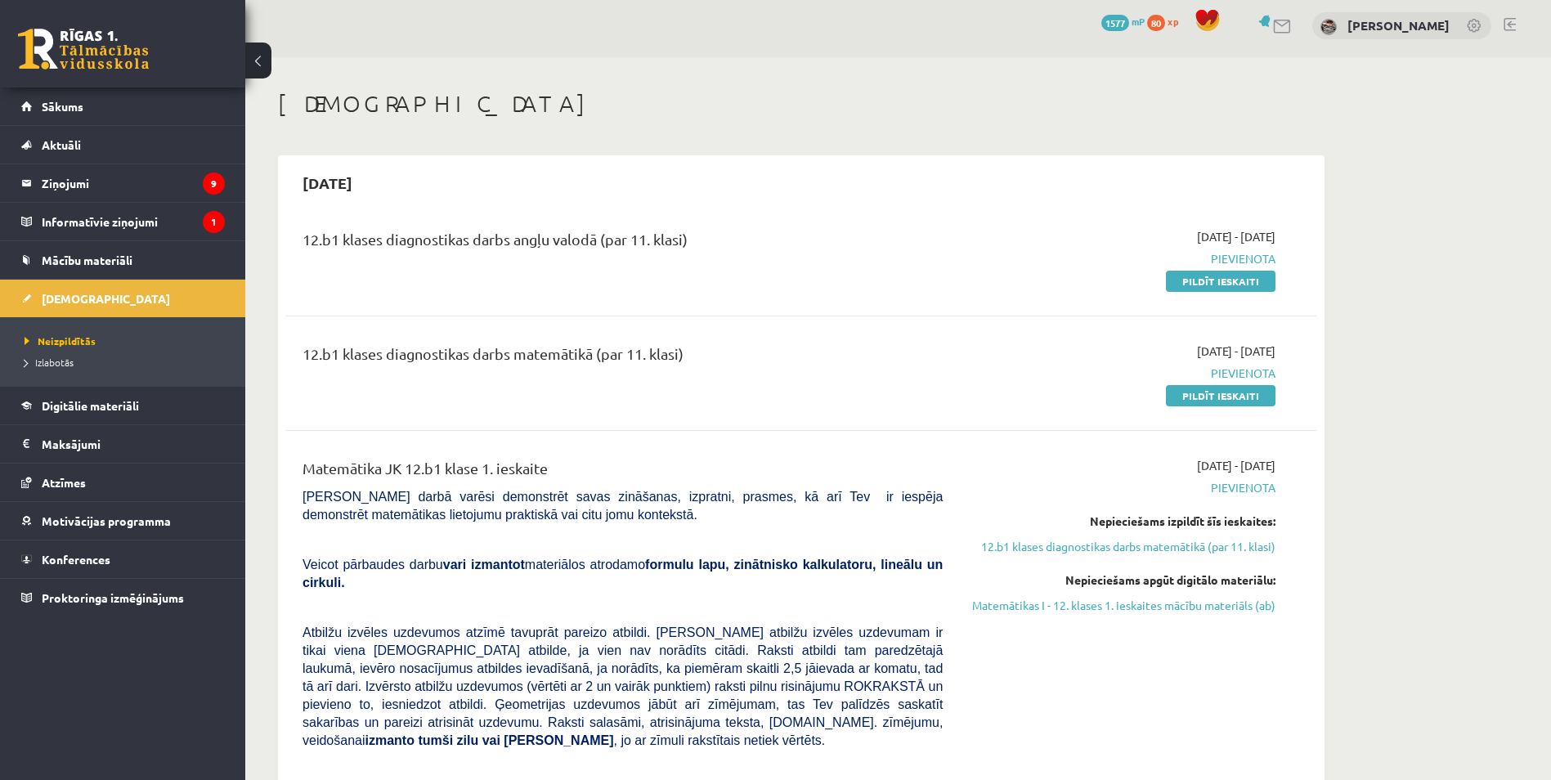
scroll to position [0, 0]
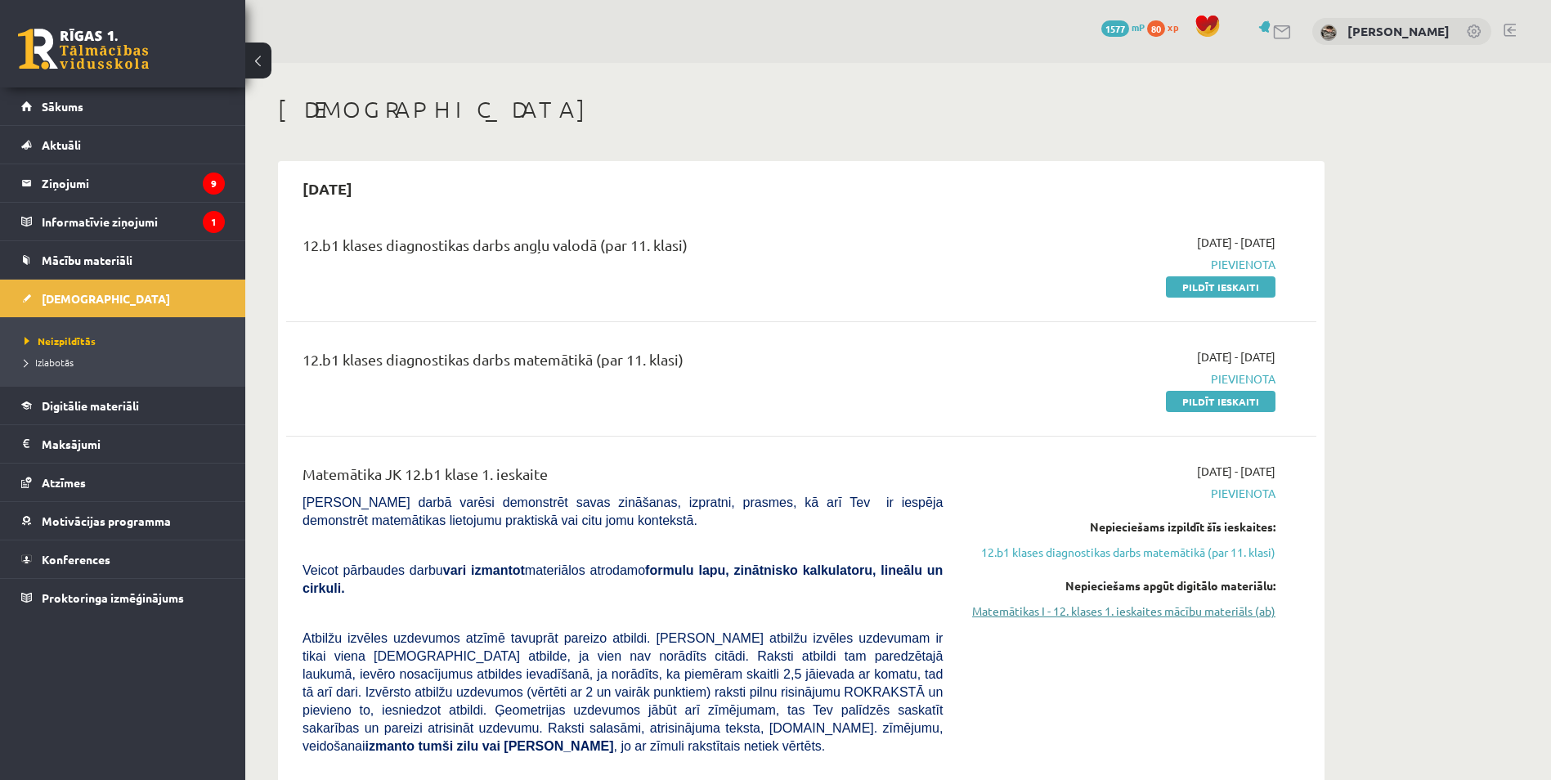
click at [1202, 614] on link "Matemātikas I - 12. klases 1. ieskaites mācību materiāls (ab)" at bounding box center [1121, 611] width 308 height 17
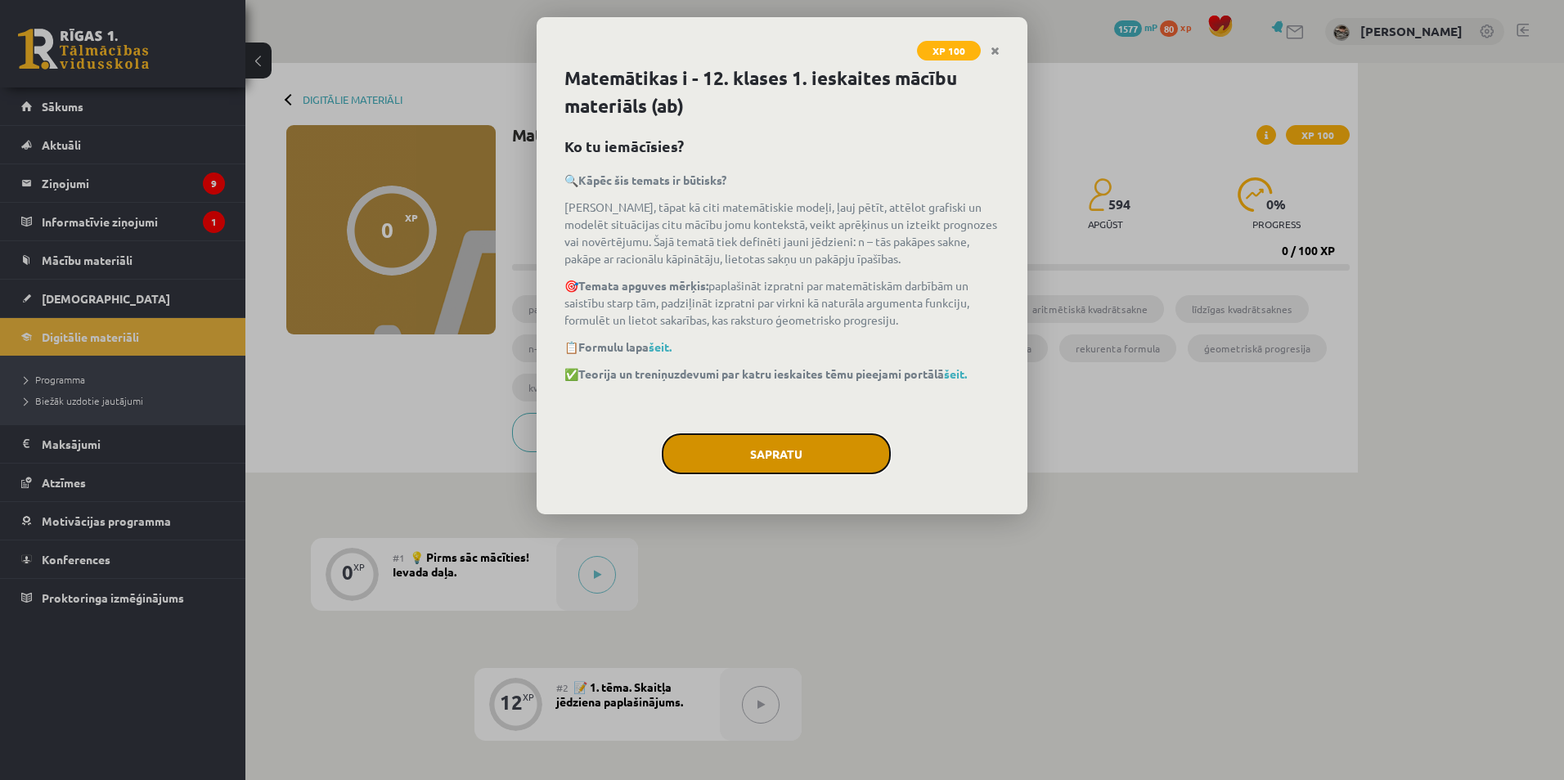
click at [839, 447] on button "Sapratu" at bounding box center [776, 453] width 229 height 41
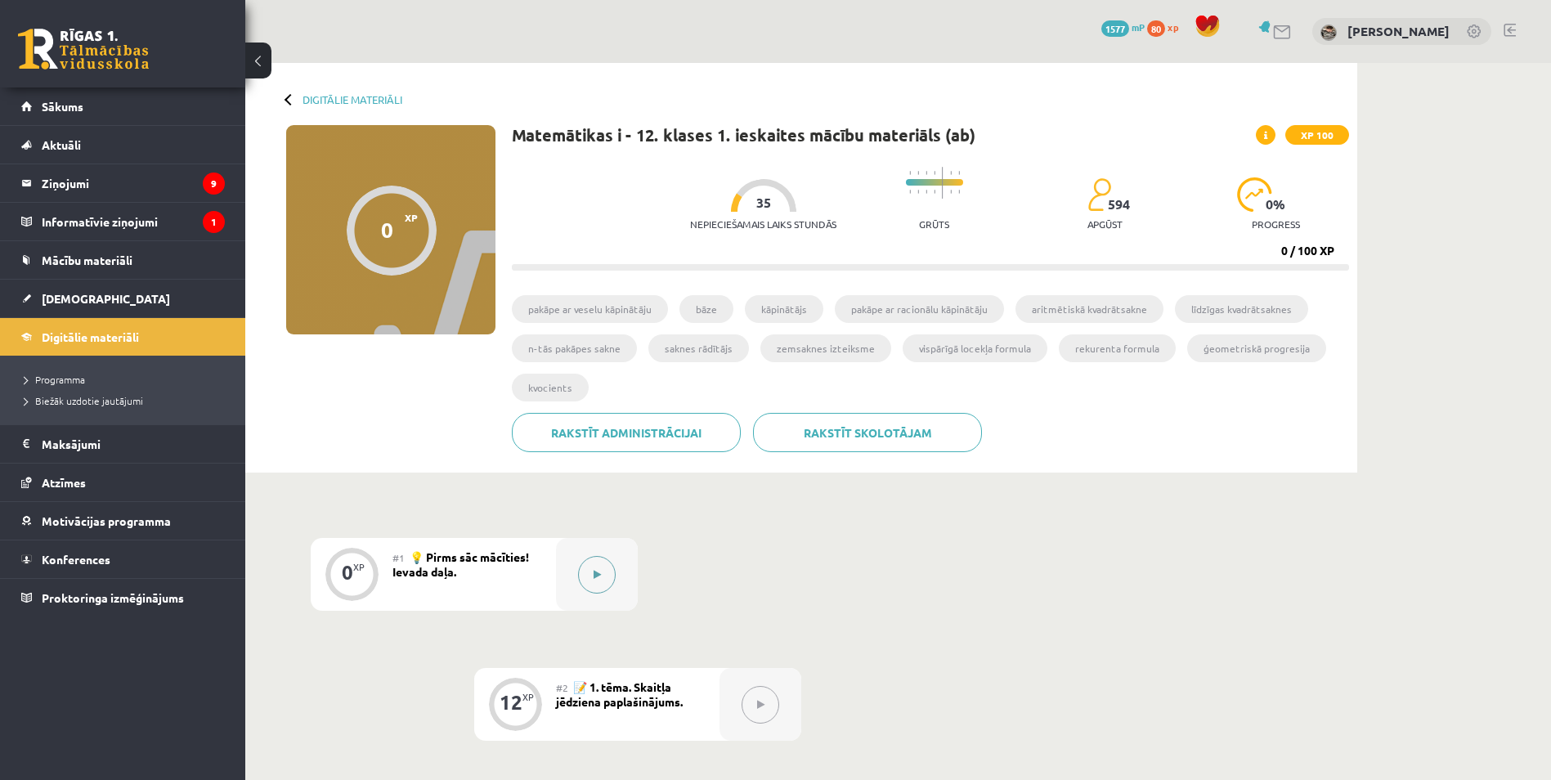
click at [616, 562] on div at bounding box center [597, 574] width 82 height 73
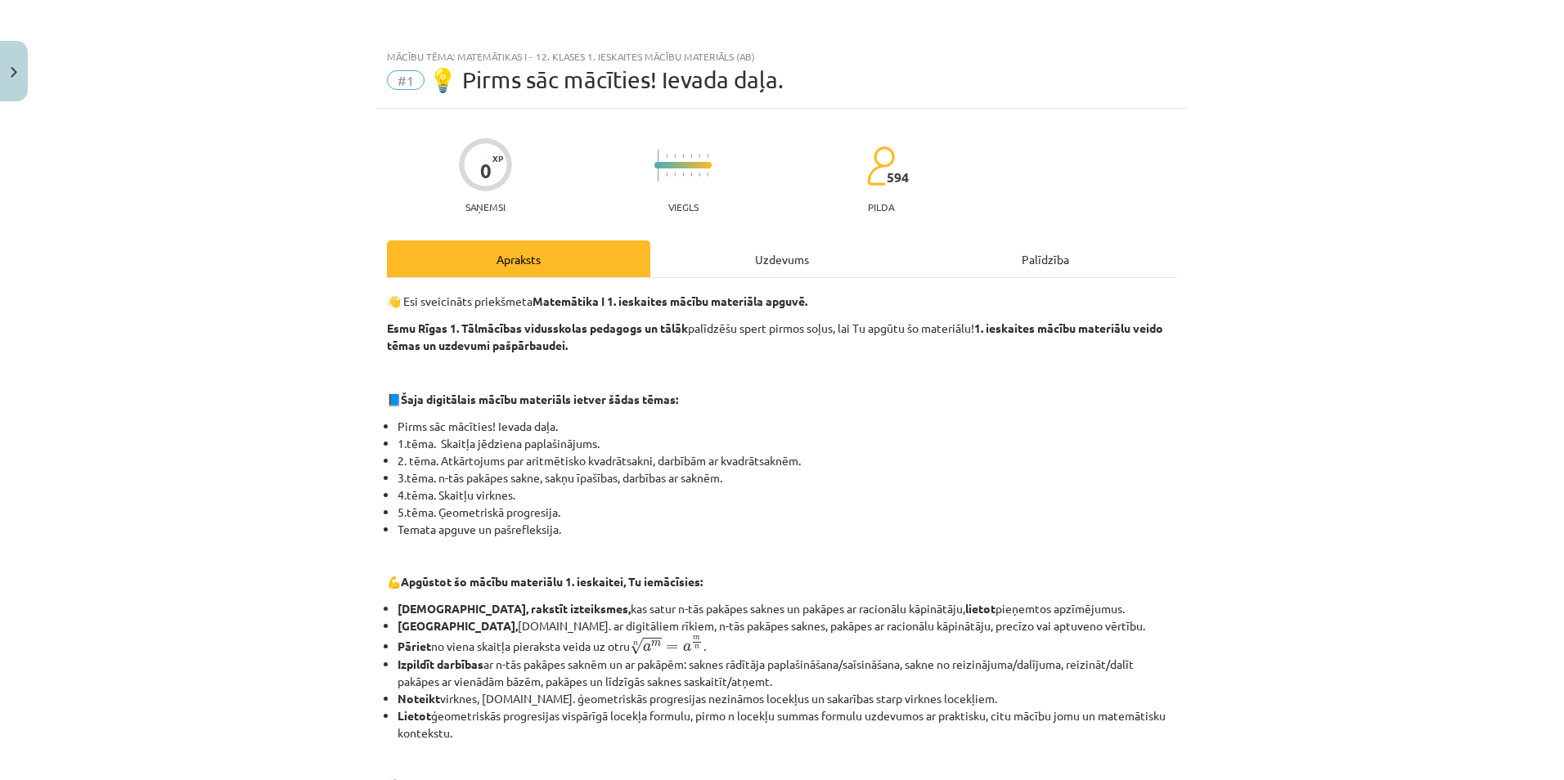
click at [775, 260] on div "Uzdevums" at bounding box center [781, 258] width 263 height 37
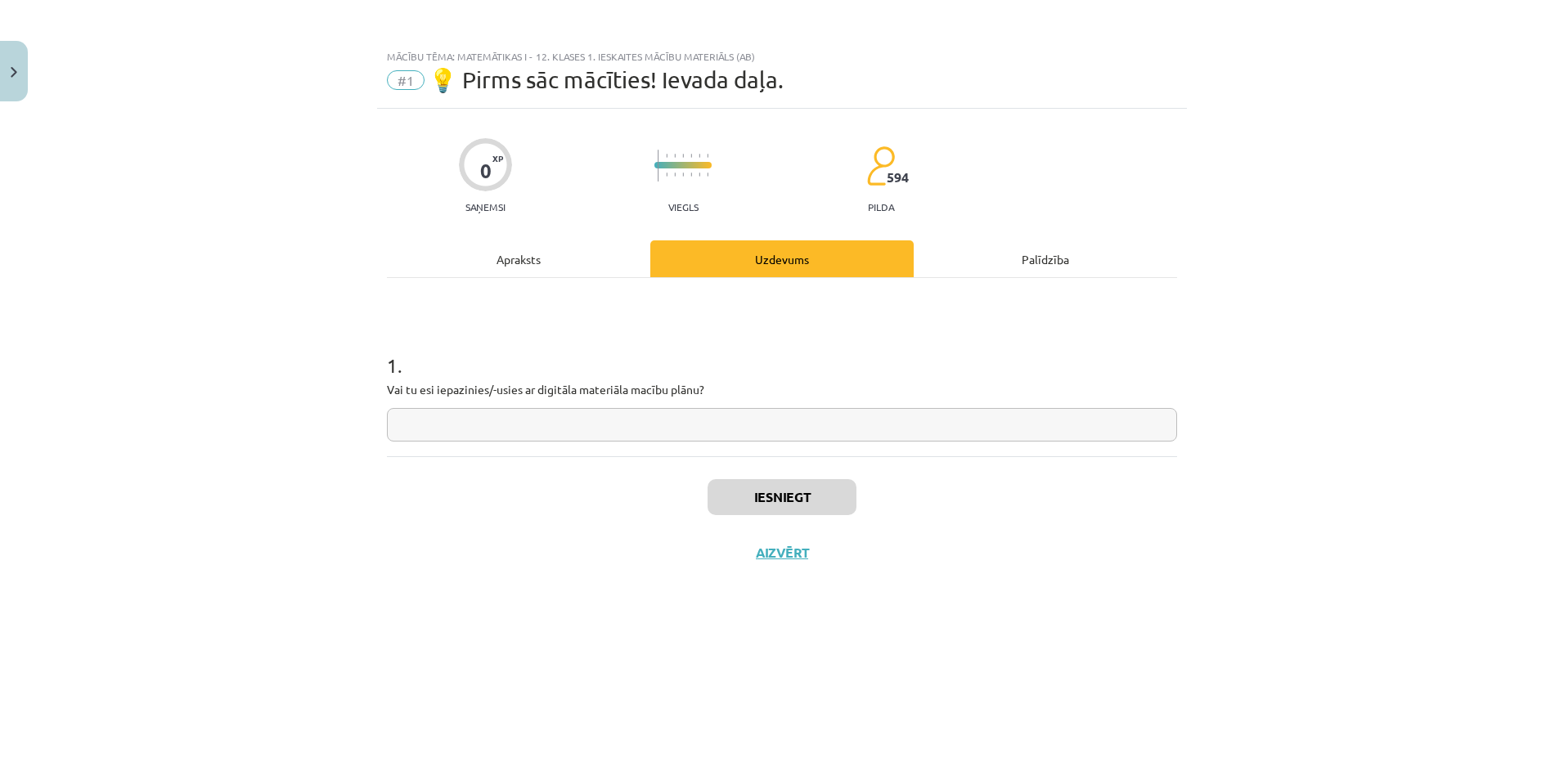
click at [963, 264] on div "Palīdzība" at bounding box center [1044, 258] width 263 height 37
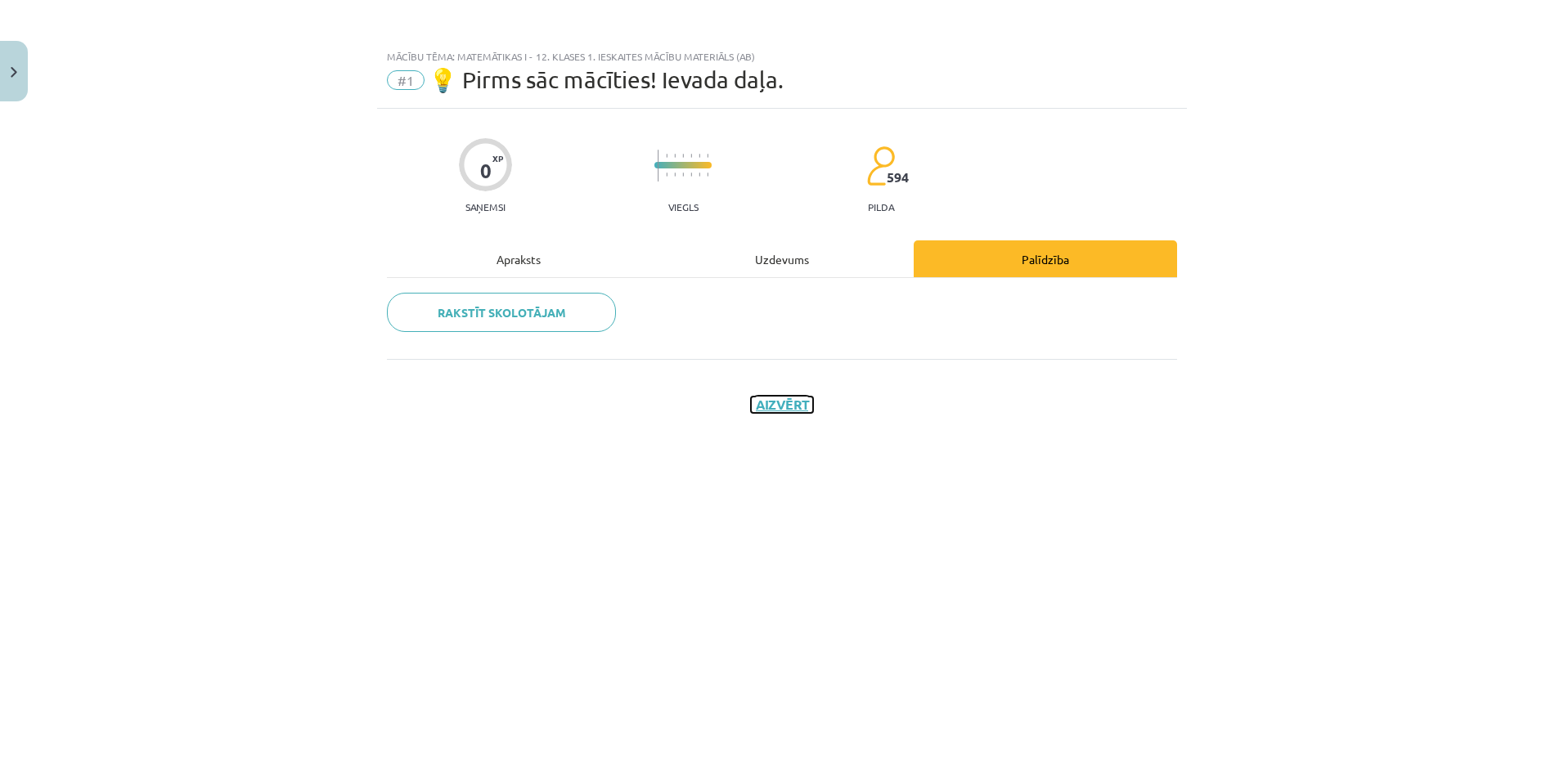
click at [795, 411] on button "Aizvērt" at bounding box center [782, 405] width 62 height 16
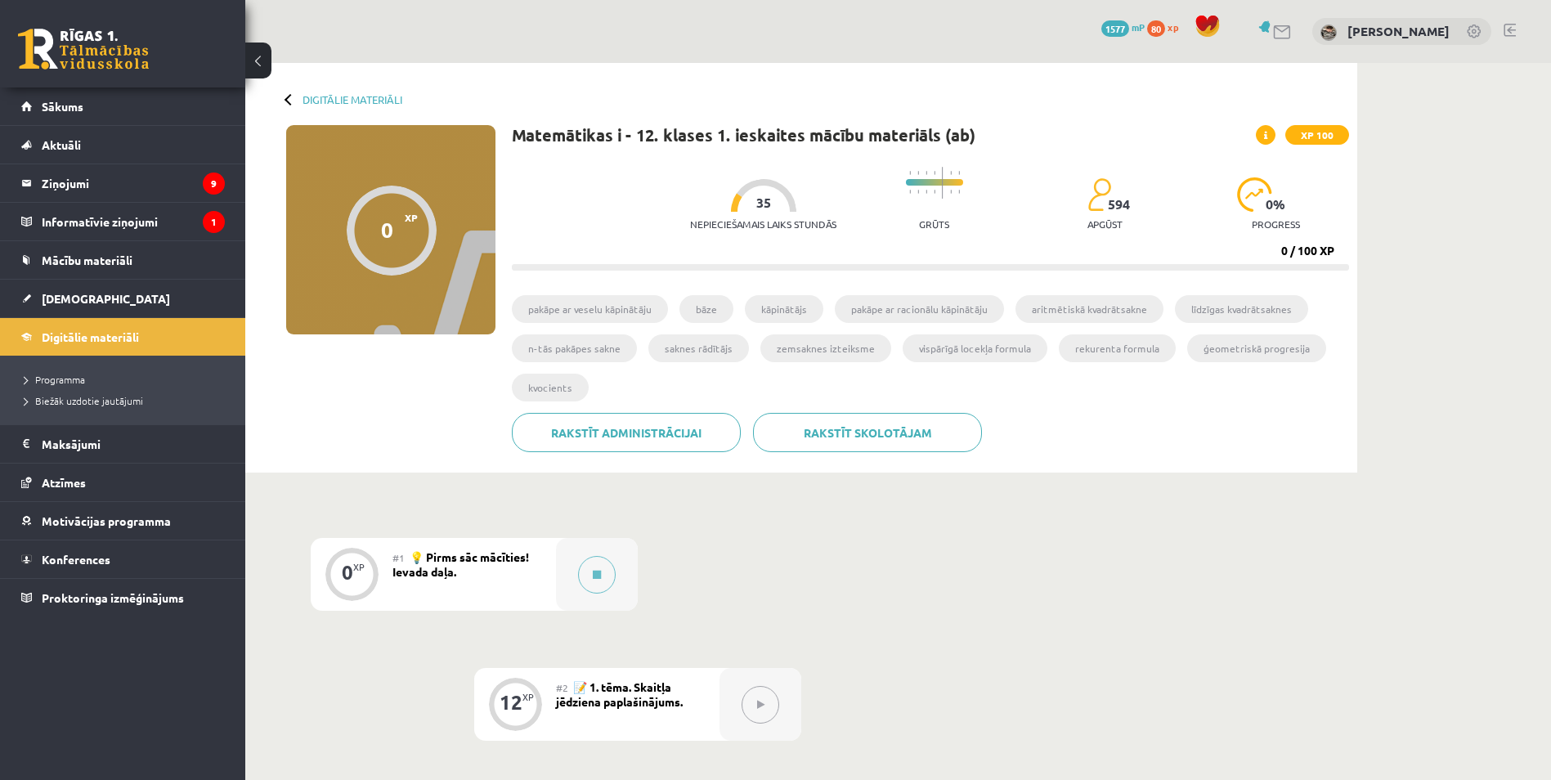
click at [671, 695] on span "📝 1. tēma. Skaitļa jēdziena paplašinājums." at bounding box center [619, 694] width 127 height 29
